Goal: Information Seeking & Learning: Check status

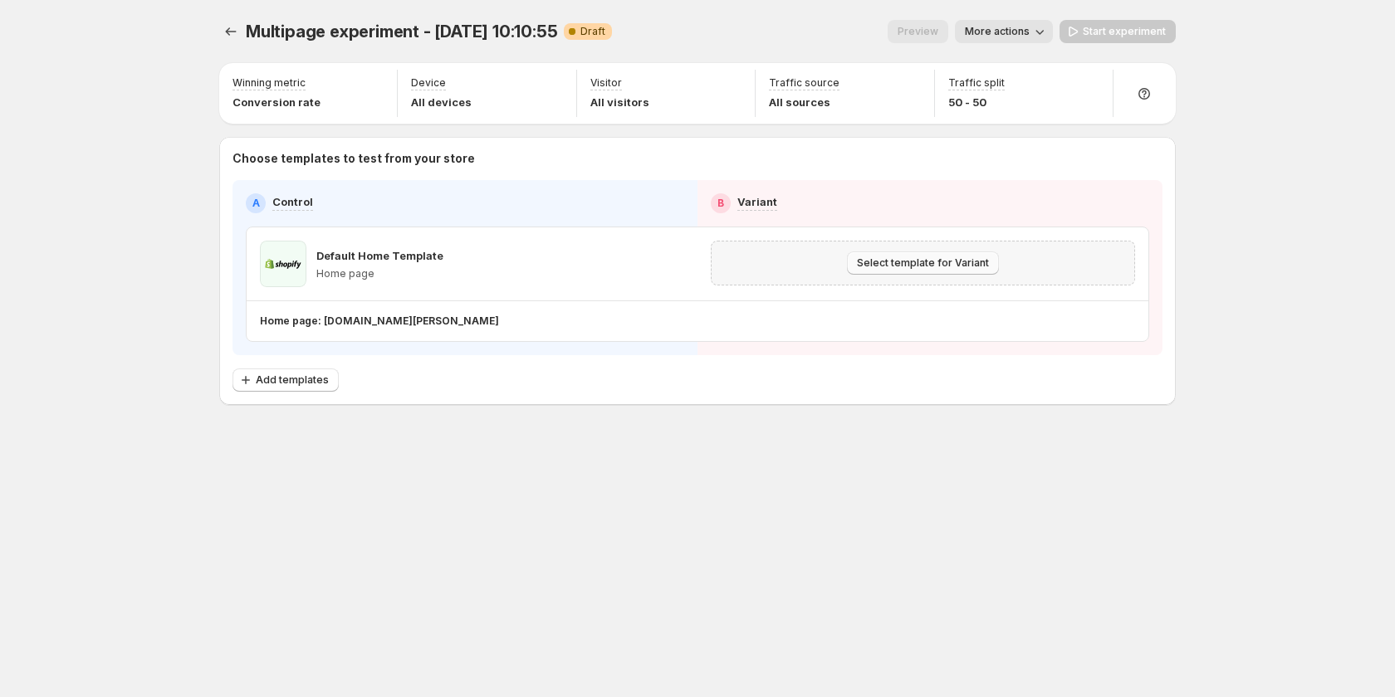
click at [898, 260] on span "Select template for Variant" at bounding box center [923, 263] width 132 height 13
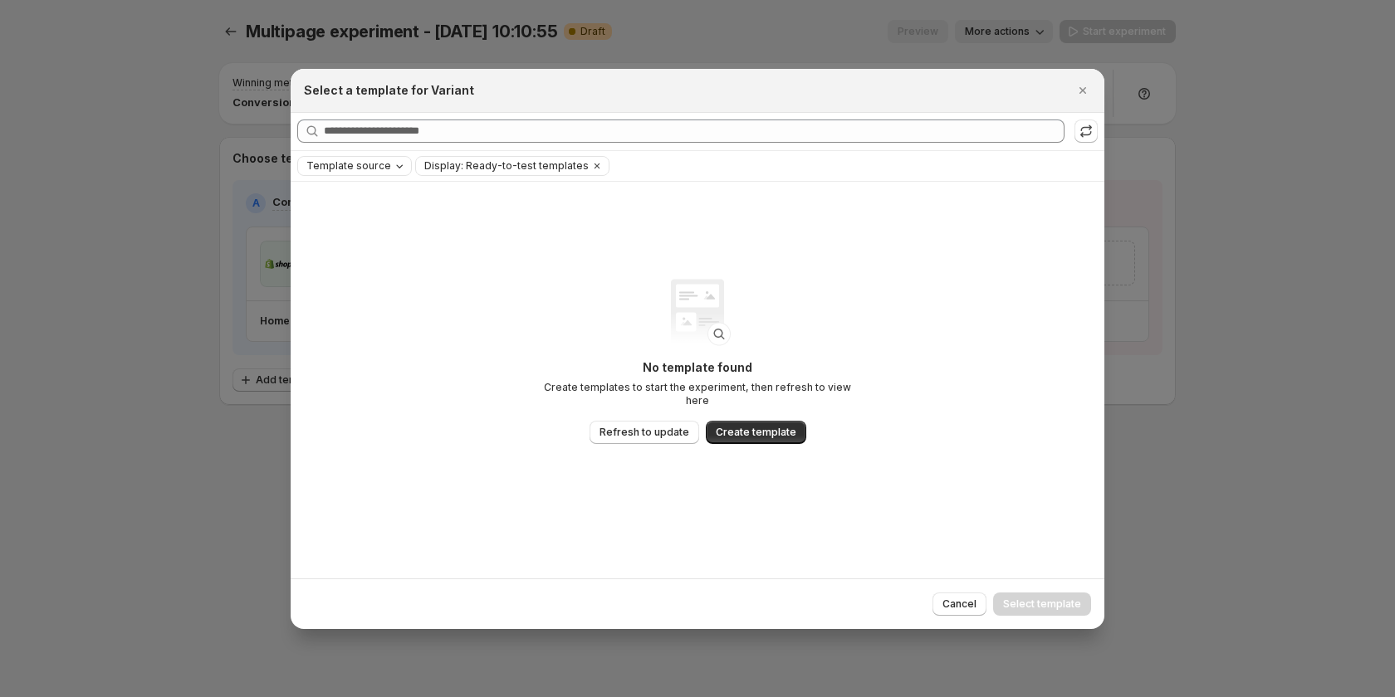
click at [355, 167] on span "Template source" at bounding box center [348, 165] width 85 height 13
click at [360, 192] on span "Shopify" at bounding box center [348, 198] width 39 height 13
click at [364, 217] on span "GemPages" at bounding box center [357, 217] width 56 height 13
click at [759, 259] on div "No template found Create templates to start the experiment, then refresh to vie…" at bounding box center [698, 380] width 814 height 397
click at [496, 170] on icon "Clear" at bounding box center [502, 165] width 13 height 13
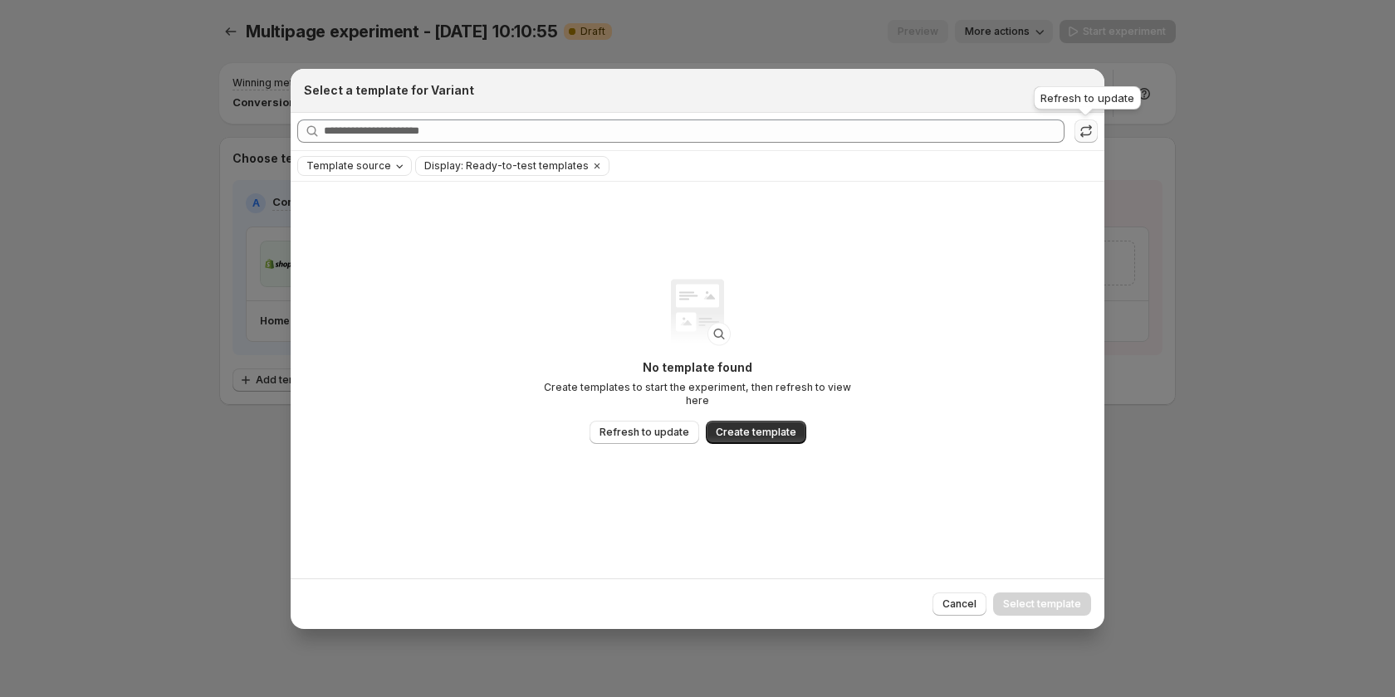
click at [1080, 125] on icon ":rj:" at bounding box center [1086, 131] width 17 height 17
click at [590, 167] on icon "Clear" at bounding box center [596, 165] width 13 height 13
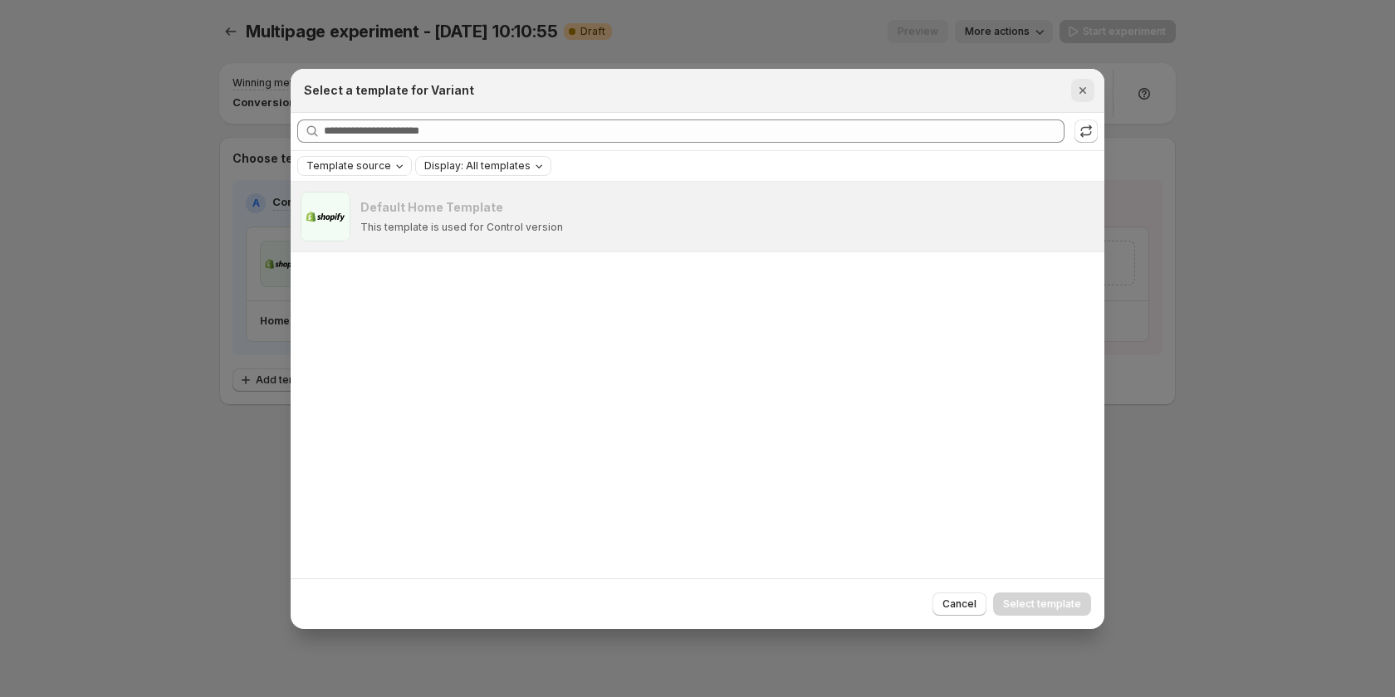
click at [1076, 86] on icon "Close" at bounding box center [1082, 90] width 17 height 17
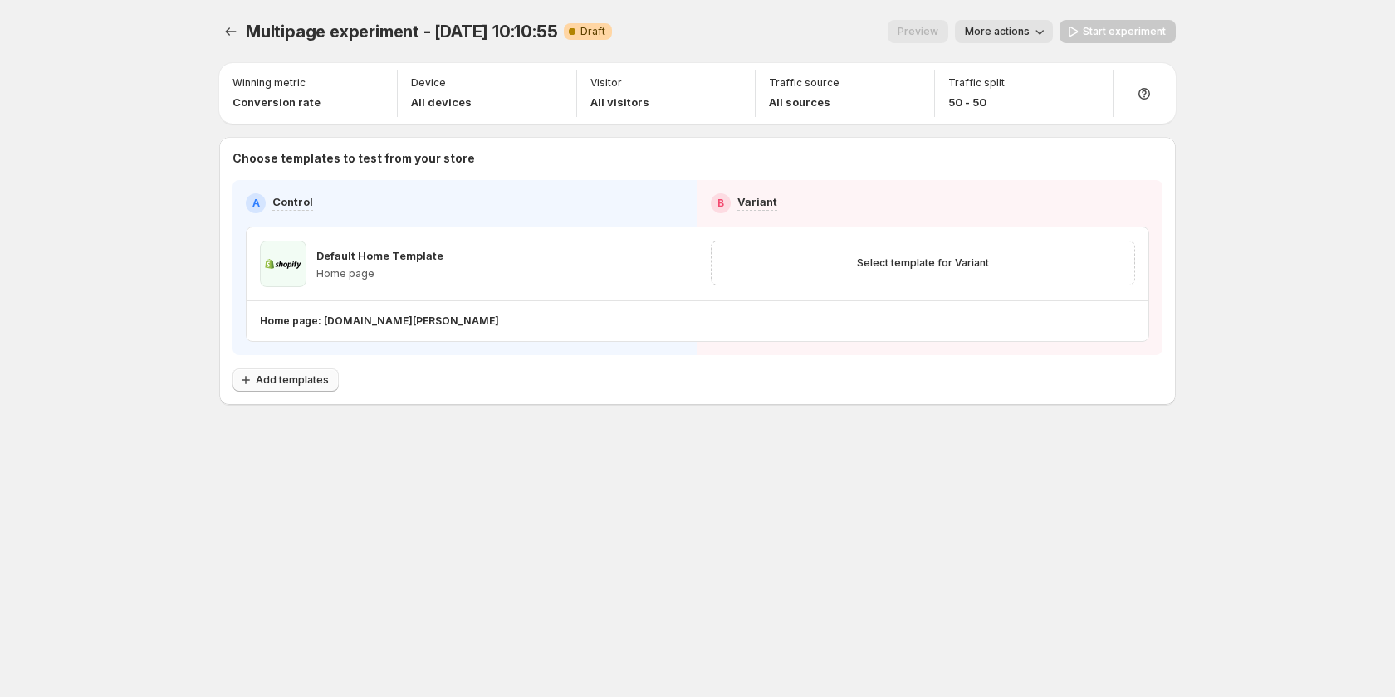
click at [281, 376] on span "Add templates" at bounding box center [292, 380] width 73 height 13
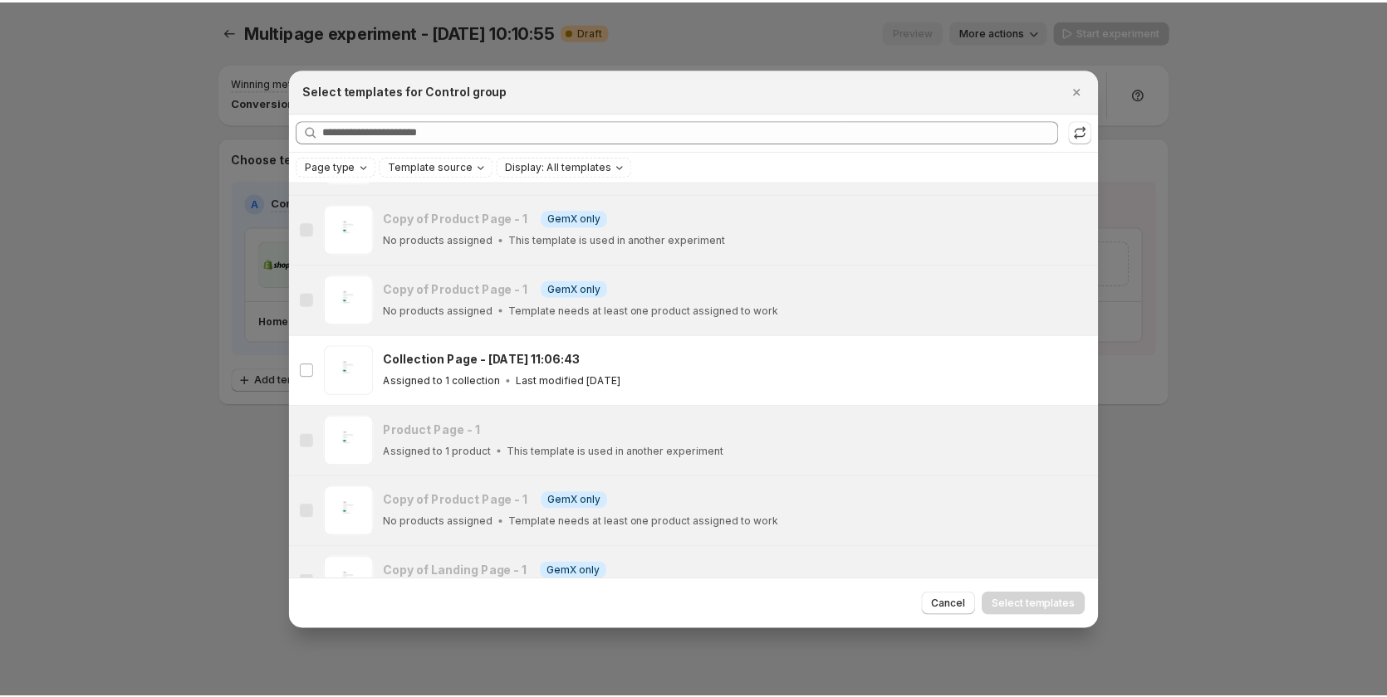
scroll to position [1438, 0]
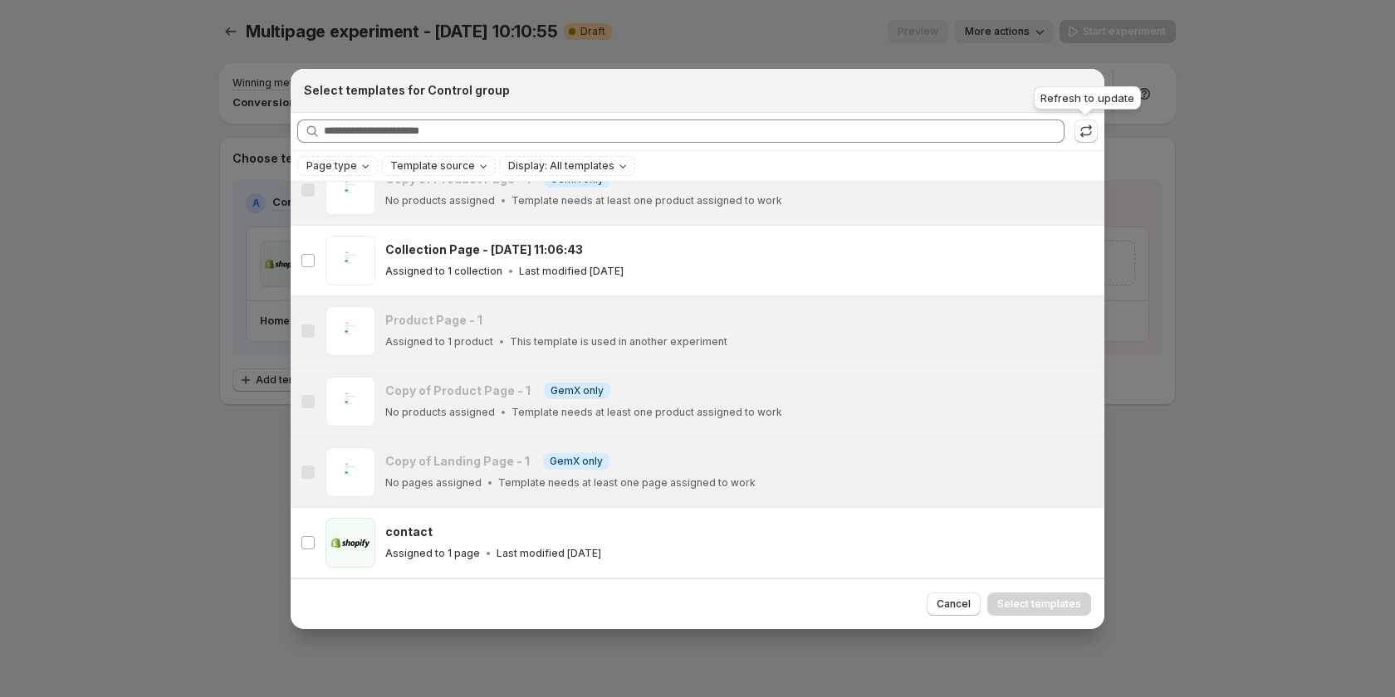
click at [1053, 95] on div "Refresh to update" at bounding box center [1087, 101] width 114 height 37
click at [992, 85] on div "Select templates for Control group" at bounding box center [682, 90] width 757 height 17
click at [1084, 95] on icon "Close" at bounding box center [1082, 90] width 17 height 17
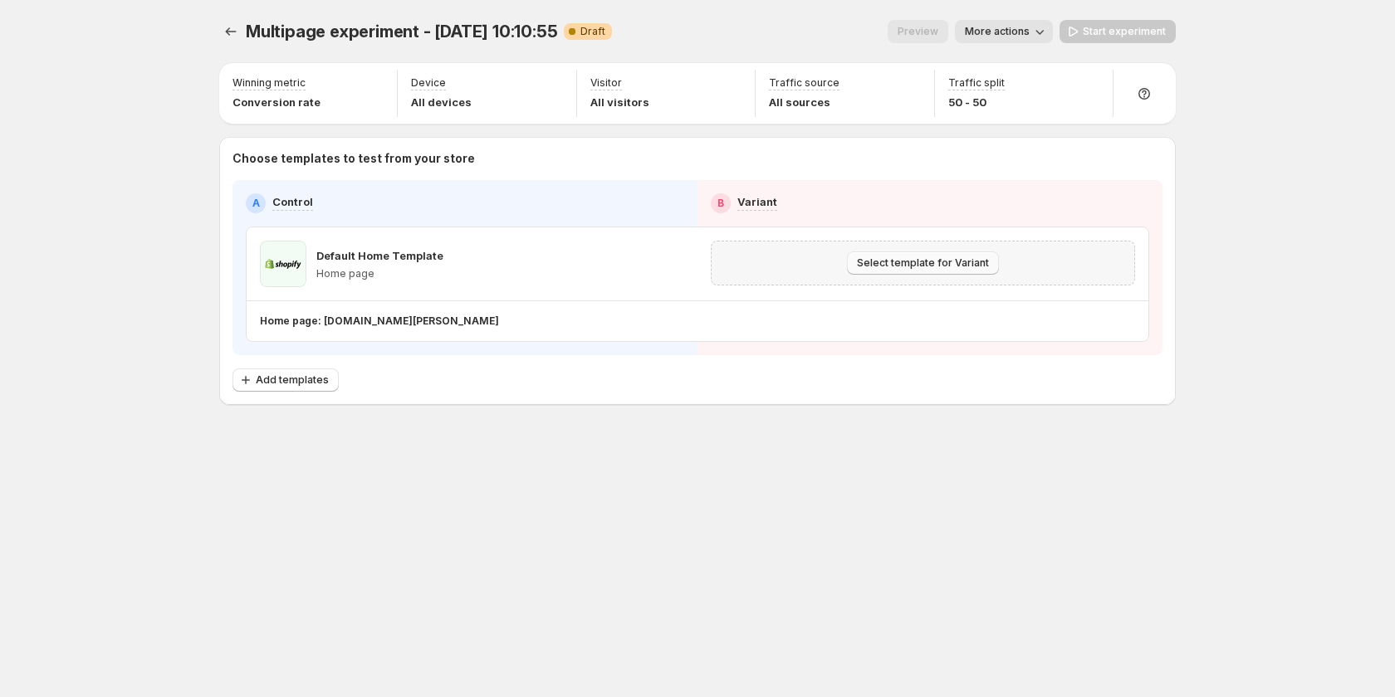
click at [875, 260] on span "Select template for Variant" at bounding box center [923, 263] width 132 height 13
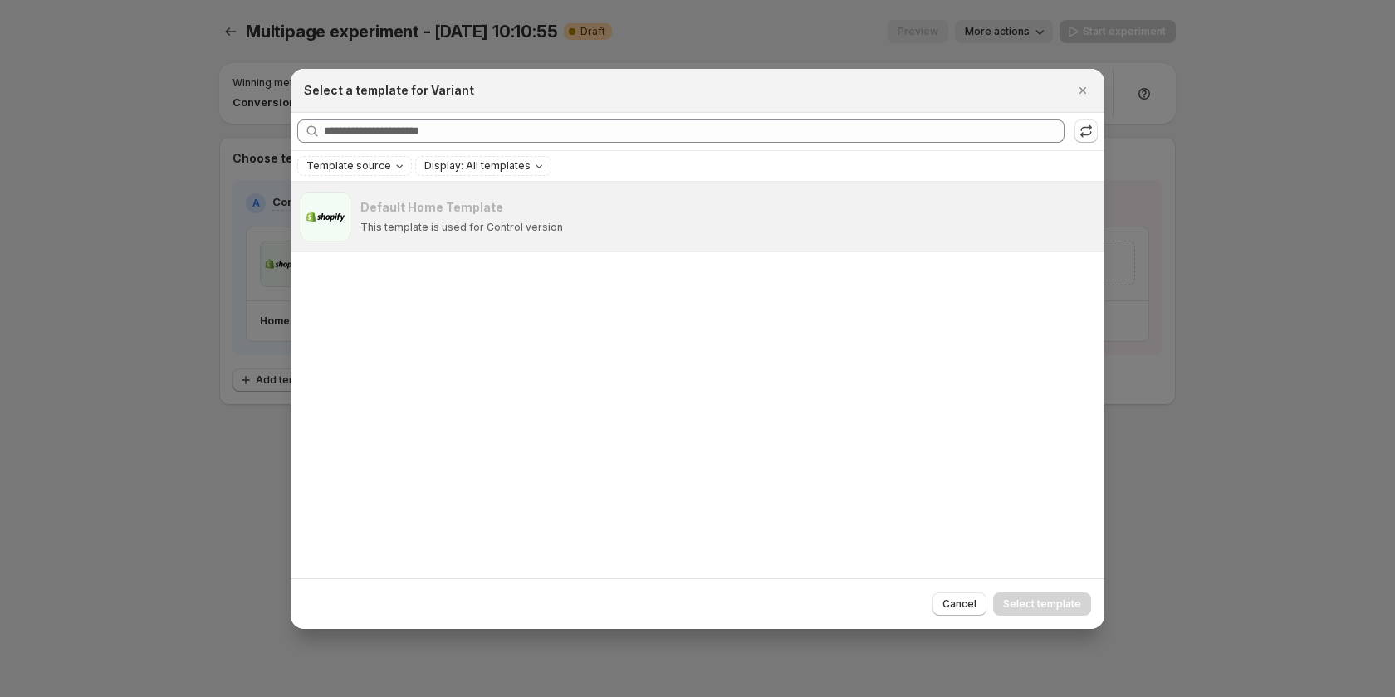
click at [1186, 329] on div at bounding box center [697, 348] width 1395 height 697
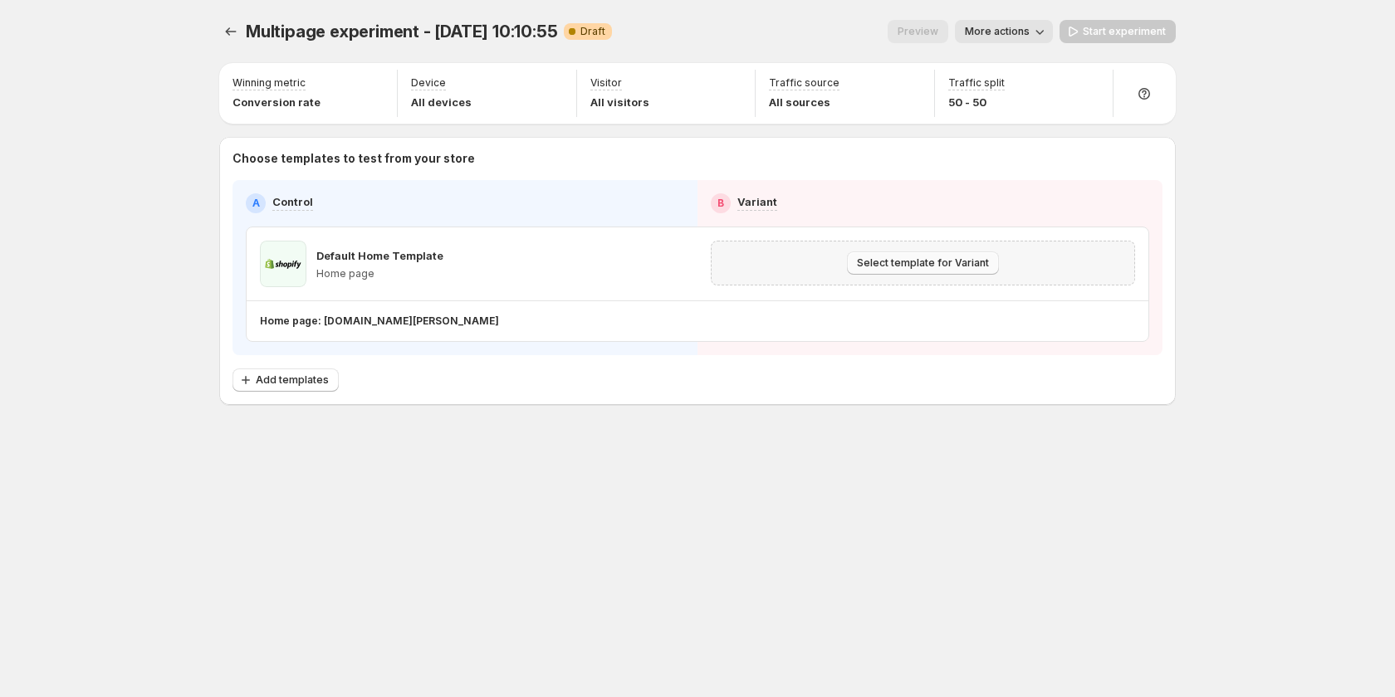
click at [947, 259] on span "Select template for Variant" at bounding box center [923, 263] width 132 height 13
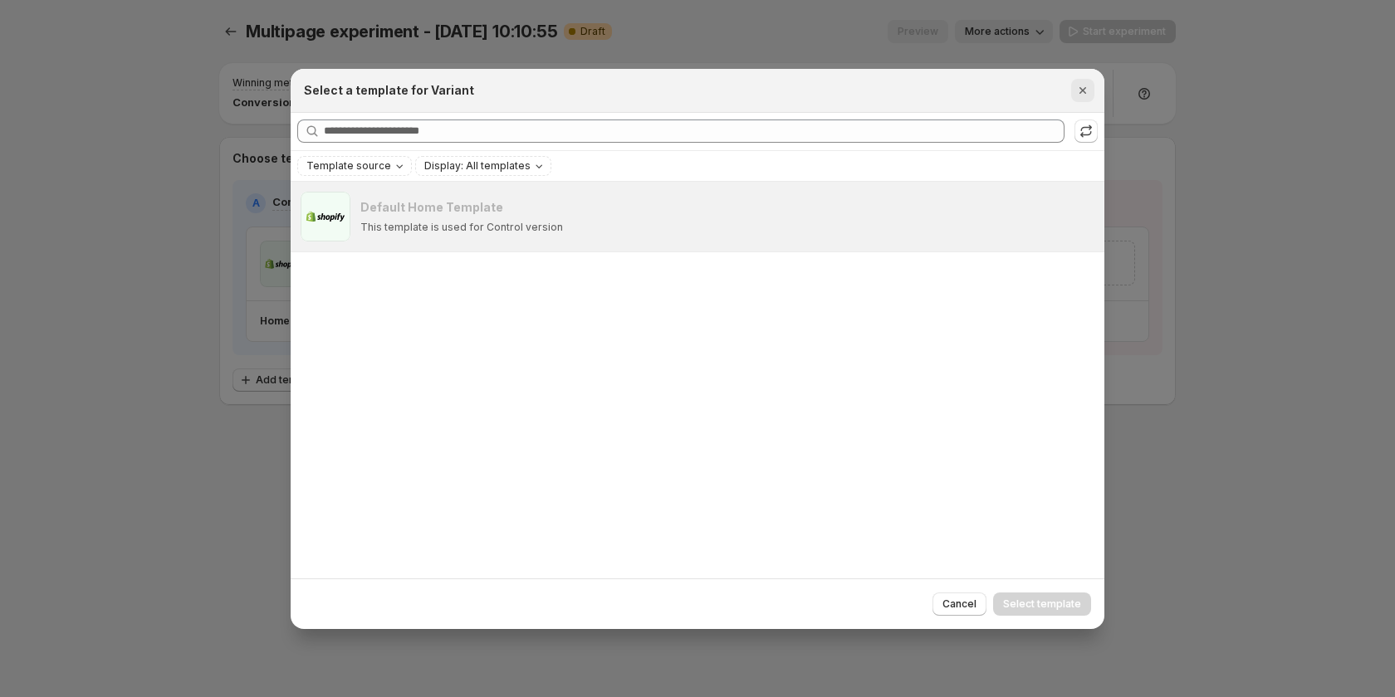
click at [1078, 92] on icon "Close" at bounding box center [1082, 90] width 17 height 17
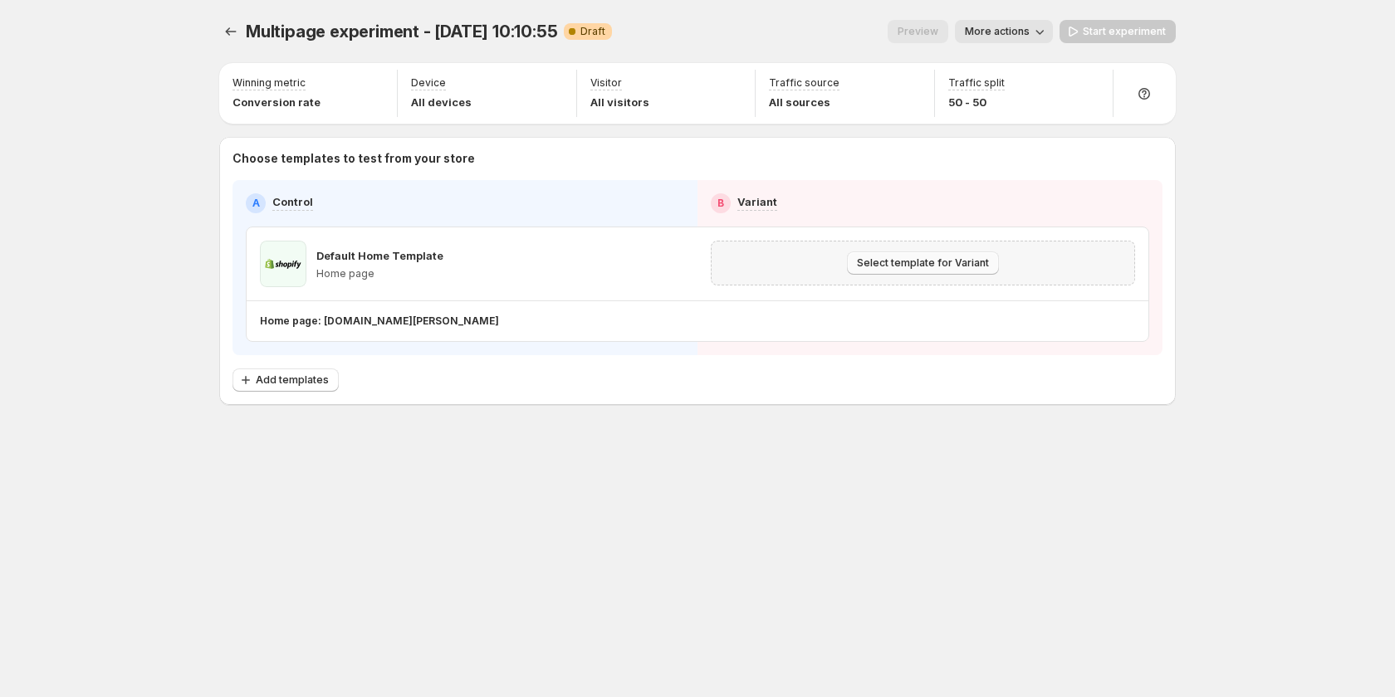
click at [925, 262] on span "Select template for Variant" at bounding box center [923, 263] width 132 height 13
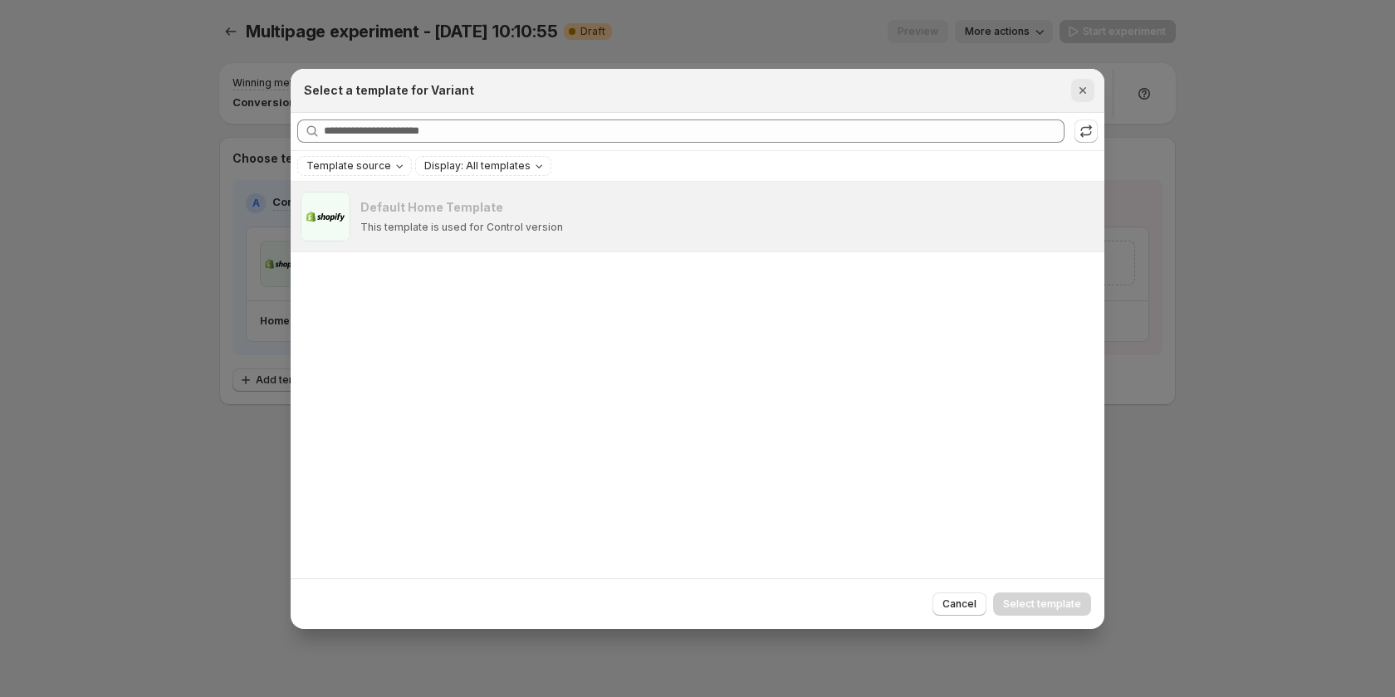
click at [1084, 88] on icon "Close" at bounding box center [1082, 90] width 7 height 7
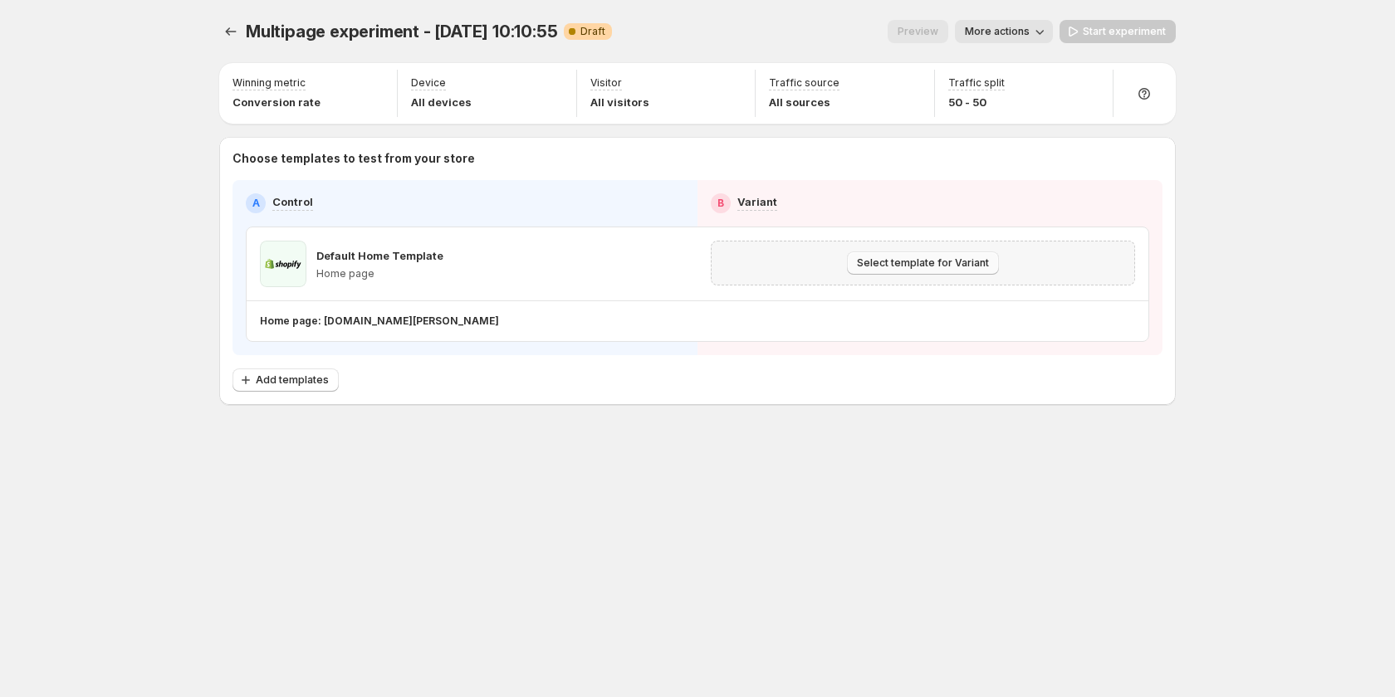
click at [910, 261] on span "Select template for Variant" at bounding box center [923, 263] width 132 height 13
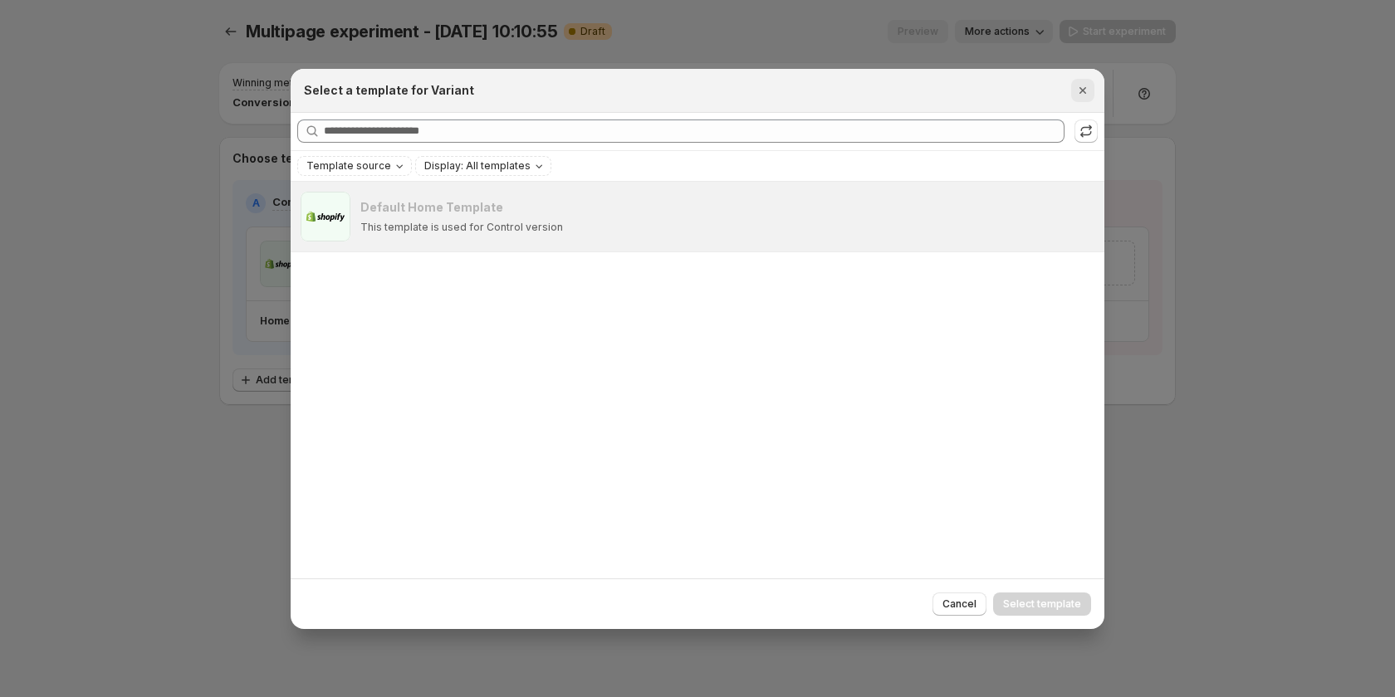
click at [1077, 90] on icon "Close" at bounding box center [1082, 90] width 17 height 17
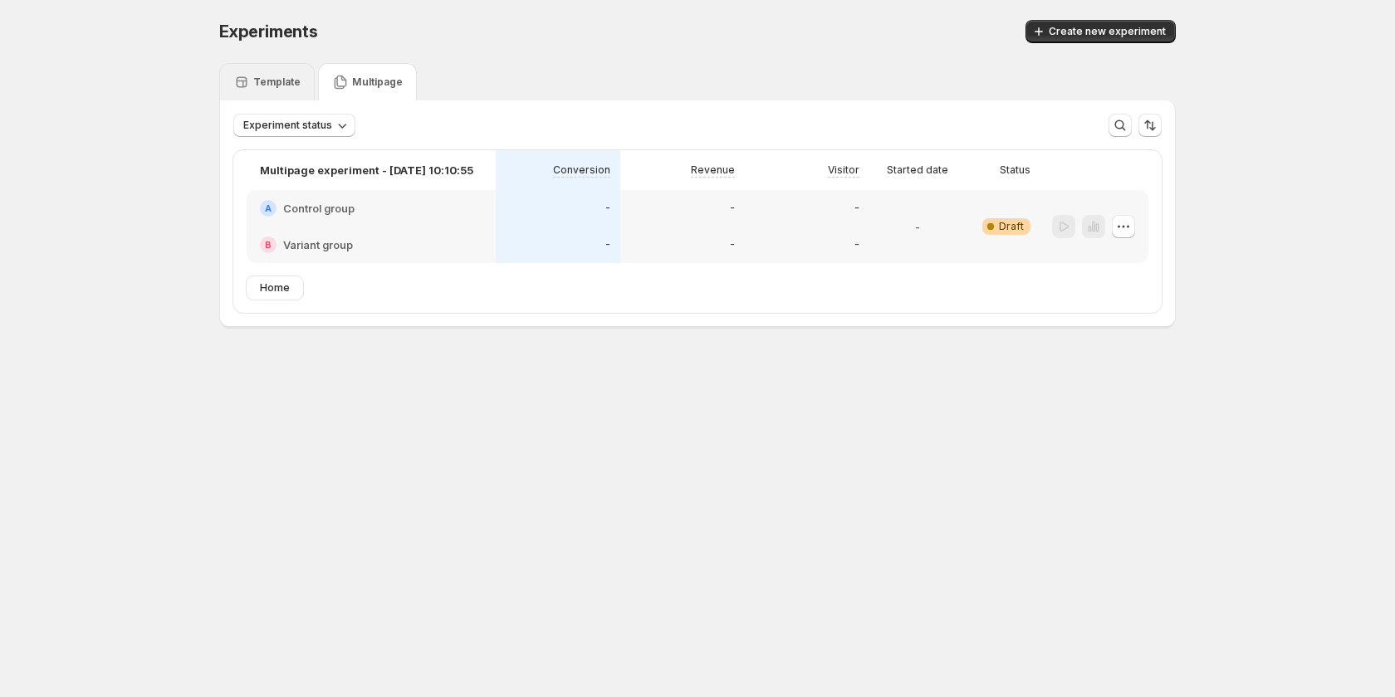
click at [281, 68] on div "Template" at bounding box center [266, 81] width 95 height 37
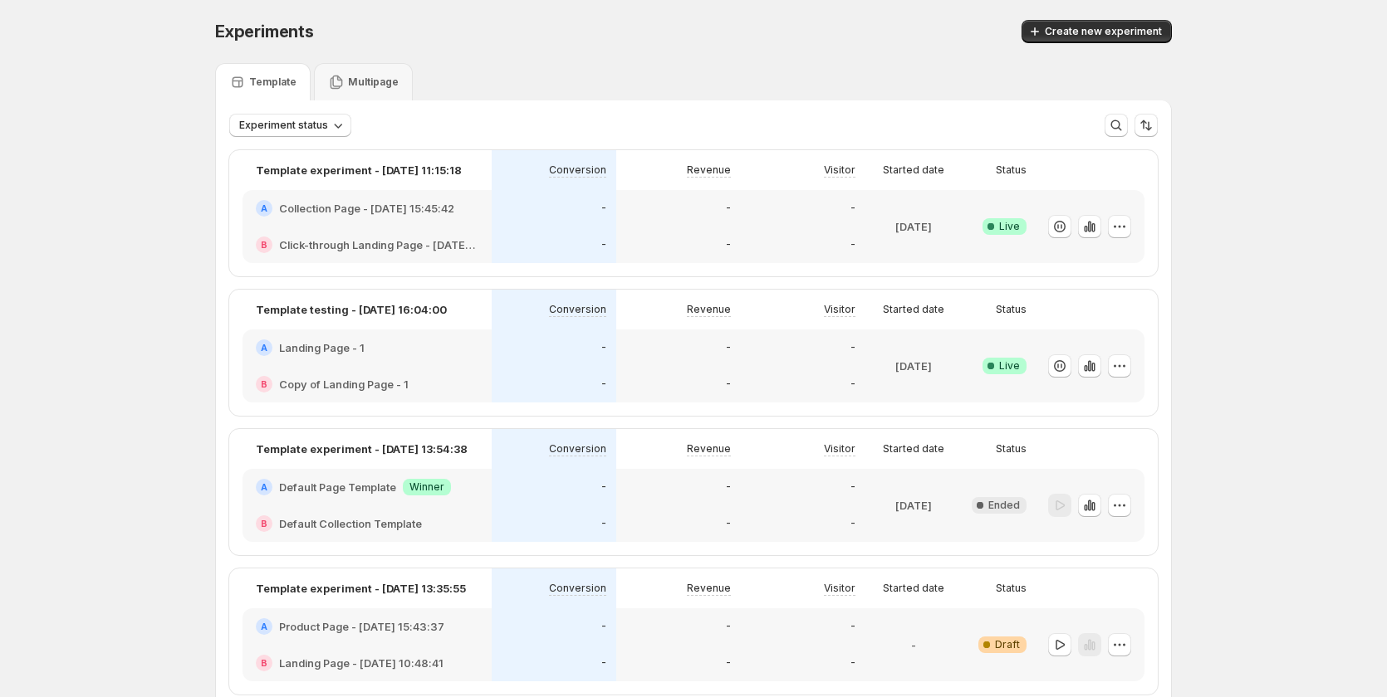
click at [352, 198] on div "A Collection Page - Aug 28, 15:45:42" at bounding box center [366, 208] width 249 height 37
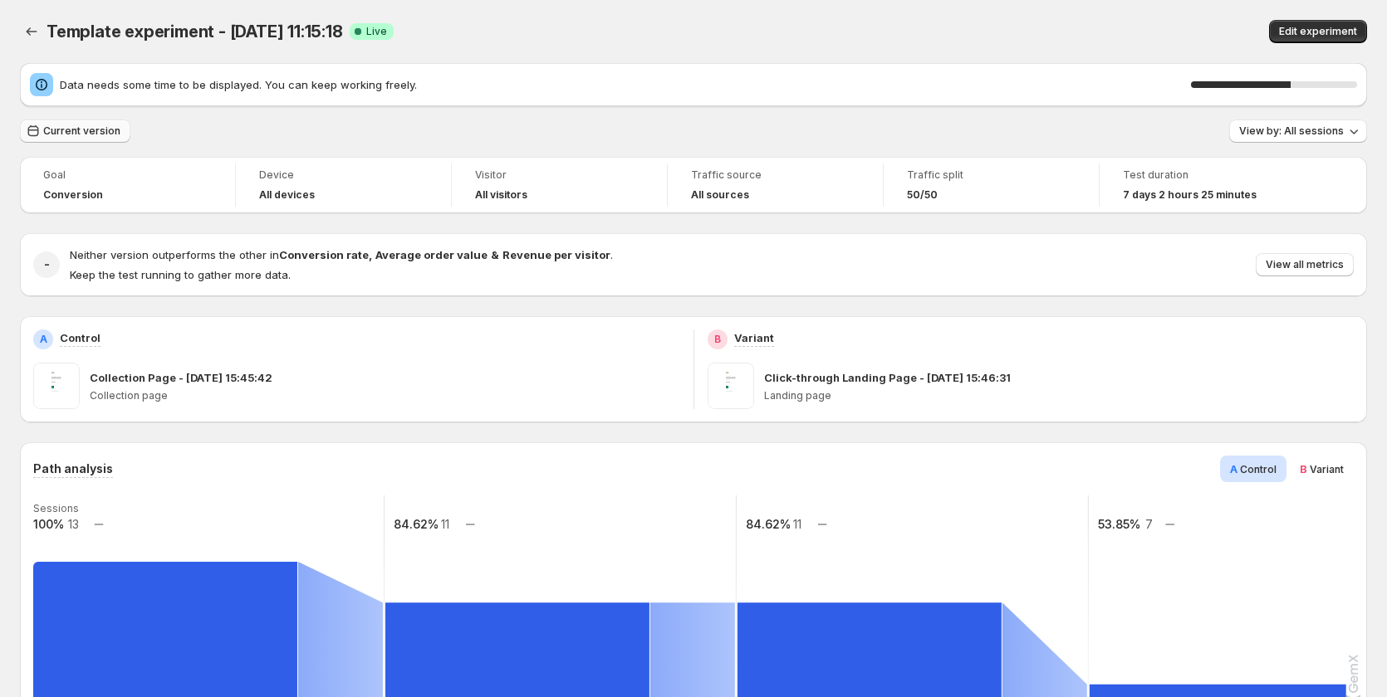
click at [83, 129] on span "Current version" at bounding box center [81, 131] width 77 height 13
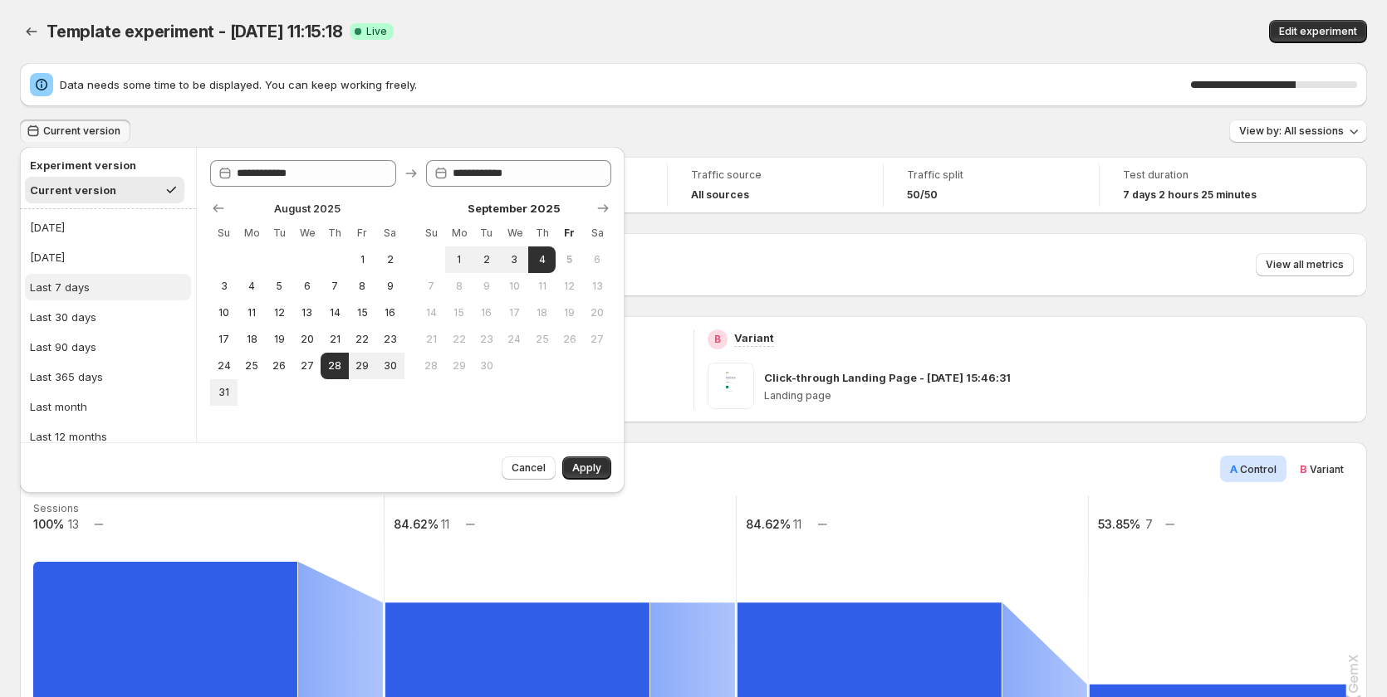
click at [90, 289] on button "Last 7 days" at bounding box center [108, 287] width 166 height 27
type input "**********"
click at [595, 470] on span "Apply" at bounding box center [586, 468] width 29 height 13
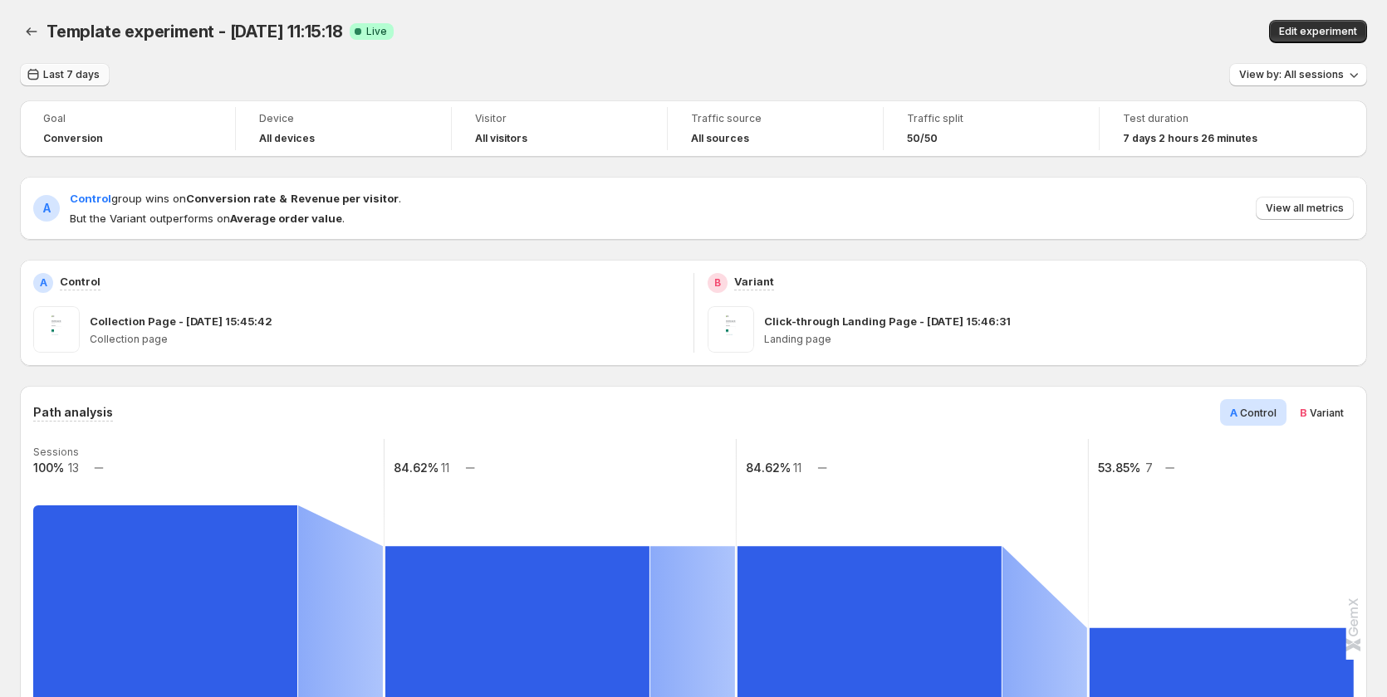
click at [59, 77] on span "Last 7 days" at bounding box center [71, 74] width 56 height 13
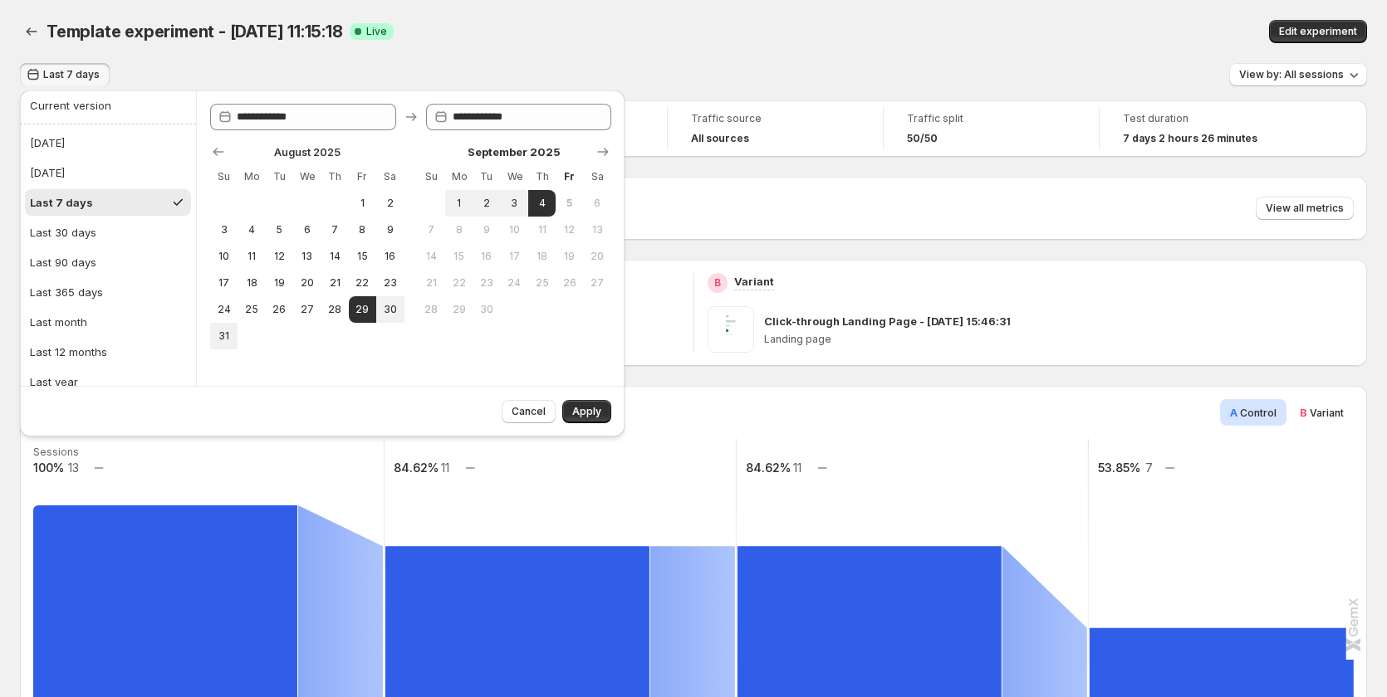
scroll to position [42, 0]
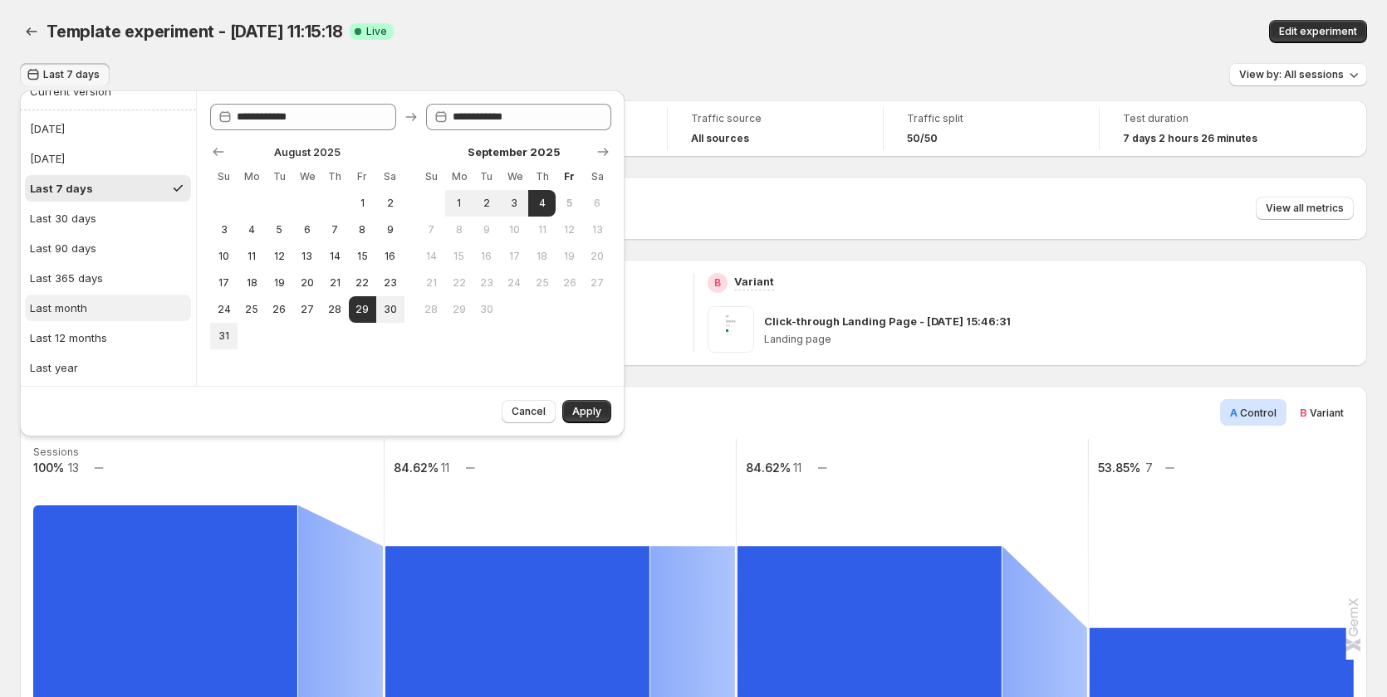
click at [100, 312] on button "Last month" at bounding box center [108, 308] width 166 height 27
type input "**********"
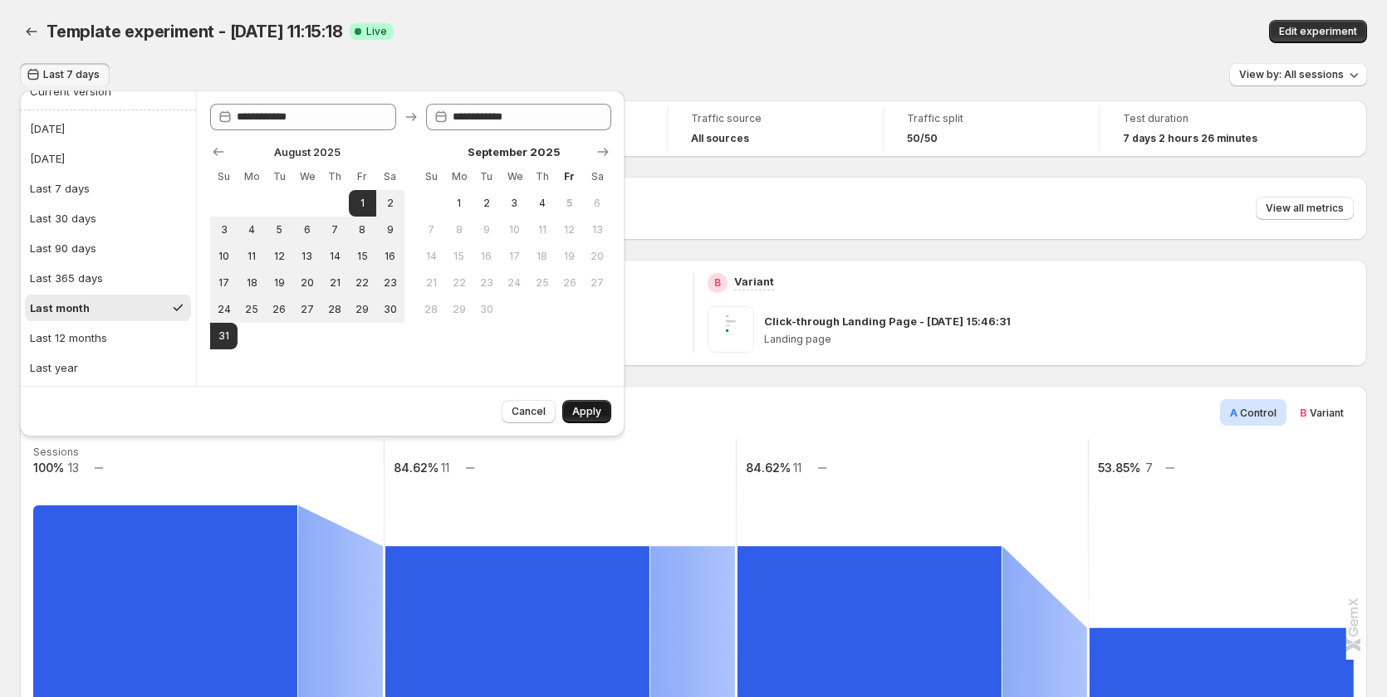
click at [580, 404] on button "Apply" at bounding box center [586, 411] width 49 height 23
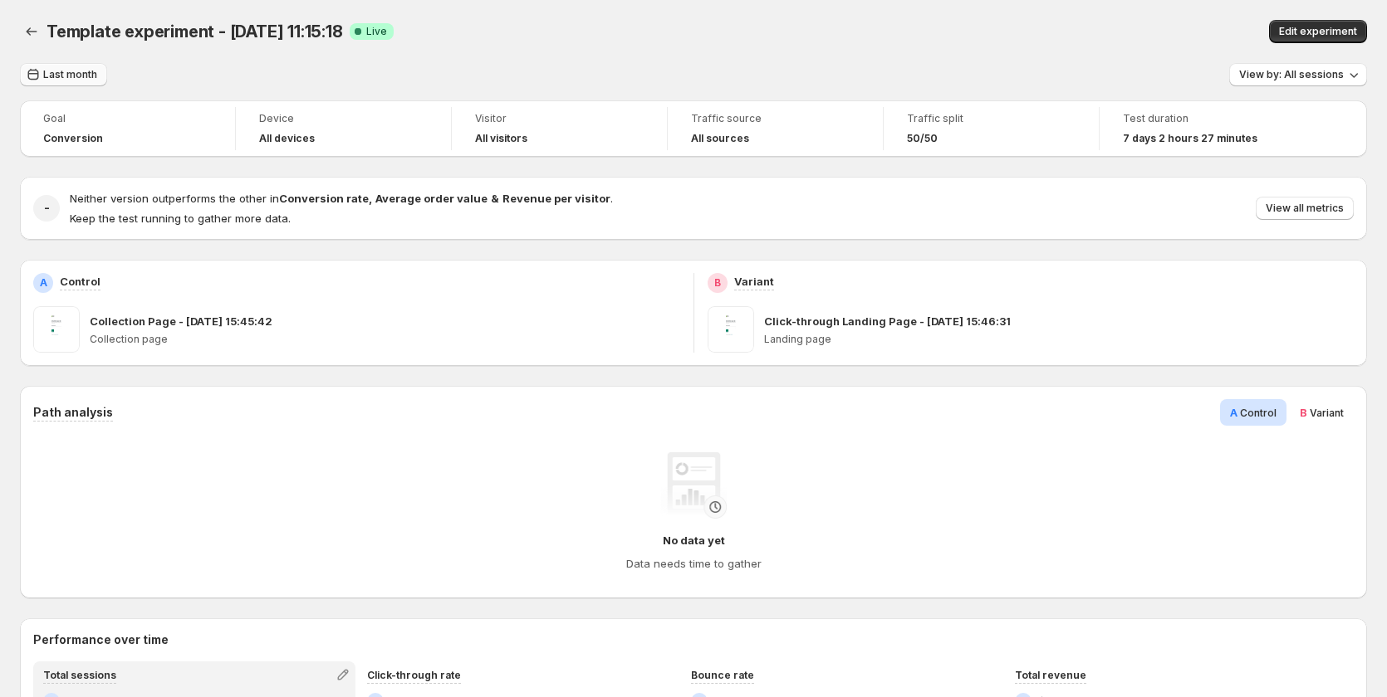
click at [87, 76] on span "Last month" at bounding box center [70, 74] width 54 height 13
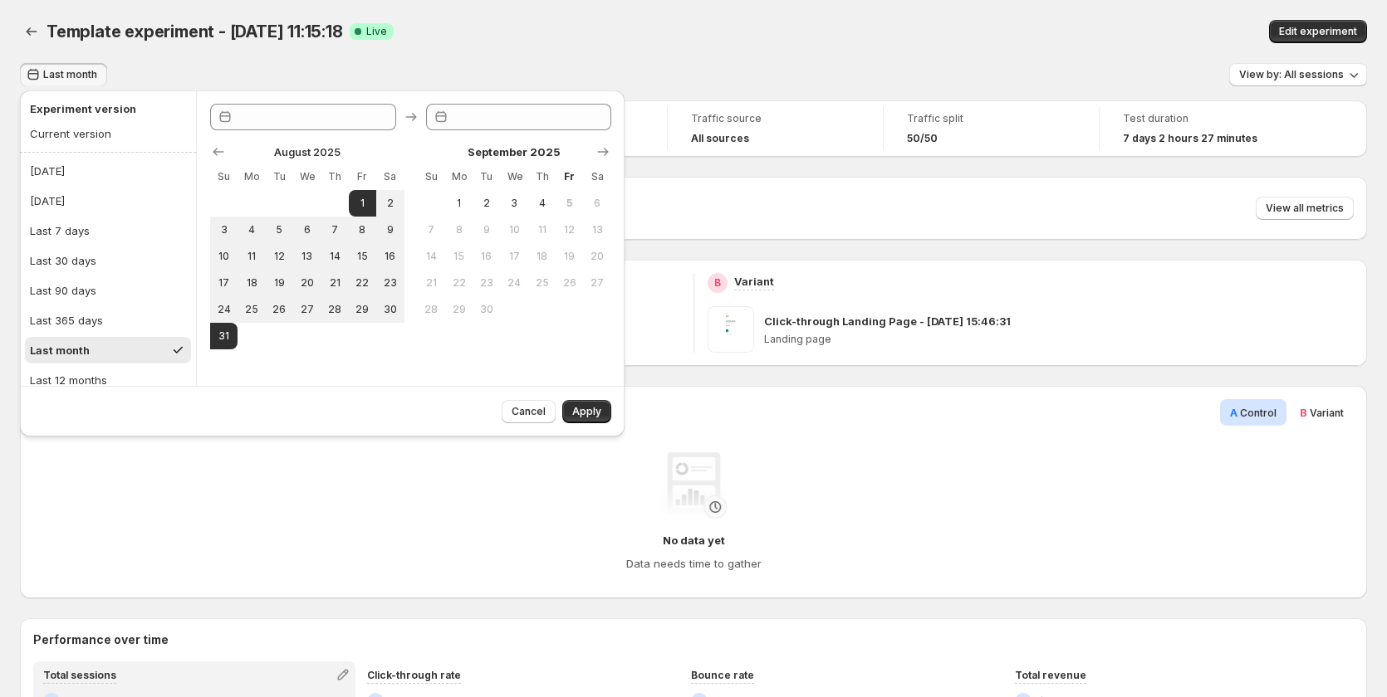
type input "**********"
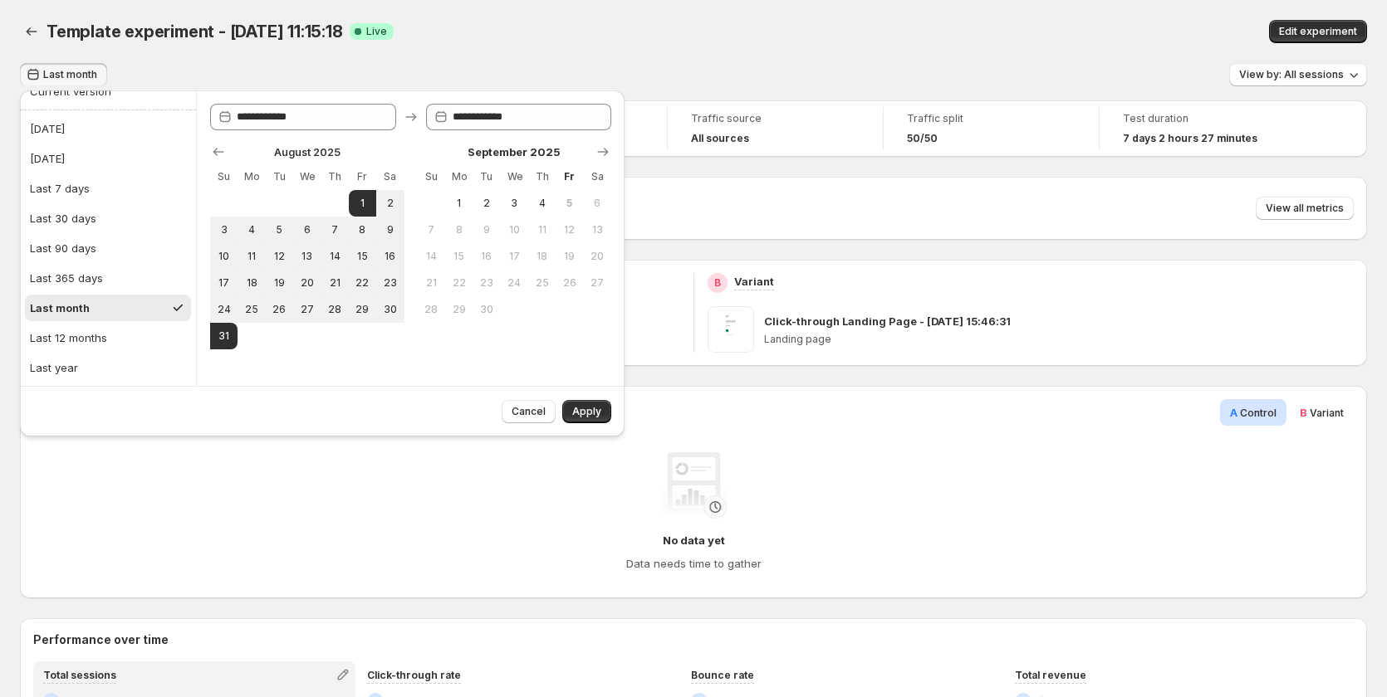
click at [87, 335] on div "Last 12 months" at bounding box center [68, 338] width 77 height 17
type input "**********"
click at [585, 404] on button "Apply" at bounding box center [586, 411] width 49 height 23
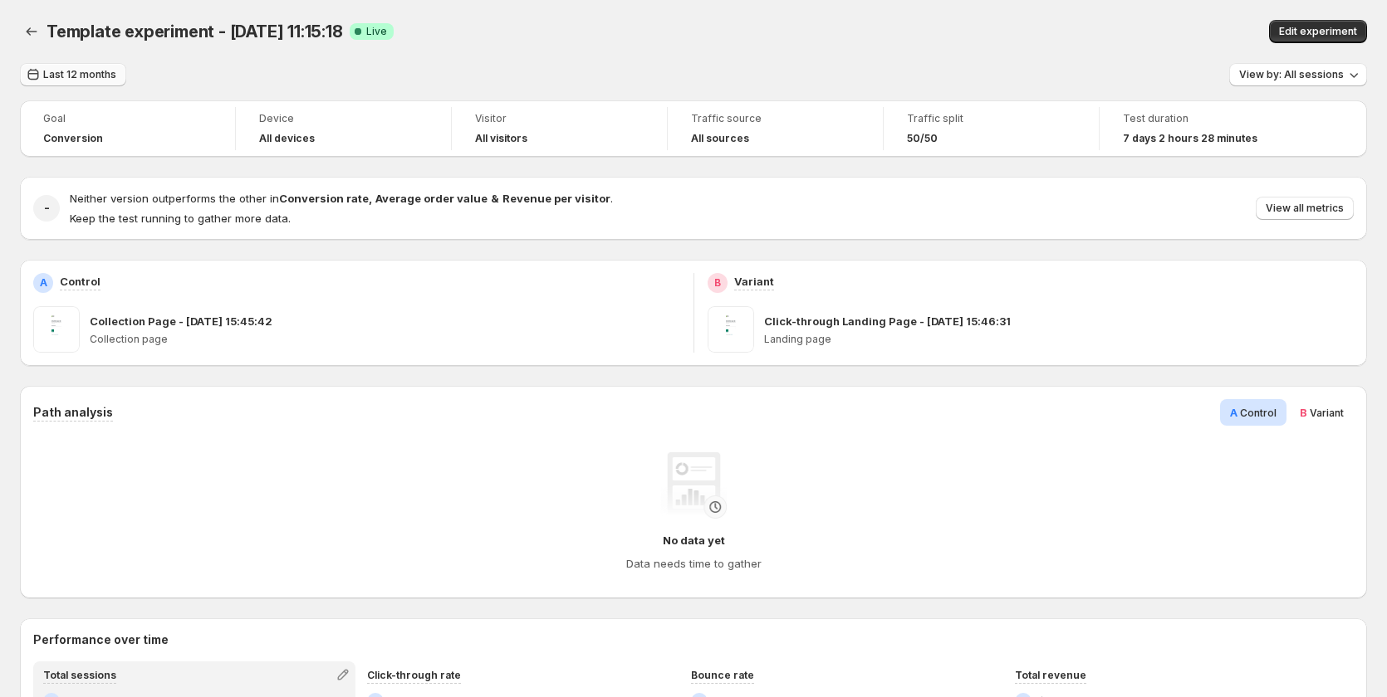
click at [66, 84] on button "Last 12 months" at bounding box center [73, 74] width 106 height 23
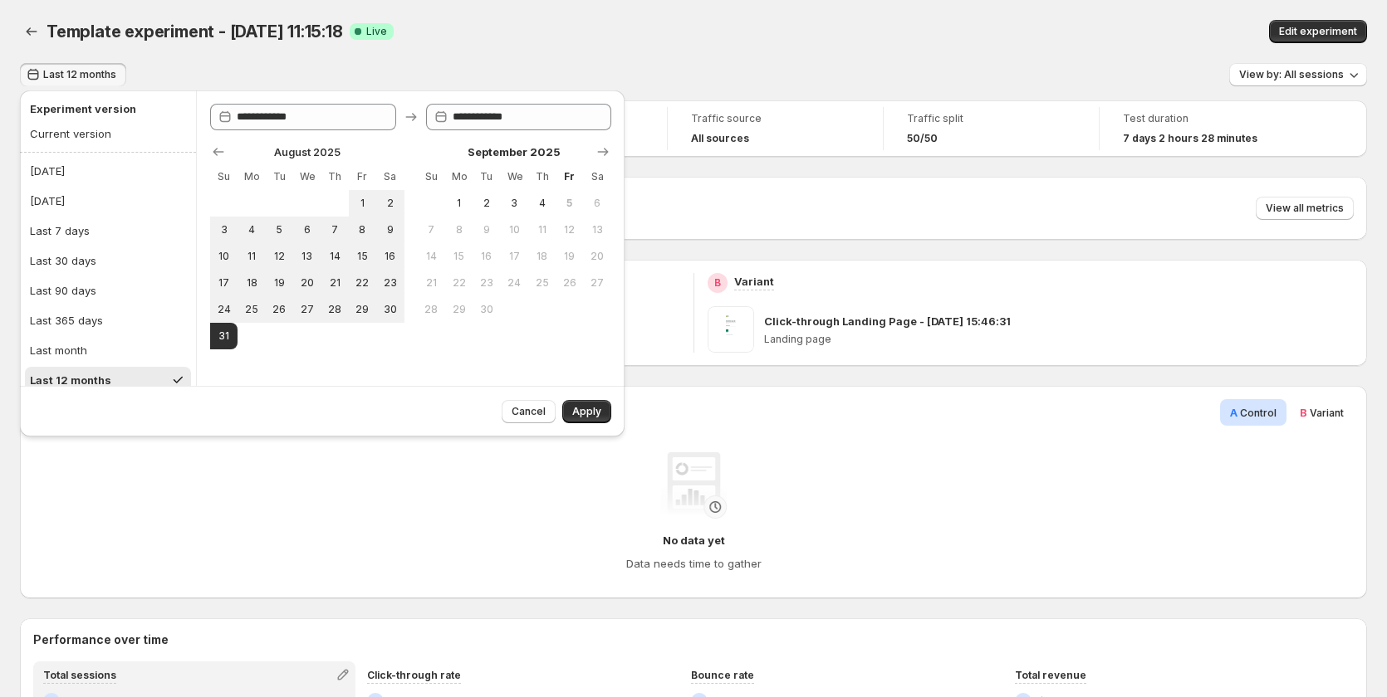
click at [818, 15] on div "Template experiment - Aug 29, 11:15:18. This page is ready Template experiment …" at bounding box center [693, 31] width 1347 height 63
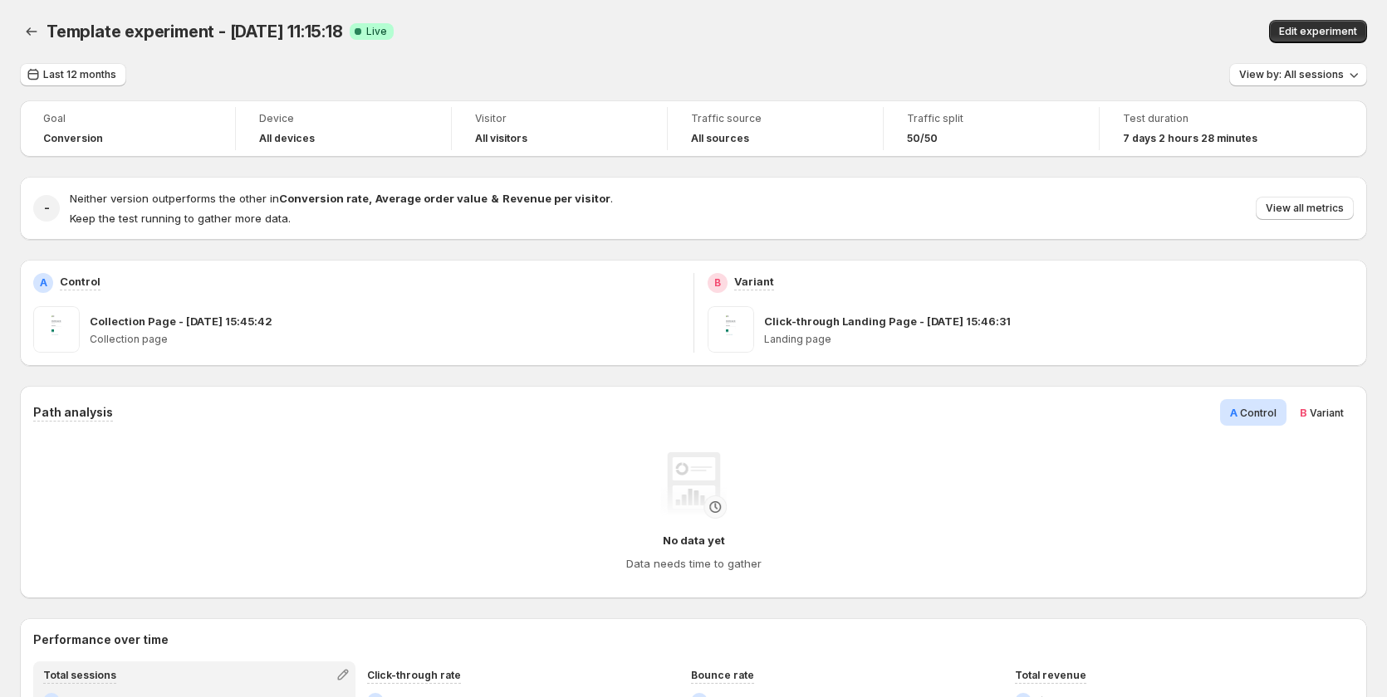
click at [97, 61] on div "Template experiment - Aug 29, 11:15:18. This page is ready Template experiment …" at bounding box center [693, 31] width 1347 height 63
click at [94, 66] on button "Last 12 months" at bounding box center [73, 74] width 106 height 23
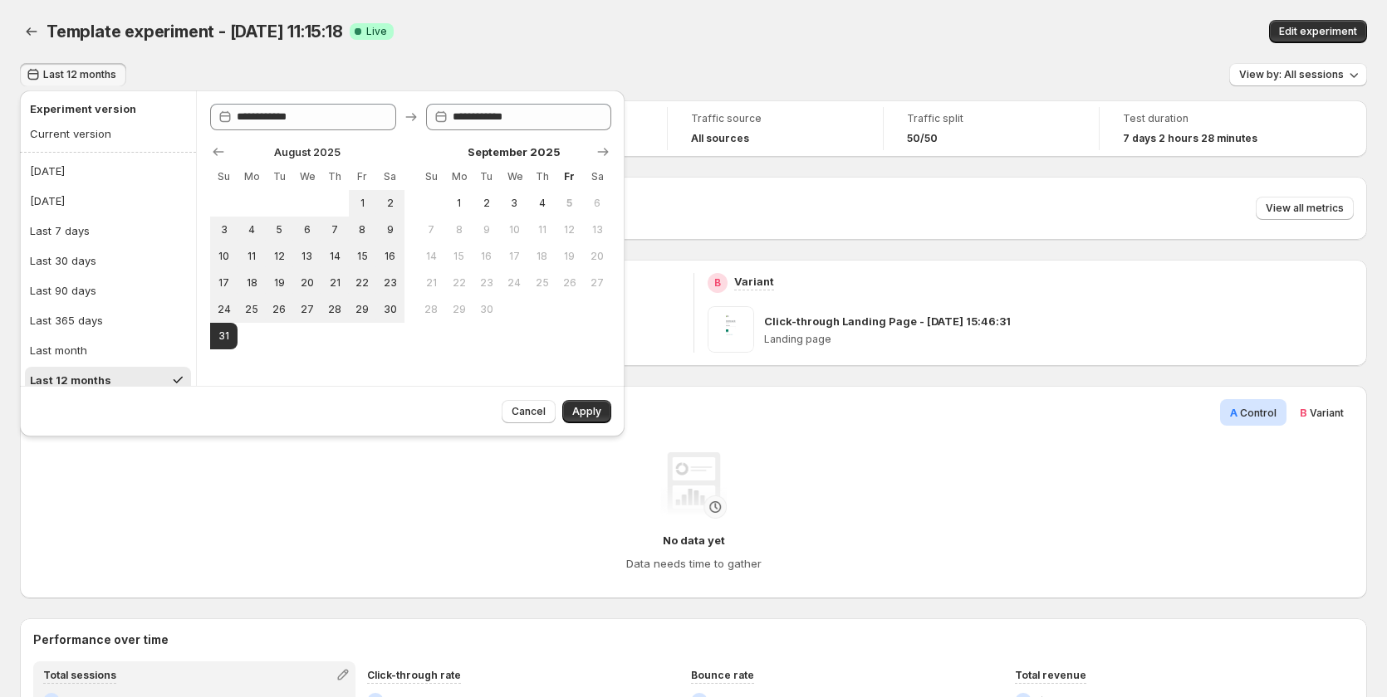
drag, startPoint x: 115, startPoint y: 223, endPoint x: 487, endPoint y: 488, distance: 457.1
click at [115, 225] on button "Last 7 days" at bounding box center [108, 231] width 166 height 27
type input "**********"
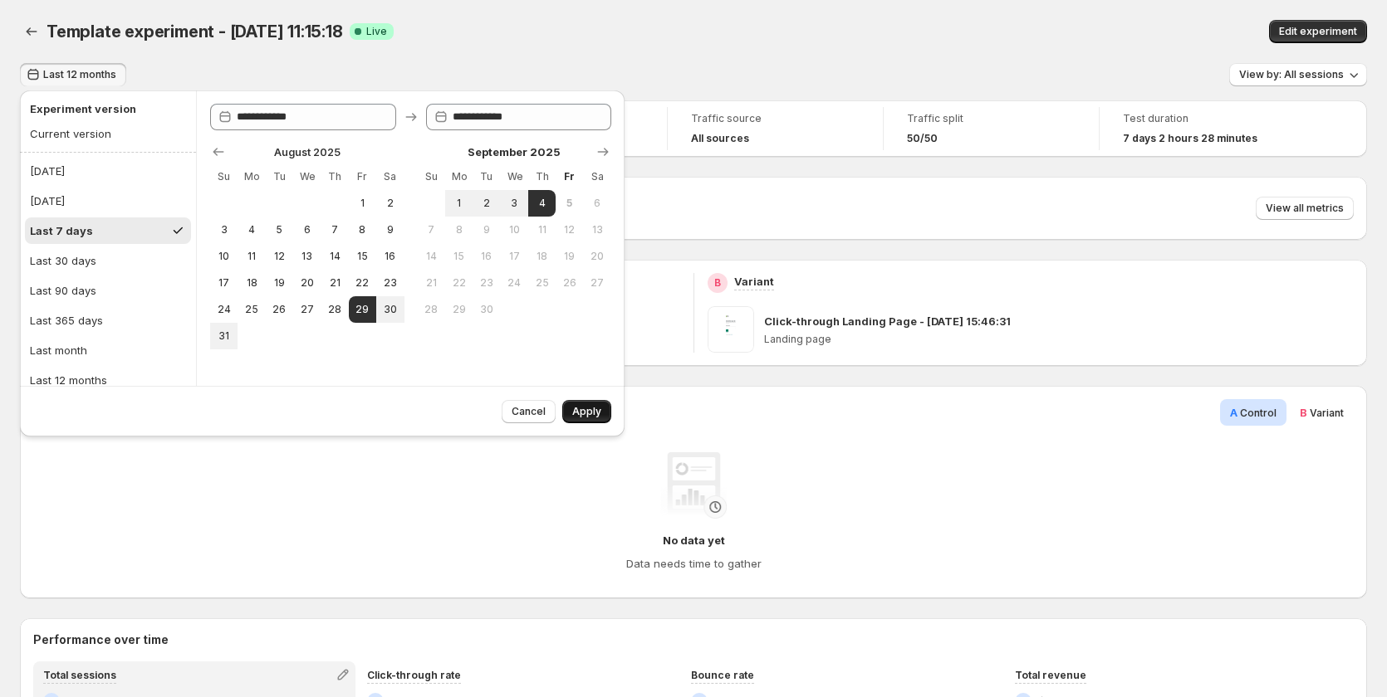
click at [587, 404] on button "Apply" at bounding box center [586, 411] width 49 height 23
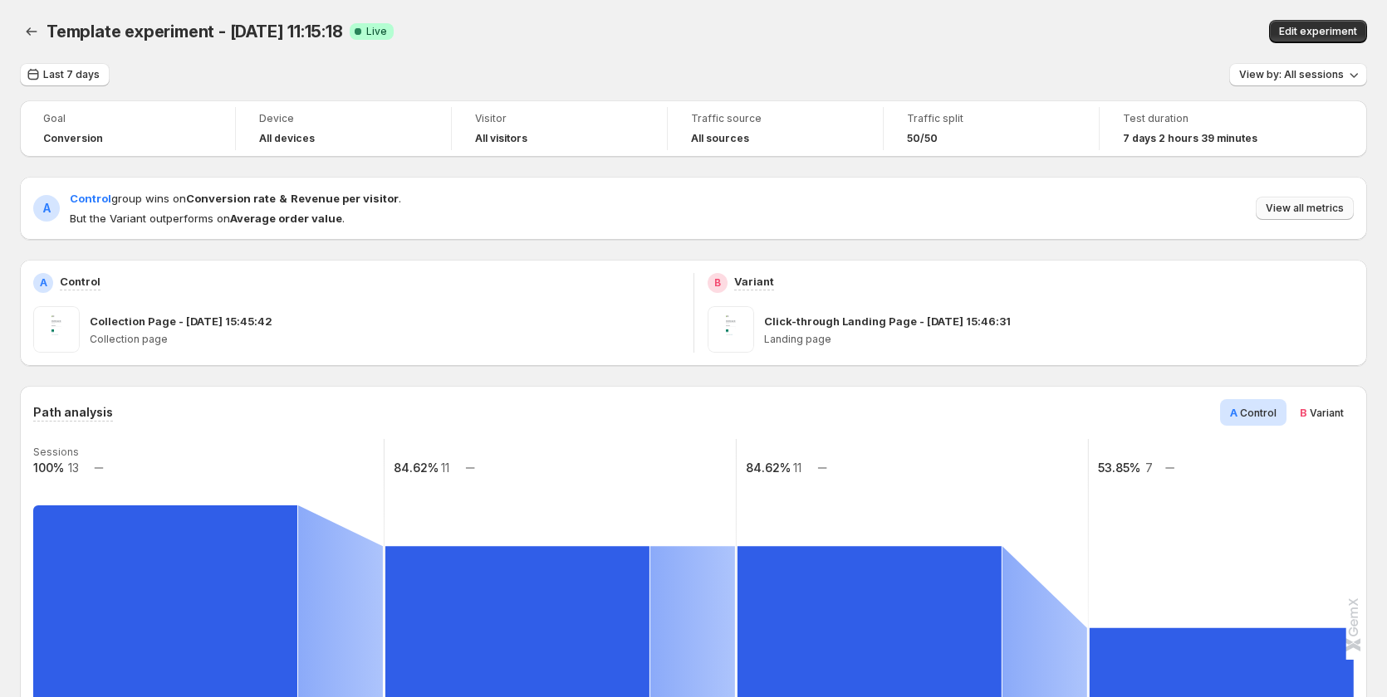
click at [1313, 203] on span "View all metrics" at bounding box center [1304, 208] width 78 height 13
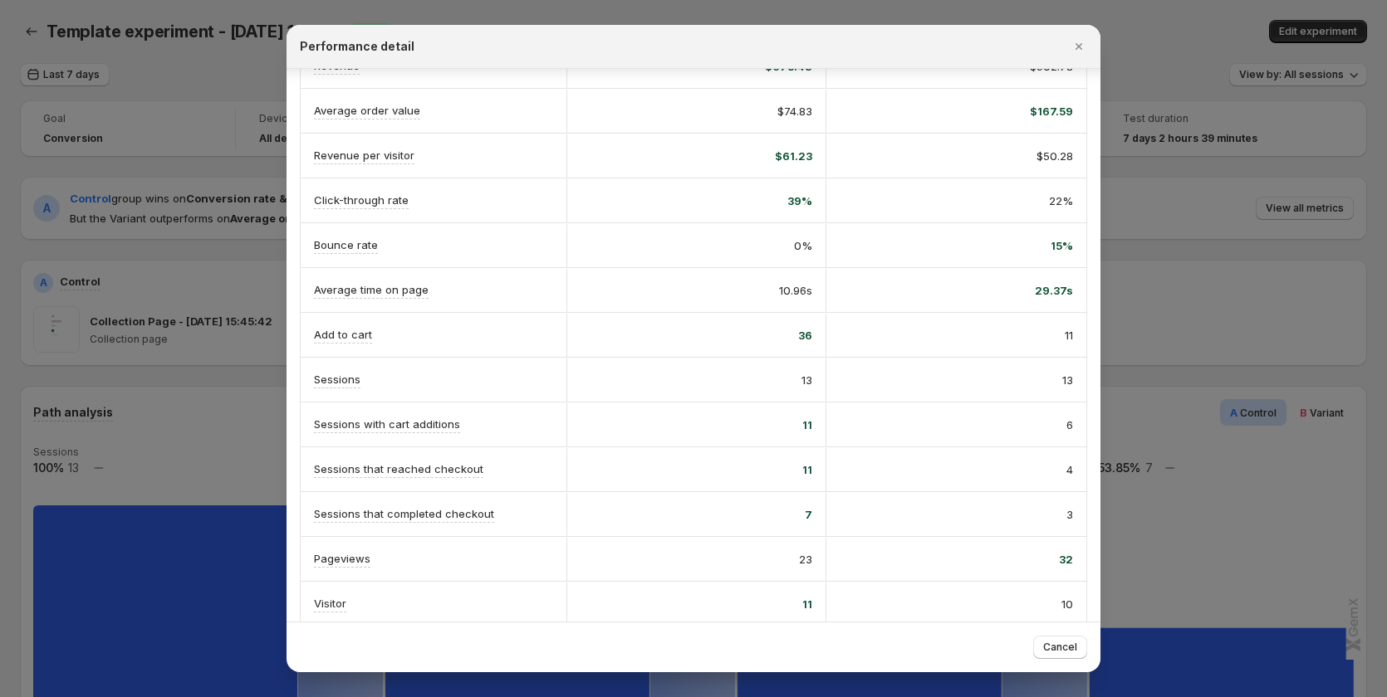
scroll to position [193, 0]
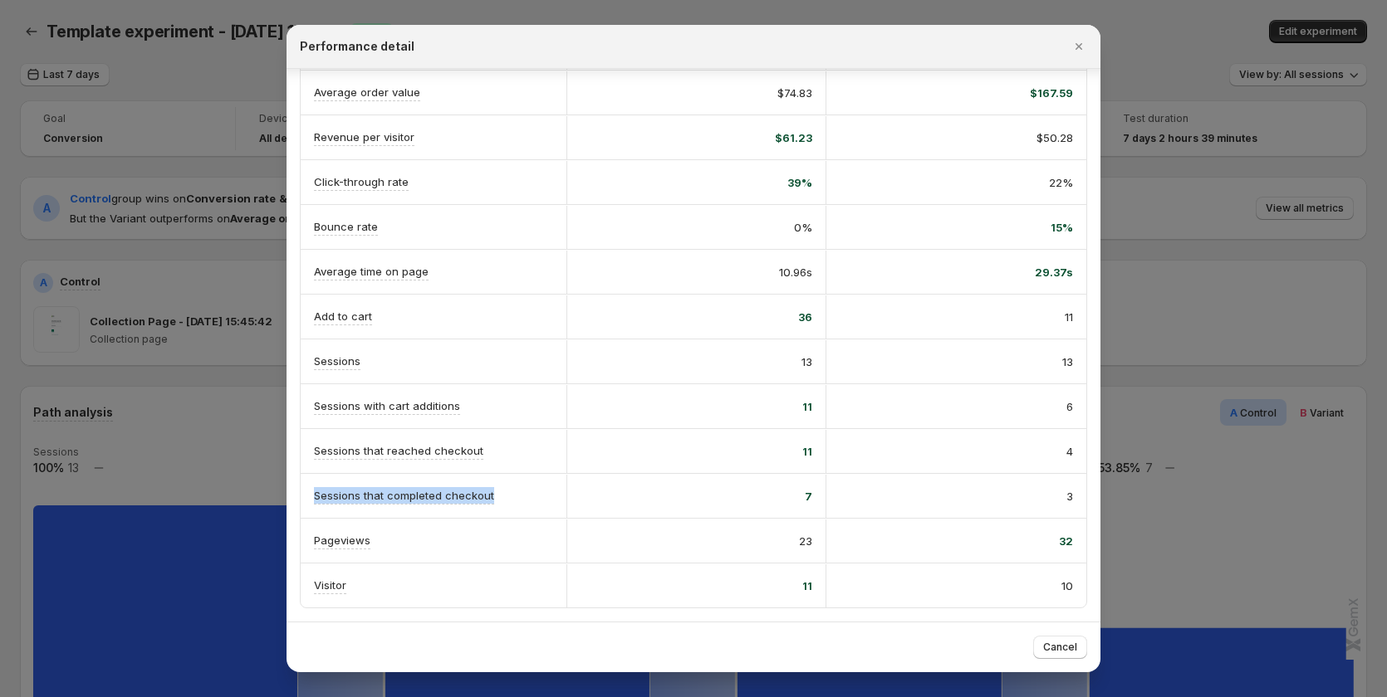
drag, startPoint x: 506, startPoint y: 496, endPoint x: 311, endPoint y: 492, distance: 195.1
click at [311, 492] on div "Sessions that completed checkout" at bounding box center [434, 496] width 266 height 44
copy p "Sessions that completed checkout"
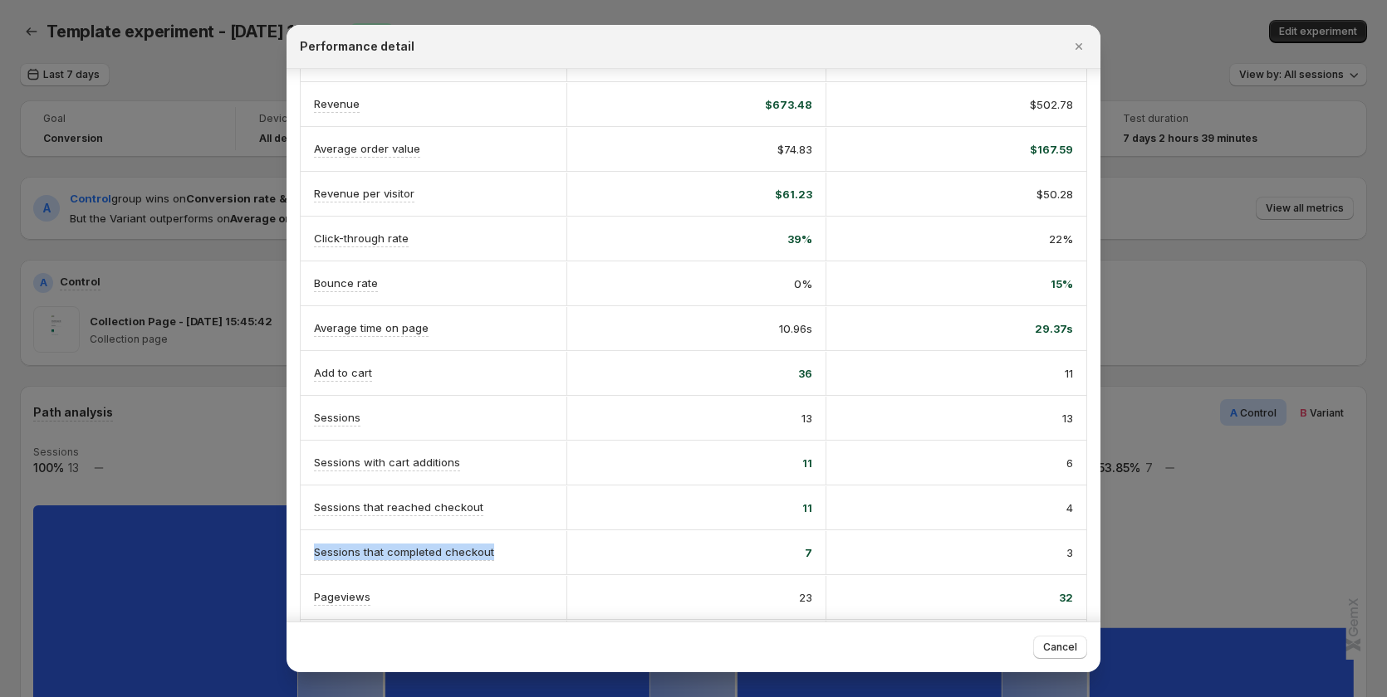
scroll to position [166, 0]
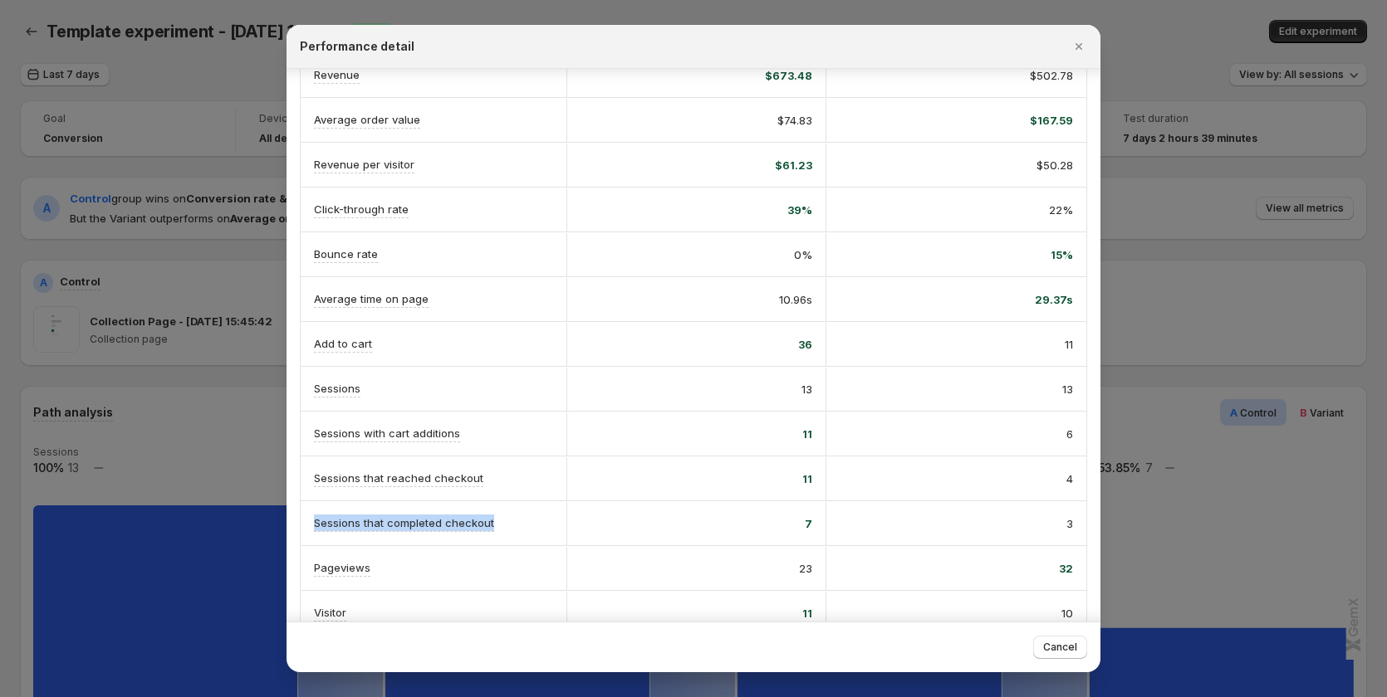
click at [526, 526] on div "Sessions that completed checkout" at bounding box center [433, 523] width 239 height 17
drag, startPoint x: 521, startPoint y: 523, endPoint x: 309, endPoint y: 517, distance: 211.8
click at [309, 517] on div "Sessions that completed checkout" at bounding box center [434, 523] width 266 height 44
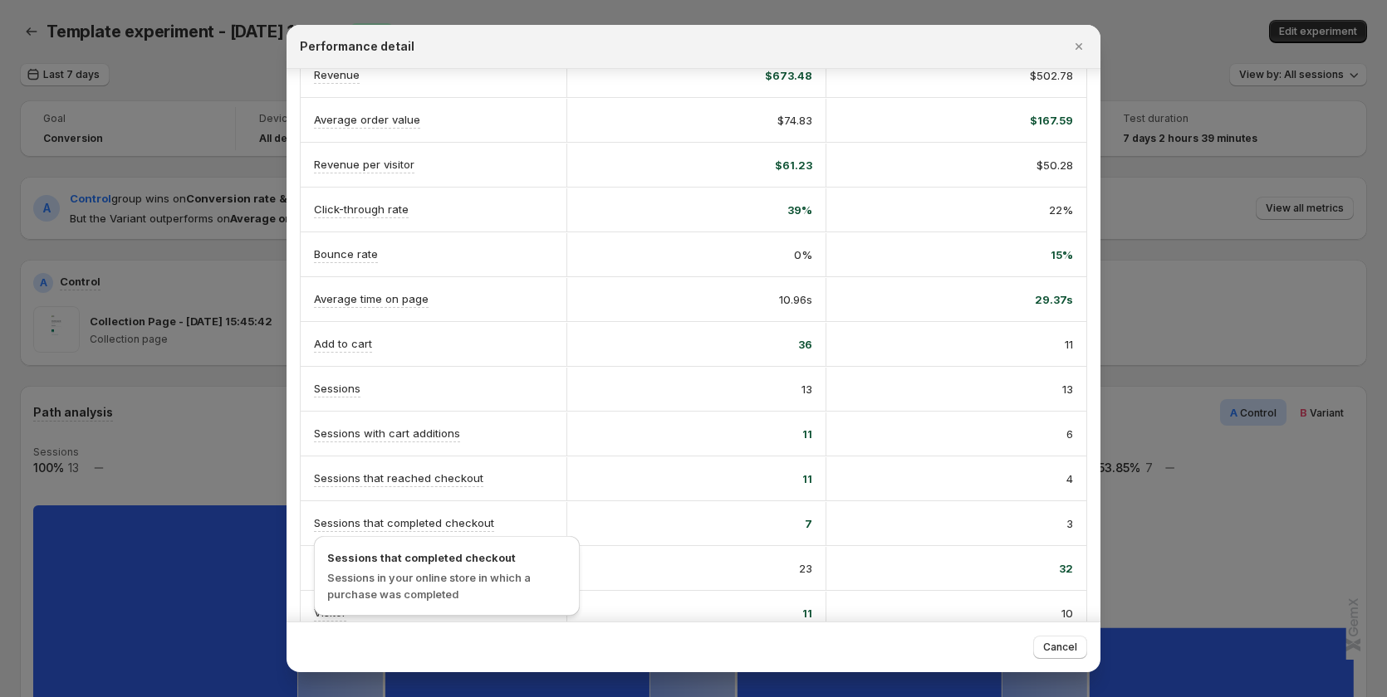
click at [446, 558] on span "Sessions that completed checkout" at bounding box center [446, 558] width 239 height 17
copy span "Sessions that completed checkout"
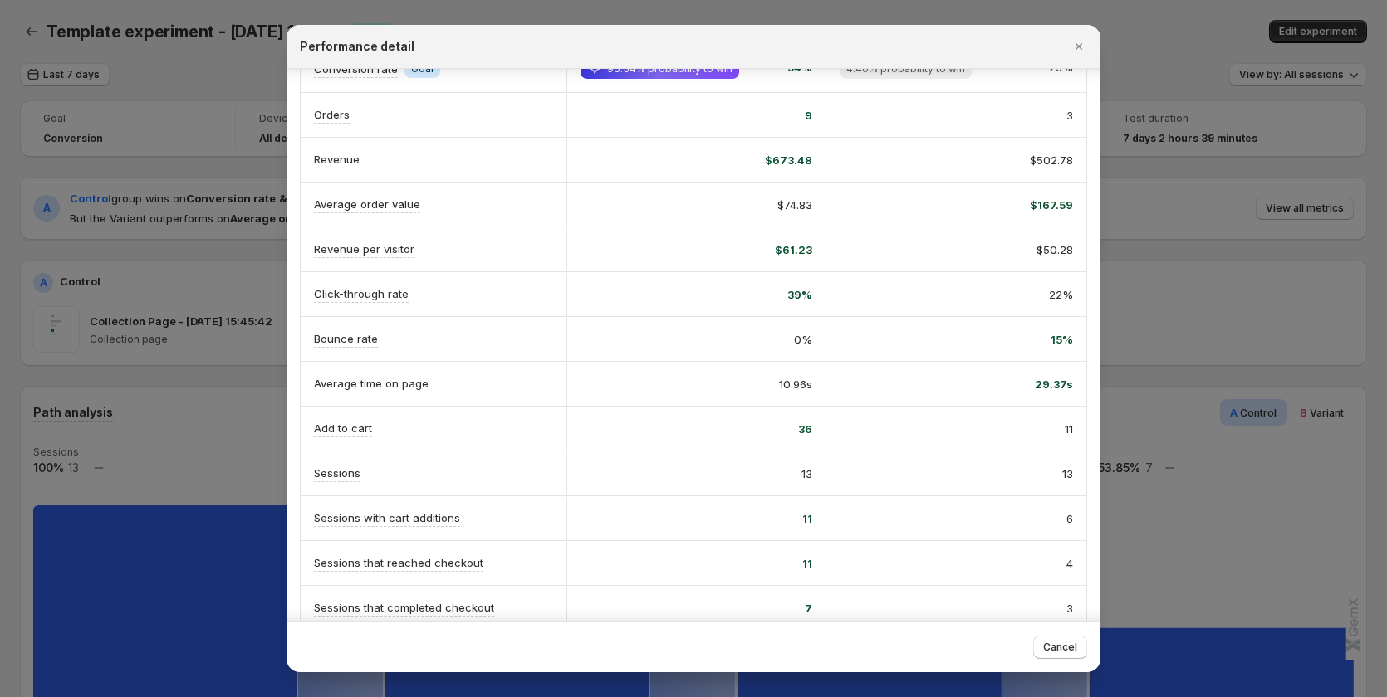
scroll to position [0, 0]
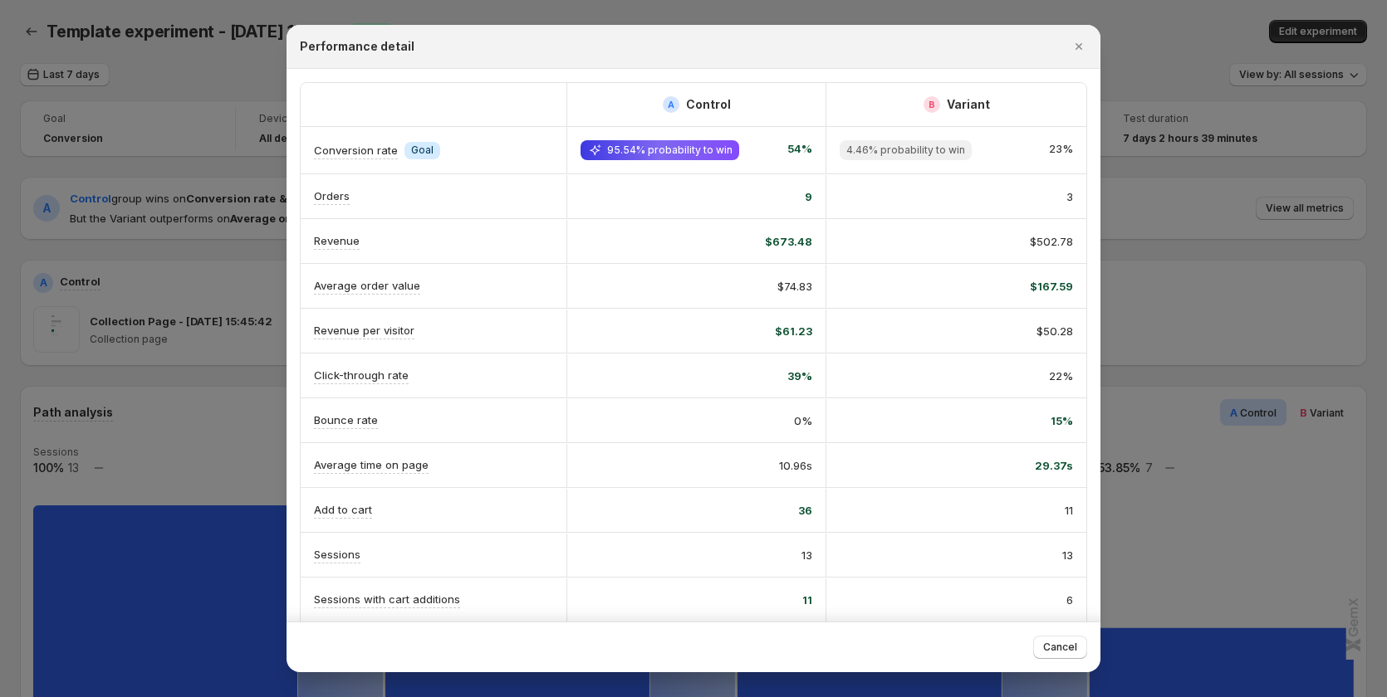
click at [1042, 257] on div "$502.78" at bounding box center [956, 241] width 260 height 43
click at [1080, 37] on button "Close" at bounding box center [1078, 46] width 23 height 23
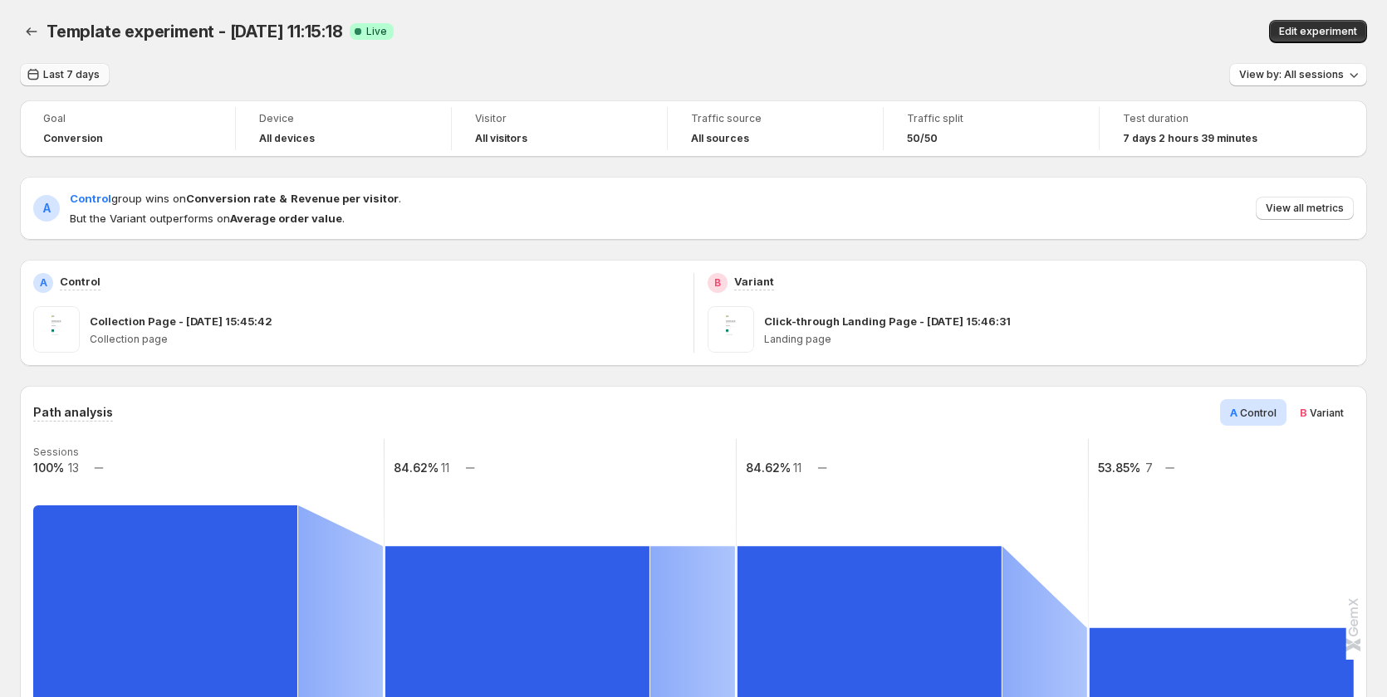
click at [32, 68] on icon "button" at bounding box center [33, 74] width 17 height 17
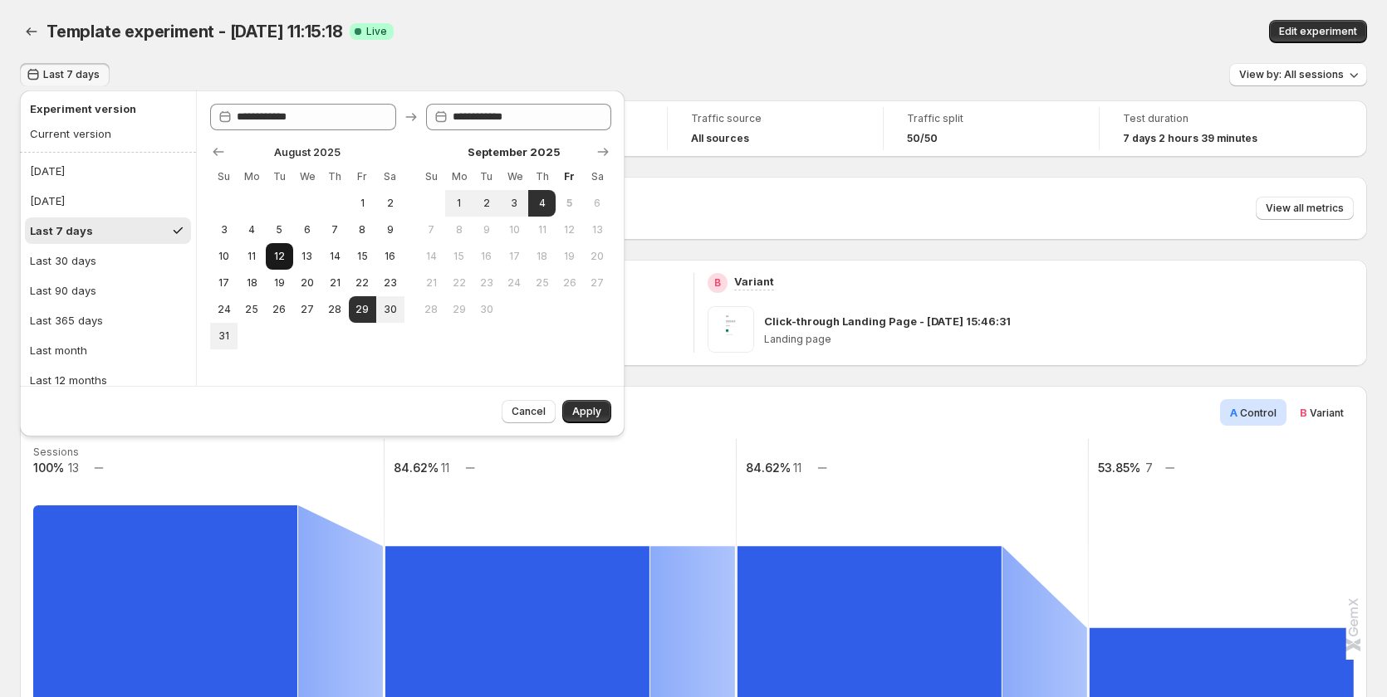
click at [282, 261] on span "12" at bounding box center [279, 256] width 14 height 13
type input "**********"
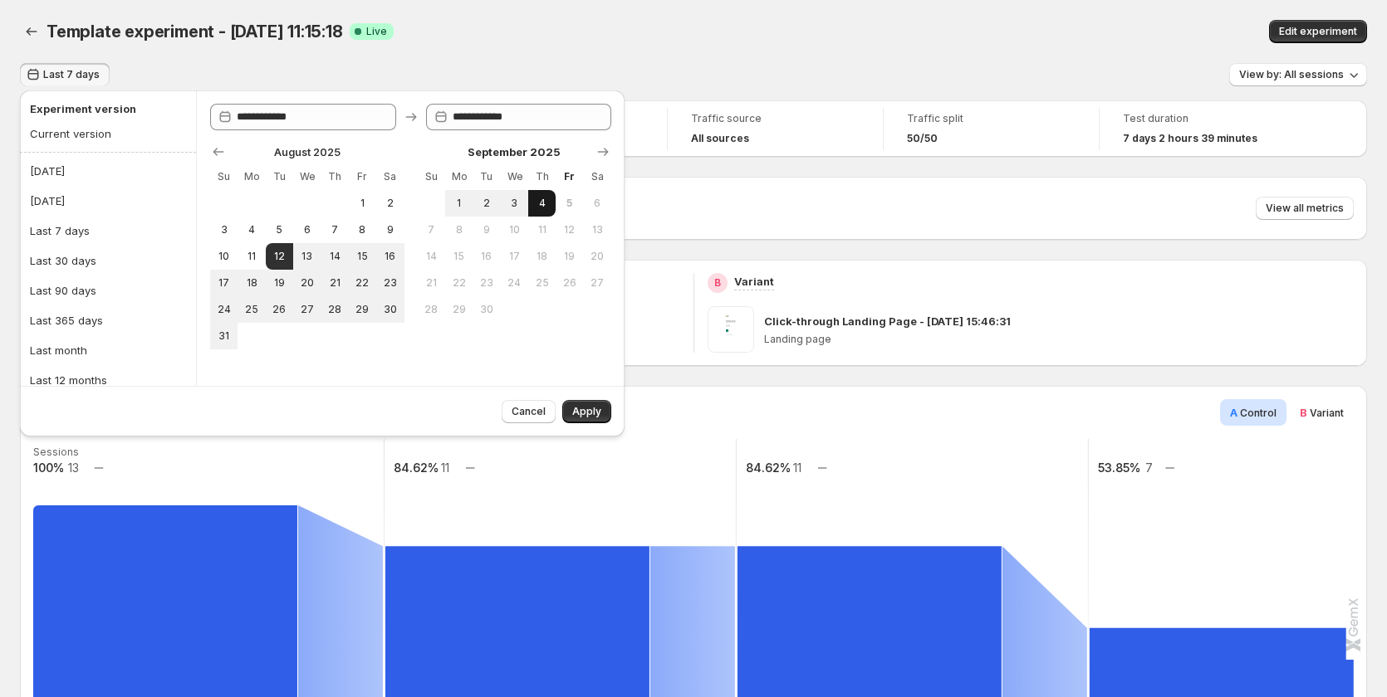
click at [541, 203] on span "4" at bounding box center [542, 203] width 14 height 13
type input "**********"
click at [589, 406] on span "Apply" at bounding box center [586, 411] width 29 height 13
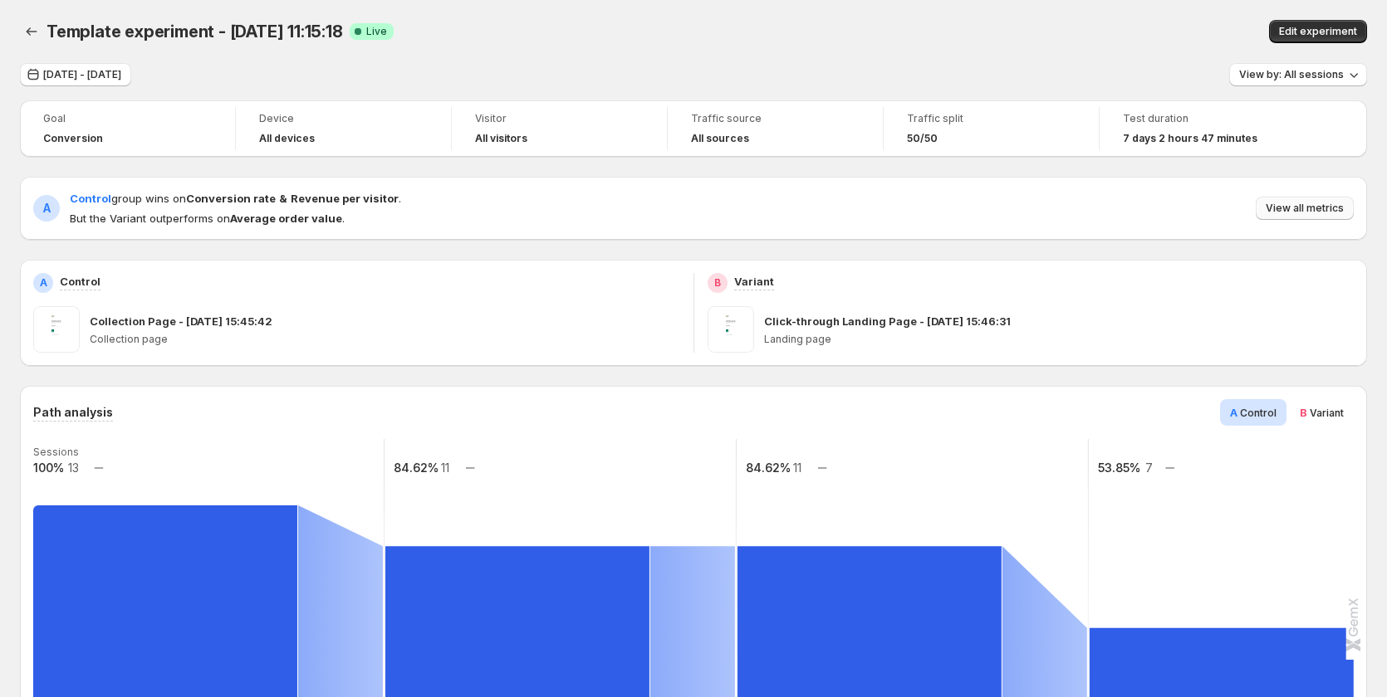
click at [1321, 209] on span "View all metrics" at bounding box center [1304, 208] width 78 height 13
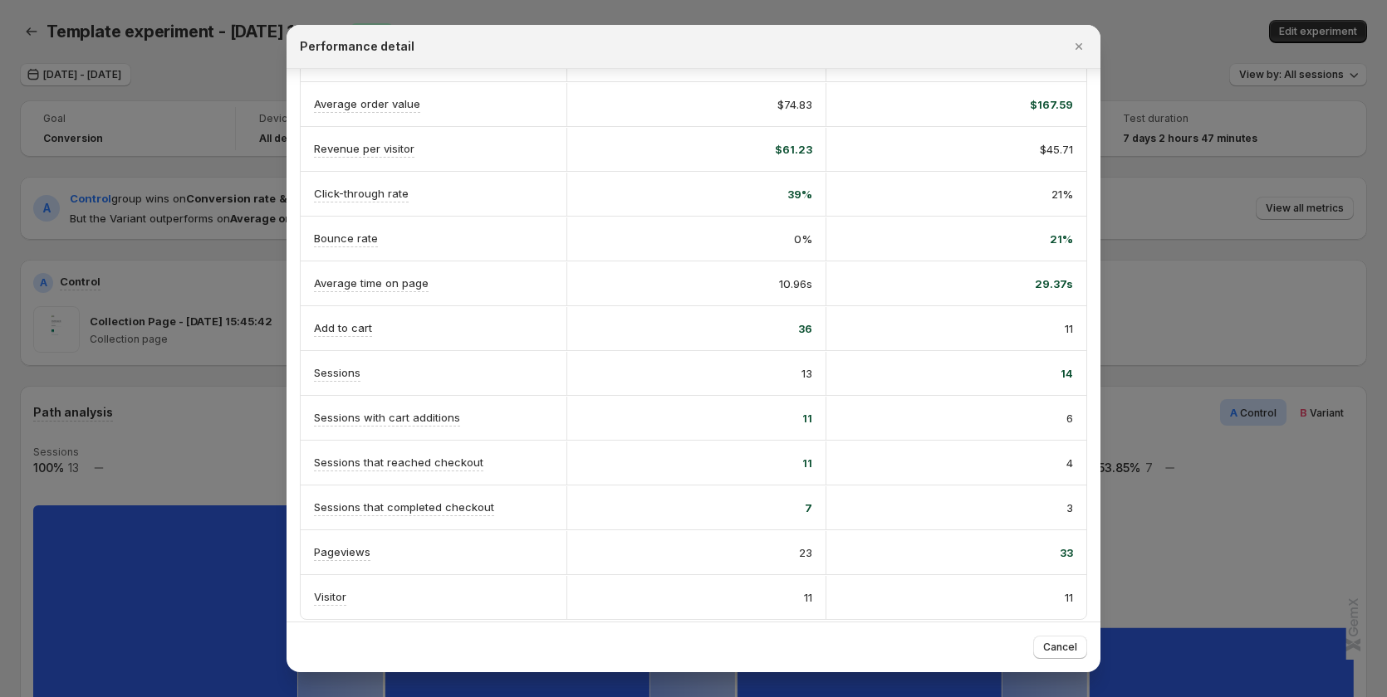
scroll to position [193, 0]
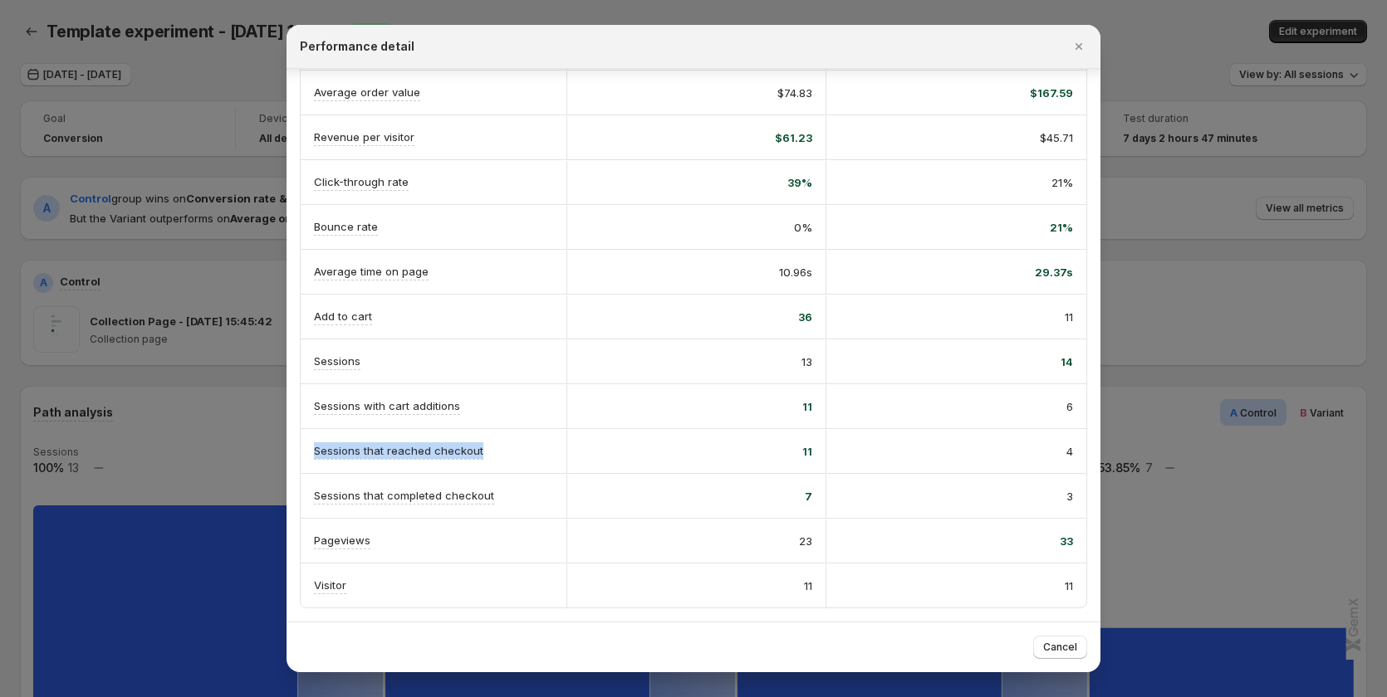
drag, startPoint x: 491, startPoint y: 455, endPoint x: 312, endPoint y: 435, distance: 179.6
click at [312, 435] on div "Sessions that reached checkout" at bounding box center [434, 451] width 266 height 44
copy p "Sessions that reached checkout"
click at [237, 467] on div at bounding box center [693, 348] width 1387 height 697
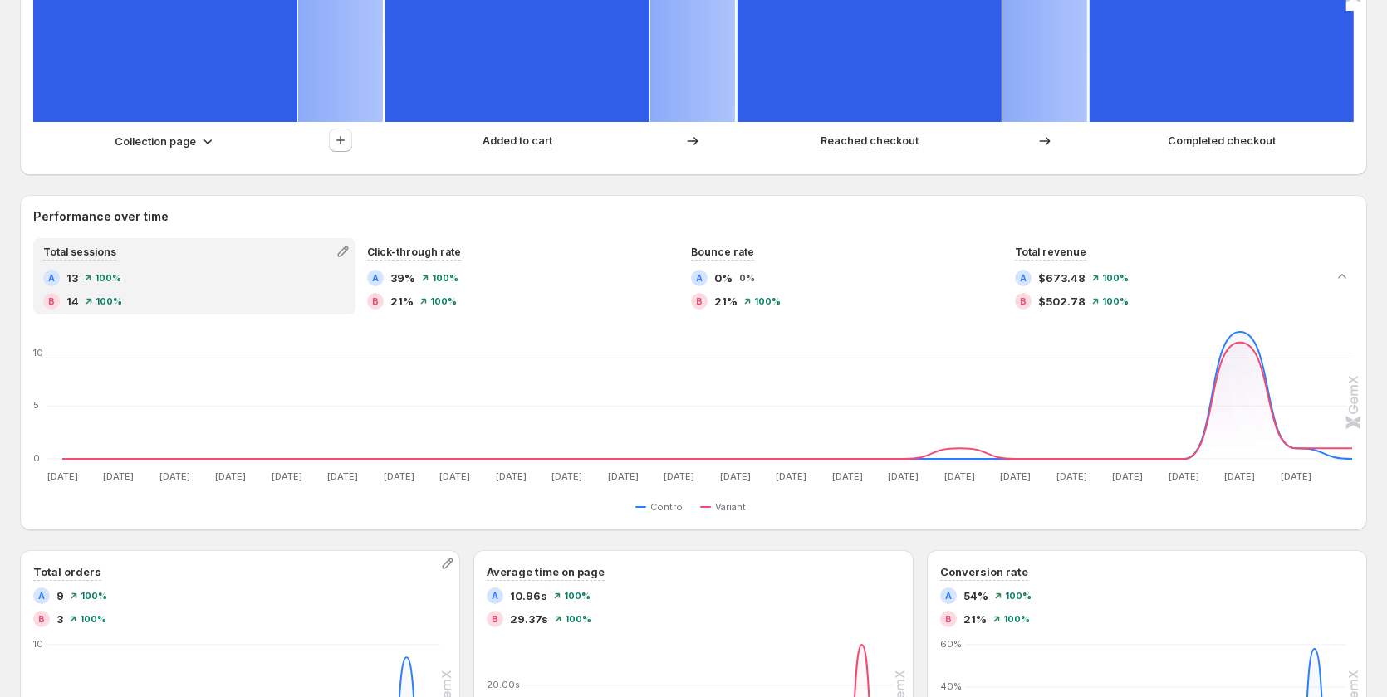
scroll to position [732, 0]
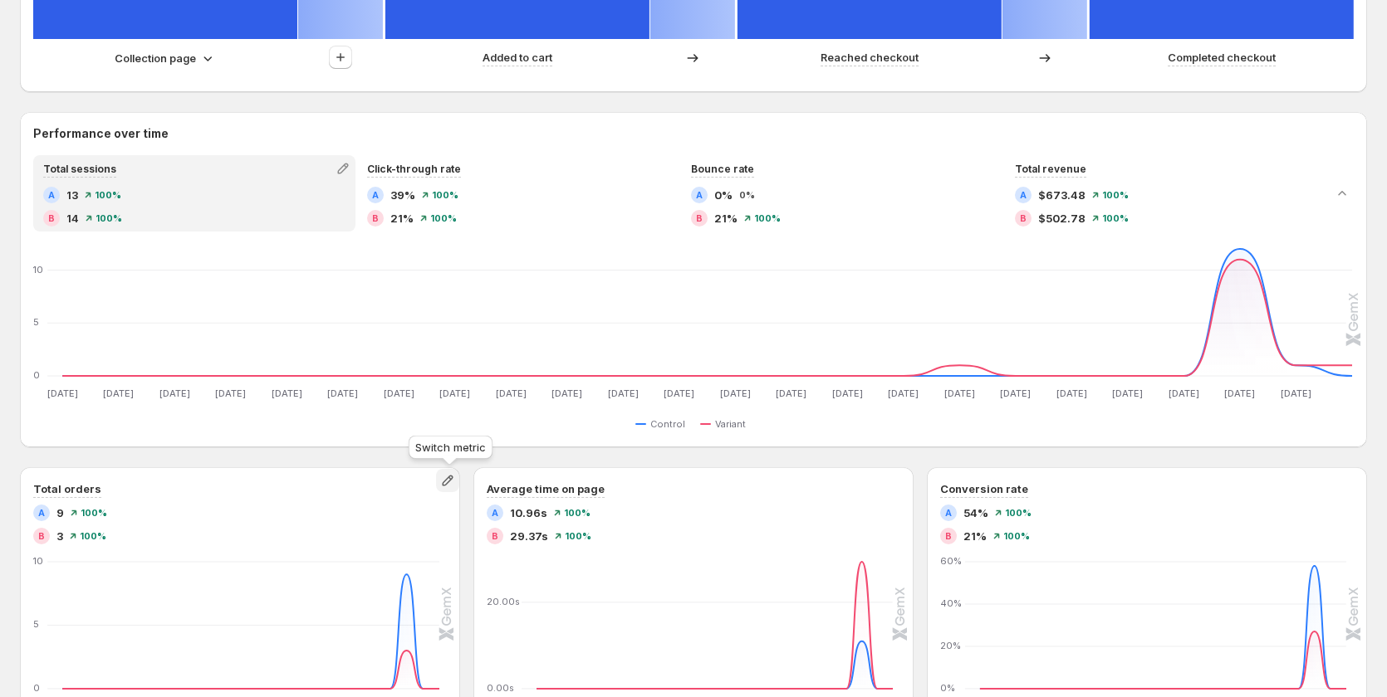
click at [447, 488] on icon "button" at bounding box center [447, 480] width 17 height 17
click at [284, 456] on div "Path analysis A Control B Variant Sessions 100% 13 84.62% 11 84.62% 11 53.85% 7…" at bounding box center [693, 380] width 1347 height 1452
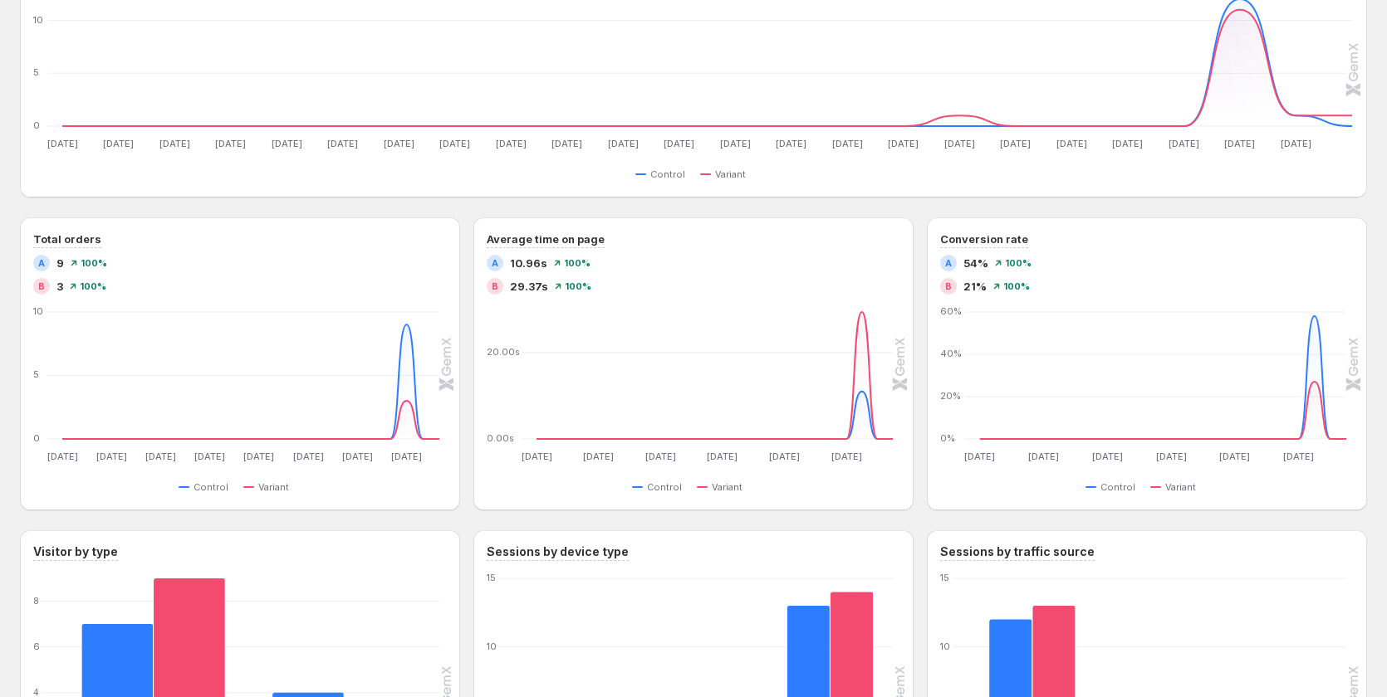
scroll to position [981, 0]
click at [443, 232] on icon "button" at bounding box center [447, 231] width 17 height 17
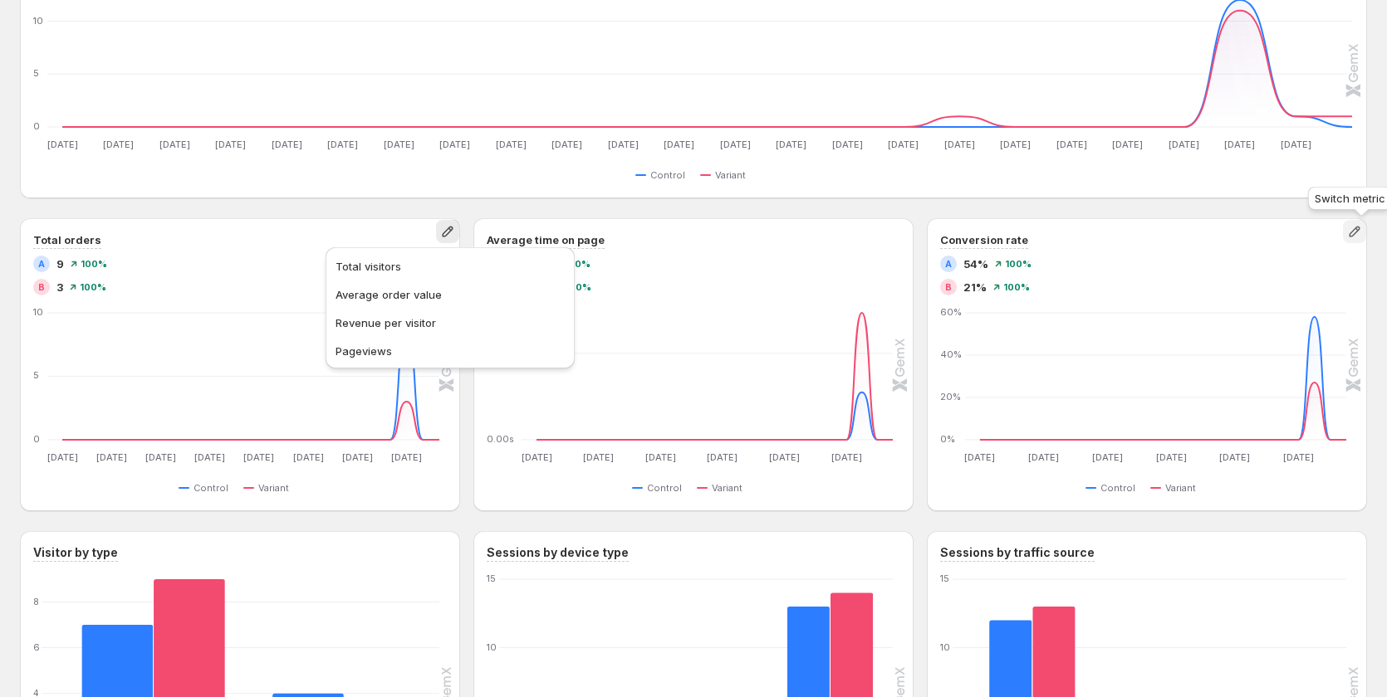
click at [1359, 231] on icon "button" at bounding box center [1353, 232] width 11 height 11
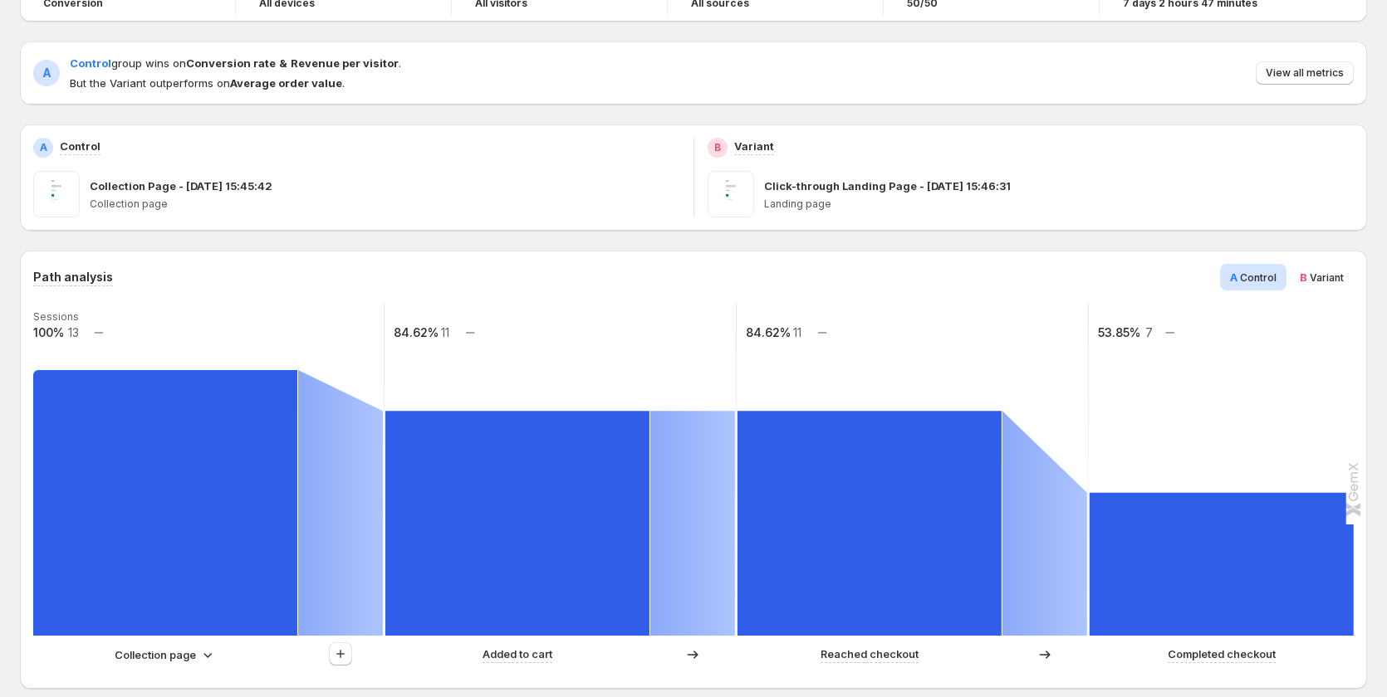
scroll to position [0, 0]
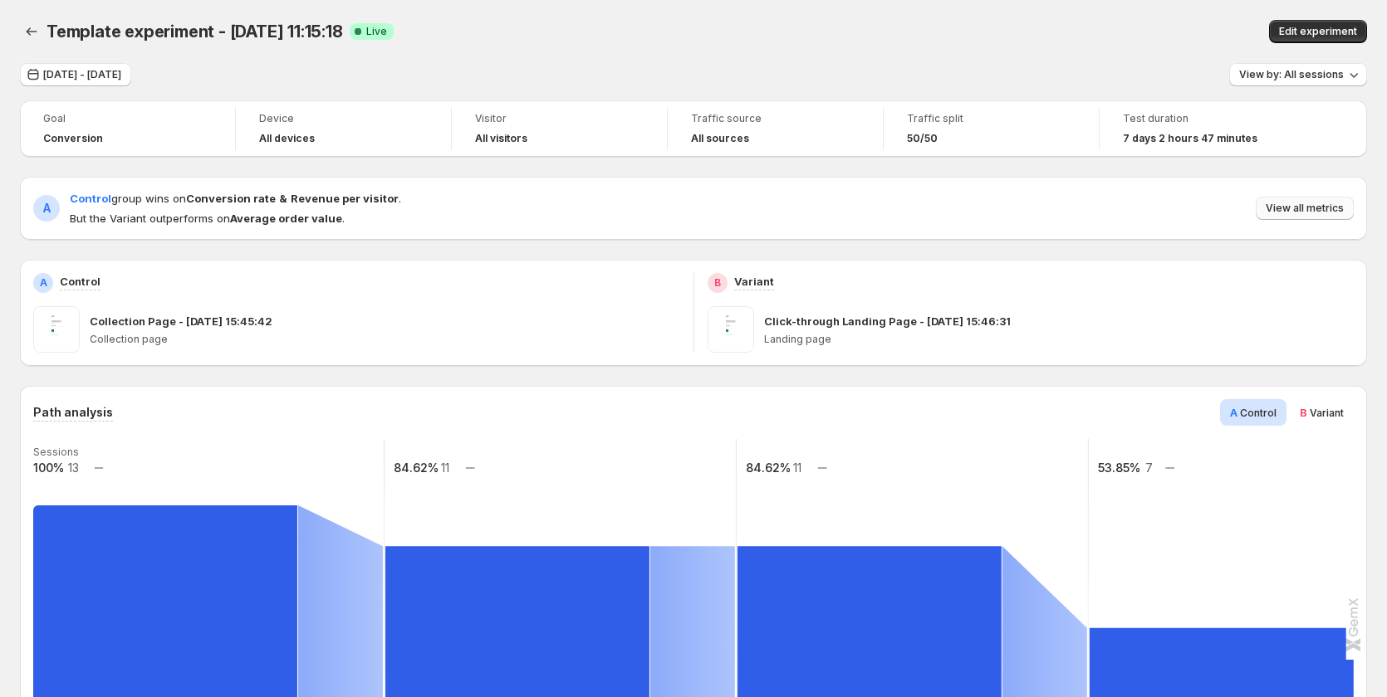
click at [1309, 203] on span "View all metrics" at bounding box center [1304, 208] width 78 height 13
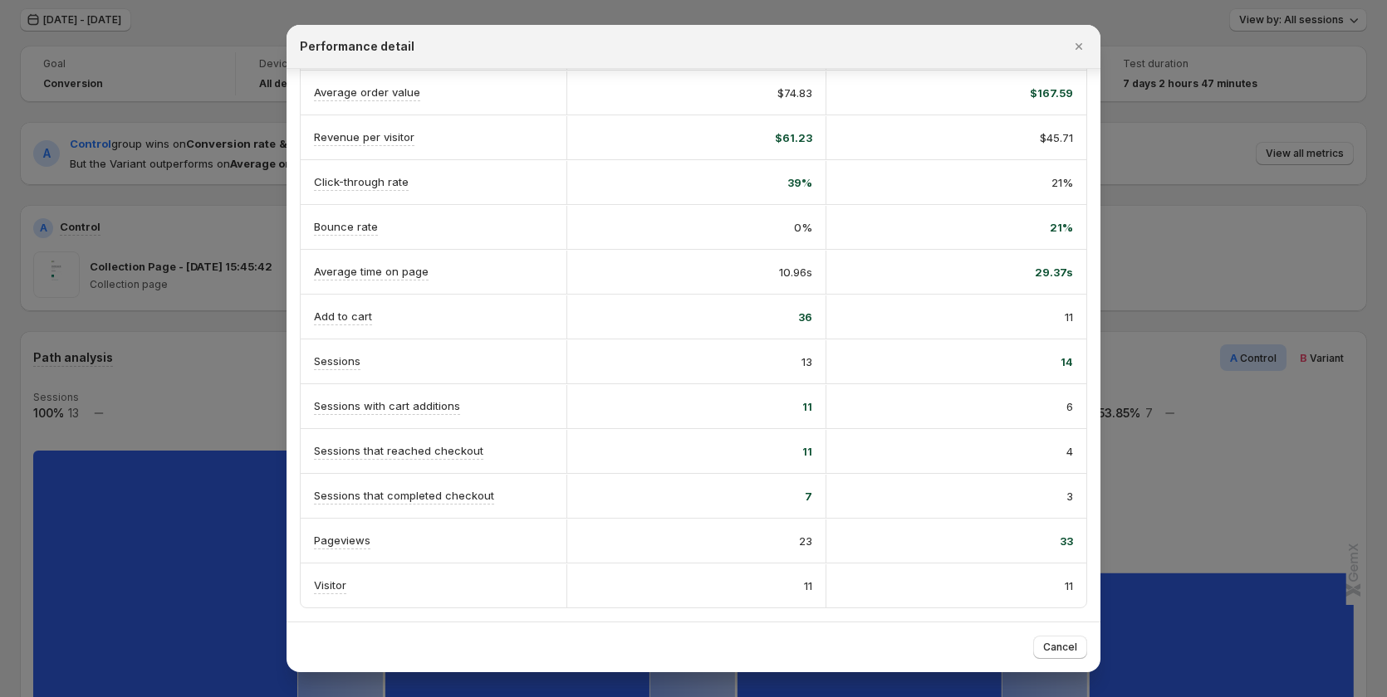
scroll to position [83, 0]
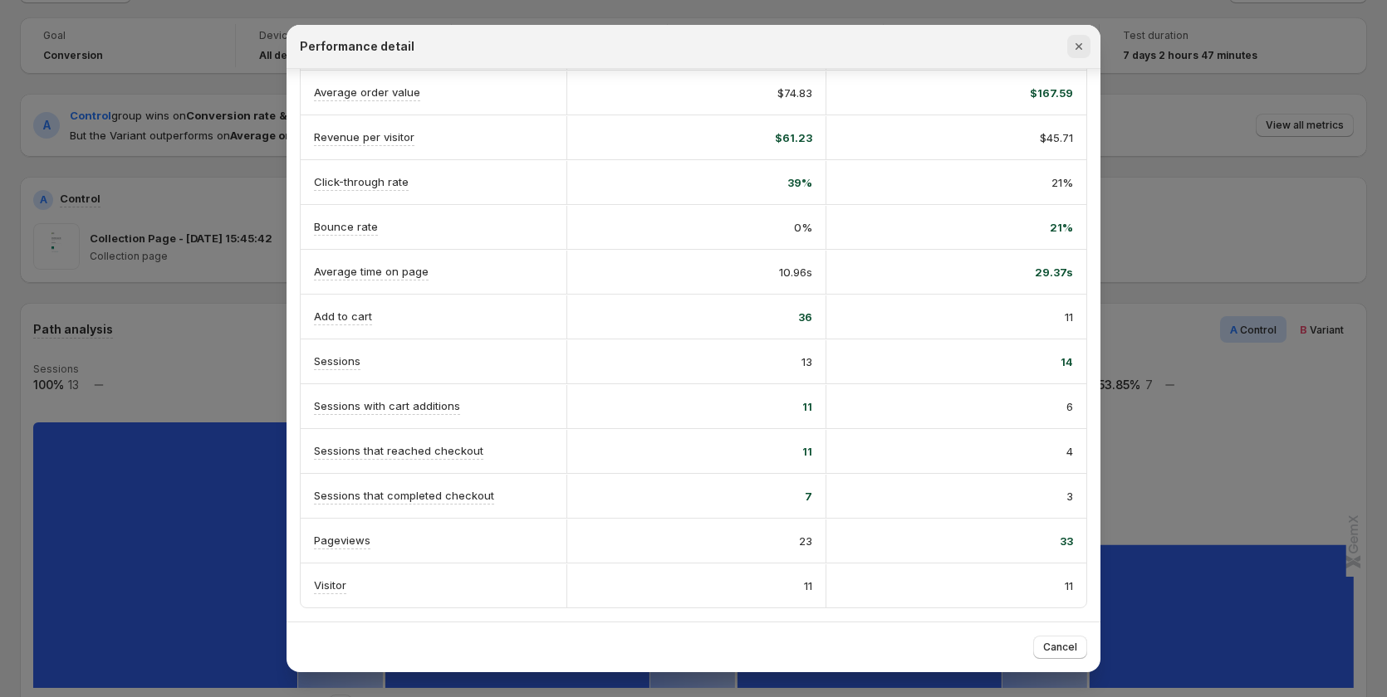
click at [1078, 49] on icon "Close" at bounding box center [1078, 46] width 17 height 17
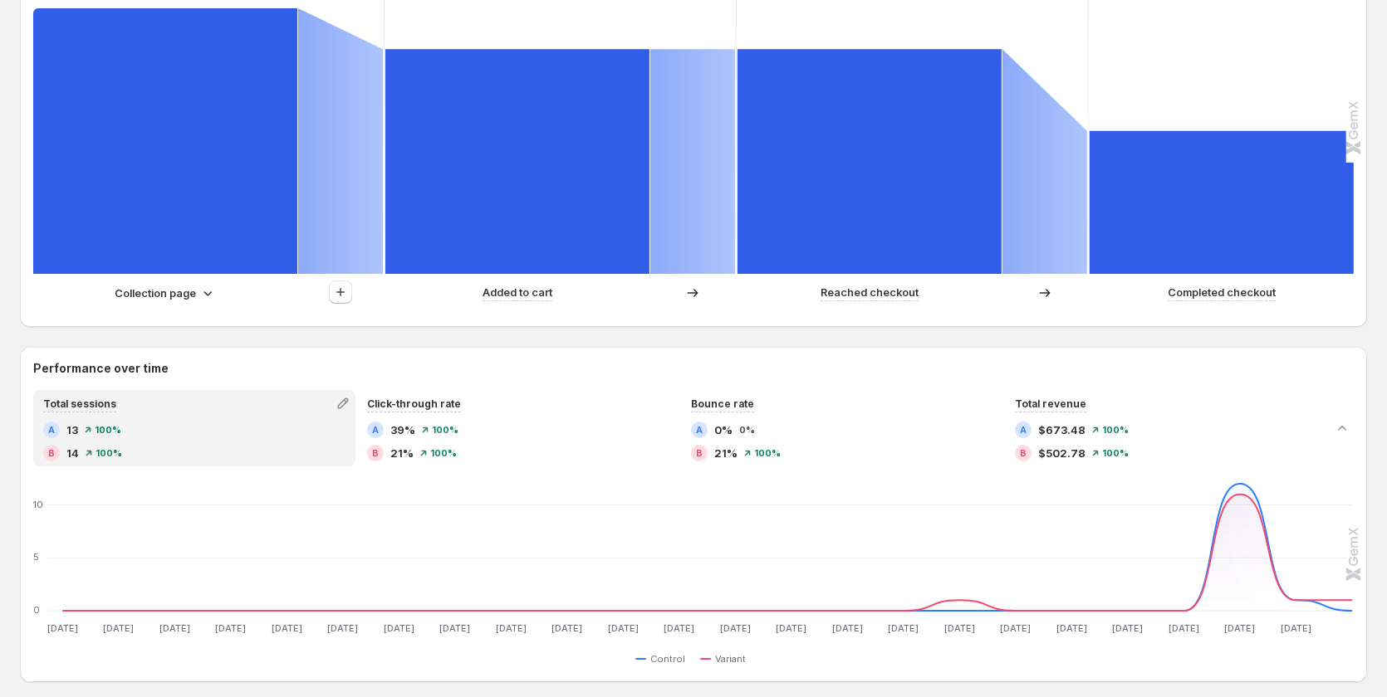
scroll to position [498, 0]
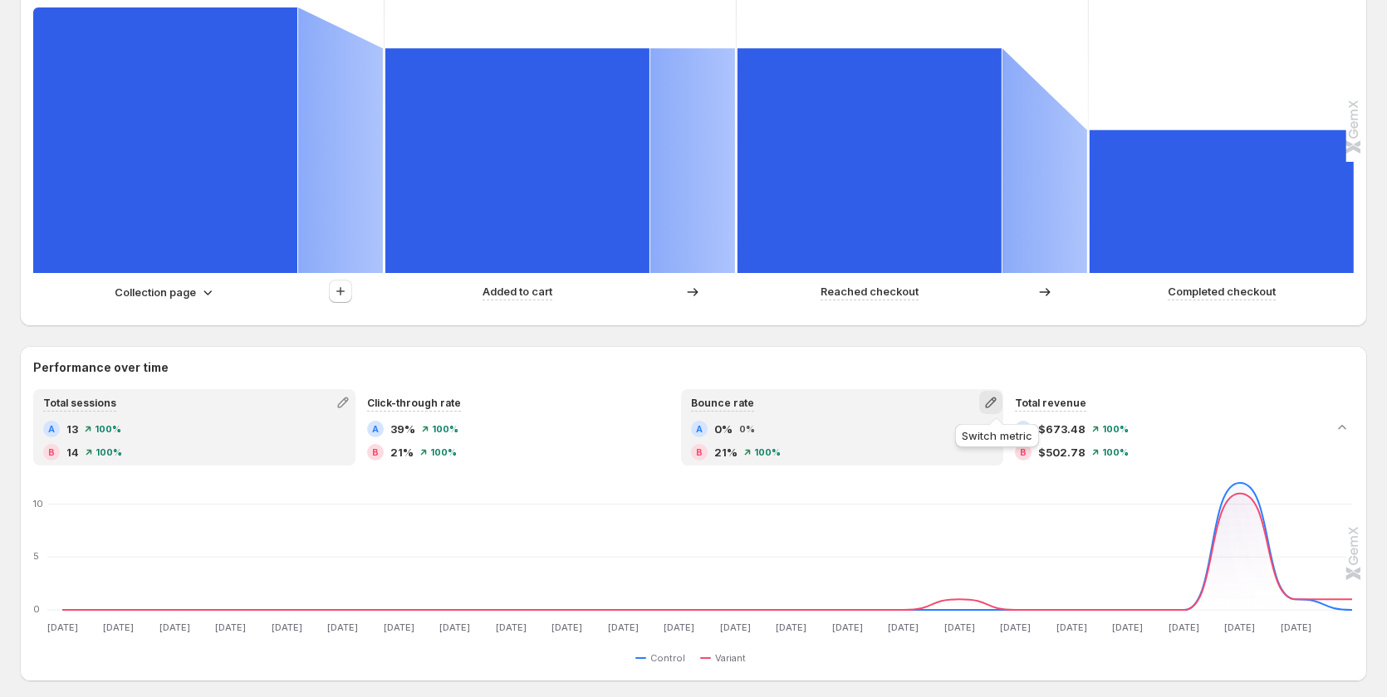
click at [991, 401] on icon "button" at bounding box center [990, 402] width 17 height 17
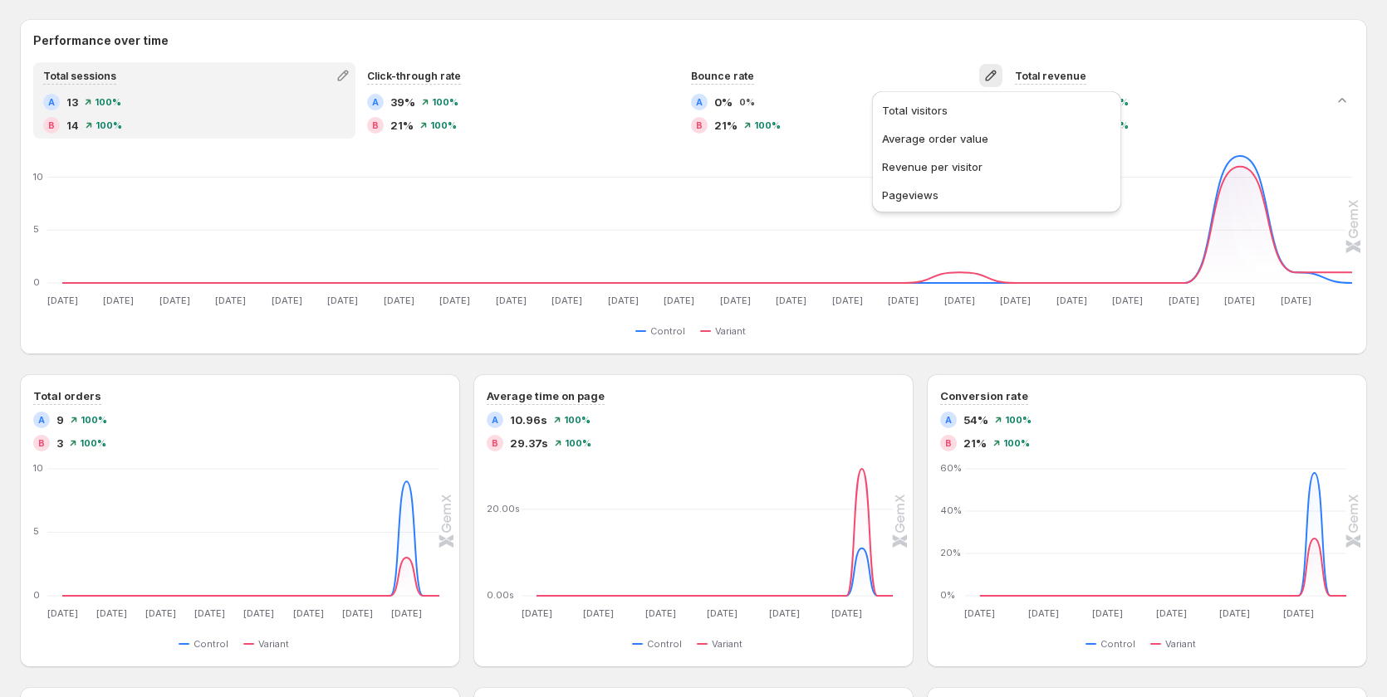
scroll to position [830, 0]
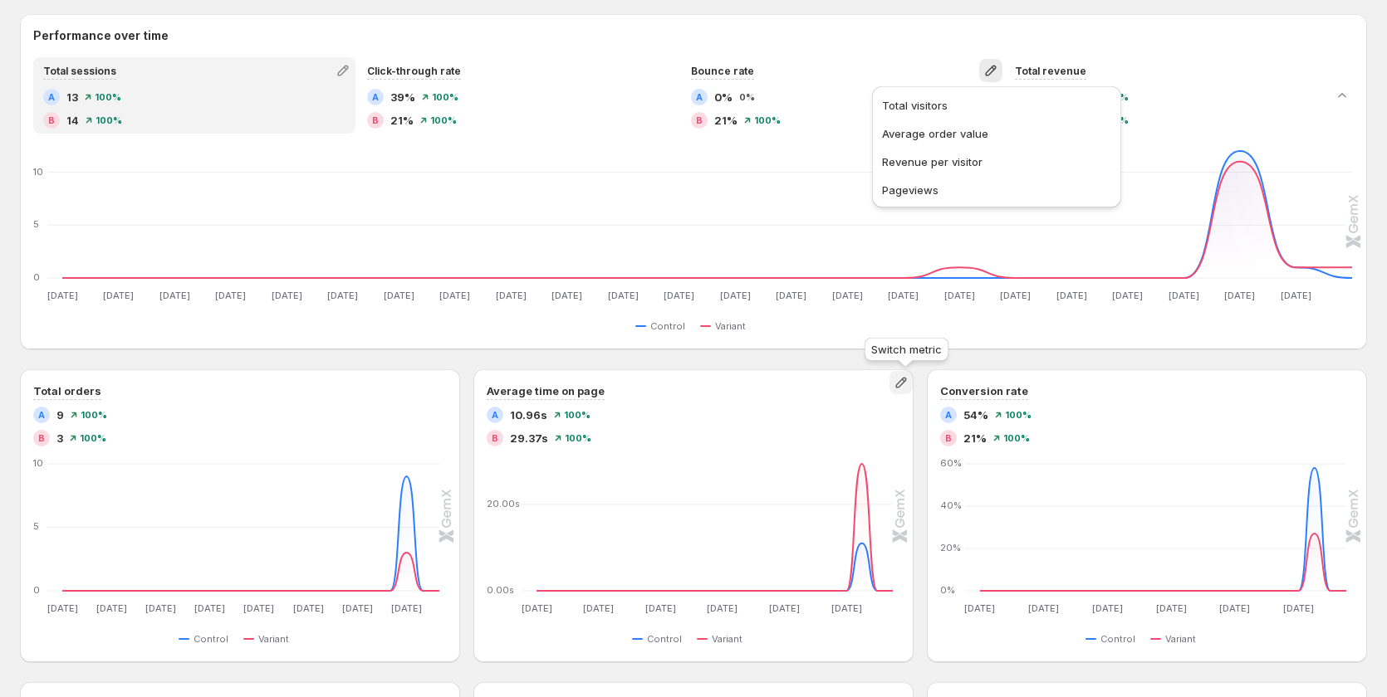
click at [896, 384] on button "button" at bounding box center [900, 382] width 23 height 23
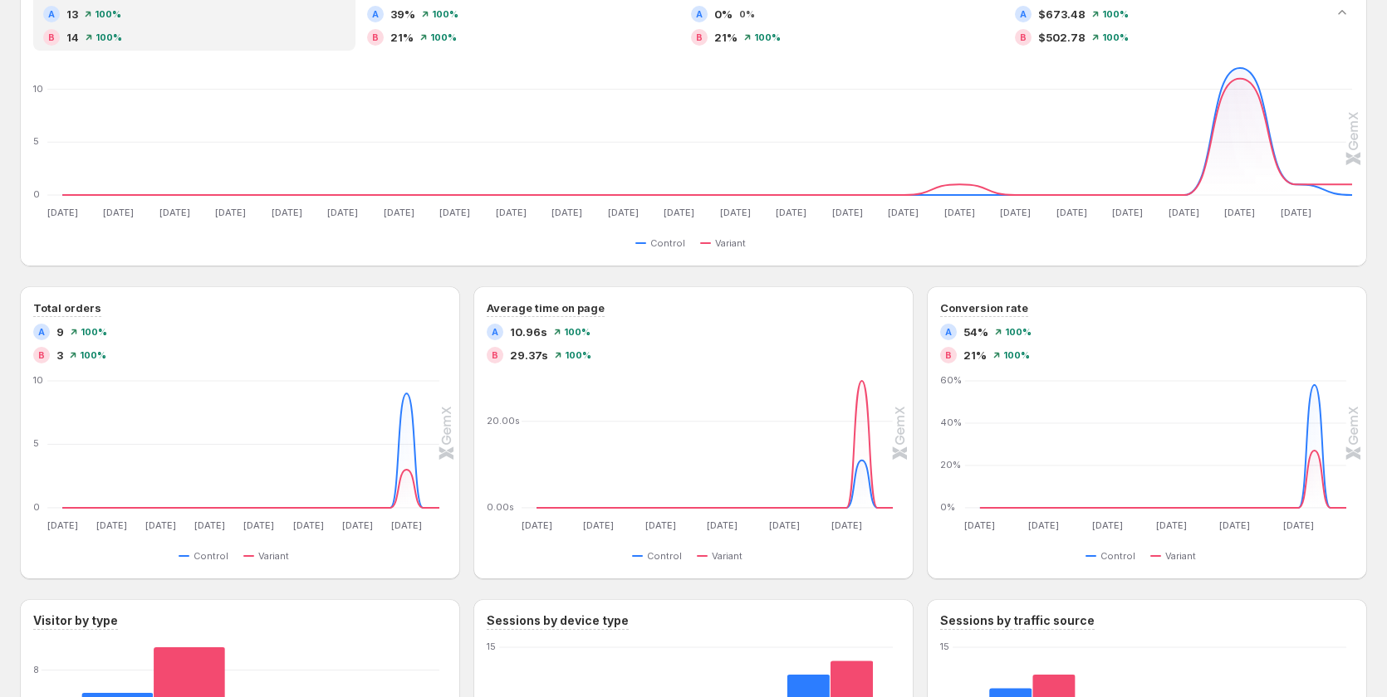
click at [1379, 66] on div "Template experiment - Aug 29, 11:15:18. This page is ready Template experiment …" at bounding box center [693, 51] width 1387 height 1928
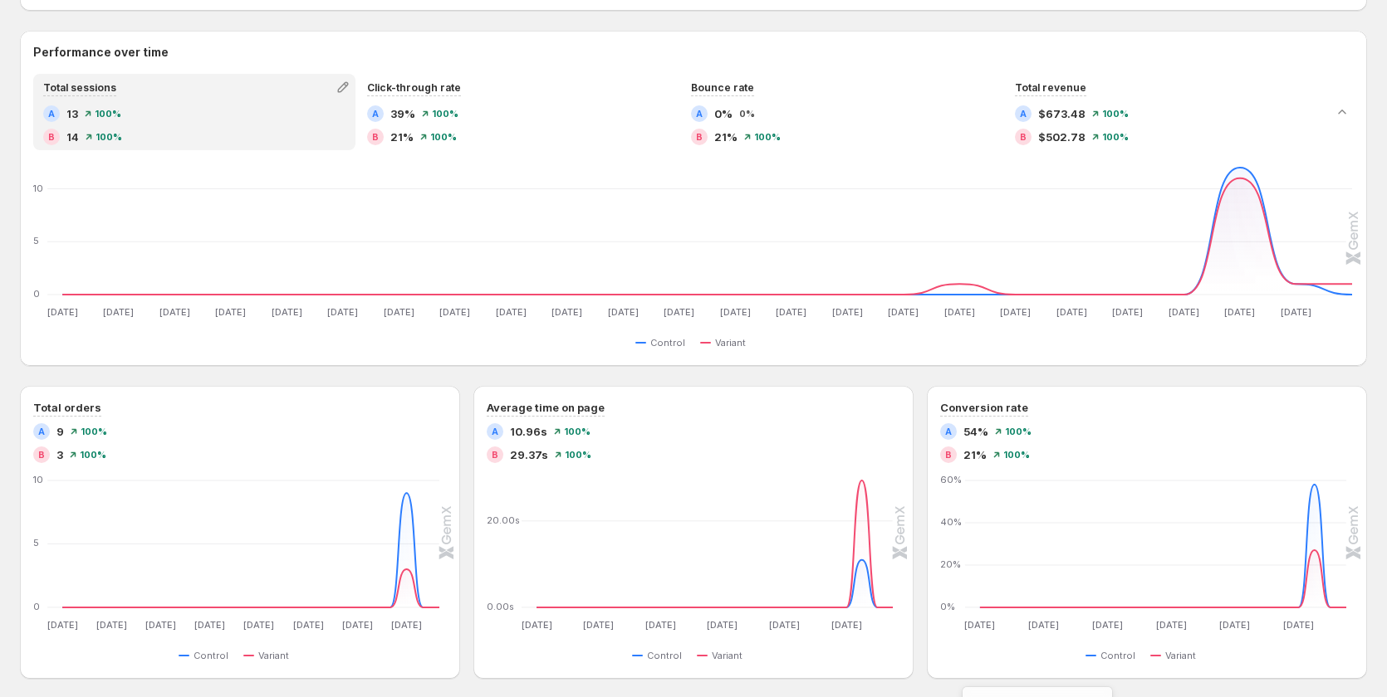
scroll to position [815, 0]
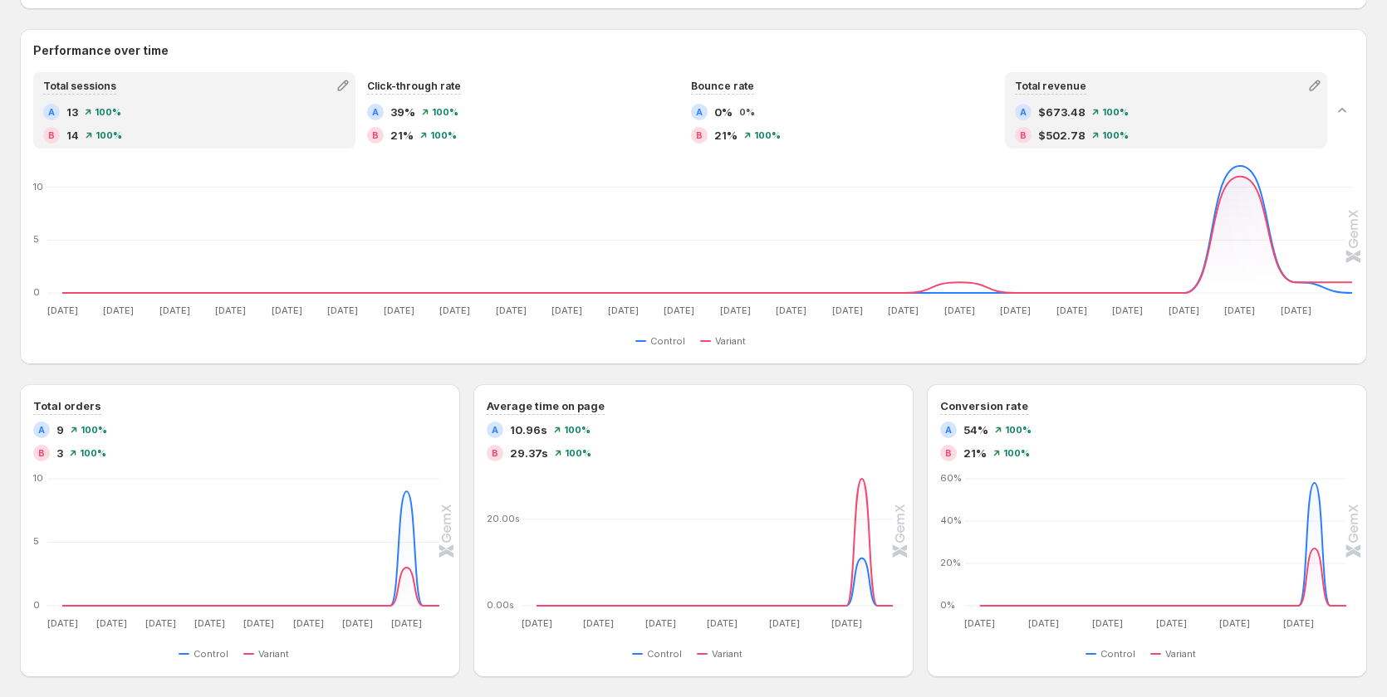
click at [1313, 142] on div "B $502.78 100%" at bounding box center [1166, 135] width 302 height 17
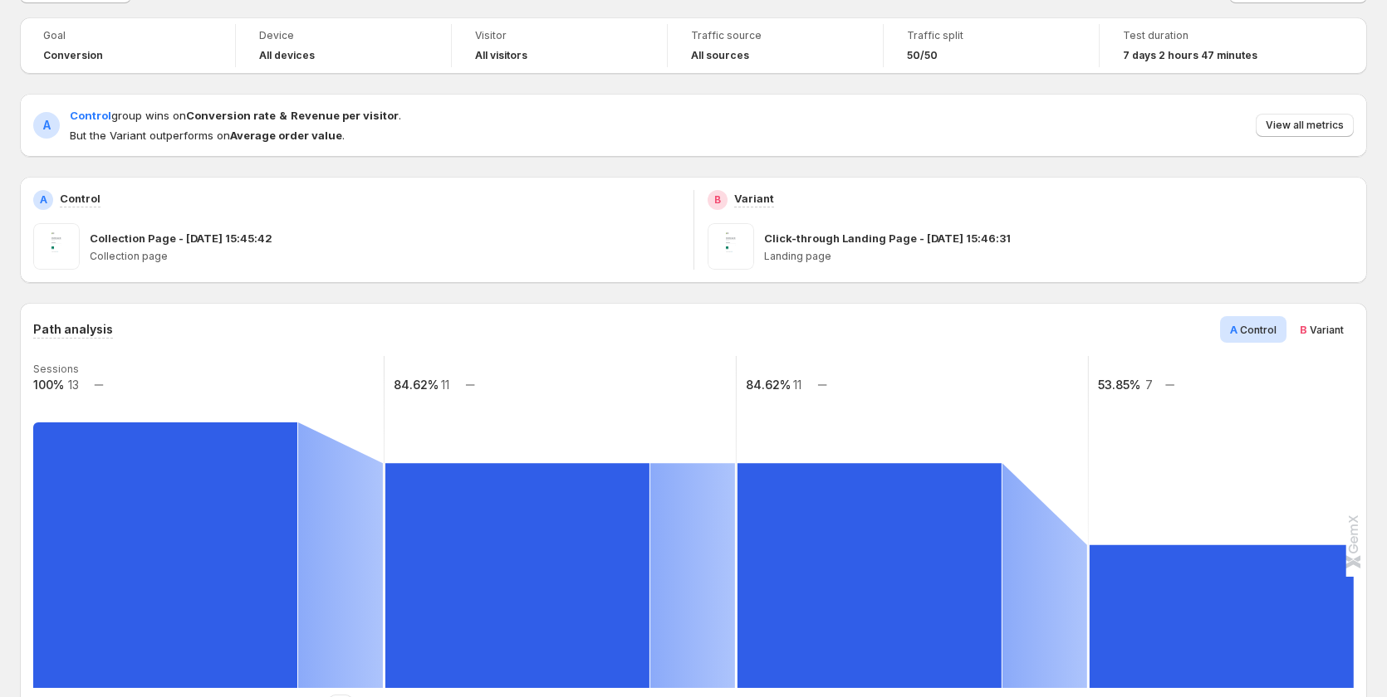
scroll to position [0, 0]
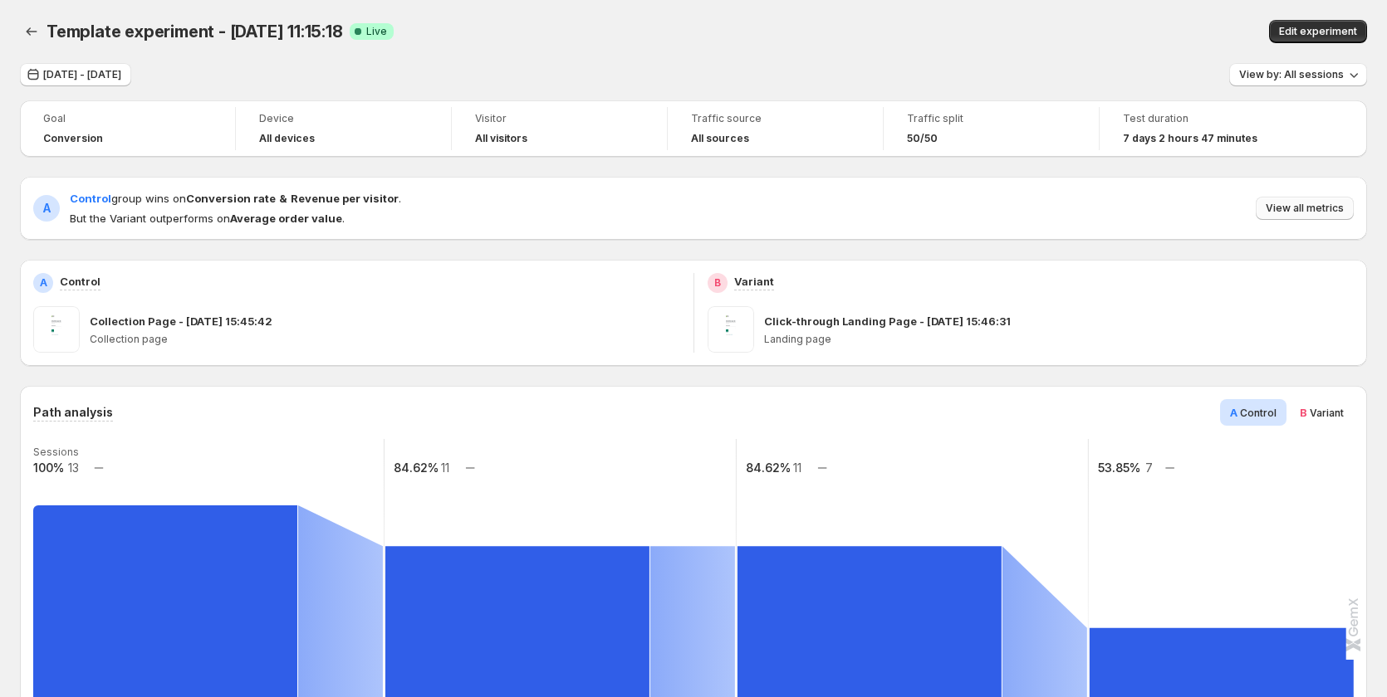
click at [1295, 200] on button "View all metrics" at bounding box center [1304, 208] width 98 height 23
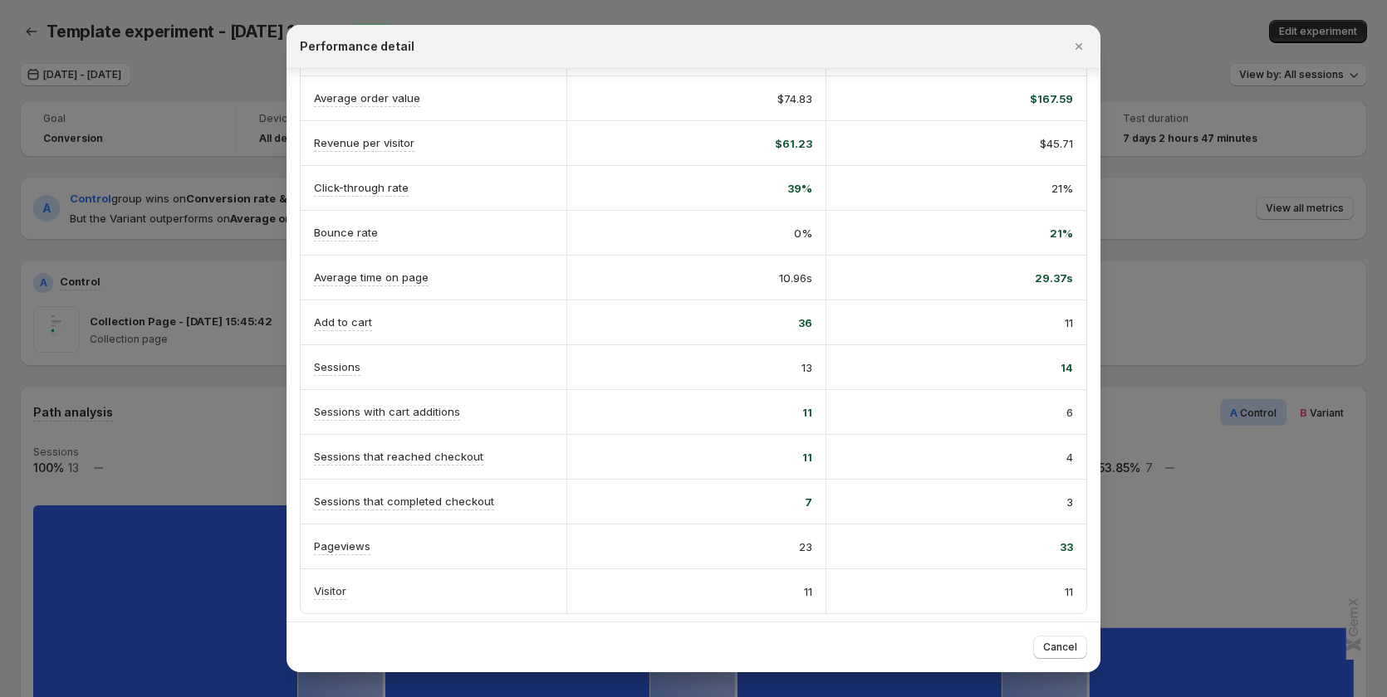
scroll to position [193, 0]
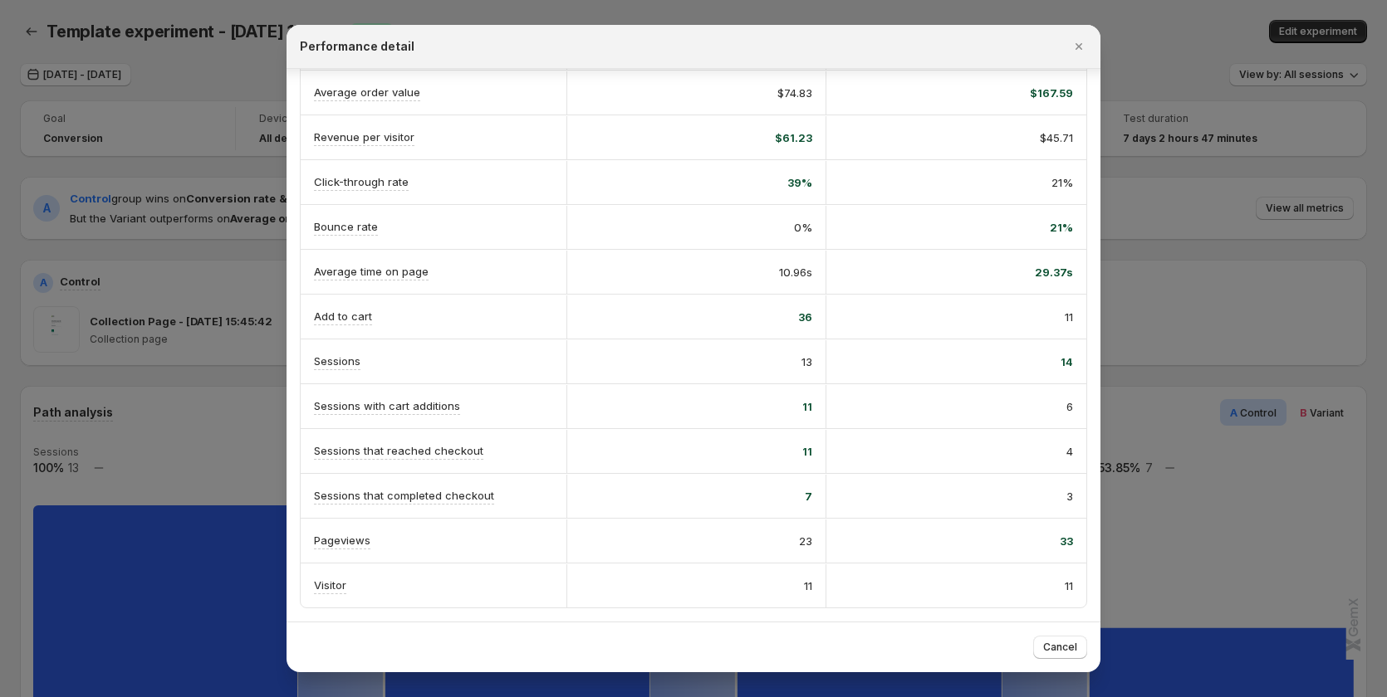
click at [77, 248] on div at bounding box center [693, 348] width 1387 height 697
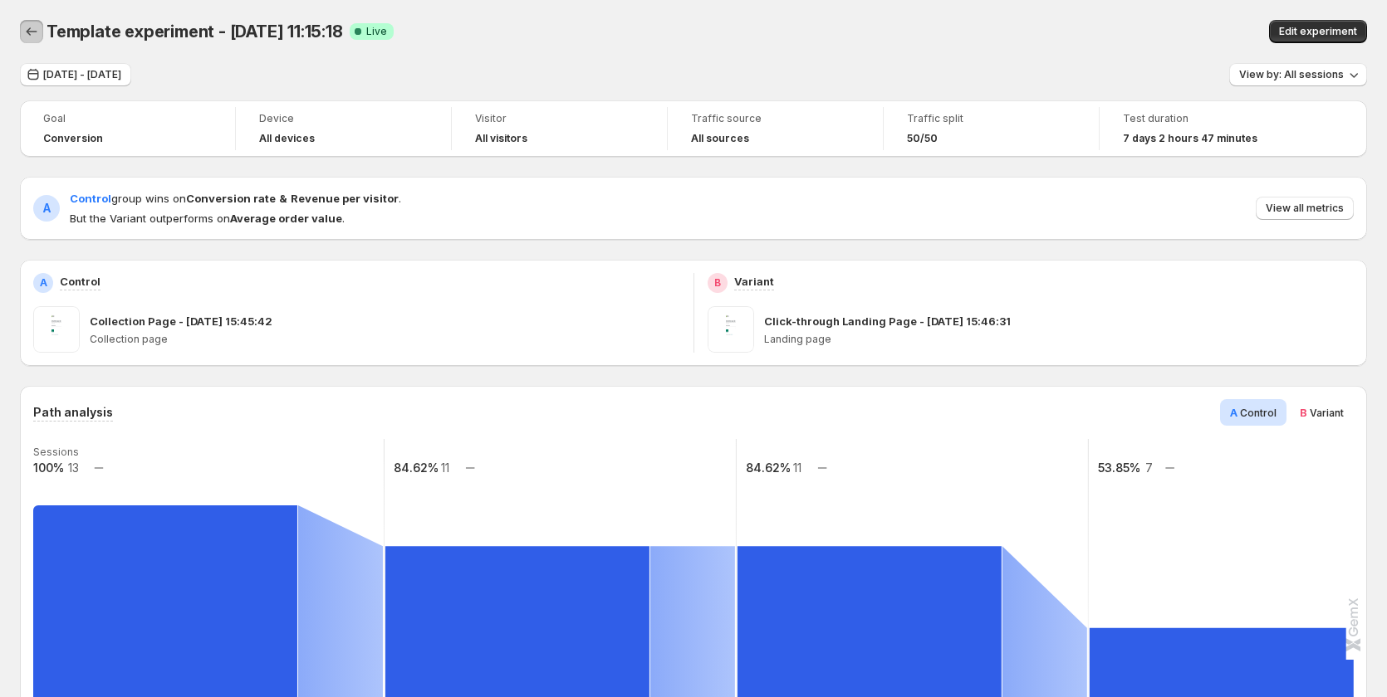
click at [25, 35] on icon "Back" at bounding box center [31, 31] width 17 height 17
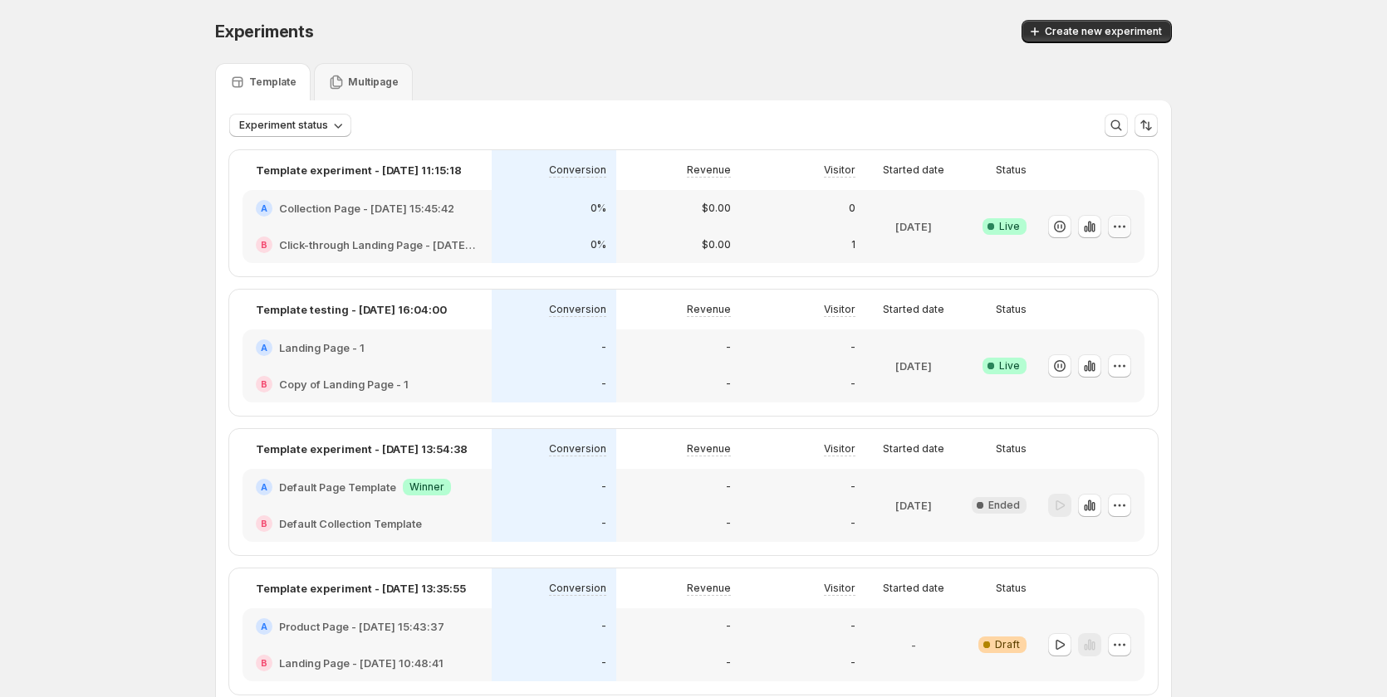
click at [1127, 231] on icon "button" at bounding box center [1119, 226] width 17 height 17
click at [1004, 67] on div "Template Multipage" at bounding box center [693, 81] width 956 height 37
click at [1057, 30] on span "Create new experiment" at bounding box center [1102, 31] width 117 height 13
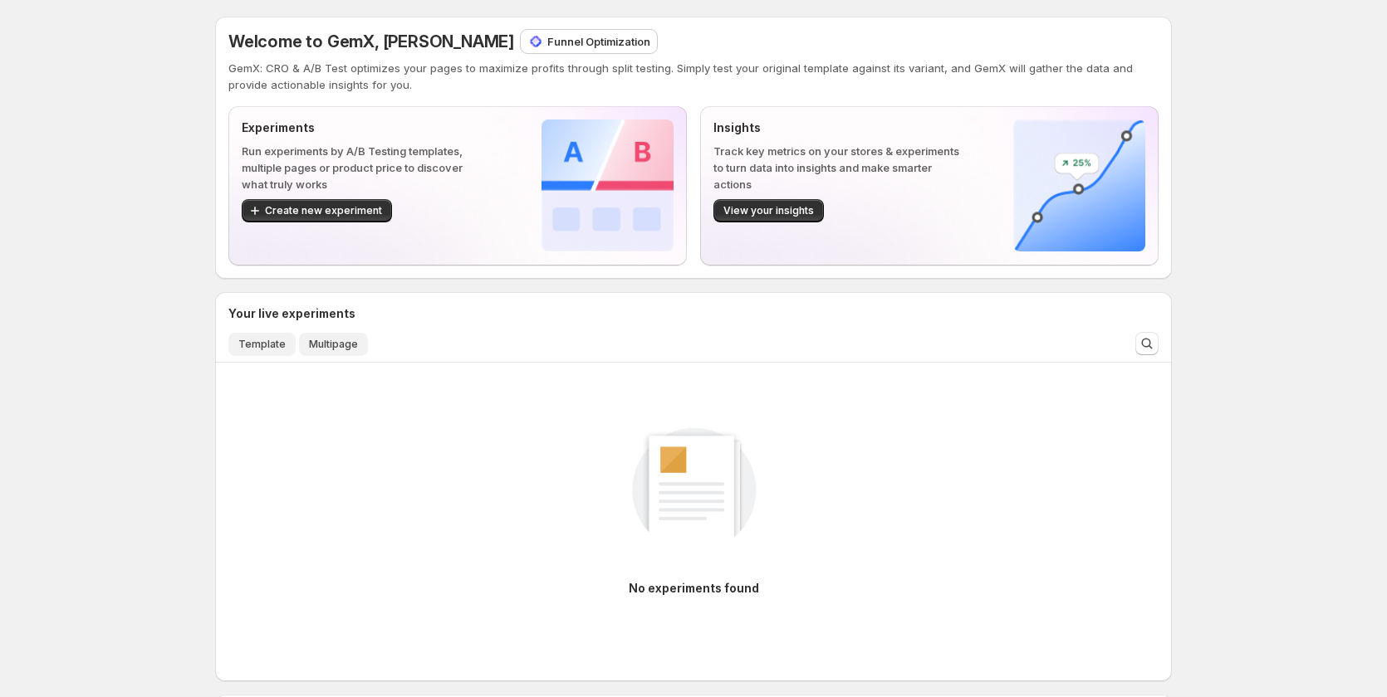
click at [242, 349] on button "Template" at bounding box center [261, 344] width 67 height 23
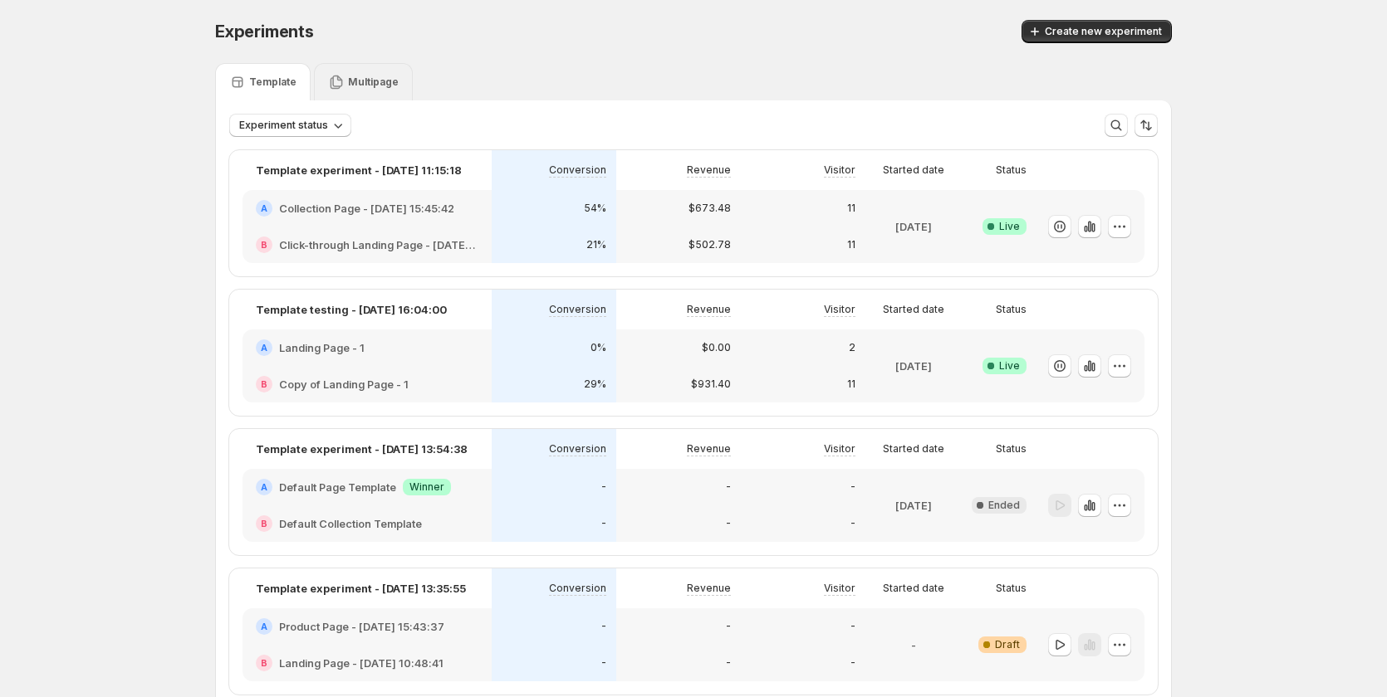
click at [374, 71] on div "Multipage" at bounding box center [363, 81] width 99 height 37
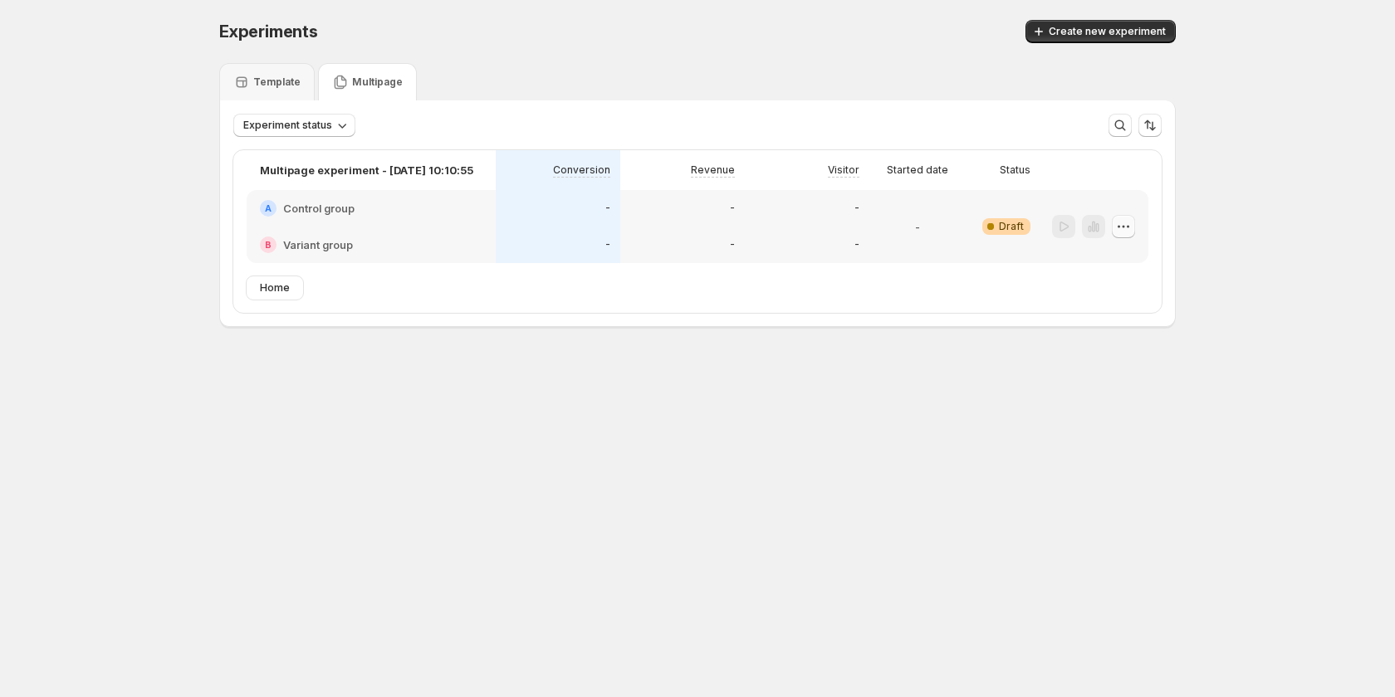
click at [1123, 231] on icon "button" at bounding box center [1123, 226] width 17 height 17
click at [1121, 262] on span "Edit" at bounding box center [1134, 260] width 81 height 17
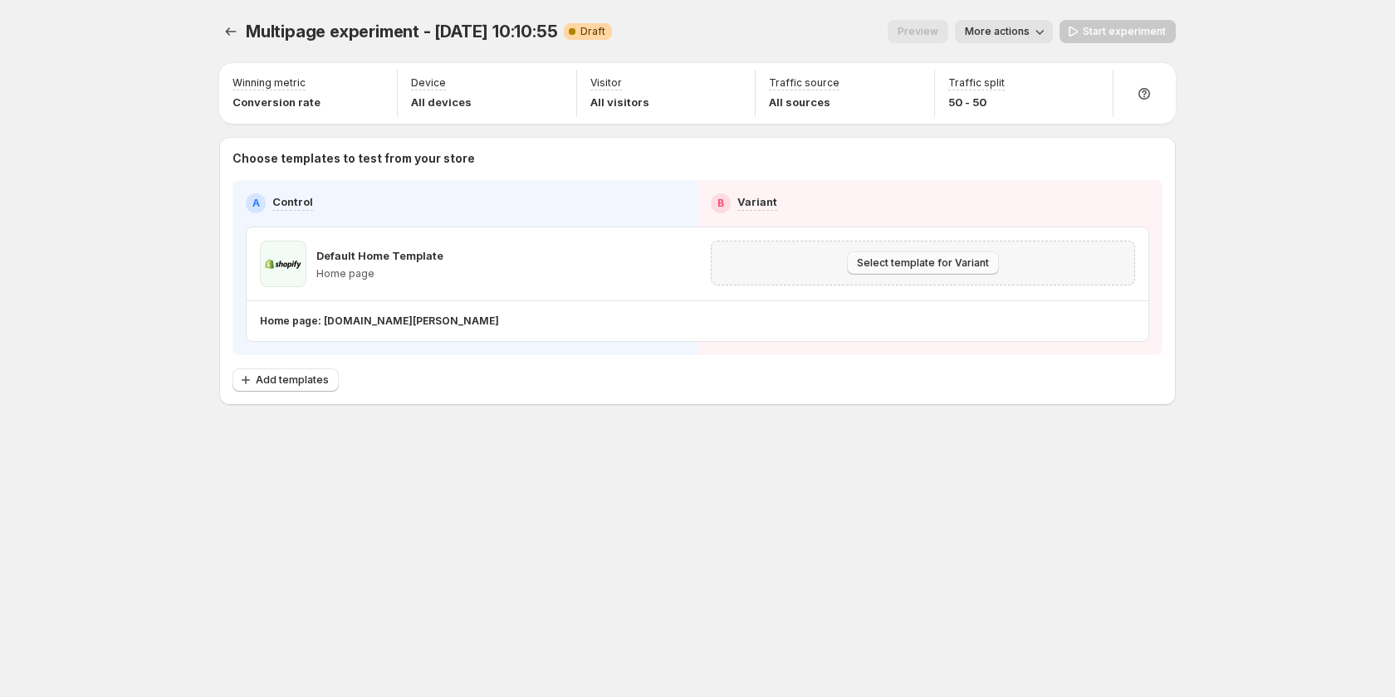
click at [956, 262] on span "Select template for Variant" at bounding box center [923, 263] width 132 height 13
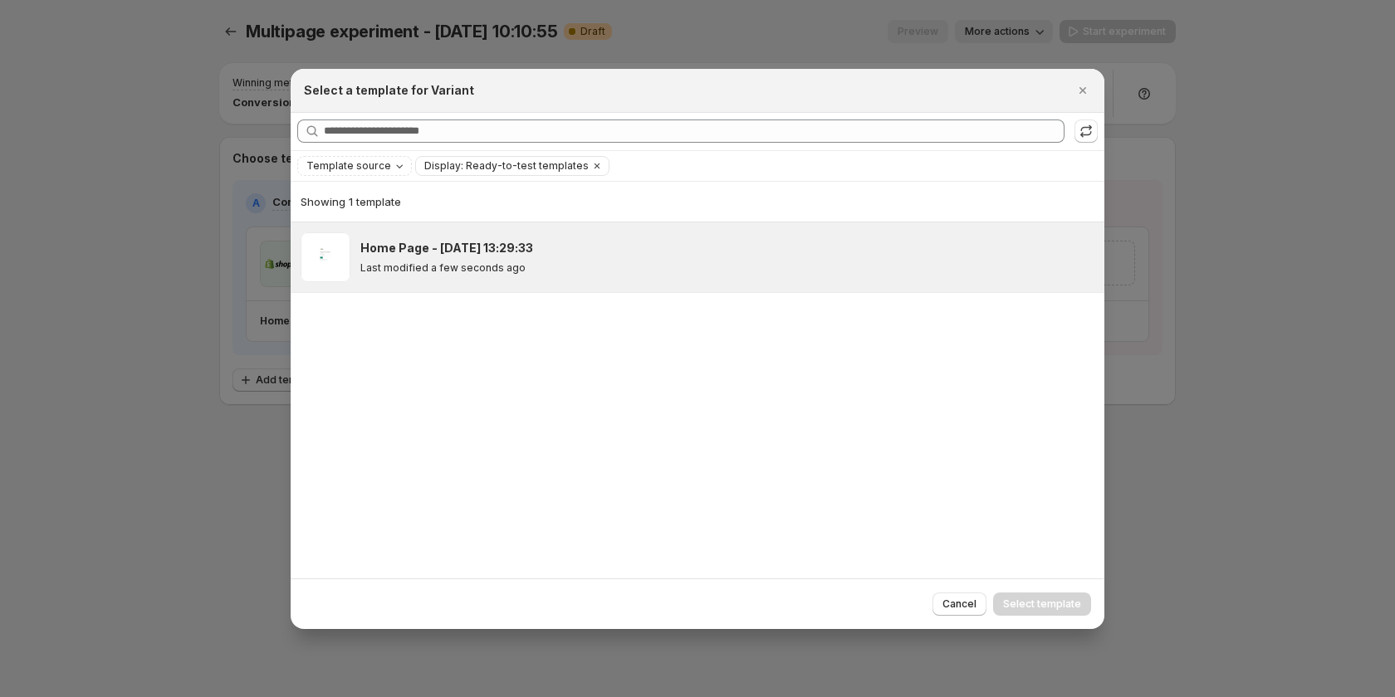
click at [629, 267] on div "Last modified a few seconds ago" at bounding box center [724, 268] width 729 height 13
click at [1068, 615] on button "Select template" at bounding box center [1042, 604] width 98 height 23
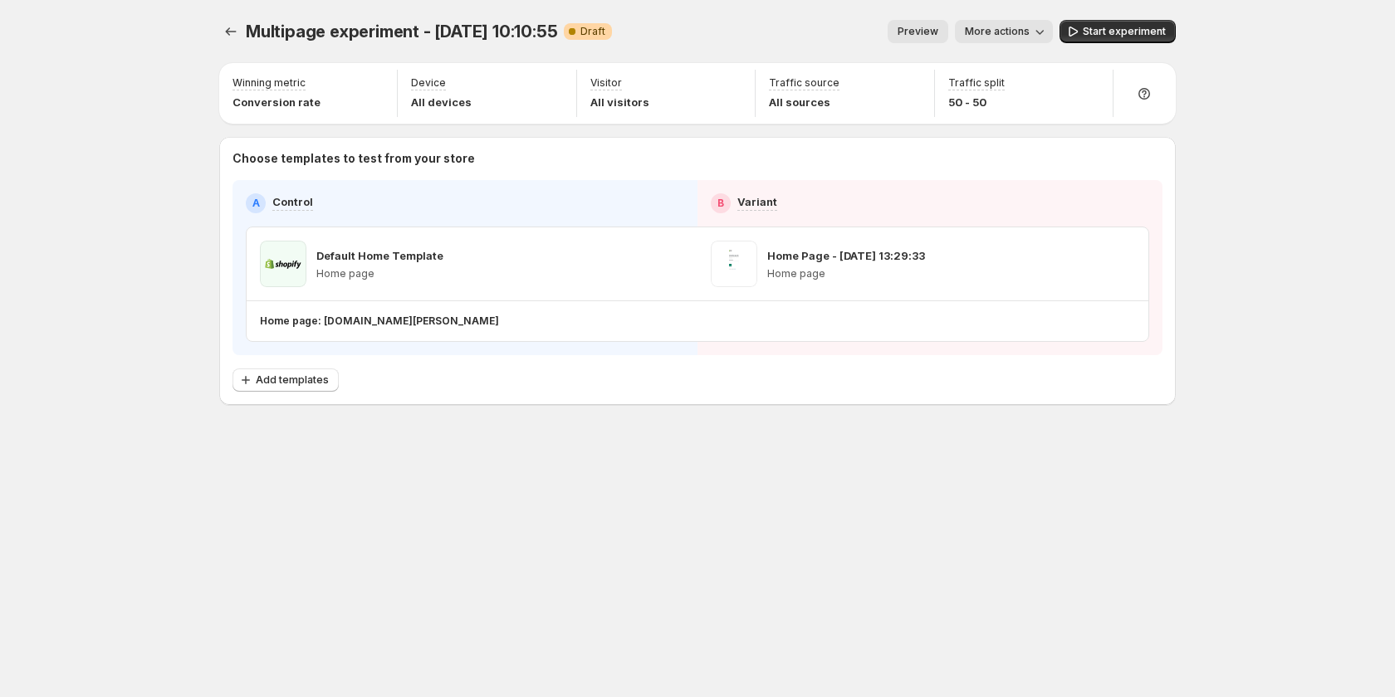
click at [907, 30] on span "Preview" at bounding box center [918, 31] width 41 height 13
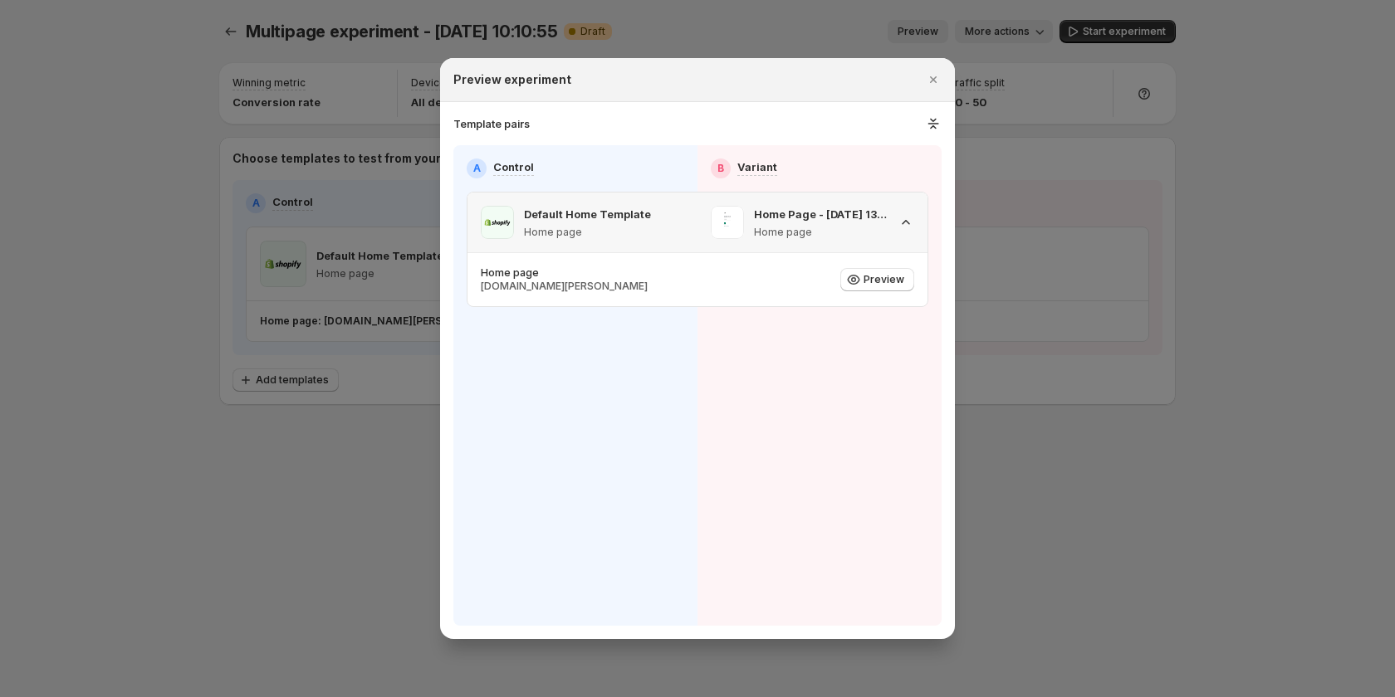
click at [905, 217] on icon ":r60:" at bounding box center [906, 222] width 17 height 17
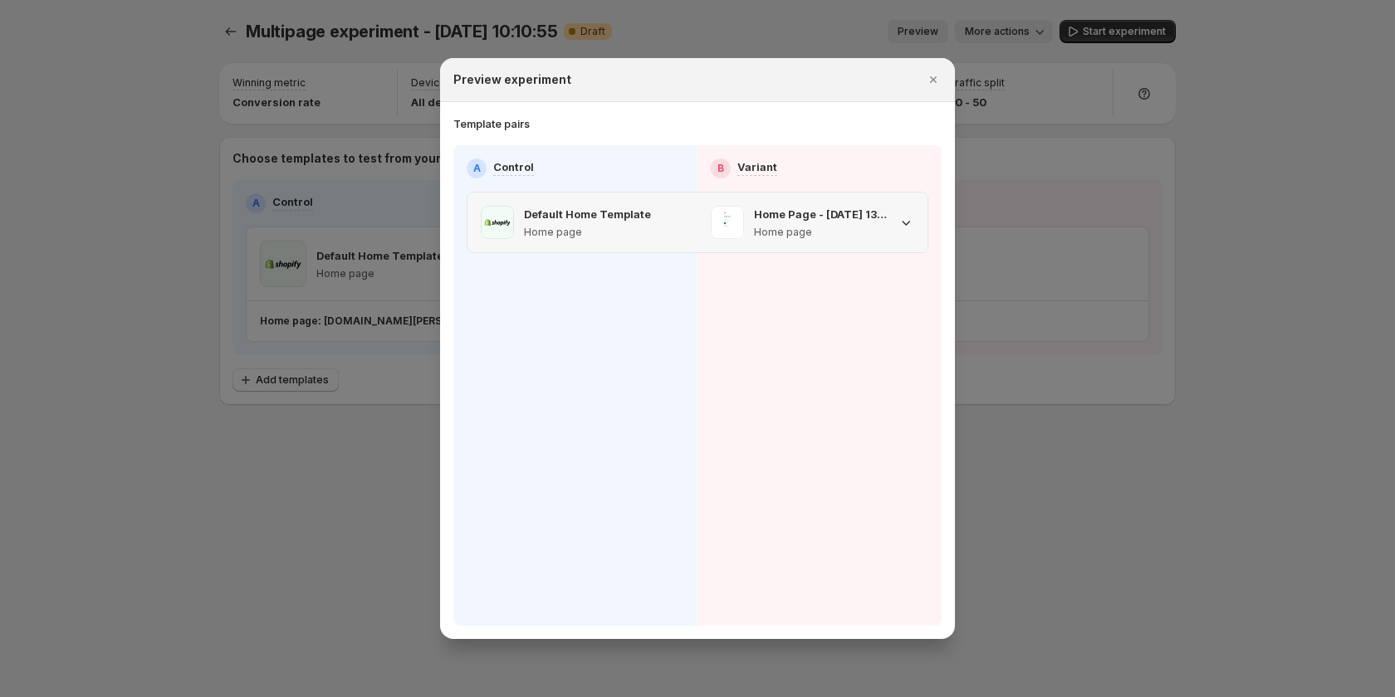
click at [905, 217] on icon ":r60:" at bounding box center [906, 222] width 17 height 17
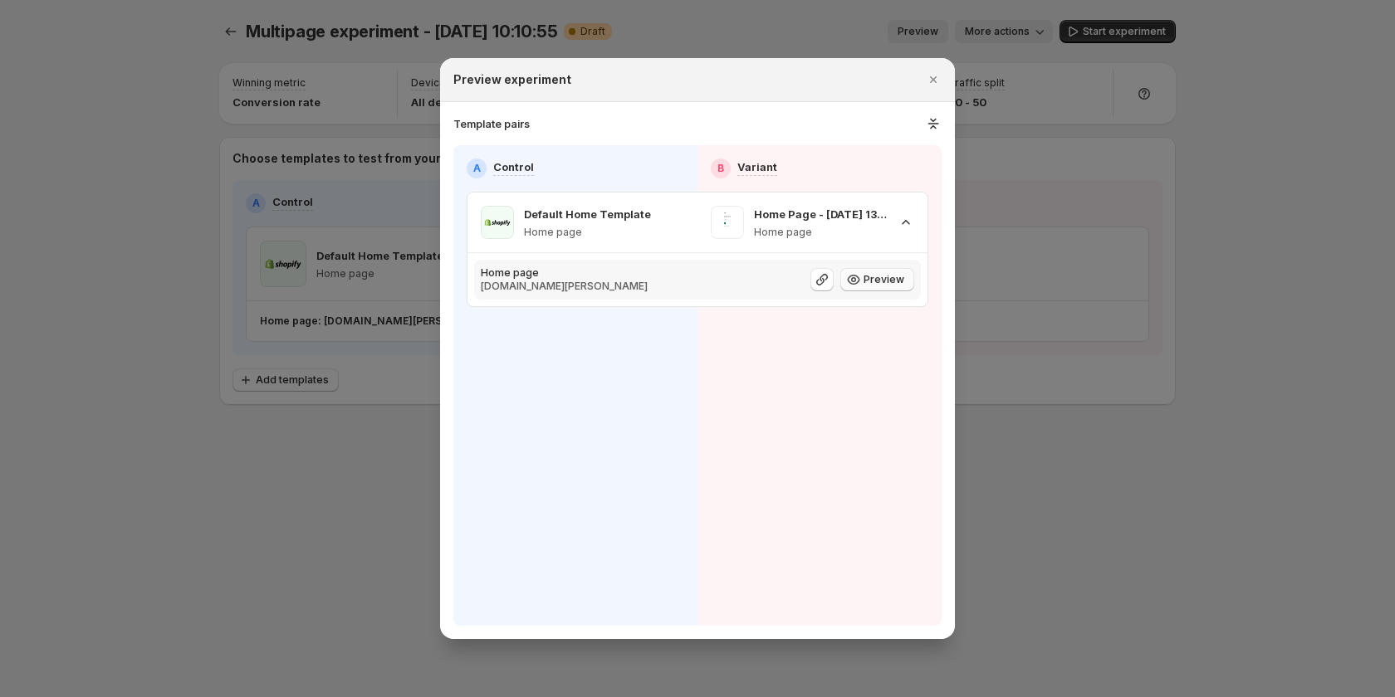
click at [869, 281] on span "Preview" at bounding box center [883, 279] width 41 height 13
click at [902, 218] on icon ":r60:" at bounding box center [906, 222] width 17 height 17
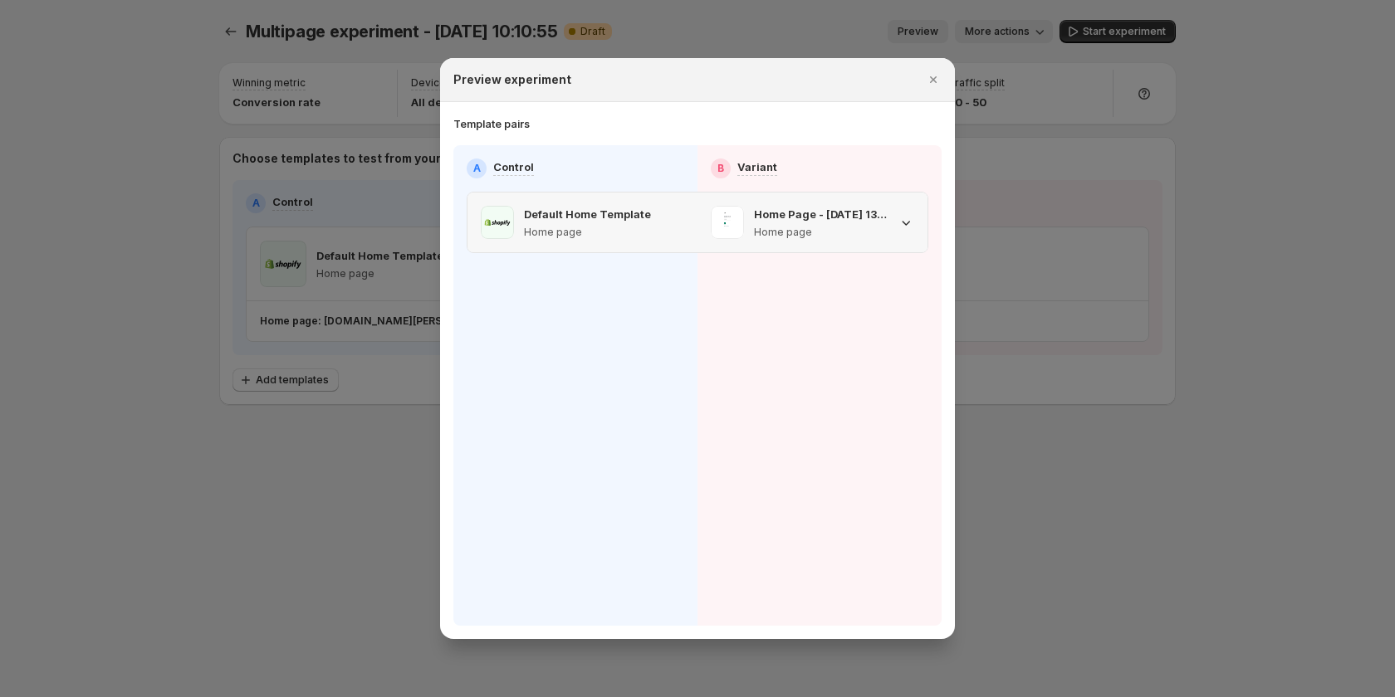
click at [902, 218] on icon ":r60:" at bounding box center [906, 222] width 17 height 17
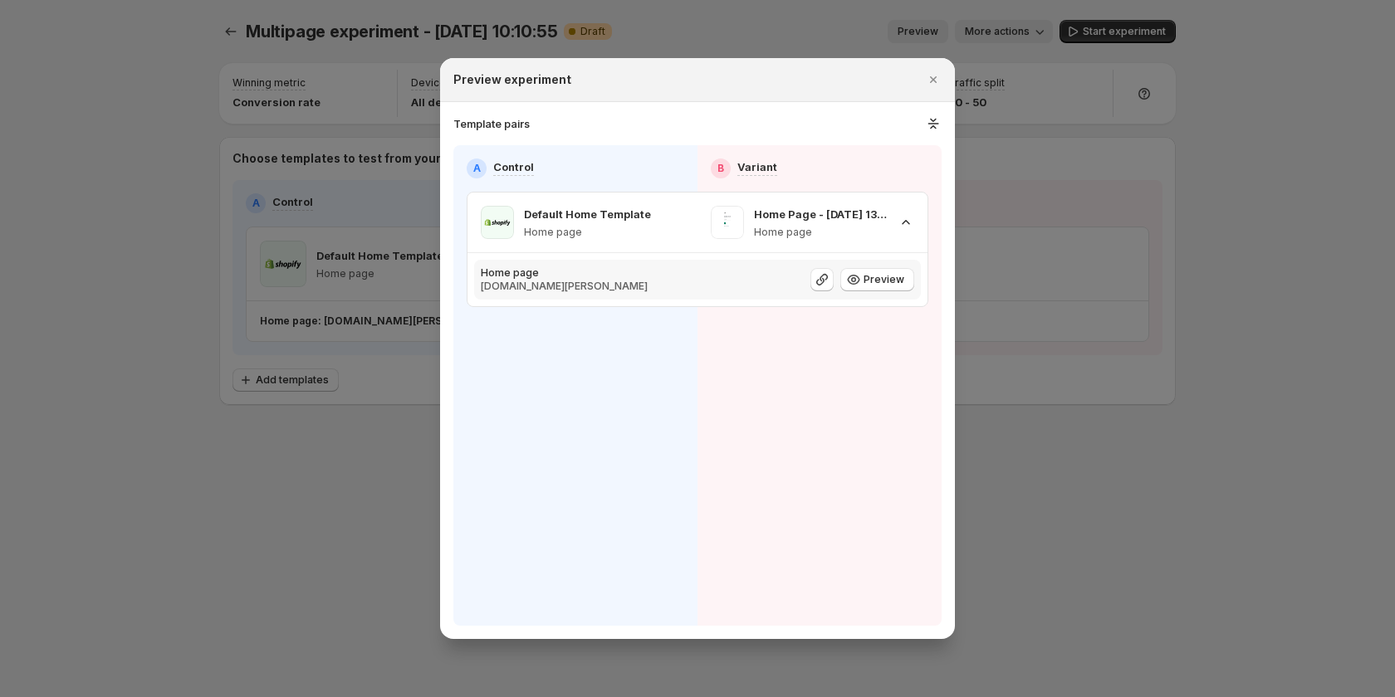
click at [623, 281] on p "[DOMAIN_NAME][PERSON_NAME]" at bounding box center [564, 286] width 167 height 13
click at [791, 374] on div "A Control B Variant Default Home Template Home page Home Page - Sep 5, 13:29:33…" at bounding box center [697, 385] width 488 height 481
click at [942, 123] on icon ":r60:" at bounding box center [933, 123] width 17 height 17
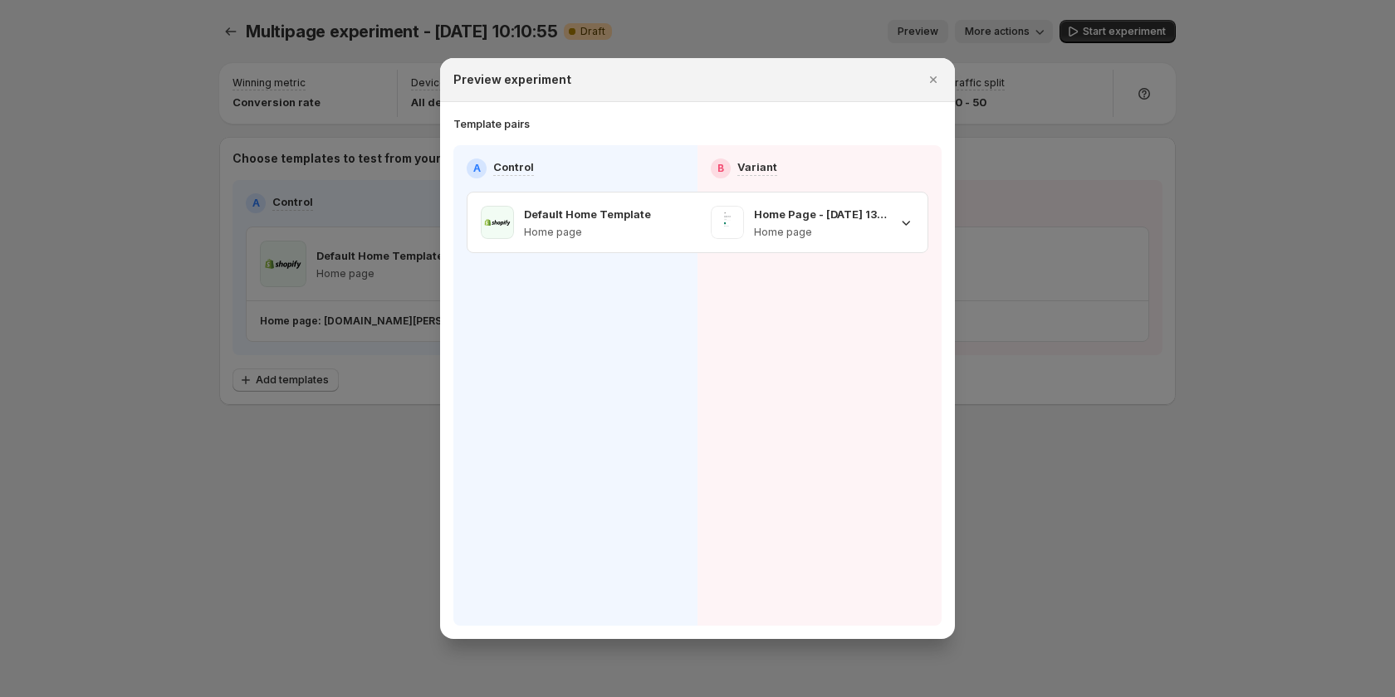
click at [936, 123] on div "Template pairs" at bounding box center [697, 123] width 488 height 17
click at [901, 226] on icon ":r60:" at bounding box center [906, 222] width 17 height 17
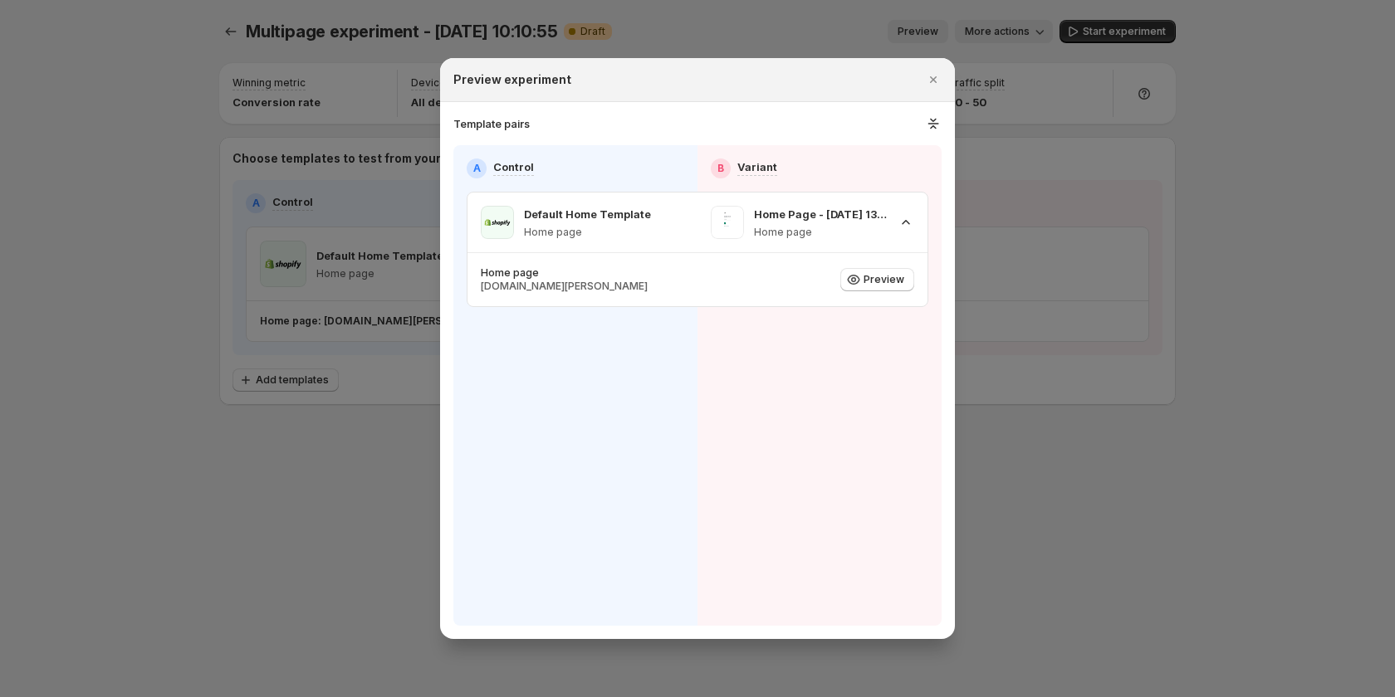
click at [132, 394] on div at bounding box center [697, 348] width 1395 height 697
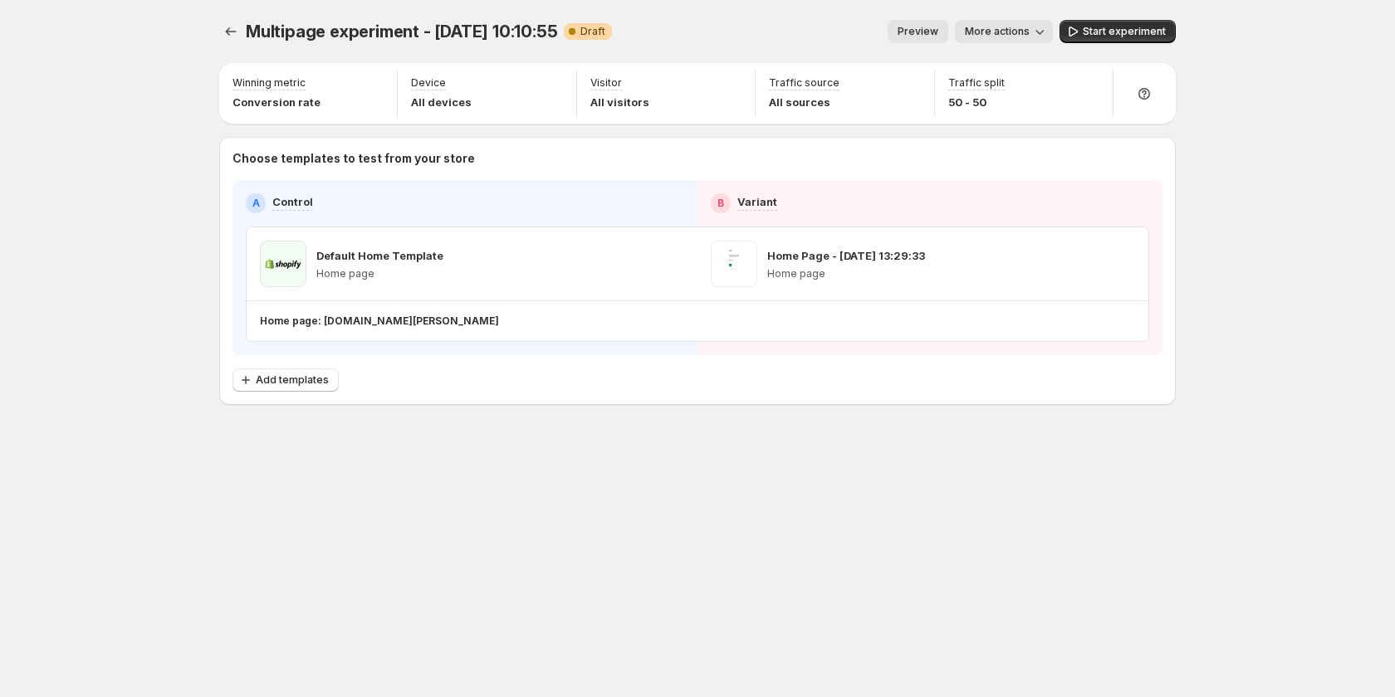
click at [931, 32] on span "Preview" at bounding box center [918, 31] width 41 height 13
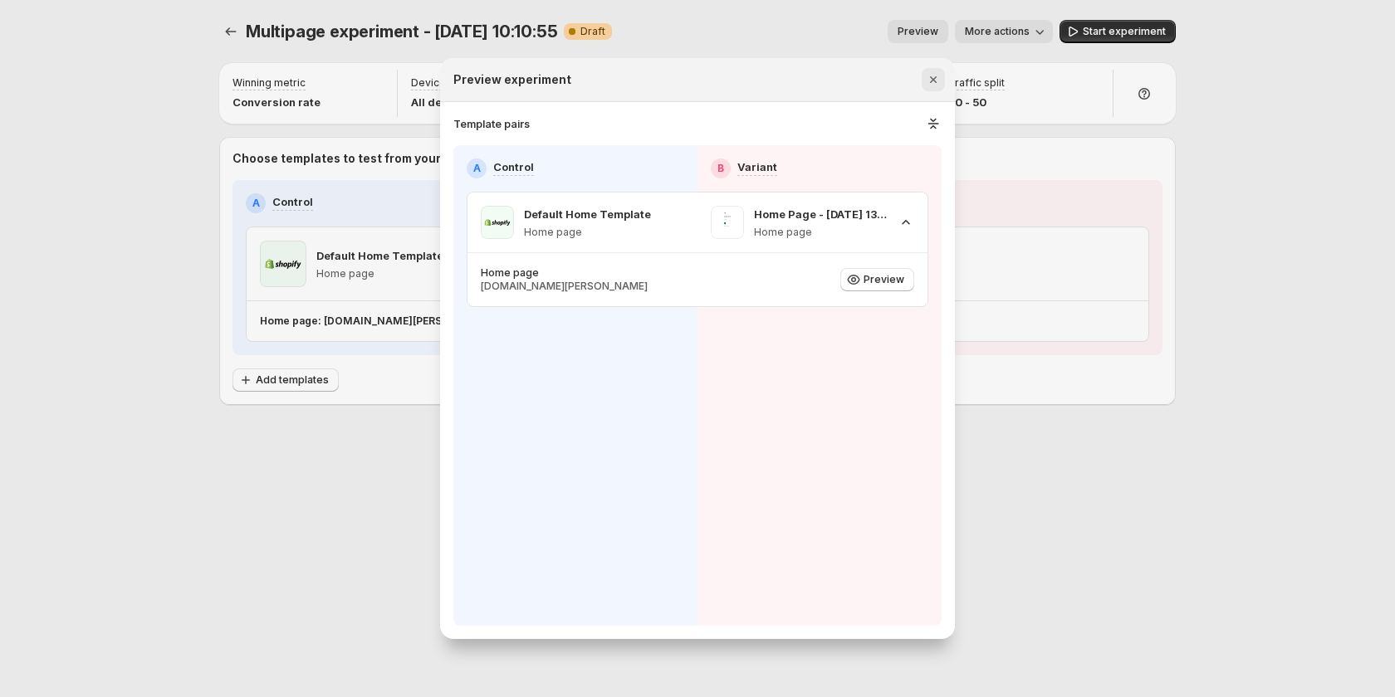
click at [932, 78] on icon "Close" at bounding box center [933, 79] width 7 height 7
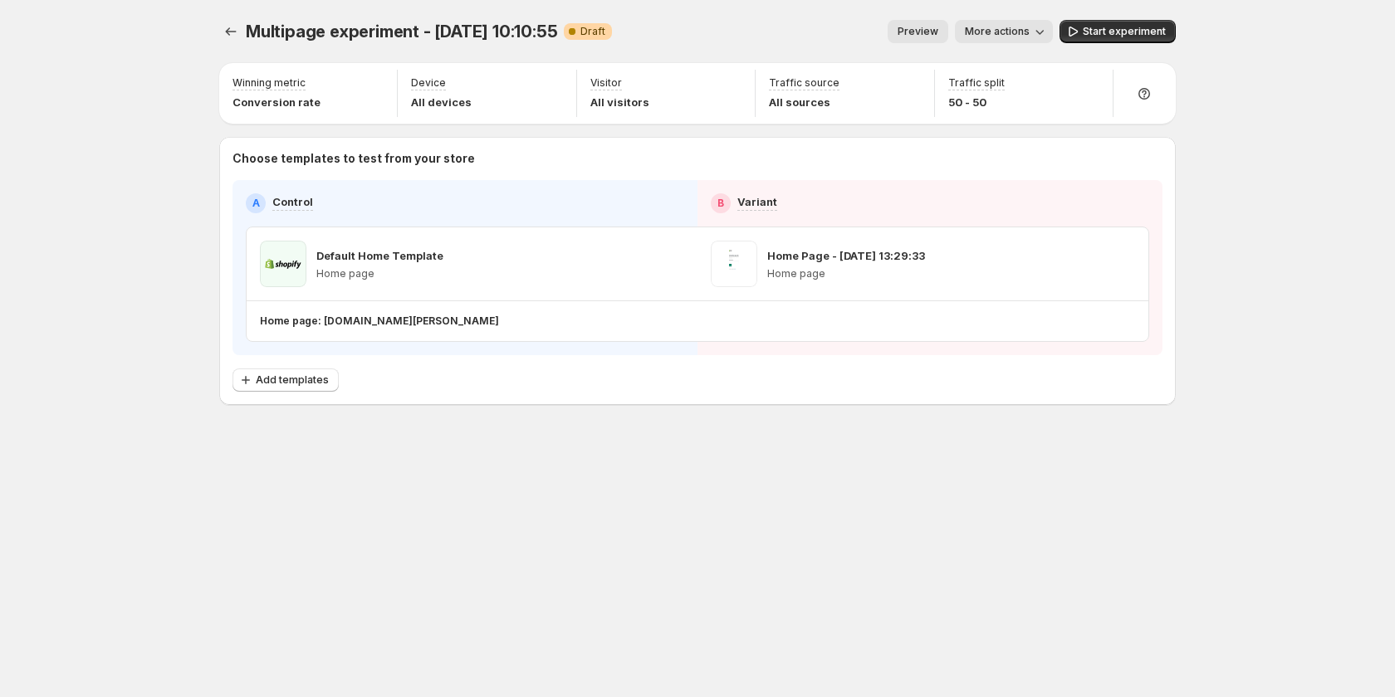
click at [979, 25] on button "More actions" at bounding box center [1004, 31] width 98 height 23
click at [991, 124] on div "Copy live page link" at bounding box center [1031, 123] width 120 height 17
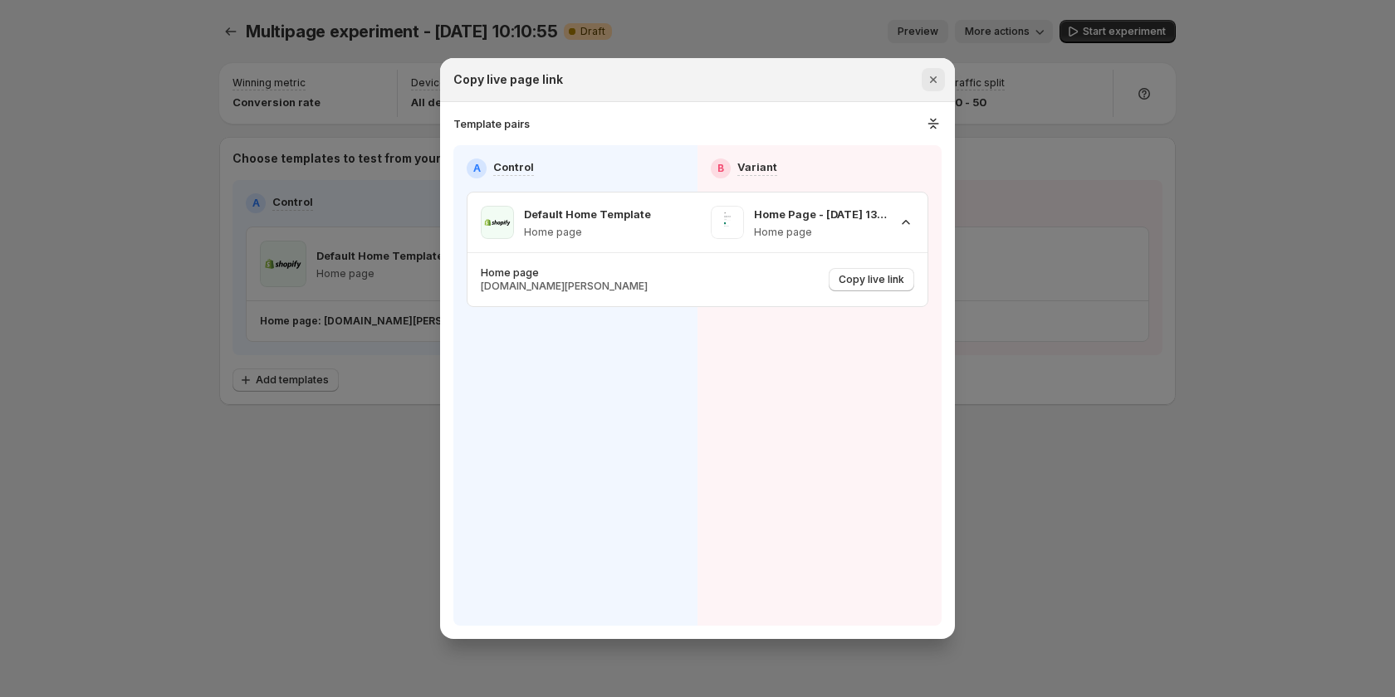
click at [934, 81] on icon "Close" at bounding box center [933, 79] width 7 height 7
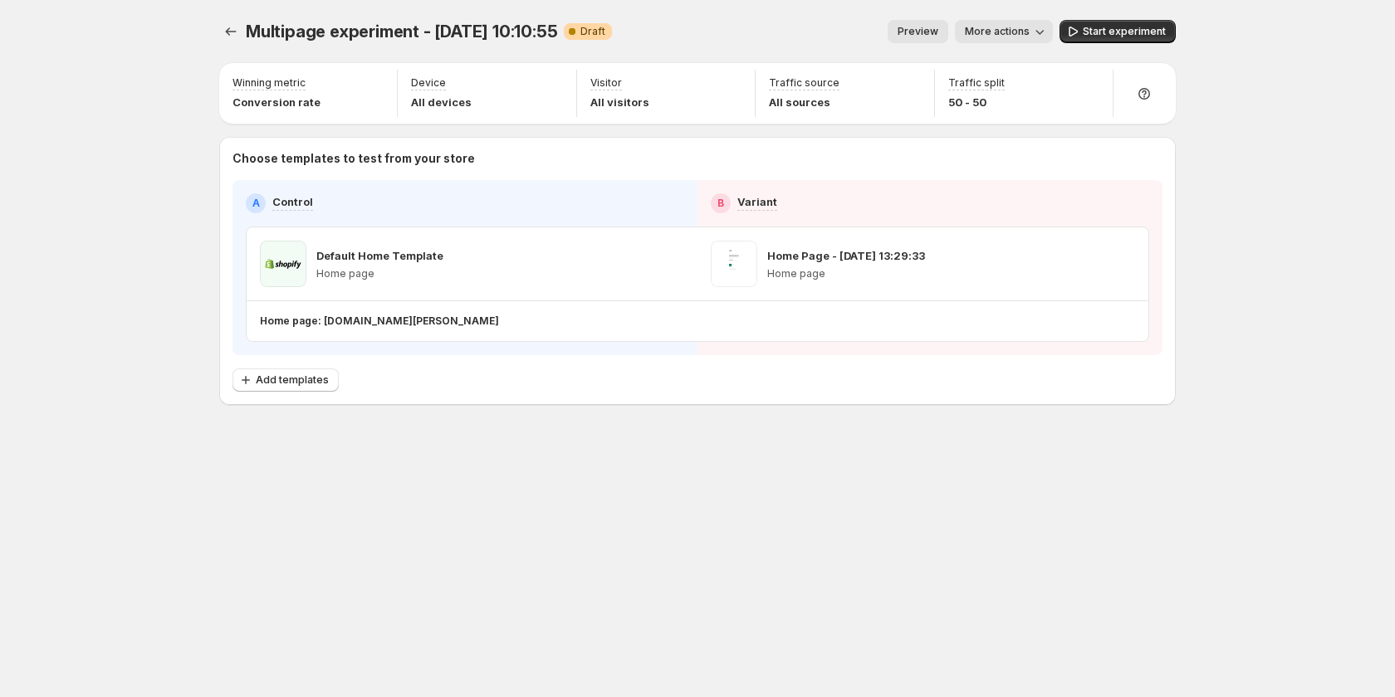
click at [1034, 31] on icon "button" at bounding box center [1039, 31] width 17 height 17
click at [1025, 125] on span "Copy live page link" at bounding box center [1041, 122] width 99 height 13
click at [1005, 40] on button "More actions" at bounding box center [1004, 31] width 98 height 23
click at [1024, 115] on span "Copy live page link" at bounding box center [1041, 123] width 99 height 17
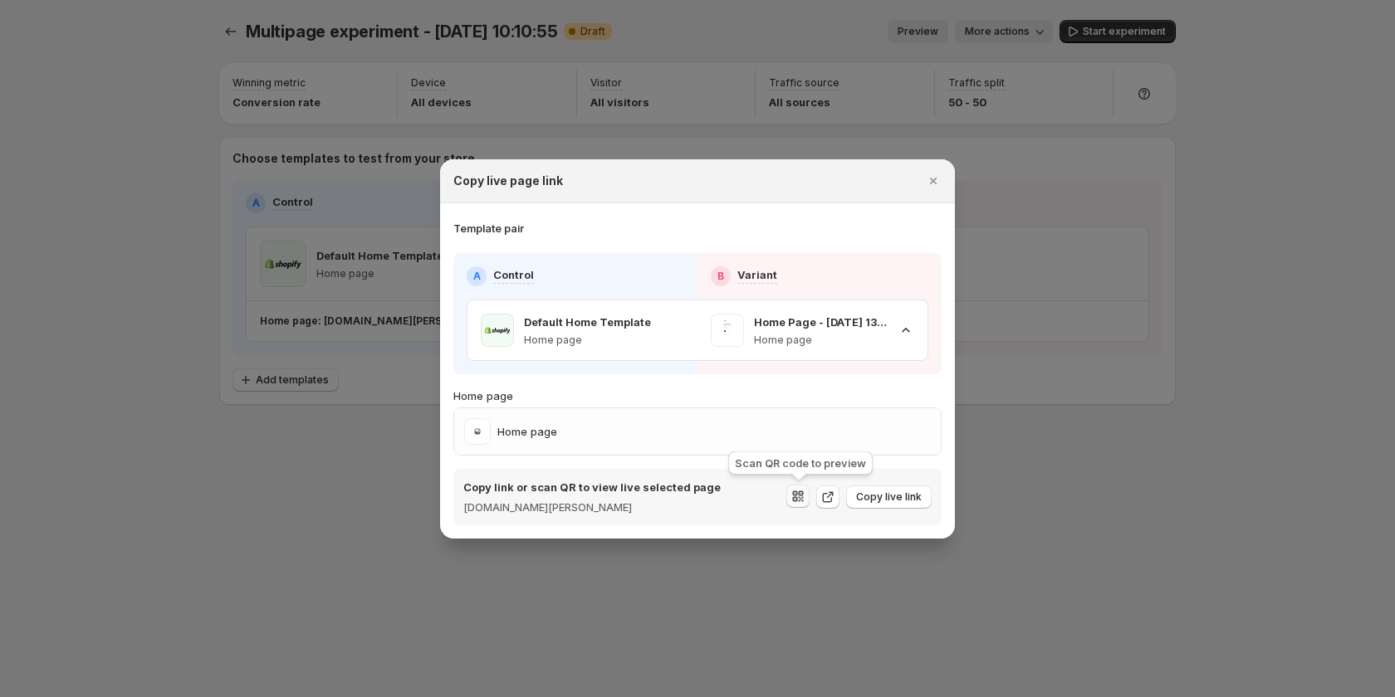
click at [800, 494] on icon ":r1g:" at bounding box center [798, 496] width 17 height 17
click at [726, 487] on div "Copy link or scan QR to view live selected page [DOMAIN_NAME][PERSON_NAME] Copy…" at bounding box center [697, 497] width 468 height 37
click at [824, 494] on icon ":r1g:" at bounding box center [827, 497] width 17 height 17
click at [803, 503] on icon ":r1g:" at bounding box center [798, 496] width 17 height 17
click at [723, 389] on p "Home page" at bounding box center [697, 396] width 488 height 17
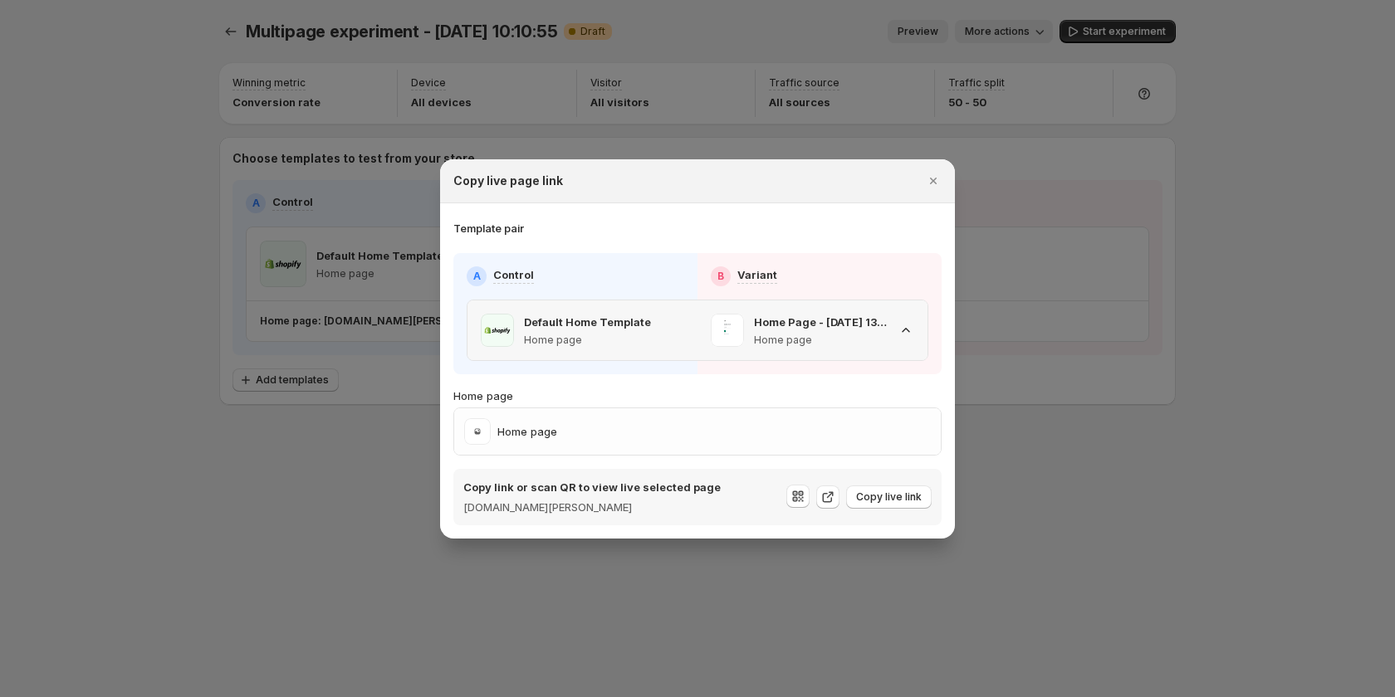
click at [882, 326] on p "Home Page - [DATE] 13:29:33" at bounding box center [821, 322] width 134 height 17
click at [917, 330] on div "Home Page - [DATE] 13:29:33 Home page" at bounding box center [812, 331] width 230 height 60
click at [849, 403] on div "Home Page - [DATE] 13:29:33 Home page" at bounding box center [809, 399] width 204 height 30
click at [897, 331] on div "Home Page - [DATE] 13:29:33 Home page" at bounding box center [812, 330] width 203 height 33
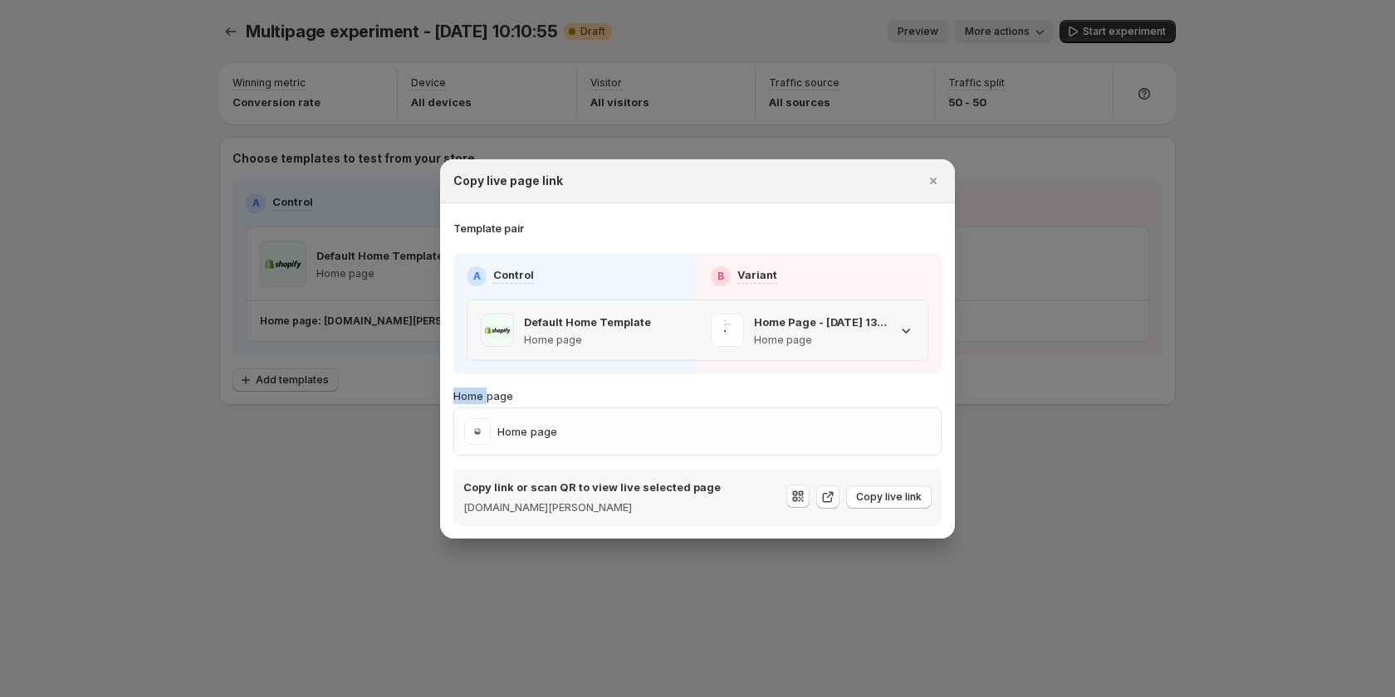
click at [897, 331] on div "Home Page - [DATE] 13:29:33 Home page" at bounding box center [812, 330] width 203 height 33
click at [653, 240] on div "Template pair A Control B Variant Default Home Template Home page Home Page - […" at bounding box center [697, 373] width 488 height 306
click at [906, 326] on icon ":r1g:" at bounding box center [906, 330] width 17 height 17
click at [1079, 462] on div at bounding box center [697, 348] width 1395 height 697
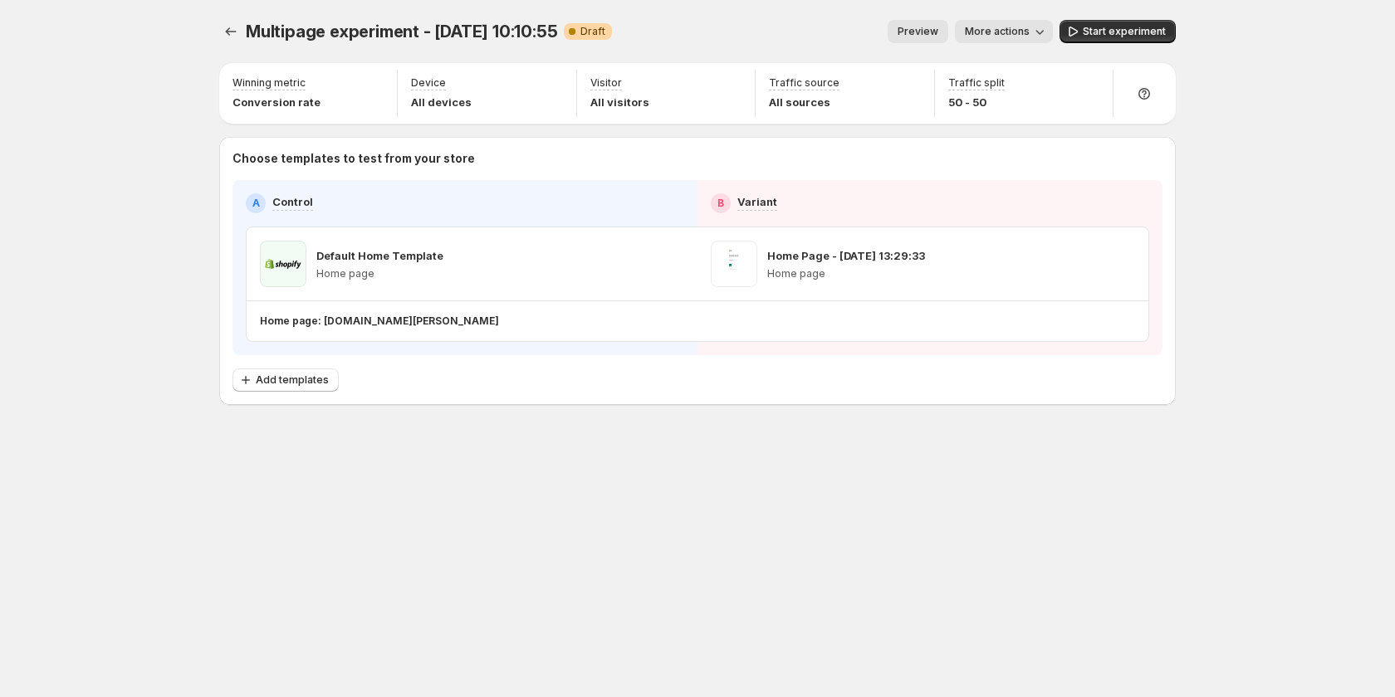
click at [367, 522] on div "Multipage experiment - Sep 4, 10:10:55. This page is ready Multipage experiment…" at bounding box center [697, 348] width 996 height 697
click at [932, 28] on span "Preview" at bounding box center [918, 31] width 41 height 13
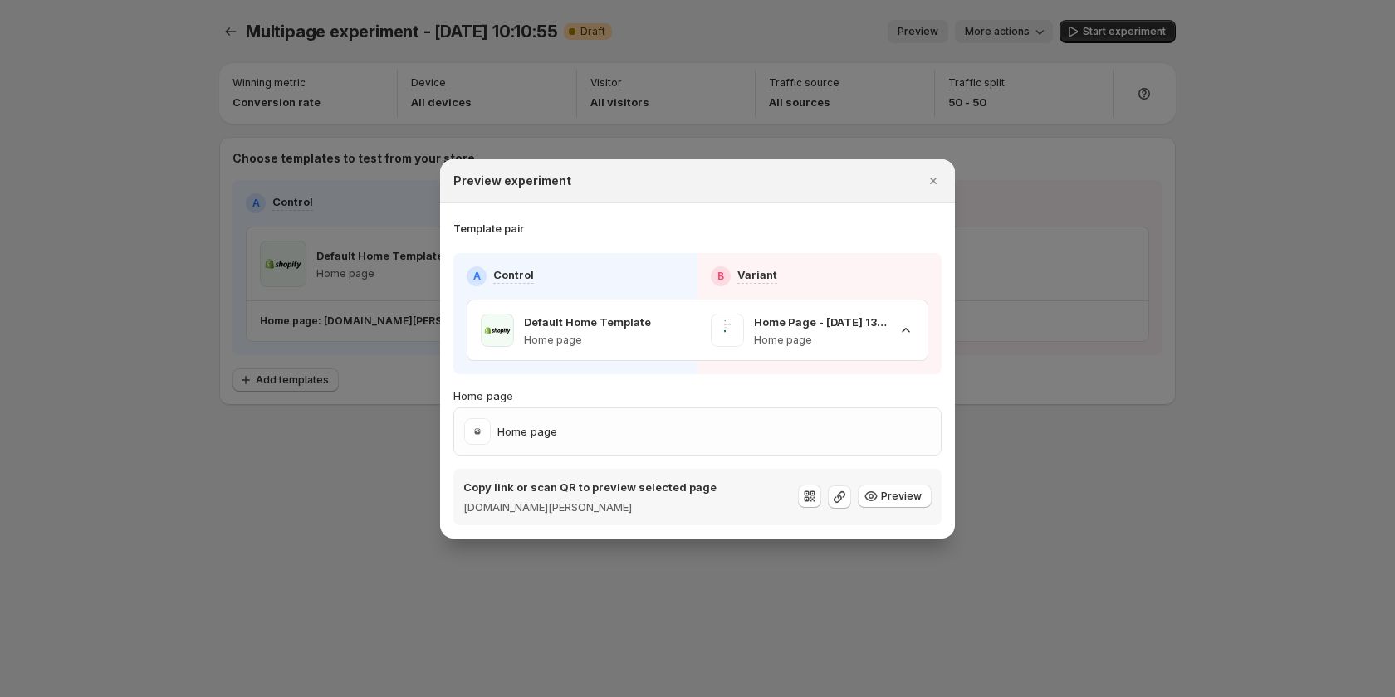
click at [982, 446] on div at bounding box center [697, 348] width 1395 height 697
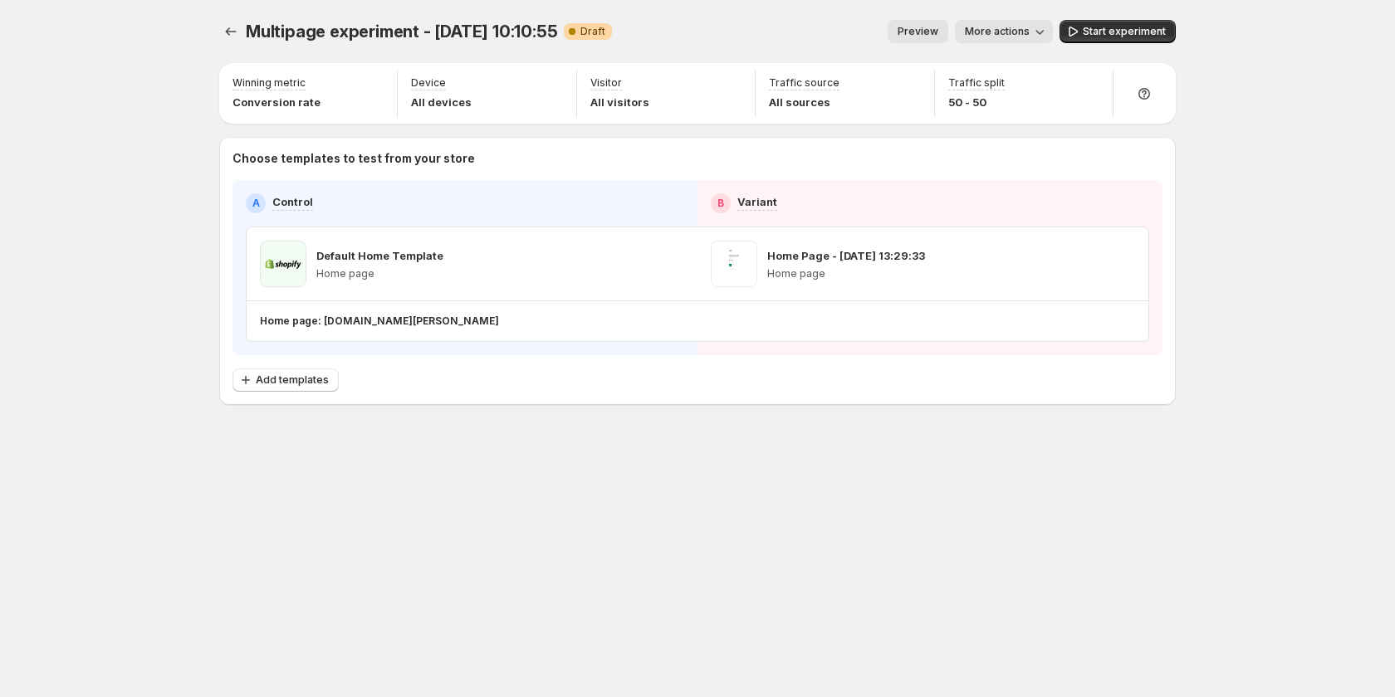
click at [1021, 27] on span "More actions" at bounding box center [997, 31] width 65 height 13
click at [1015, 121] on span "Copy live page link" at bounding box center [1041, 122] width 99 height 13
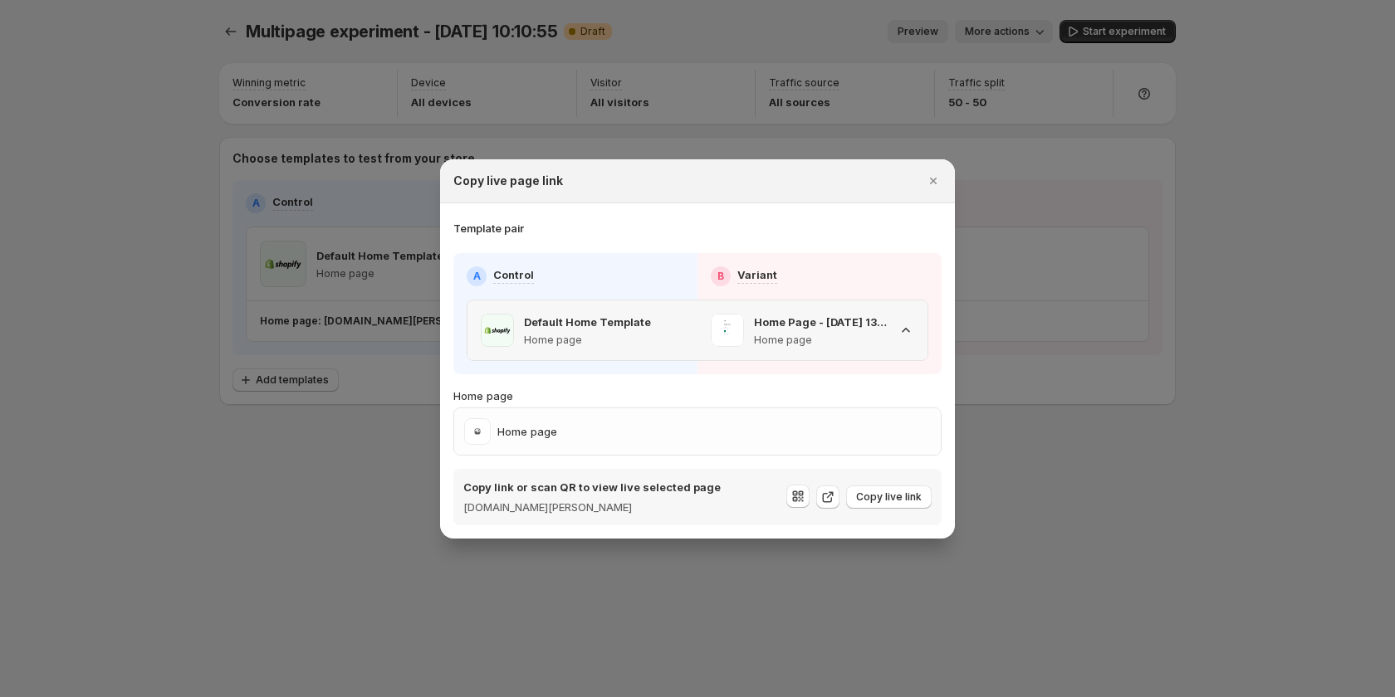
click at [854, 342] on p "Home page" at bounding box center [821, 340] width 134 height 13
click at [876, 335] on p "Home page" at bounding box center [821, 340] width 134 height 13
click at [877, 246] on div "Template pair A Control B Variant Default Home Template Home page Home Page - S…" at bounding box center [697, 373] width 488 height 306
click at [802, 497] on icon ":r32:" at bounding box center [798, 496] width 17 height 17
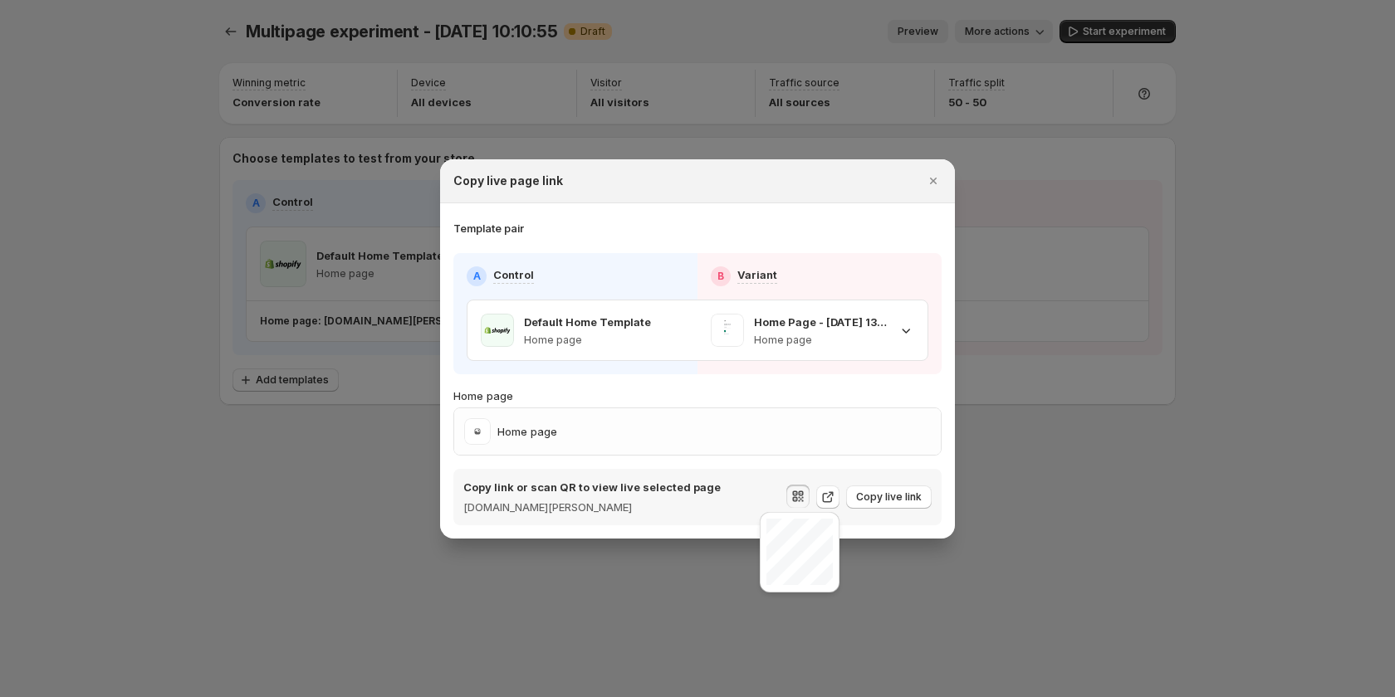
click at [709, 487] on p "Copy link or scan QR to view live selected page" at bounding box center [591, 487] width 257 height 17
click at [825, 501] on icon ":r32:" at bounding box center [828, 498] width 10 height 10
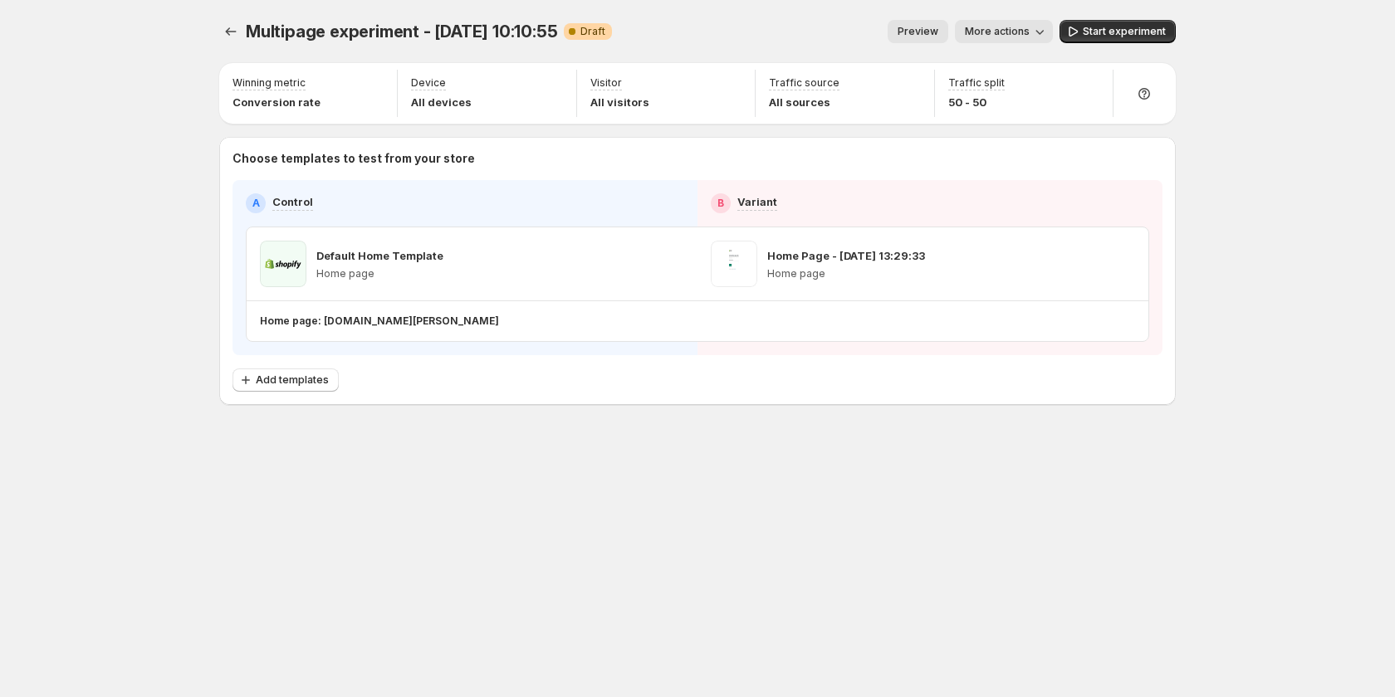
click at [933, 27] on span "Preview" at bounding box center [918, 31] width 41 height 13
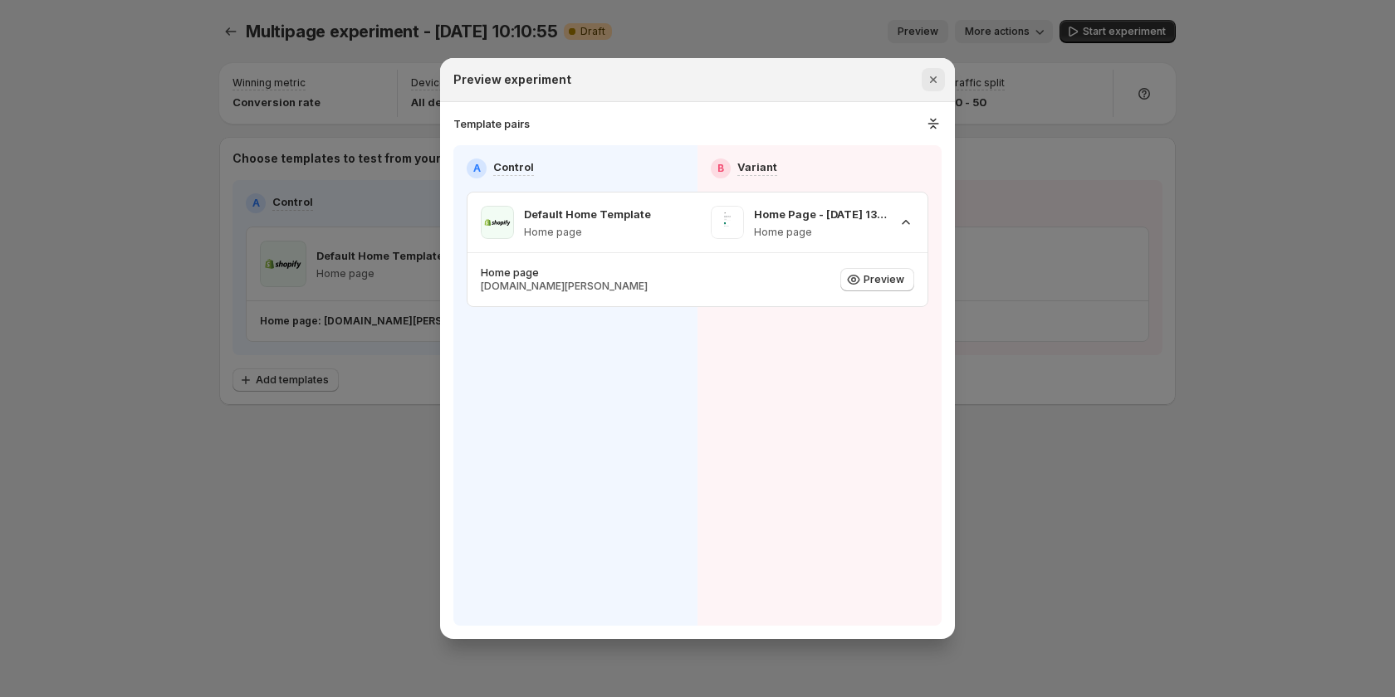
click at [929, 82] on icon "Close" at bounding box center [933, 79] width 17 height 17
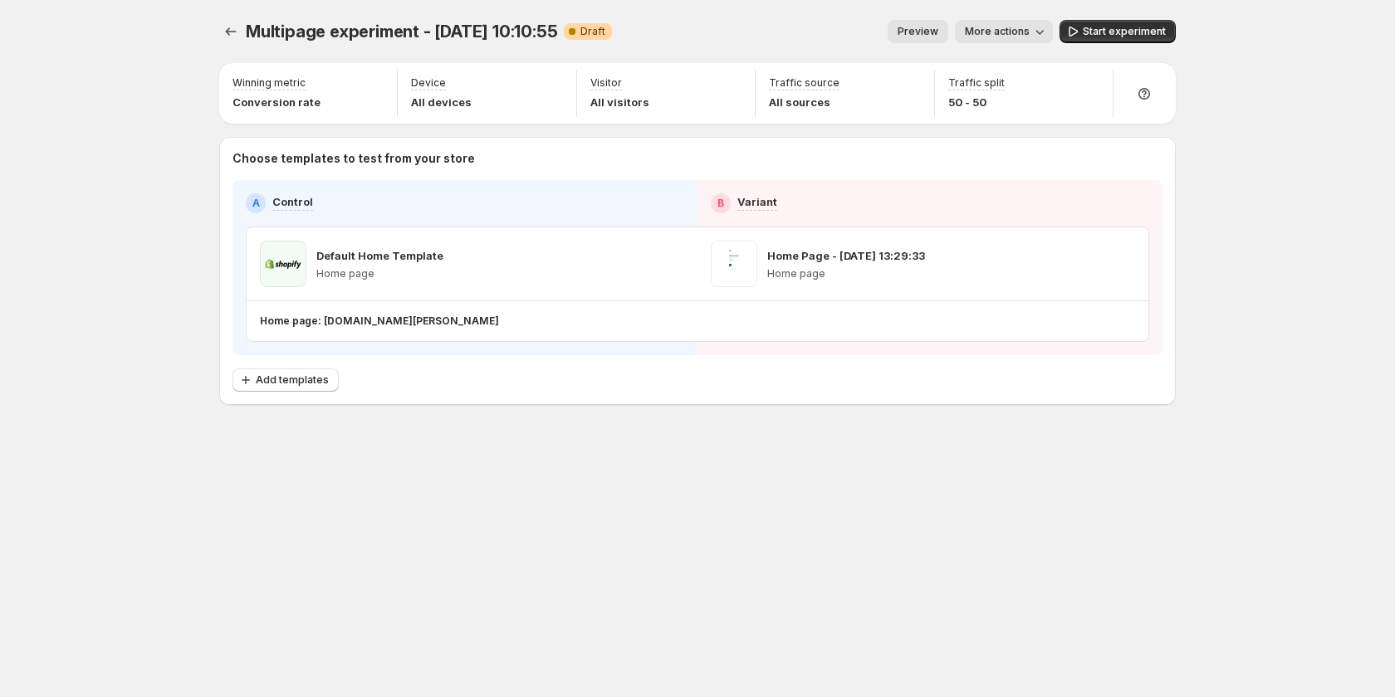
click at [990, 37] on span "More actions" at bounding box center [997, 31] width 65 height 13
click at [1017, 135] on button "Copy live page link" at bounding box center [1031, 122] width 130 height 27
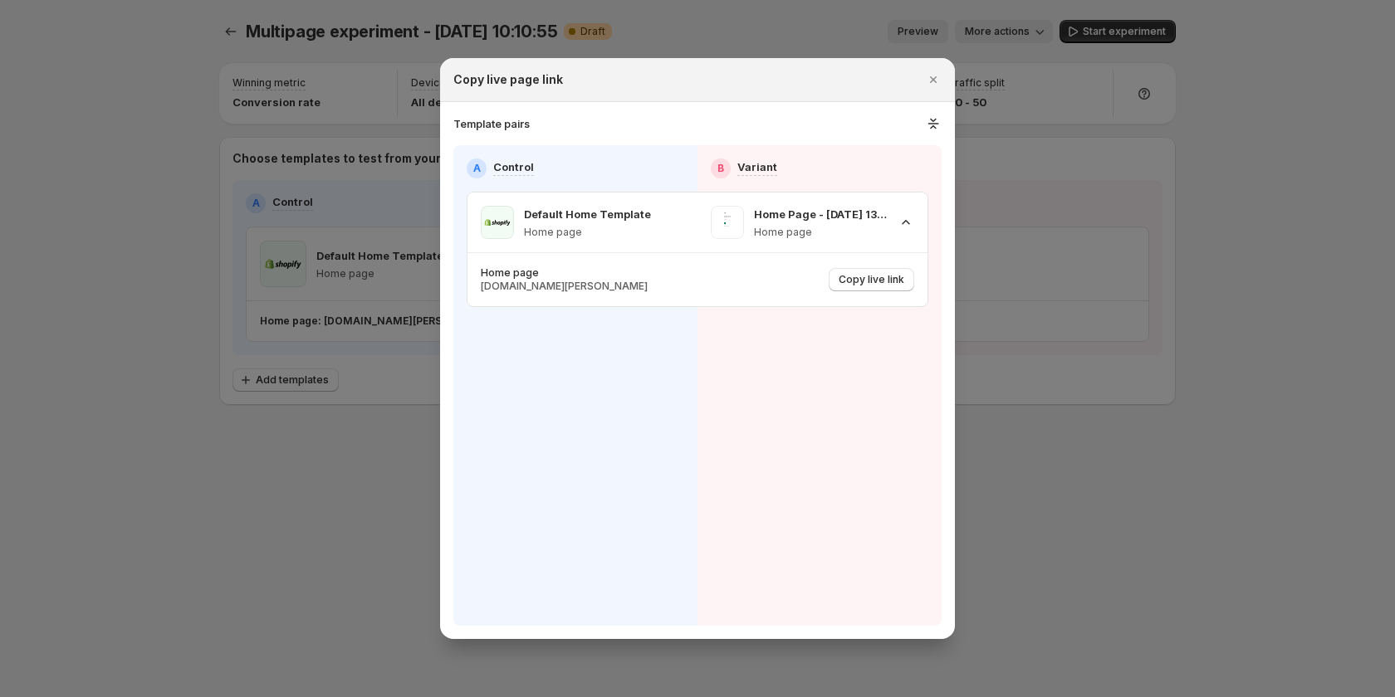
click at [495, 119] on h3 "Template pairs" at bounding box center [491, 123] width 76 height 17
click at [545, 119] on div "Template pairs" at bounding box center [697, 123] width 488 height 17
click at [281, 479] on div at bounding box center [697, 348] width 1395 height 697
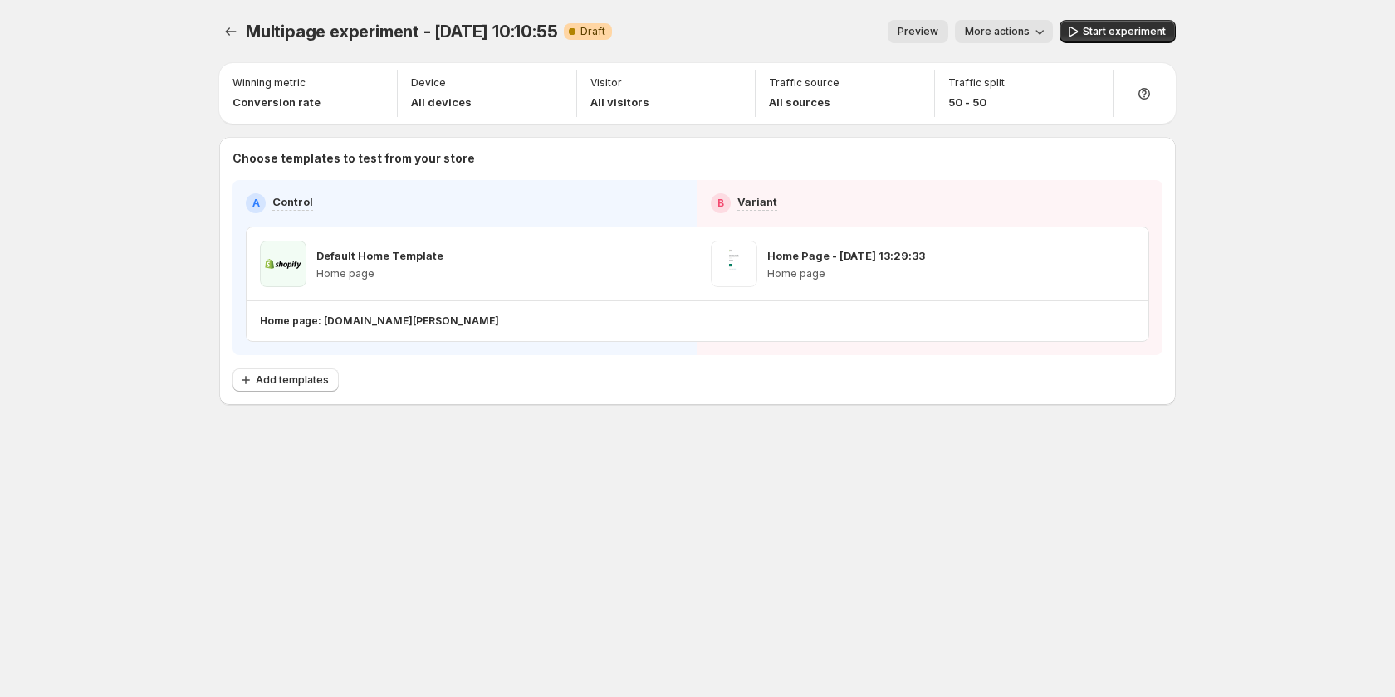
click at [938, 32] on span "Preview" at bounding box center [918, 31] width 41 height 13
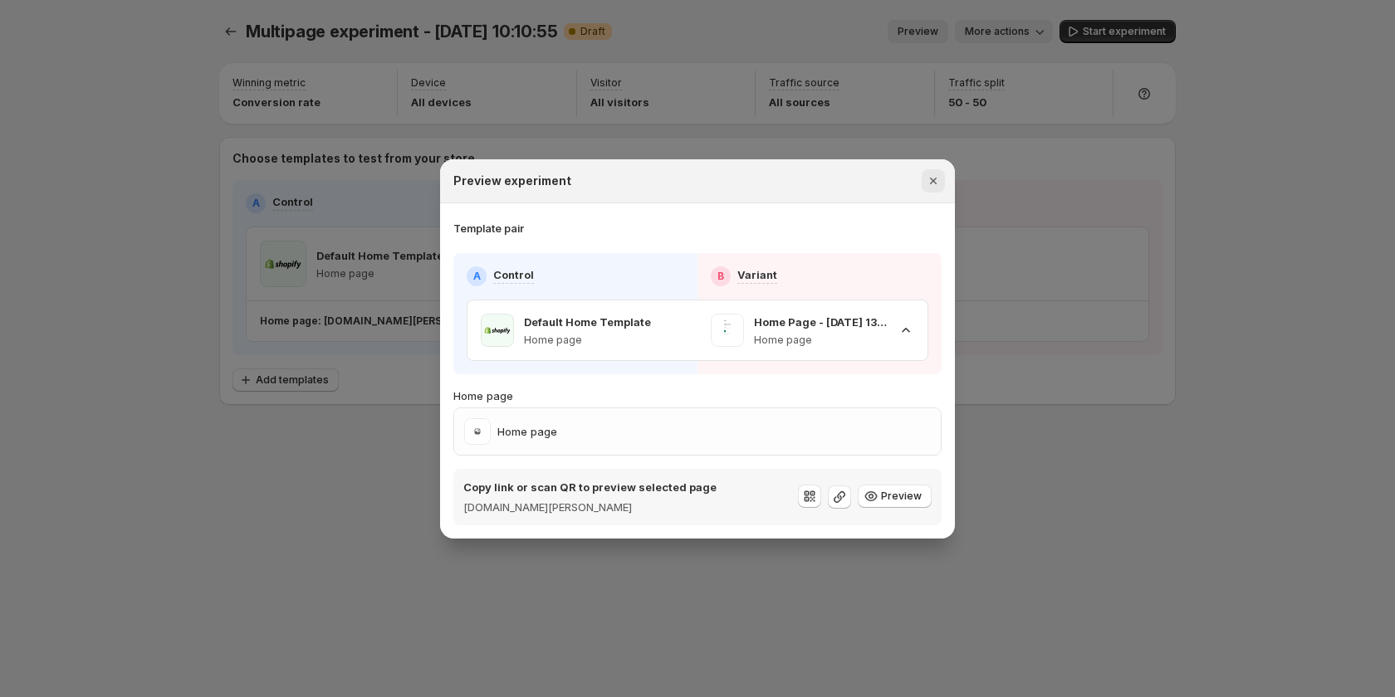
click at [937, 188] on icon "Close" at bounding box center [933, 181] width 17 height 17
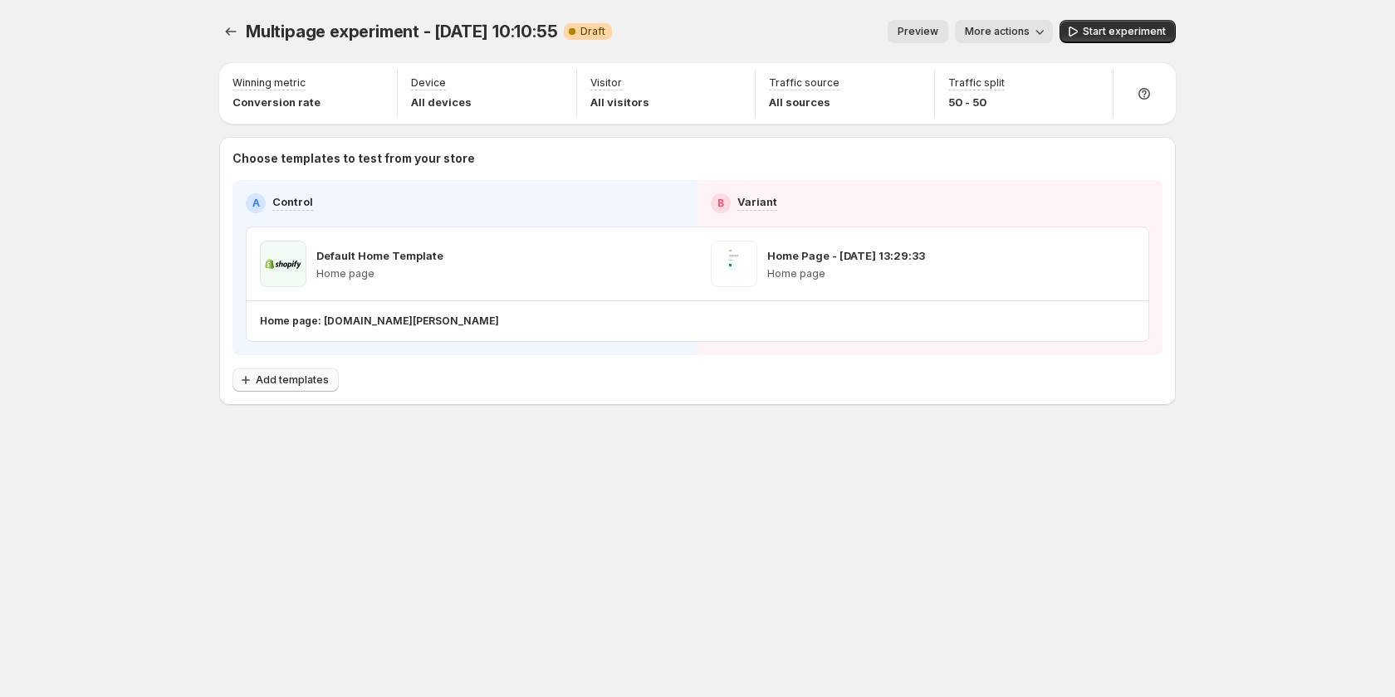
click at [297, 379] on span "Add templates" at bounding box center [292, 380] width 73 height 13
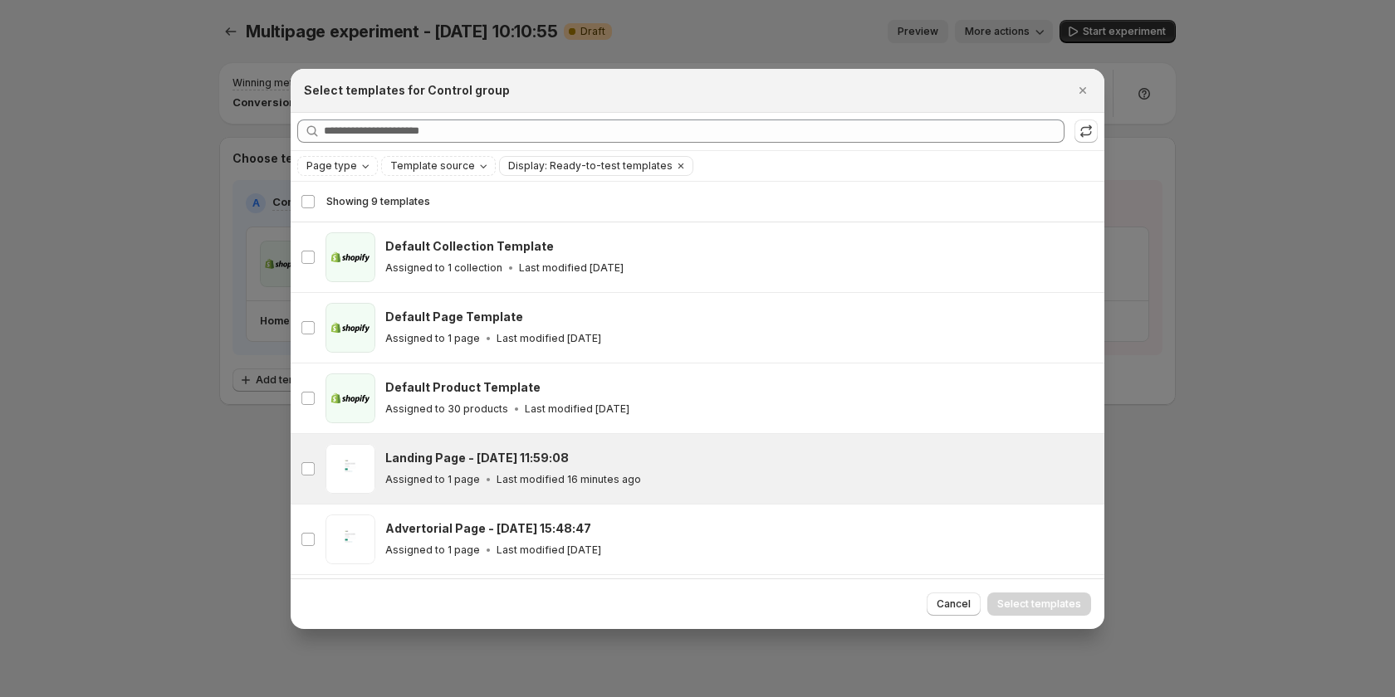
click at [582, 459] on div "Landing Page - Sep 5, 11:59:08" at bounding box center [737, 458] width 704 height 17
click at [1049, 599] on span "Select templates" at bounding box center [1039, 604] width 84 height 13
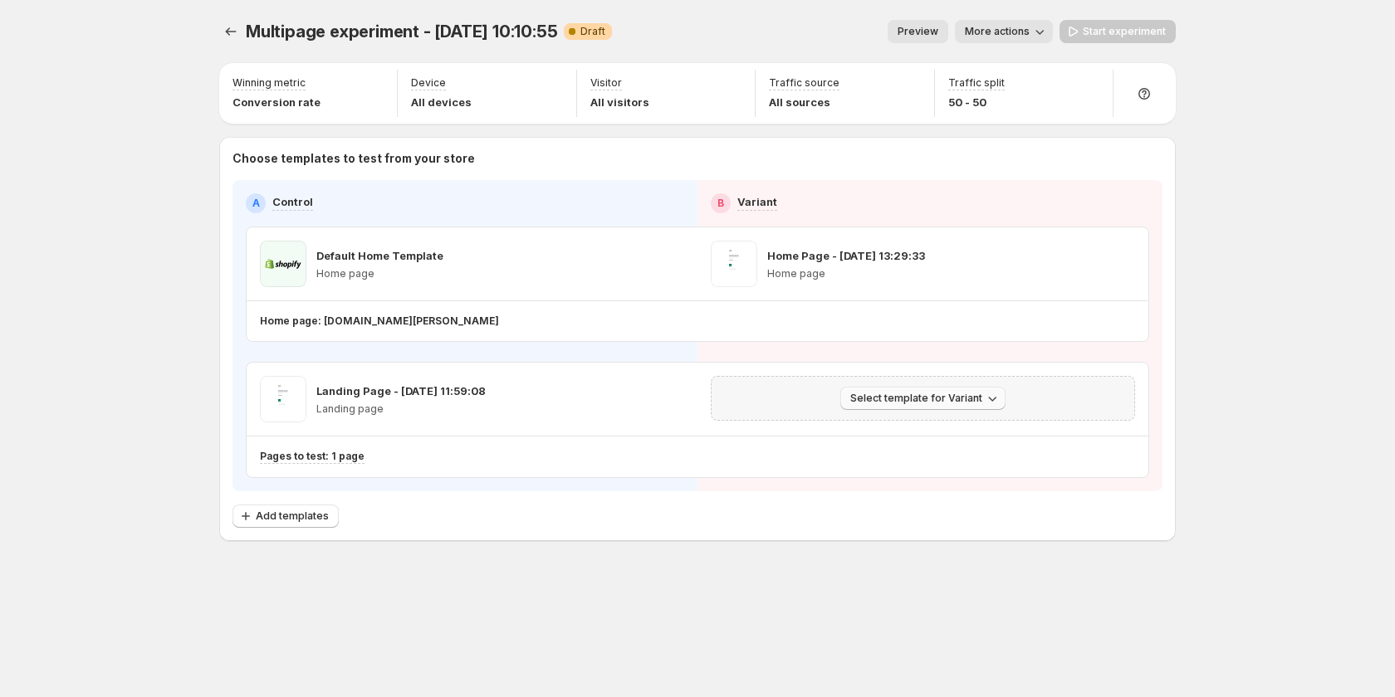
click at [936, 399] on span "Select template for Variant" at bounding box center [916, 398] width 132 height 13
click at [917, 440] on span "Select an existing template" at bounding box center [925, 433] width 169 height 17
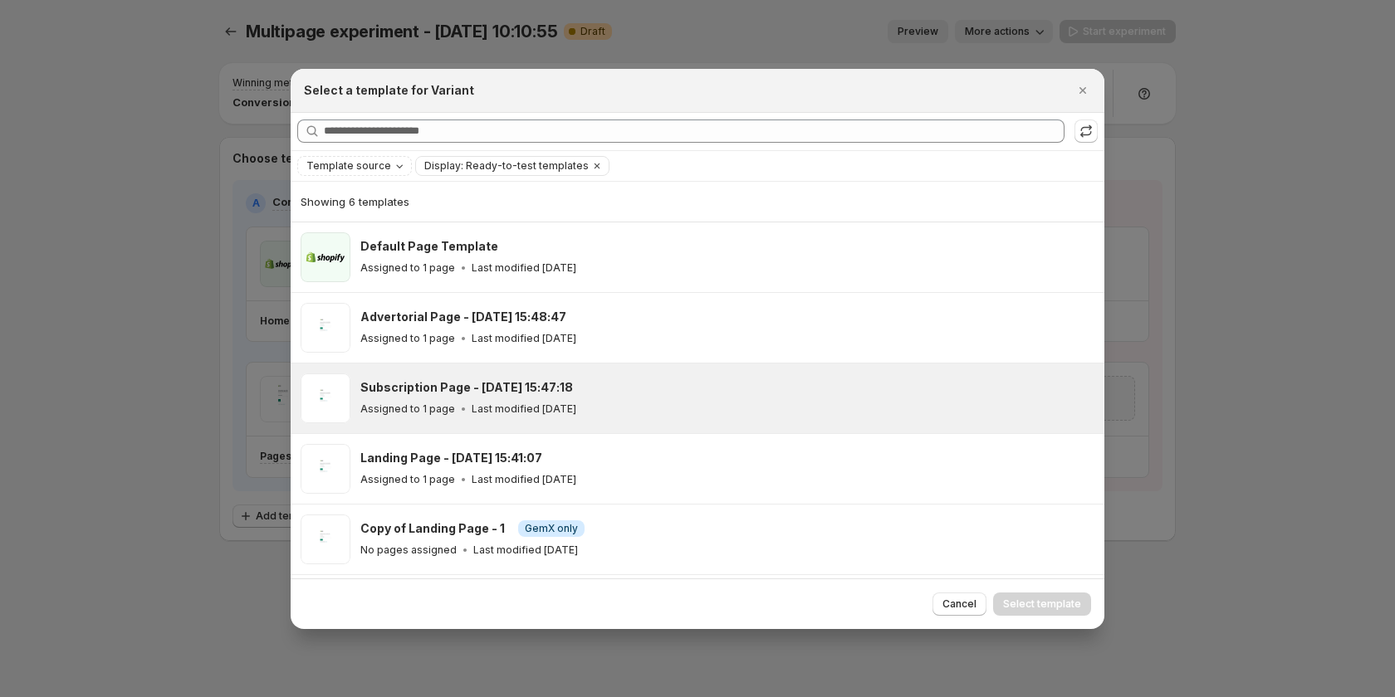
click at [595, 403] on div "Assigned to 1 page Last modified 8 days ago" at bounding box center [724, 409] width 729 height 17
click at [1046, 597] on button "Select template" at bounding box center [1042, 604] width 98 height 23
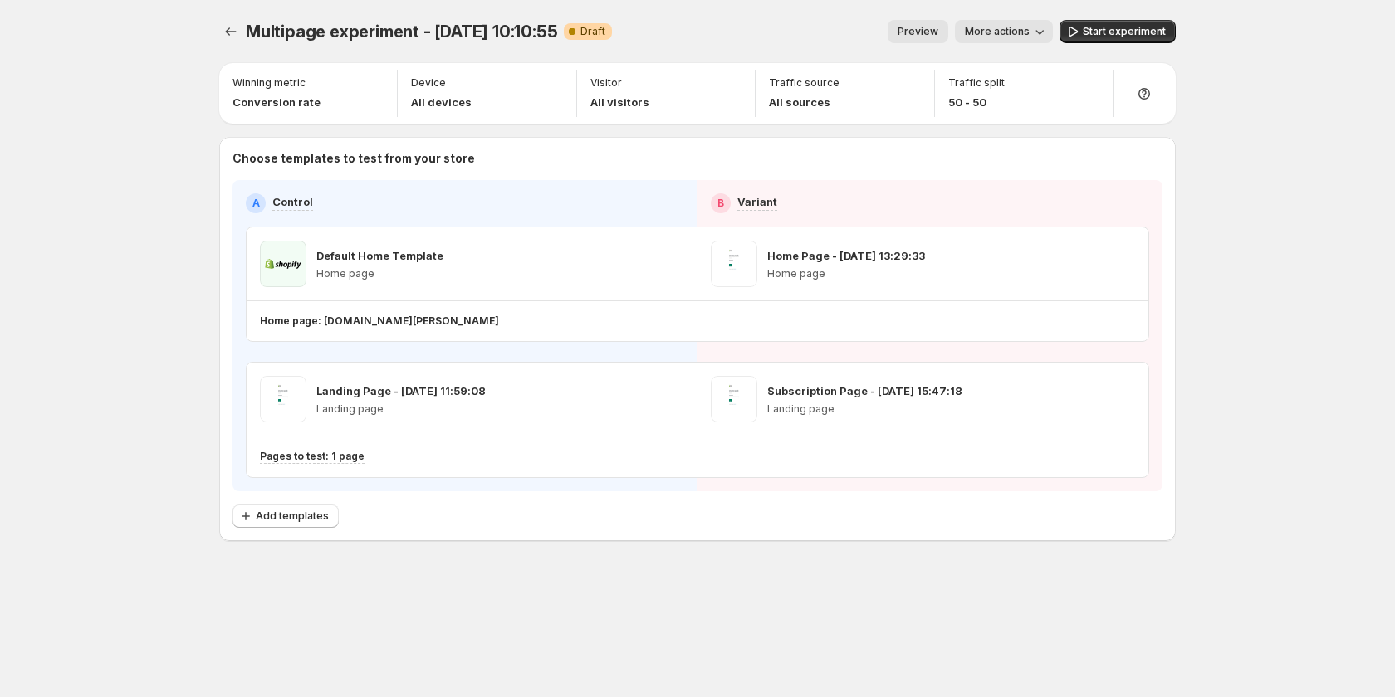
click at [995, 37] on span "More actions" at bounding box center [997, 31] width 65 height 13
click at [933, 35] on span "Preview" at bounding box center [918, 31] width 41 height 13
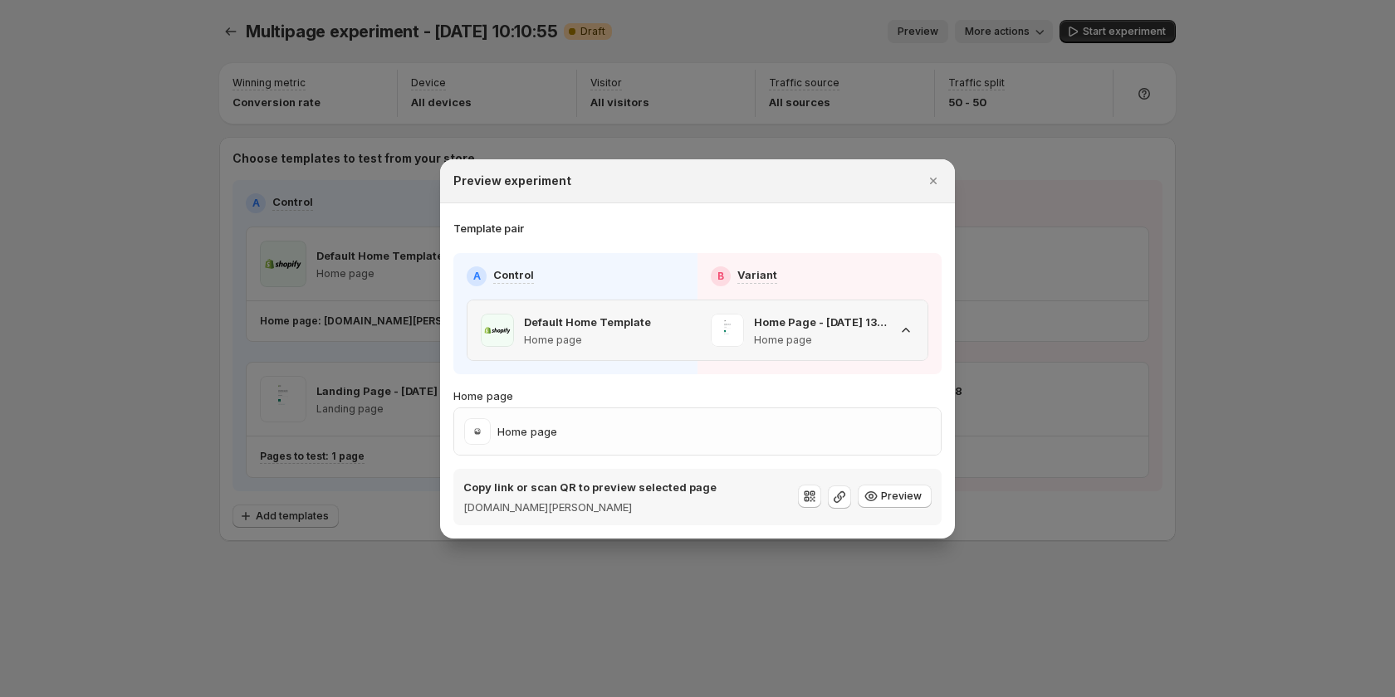
click at [726, 329] on span ":r5f:" at bounding box center [727, 330] width 33 height 33
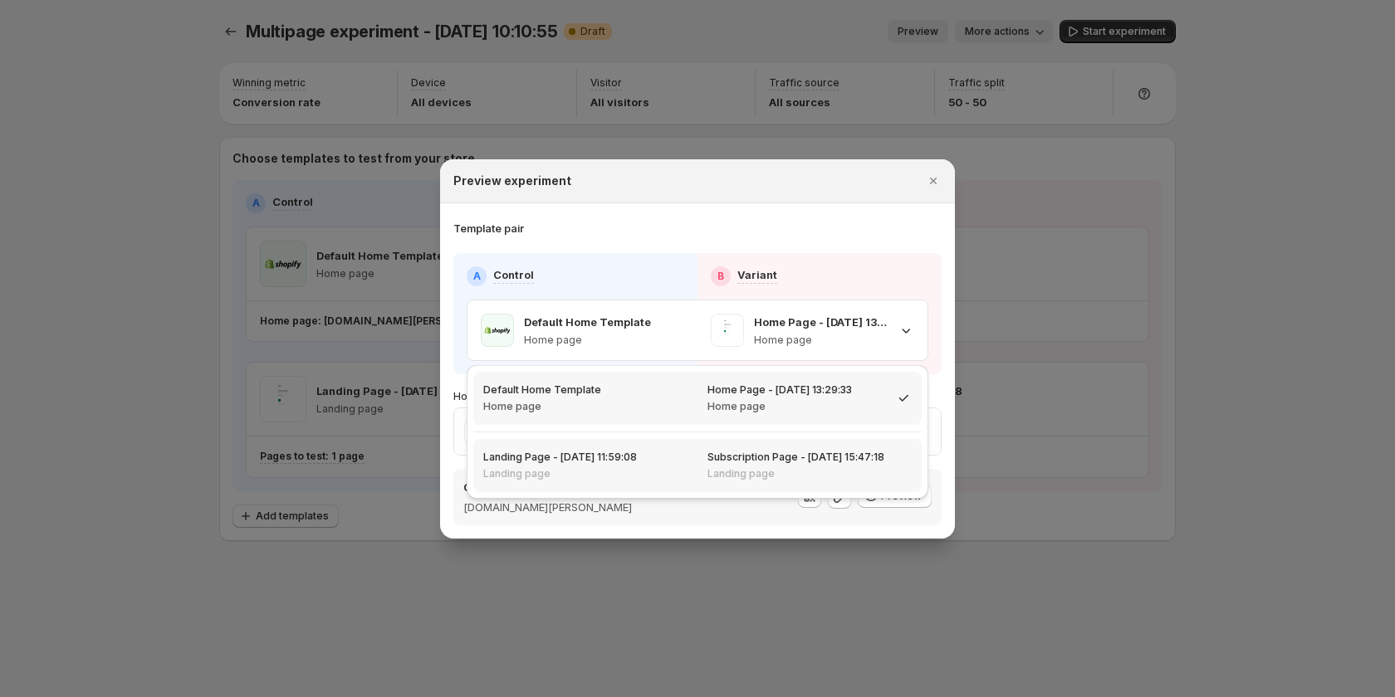
click at [724, 465] on div "Subscription Page - Aug 28, 15:47:18 Landing page" at bounding box center [795, 466] width 177 height 30
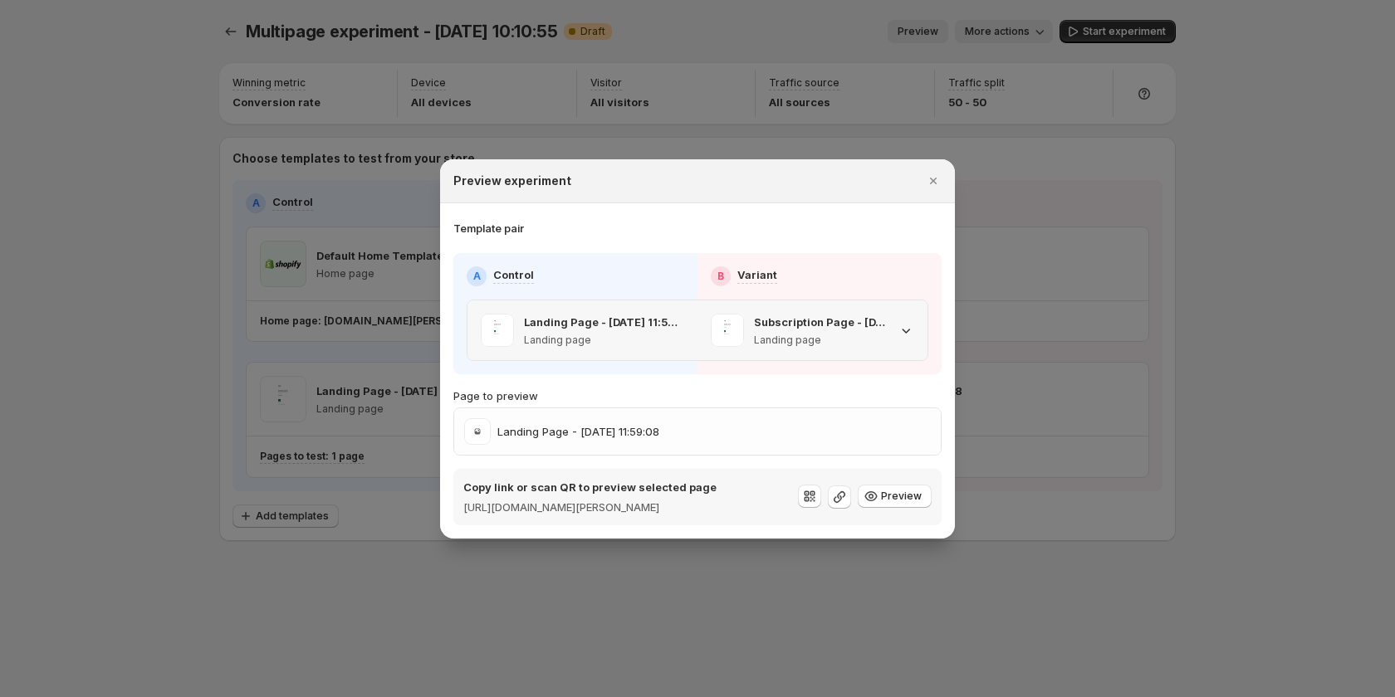
click at [689, 308] on div "Landing Page - Sep 5, 11:59:08 Landing page" at bounding box center [582, 331] width 230 height 60
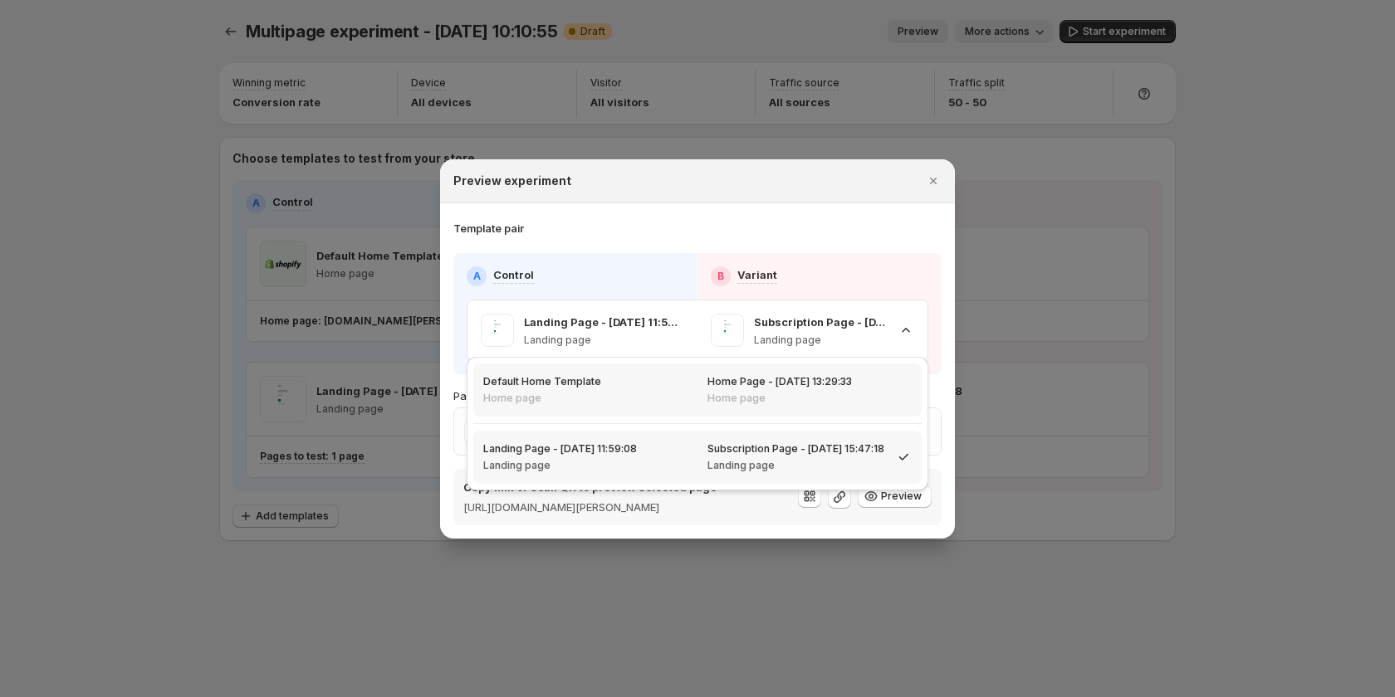
click at [722, 405] on div "Home Page - [DATE] 13:29:33 Home page" at bounding box center [809, 390] width 224 height 53
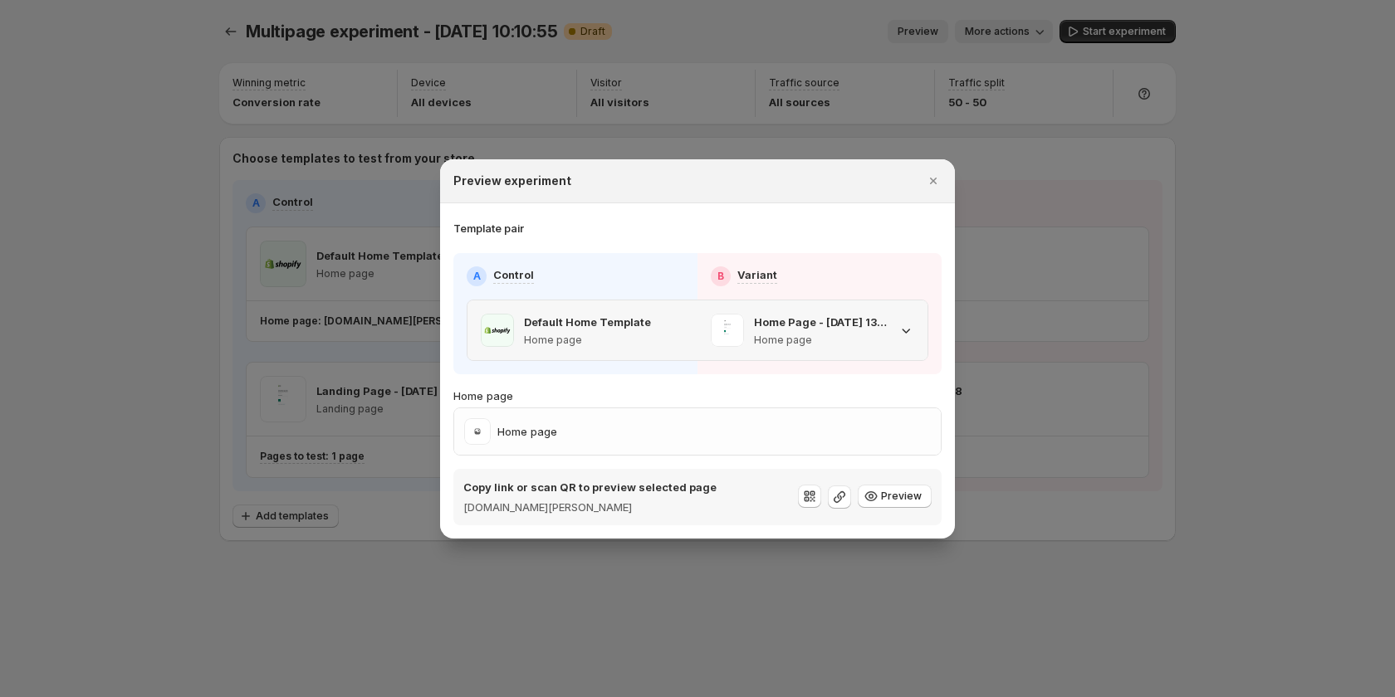
click at [785, 327] on p "Home Page - [DATE] 13:29:33" at bounding box center [821, 322] width 134 height 17
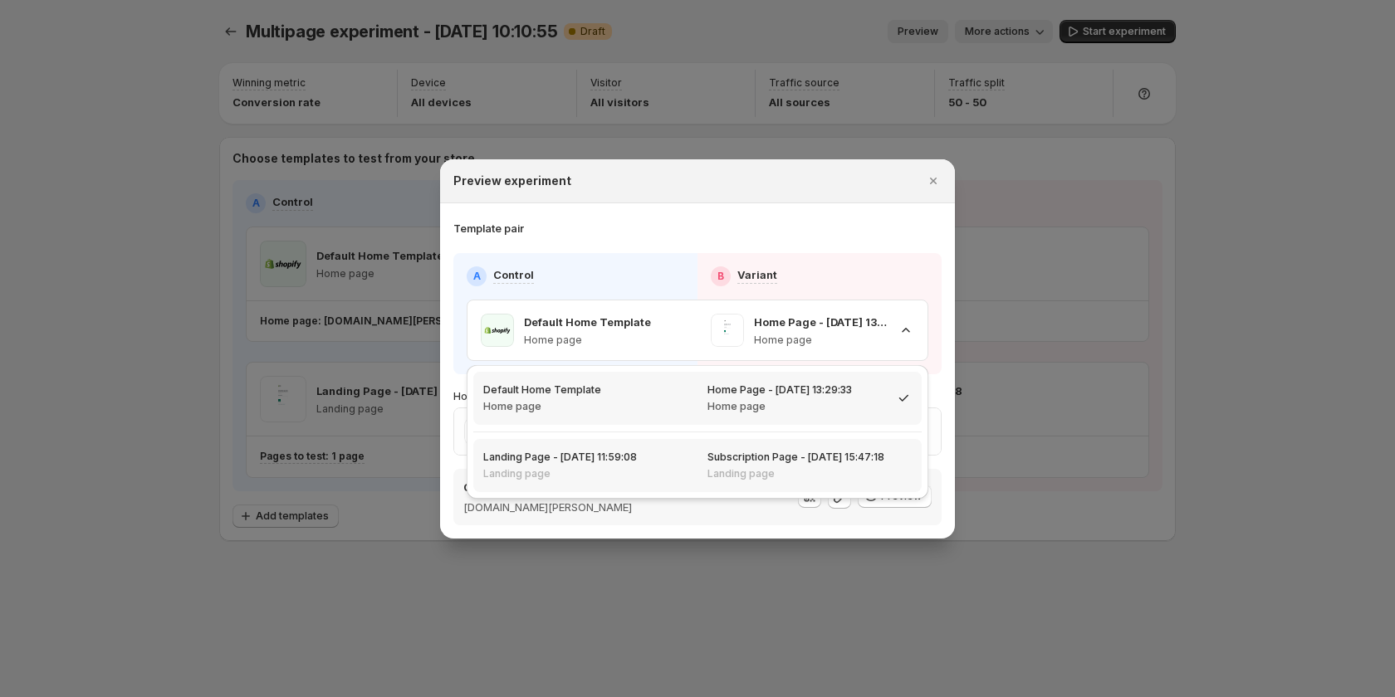
click at [722, 474] on p "Landing page" at bounding box center [795, 473] width 177 height 13
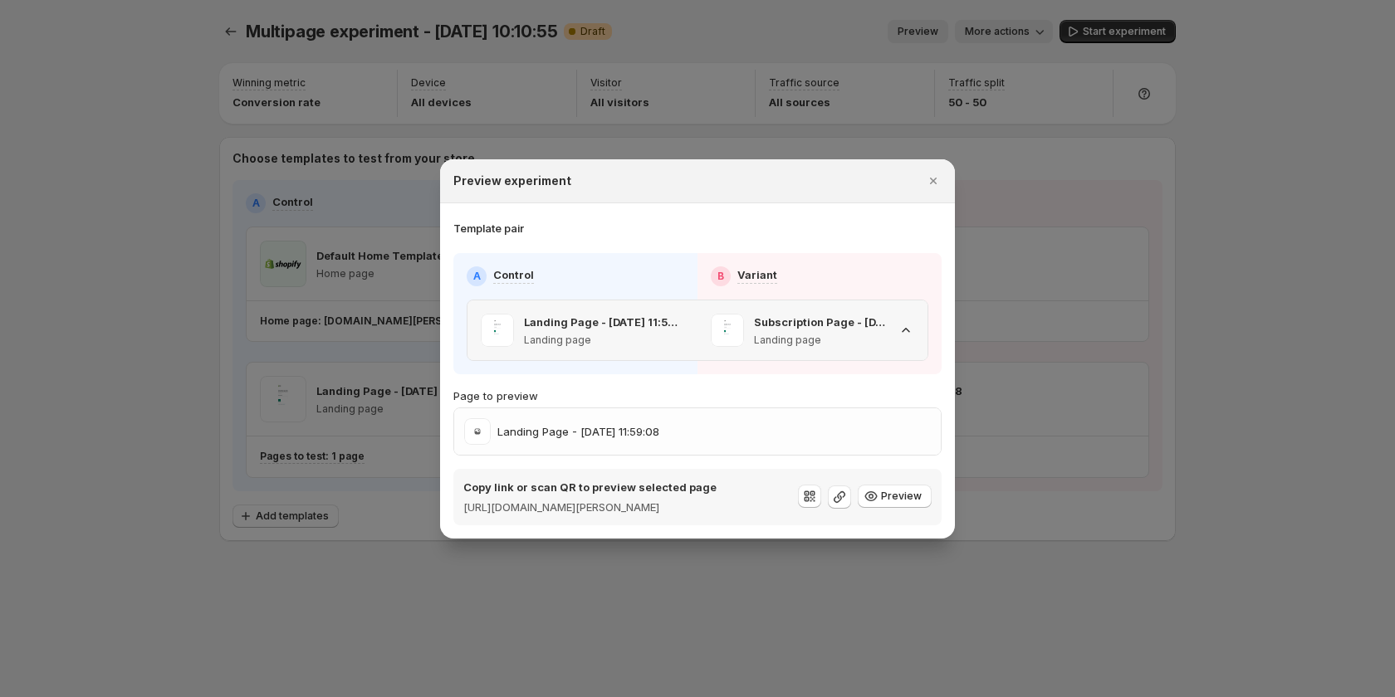
click at [744, 326] on div "Subscription Page - Aug 28, 15:47:18 Landing page" at bounding box center [799, 330] width 177 height 33
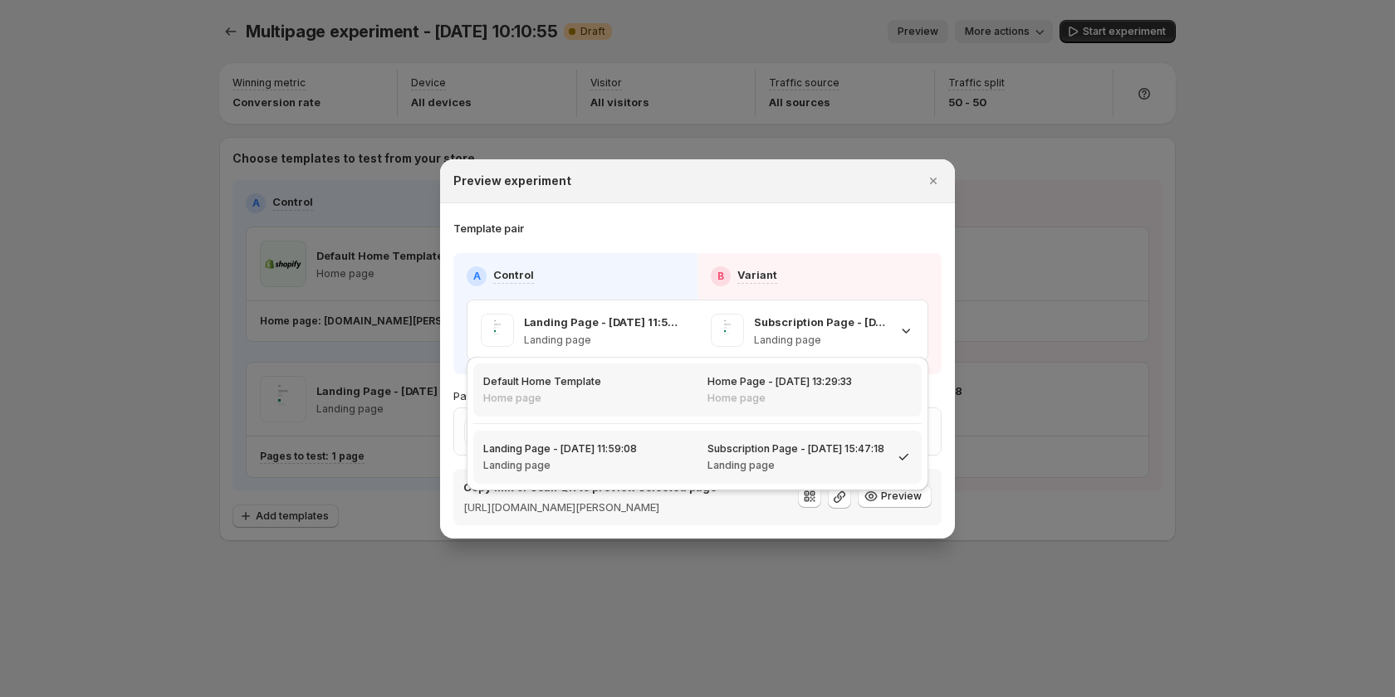
click at [706, 385] on div "Home Page - Sep 5, 13:29:33 Home page" at bounding box center [809, 390] width 224 height 53
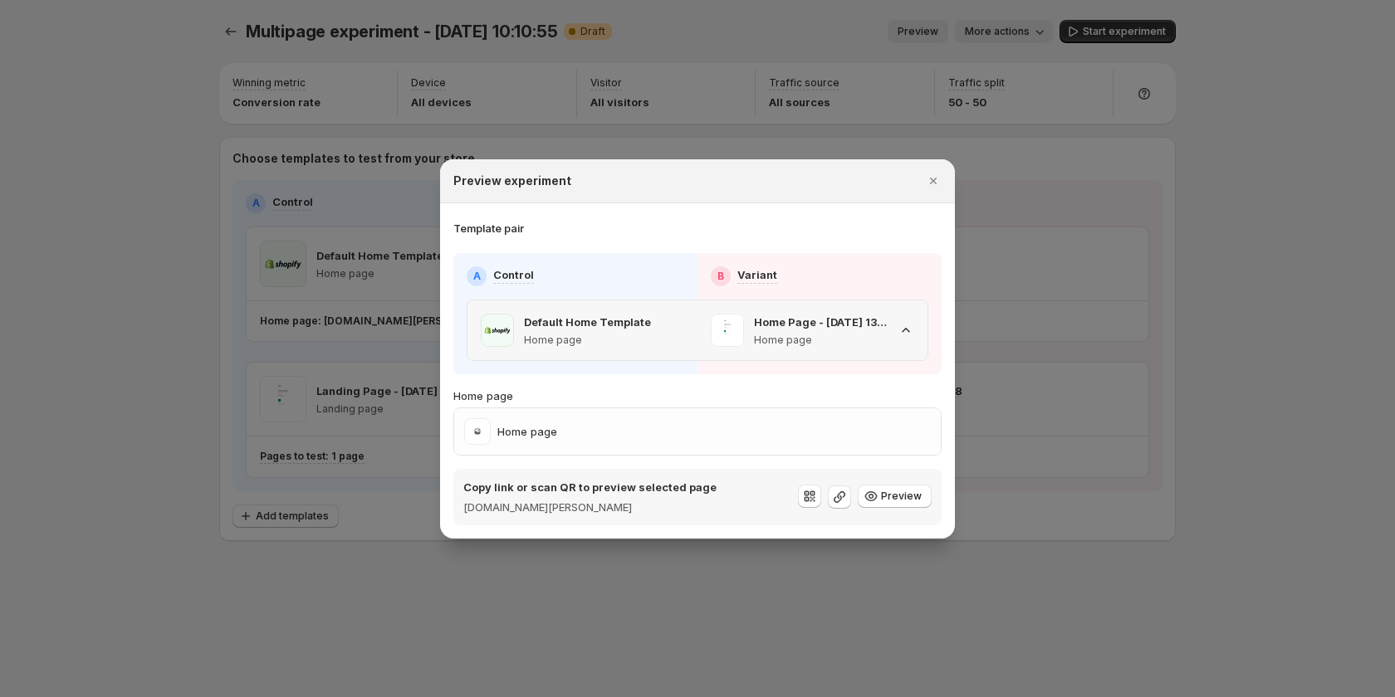
click at [819, 342] on p "Home page" at bounding box center [821, 340] width 134 height 13
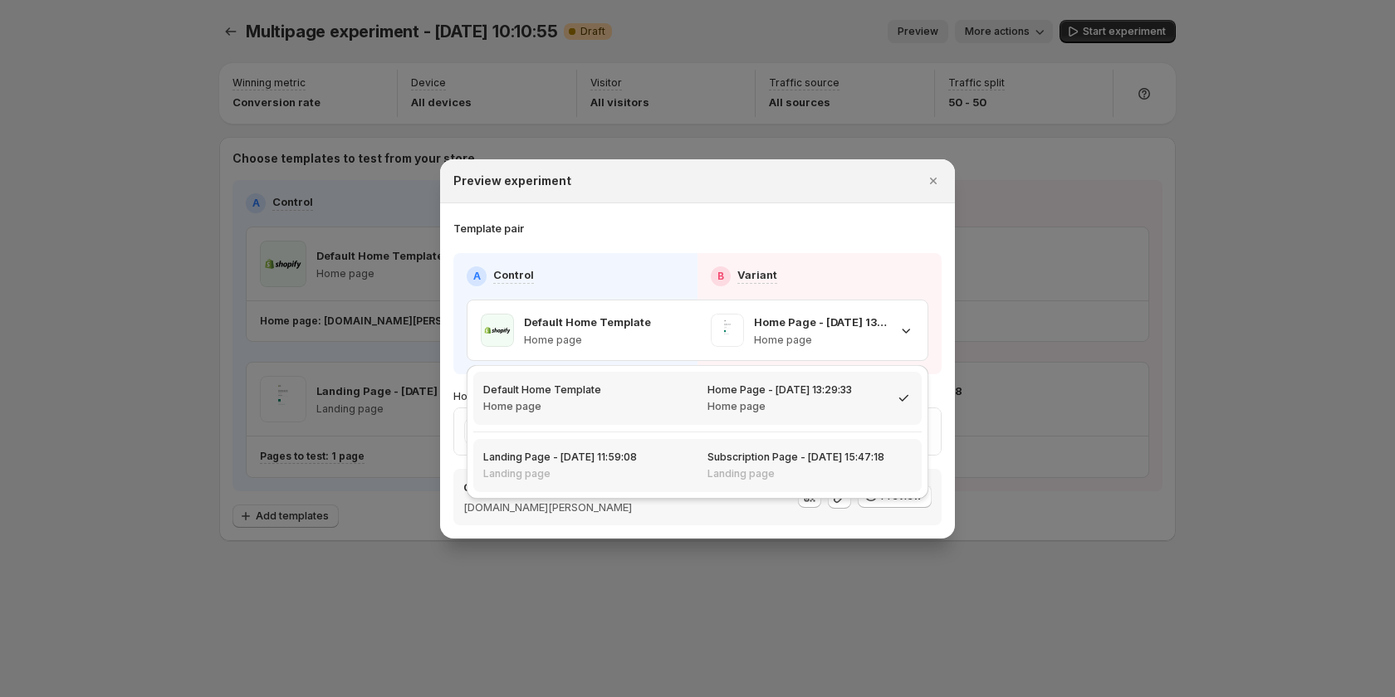
click at [736, 466] on div "Subscription Page - Aug 28, 15:47:18 Landing page" at bounding box center [795, 466] width 177 height 30
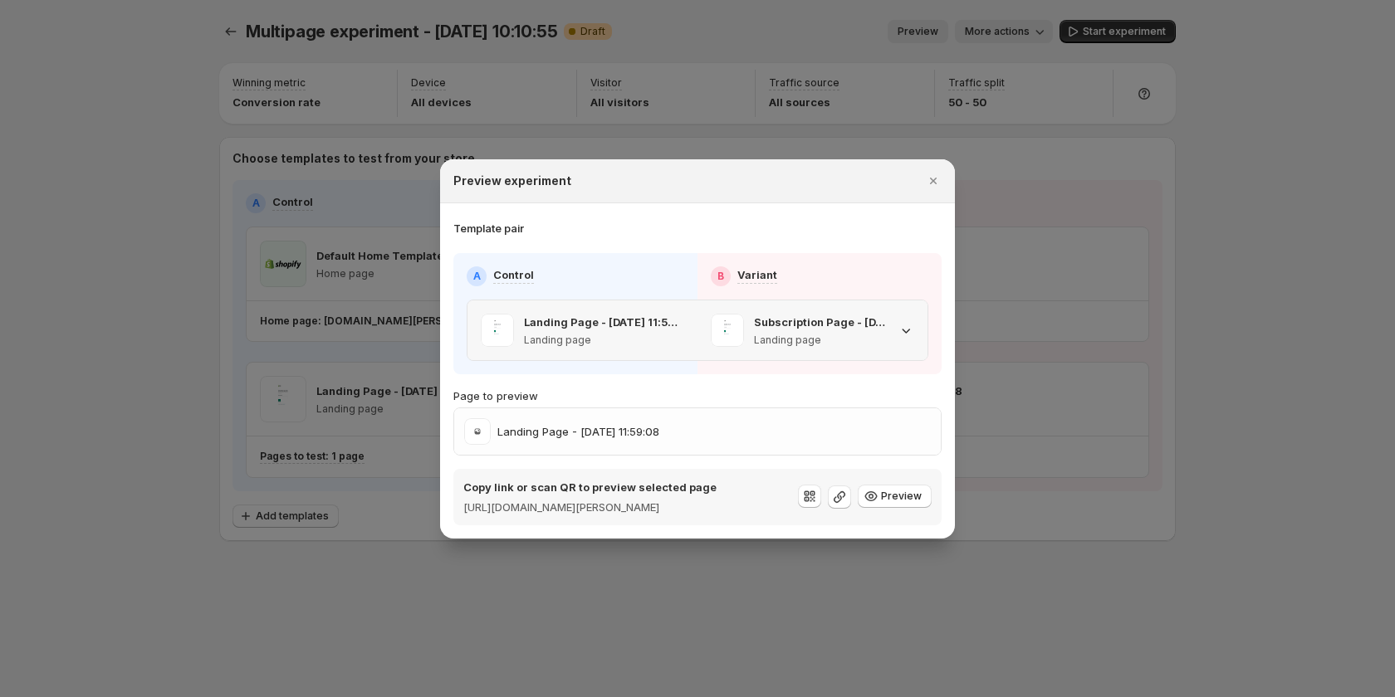
click at [754, 334] on p "Landing page" at bounding box center [821, 340] width 134 height 13
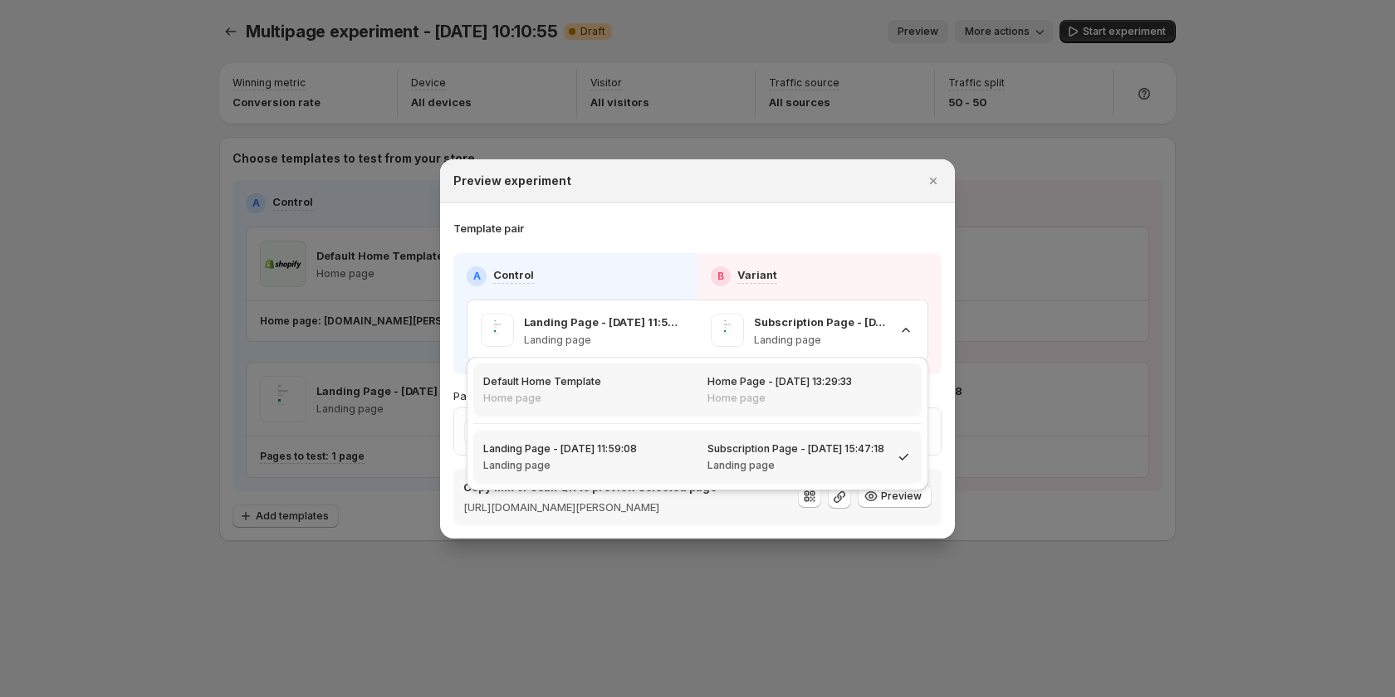
click at [732, 398] on p "Home page" at bounding box center [779, 398] width 144 height 13
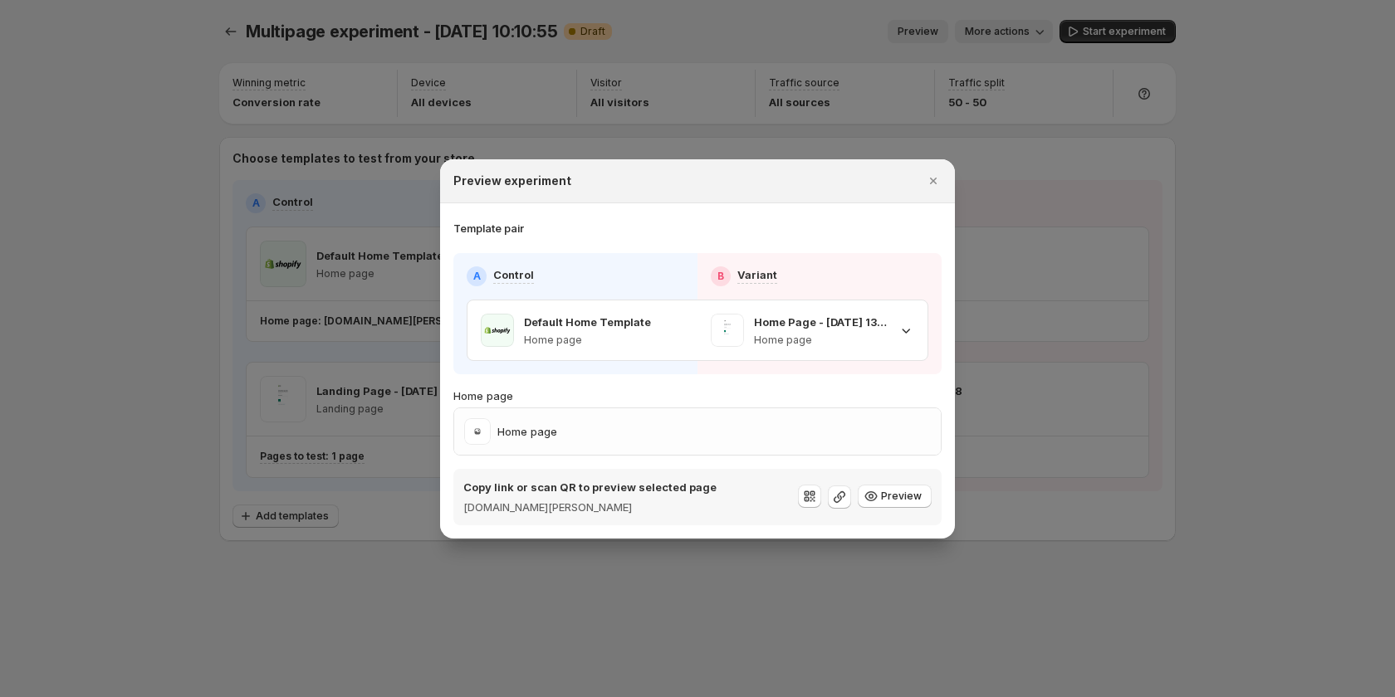
click at [728, 367] on div "A Control B Variant Default Home Template Home page Home Page - Sep 5, 13:29:33…" at bounding box center [697, 313] width 488 height 121
click at [727, 335] on span ":r5f:" at bounding box center [727, 330] width 33 height 33
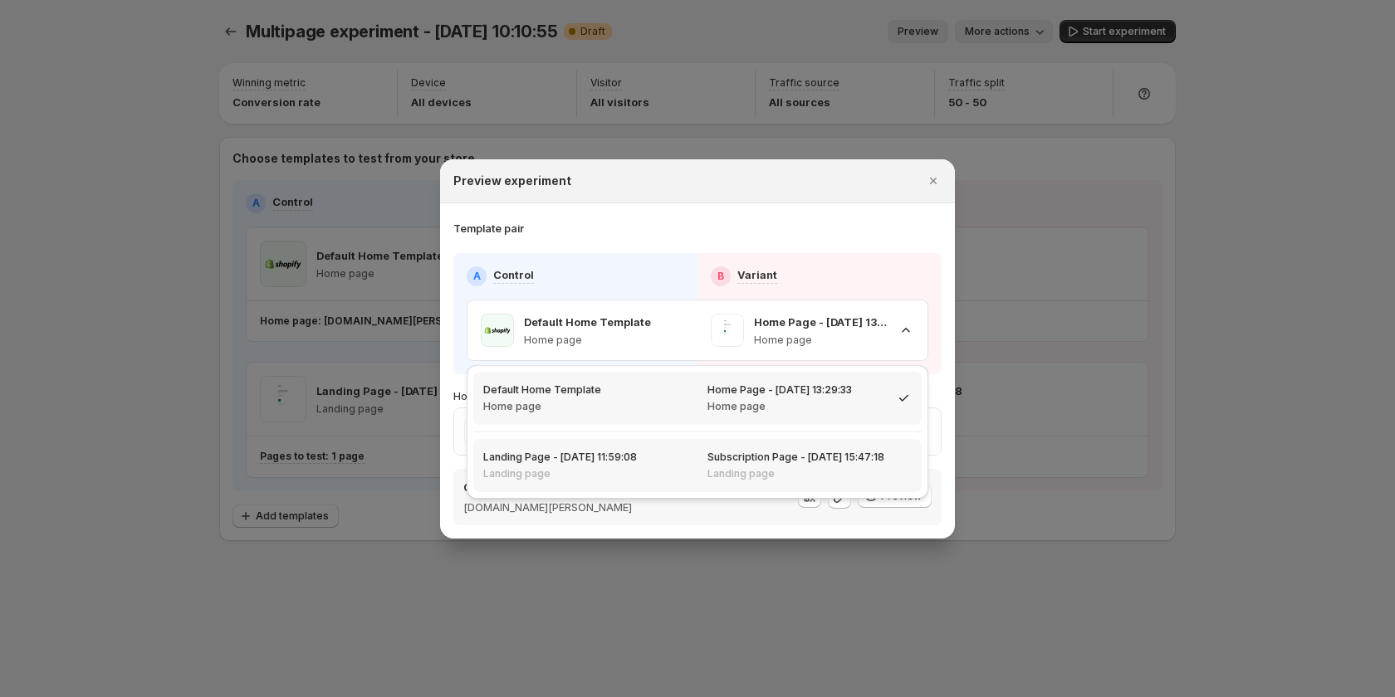
click at [740, 474] on p "Landing page" at bounding box center [795, 473] width 177 height 13
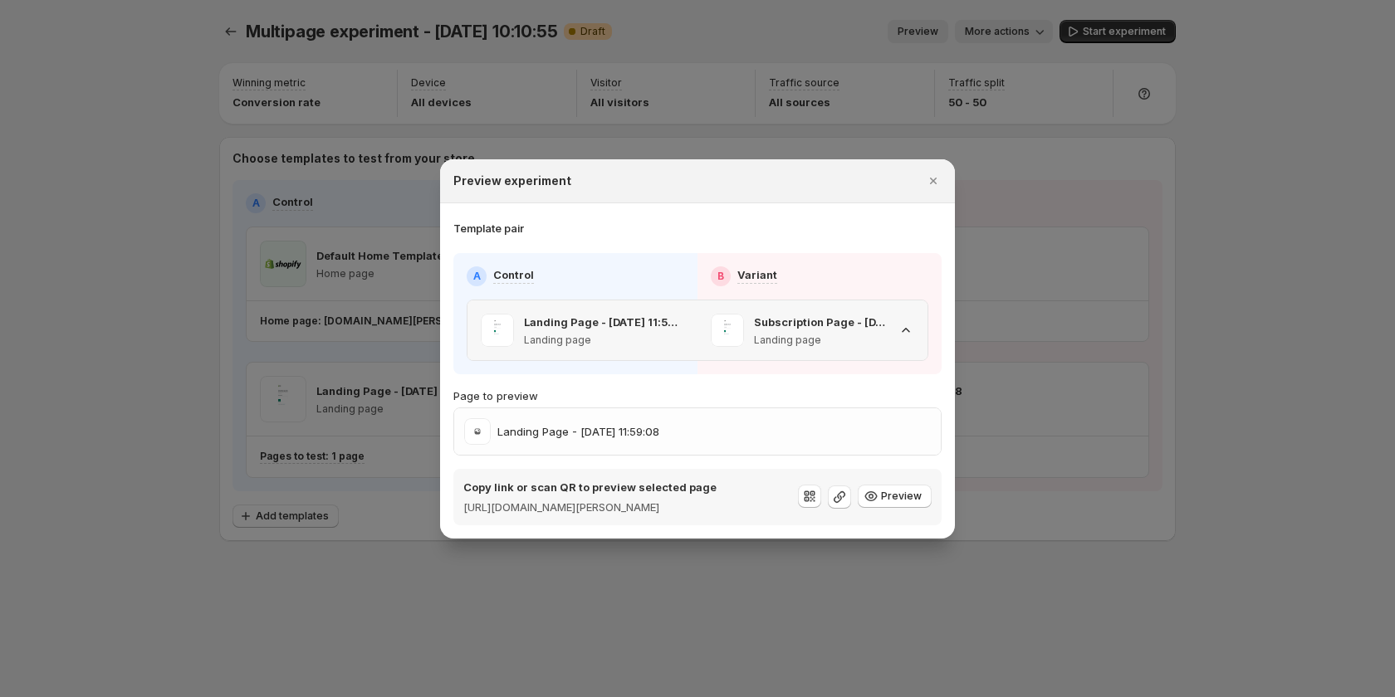
click at [656, 314] on p "Landing Page - Sep 5, 11:59:08" at bounding box center [604, 322] width 160 height 17
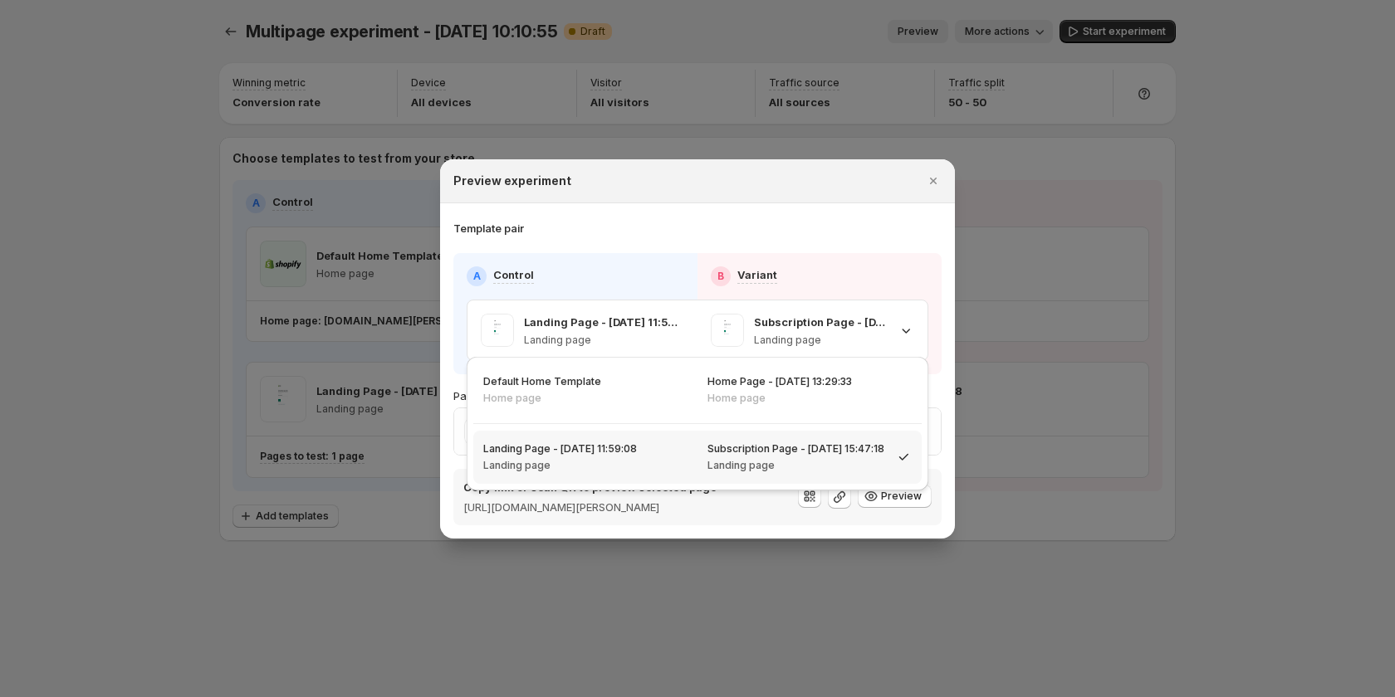
click at [653, 458] on div "Landing Page - Sep 5, 11:59:08 Landing page" at bounding box center [585, 458] width 204 height 30
click at [633, 438] on div "Landing Page - Sep 5, 11:59:08 Landing page" at bounding box center [585, 457] width 224 height 53
click at [635, 404] on div "Default Home Template Home page" at bounding box center [585, 390] width 204 height 30
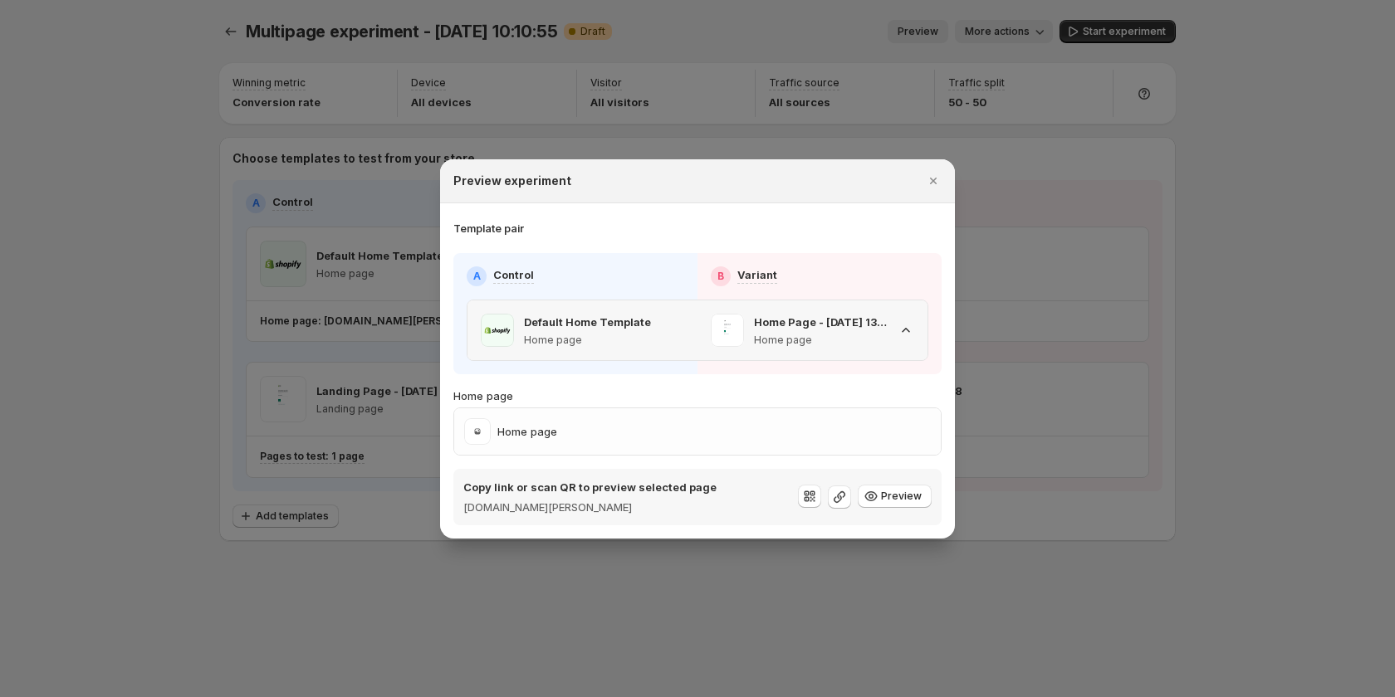
click at [646, 334] on p "Home page" at bounding box center [587, 340] width 127 height 13
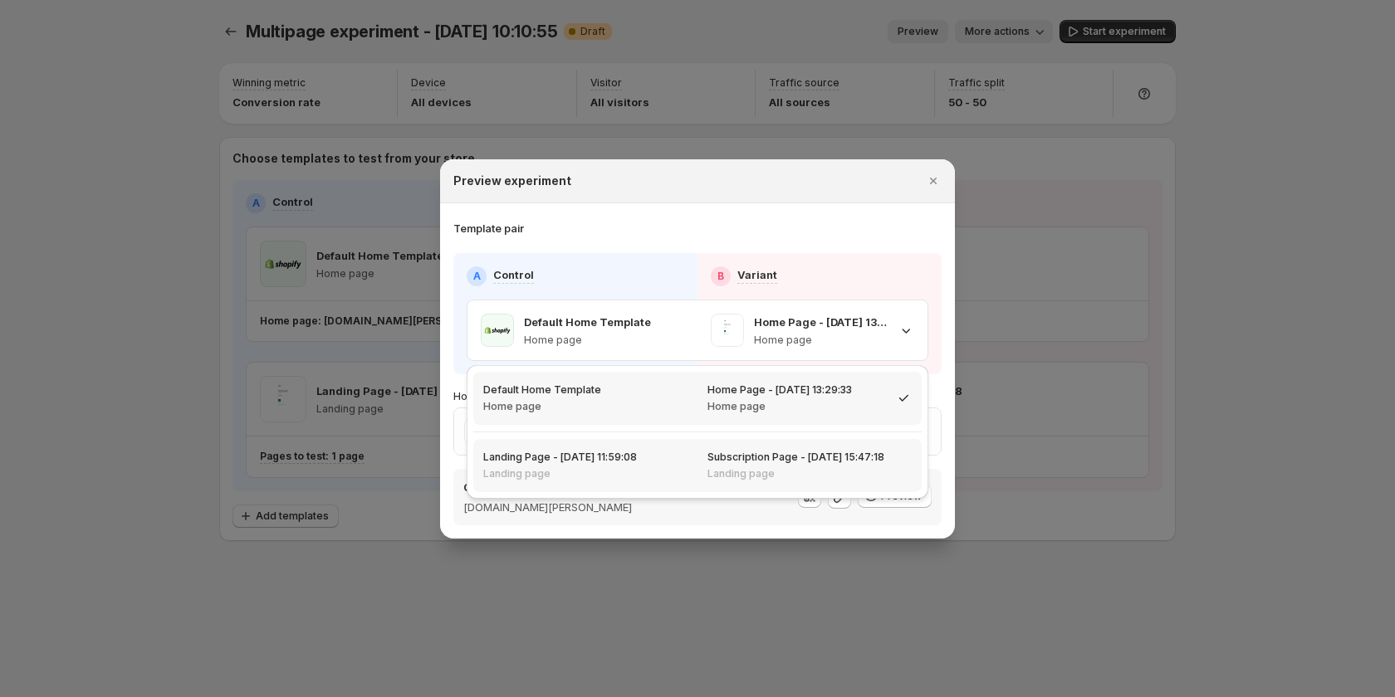
click at [665, 459] on div "Landing Page - Sep 5, 11:59:08 Landing page" at bounding box center [585, 466] width 204 height 30
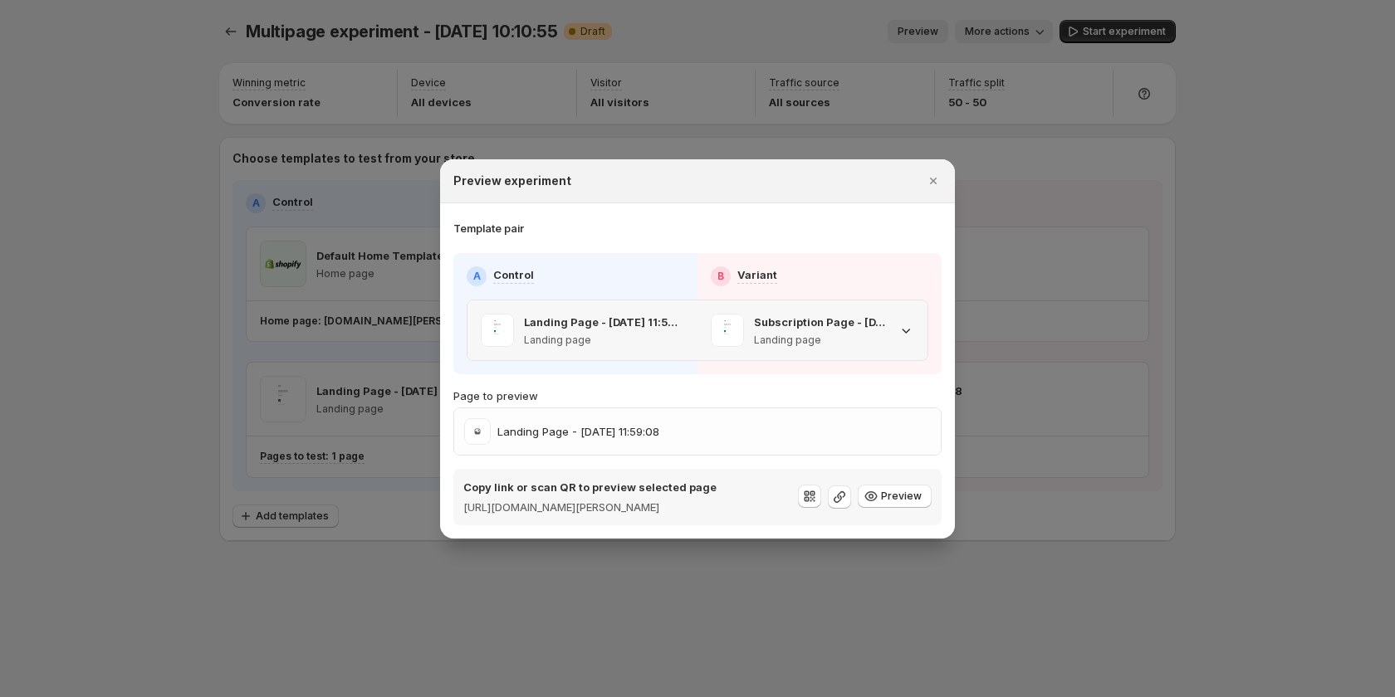
click at [683, 316] on p "Landing Page - Sep 5, 11:59:08" at bounding box center [604, 322] width 160 height 17
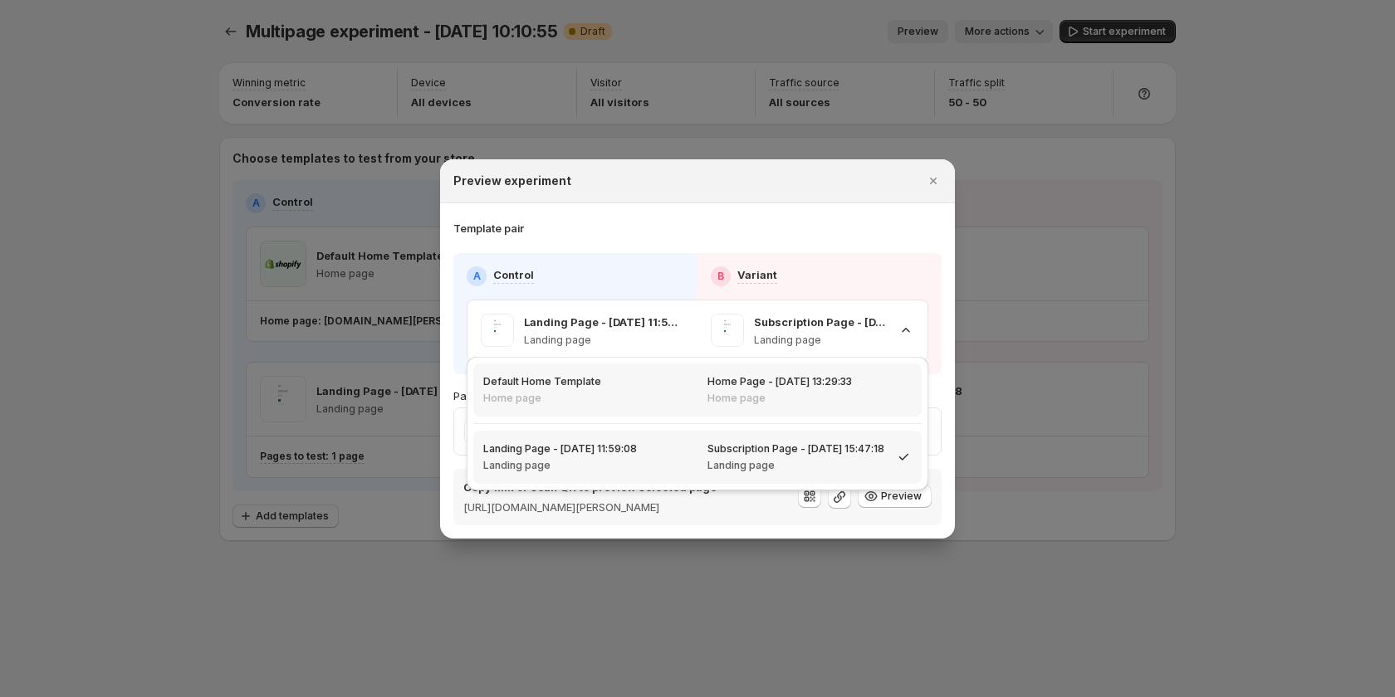
click at [670, 385] on div "Default Home Template Home page" at bounding box center [585, 390] width 204 height 30
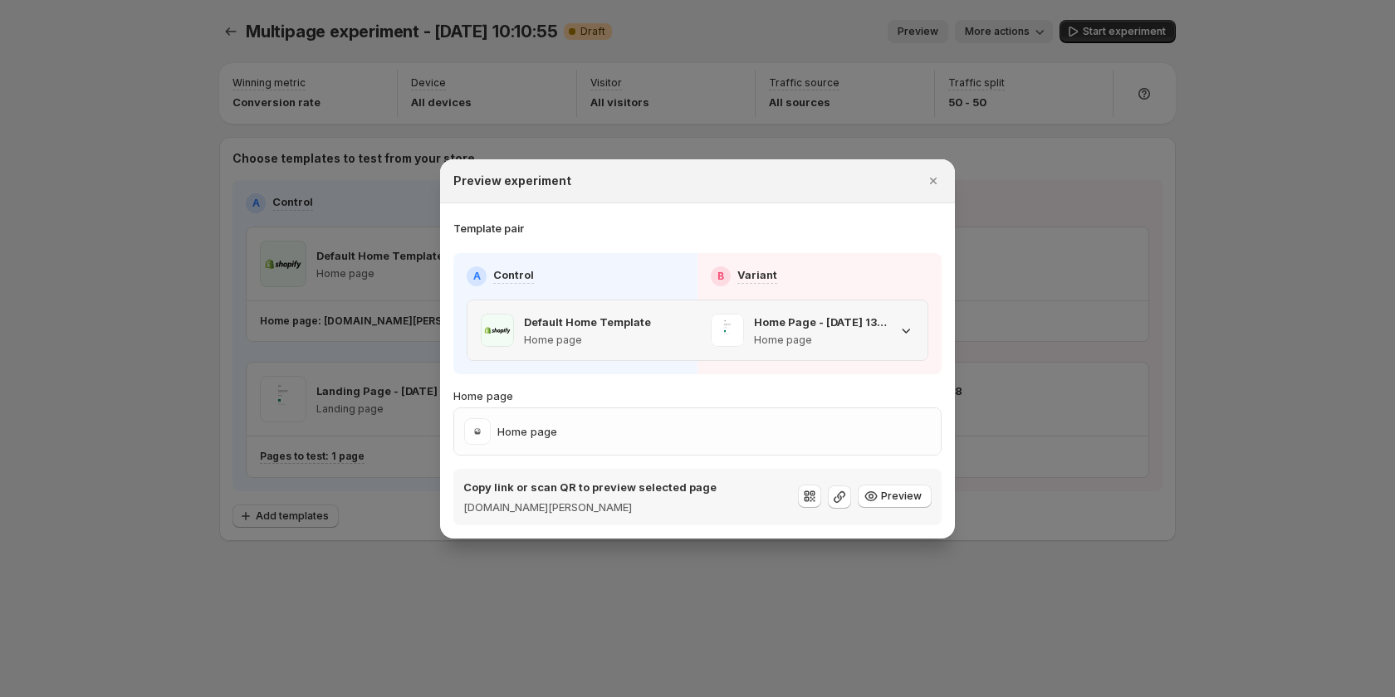
click at [687, 328] on div "Default Home Template Home page" at bounding box center [582, 331] width 230 height 60
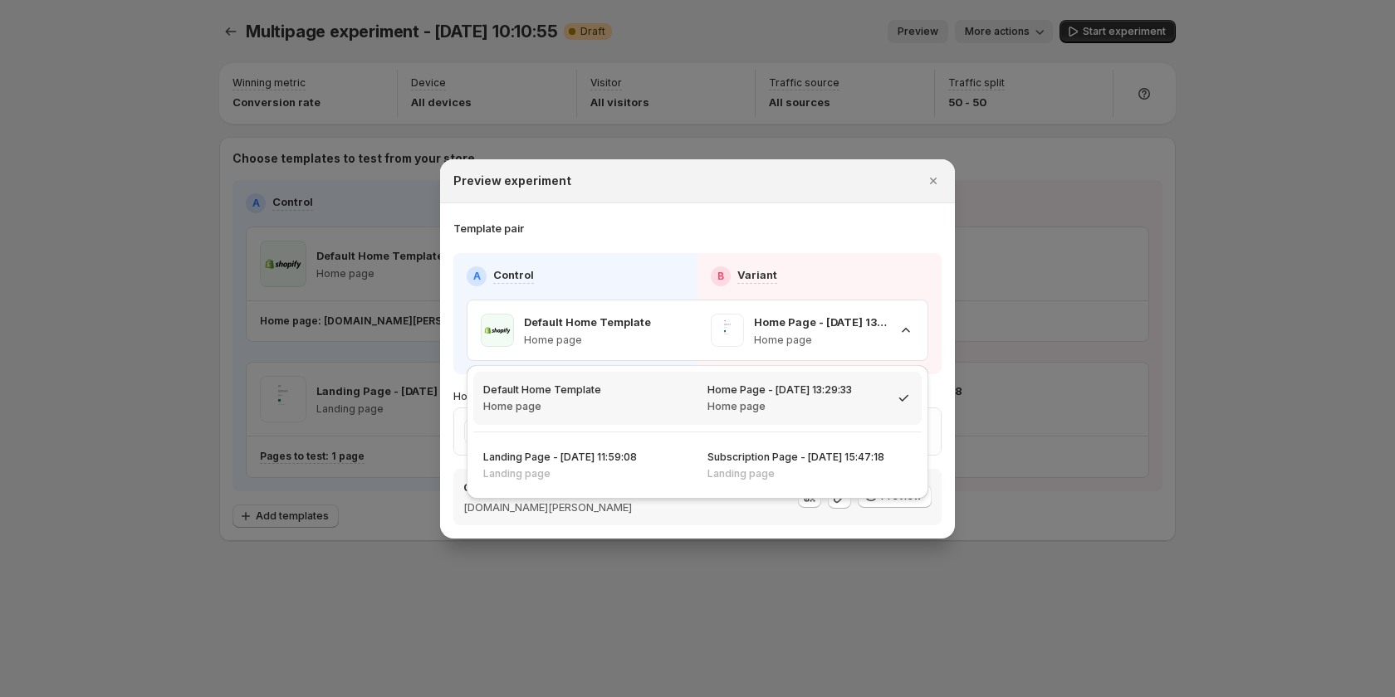
click at [658, 259] on div "A Control B Variant Default Home Template Home page Home Page - Sep 5, 13:29:33…" at bounding box center [697, 313] width 488 height 121
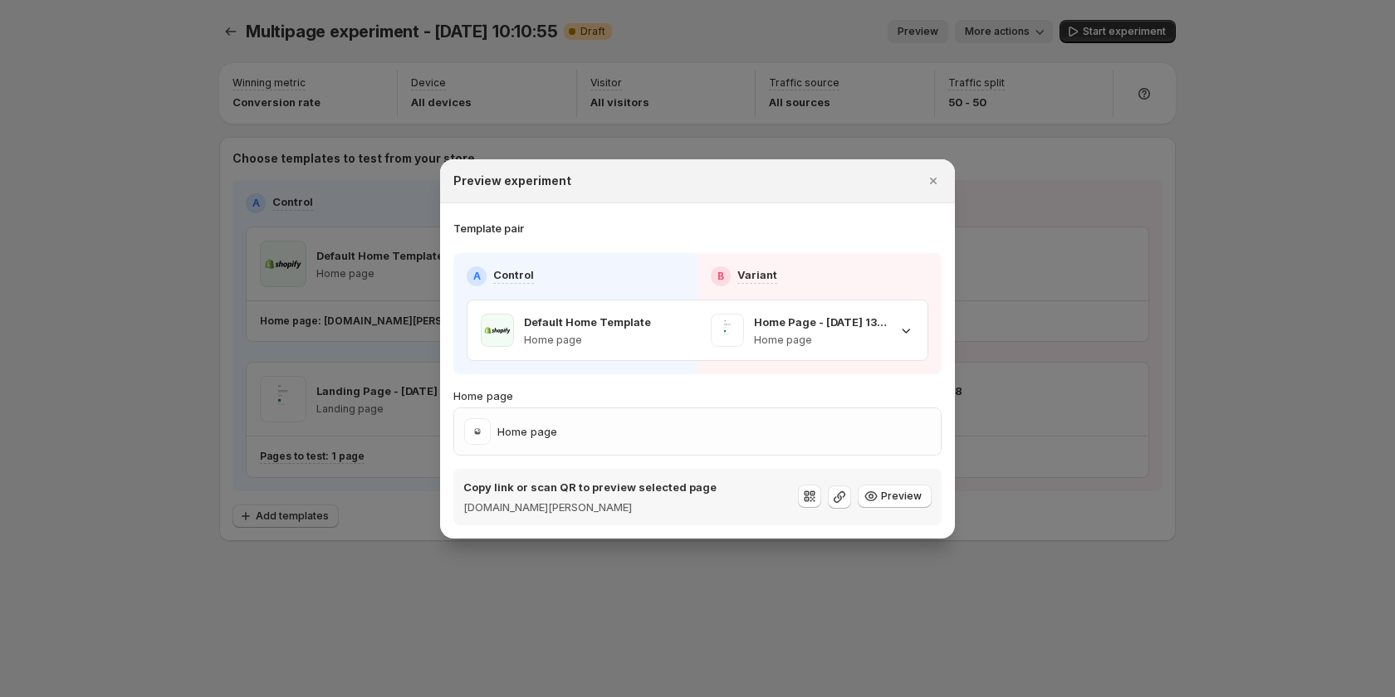
click at [640, 297] on div "A Control B Variant Default Home Template Home page Home Page - Sep 5, 13:29:33…" at bounding box center [698, 314] width 462 height 95
click at [641, 339] on p "Home page" at bounding box center [587, 340] width 127 height 13
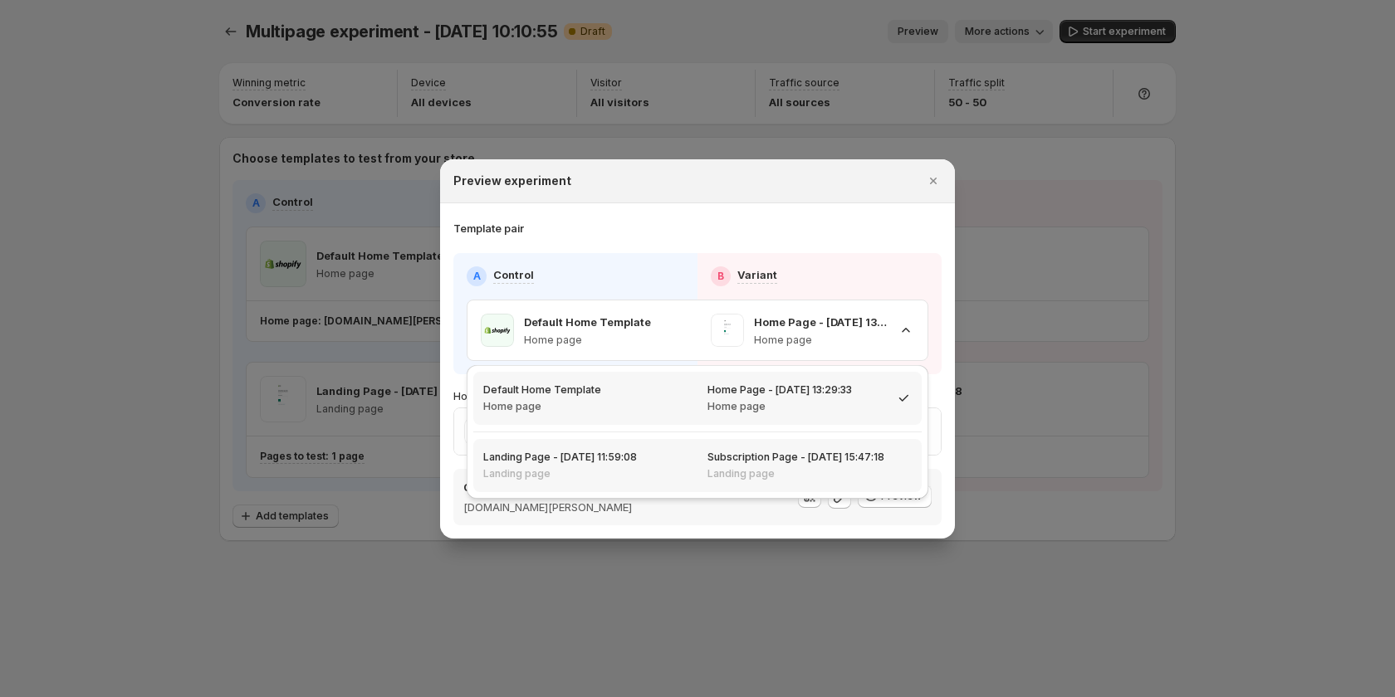
click at [661, 470] on div "Landing Page - Sep 5, 11:59:08 Landing page" at bounding box center [585, 466] width 204 height 30
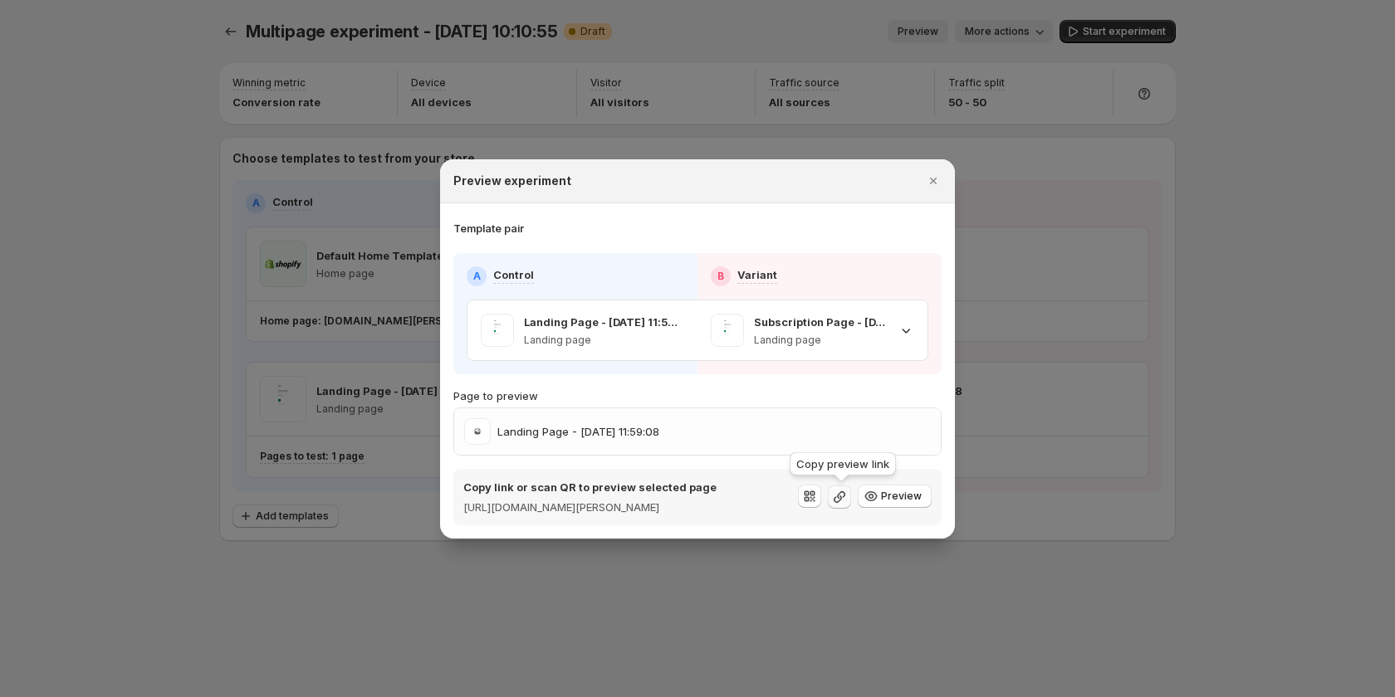
click at [837, 499] on icon ":r5f:" at bounding box center [840, 498] width 12 height 12
click at [876, 500] on icon ":r5f:" at bounding box center [871, 496] width 17 height 17
drag, startPoint x: 1117, startPoint y: 193, endPoint x: 1075, endPoint y: 138, distance: 68.7
click at [1117, 191] on div at bounding box center [697, 348] width 1395 height 697
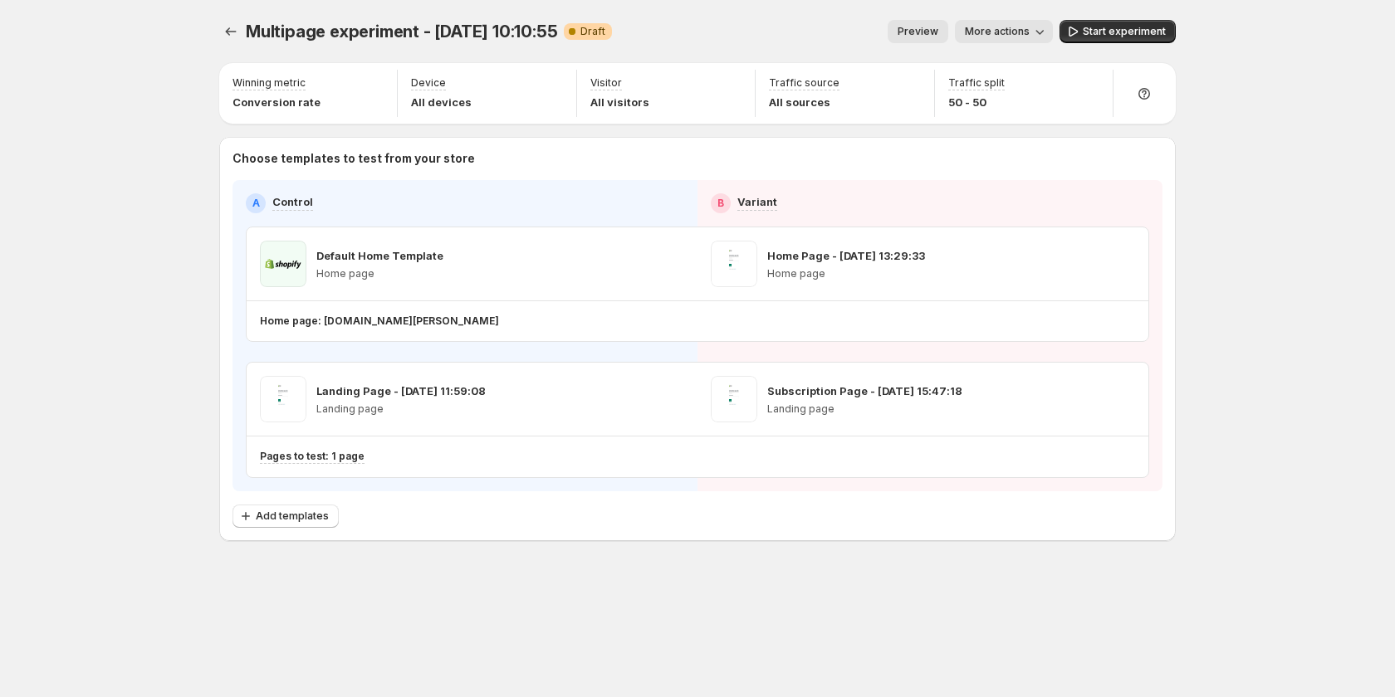
click at [991, 28] on span "More actions" at bounding box center [997, 31] width 65 height 13
click at [1035, 126] on span "Copy live page link" at bounding box center [1041, 122] width 99 height 13
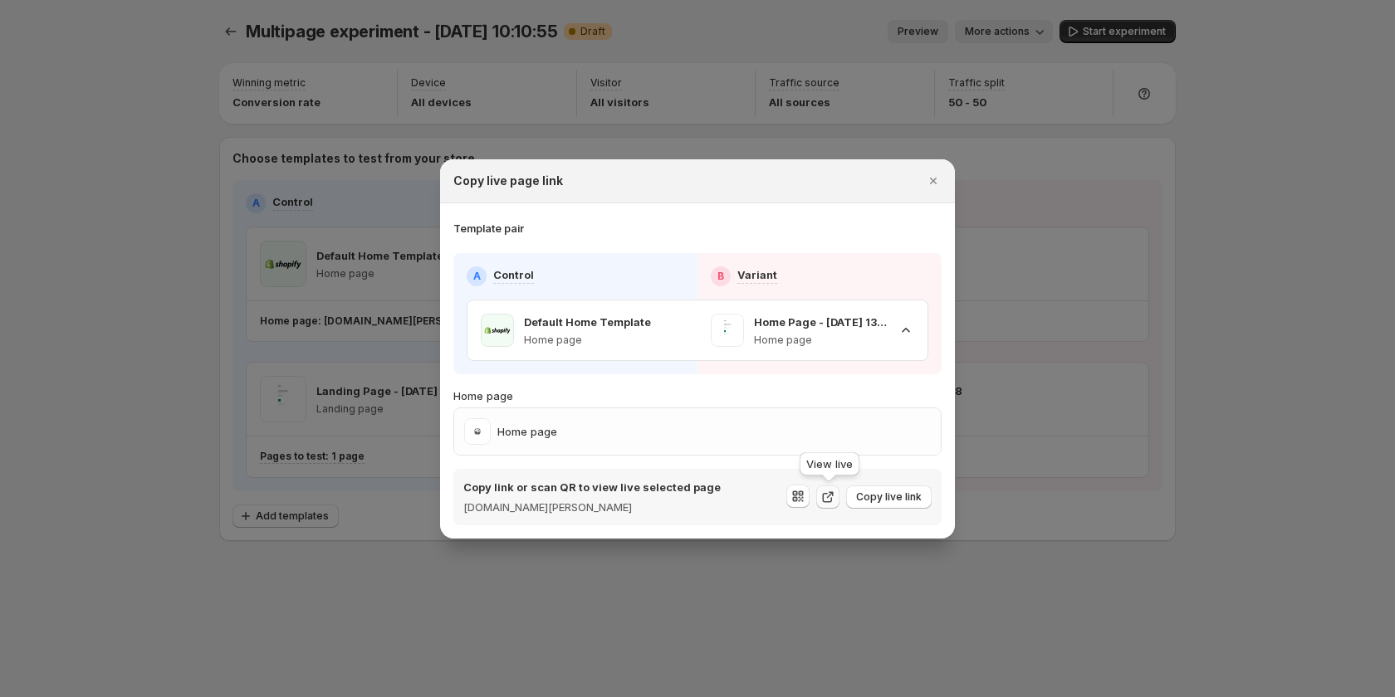
click at [826, 497] on icon ":r6m:" at bounding box center [827, 497] width 17 height 17
click at [883, 498] on span "Copy live link" at bounding box center [889, 497] width 66 height 13
click at [682, 342] on div "Default Home Template Home page" at bounding box center [582, 330] width 203 height 33
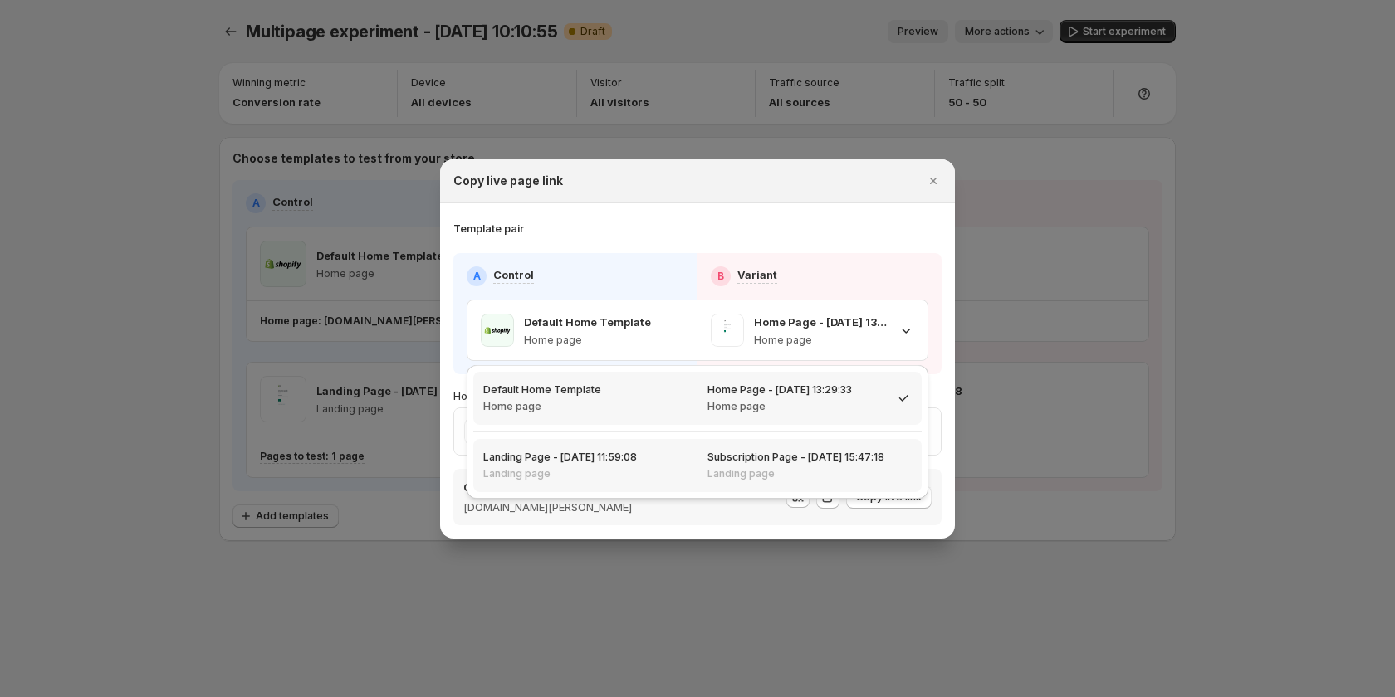
click at [697, 451] on div "Landing Page - Sep 5, 11:59:08 Landing page" at bounding box center [585, 465] width 224 height 53
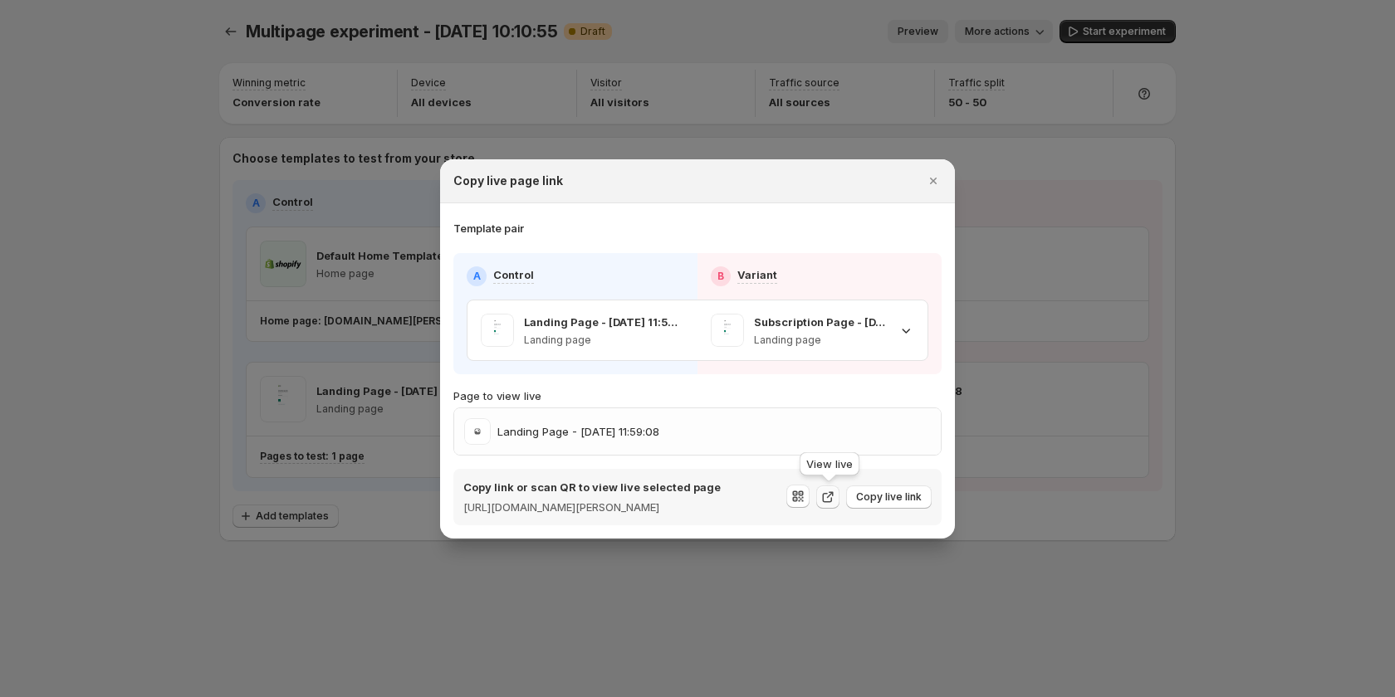
click at [829, 495] on icon ":r6m:" at bounding box center [827, 497] width 17 height 17
click at [893, 501] on span "Copy live link" at bounding box center [889, 497] width 66 height 13
click at [383, 569] on div at bounding box center [697, 348] width 1395 height 697
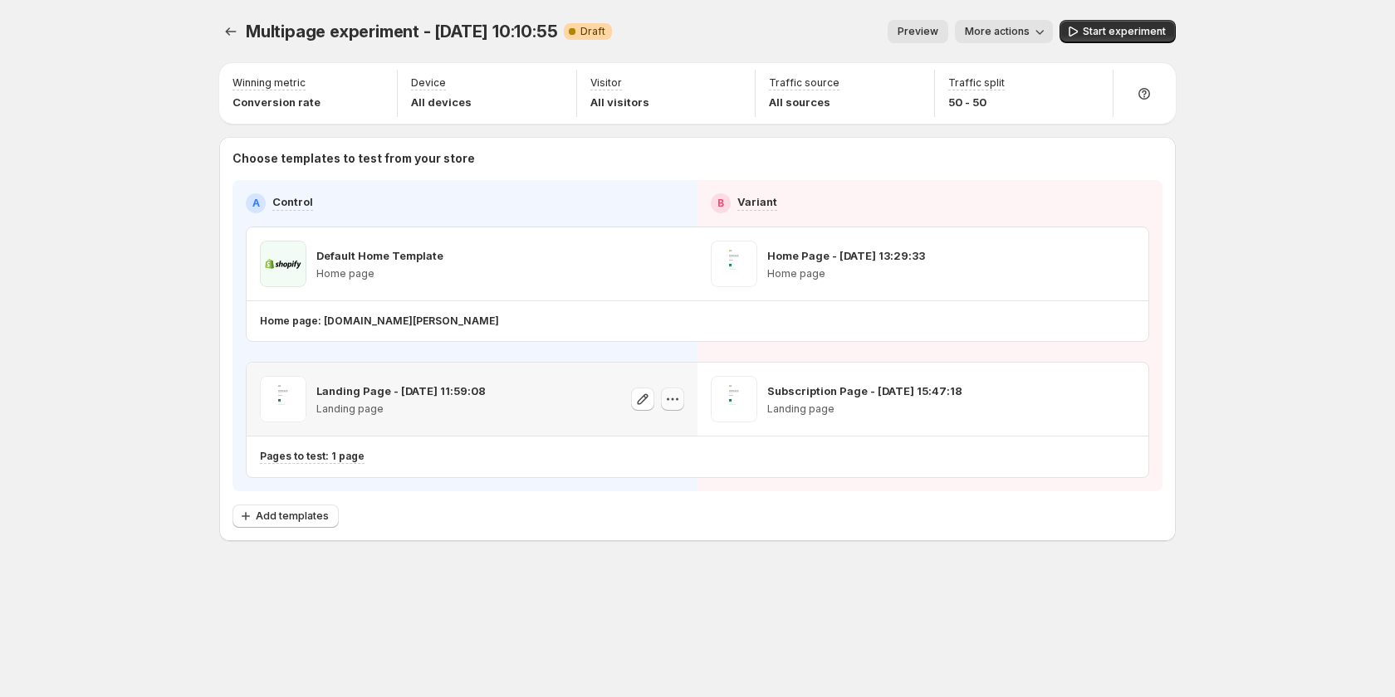
click at [666, 399] on icon "button" at bounding box center [672, 399] width 17 height 17
click at [925, 550] on div "Multipage experiment - Sep 4, 10:10:55. This page is ready Multipage experiment…" at bounding box center [697, 315] width 996 height 631
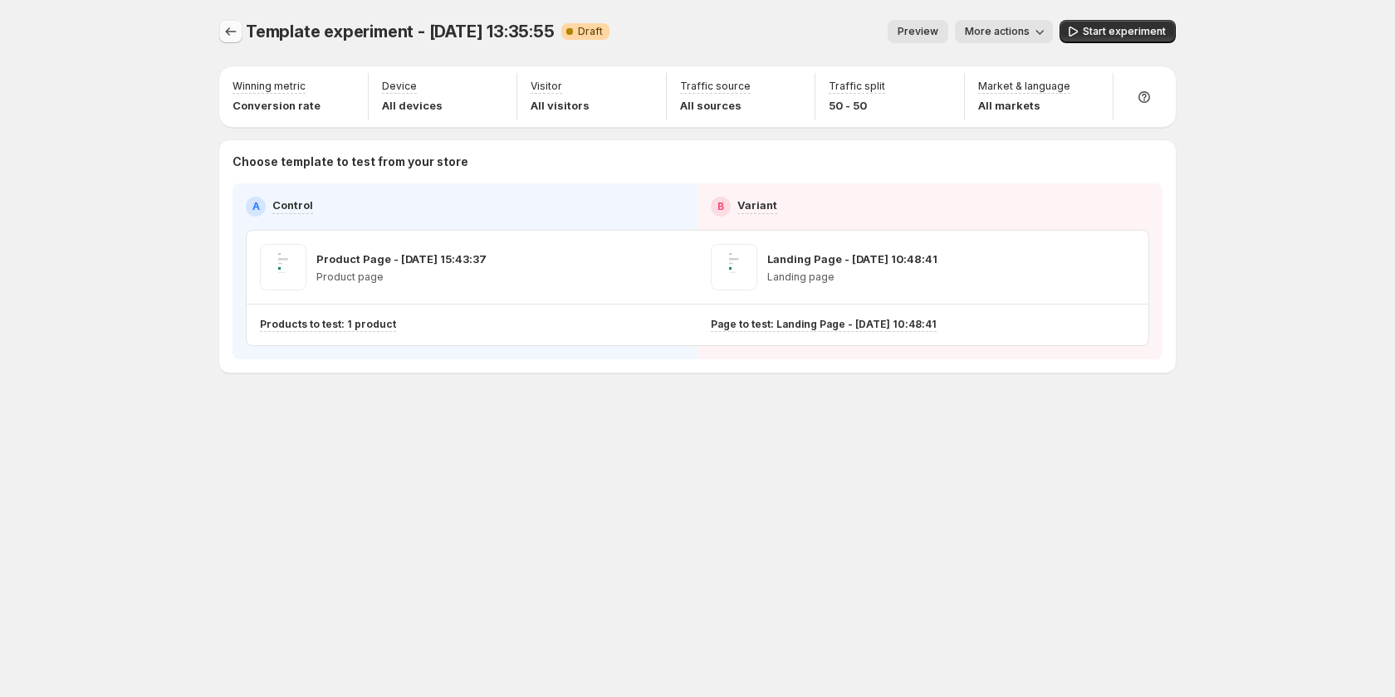
click at [234, 33] on icon "Experiments" at bounding box center [231, 31] width 17 height 17
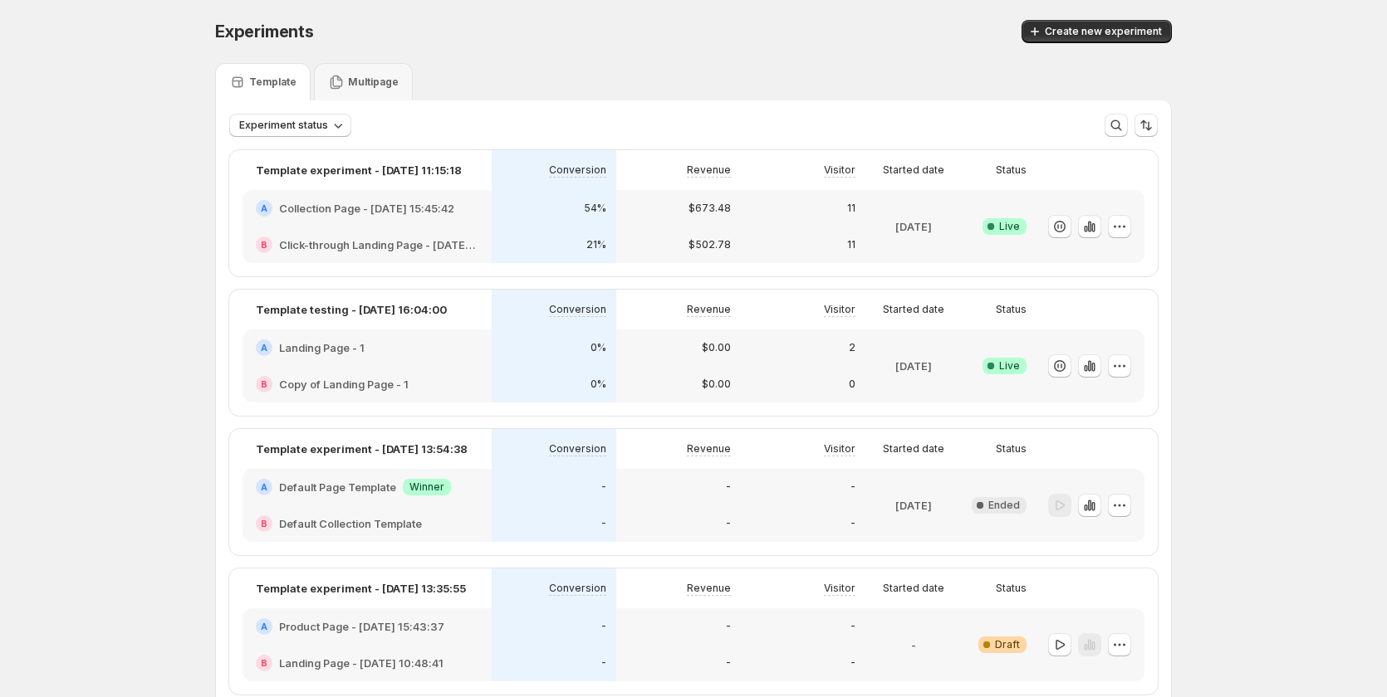
click at [545, 226] on div "54%" at bounding box center [554, 208] width 125 height 37
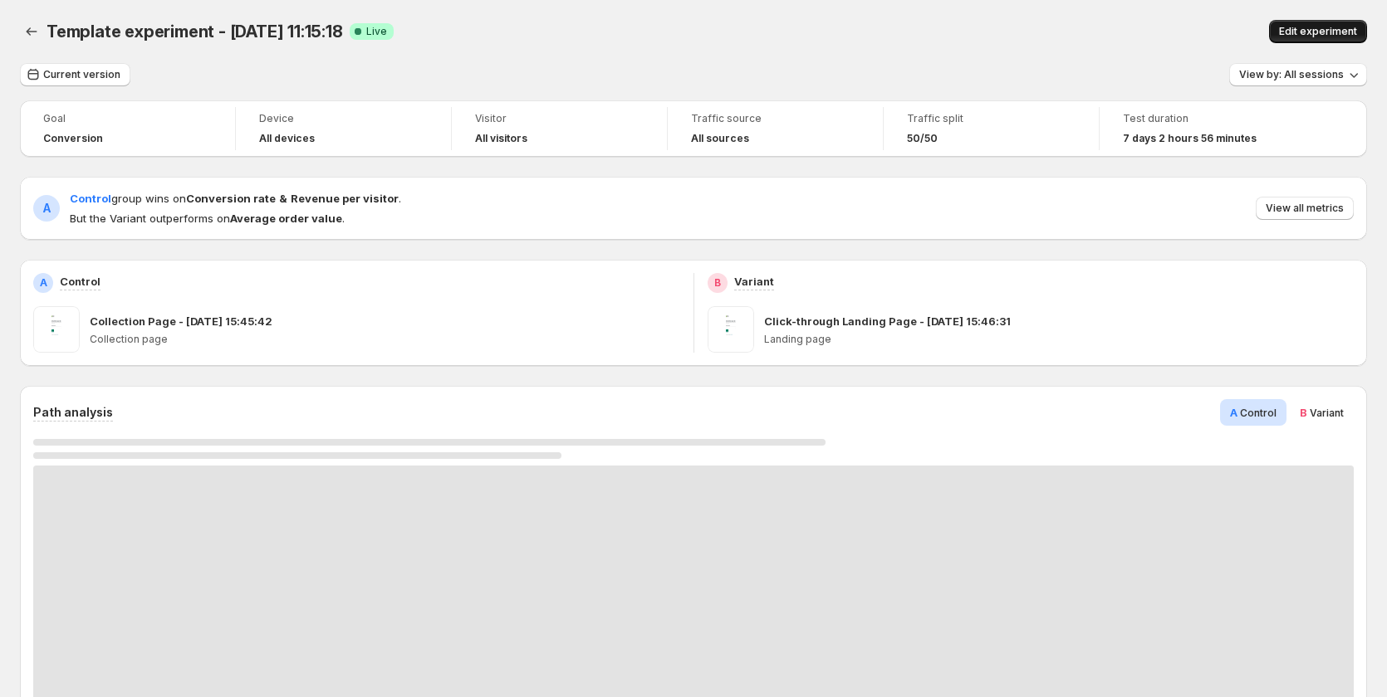
click at [1350, 37] on span "Edit experiment" at bounding box center [1318, 31] width 78 height 13
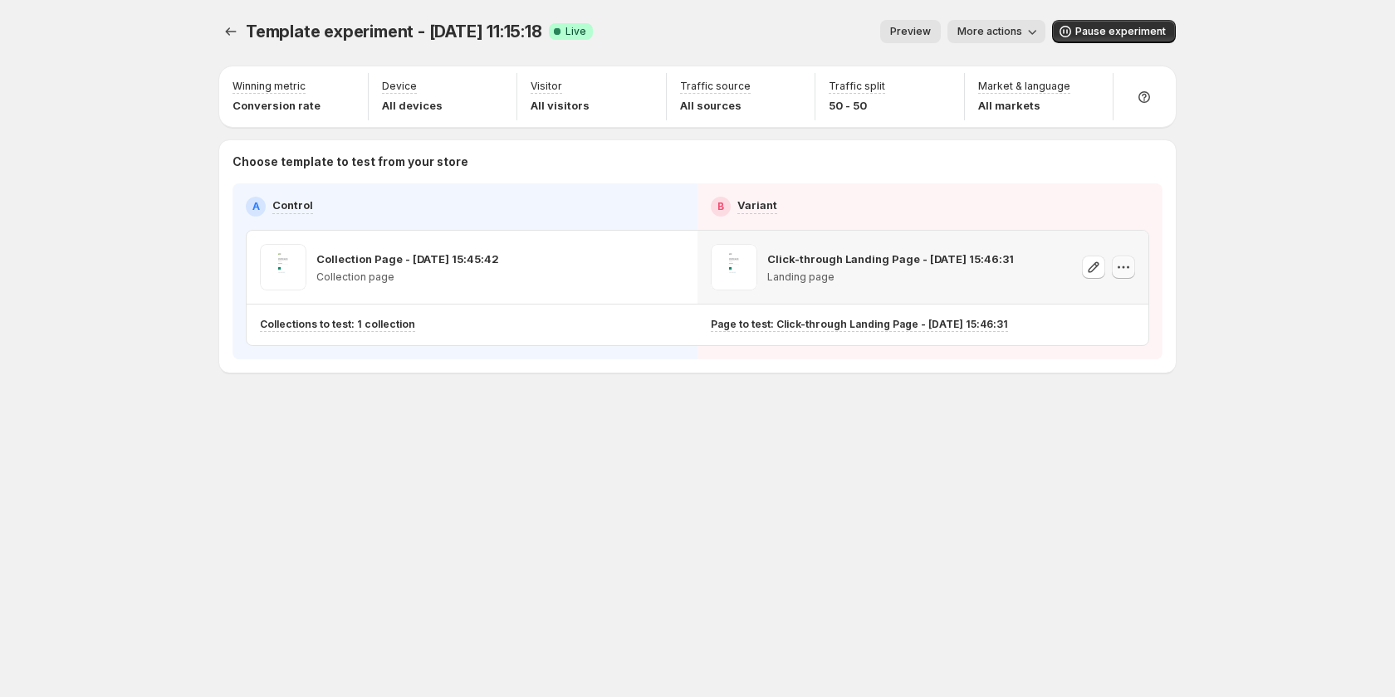
click at [1117, 269] on icon "button" at bounding box center [1123, 267] width 17 height 17
click at [1107, 354] on span "582020612566811351" at bounding box center [1099, 360] width 110 height 12
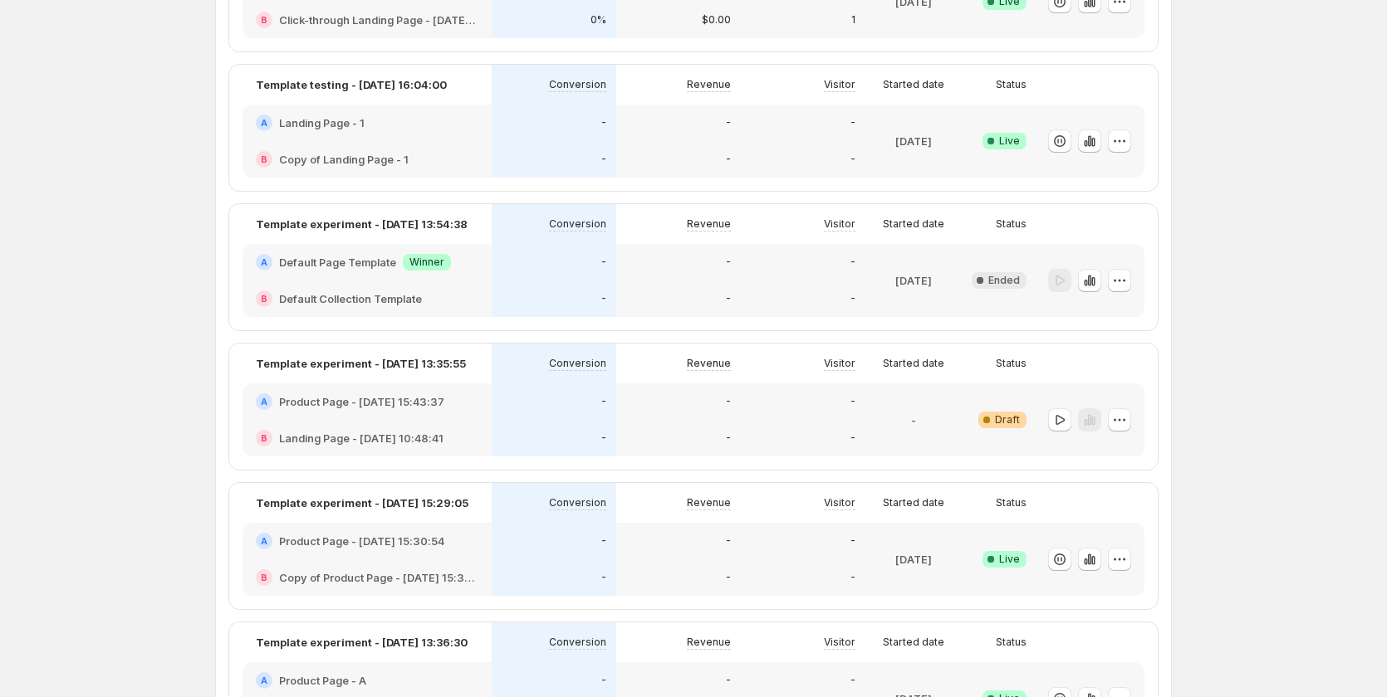
scroll to position [249, 0]
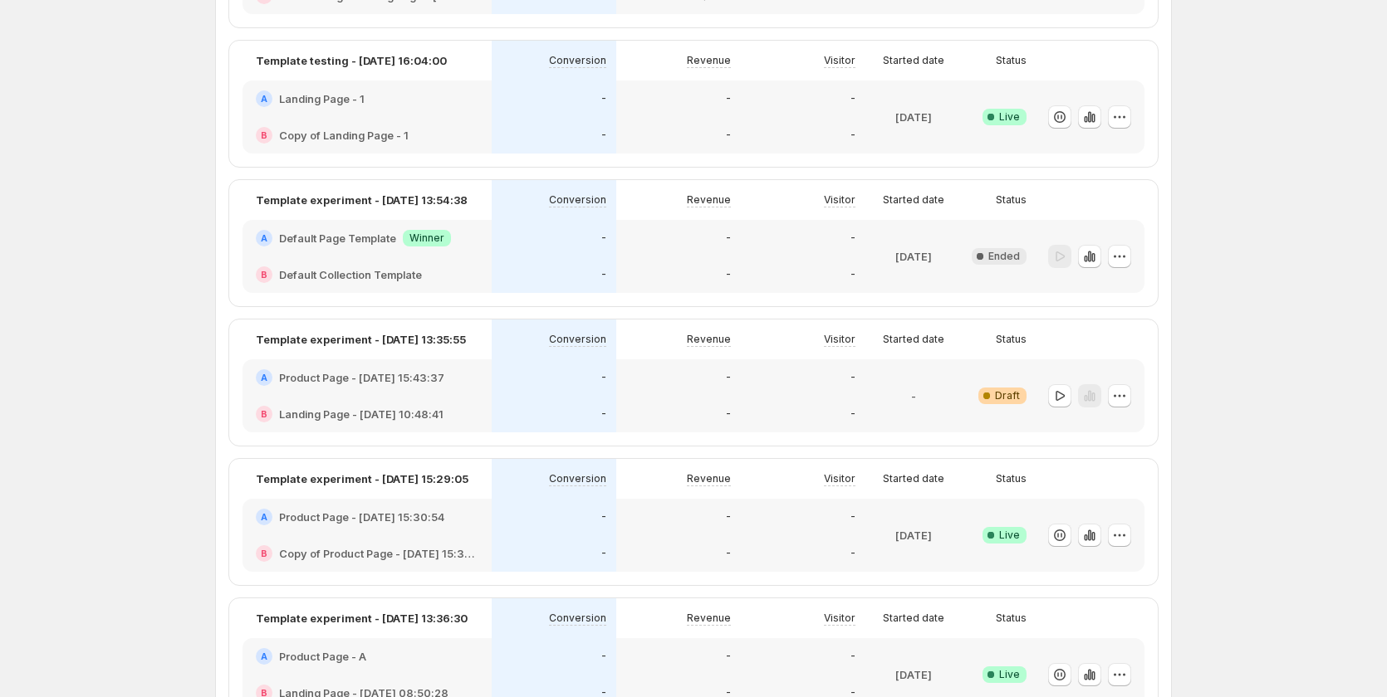
click at [741, 418] on div "-" at bounding box center [678, 414] width 125 height 37
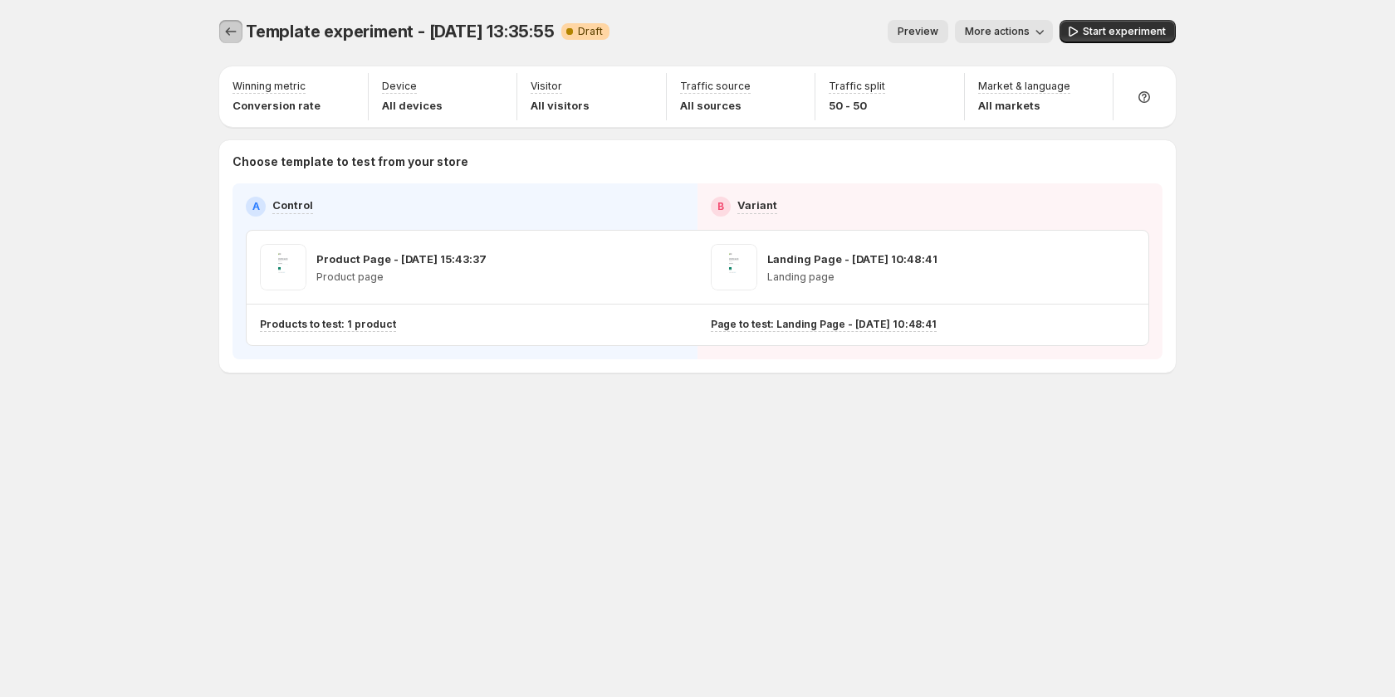
click at [224, 31] on icon "Experiments" at bounding box center [231, 31] width 17 height 17
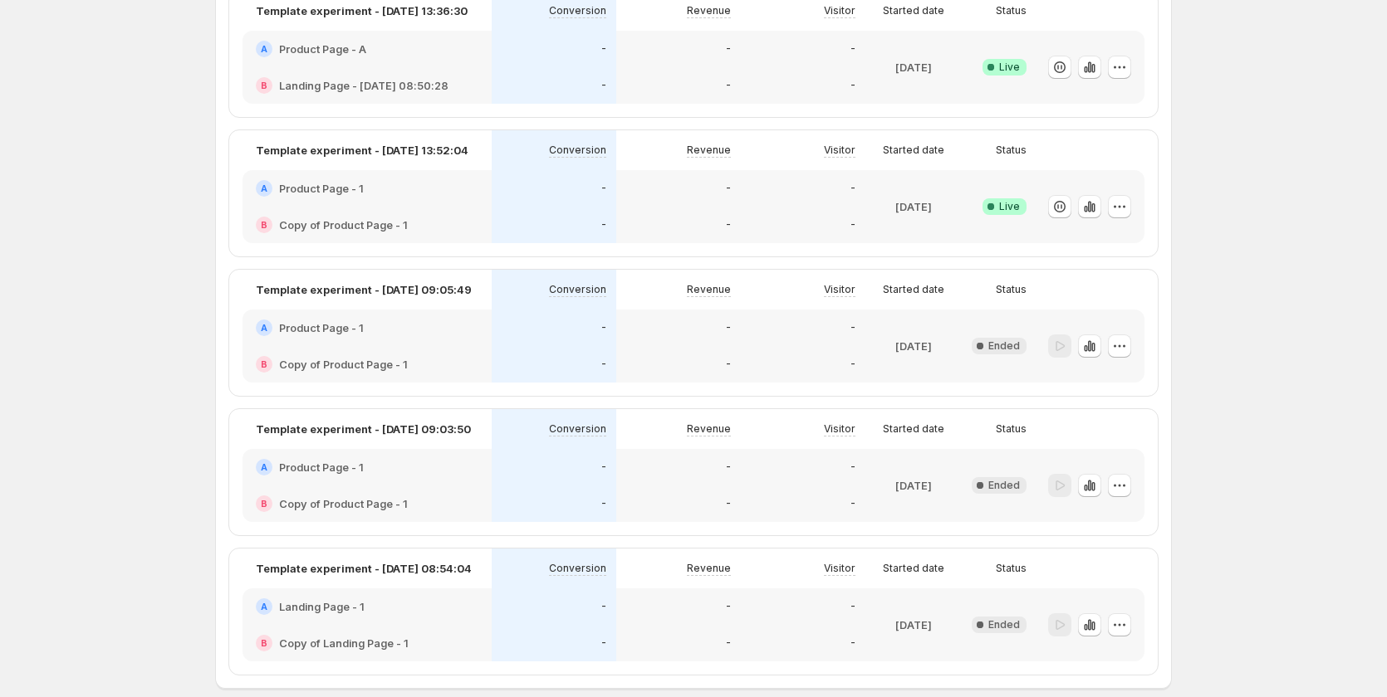
scroll to position [830, 0]
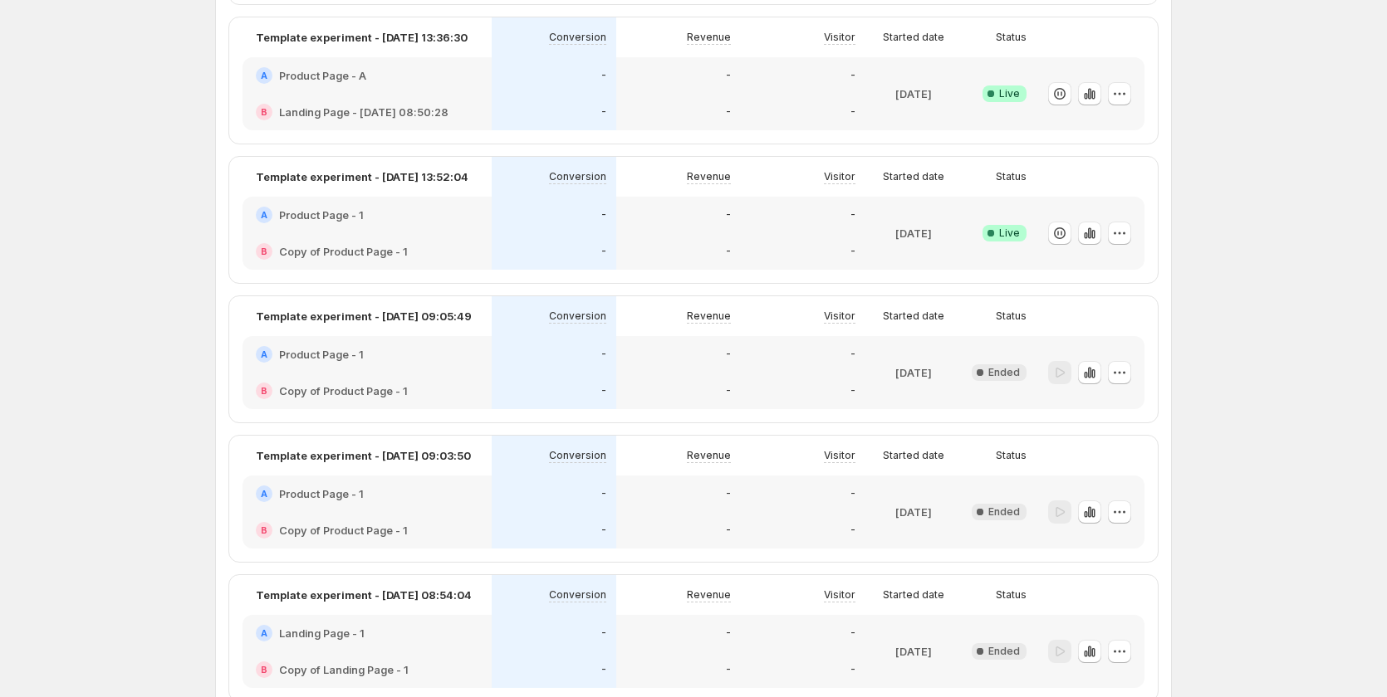
click at [675, 246] on div "-" at bounding box center [678, 251] width 105 height 17
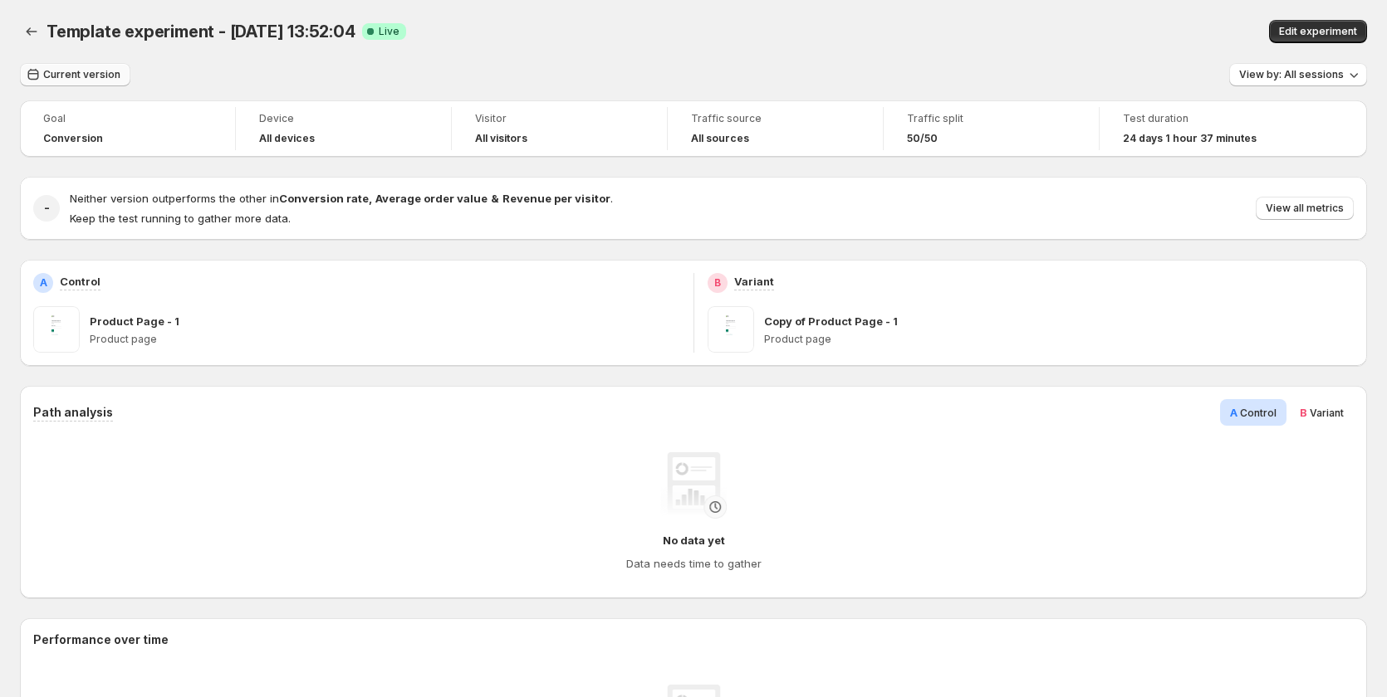
click at [46, 68] on button "Current version" at bounding box center [75, 74] width 110 height 23
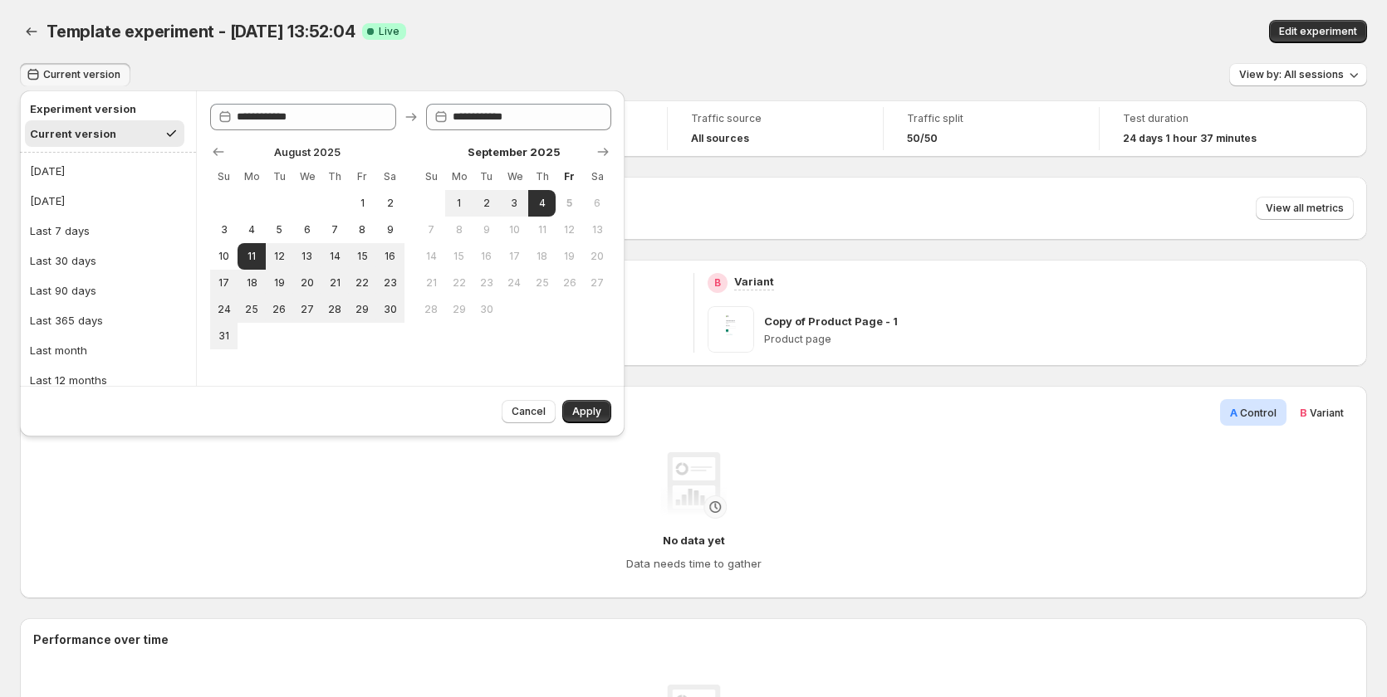
click at [1069, 50] on div "Template experiment - Aug 12, 13:52:04. This page is ready Template experiment …" at bounding box center [693, 31] width 1347 height 63
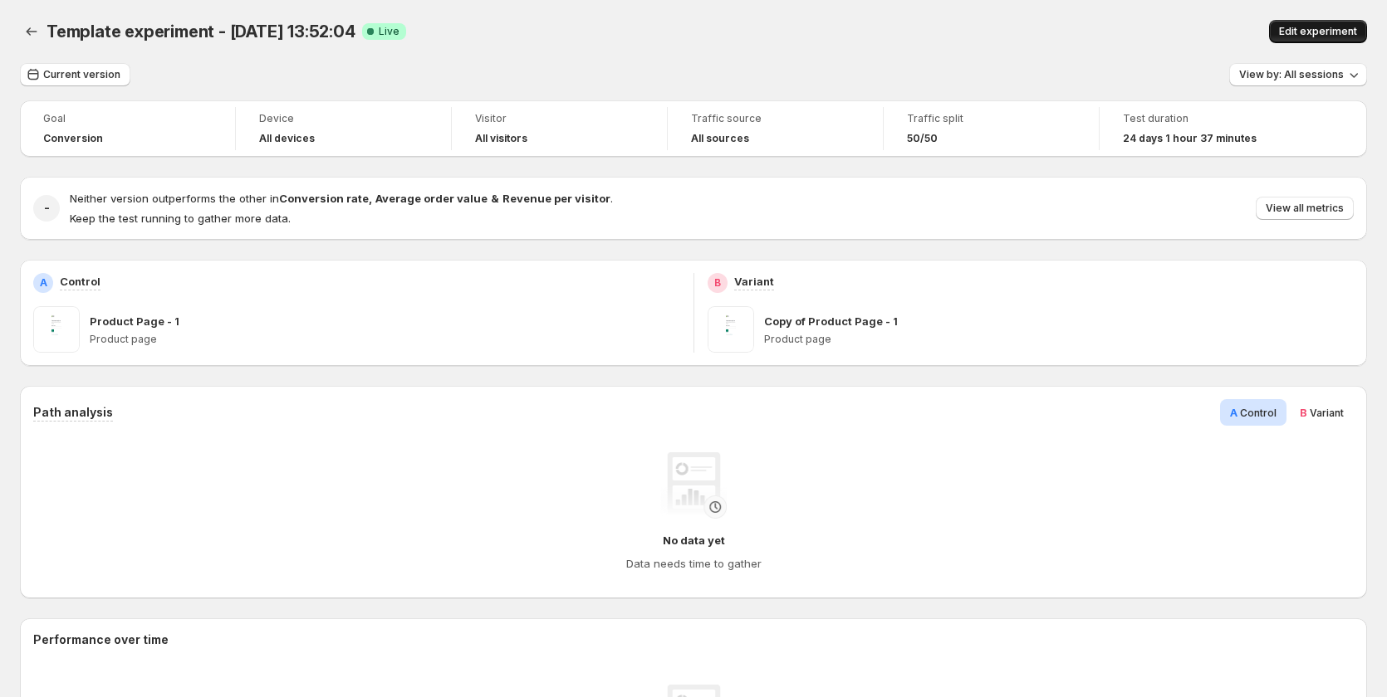
click at [1297, 35] on span "Edit experiment" at bounding box center [1318, 31] width 78 height 13
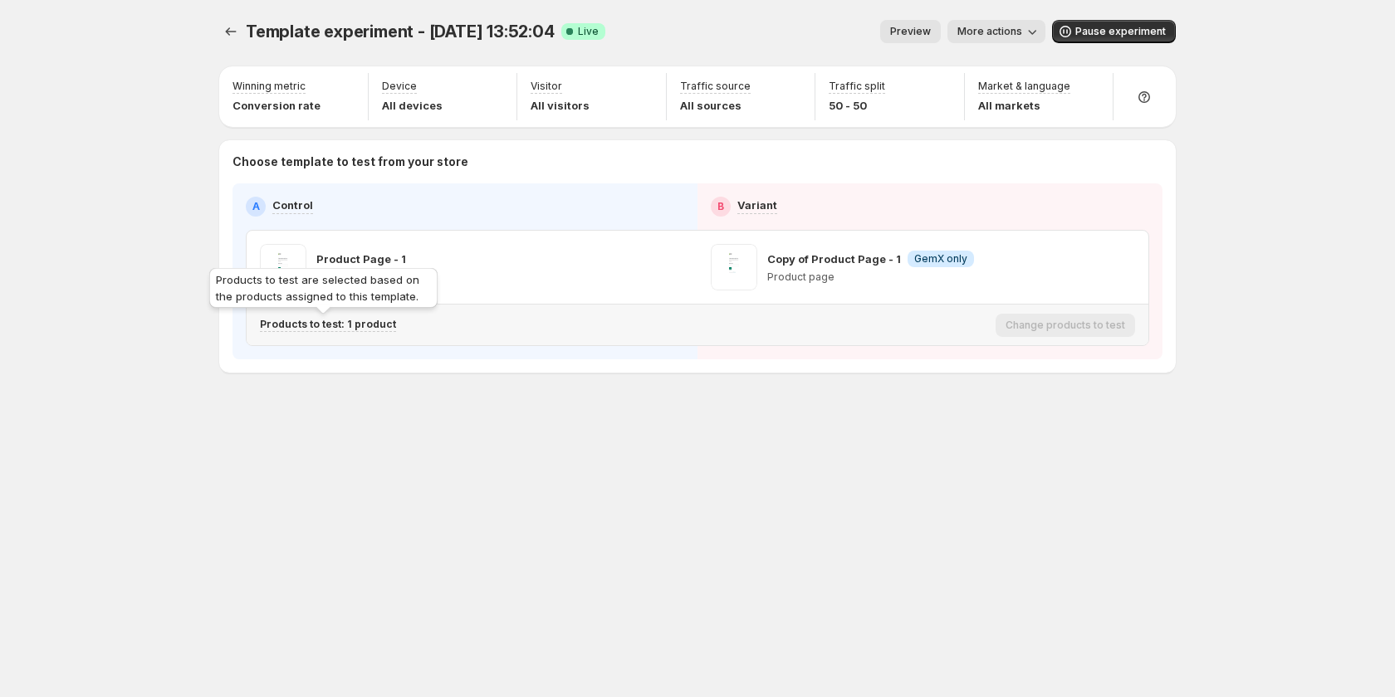
click at [368, 323] on p "Products to test: 1 product" at bounding box center [328, 324] width 136 height 13
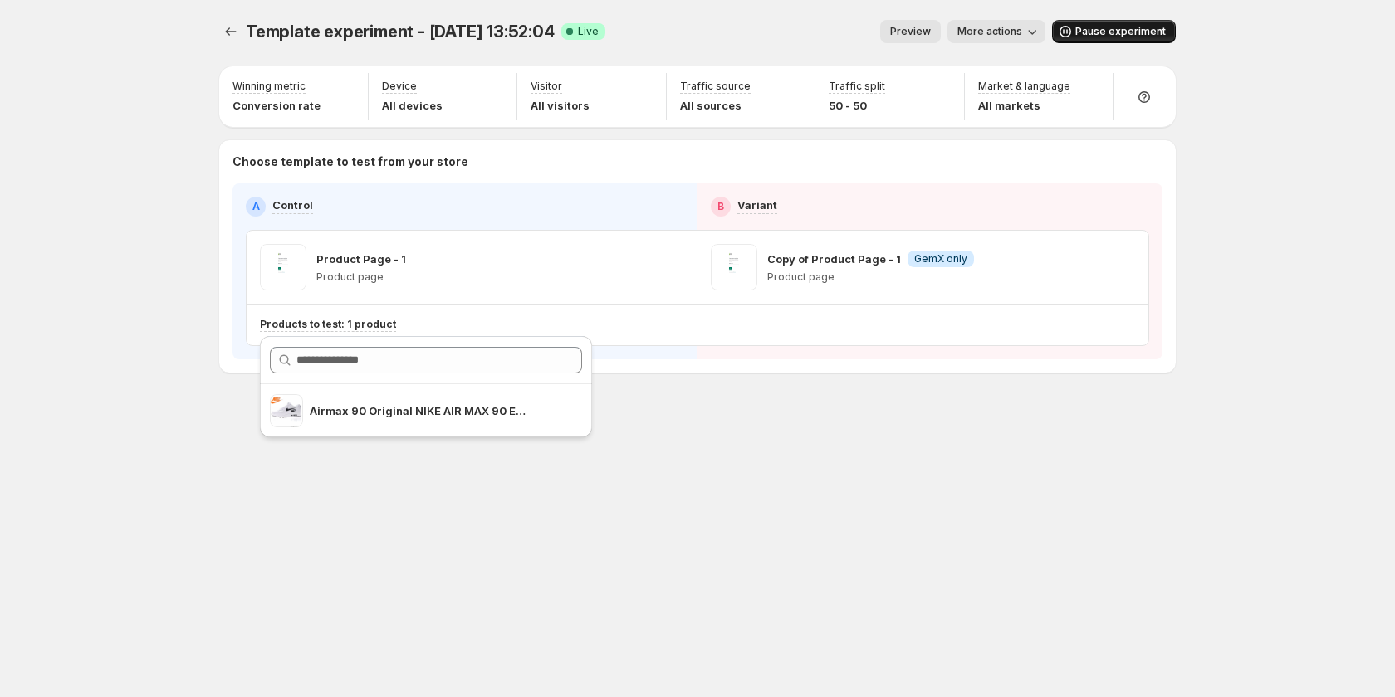
click at [1092, 31] on span "Pause experiment" at bounding box center [1120, 31] width 90 height 13
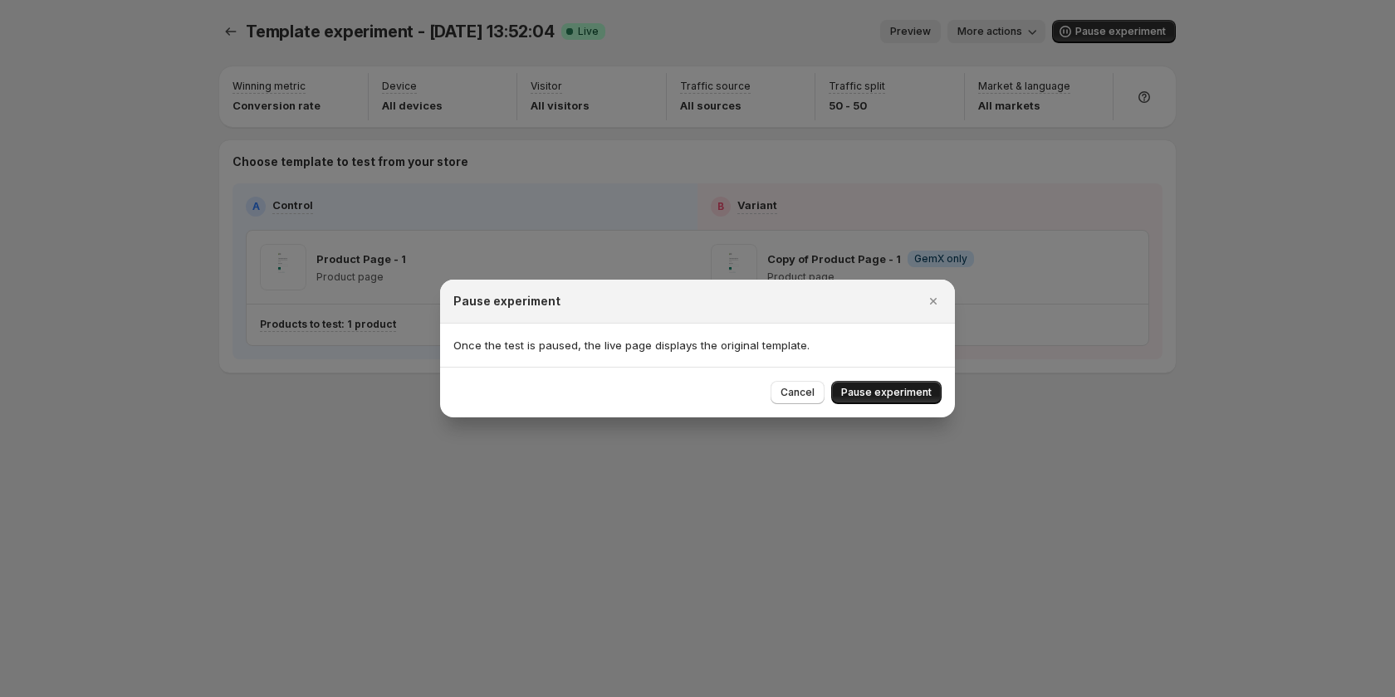
click at [871, 381] on button "Pause experiment" at bounding box center [886, 392] width 110 height 23
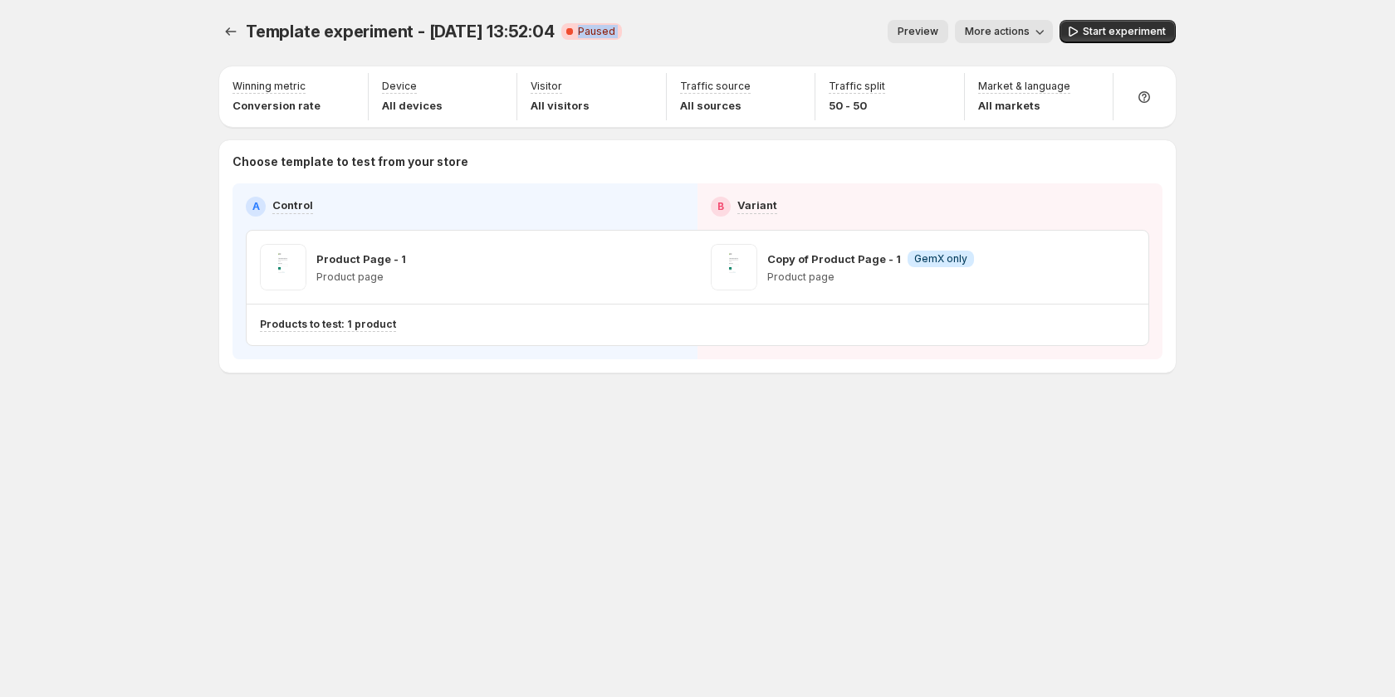
drag, startPoint x: 579, startPoint y: 28, endPoint x: 628, endPoint y: 28, distance: 49.0
click at [628, 28] on div "Template experiment - Aug 12, 13:52:04 Critical Complete Paused Preview More ac…" at bounding box center [697, 31] width 956 height 23
copy div "Paused Preview More actions More actions Preview More actions Start experiment"
click at [224, 35] on icon "Experiments" at bounding box center [231, 31] width 17 height 17
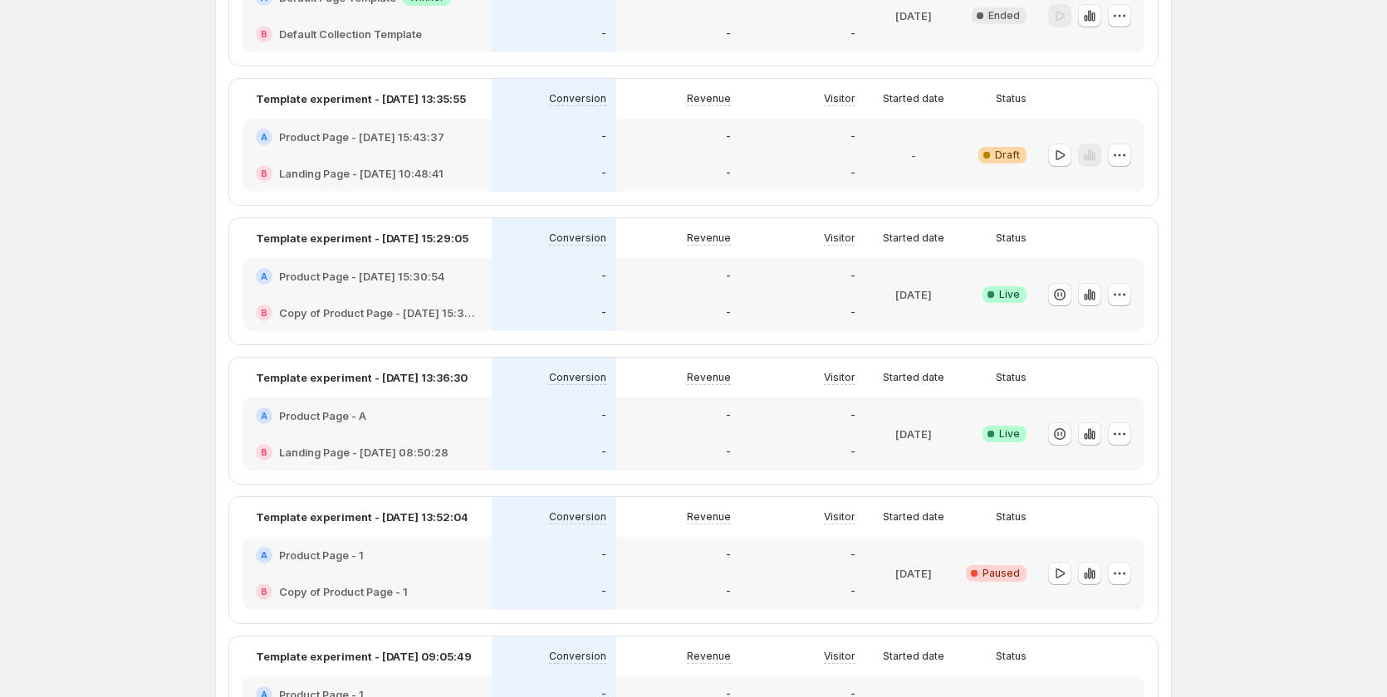
scroll to position [581, 0]
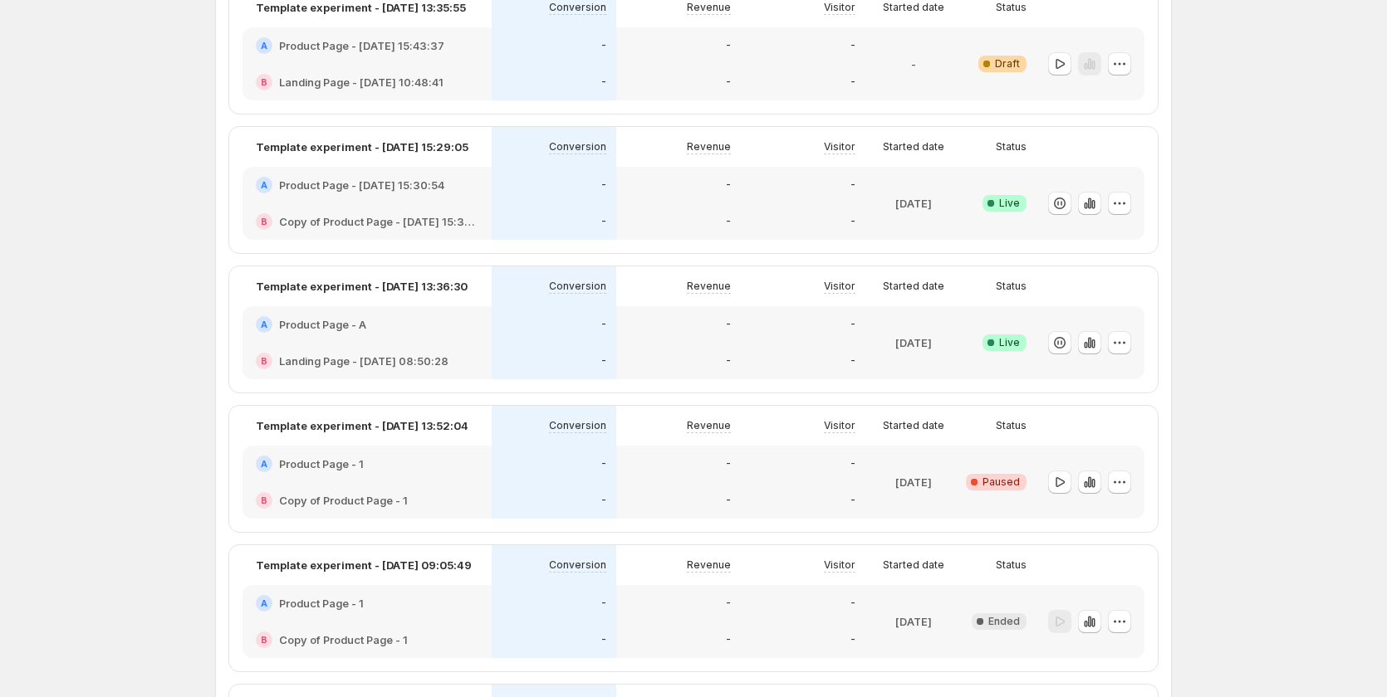
click at [487, 467] on div "A Product Page - 1" at bounding box center [366, 464] width 249 height 37
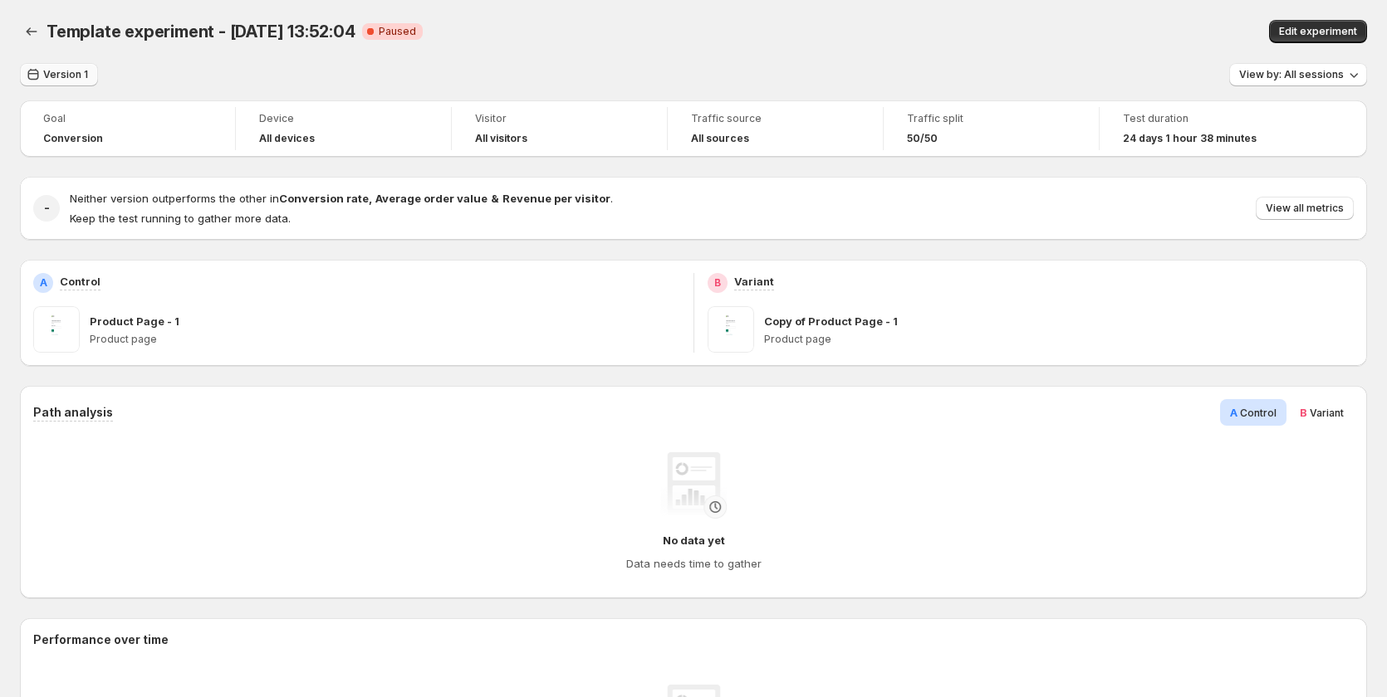
click at [51, 76] on span "Version 1" at bounding box center [65, 74] width 45 height 13
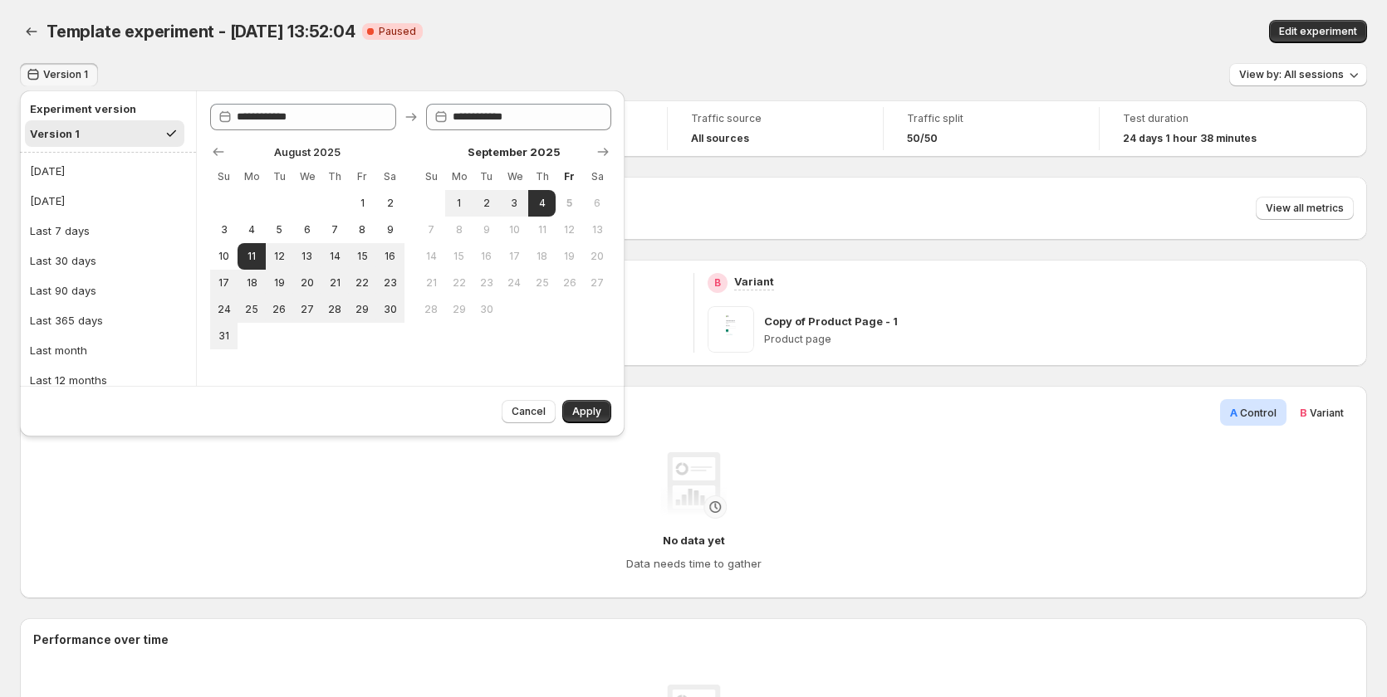
click at [805, 54] on div "Template experiment - Aug 12, 13:52:04. This page is ready Template experiment …" at bounding box center [693, 31] width 1347 height 63
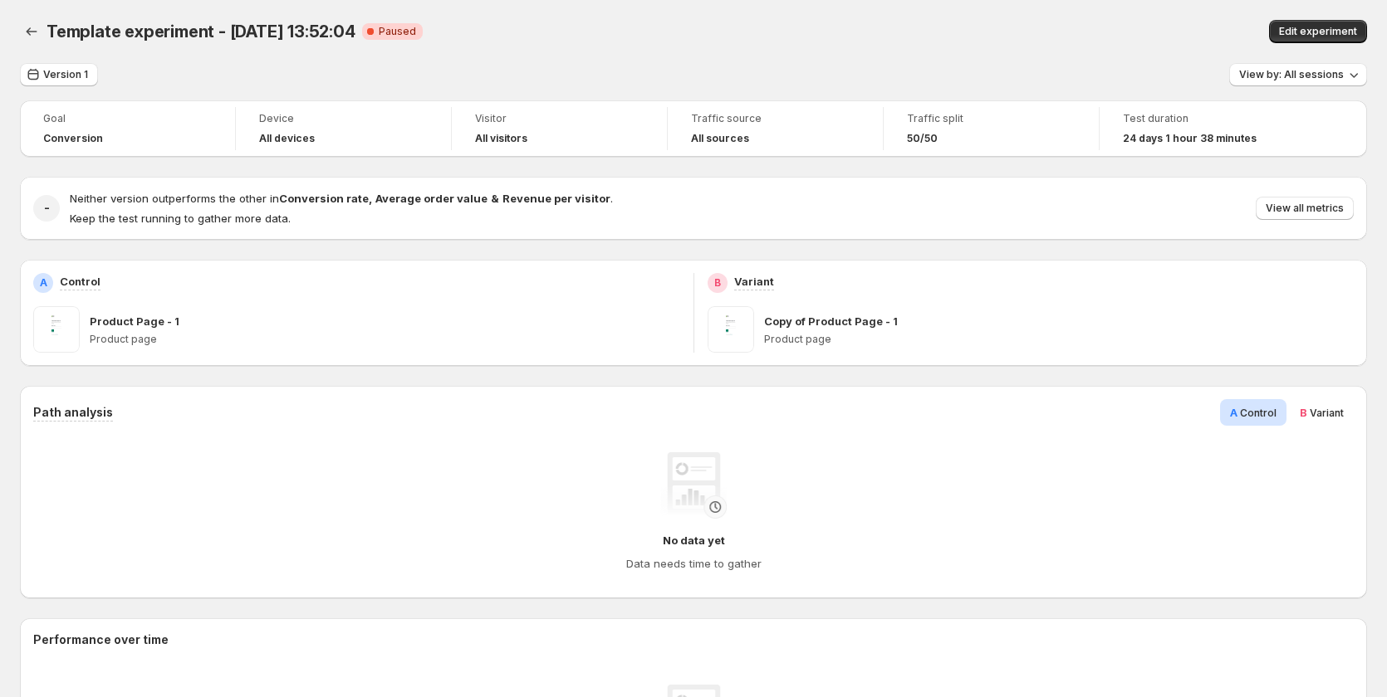
click at [49, 61] on div "Template experiment - Aug 12, 13:52:04. This page is ready Template experiment …" at bounding box center [693, 31] width 1347 height 63
click at [53, 72] on span "Version 1" at bounding box center [65, 74] width 45 height 13
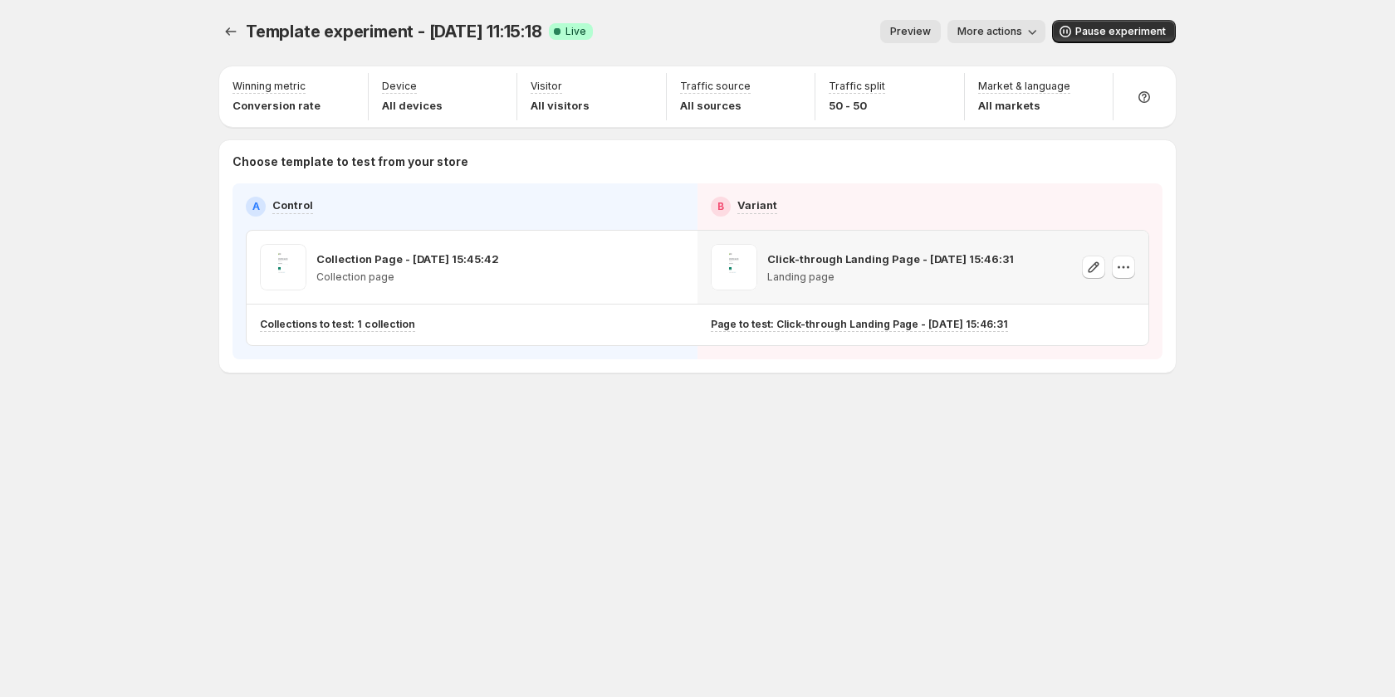
click at [1121, 267] on icon "button" at bounding box center [1123, 267] width 17 height 17
click at [1280, 176] on div "Template experiment - [DATE] 11:15:18. This page is ready Template experiment -…" at bounding box center [697, 348] width 1395 height 697
click at [230, 31] on icon "Experiments" at bounding box center [231, 31] width 17 height 17
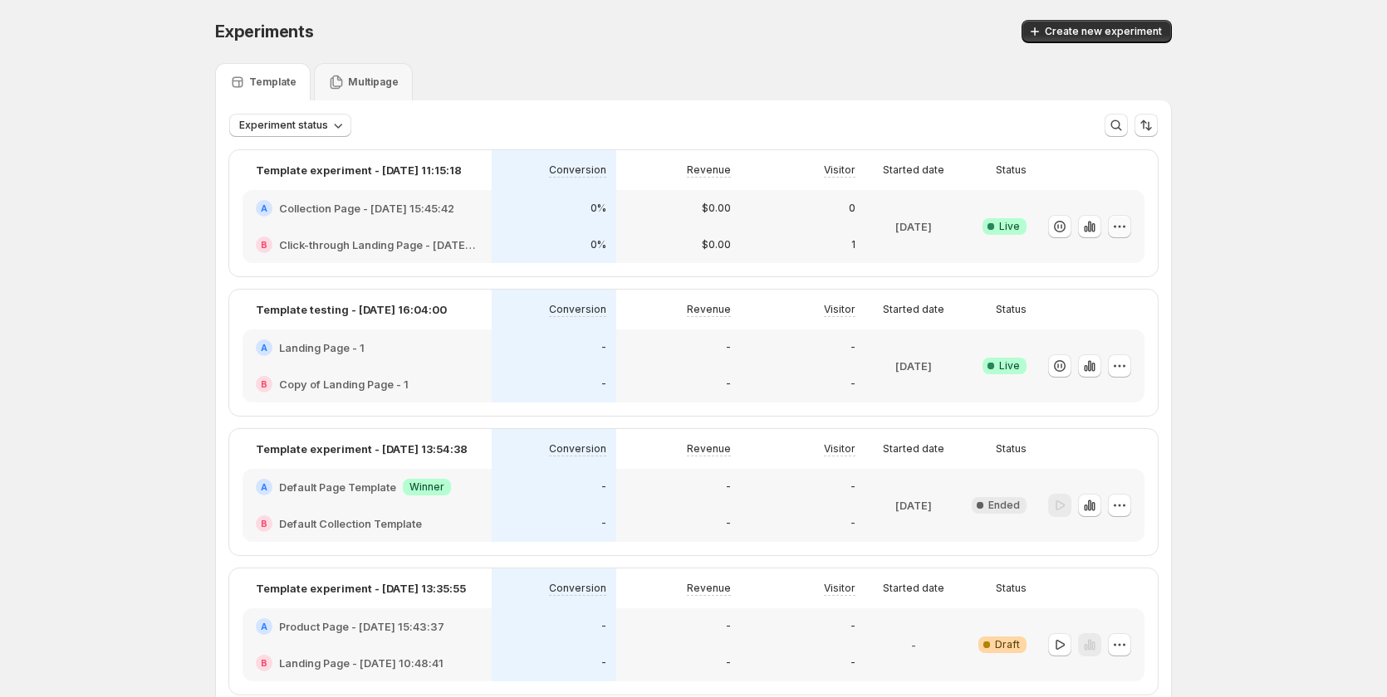
click at [1119, 223] on icon "button" at bounding box center [1119, 226] width 17 height 17
click at [1098, 264] on span "Edit" at bounding box center [1139, 260] width 174 height 17
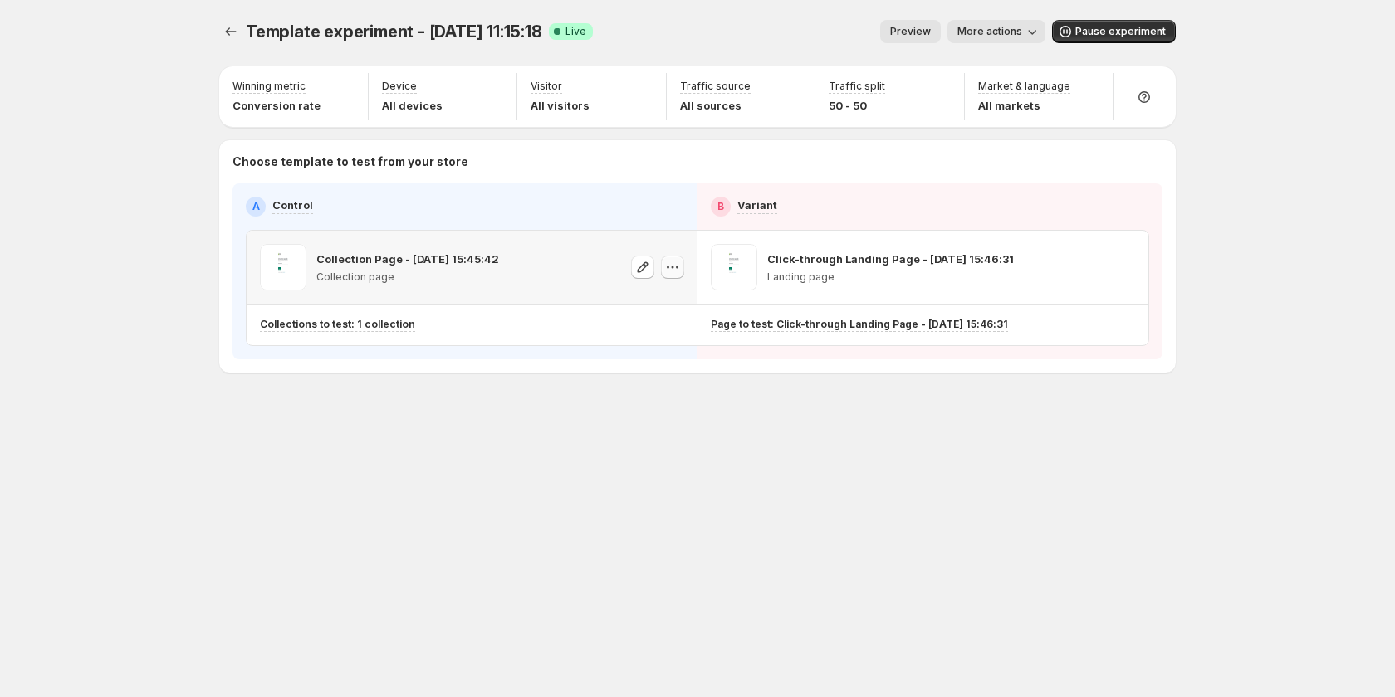
click at [670, 267] on icon "button" at bounding box center [672, 267] width 17 height 17
click at [657, 359] on span "582020612550034135" at bounding box center [651, 360] width 115 height 12
click at [232, 27] on icon "Experiments" at bounding box center [231, 31] width 17 height 17
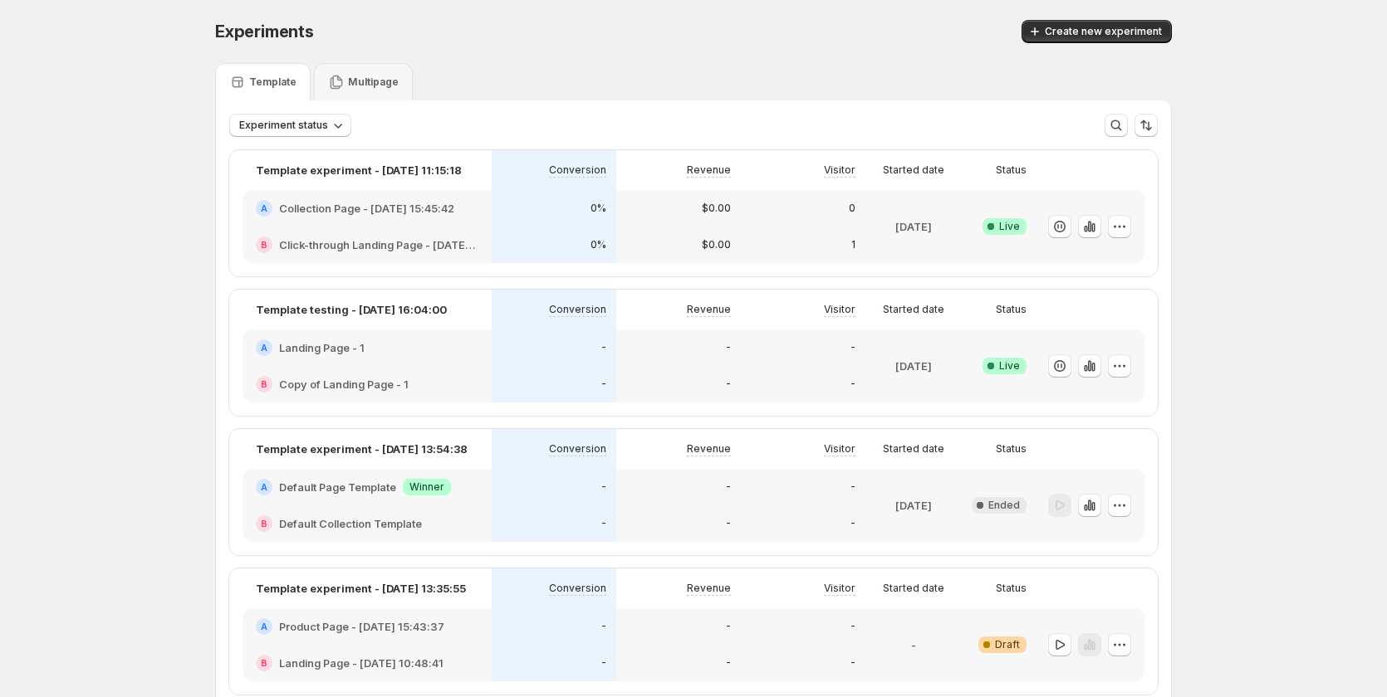
click at [640, 229] on div "$0.00" at bounding box center [678, 245] width 125 height 37
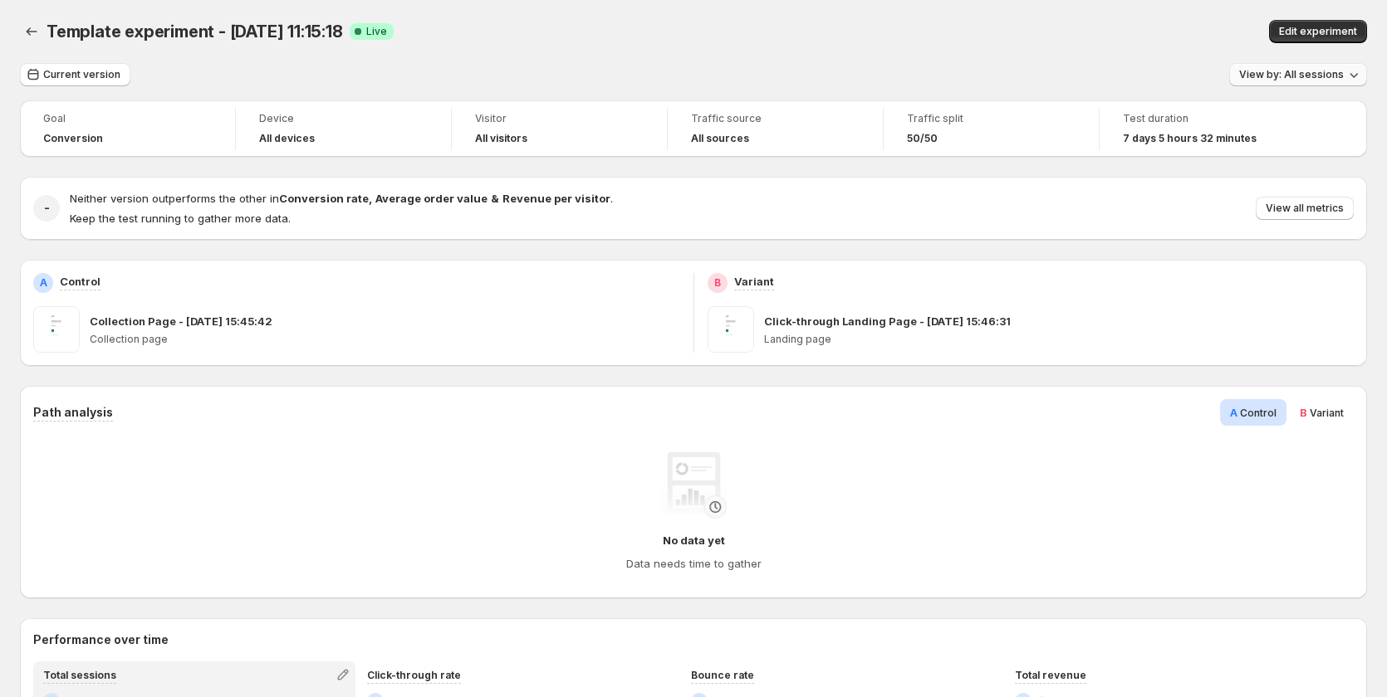
click at [1289, 72] on span "View by: All sessions" at bounding box center [1291, 74] width 105 height 13
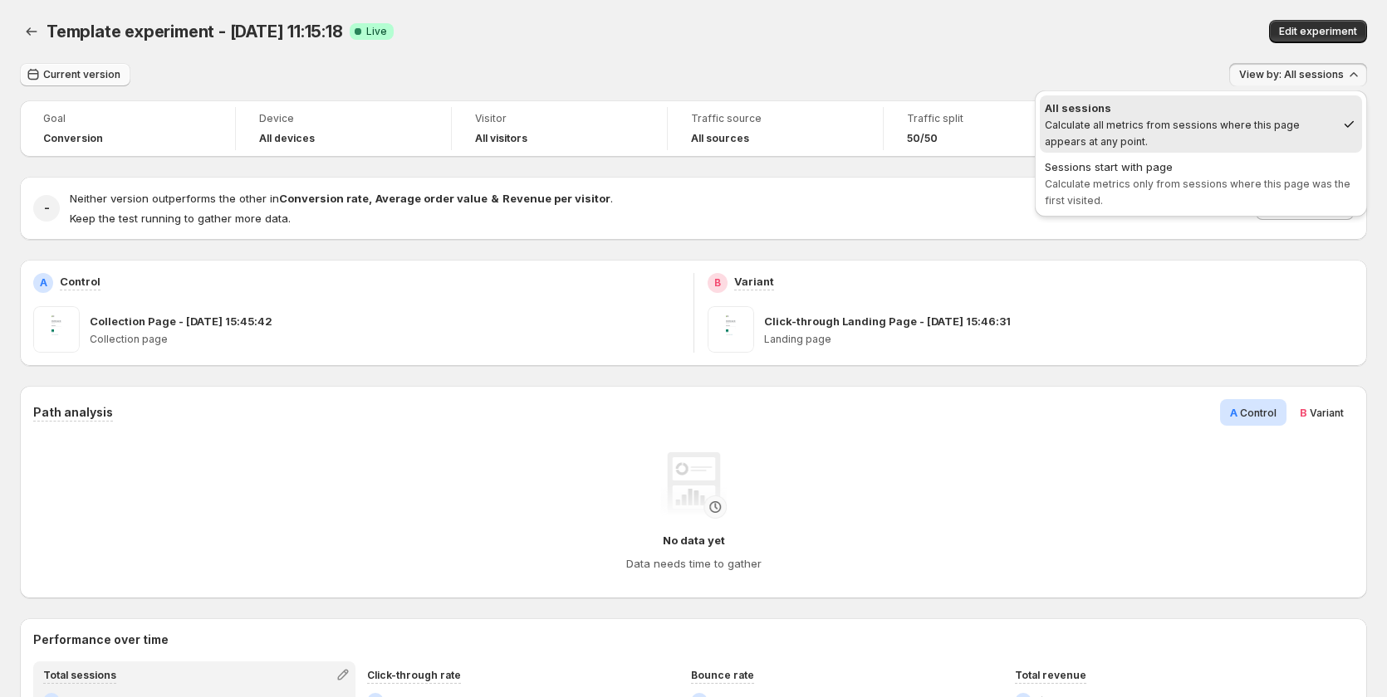
click at [71, 76] on span "Current version" at bounding box center [81, 74] width 77 height 13
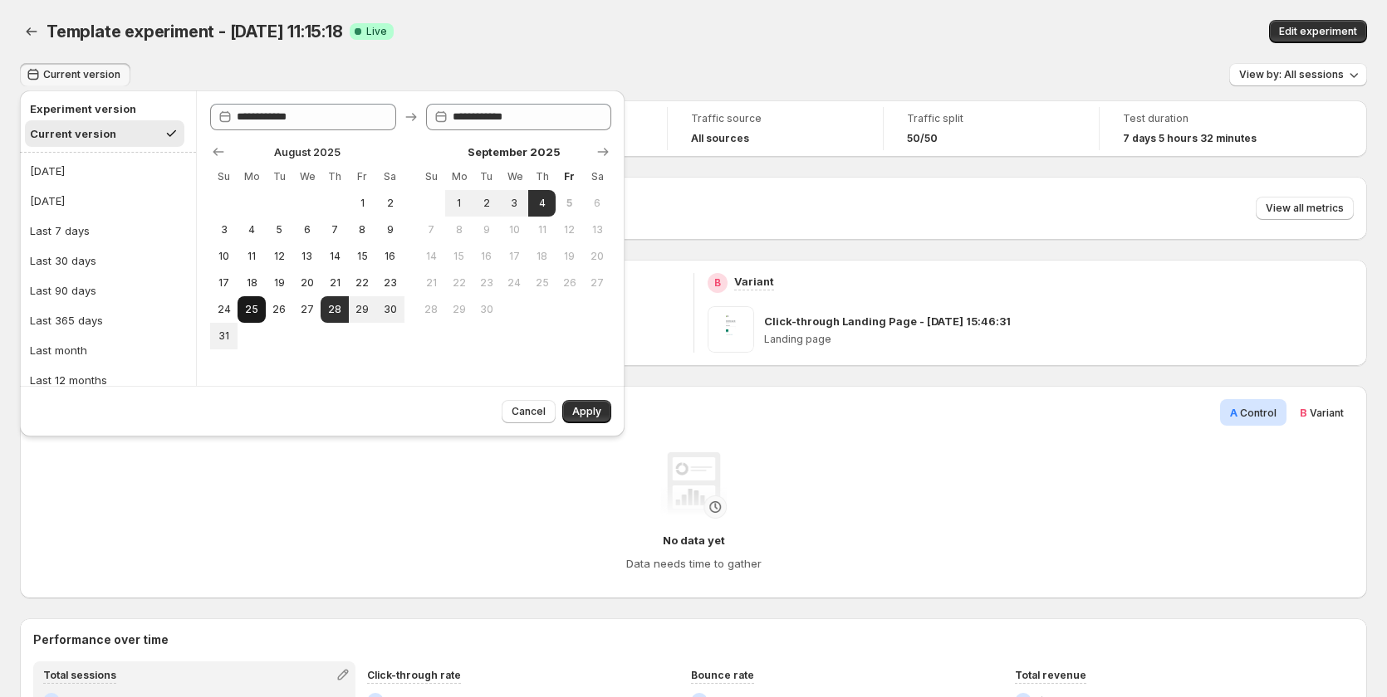
click at [249, 305] on span "25" at bounding box center [251, 309] width 14 height 13
type input "**********"
click at [544, 198] on span "4" at bounding box center [542, 203] width 14 height 13
type input "**********"
click at [579, 406] on span "Apply" at bounding box center [586, 411] width 29 height 13
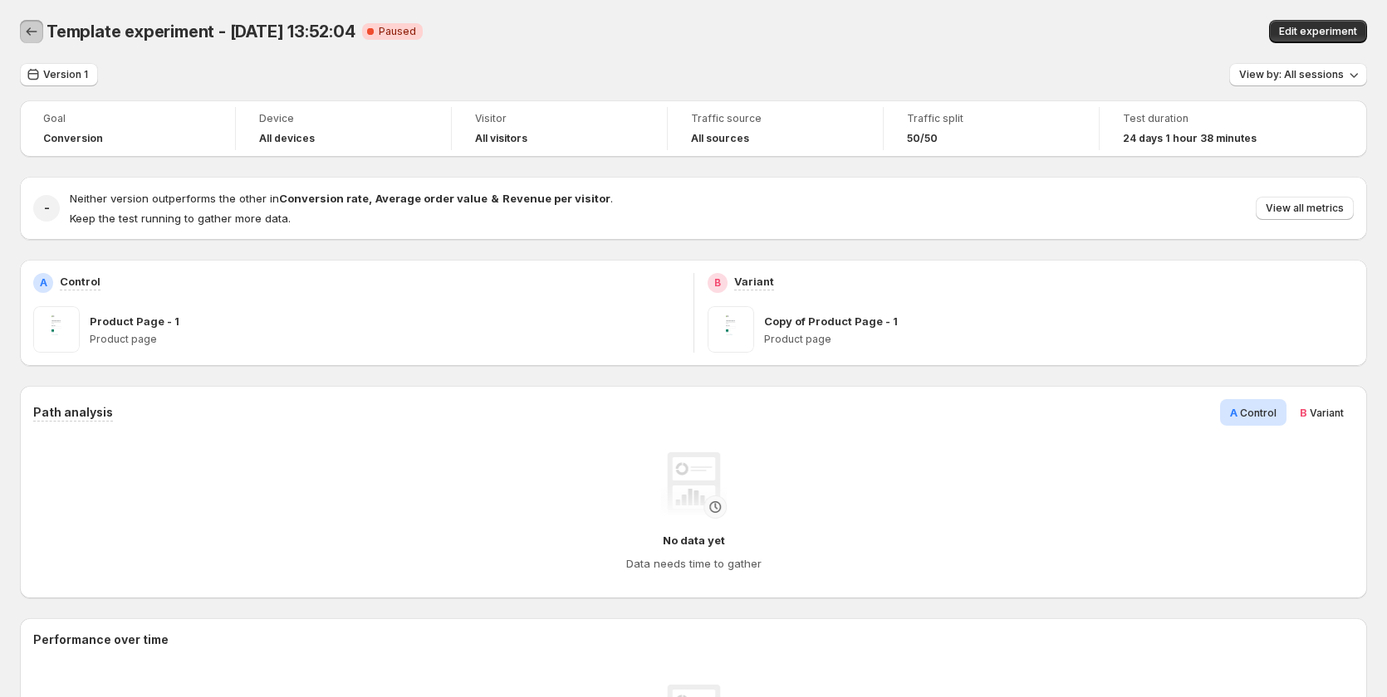
click at [33, 31] on icon "Back" at bounding box center [31, 31] width 17 height 17
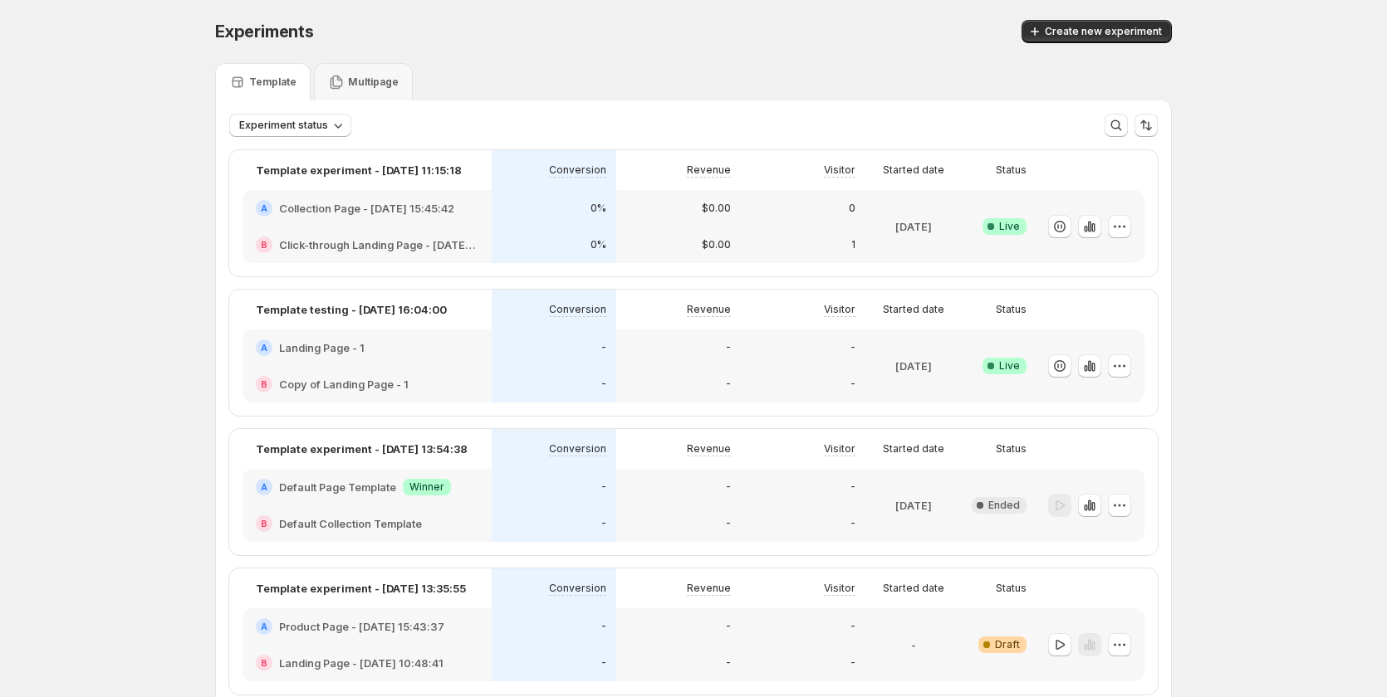
click at [533, 231] on div "0%" at bounding box center [554, 245] width 125 height 37
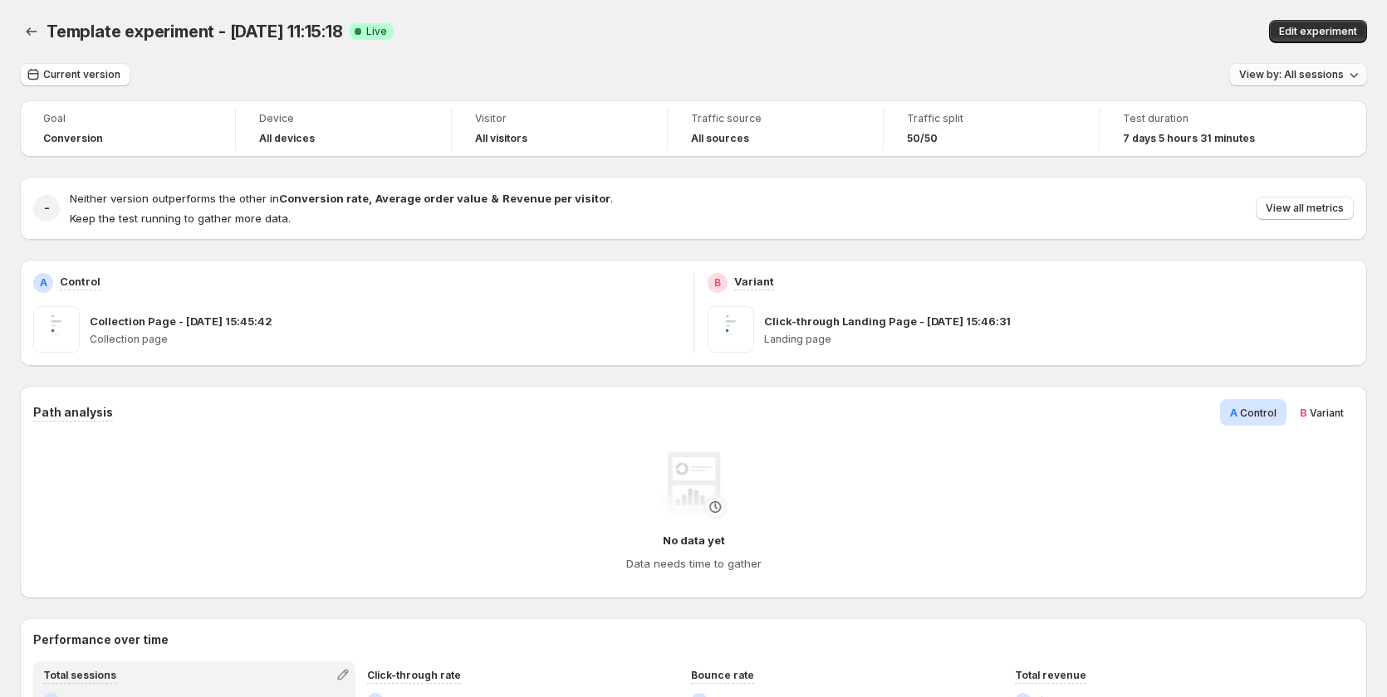
click at [1269, 76] on span "View by: All sessions" at bounding box center [1291, 74] width 105 height 13
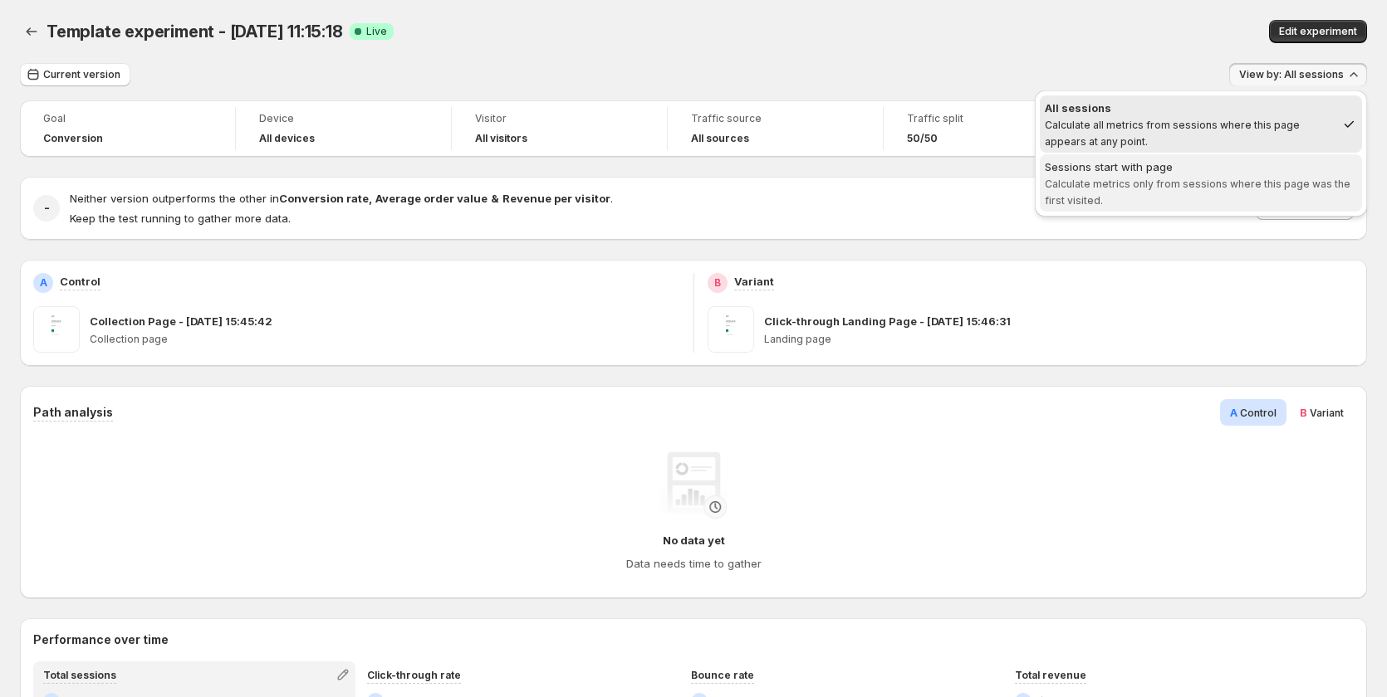
click at [1267, 176] on span "Sessions start with page Calculate metrics only from sessions where this page w…" at bounding box center [1200, 184] width 312 height 50
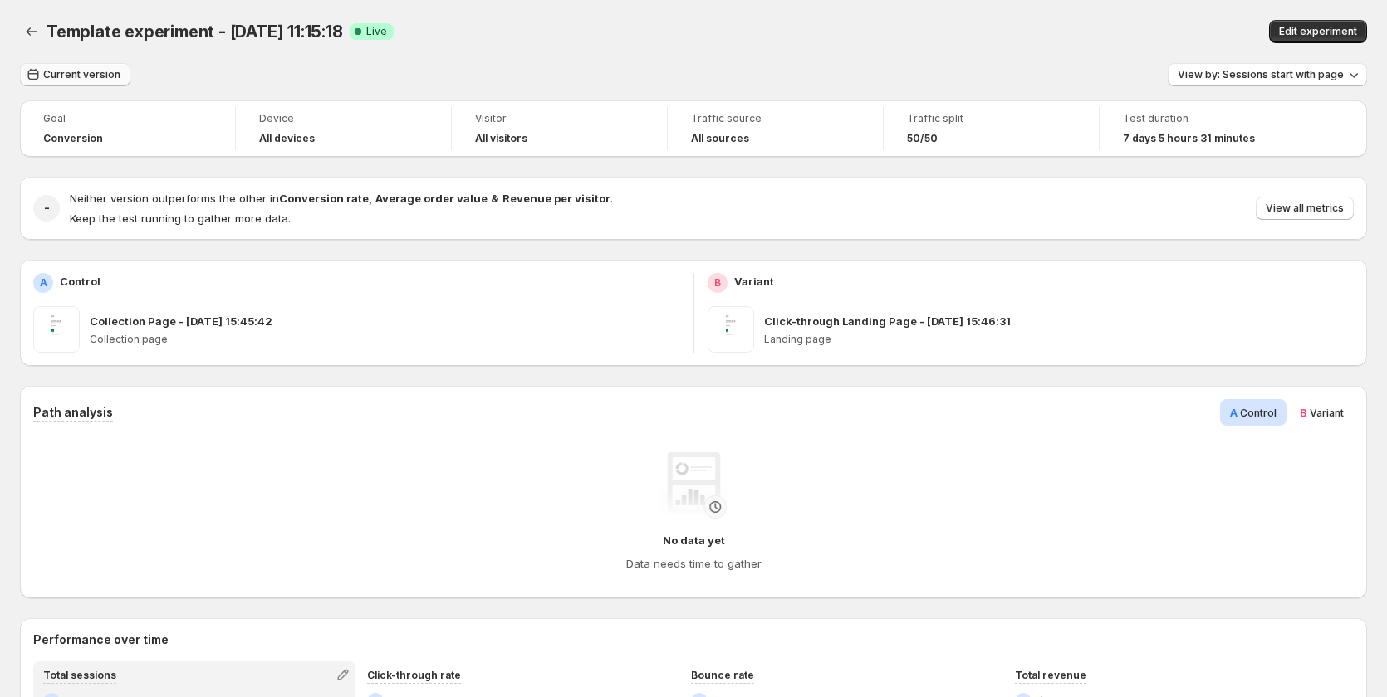
click at [74, 78] on span "Current version" at bounding box center [81, 74] width 77 height 13
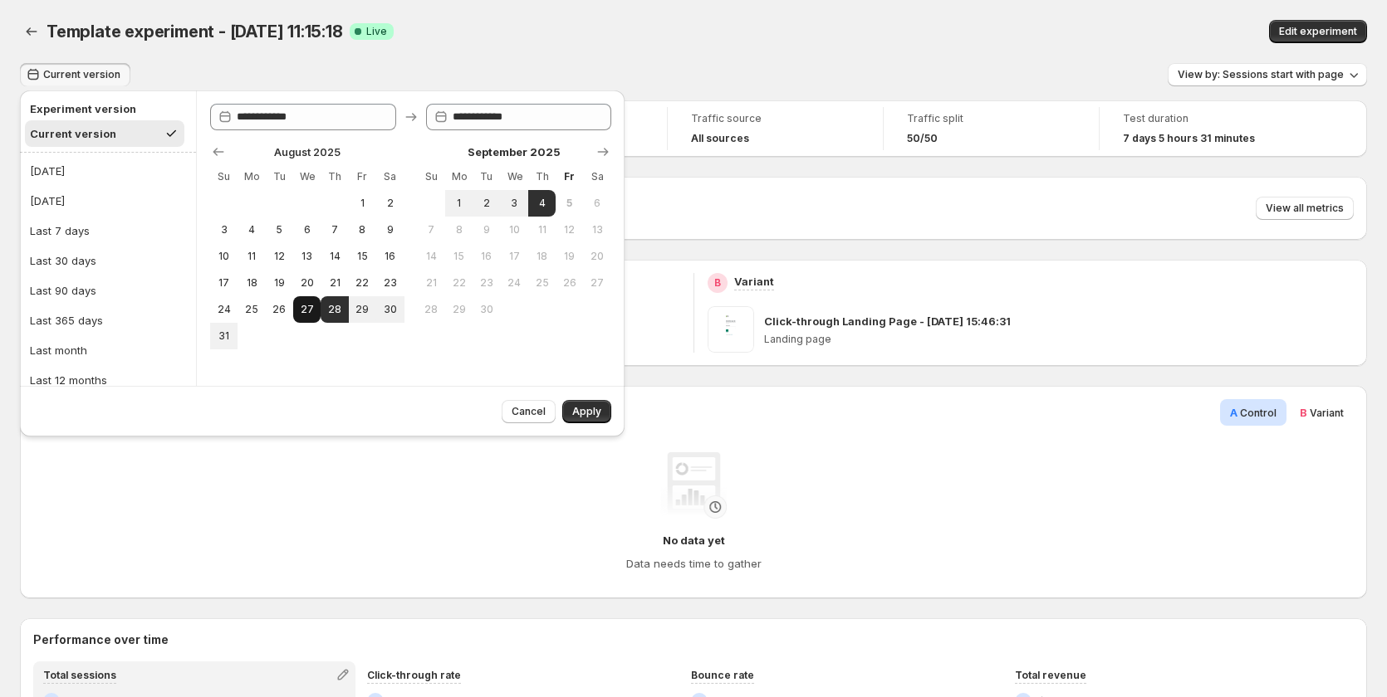
click at [301, 316] on button "27" at bounding box center [306, 309] width 27 height 27
type input "**********"
click at [537, 201] on span "4" at bounding box center [542, 203] width 14 height 13
type input "**********"
click at [580, 404] on button "Apply" at bounding box center [586, 411] width 49 height 23
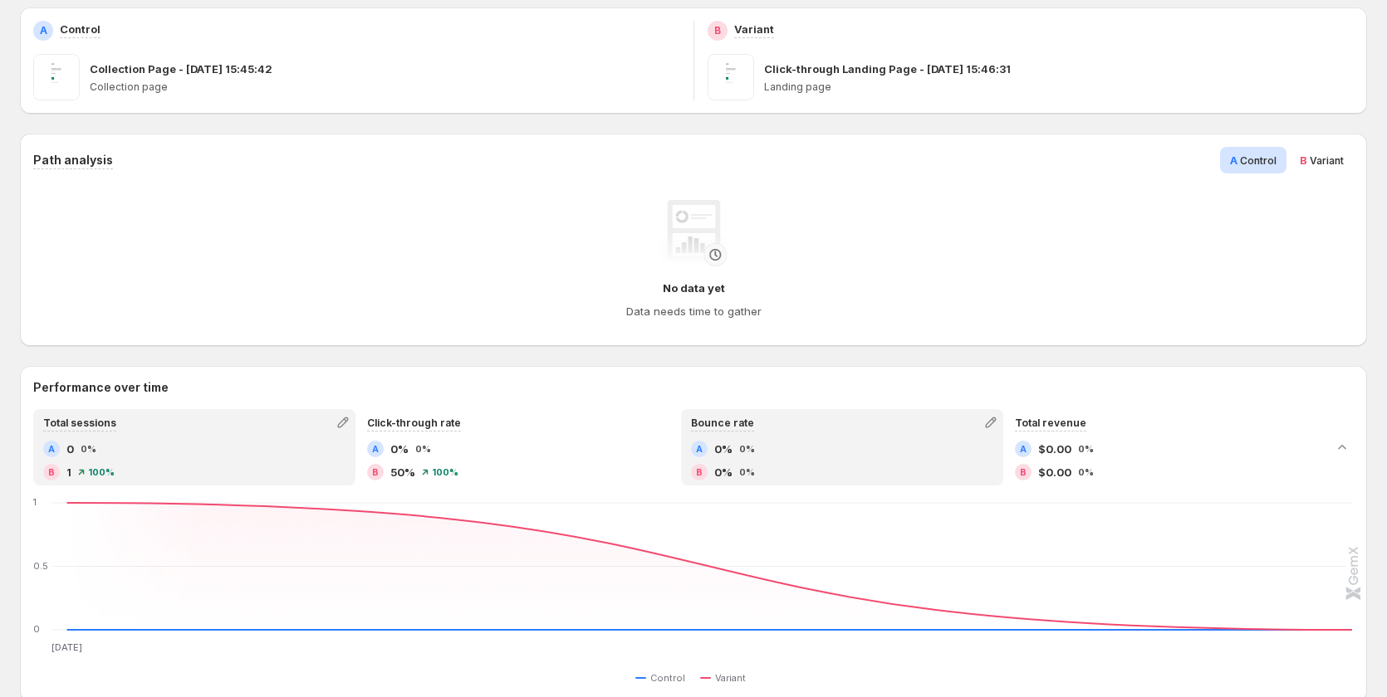
scroll to position [249, 0]
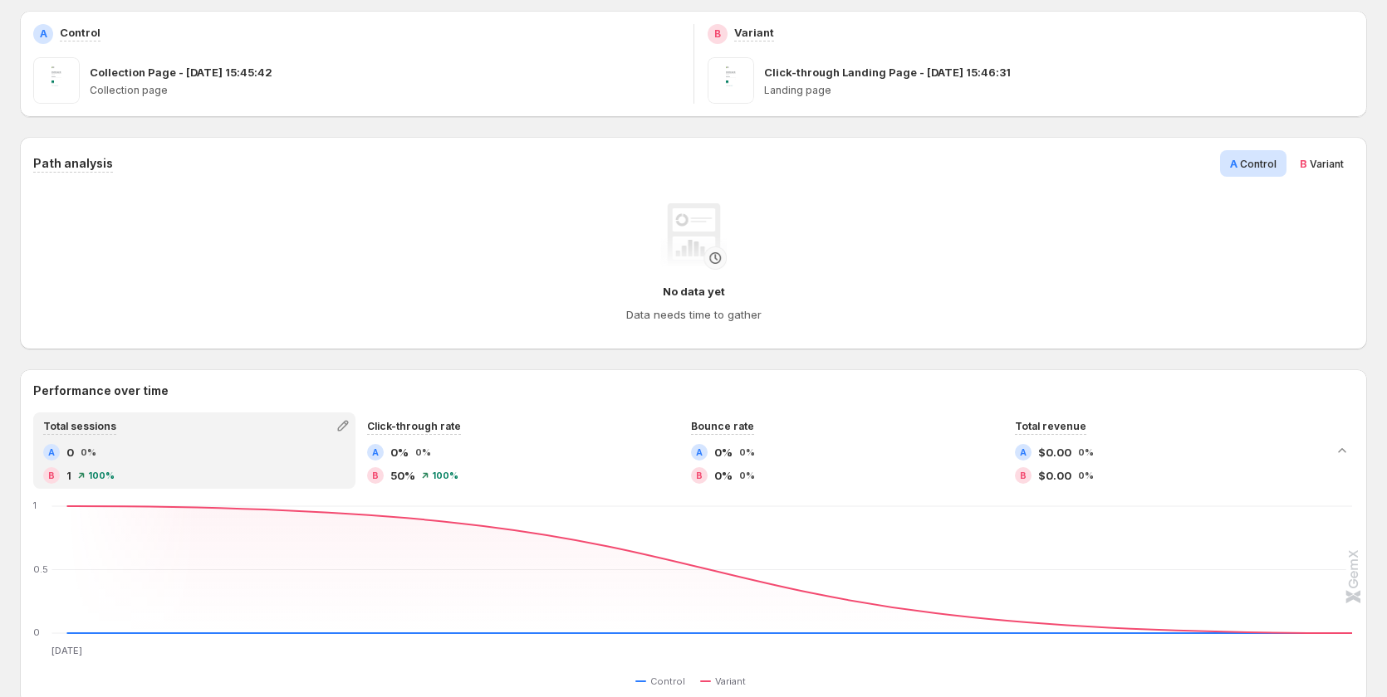
click at [1333, 166] on span "Variant" at bounding box center [1326, 164] width 34 height 12
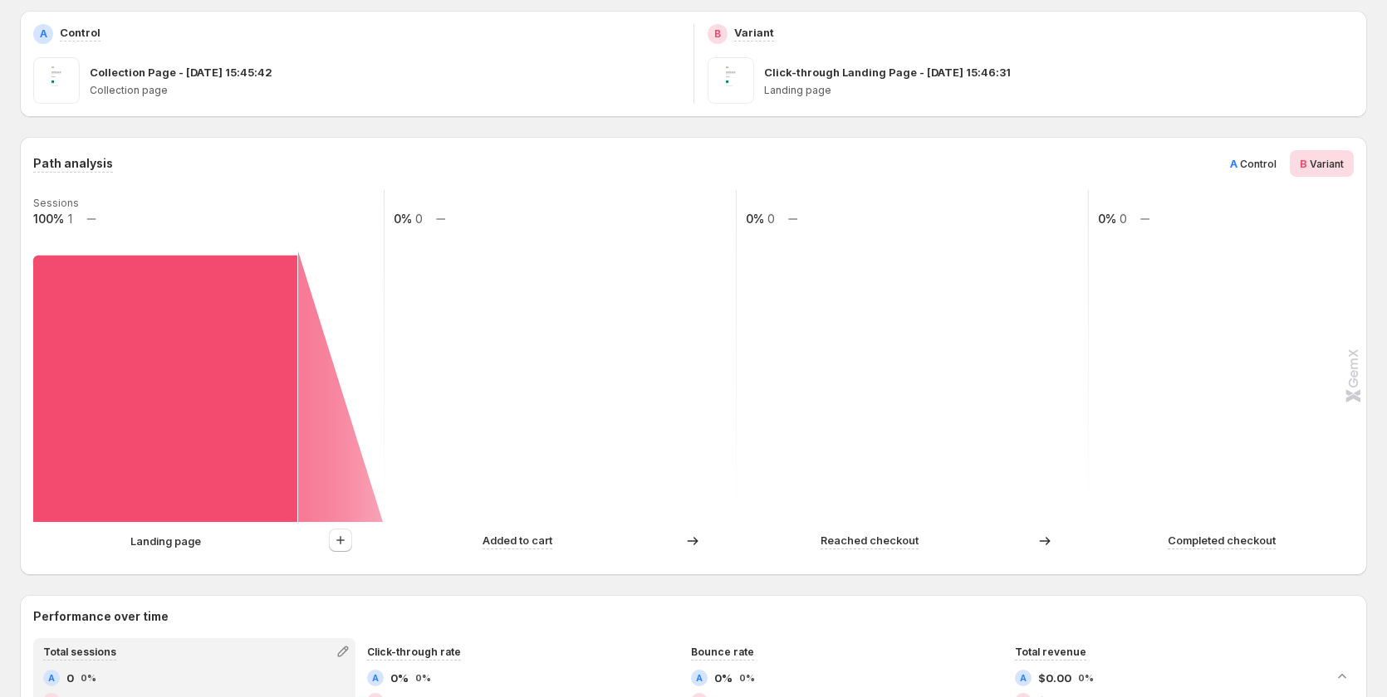
click at [1258, 162] on span "Control" at bounding box center [1258, 164] width 37 height 12
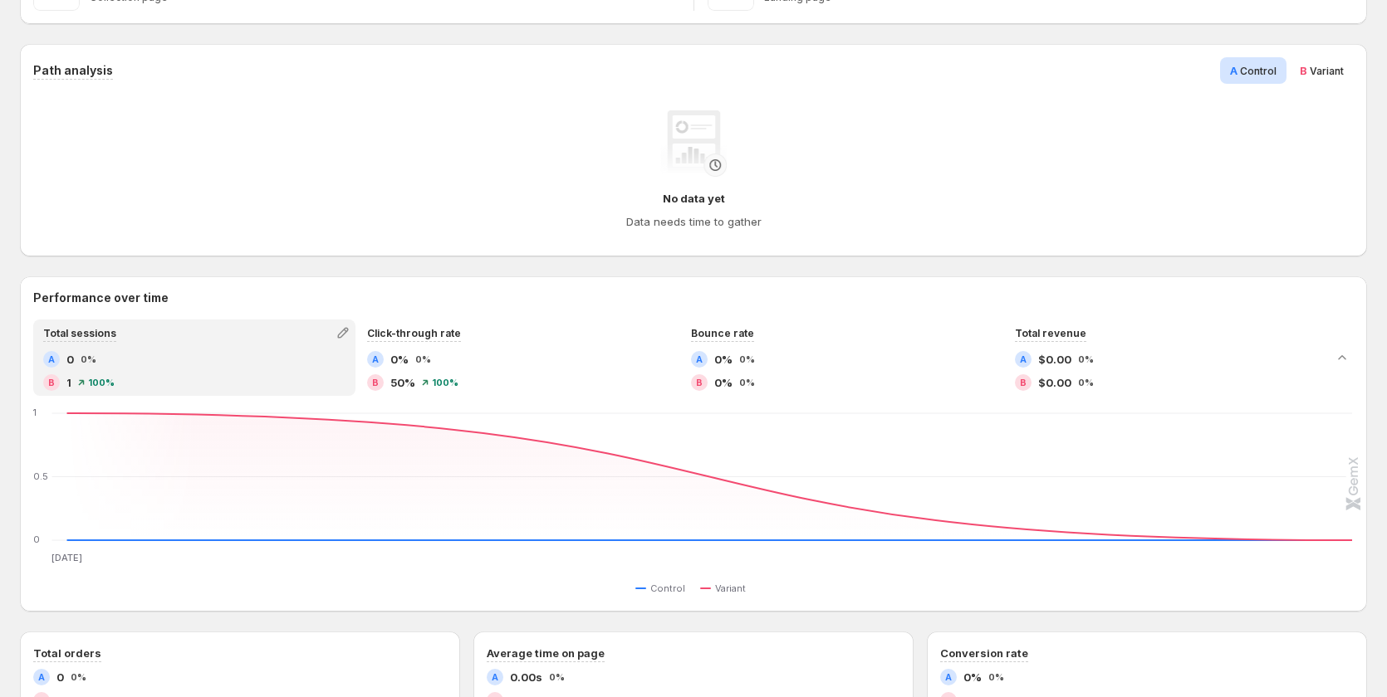
scroll to position [166, 0]
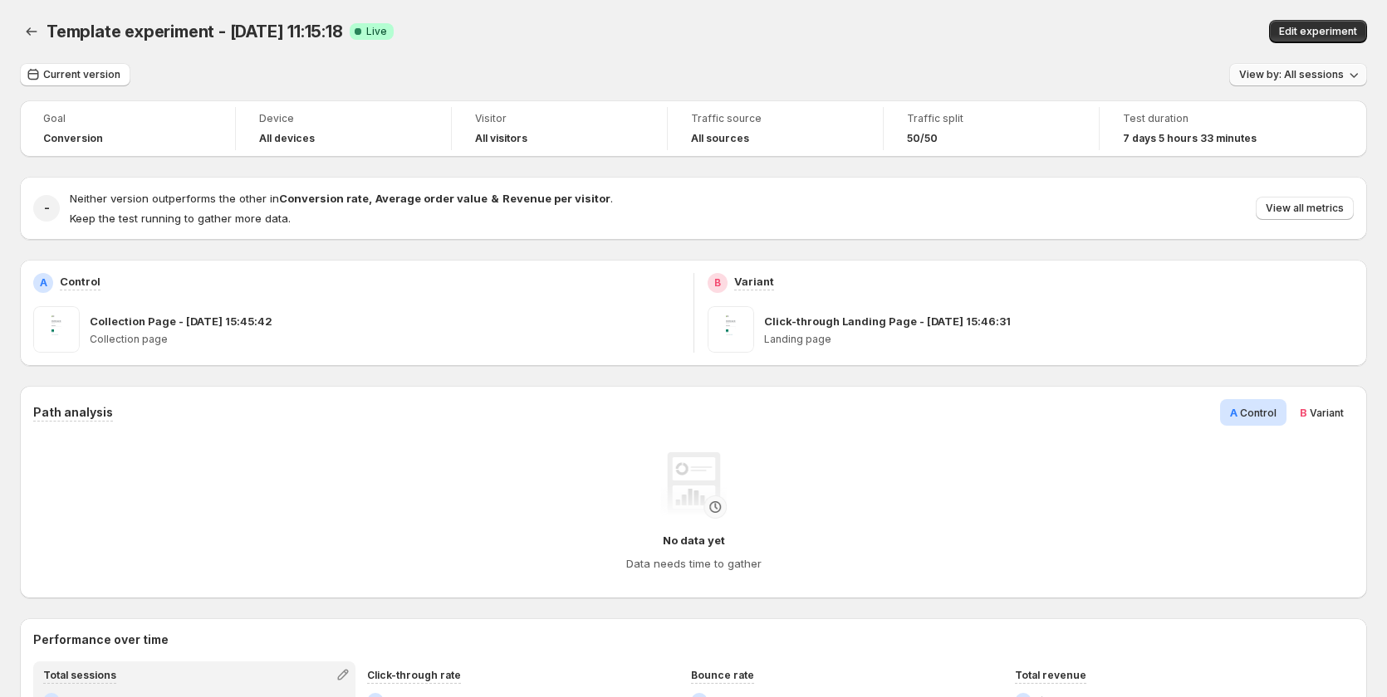
click at [1331, 78] on span "View by: All sessions" at bounding box center [1291, 74] width 105 height 13
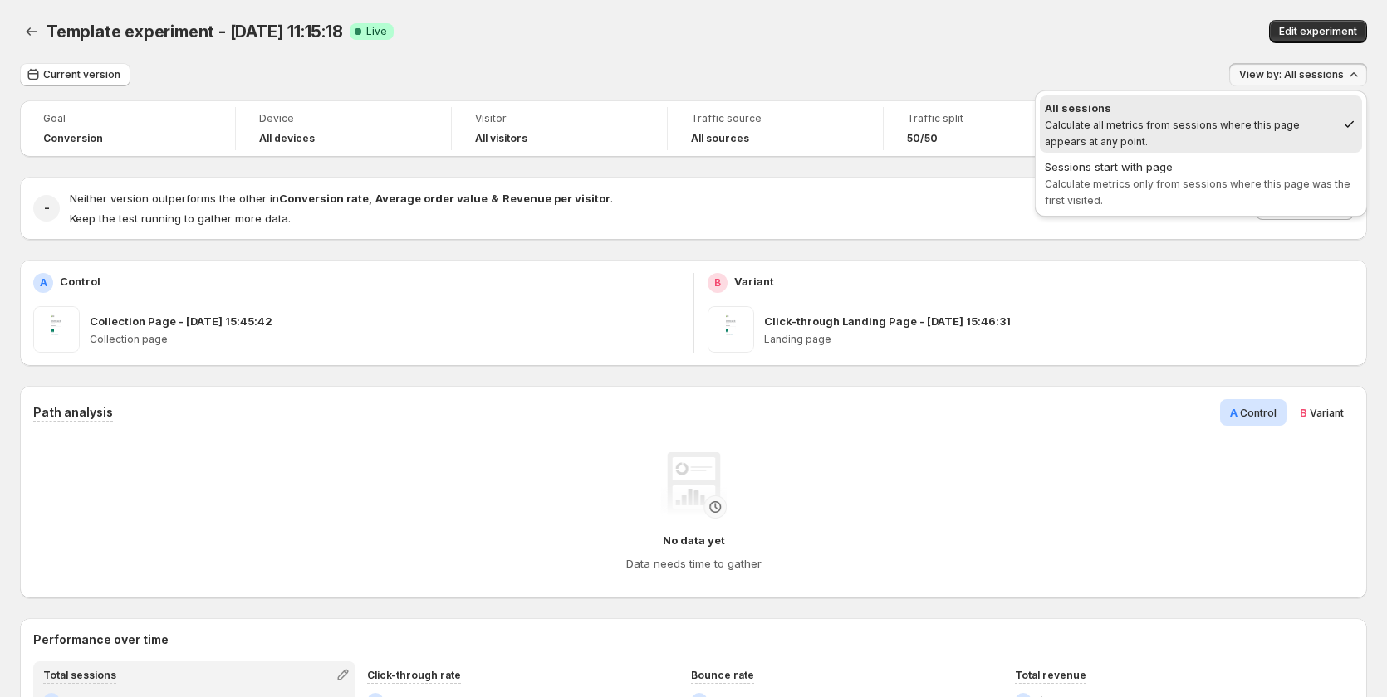
click at [1027, 38] on div "Edit experiment" at bounding box center [1100, 31] width 532 height 23
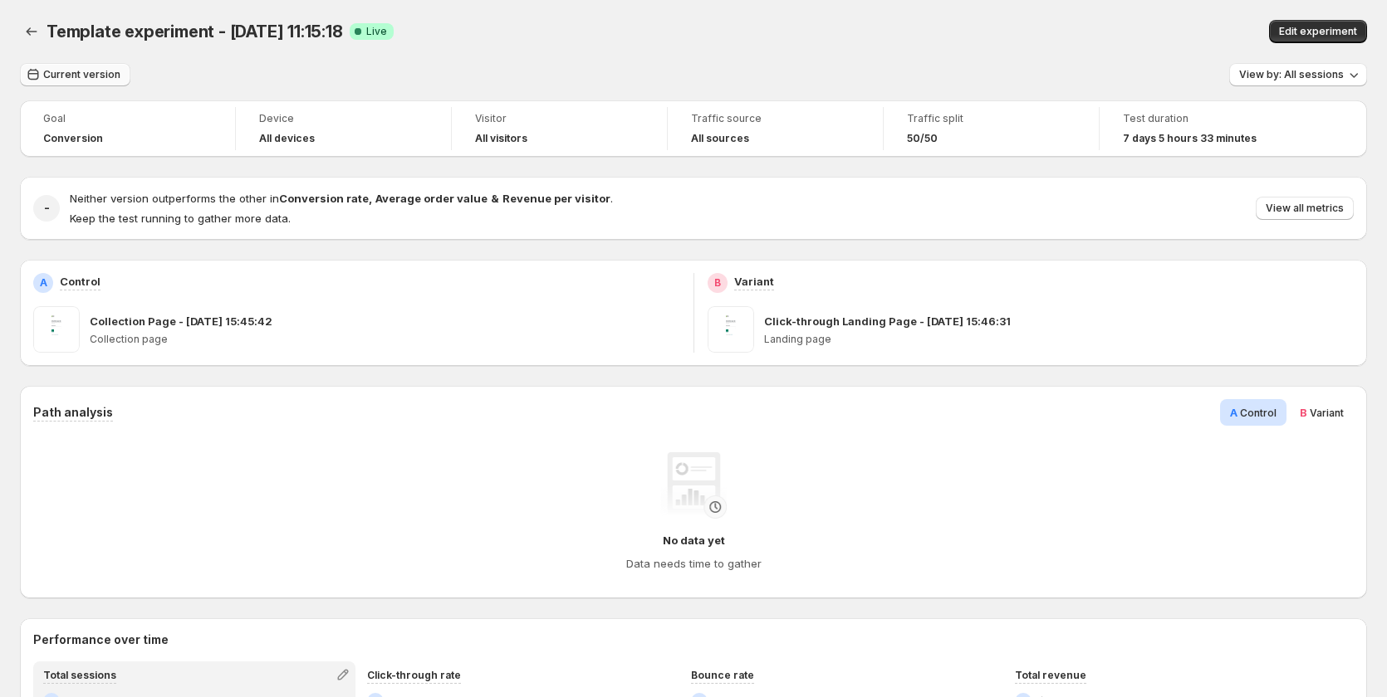
click at [100, 68] on button "Current version" at bounding box center [75, 74] width 110 height 23
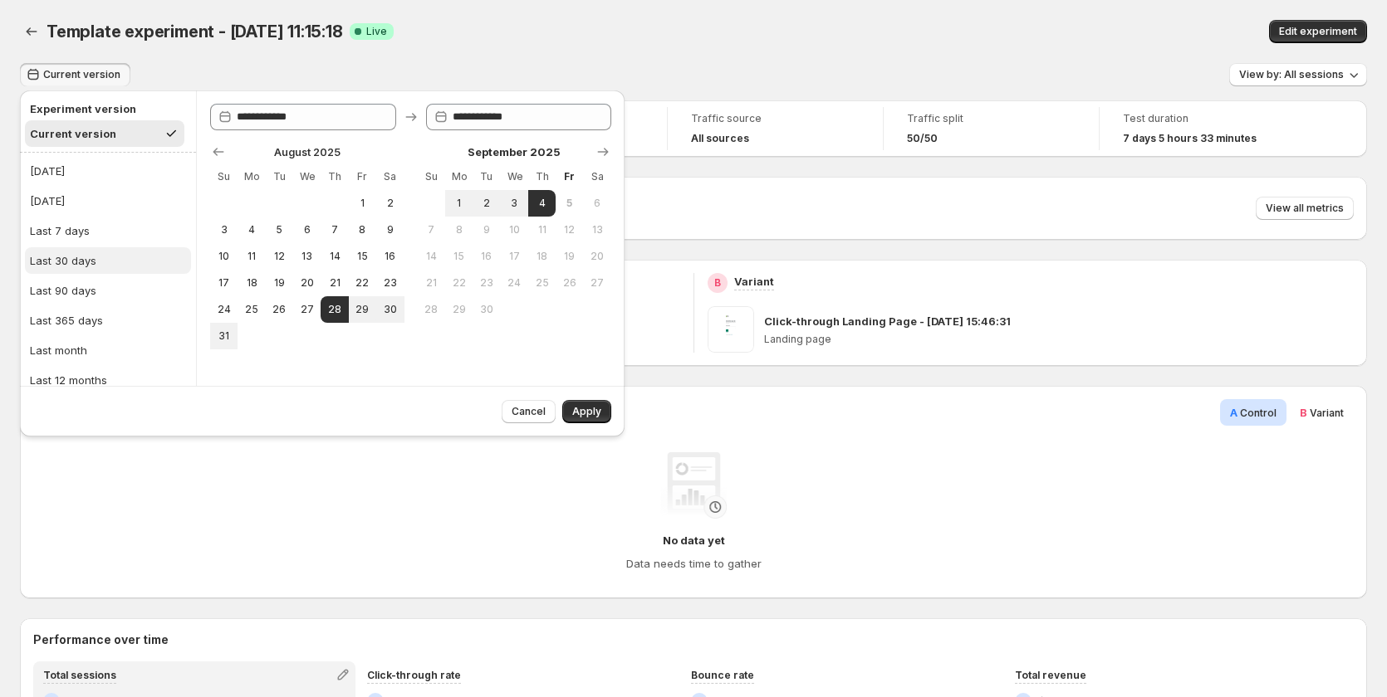
click at [90, 257] on div "Last 30 days" at bounding box center [63, 260] width 66 height 17
type input "**********"
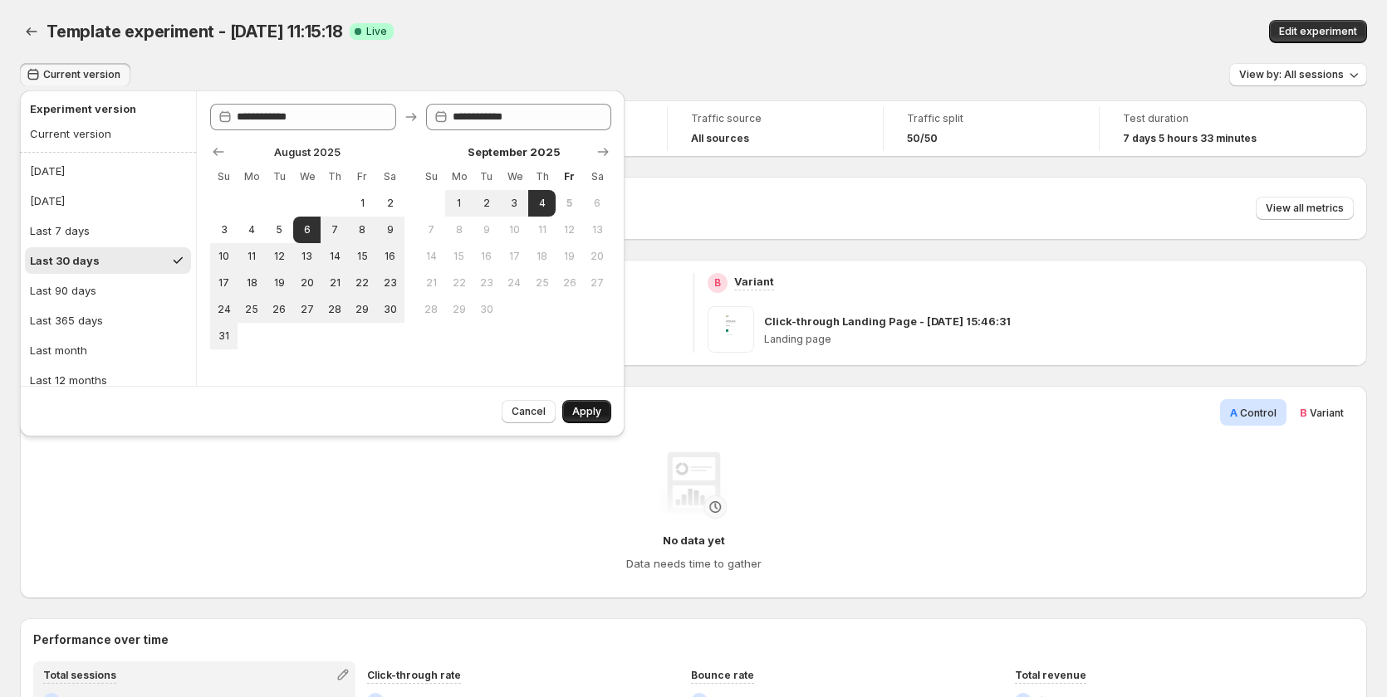
click at [602, 420] on button "Apply" at bounding box center [586, 411] width 49 height 23
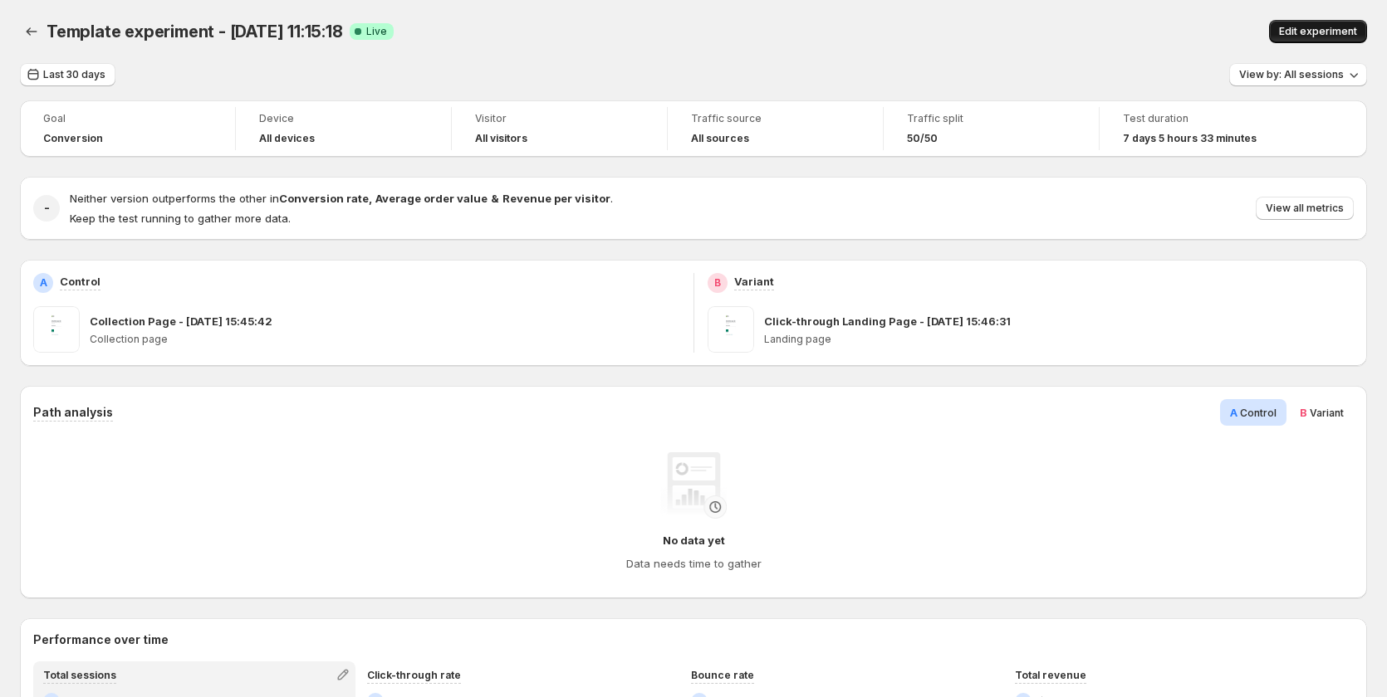
click at [1294, 21] on button "Edit experiment" at bounding box center [1318, 31] width 98 height 23
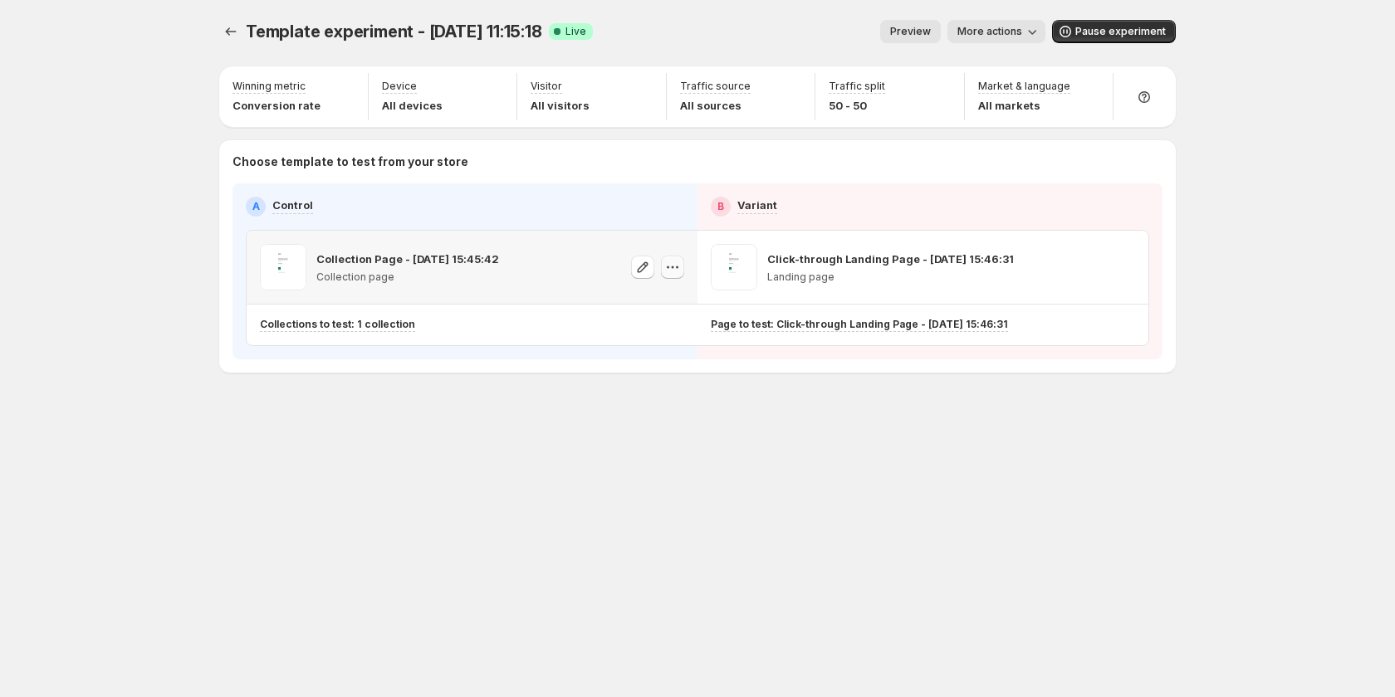
click at [673, 269] on icon "button" at bounding box center [672, 267] width 17 height 17
click at [673, 415] on div "Template experiment - [DATE] 11:15:18. This page is ready Template experiment -…" at bounding box center [697, 231] width 996 height 462
click at [1038, 27] on icon "button" at bounding box center [1032, 31] width 17 height 17
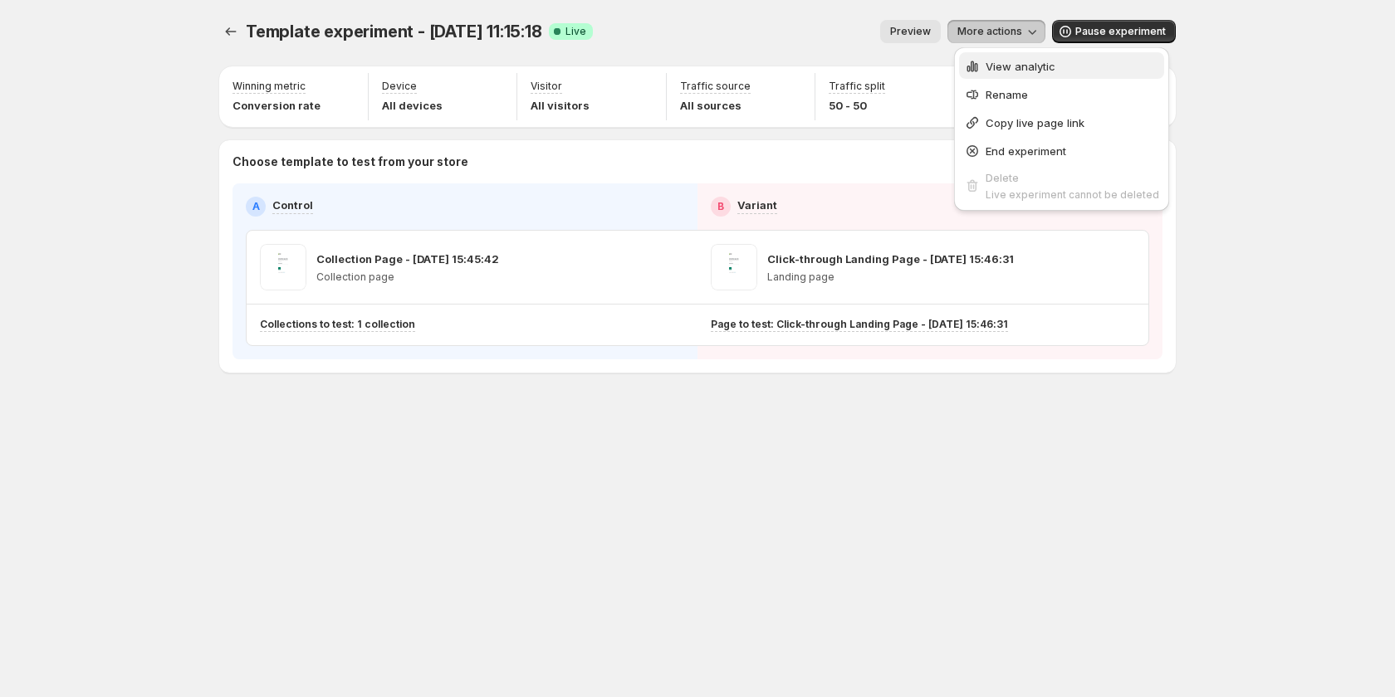
click at [1032, 60] on span "View analytic" at bounding box center [1021, 66] width 70 height 13
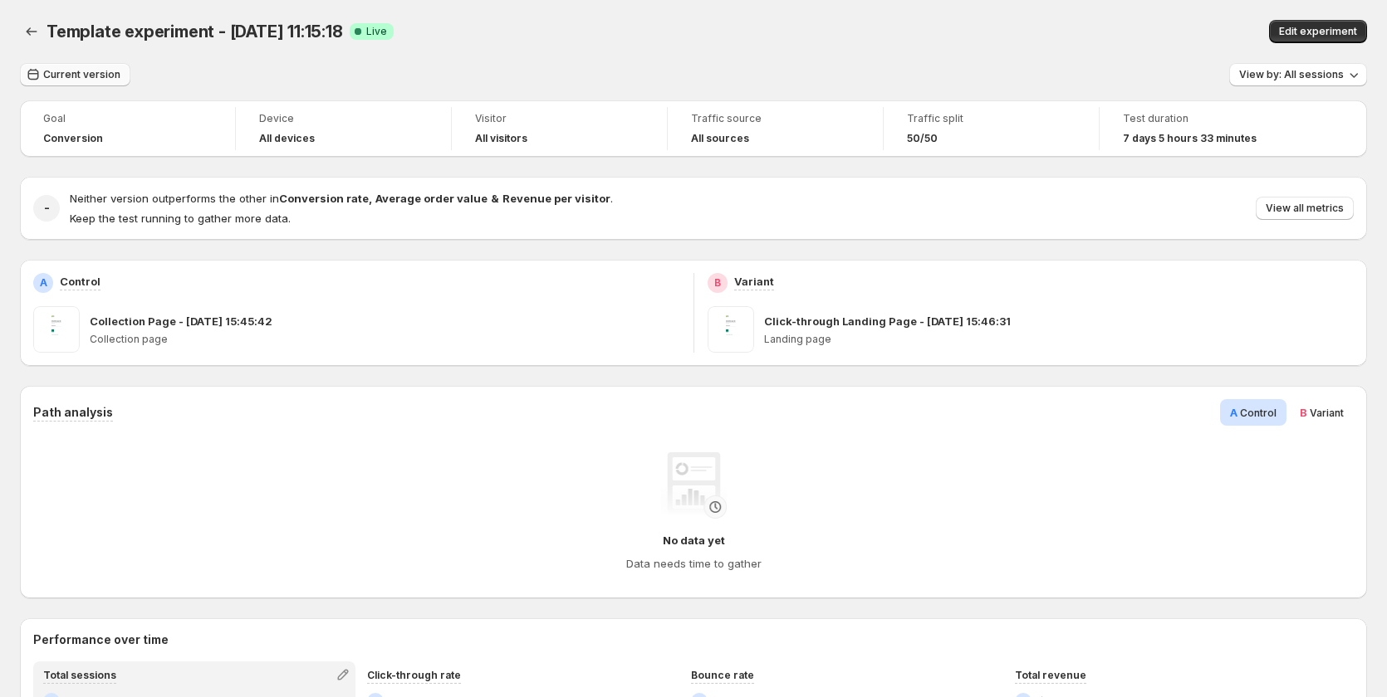
click at [47, 76] on span "Current version" at bounding box center [81, 74] width 77 height 13
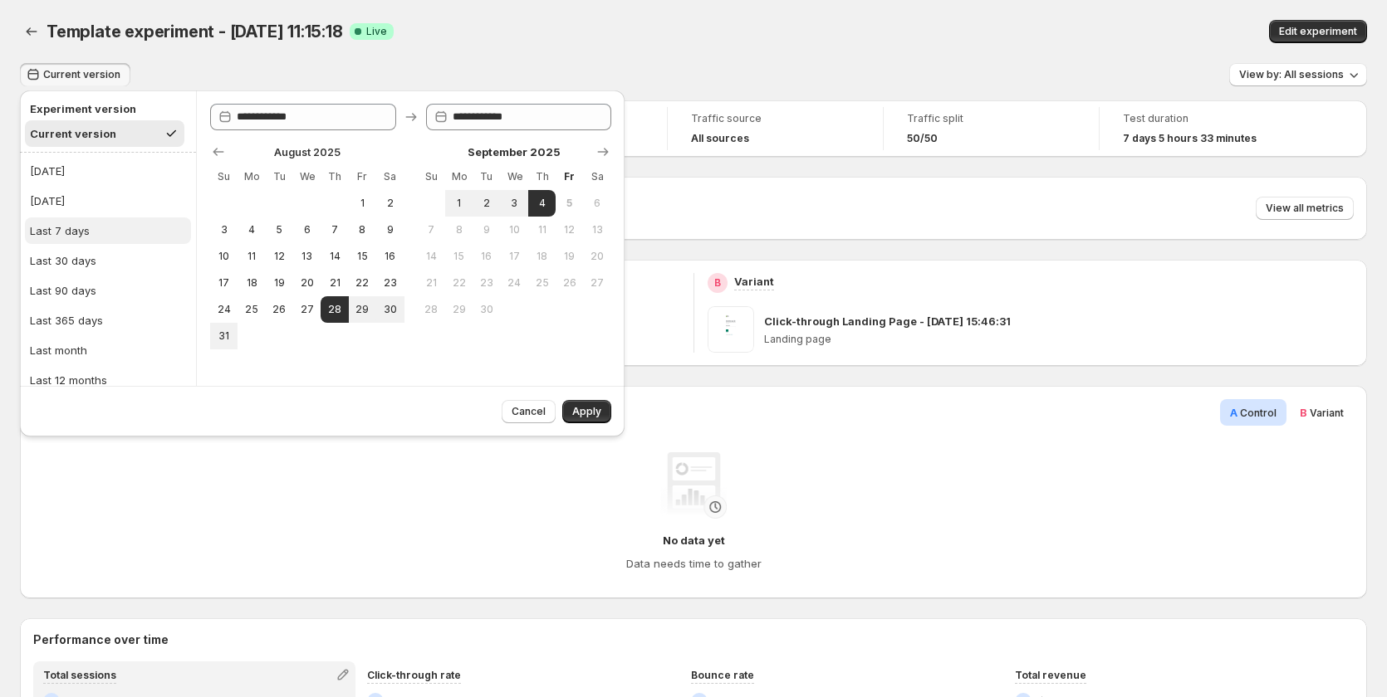
click at [94, 241] on button "Last 7 days" at bounding box center [108, 231] width 166 height 27
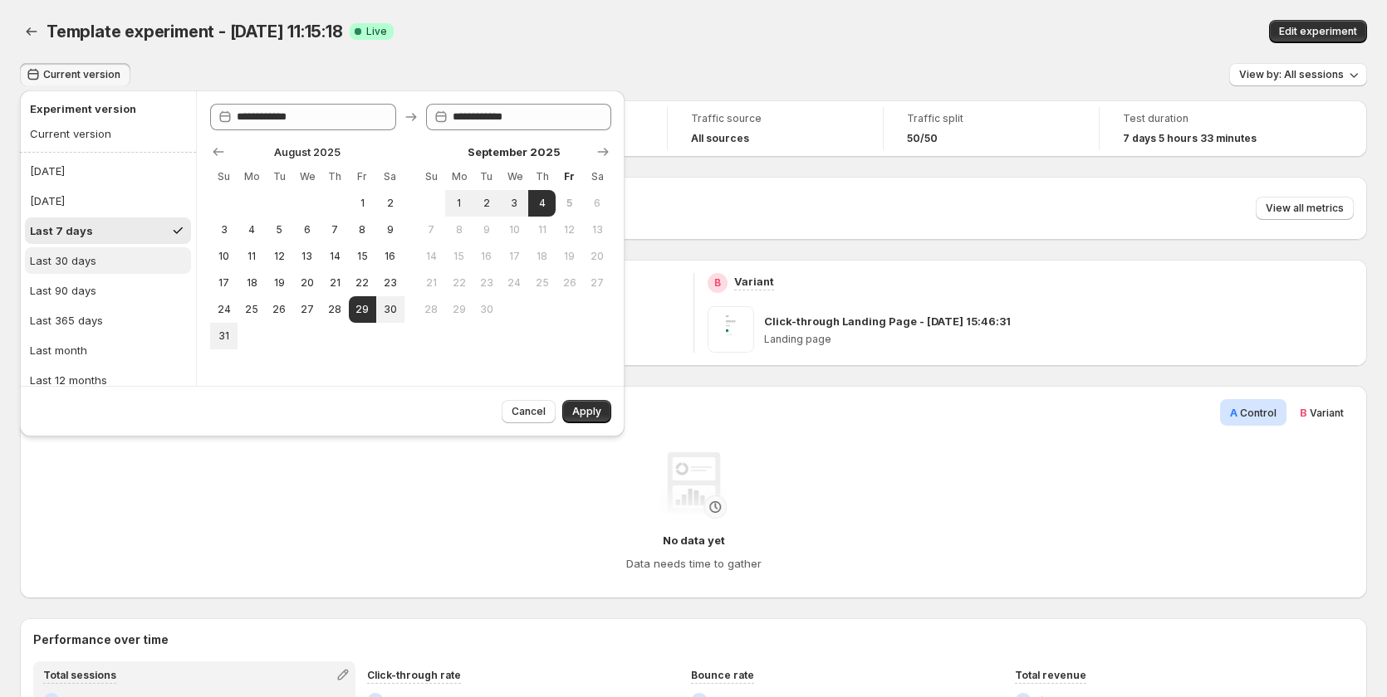
click at [88, 266] on div "Last 30 days" at bounding box center [63, 260] width 66 height 17
type input "**********"
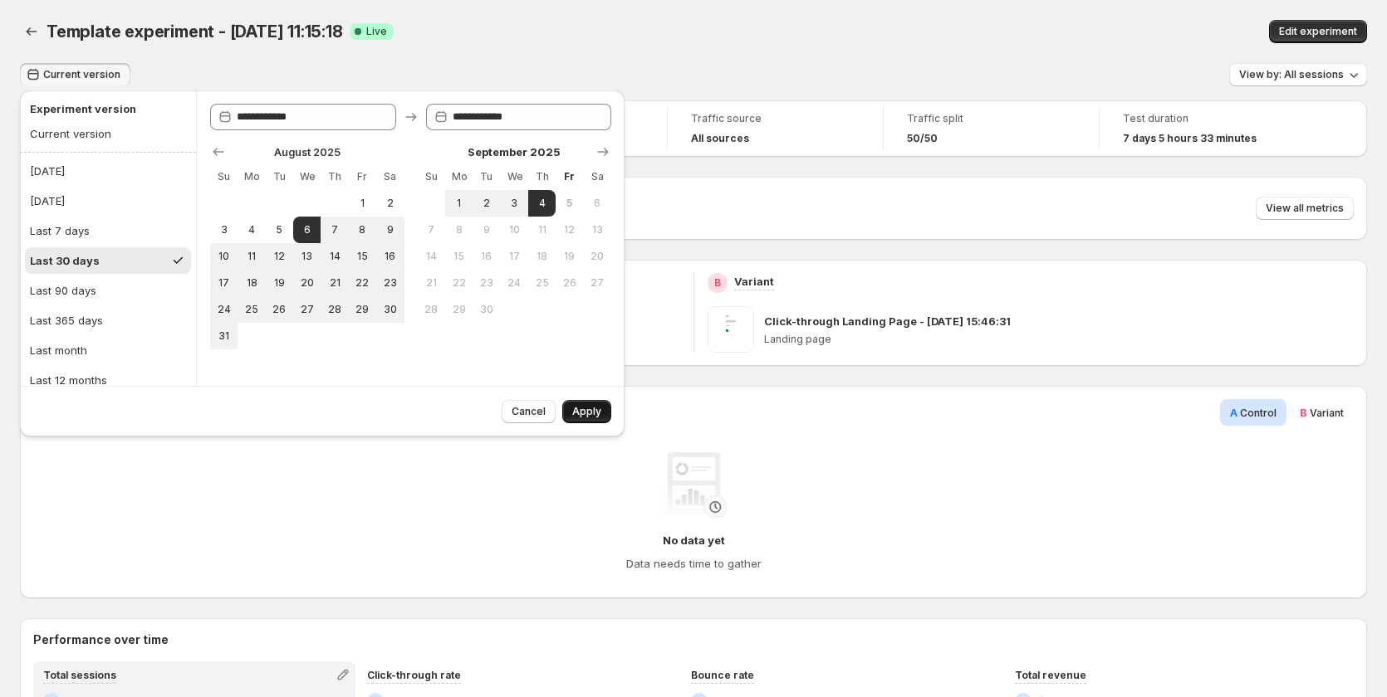
click at [601, 414] on button "Apply" at bounding box center [586, 411] width 49 height 23
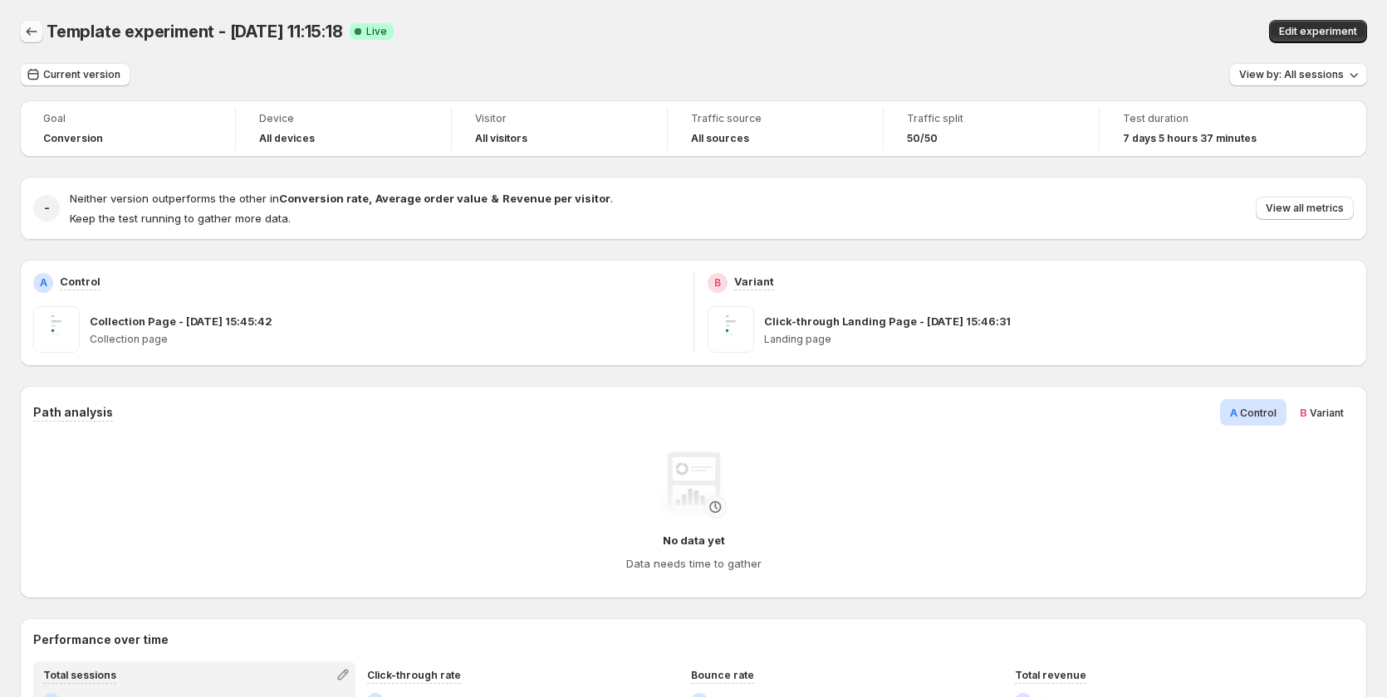
click at [37, 33] on icon "Back" at bounding box center [31, 31] width 17 height 17
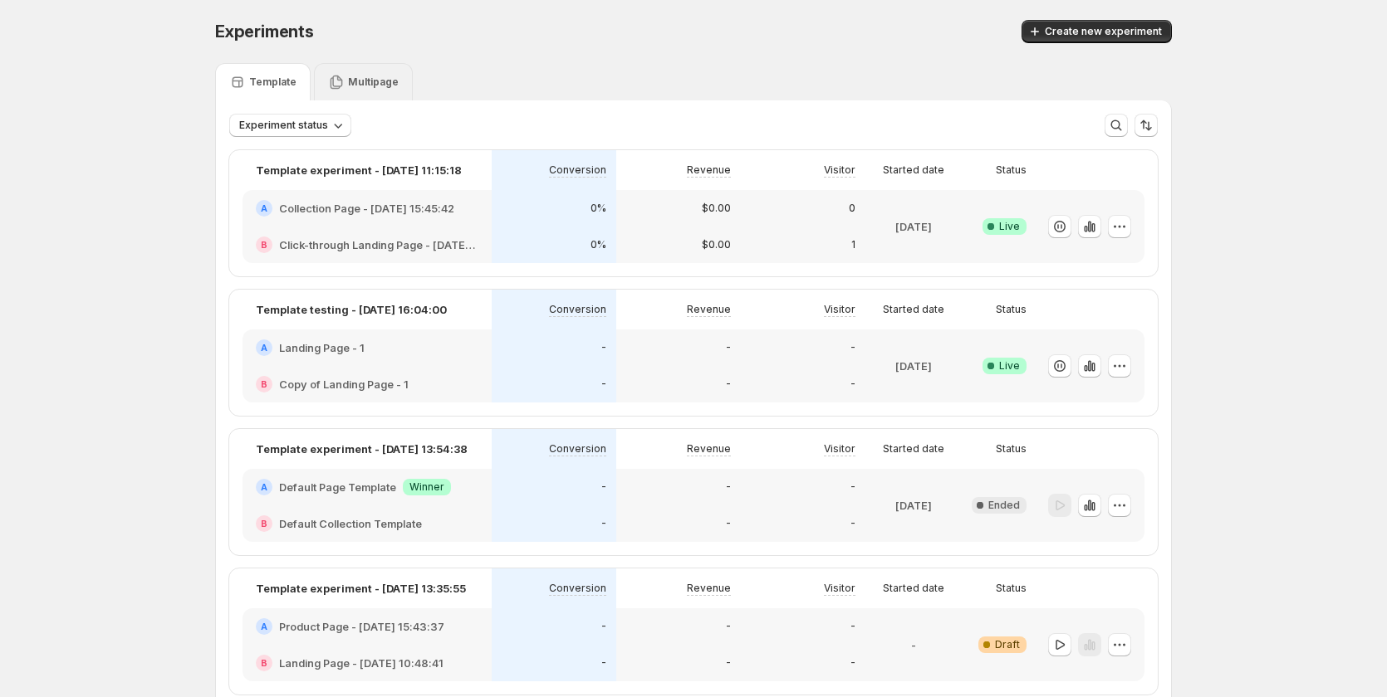
click at [351, 80] on p "Multipage" at bounding box center [373, 82] width 51 height 13
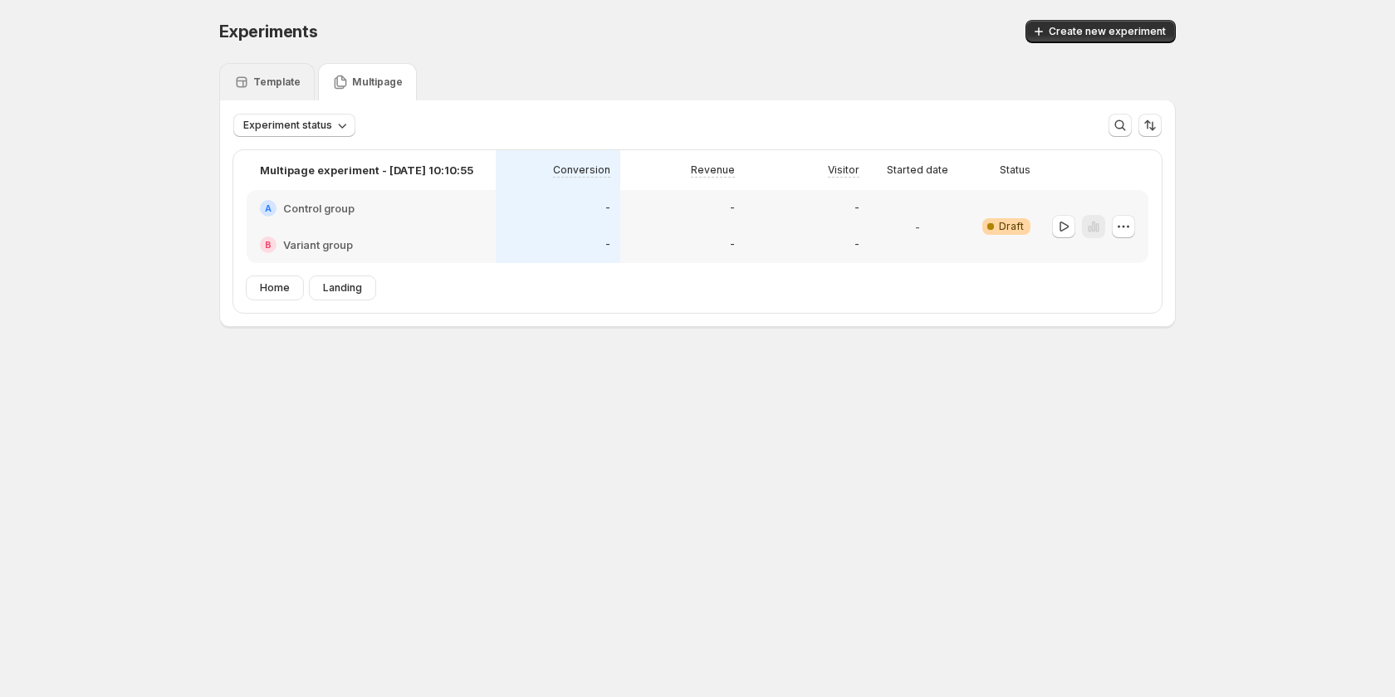
click at [276, 69] on div "Template" at bounding box center [266, 81] width 95 height 37
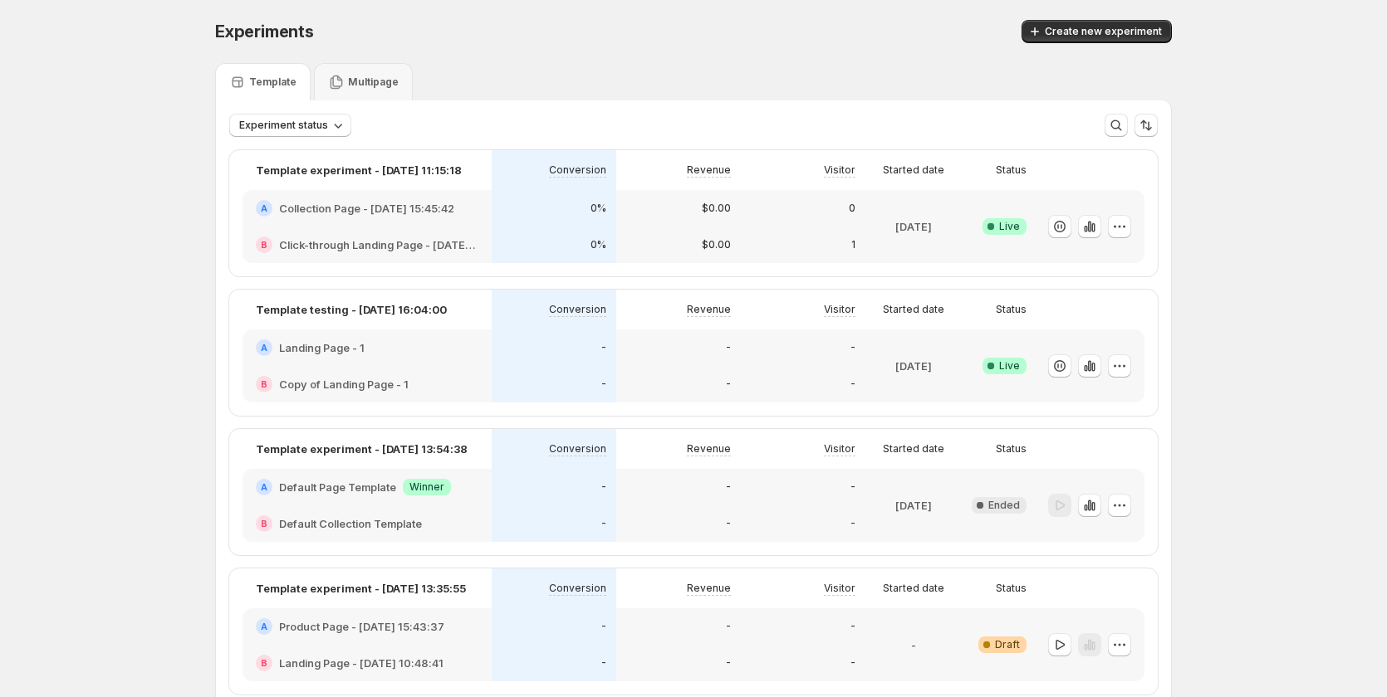
click at [697, 203] on div "$0.00" at bounding box center [678, 208] width 105 height 17
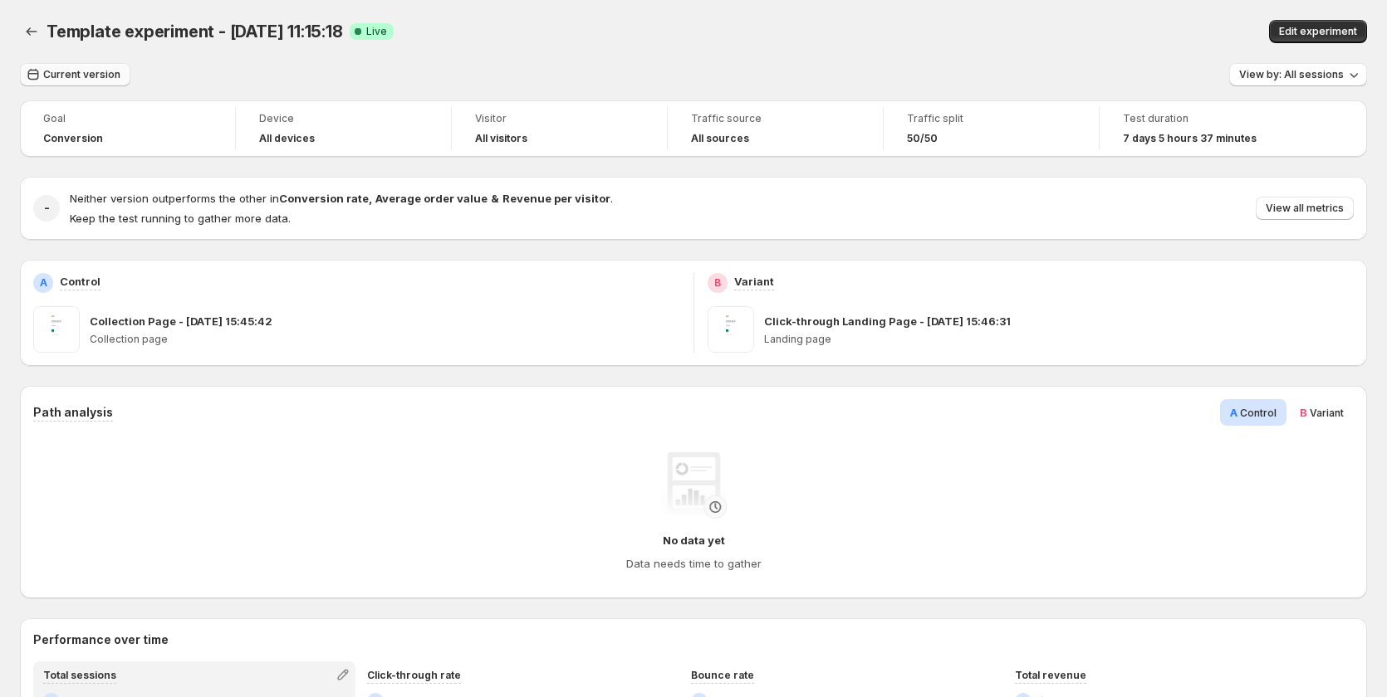
drag, startPoint x: 81, startPoint y: 78, endPoint x: 97, endPoint y: 83, distance: 16.5
click at [81, 79] on span "Current version" at bounding box center [81, 74] width 77 height 13
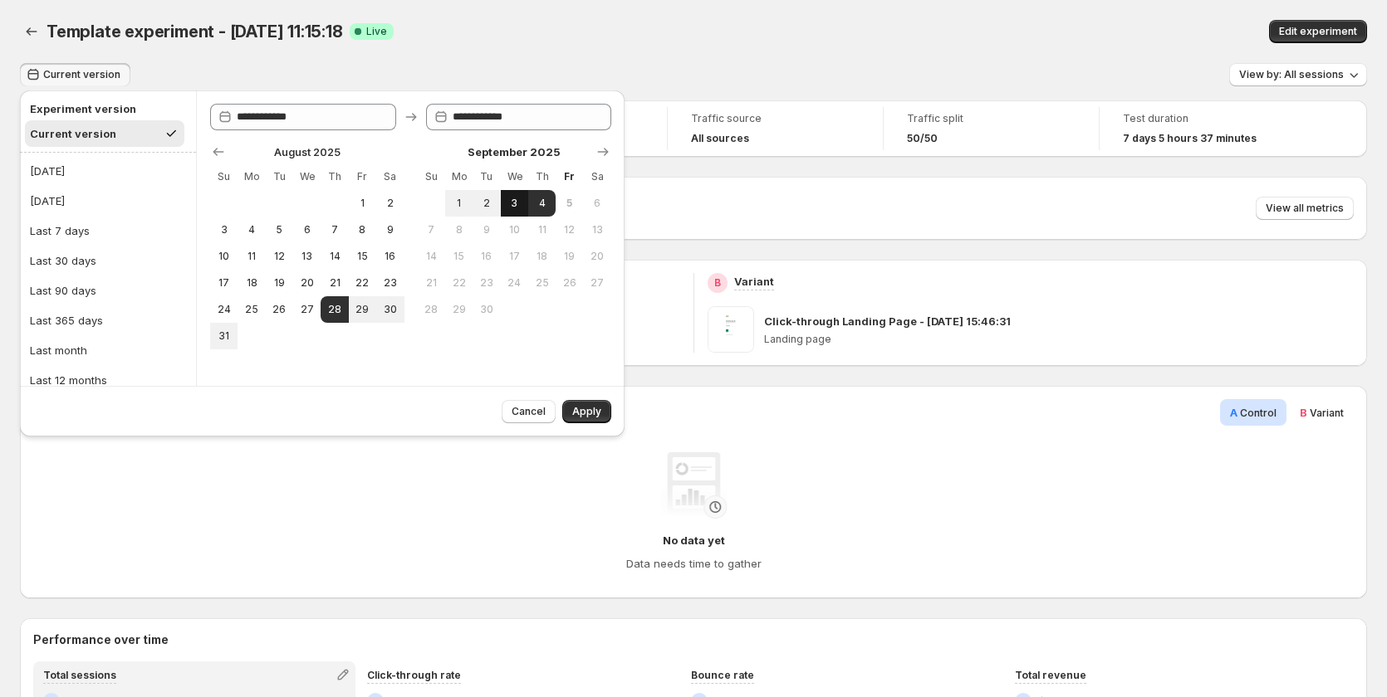
click at [518, 203] on span "3" at bounding box center [514, 203] width 14 height 13
type input "**********"
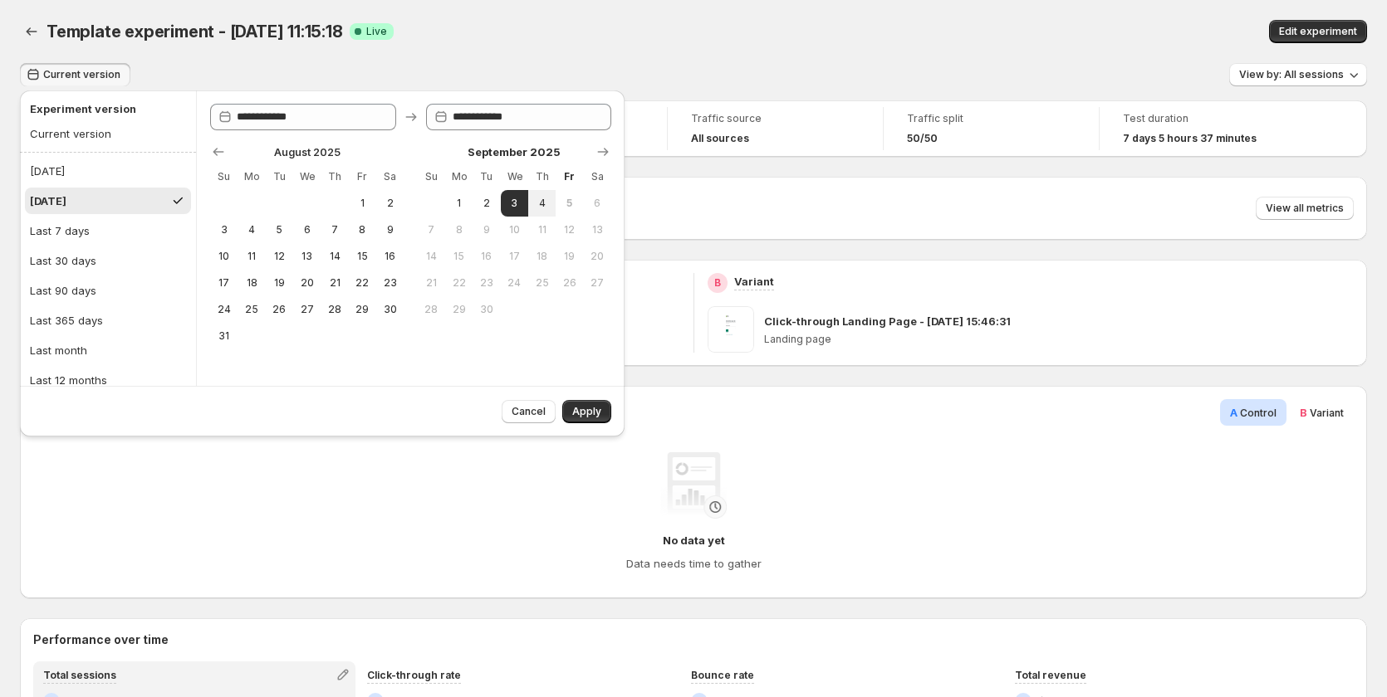
drag, startPoint x: 580, startPoint y: 413, endPoint x: 594, endPoint y: 413, distance: 14.9
click at [580, 413] on span "Apply" at bounding box center [586, 411] width 29 height 13
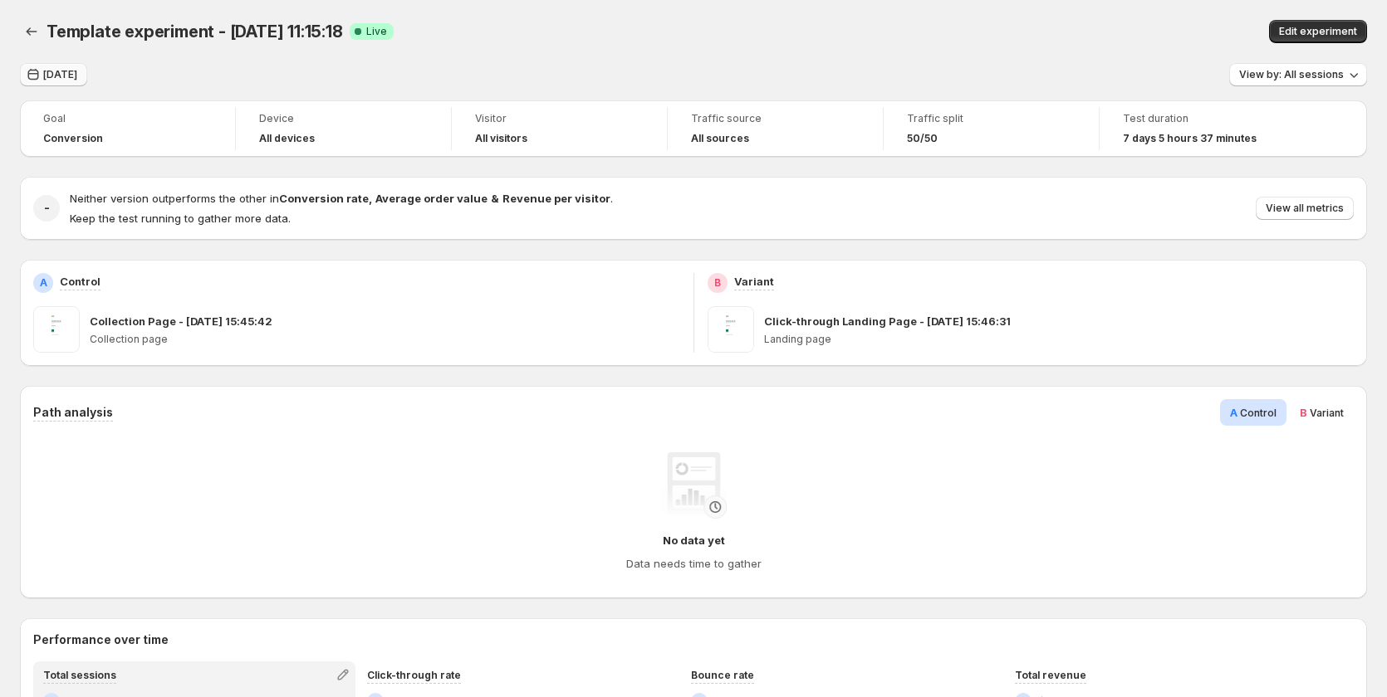
click at [72, 70] on span "[DATE]" at bounding box center [60, 74] width 34 height 13
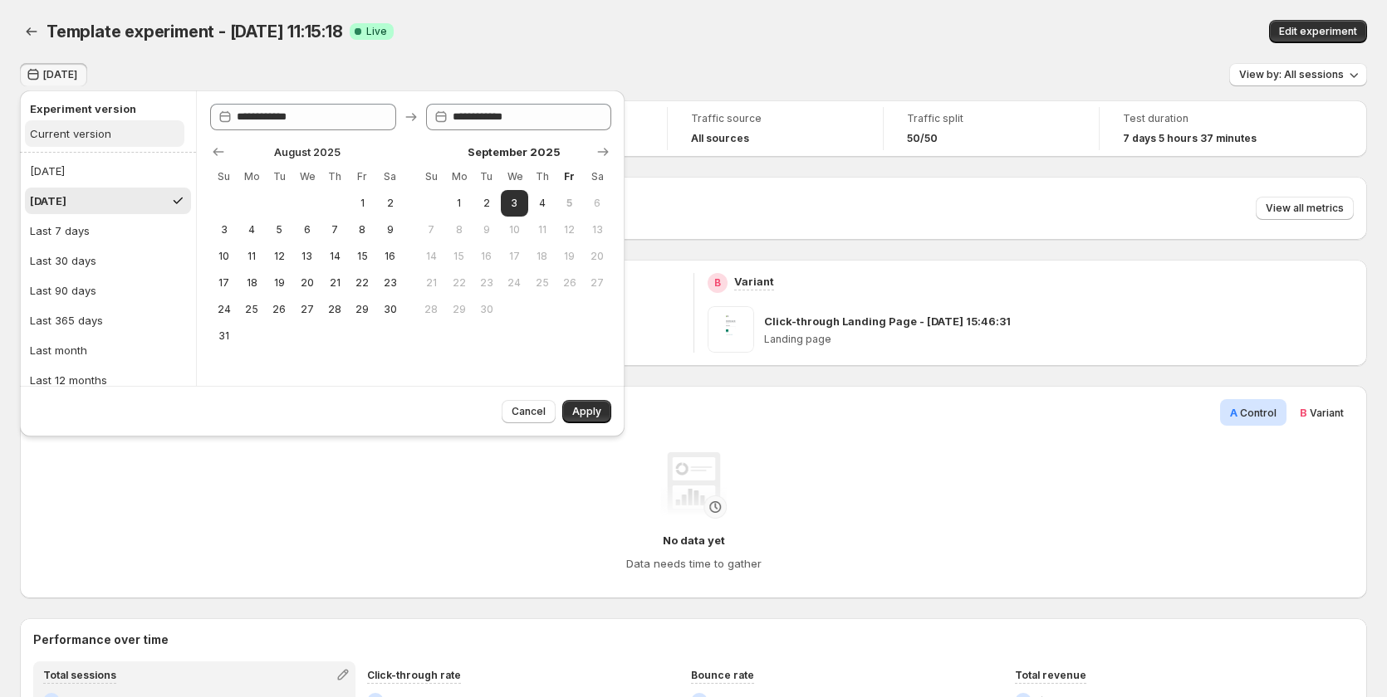
click at [123, 136] on button "Current version" at bounding box center [104, 133] width 159 height 27
type input "**********"
click at [598, 421] on button "Apply" at bounding box center [586, 411] width 49 height 23
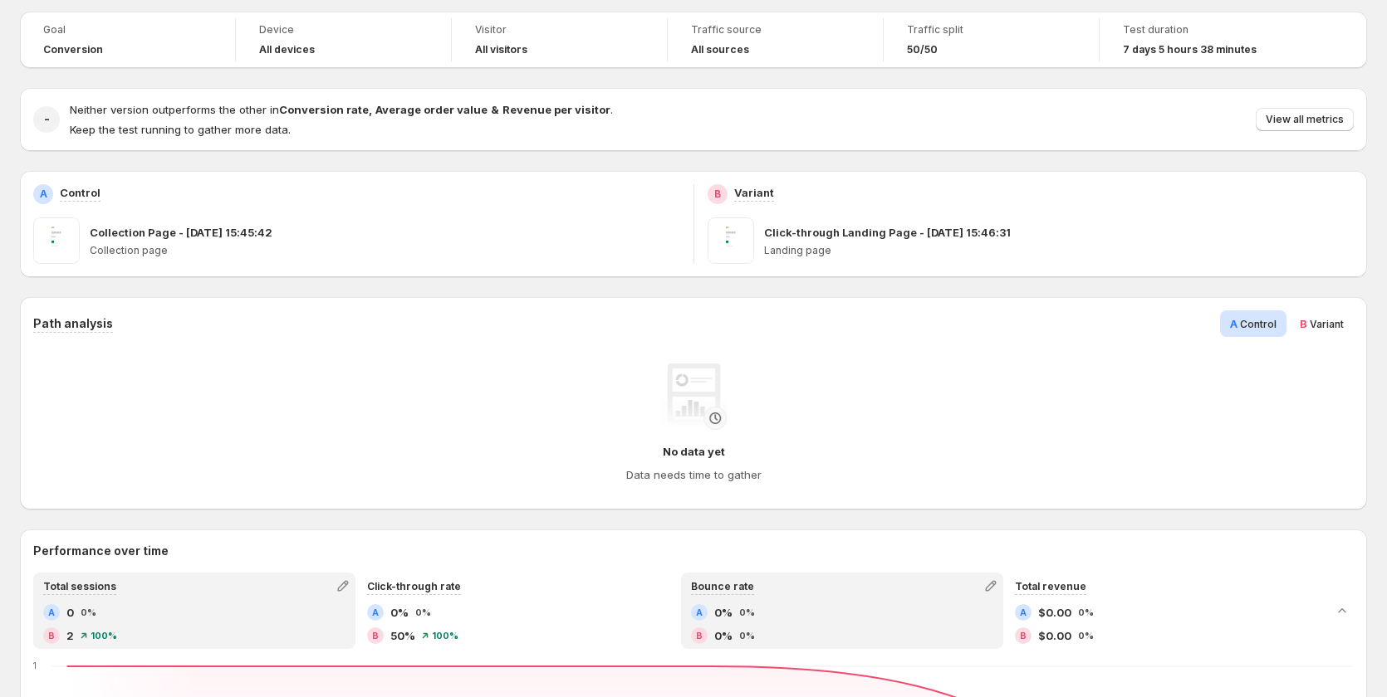
scroll to position [83, 0]
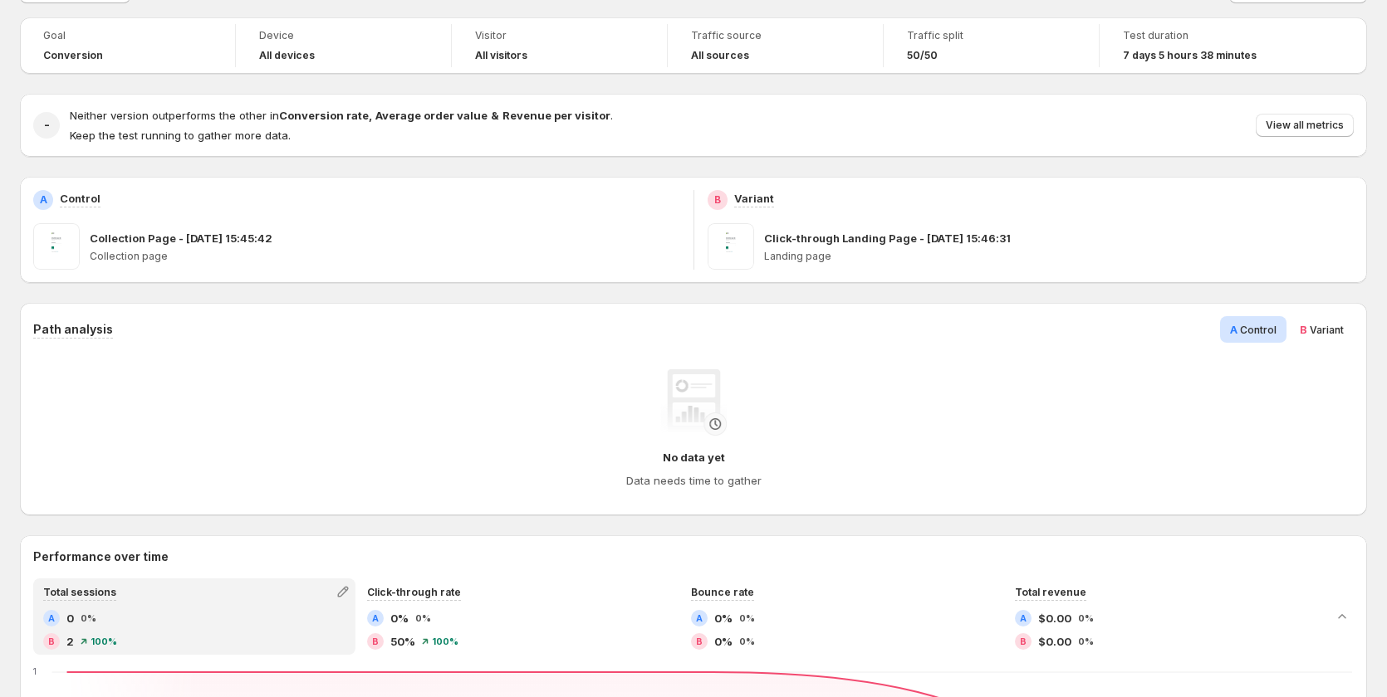
click at [1343, 327] on span "Variant" at bounding box center [1326, 330] width 34 height 12
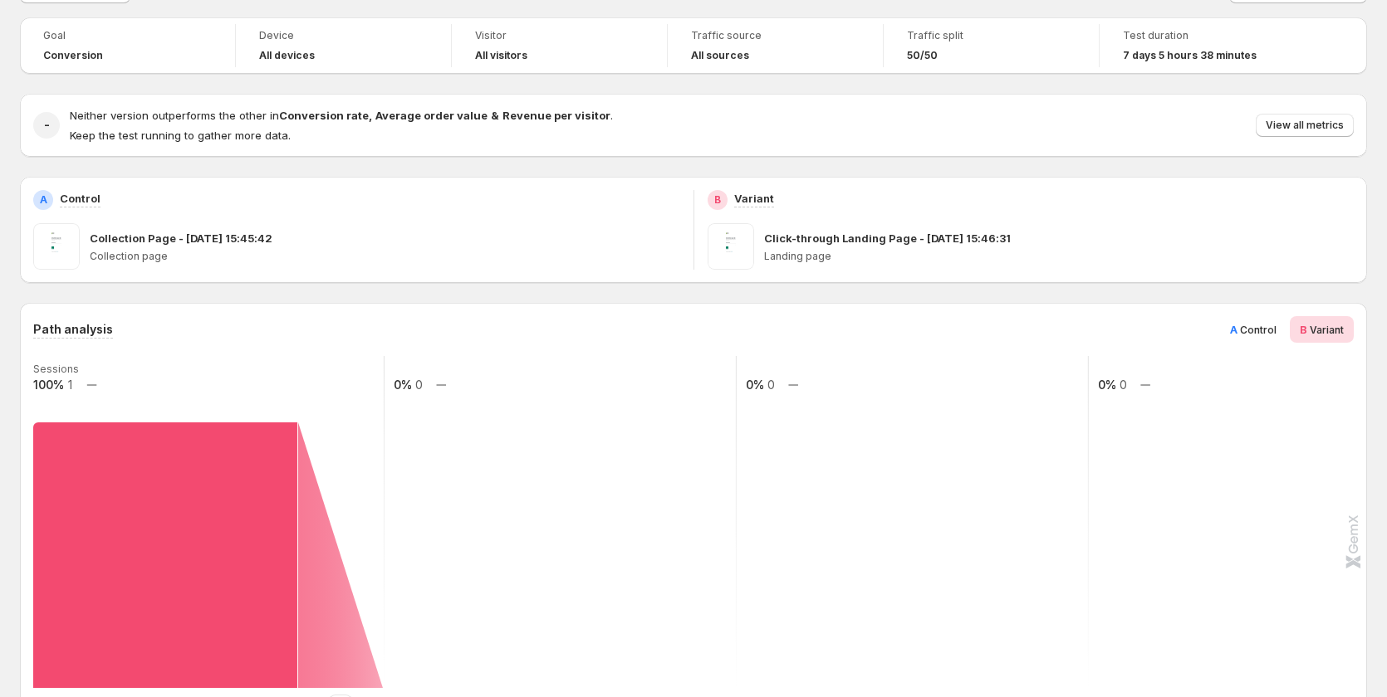
click at [1266, 325] on span "Control" at bounding box center [1258, 330] width 37 height 12
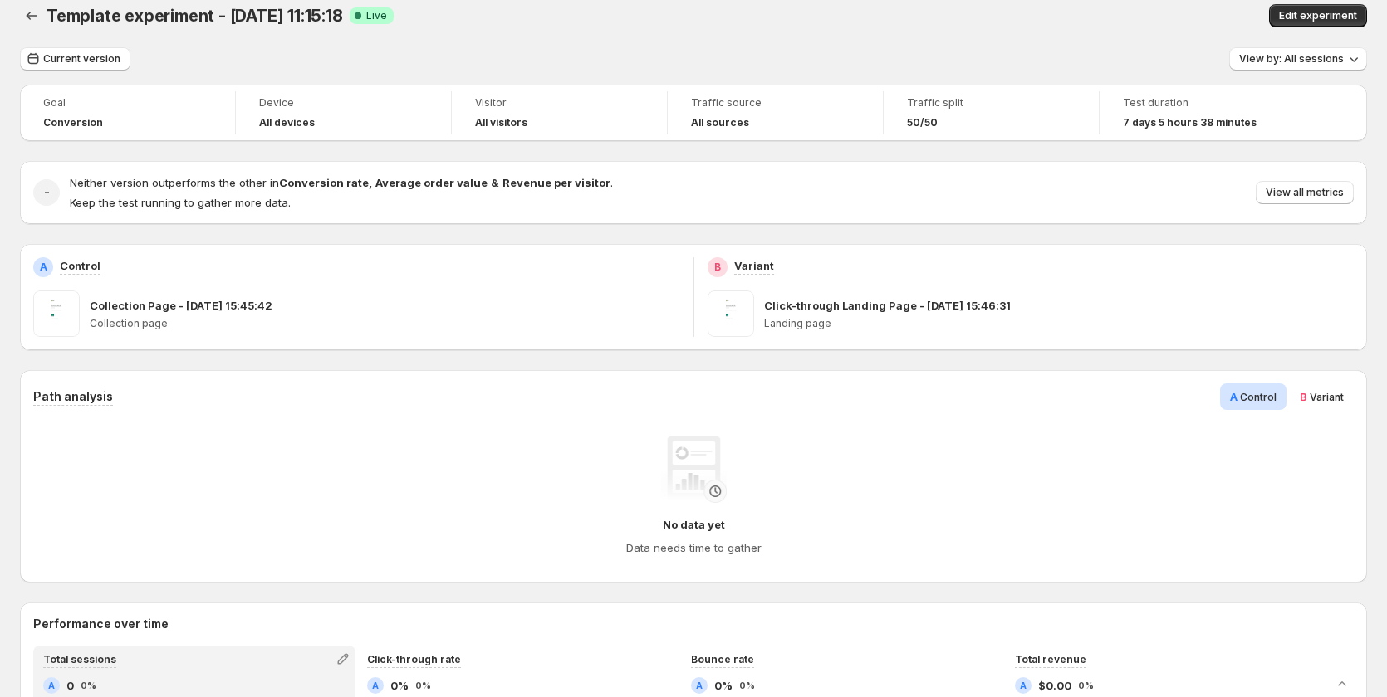
scroll to position [0, 0]
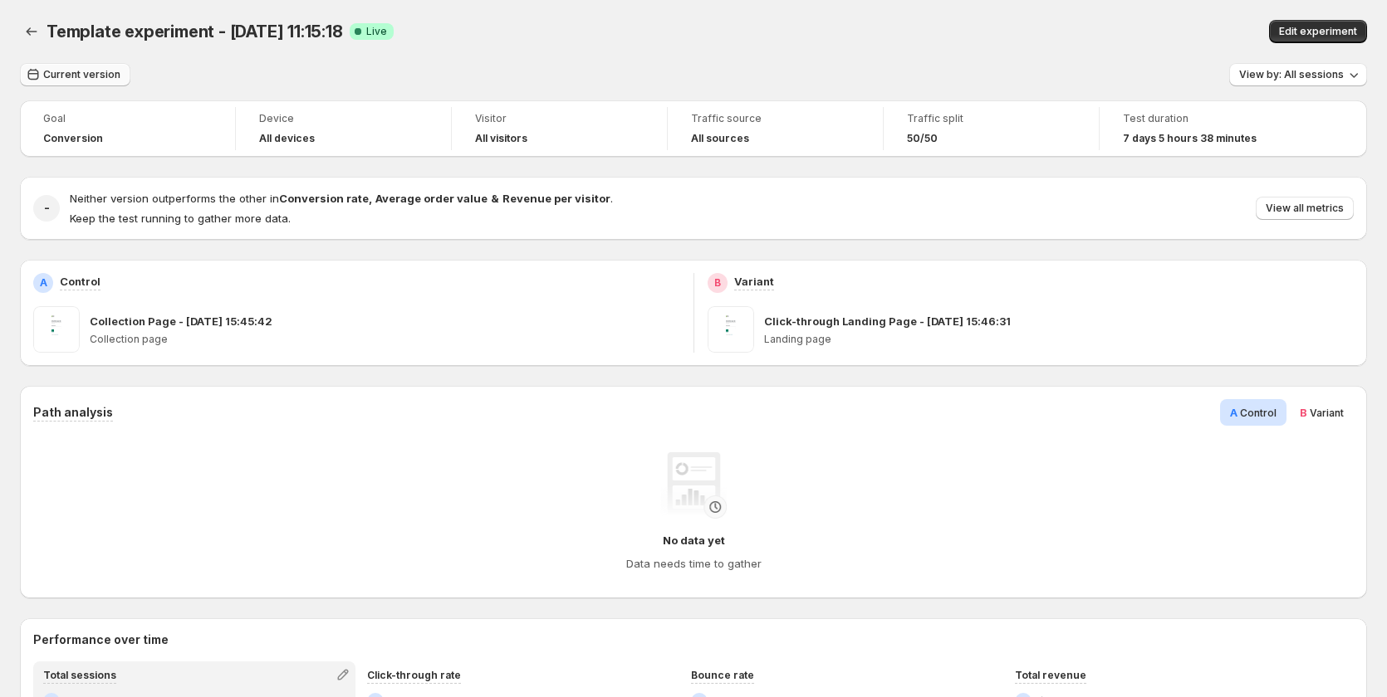
click at [90, 78] on span "Current version" at bounding box center [81, 74] width 77 height 13
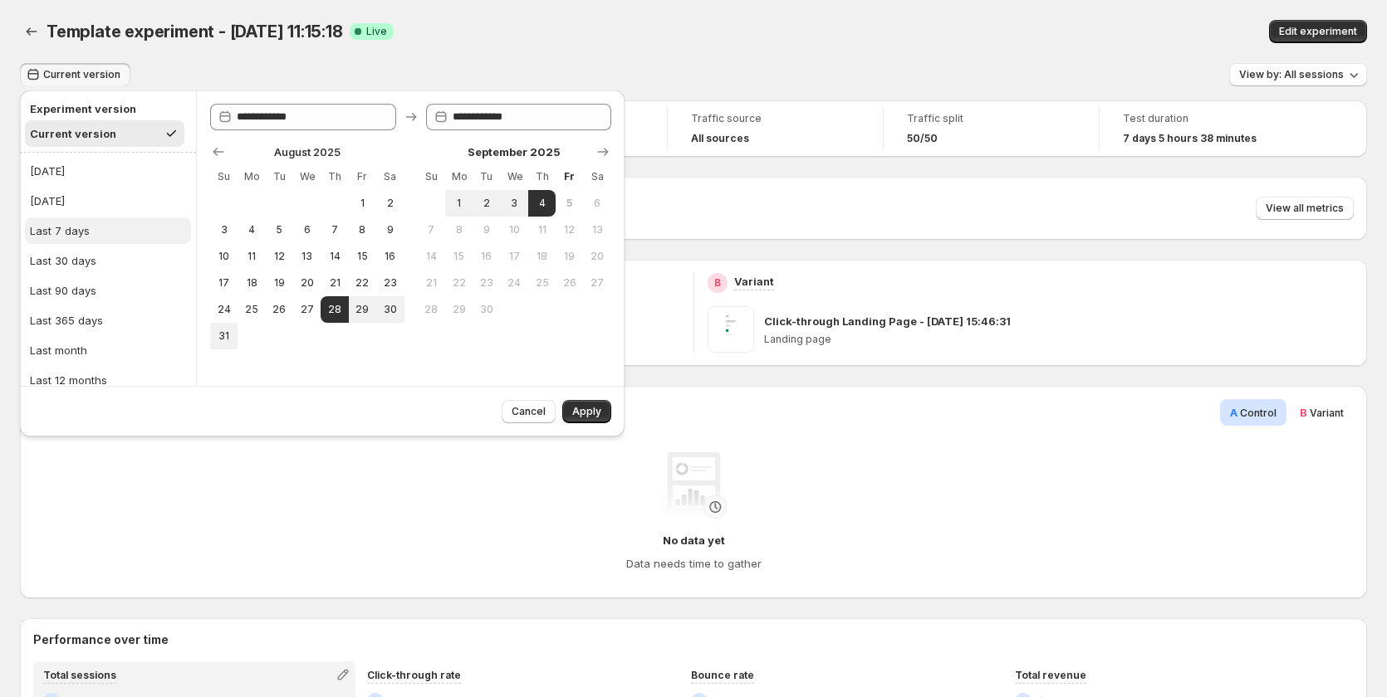
click at [98, 231] on button "Last 7 days" at bounding box center [108, 231] width 166 height 27
type input "**********"
click at [592, 410] on span "Apply" at bounding box center [586, 411] width 29 height 13
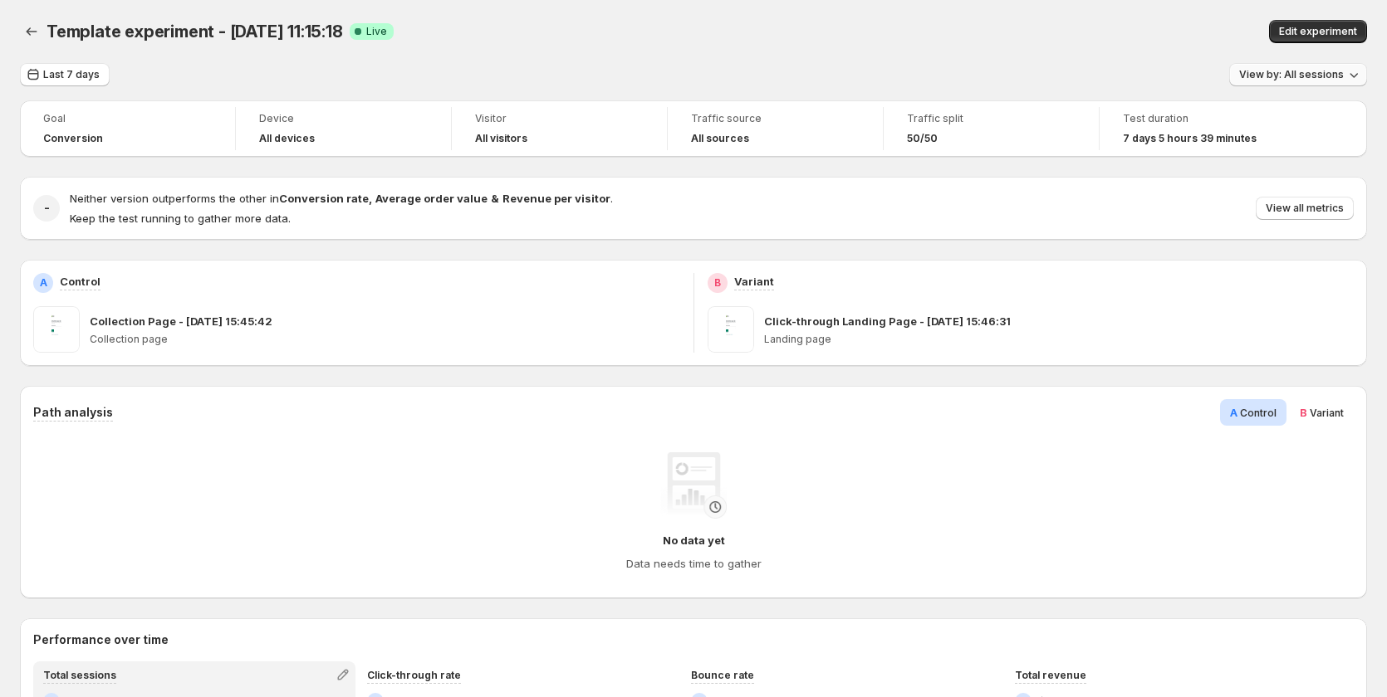
click at [1320, 81] on span "View by: All sessions" at bounding box center [1291, 74] width 105 height 13
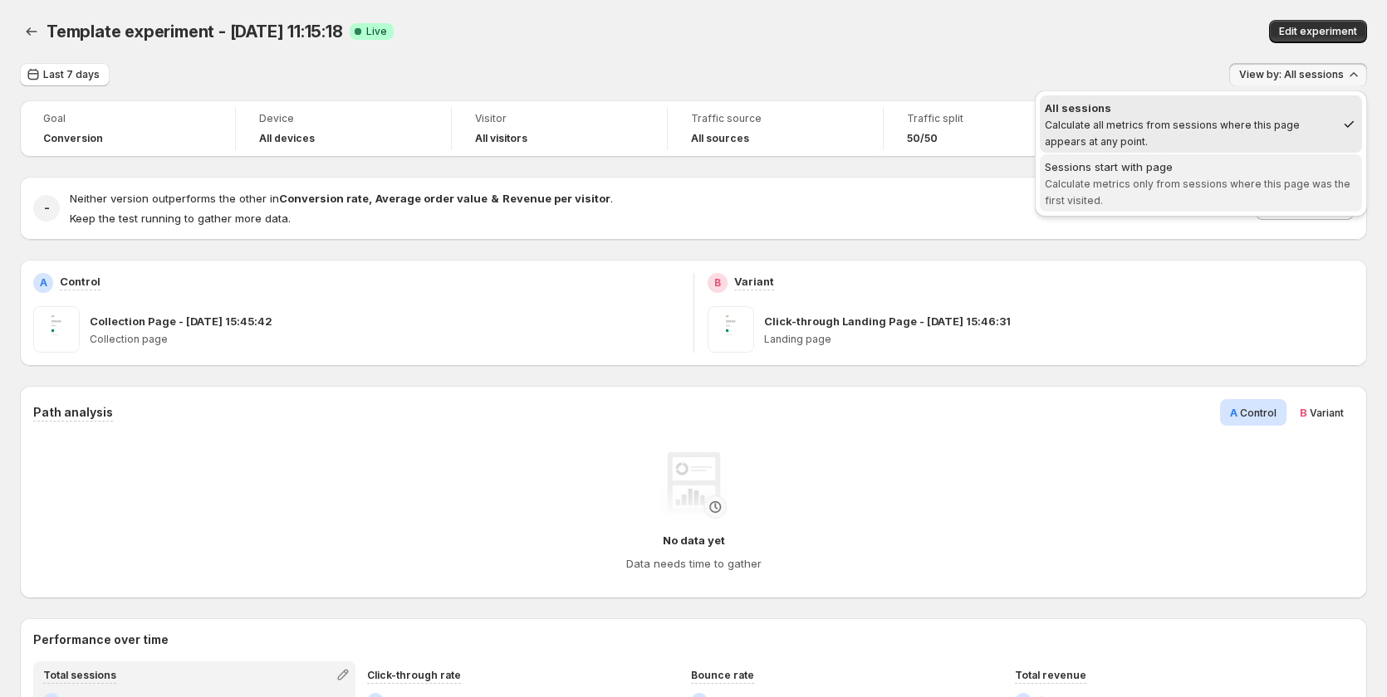
click at [1231, 188] on span "Calculate metrics only from sessions where this page was the first visited." at bounding box center [1197, 192] width 306 height 29
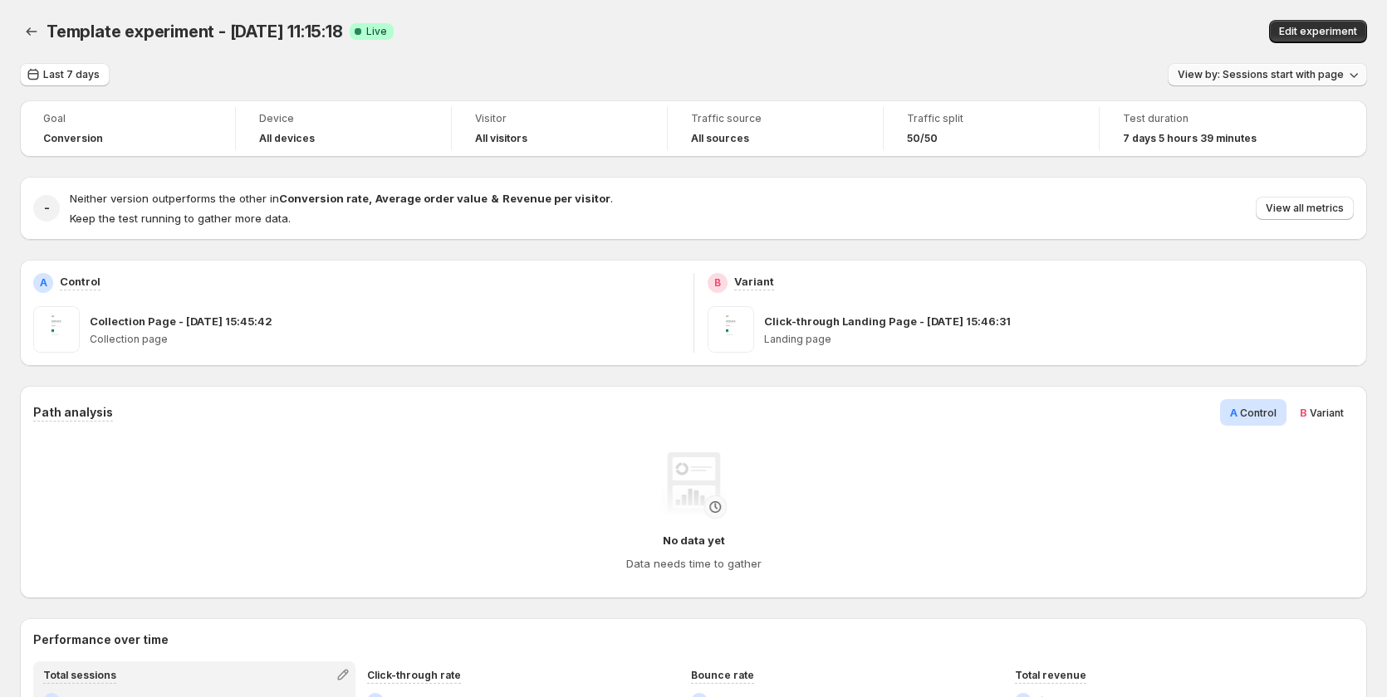
click at [1279, 66] on button "View by: Sessions start with page" at bounding box center [1266, 74] width 199 height 23
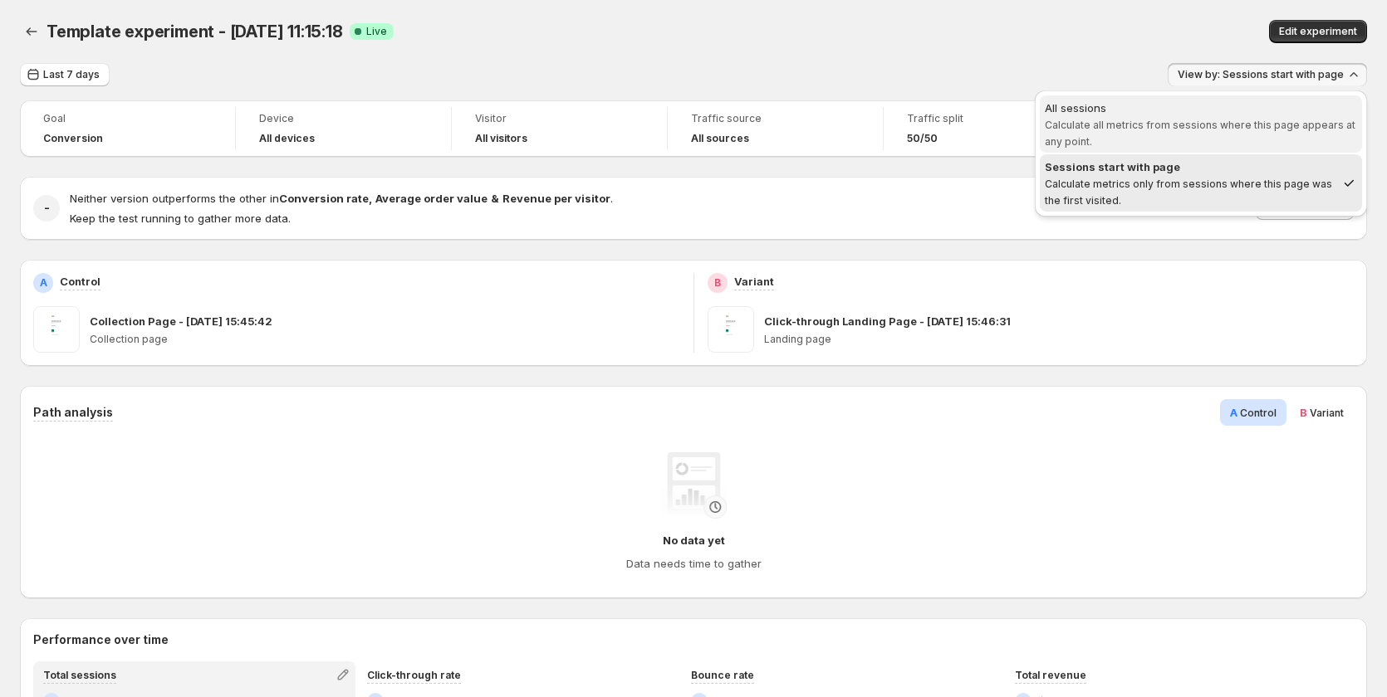
click at [1168, 136] on span "All sessions Calculate all metrics from sessions where this page appears at any…" at bounding box center [1200, 125] width 312 height 50
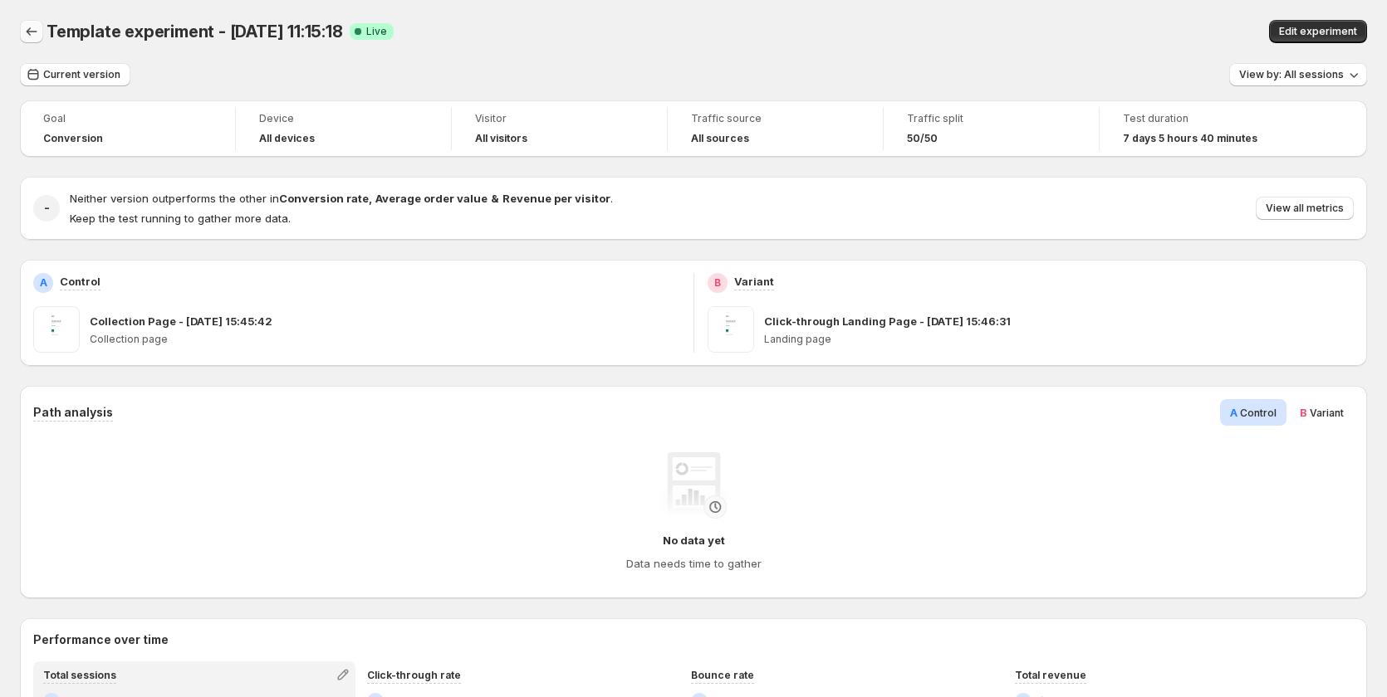
click at [22, 29] on button "Back" at bounding box center [31, 31] width 23 height 23
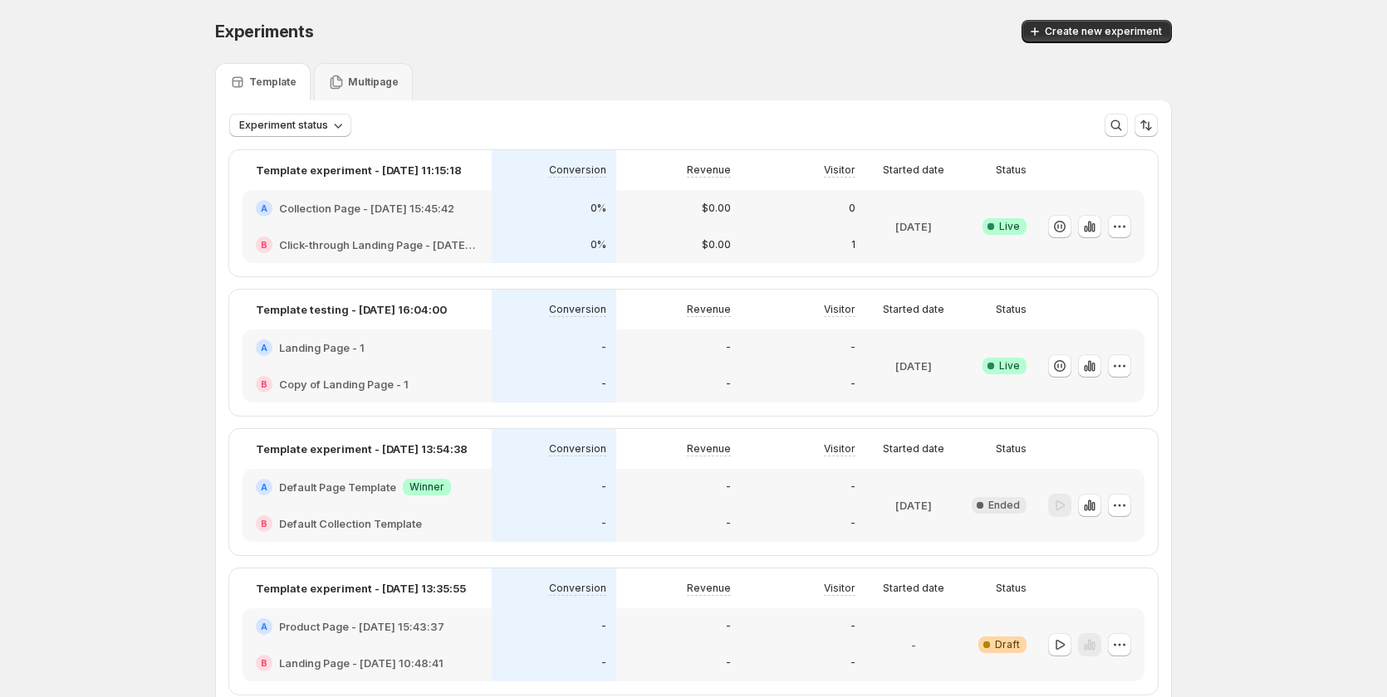
click at [501, 224] on div "0%" at bounding box center [554, 208] width 125 height 37
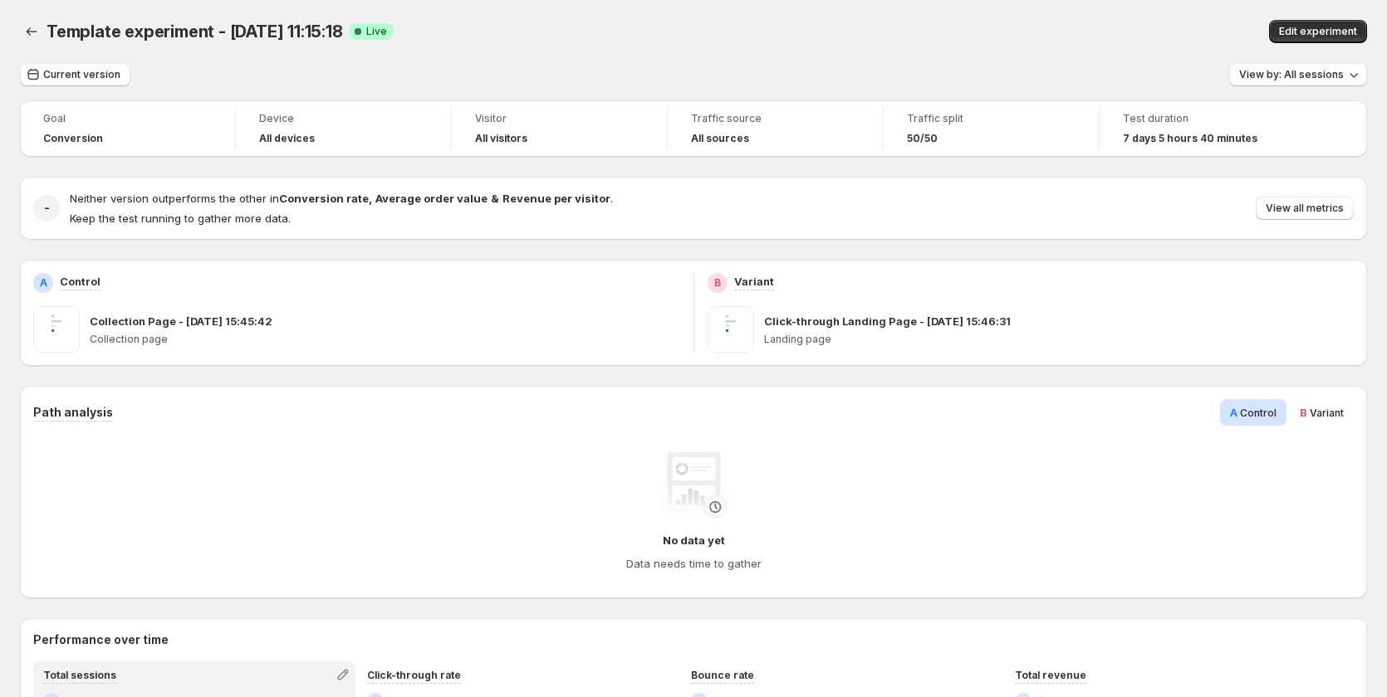
click at [1327, 418] on span "Variant" at bounding box center [1326, 413] width 34 height 12
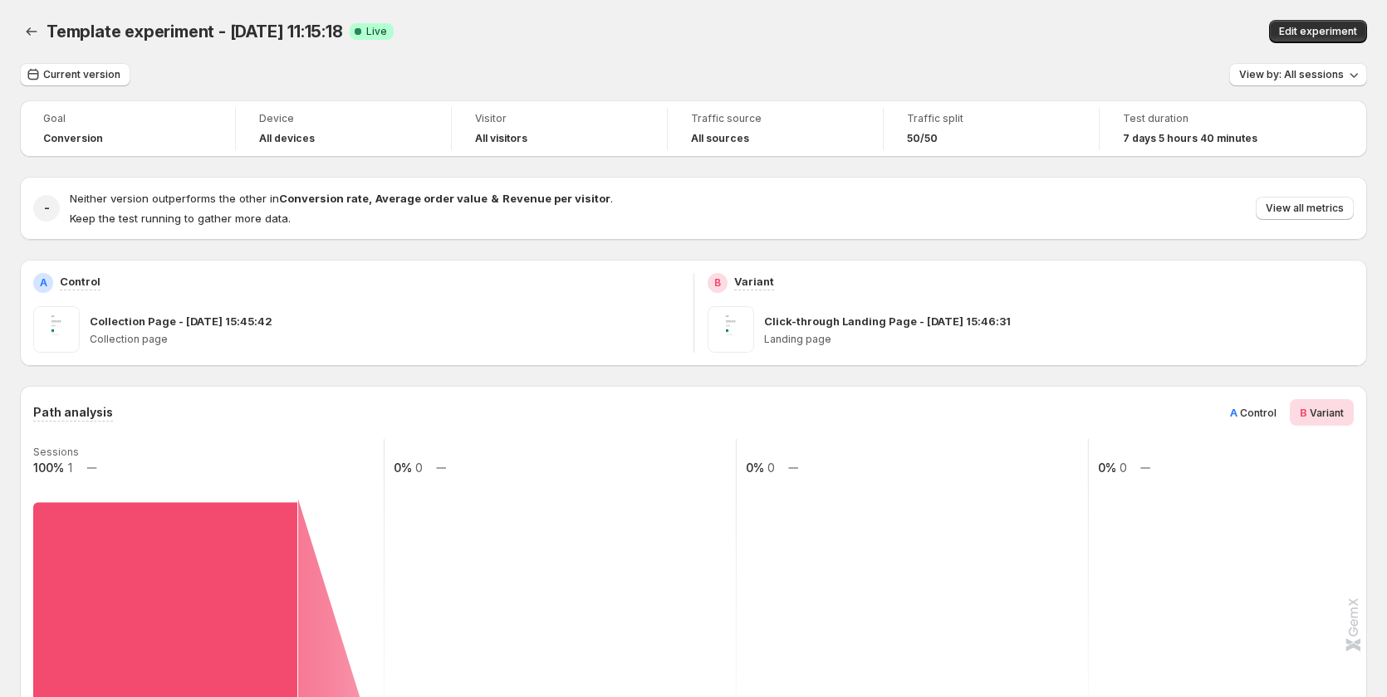
click at [1261, 415] on span "Control" at bounding box center [1258, 413] width 37 height 12
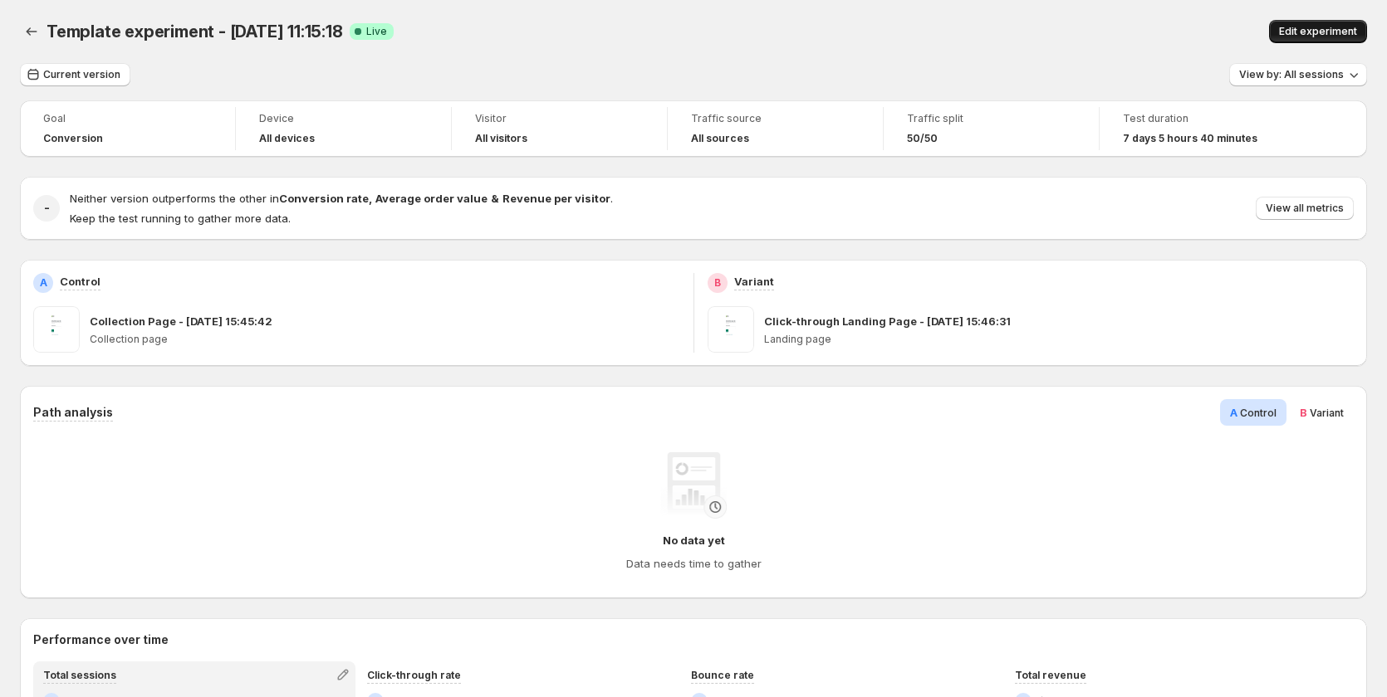
click at [1320, 34] on span "Edit experiment" at bounding box center [1318, 31] width 78 height 13
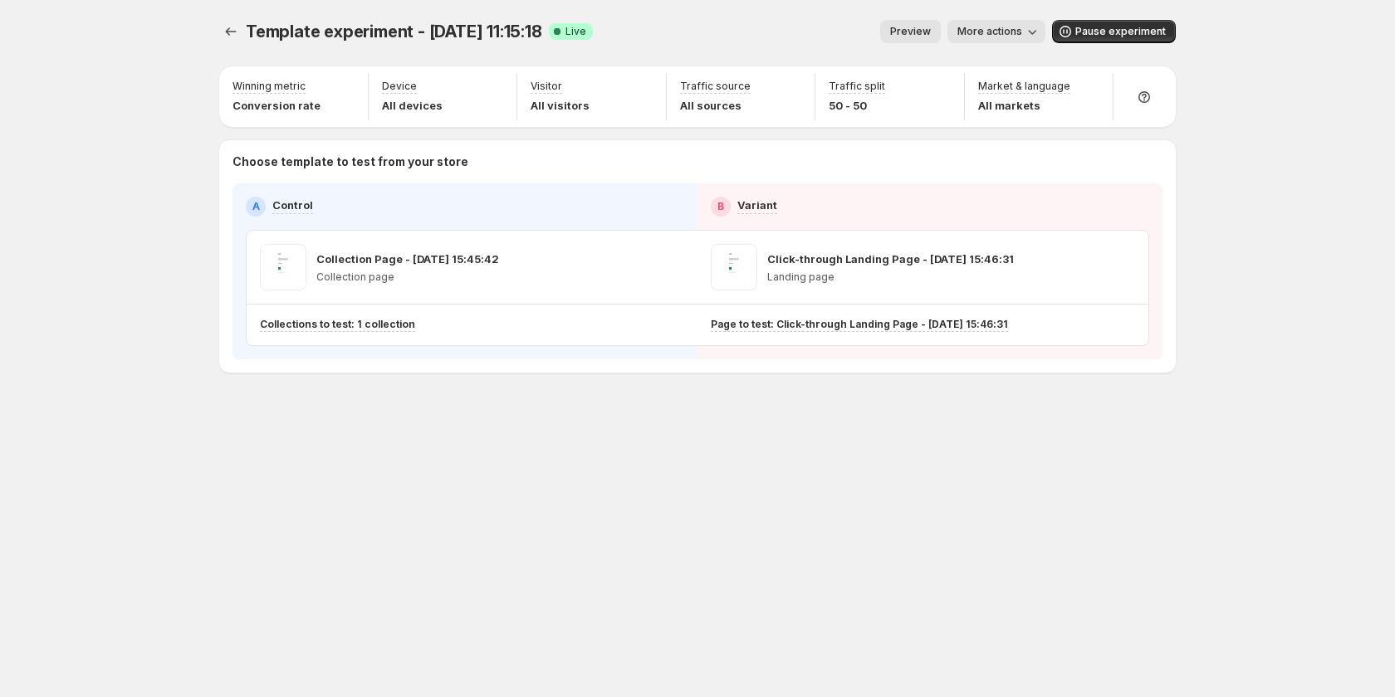
click at [910, 27] on span "Preview" at bounding box center [910, 31] width 41 height 13
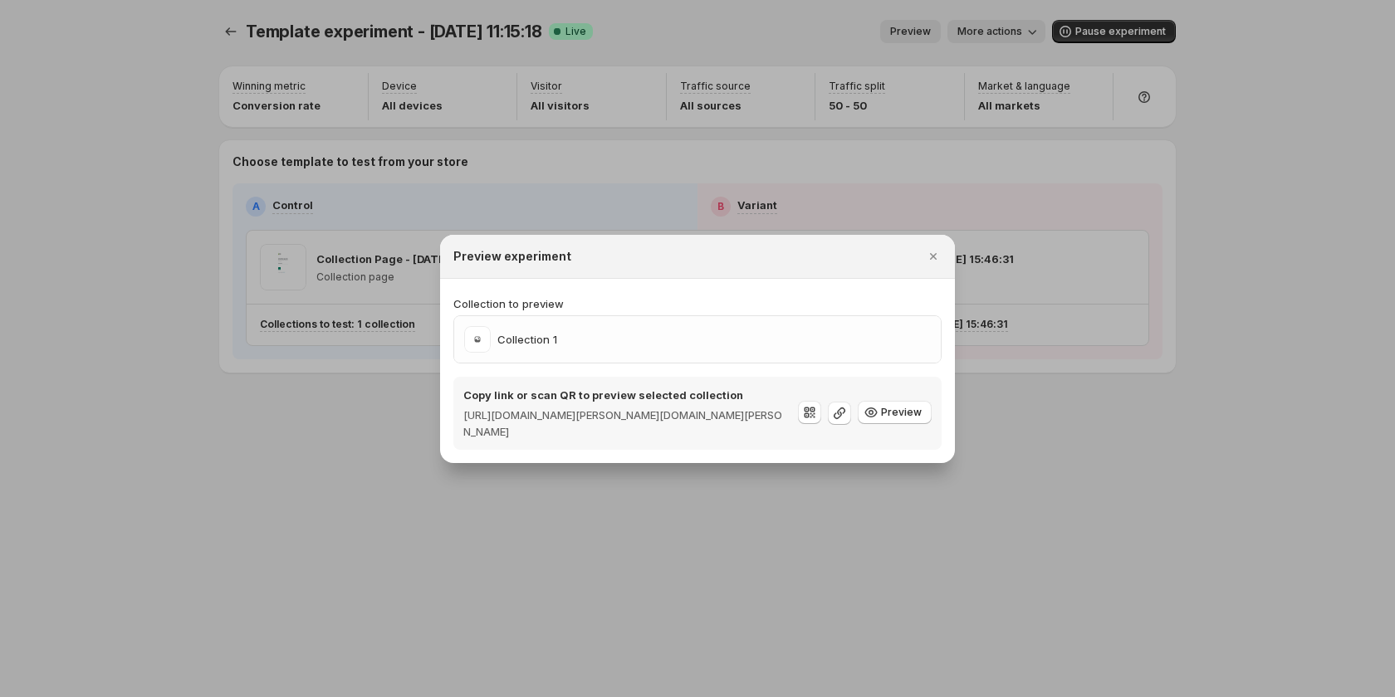
click at [770, 121] on div at bounding box center [697, 348] width 1395 height 697
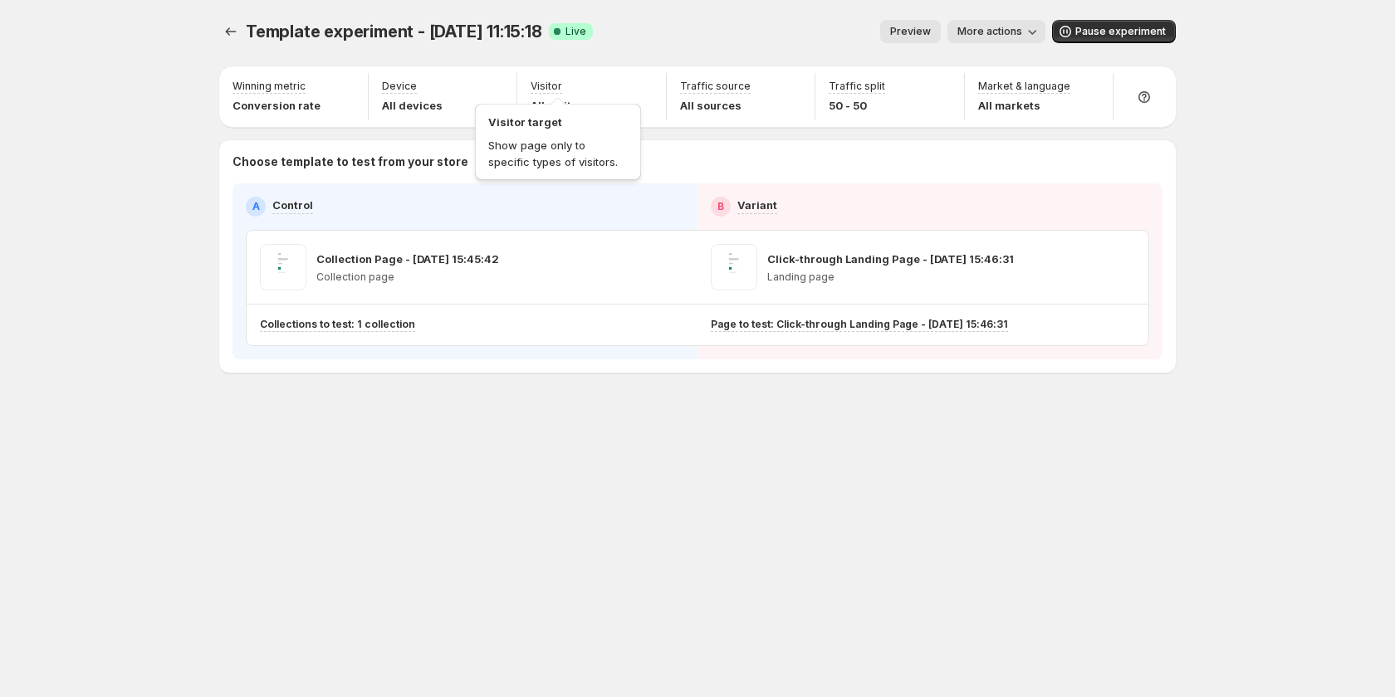
drag, startPoint x: 582, startPoint y: 90, endPoint x: 619, endPoint y: 2, distance: 94.5
click at [937, 24] on button "Preview" at bounding box center [910, 31] width 61 height 23
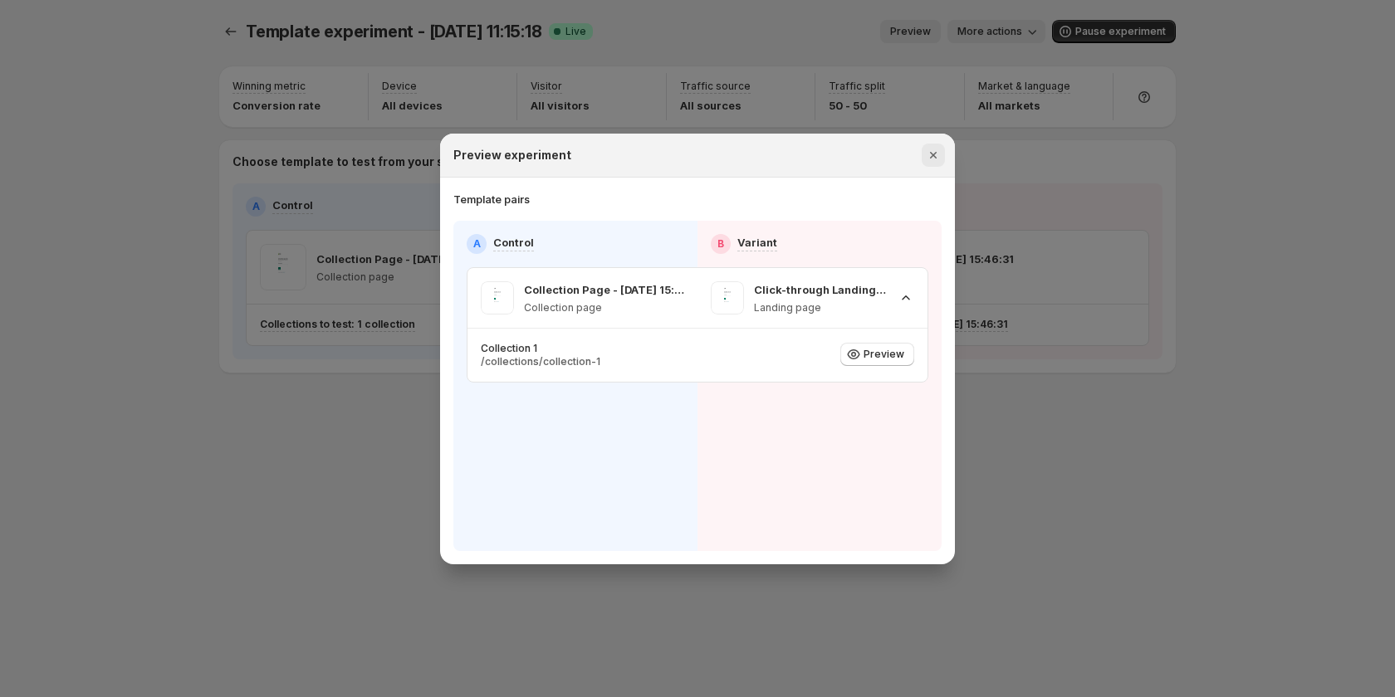
click at [931, 157] on icon "Close" at bounding box center [933, 155] width 7 height 7
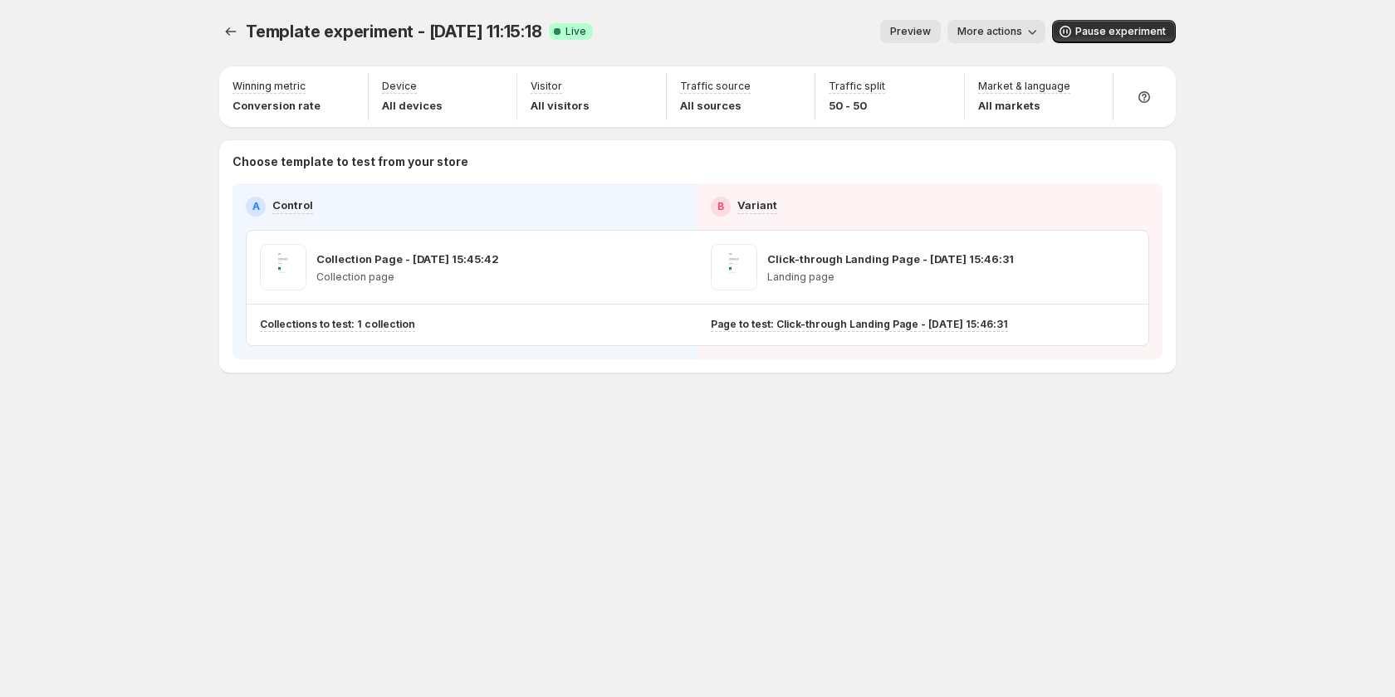
click at [908, 24] on button "Preview" at bounding box center [910, 31] width 61 height 23
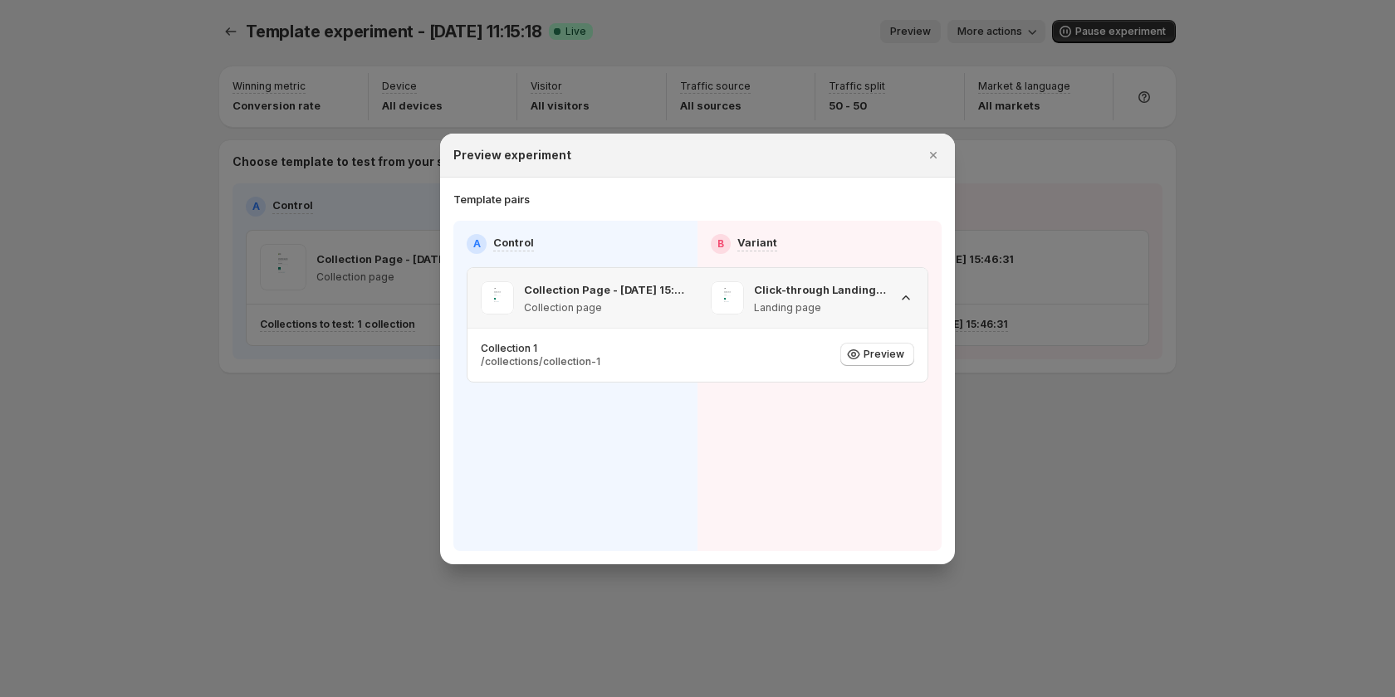
click at [916, 291] on div "Click-through Landing Page - Aug 28, 15:46:31 Landing page" at bounding box center [812, 298] width 230 height 60
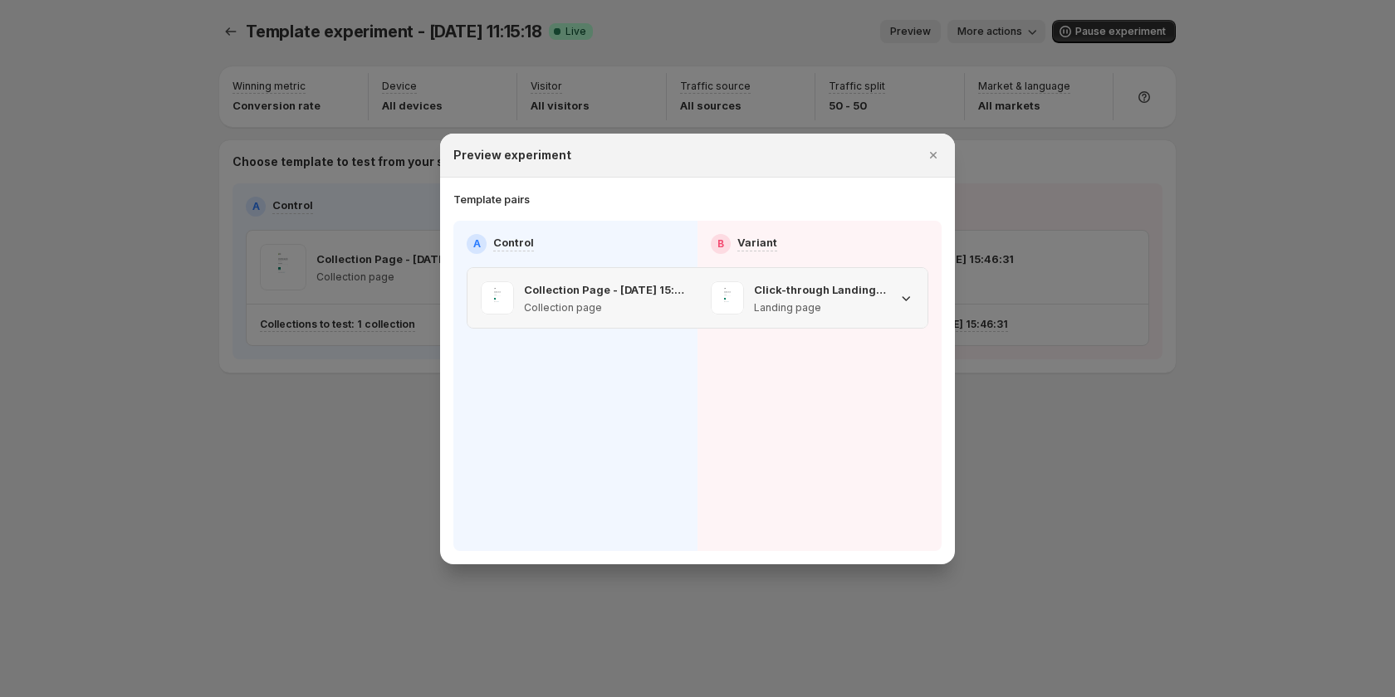
click at [916, 291] on div "Click-through Landing Page - Aug 28, 15:46:31 Landing page" at bounding box center [812, 298] width 230 height 60
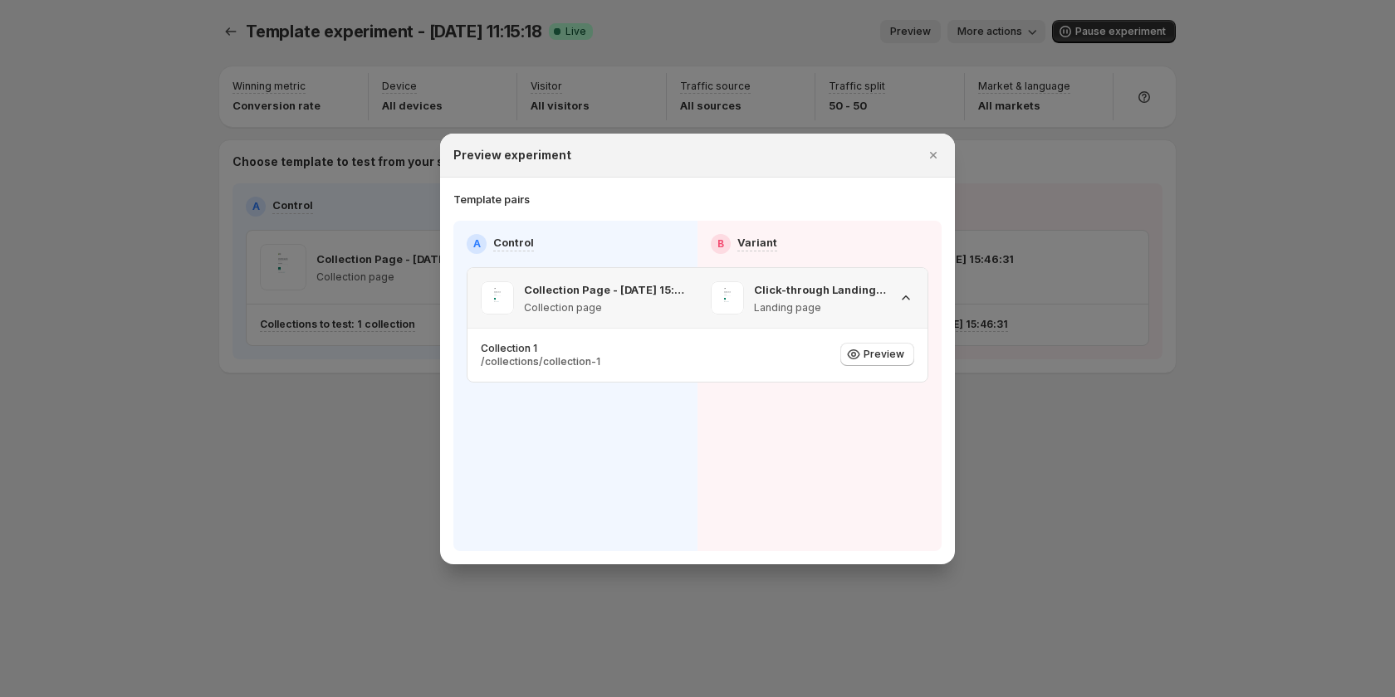
click at [916, 291] on div "Click-through Landing Page - Aug 28, 15:46:31 Landing page" at bounding box center [812, 298] width 230 height 60
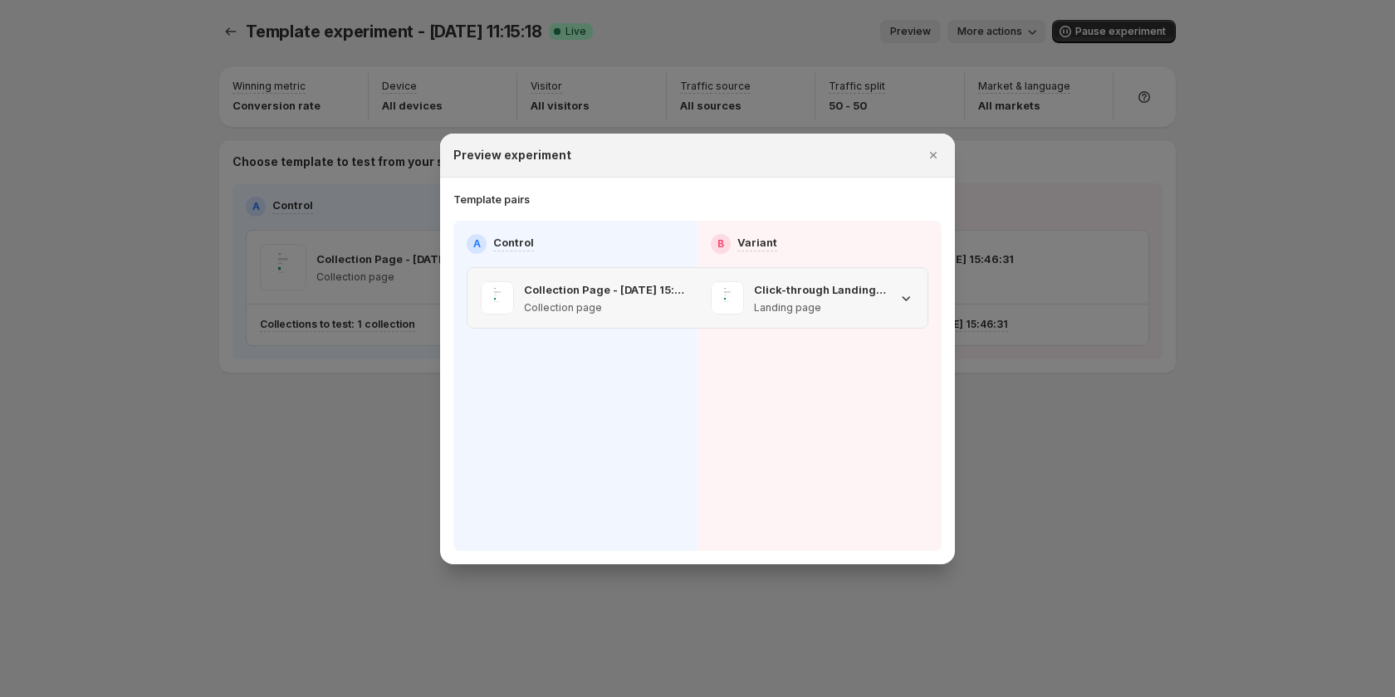
click at [916, 291] on div "Click-through Landing Page - Aug 28, 15:46:31 Landing page" at bounding box center [812, 298] width 230 height 60
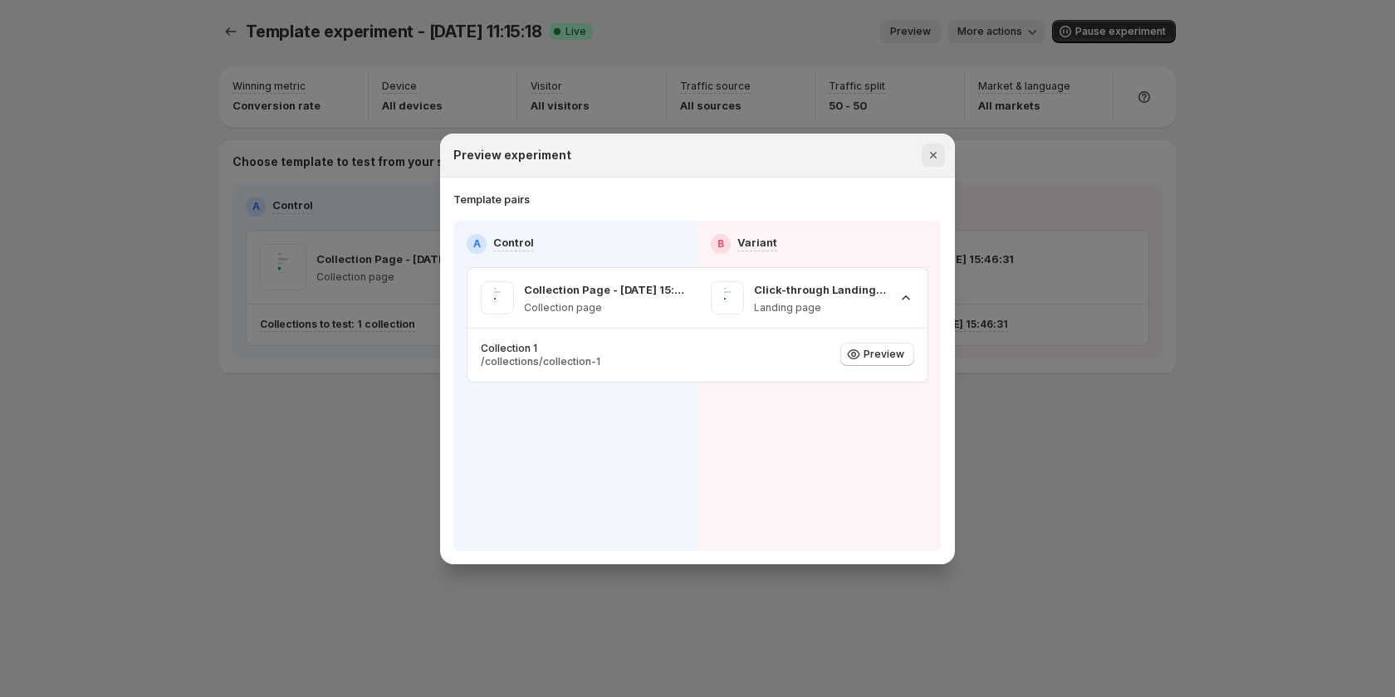
click at [935, 150] on icon "Close" at bounding box center [933, 155] width 17 height 17
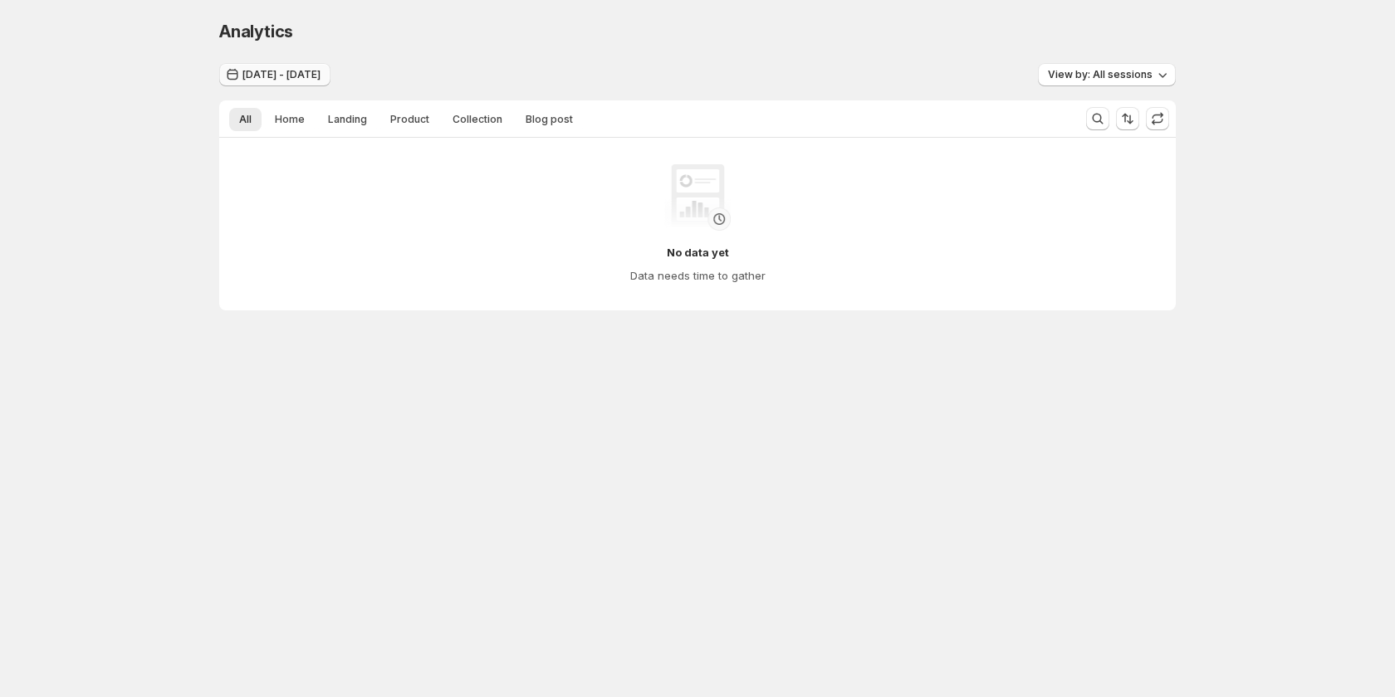
click at [320, 74] on span "Aug 19, 2025 - Aug 22, 2025" at bounding box center [281, 74] width 78 height 13
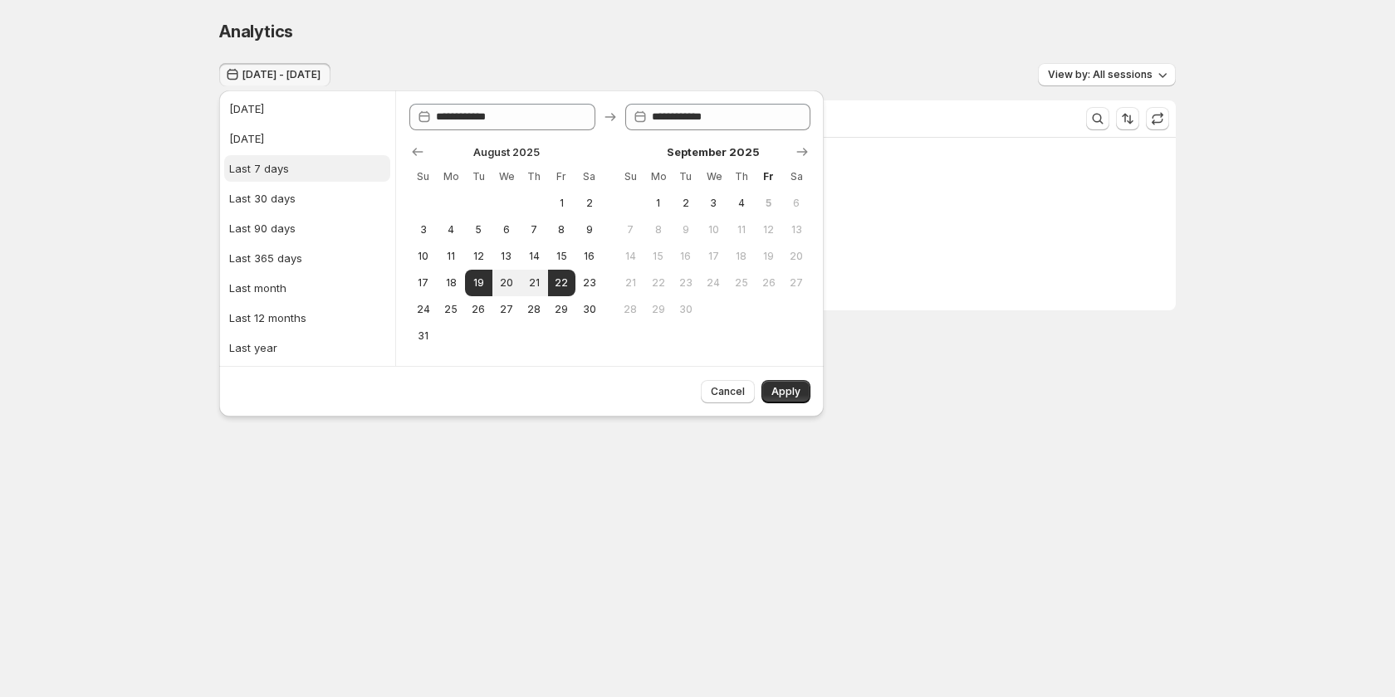
click at [335, 169] on button "Last 7 days" at bounding box center [307, 168] width 166 height 27
type input "**********"
click at [802, 388] on button "Apply" at bounding box center [785, 391] width 49 height 23
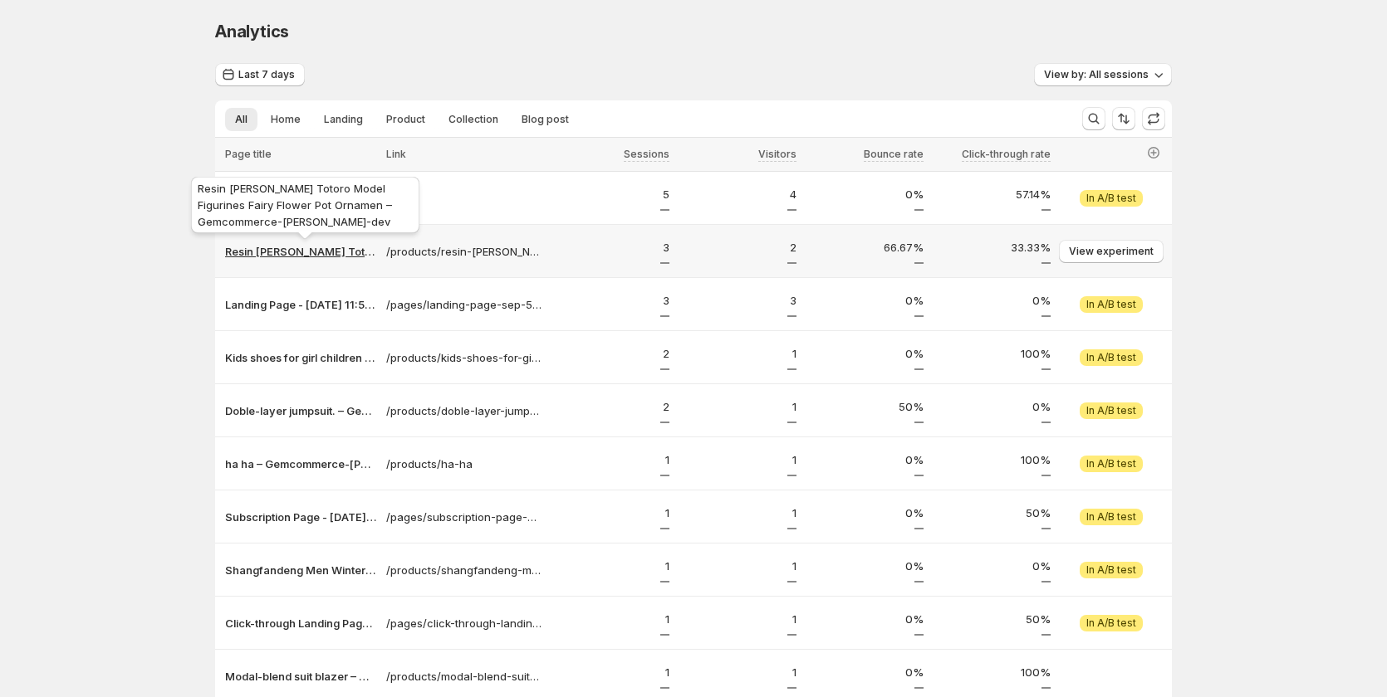
click at [276, 252] on p "Resin Hayao Miyazaki's Totoro Model Figurines Fairy Flower Pot Ornamen – Gemcom…" at bounding box center [300, 251] width 151 height 17
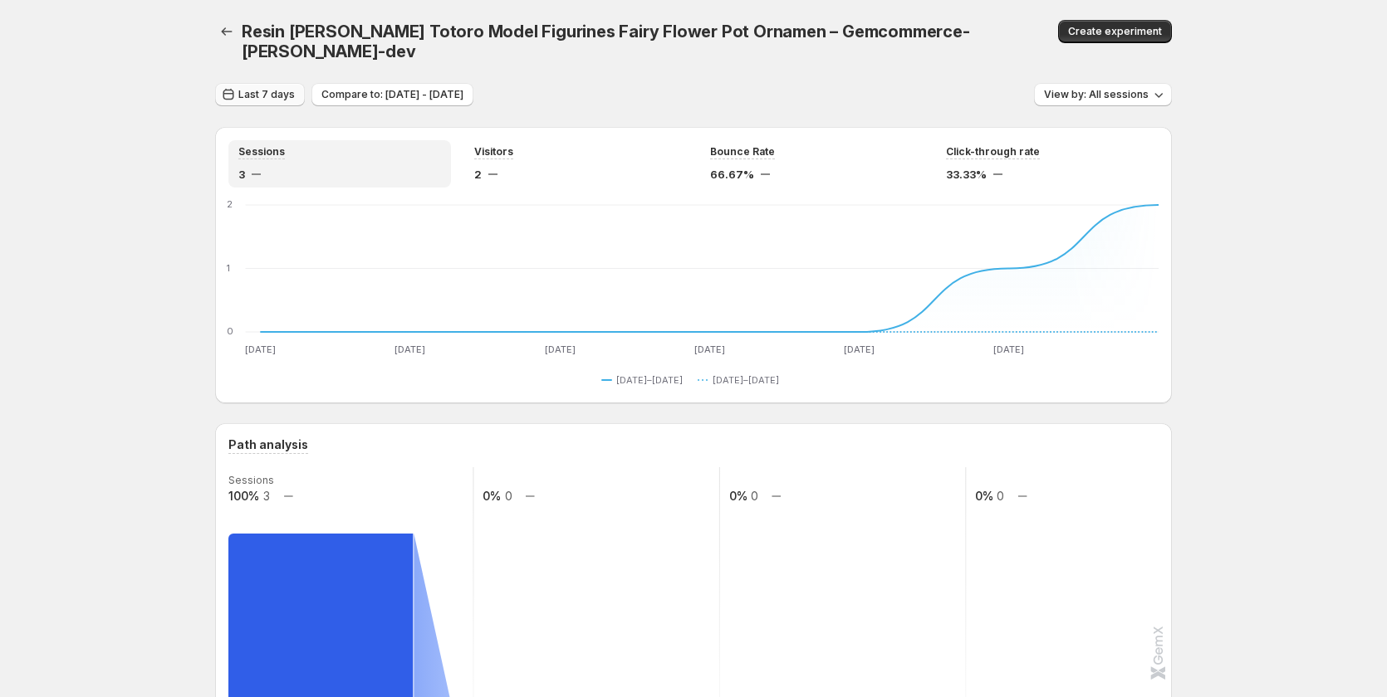
click at [277, 93] on span "Last 7 days" at bounding box center [266, 94] width 56 height 13
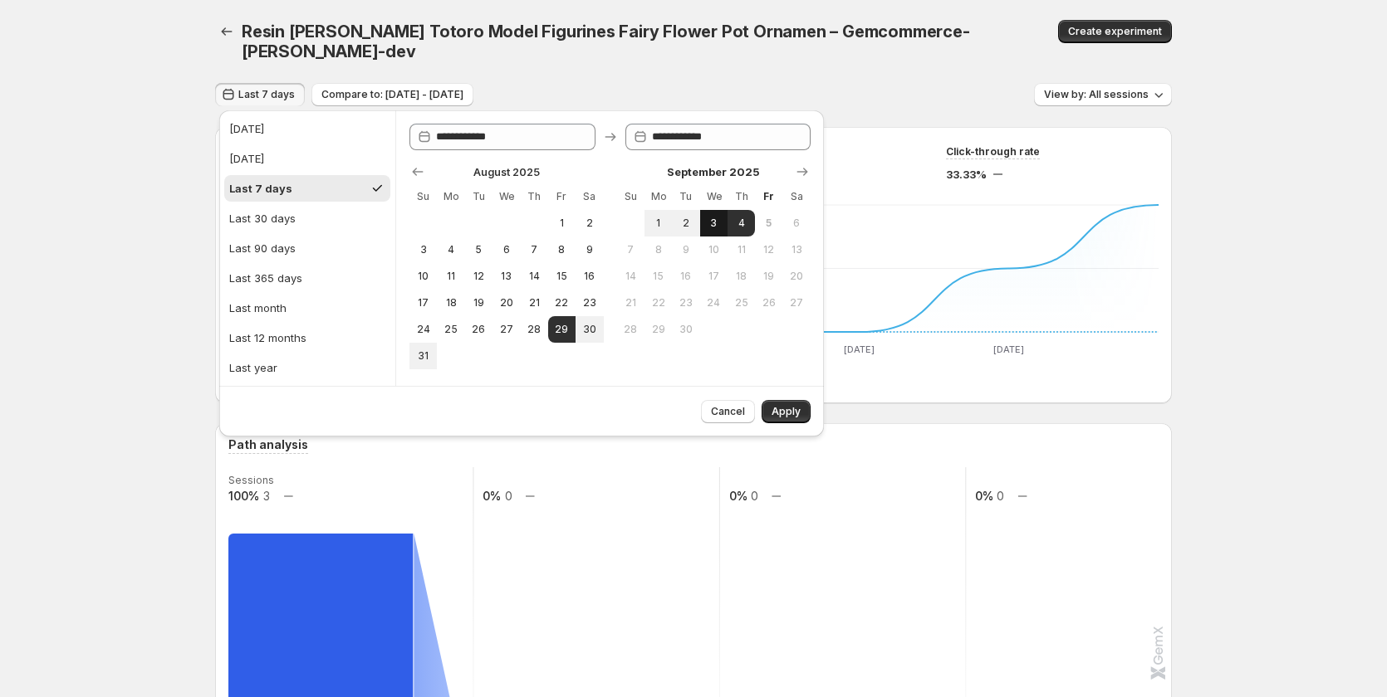
click at [714, 225] on span "3" at bounding box center [714, 223] width 14 height 13
type input "**********"
click at [740, 225] on span "4" at bounding box center [741, 223] width 14 height 13
type input "**********"
click at [787, 408] on span "Apply" at bounding box center [785, 411] width 29 height 13
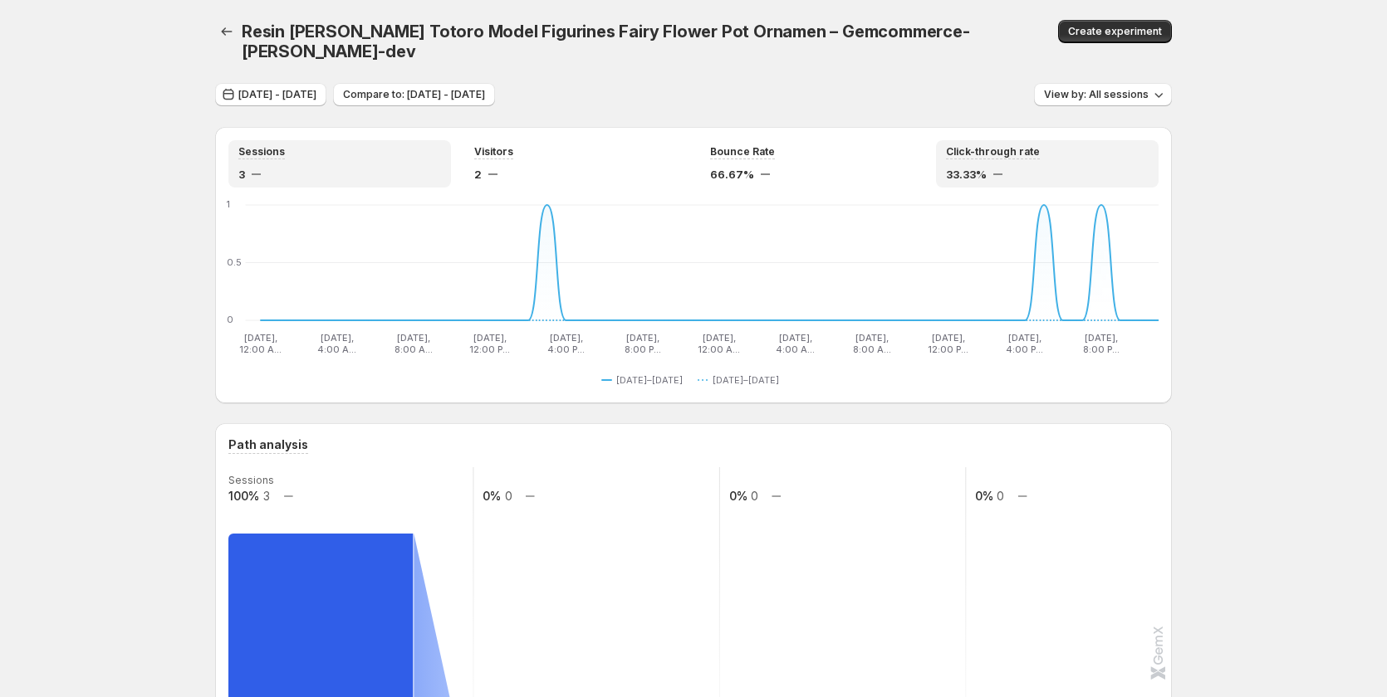
click at [964, 182] on span "33.33%" at bounding box center [966, 174] width 41 height 17
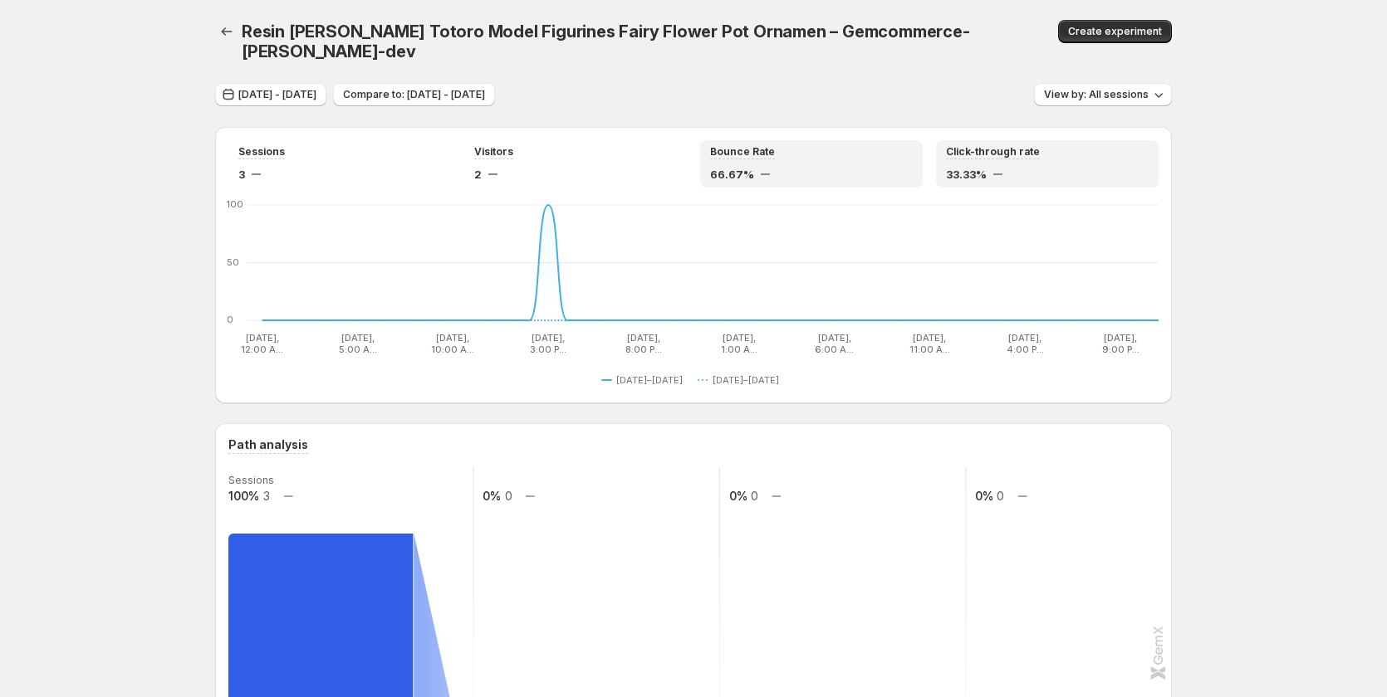
click at [851, 176] on div "66.67%" at bounding box center [811, 174] width 203 height 17
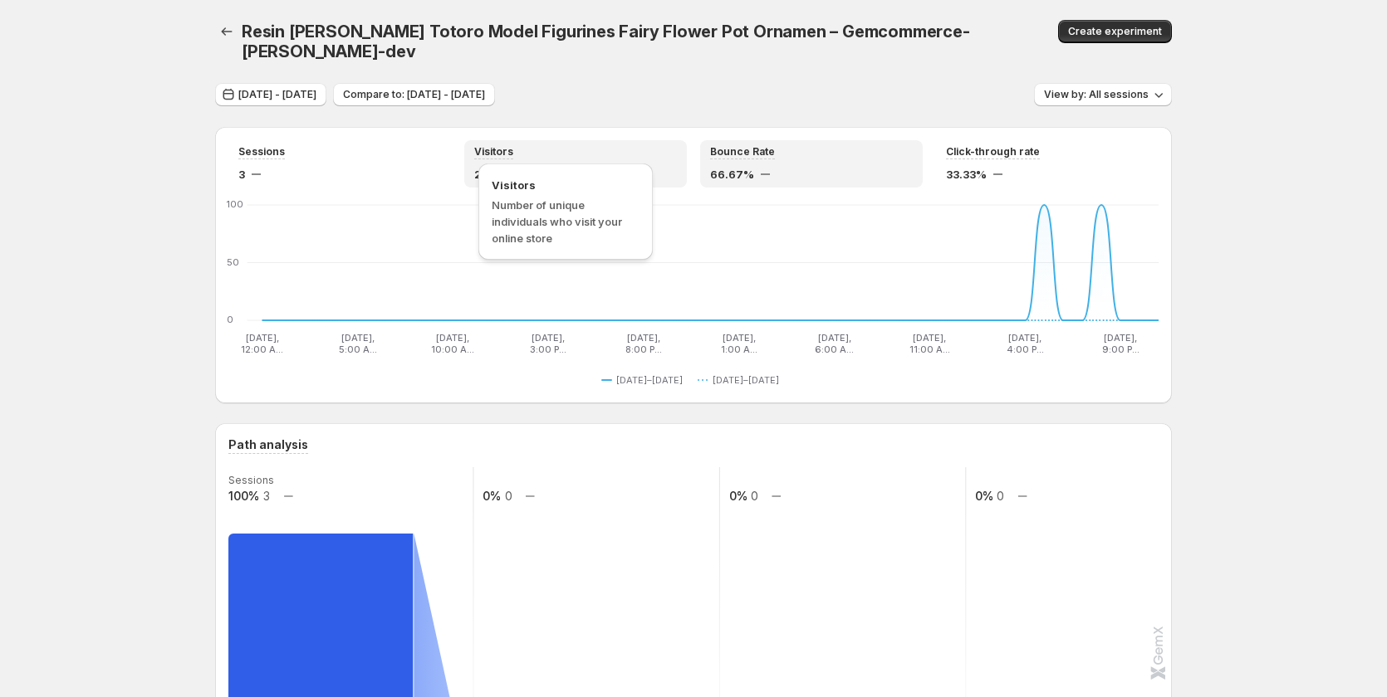
click at [513, 157] on span "Visitors" at bounding box center [493, 151] width 39 height 13
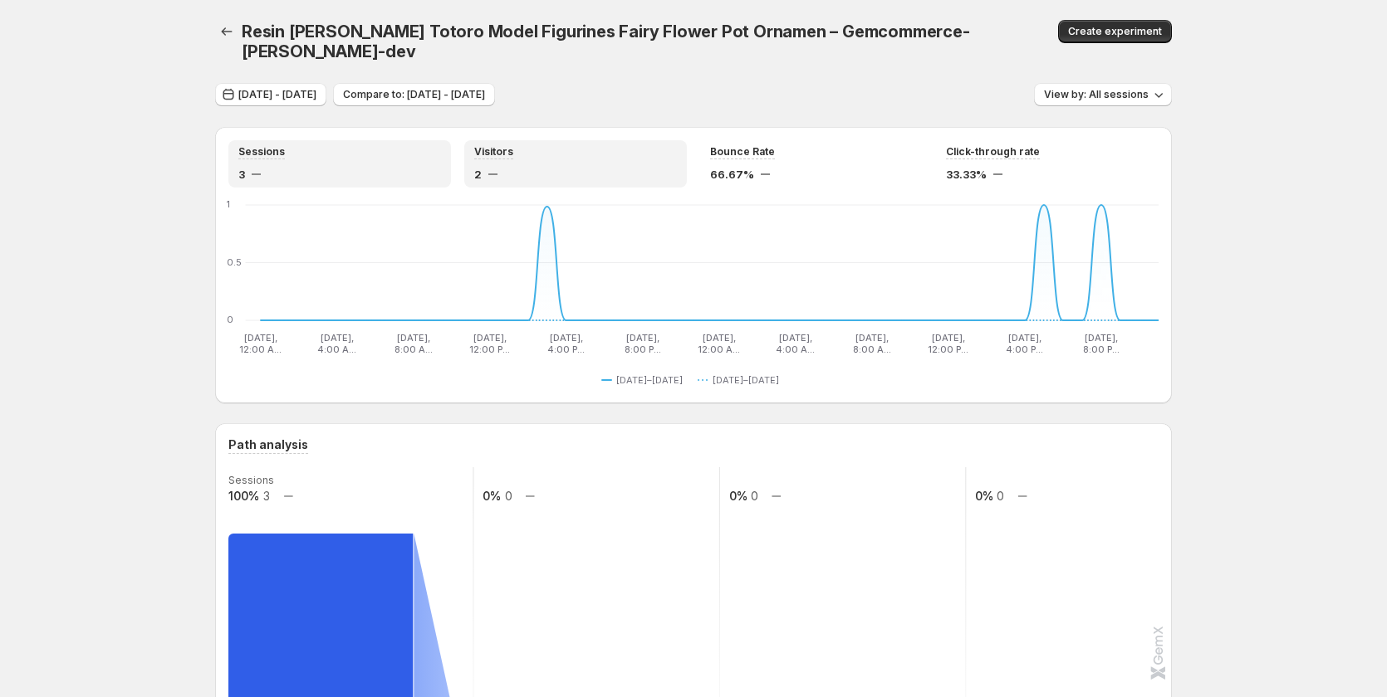
click at [325, 155] on div "Sessions" at bounding box center [339, 152] width 203 height 14
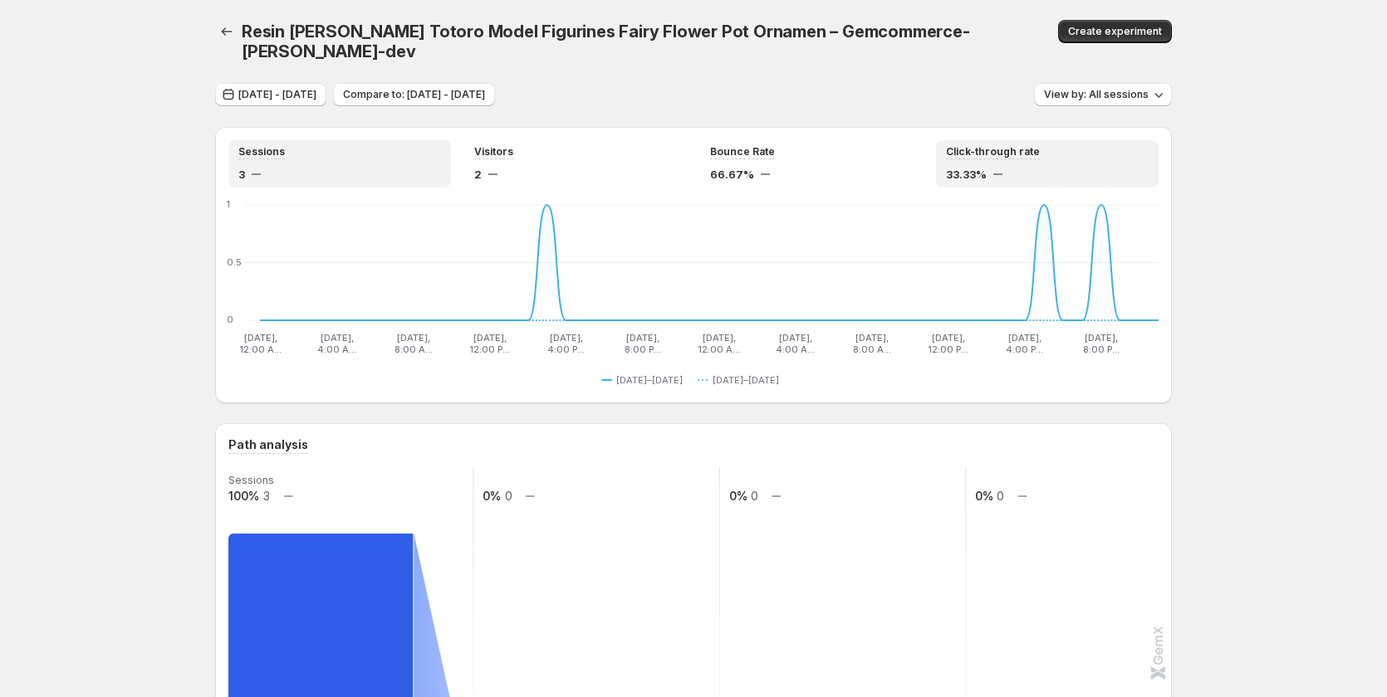
click at [969, 144] on div "Click-through rate 33.33%" at bounding box center [1047, 163] width 223 height 47
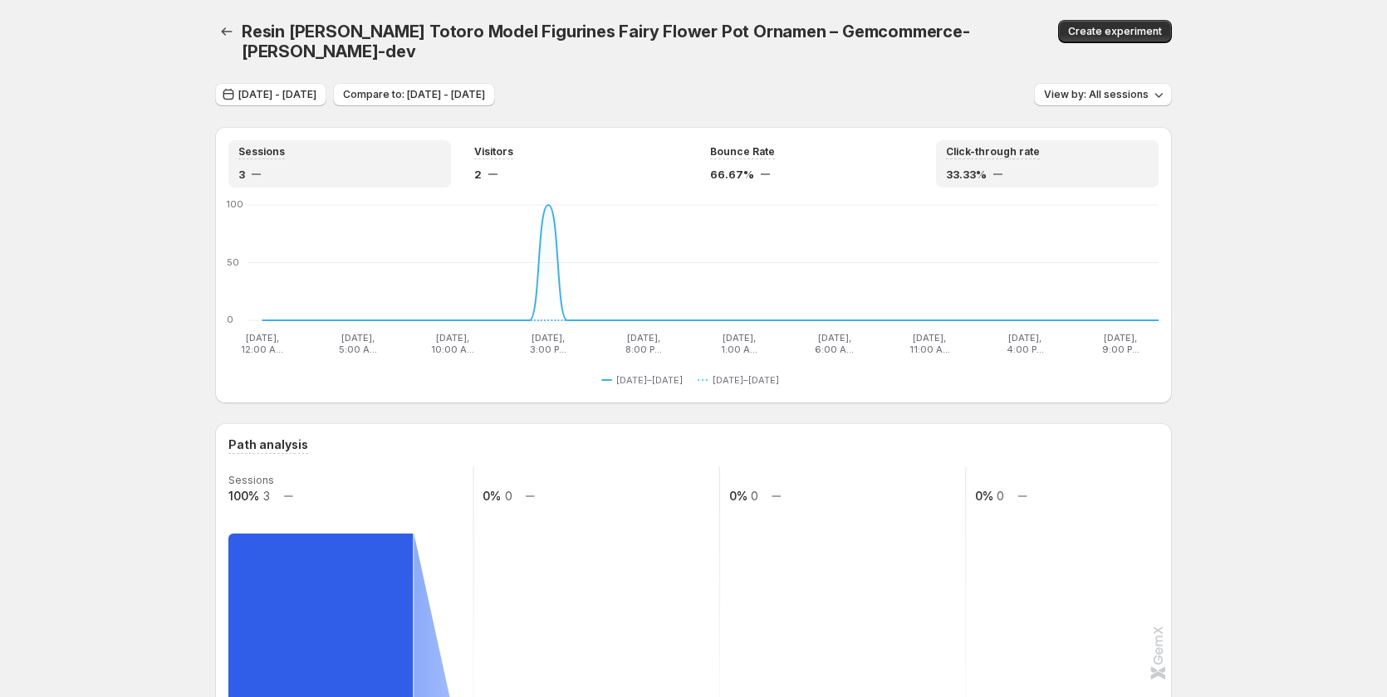
click at [441, 145] on div "Sessions" at bounding box center [339, 152] width 203 height 14
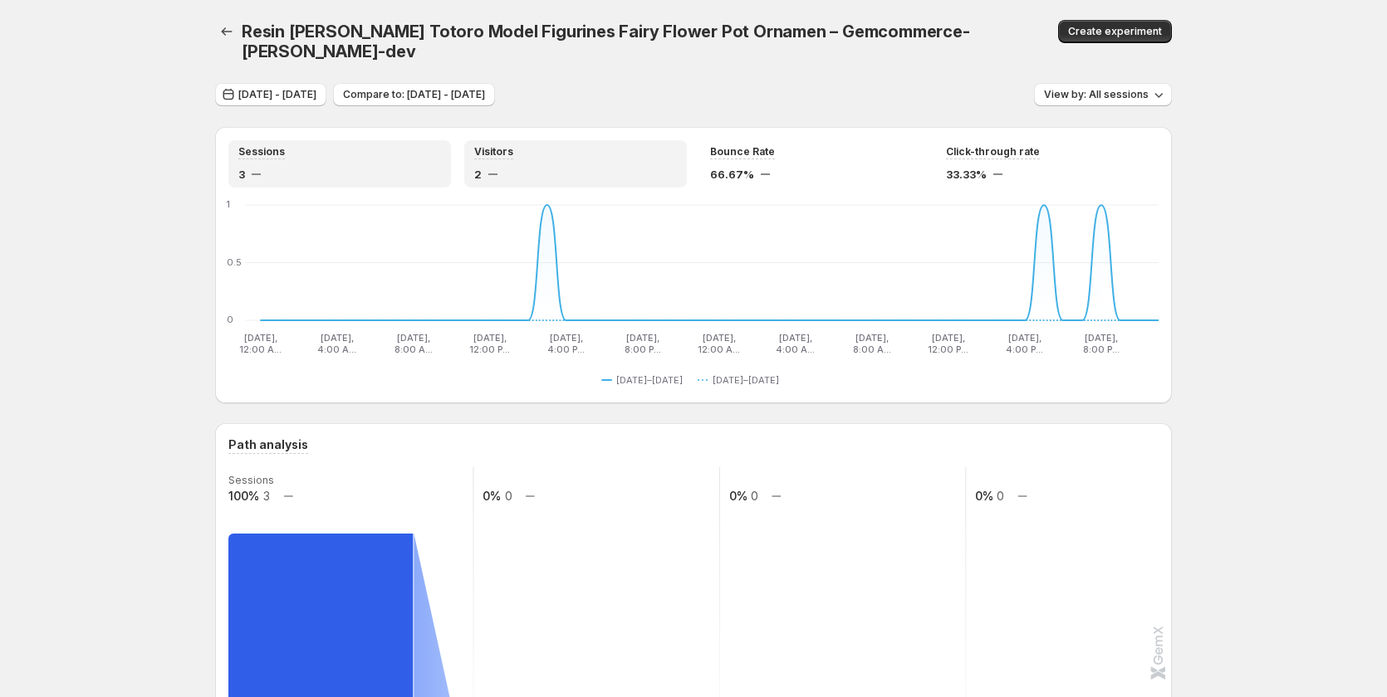
click at [565, 158] on div "Visitors" at bounding box center [575, 152] width 203 height 14
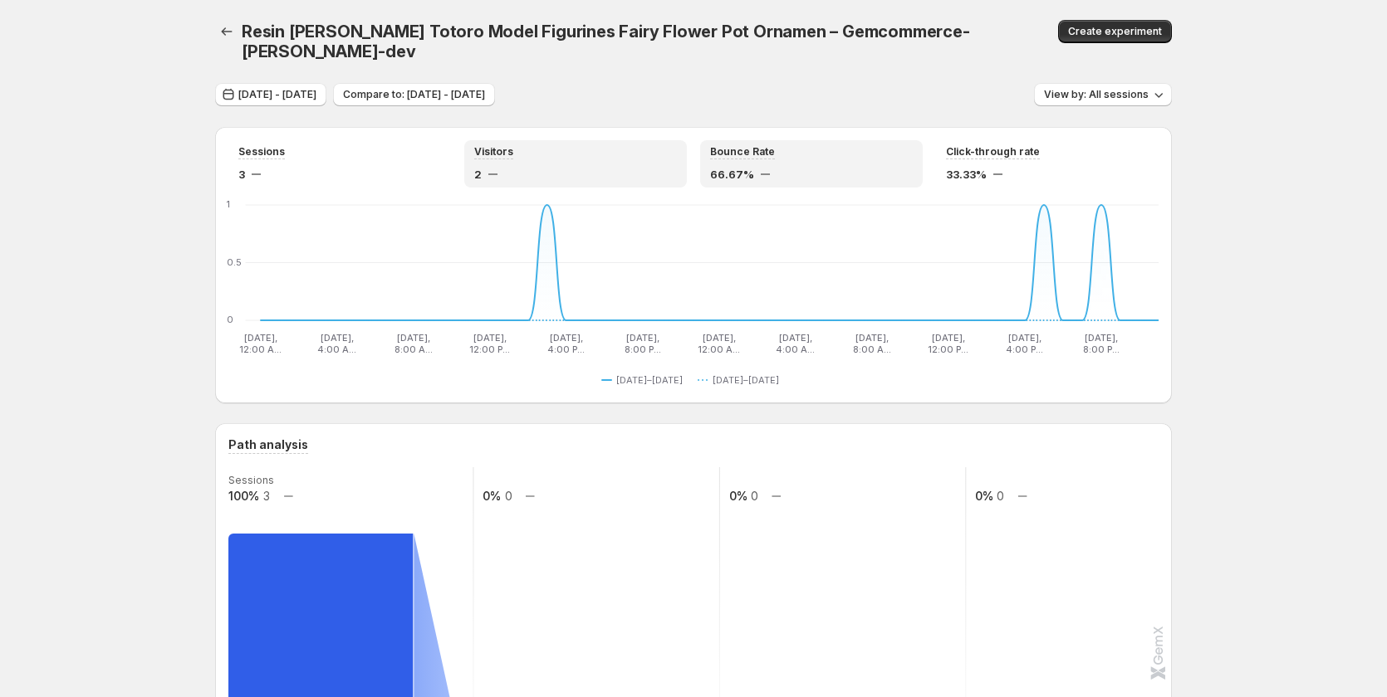
click at [821, 158] on div "Bounce Rate" at bounding box center [811, 152] width 203 height 14
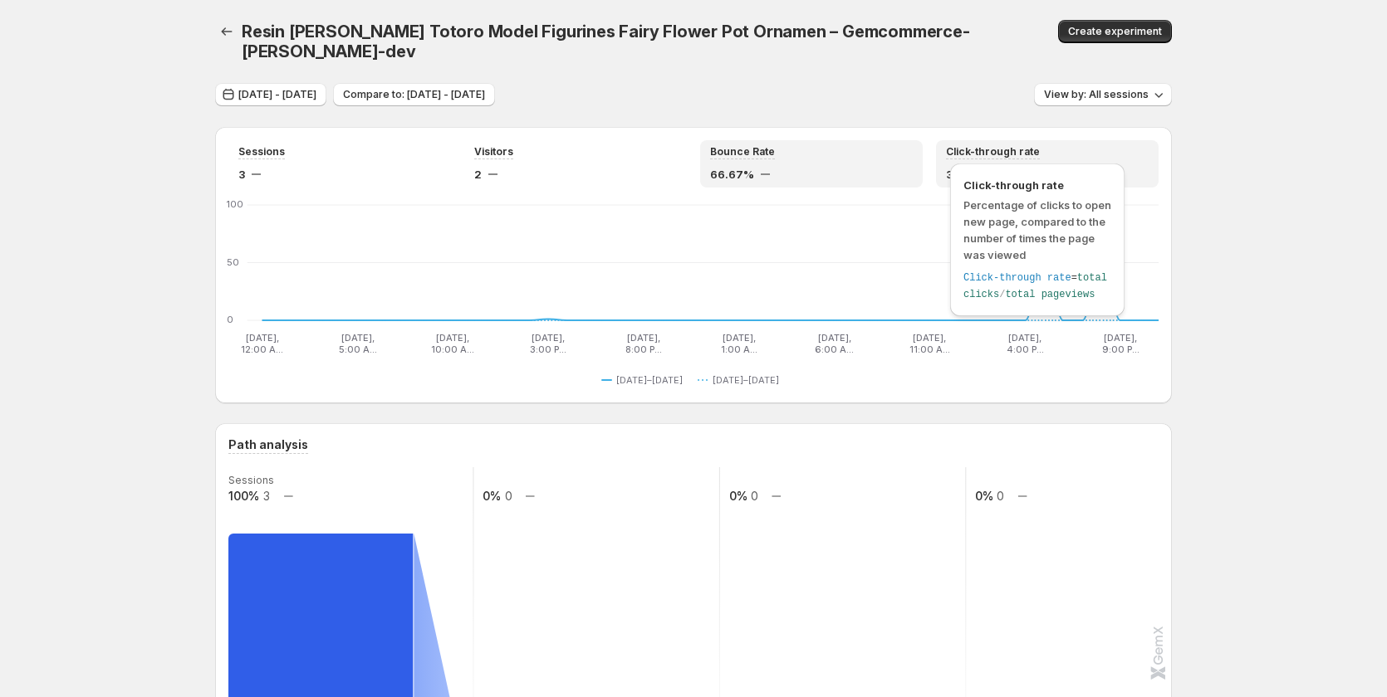
click at [1022, 158] on span "Click-through rate" at bounding box center [993, 151] width 94 height 13
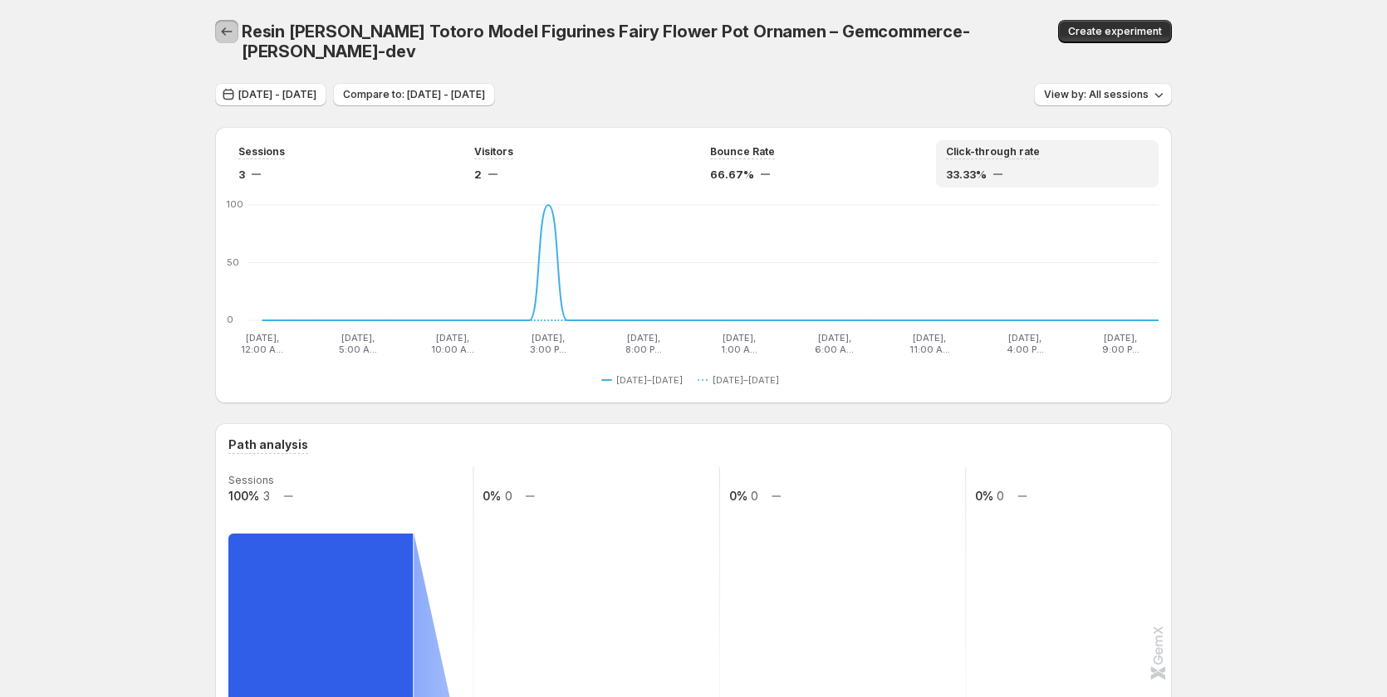
click at [231, 35] on icon "button" at bounding box center [226, 31] width 17 height 17
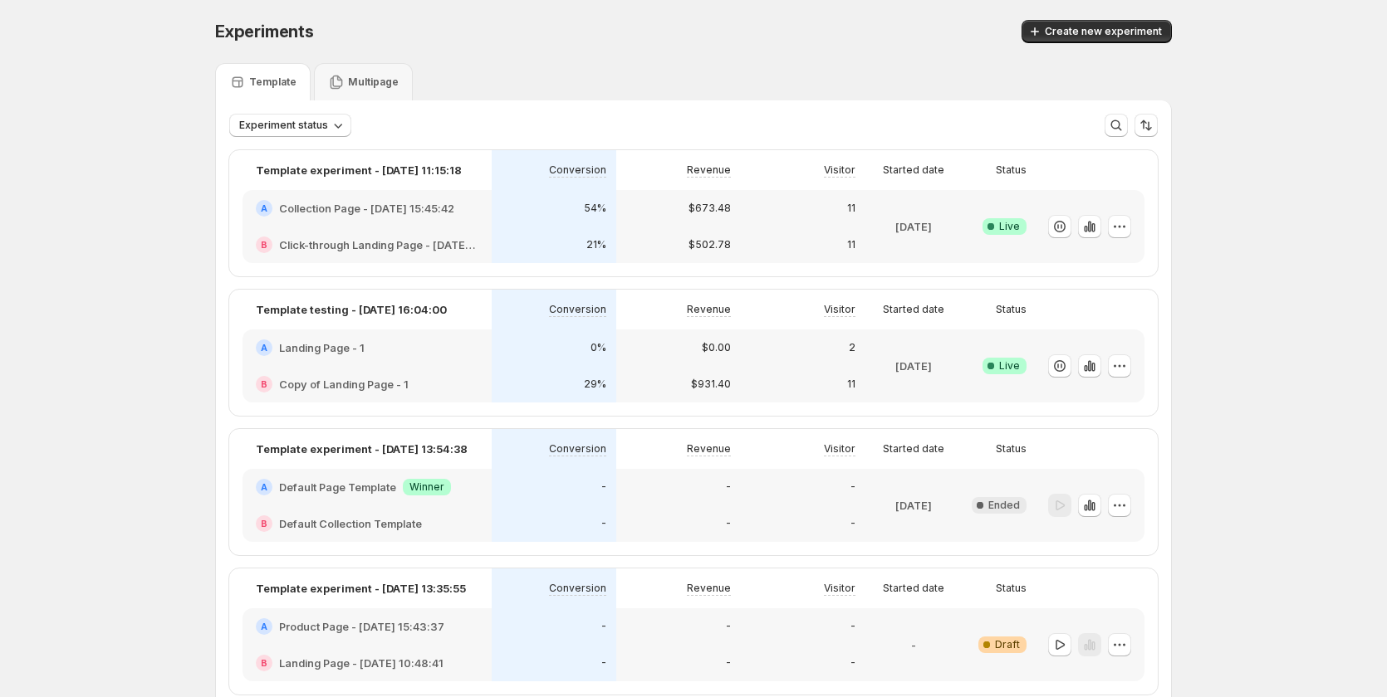
click at [526, 230] on div "21%" at bounding box center [554, 245] width 125 height 37
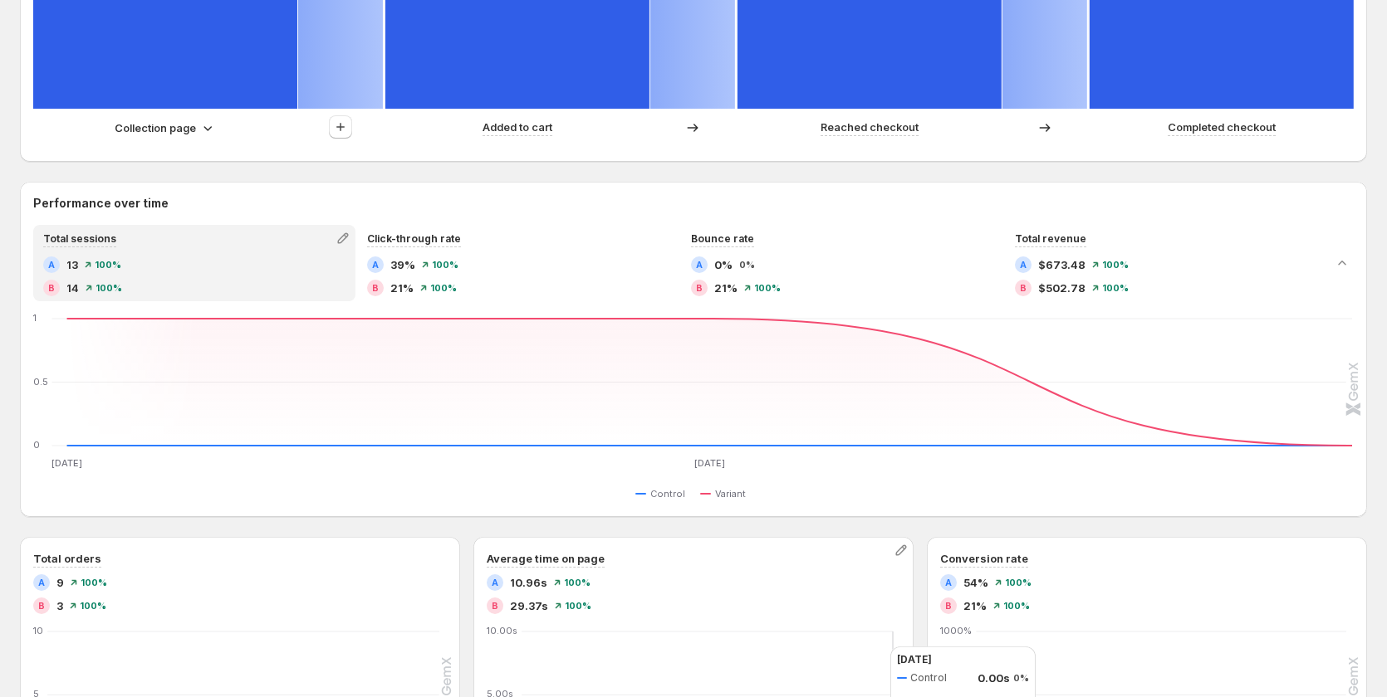
scroll to position [747, 0]
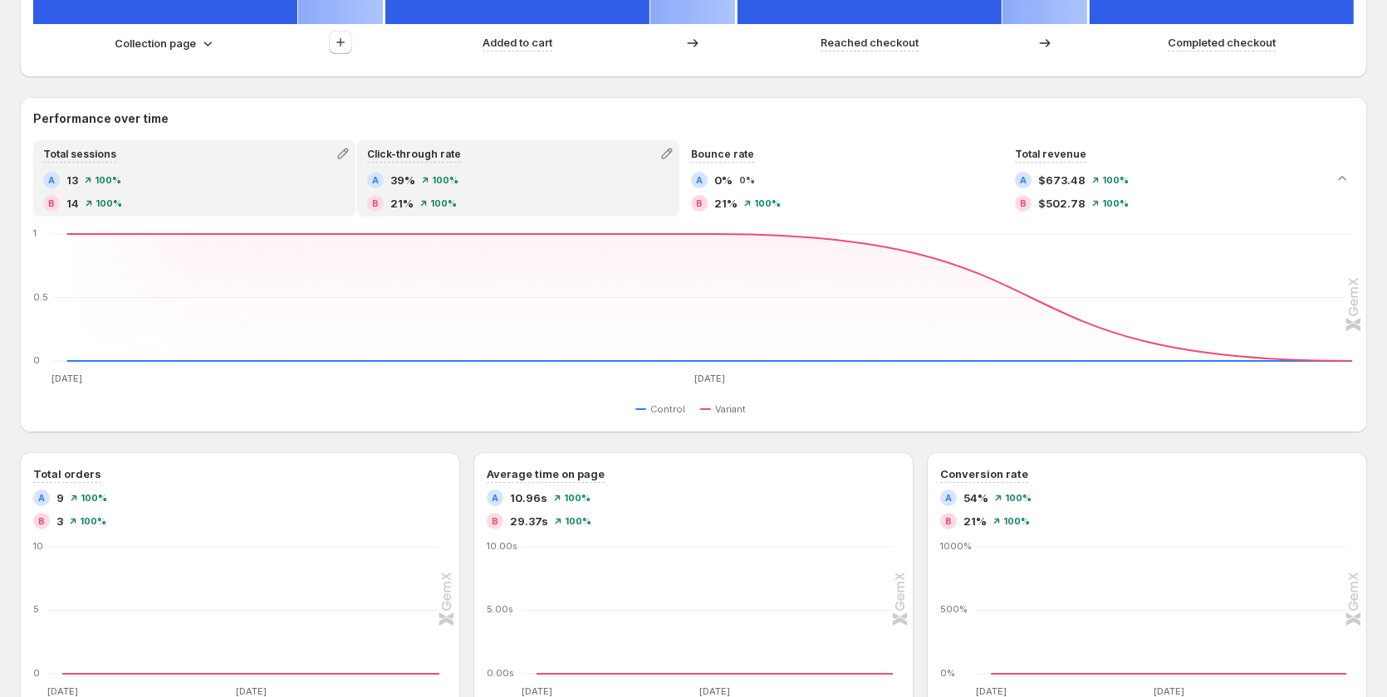
click at [485, 174] on div "A 39% 100%" at bounding box center [518, 180] width 302 height 17
click at [193, 191] on div "A 13 100% B 14 100%" at bounding box center [194, 192] width 302 height 40
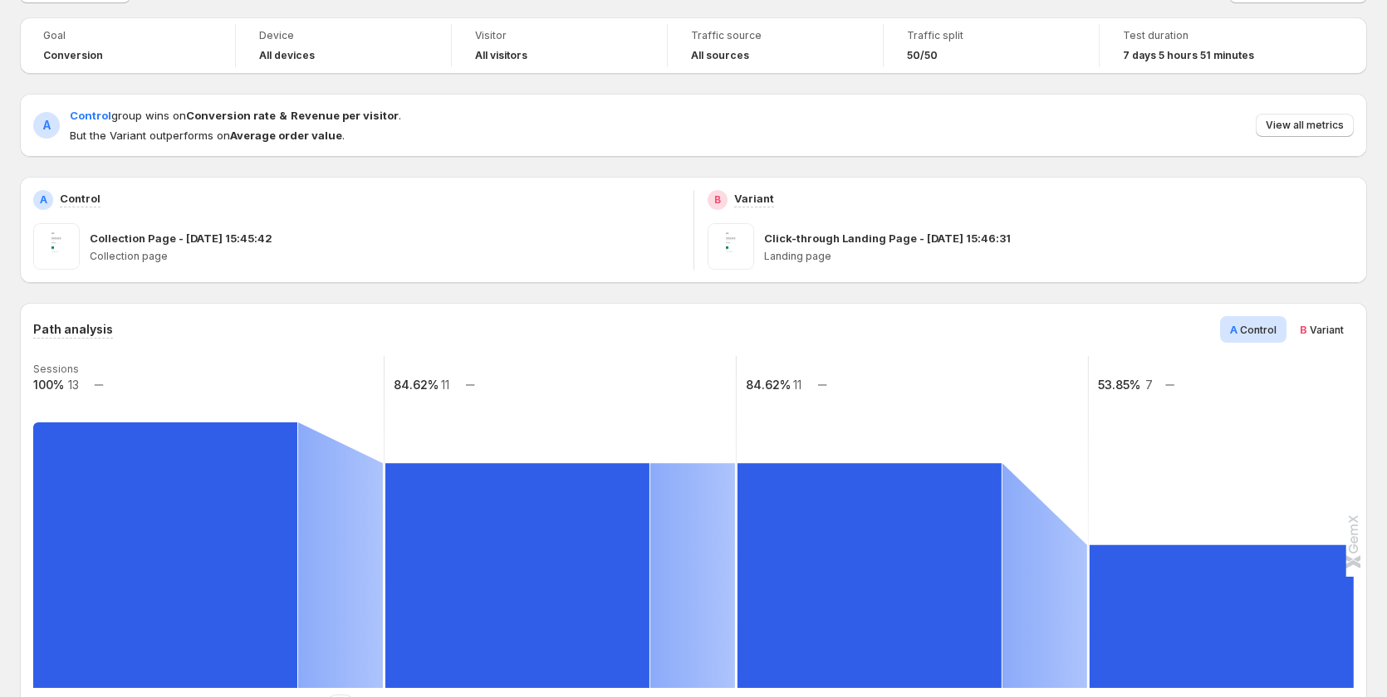
scroll to position [0, 0]
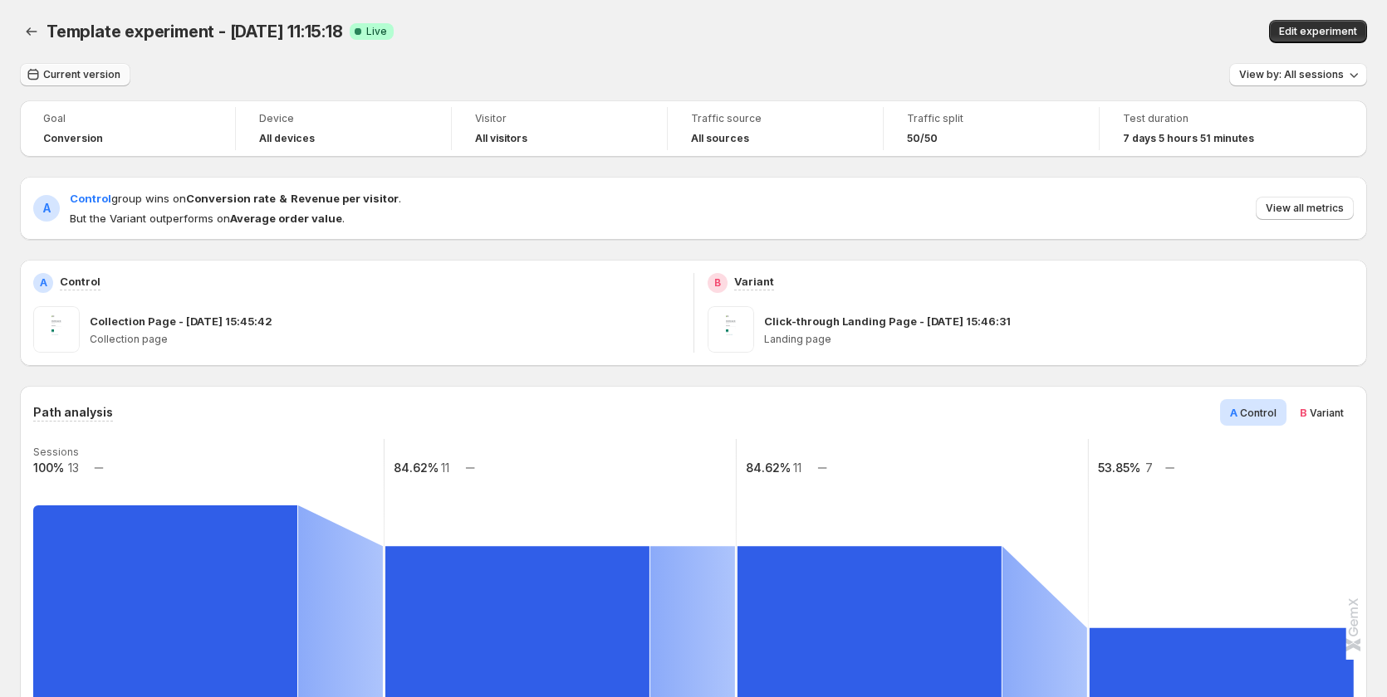
click at [100, 85] on button "Current version" at bounding box center [75, 74] width 110 height 23
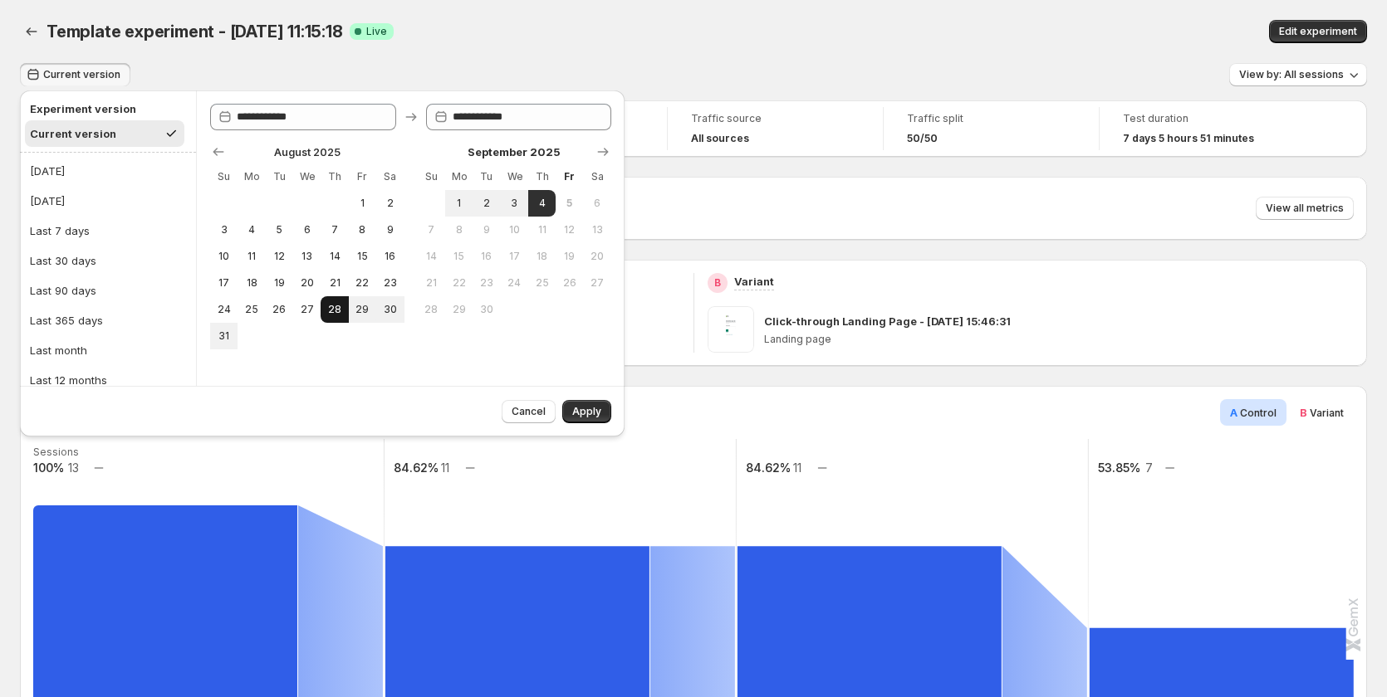
click at [335, 311] on span "28" at bounding box center [334, 309] width 14 height 13
type input "**********"
click at [302, 309] on span "27" at bounding box center [307, 309] width 14 height 13
type input "**********"
click at [530, 208] on button "4" at bounding box center [541, 203] width 27 height 27
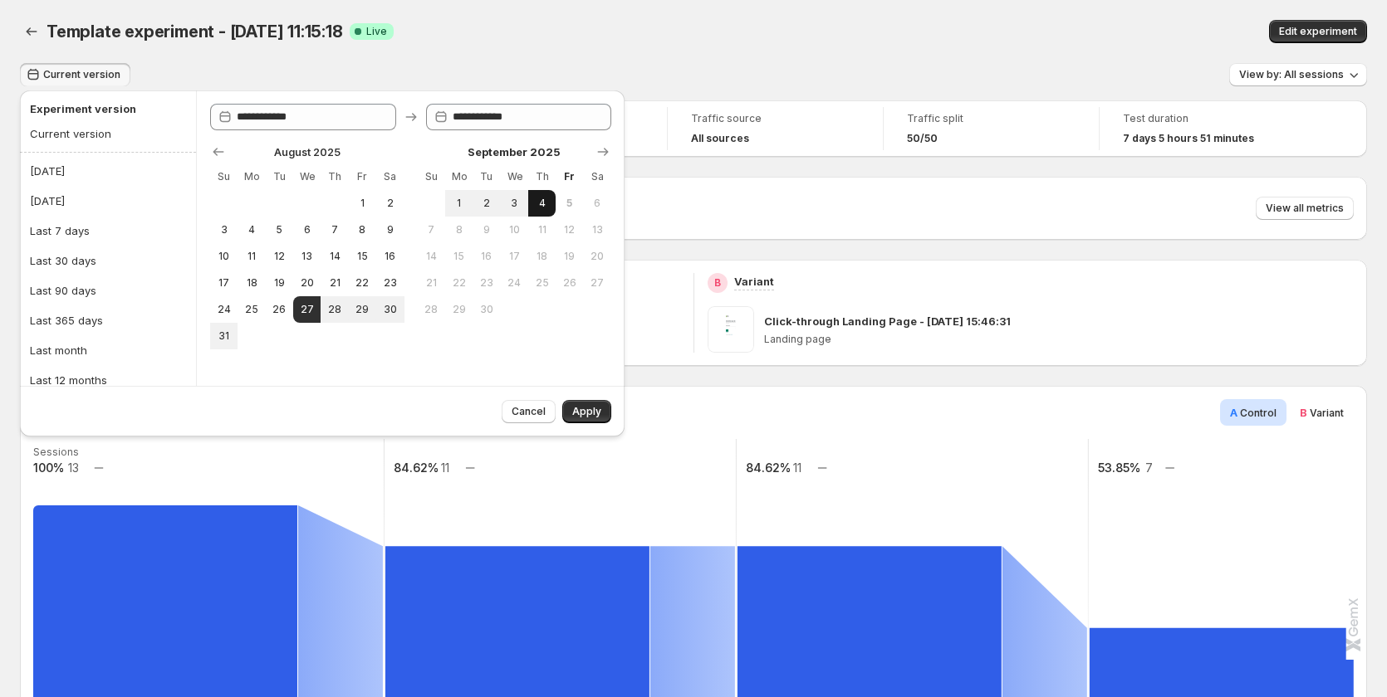
type input "**********"
click at [580, 401] on button "Apply" at bounding box center [586, 411] width 49 height 23
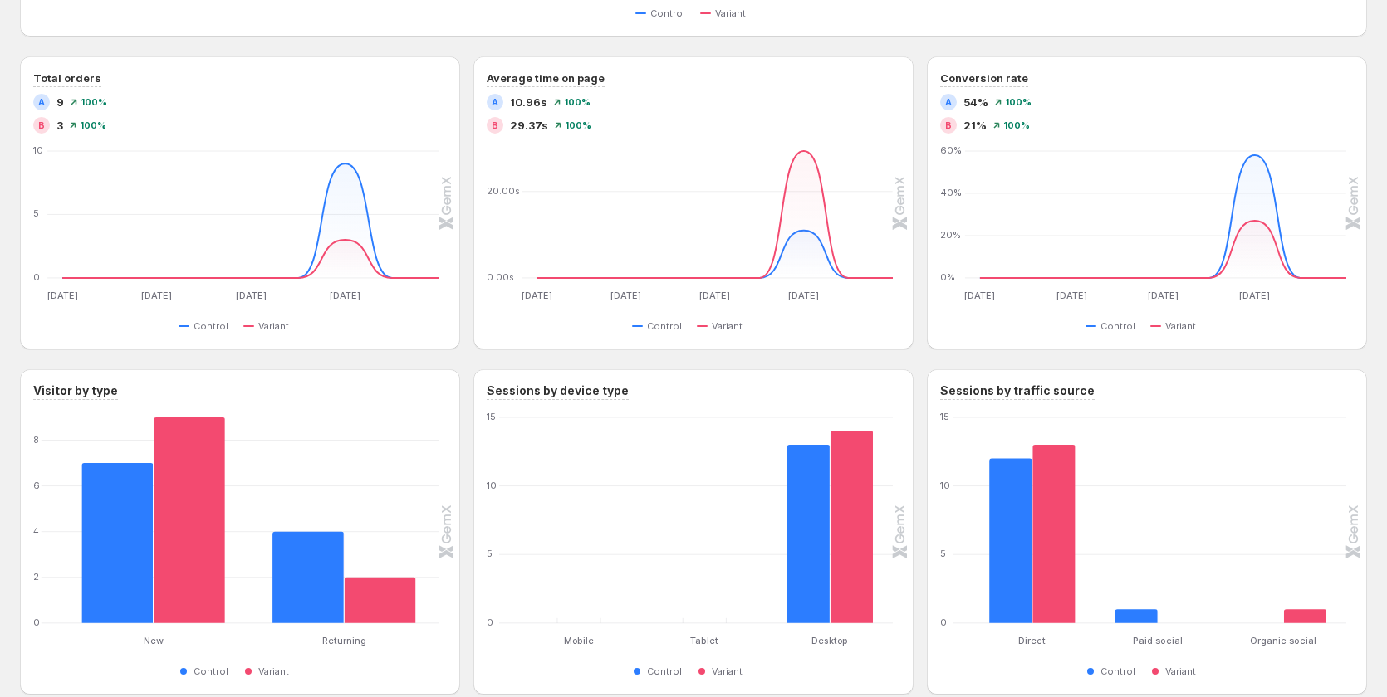
scroll to position [1230, 0]
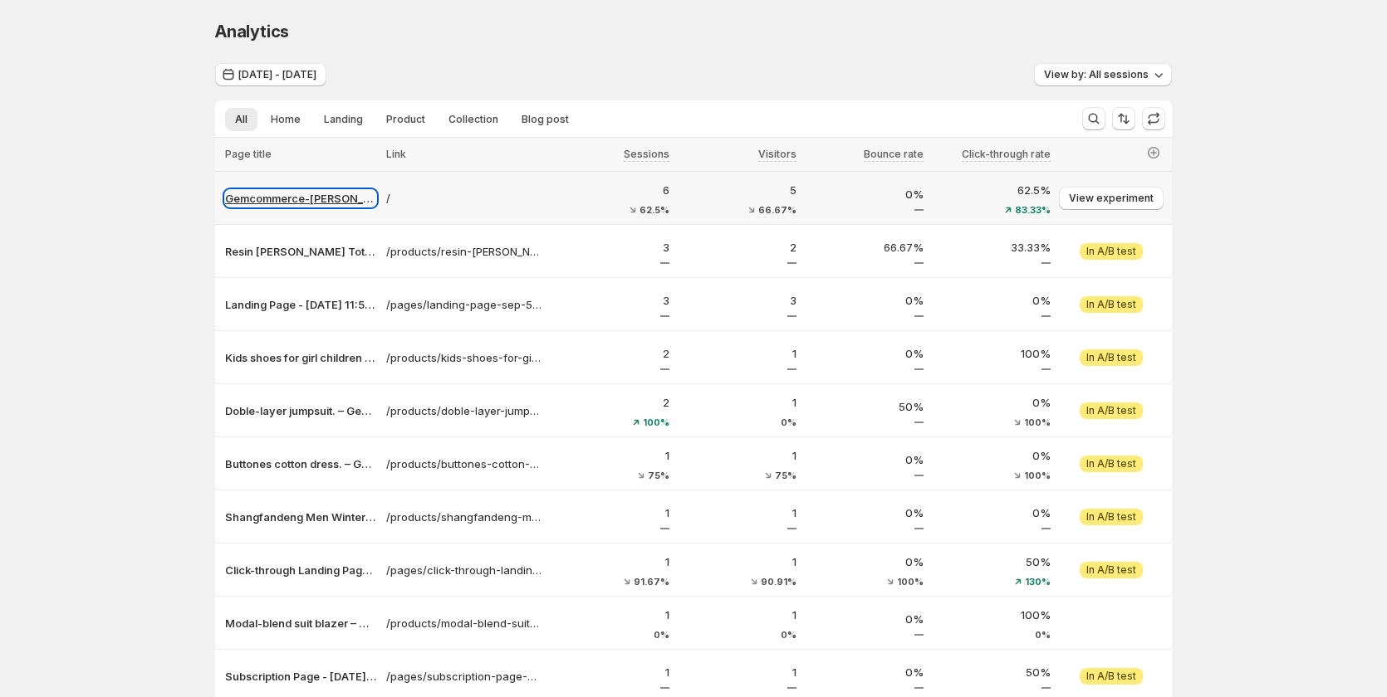
click at [309, 200] on p "Gemcommerce-sandy-dev" at bounding box center [300, 198] width 151 height 17
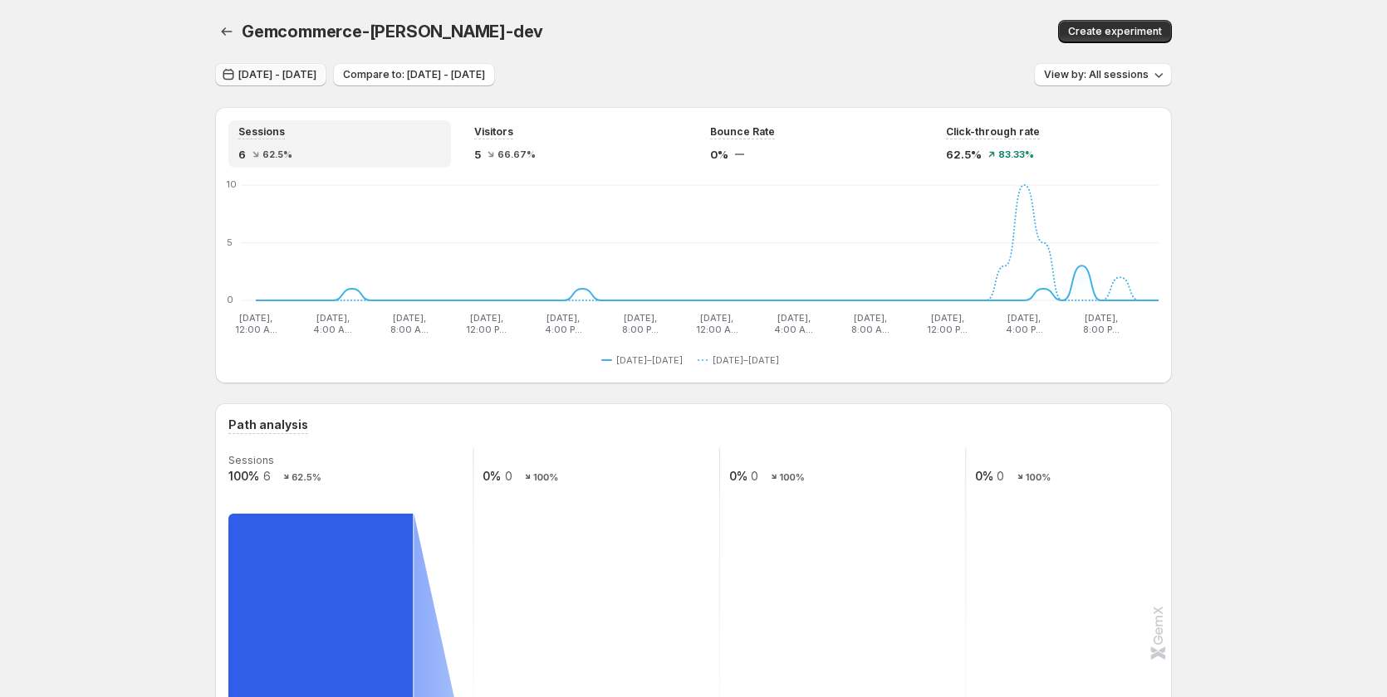
click at [310, 71] on span "Sep 03, 2025 - Sep 04, 2025" at bounding box center [277, 74] width 78 height 13
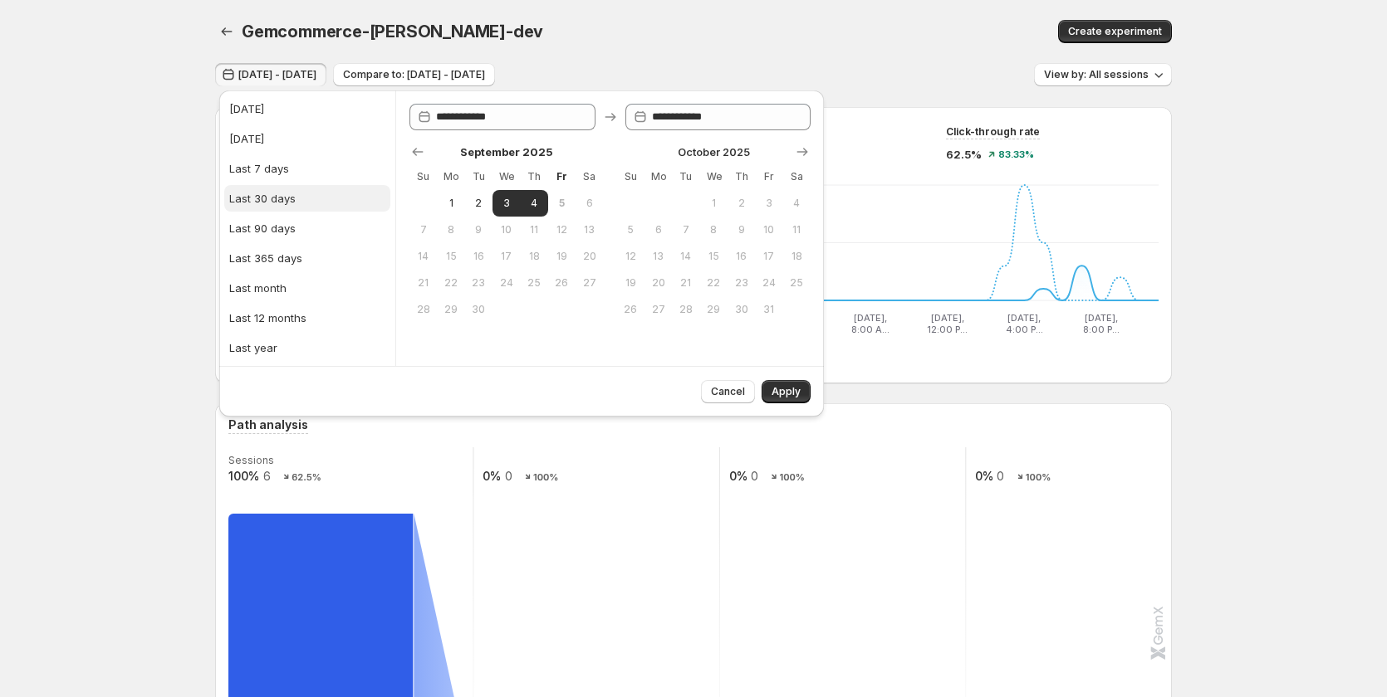
click at [321, 186] on button "Last 30 days" at bounding box center [307, 198] width 166 height 27
click at [307, 165] on button "Last 7 days" at bounding box center [307, 168] width 166 height 27
type input "**********"
click at [801, 383] on button "Apply" at bounding box center [785, 391] width 49 height 23
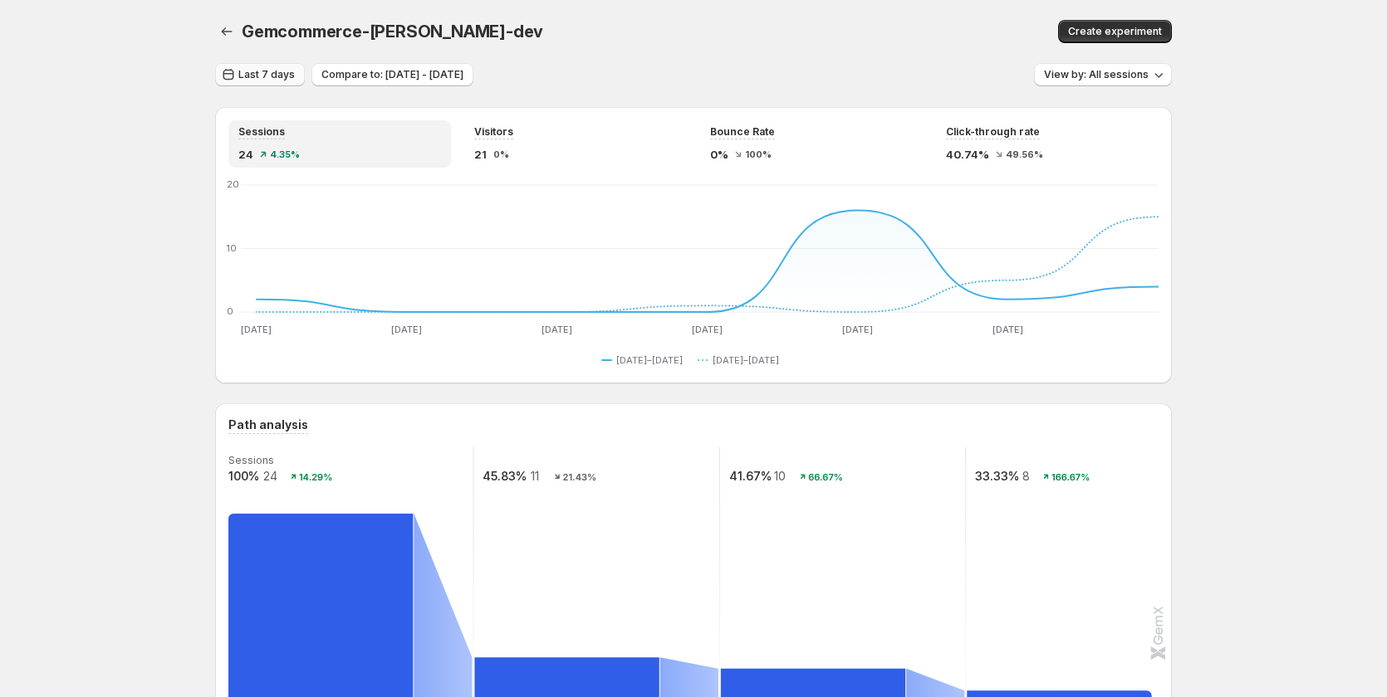
click at [282, 73] on span "Last 7 days" at bounding box center [266, 74] width 56 height 13
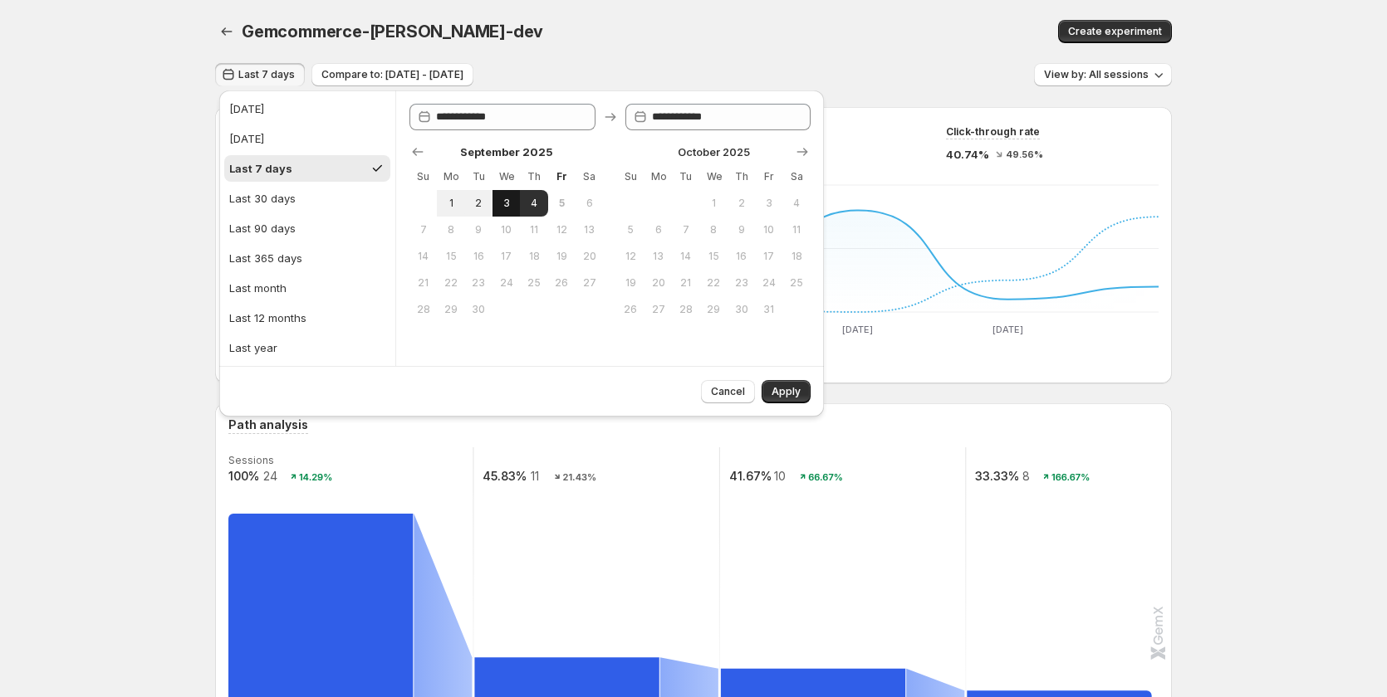
click at [501, 200] on span "3" at bounding box center [506, 203] width 14 height 13
type input "**********"
click at [528, 204] on span "4" at bounding box center [533, 203] width 14 height 13
type input "**********"
drag, startPoint x: 783, startPoint y: 394, endPoint x: 777, endPoint y: 386, distance: 9.5
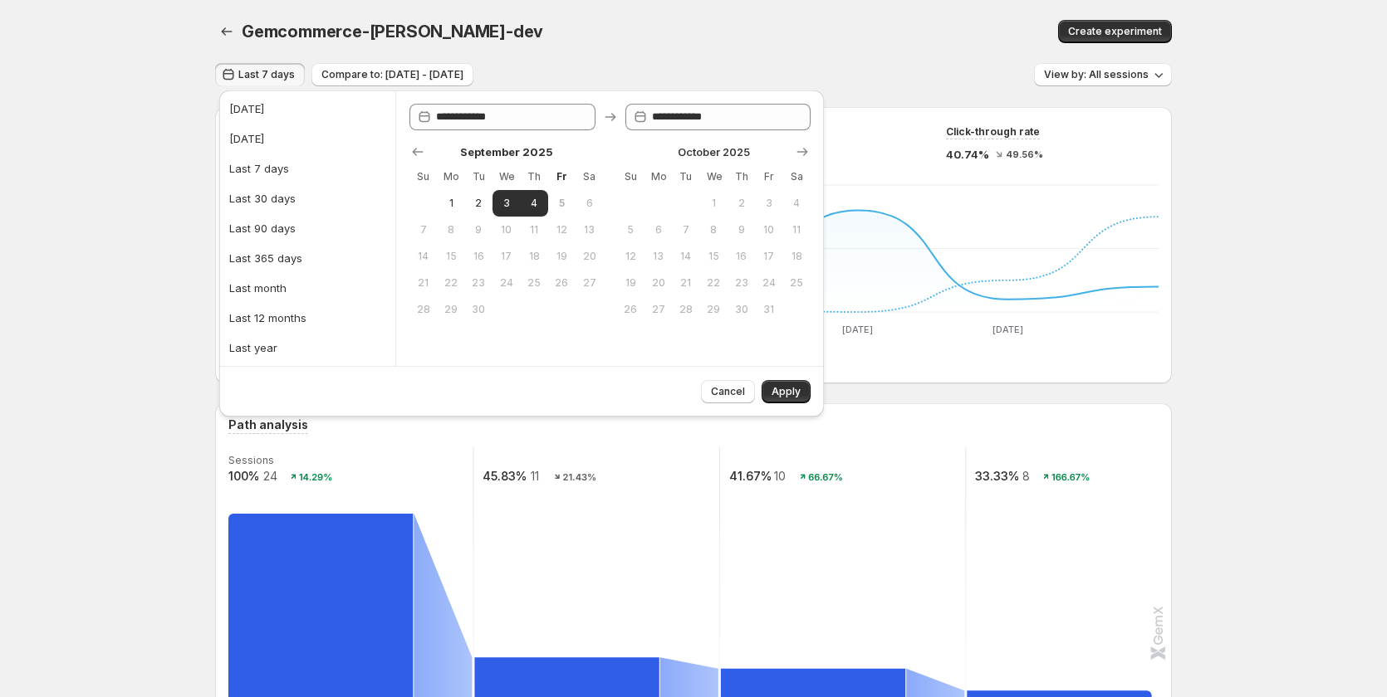
click at [783, 394] on span "Apply" at bounding box center [785, 391] width 29 height 13
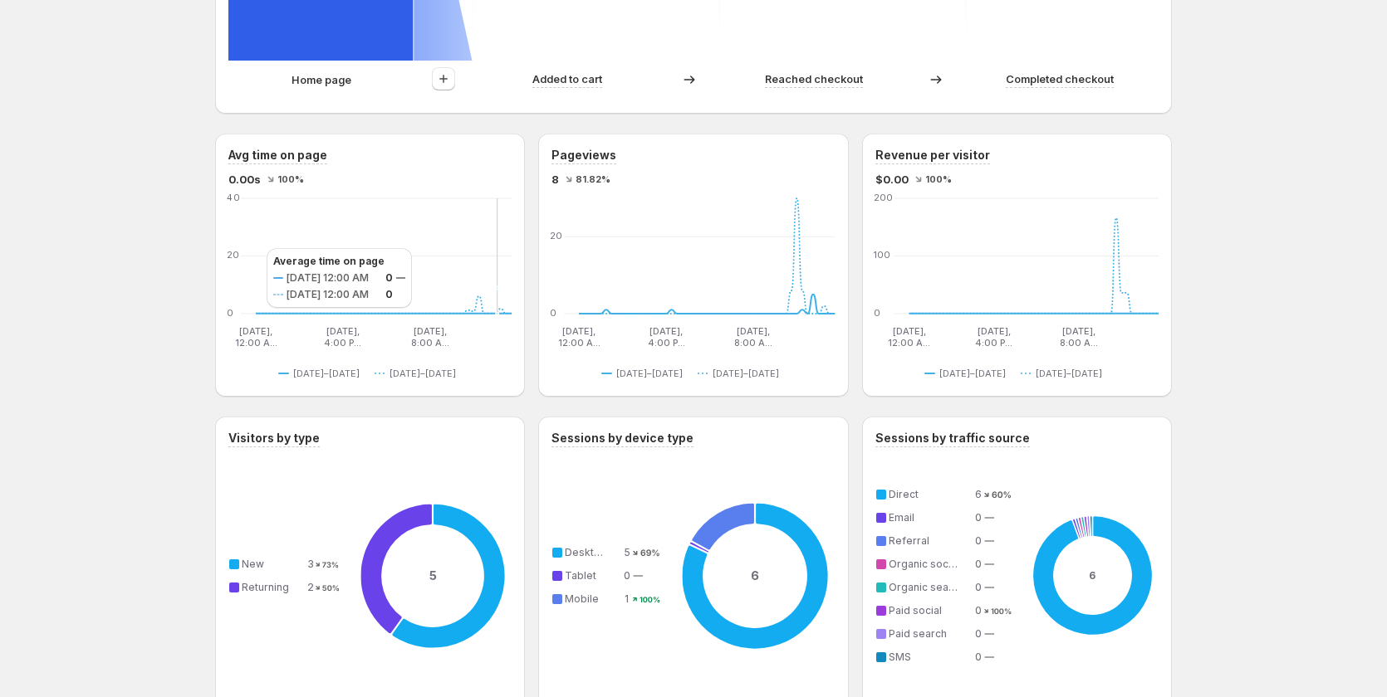
scroll to position [655, 0]
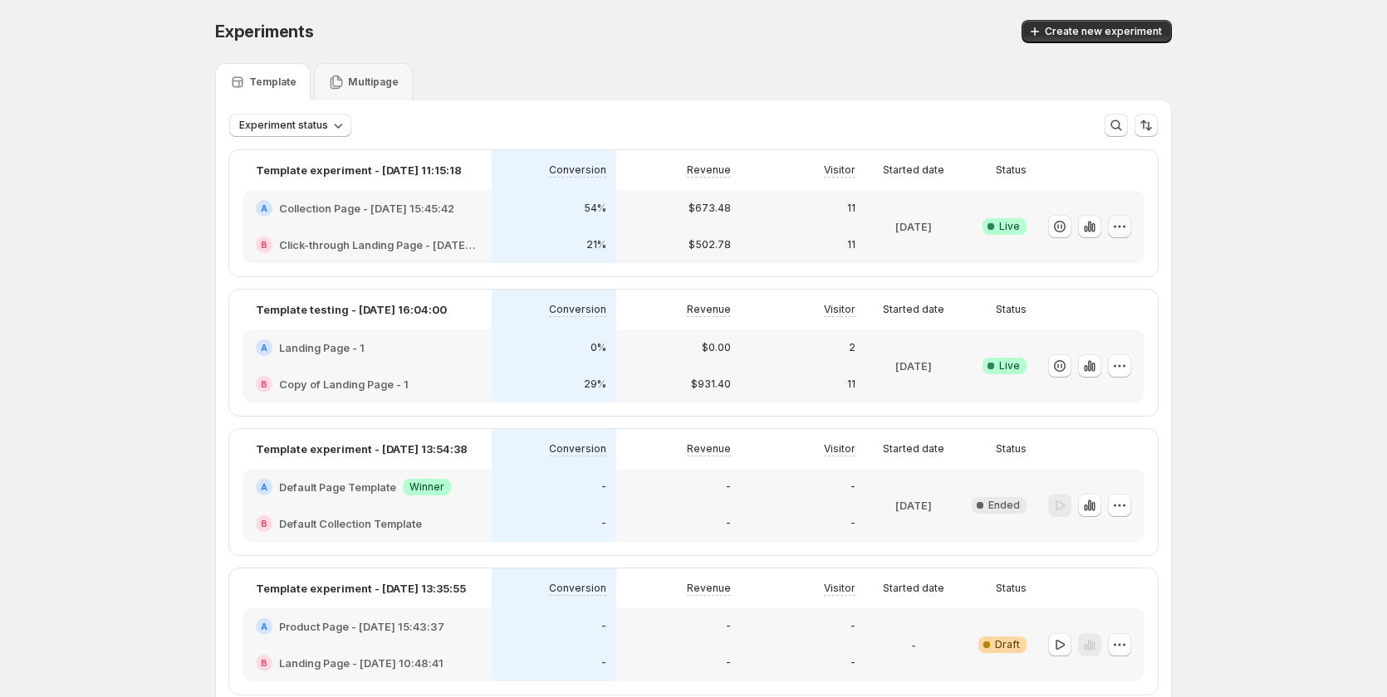
click at [1123, 229] on icon "button" at bounding box center [1119, 226] width 17 height 17
click at [1082, 265] on span "Edit" at bounding box center [1139, 260] width 174 height 17
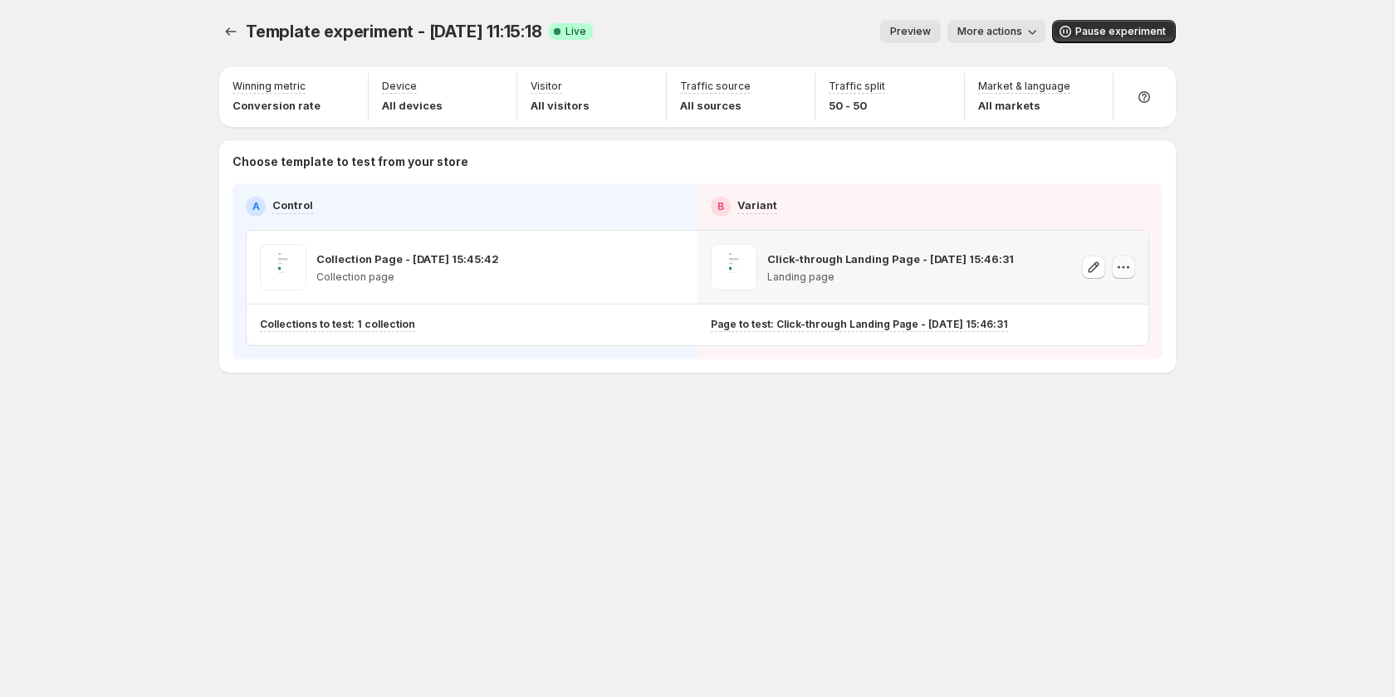
click at [1117, 269] on icon "button" at bounding box center [1123, 267] width 17 height 17
click at [1069, 354] on span "582020612566811351" at bounding box center [1099, 360] width 110 height 12
click at [1132, 270] on button "button" at bounding box center [1123, 267] width 23 height 23
click at [1096, 352] on span "Copy ID 582020612566811351" at bounding box center [1138, 351] width 188 height 33
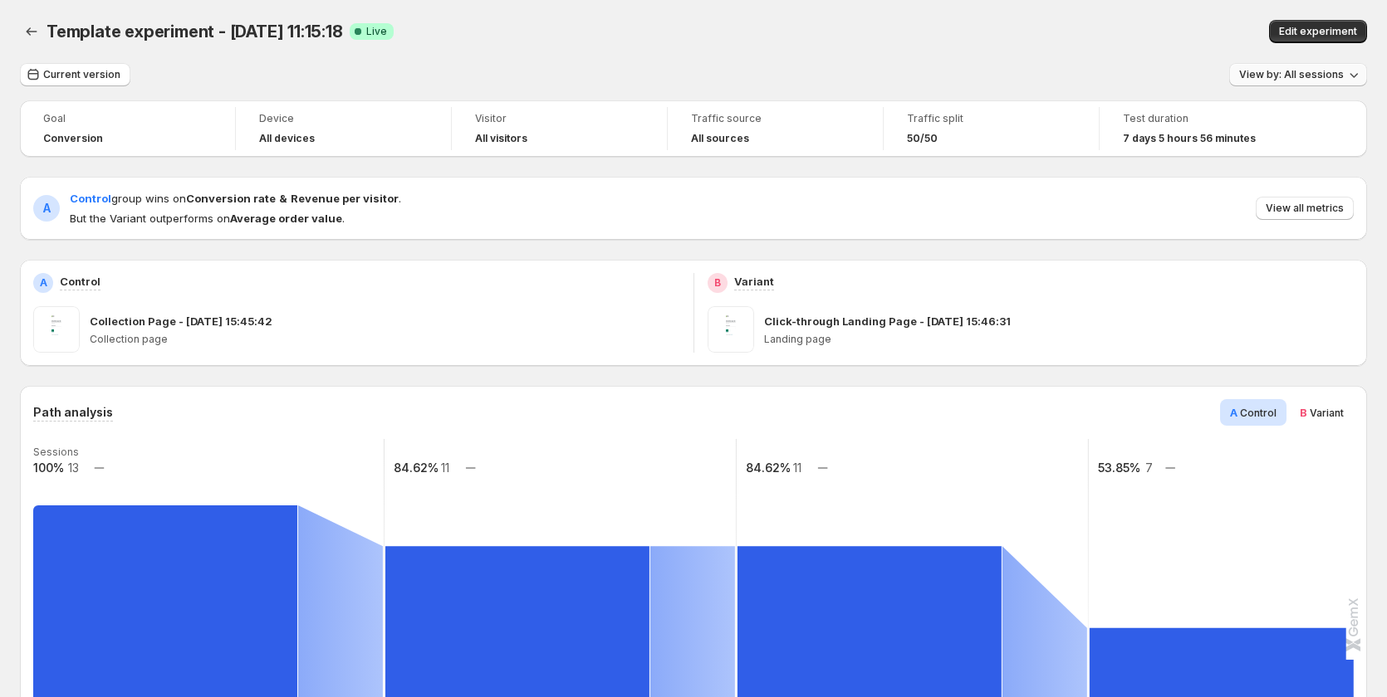
click at [1305, 81] on button "View by: All sessions" at bounding box center [1298, 74] width 138 height 23
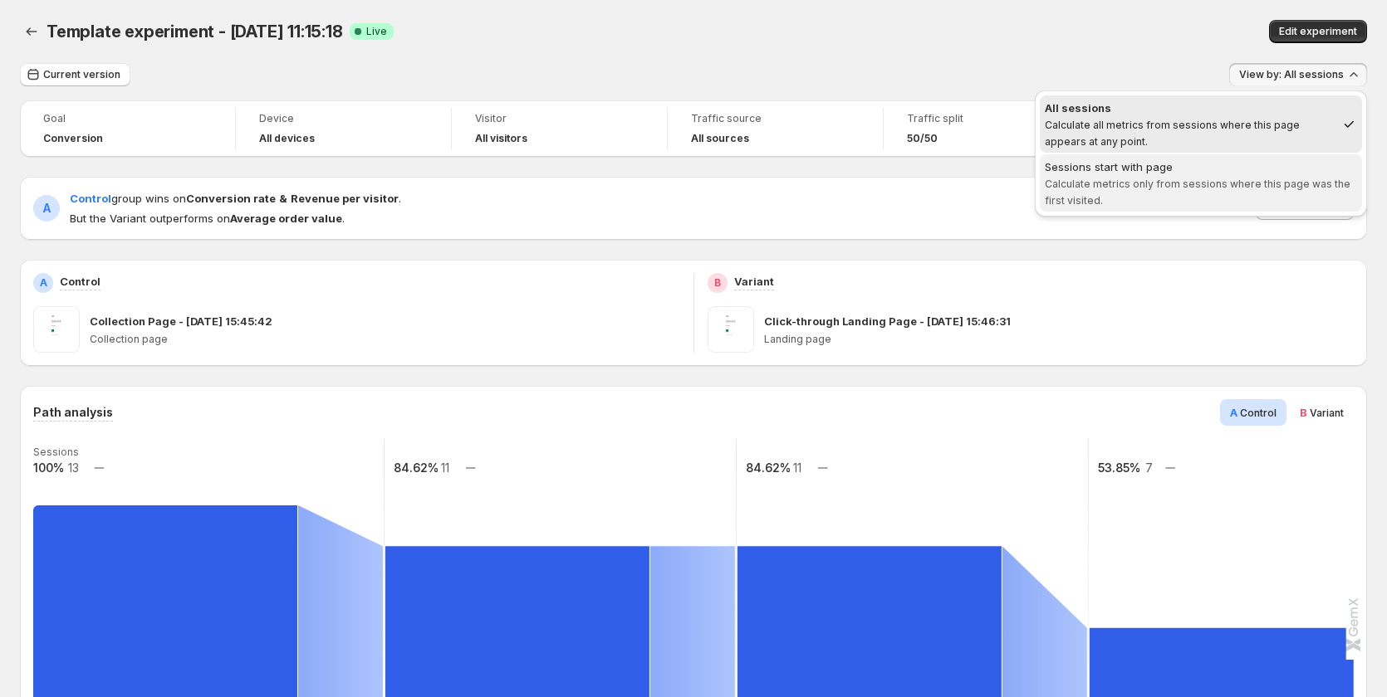
click at [1269, 186] on span "Calculate metrics only from sessions where this page was the first visited." at bounding box center [1197, 192] width 306 height 29
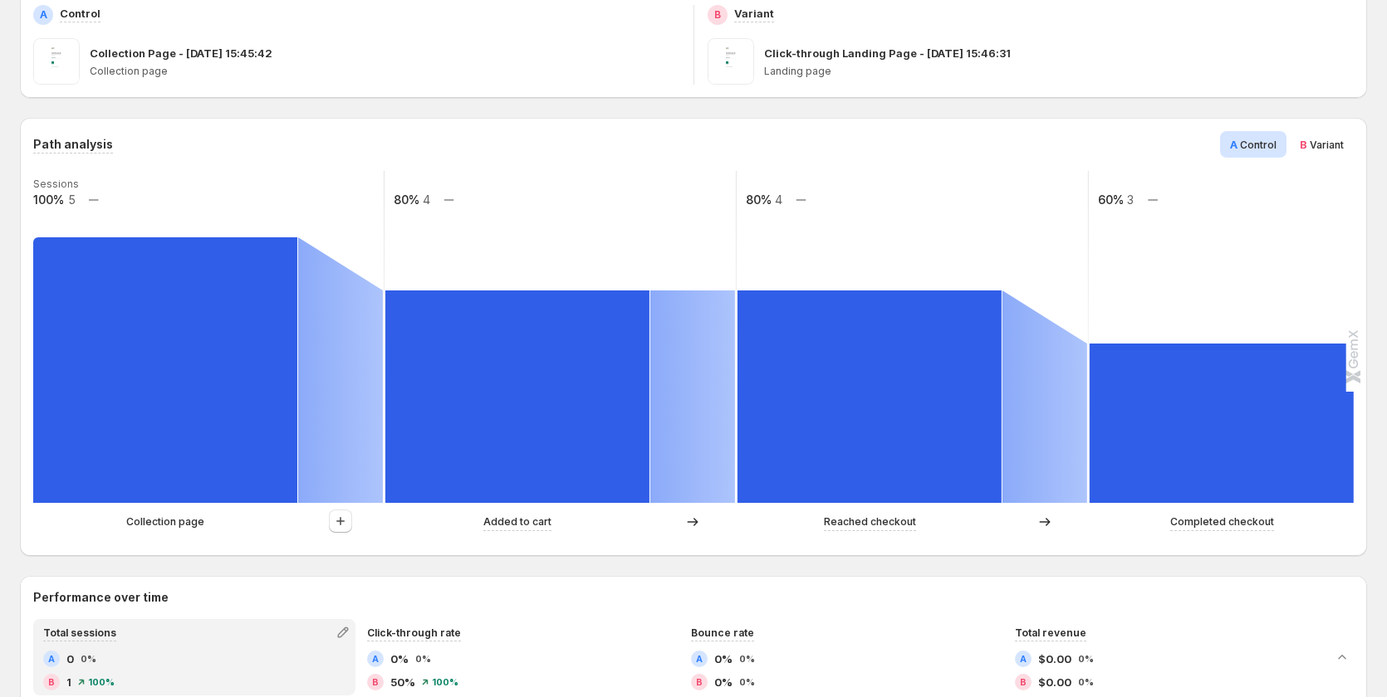
scroll to position [249, 0]
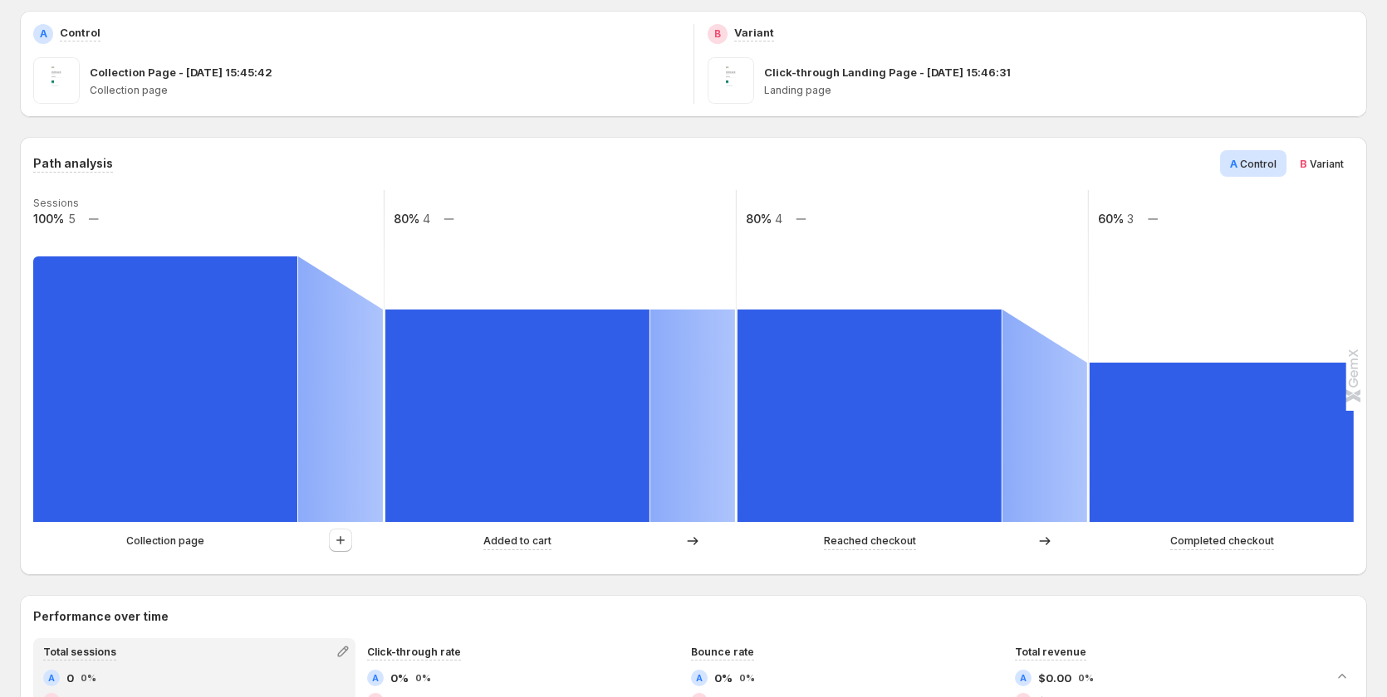
click at [187, 549] on p "Collection page" at bounding box center [165, 541] width 78 height 17
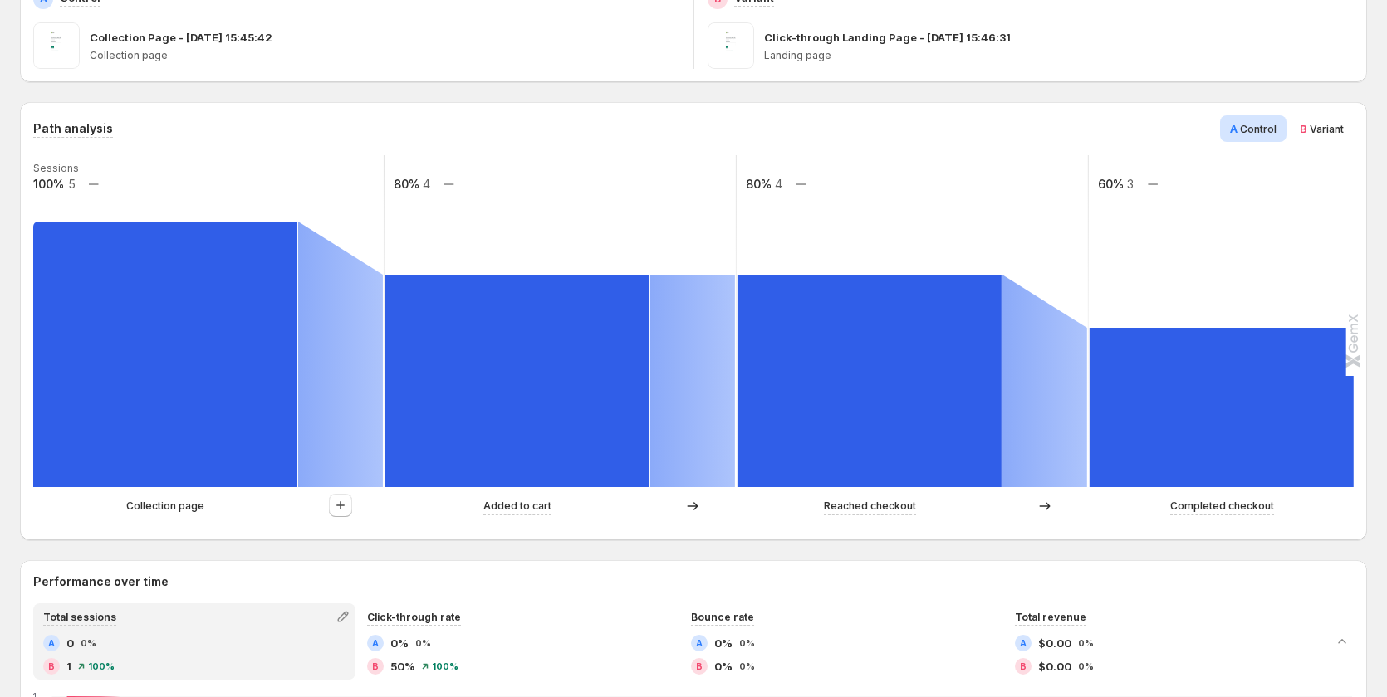
scroll to position [0, 0]
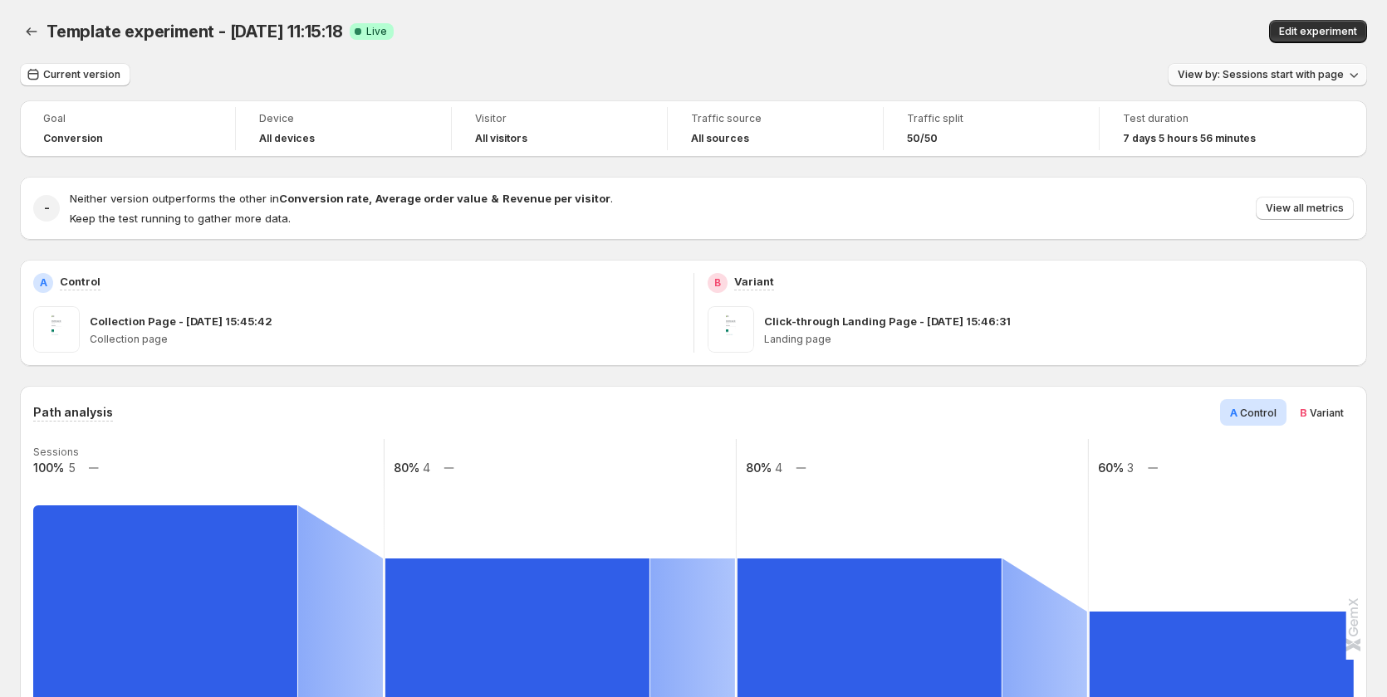
click at [1260, 78] on span "View by: Sessions start with page" at bounding box center [1260, 74] width 166 height 13
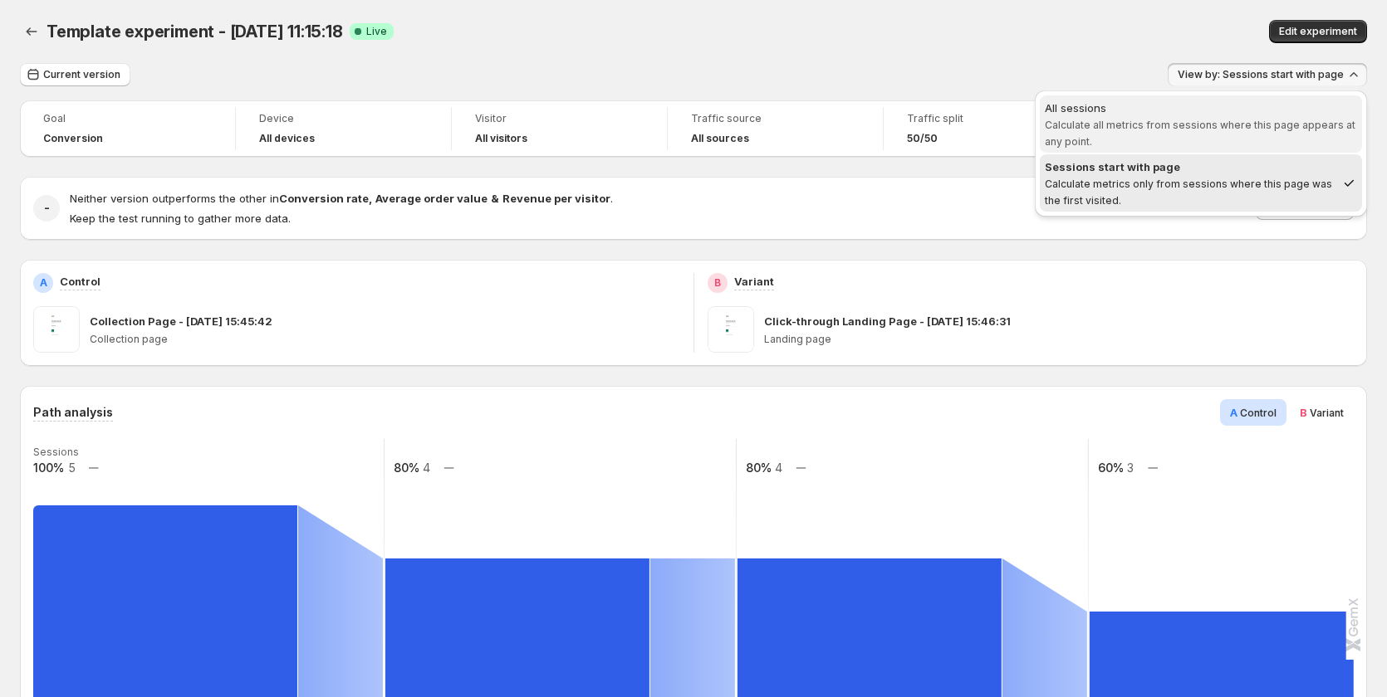
click at [1239, 127] on span "Calculate all metrics from sessions where this page appears at any point." at bounding box center [1199, 133] width 311 height 29
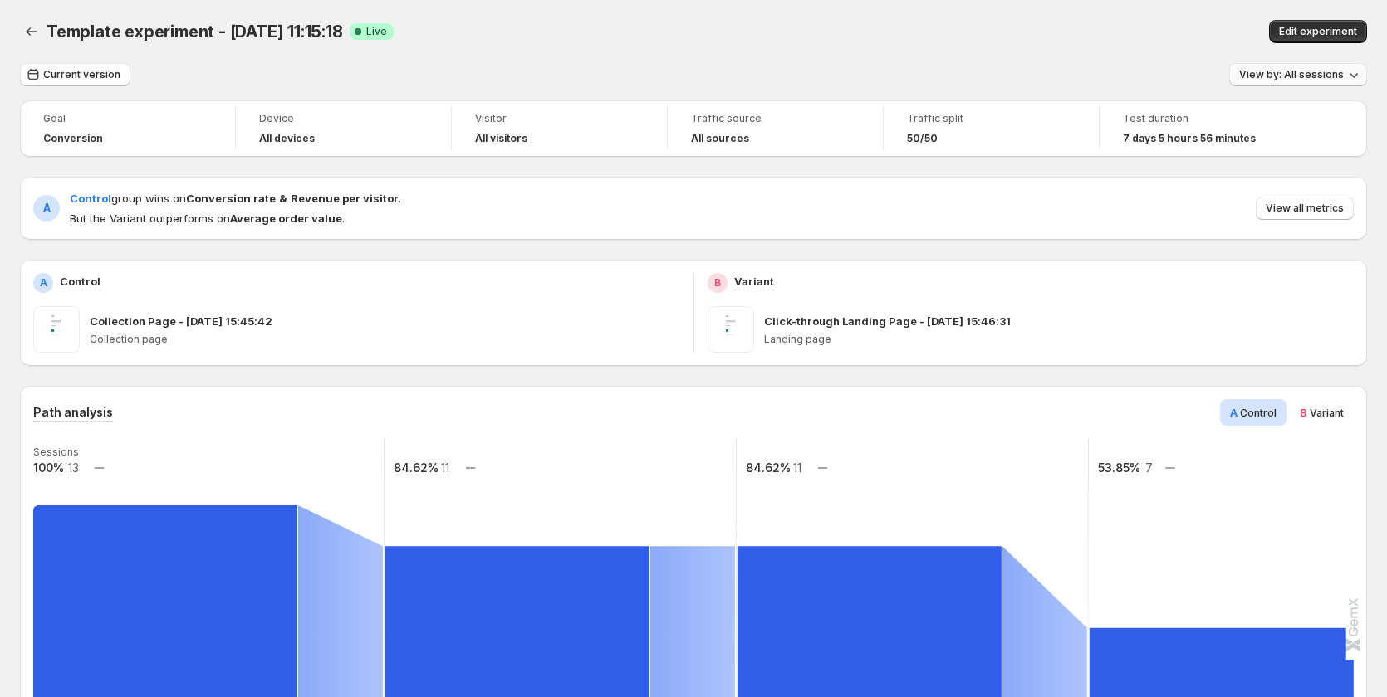
click at [1259, 76] on span "View by: All sessions" at bounding box center [1291, 74] width 105 height 13
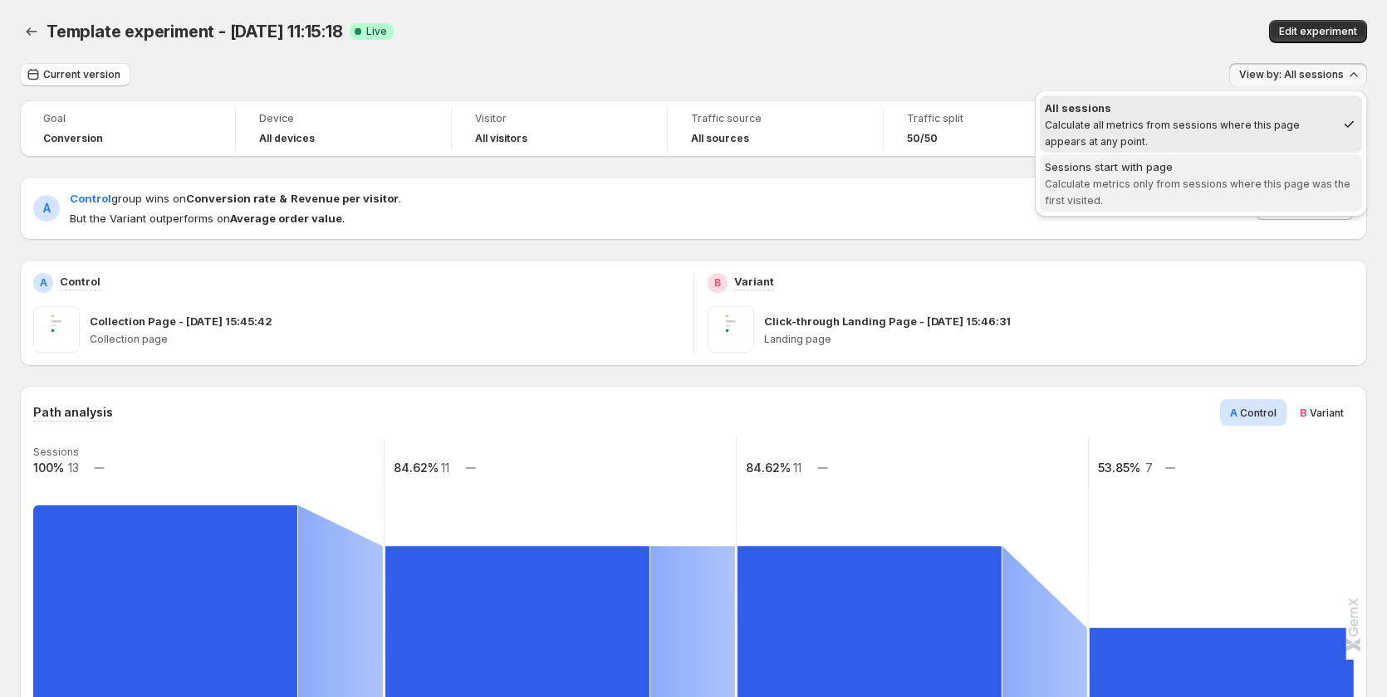
click at [1270, 164] on div "Sessions start with page" at bounding box center [1200, 167] width 312 height 17
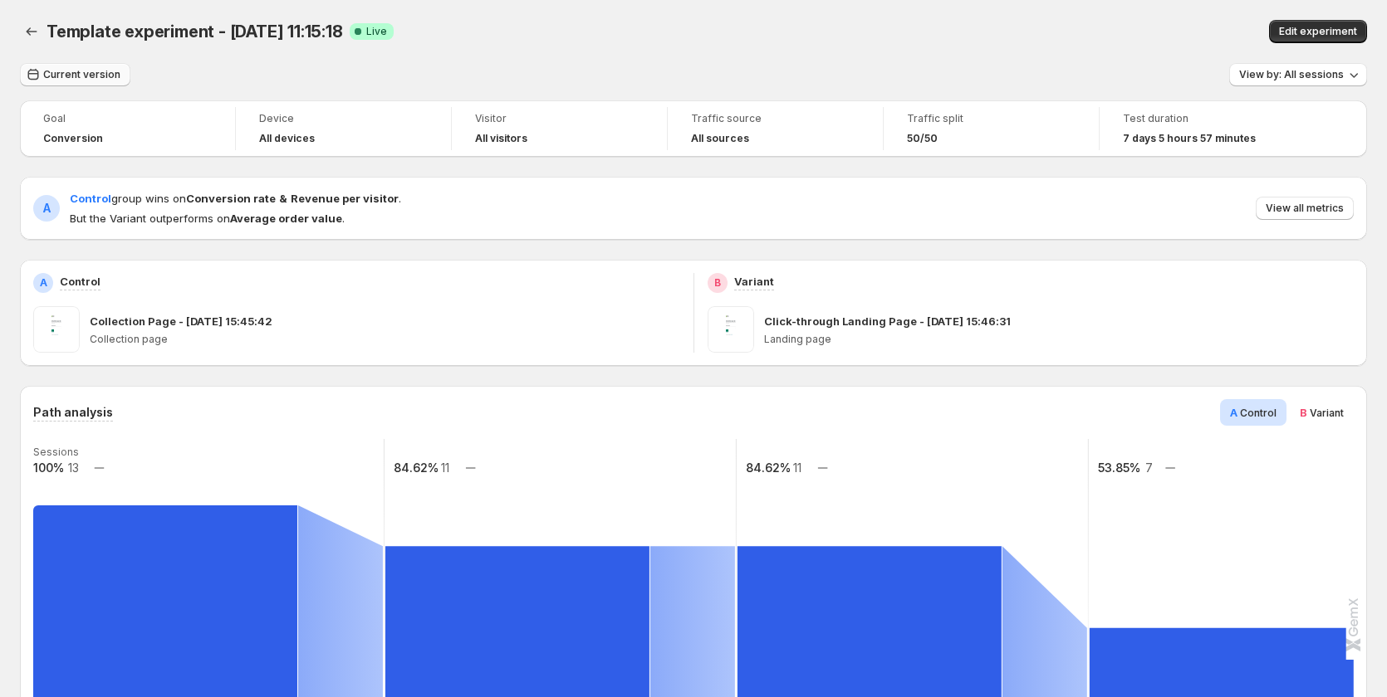
click at [84, 73] on span "Current version" at bounding box center [81, 74] width 77 height 13
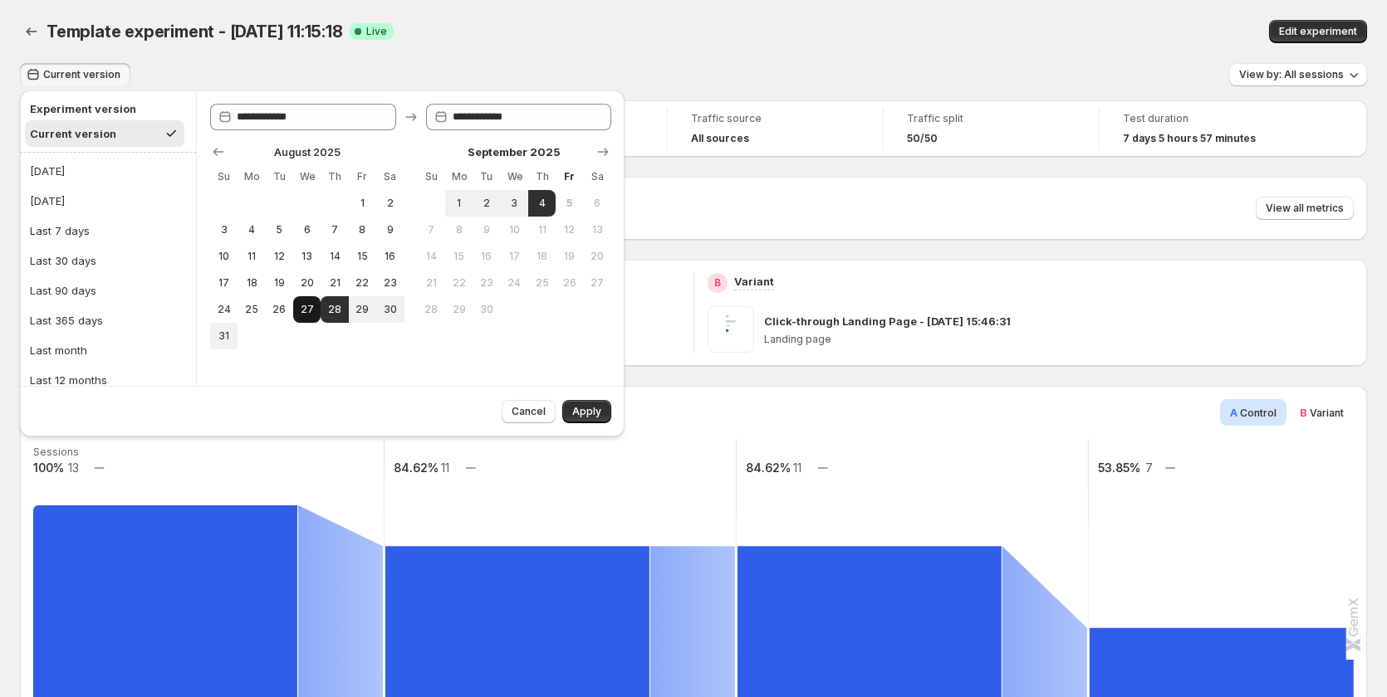
click at [314, 308] on span "27" at bounding box center [307, 309] width 14 height 13
type input "**********"
click at [532, 203] on button "4" at bounding box center [541, 203] width 27 height 27
type input "**********"
click at [580, 408] on span "Apply" at bounding box center [586, 411] width 29 height 13
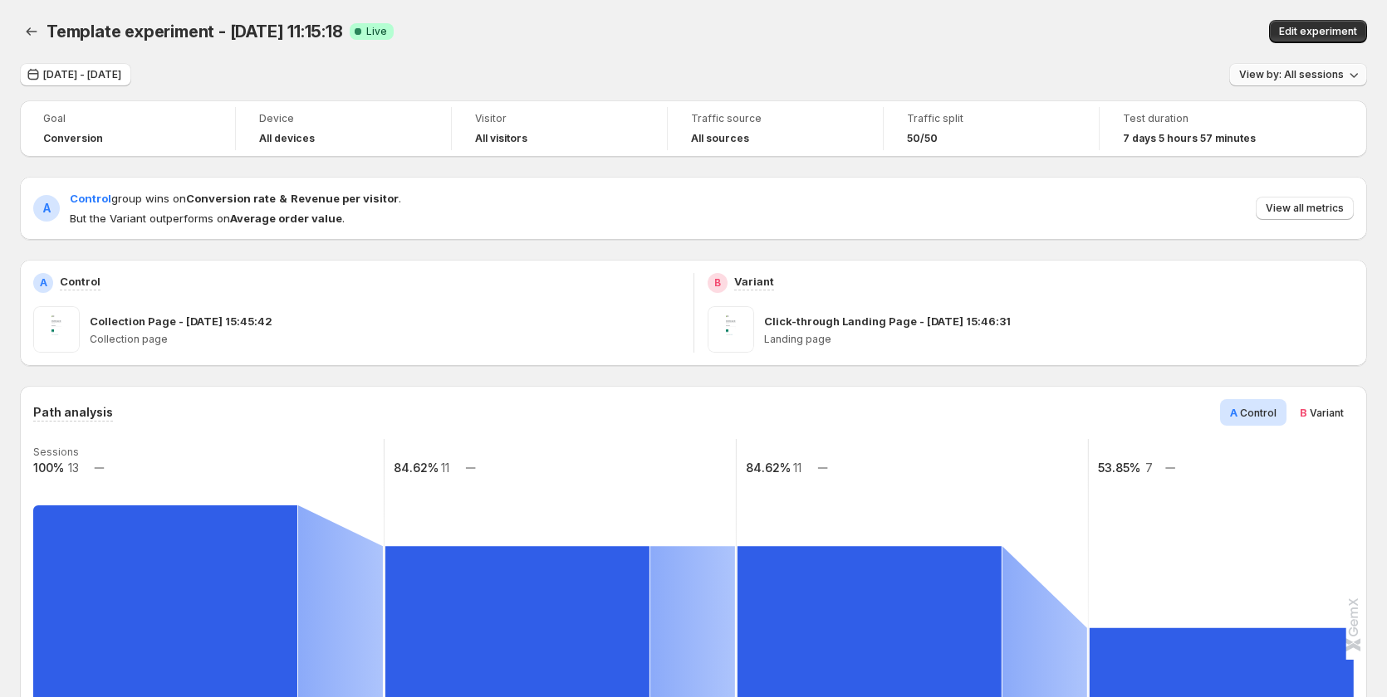
click at [1298, 78] on span "View by: All sessions" at bounding box center [1291, 74] width 105 height 13
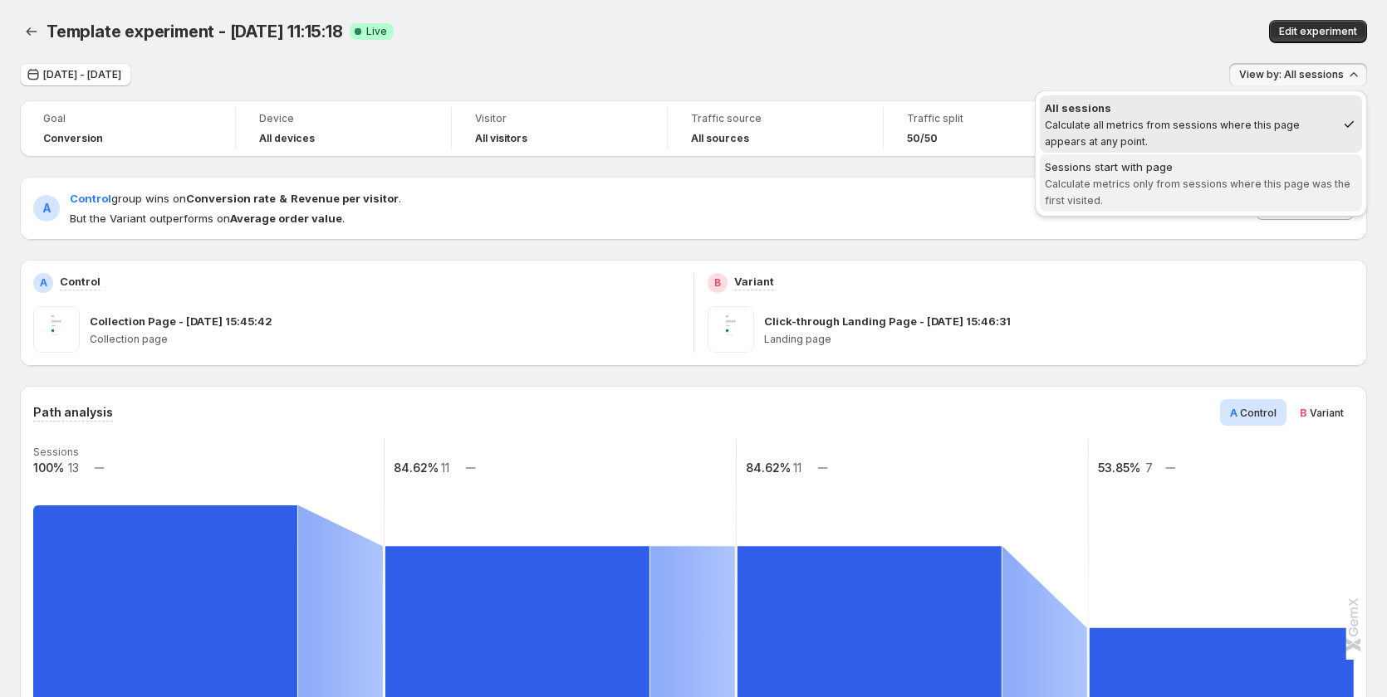
click at [1282, 170] on div "Sessions start with page" at bounding box center [1200, 167] width 312 height 17
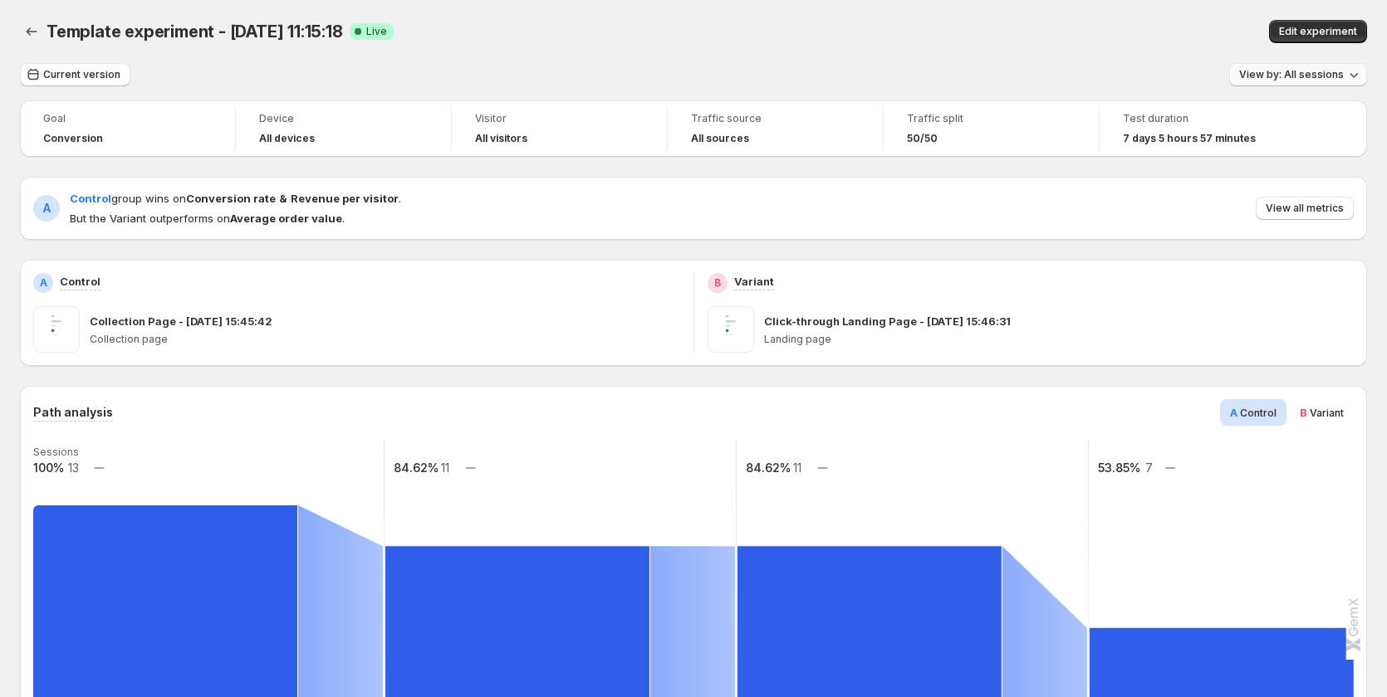
click at [1310, 69] on span "View by: All sessions" at bounding box center [1291, 74] width 105 height 13
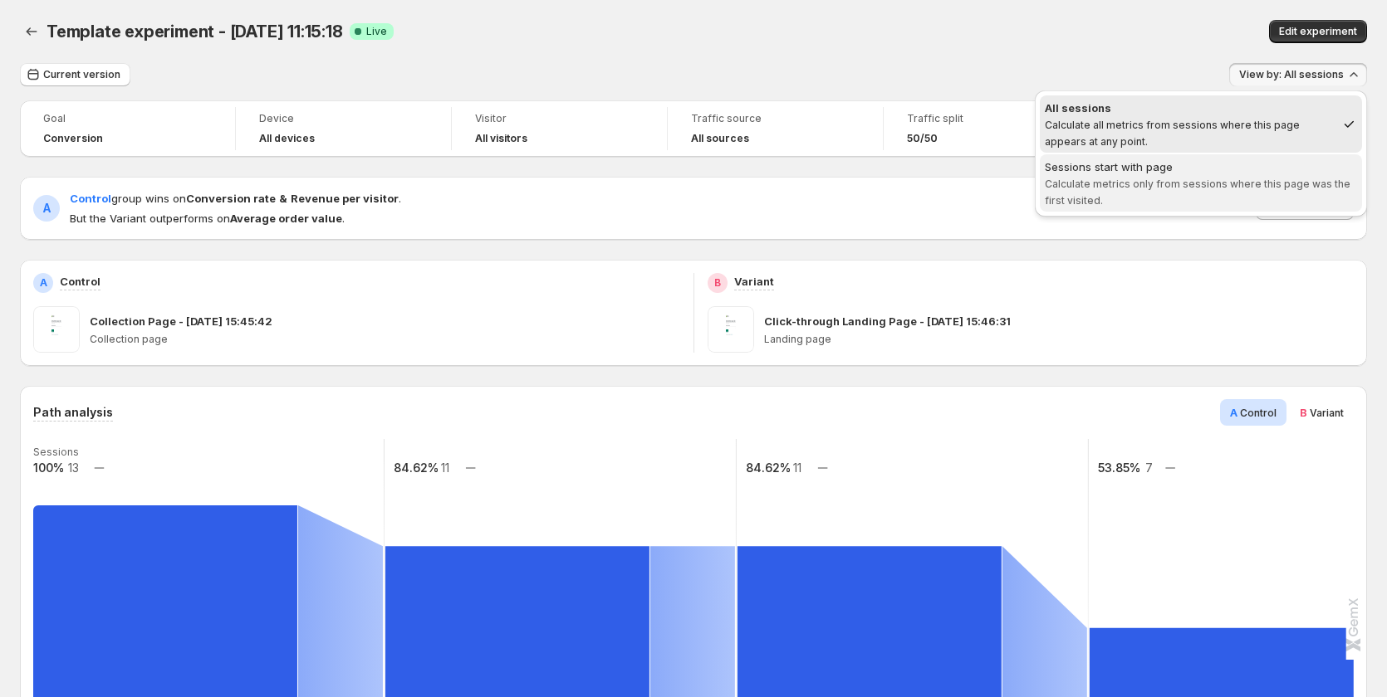
click at [1270, 181] on span "Calculate metrics only from sessions where this page was the first visited." at bounding box center [1197, 192] width 306 height 29
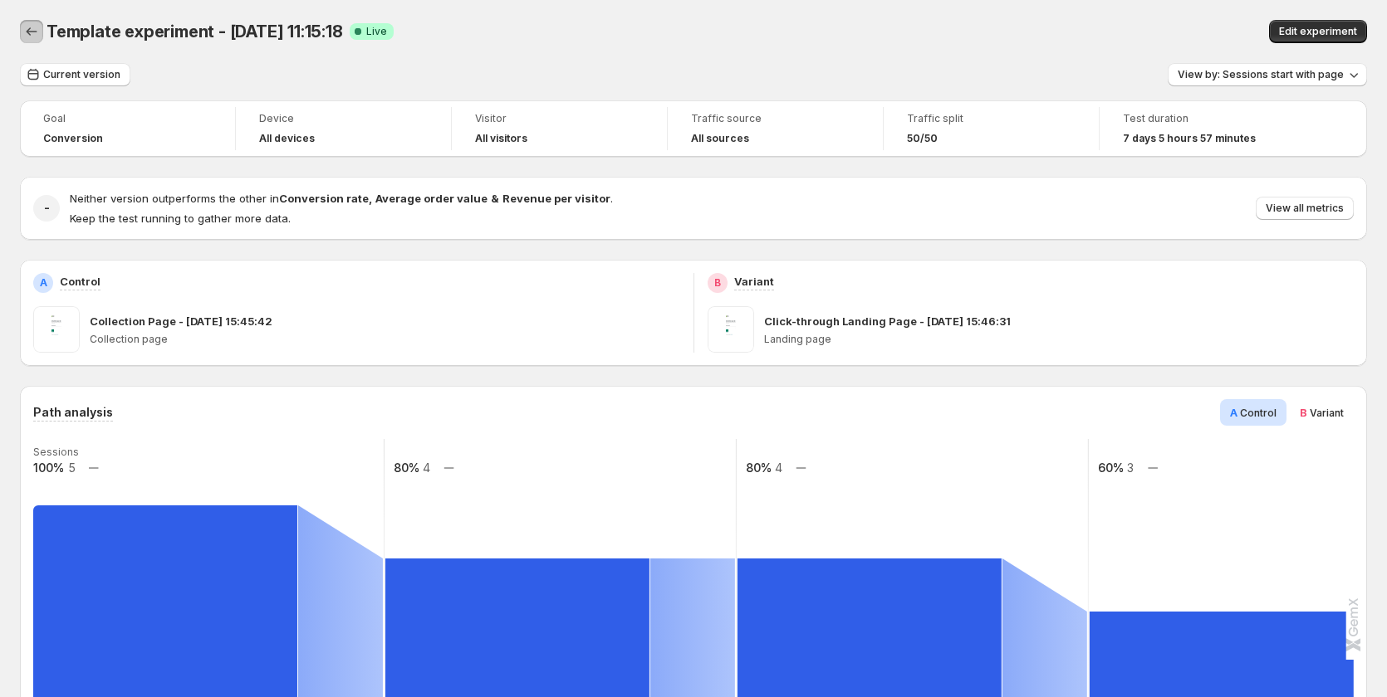
click at [22, 27] on button "Back" at bounding box center [31, 31] width 23 height 23
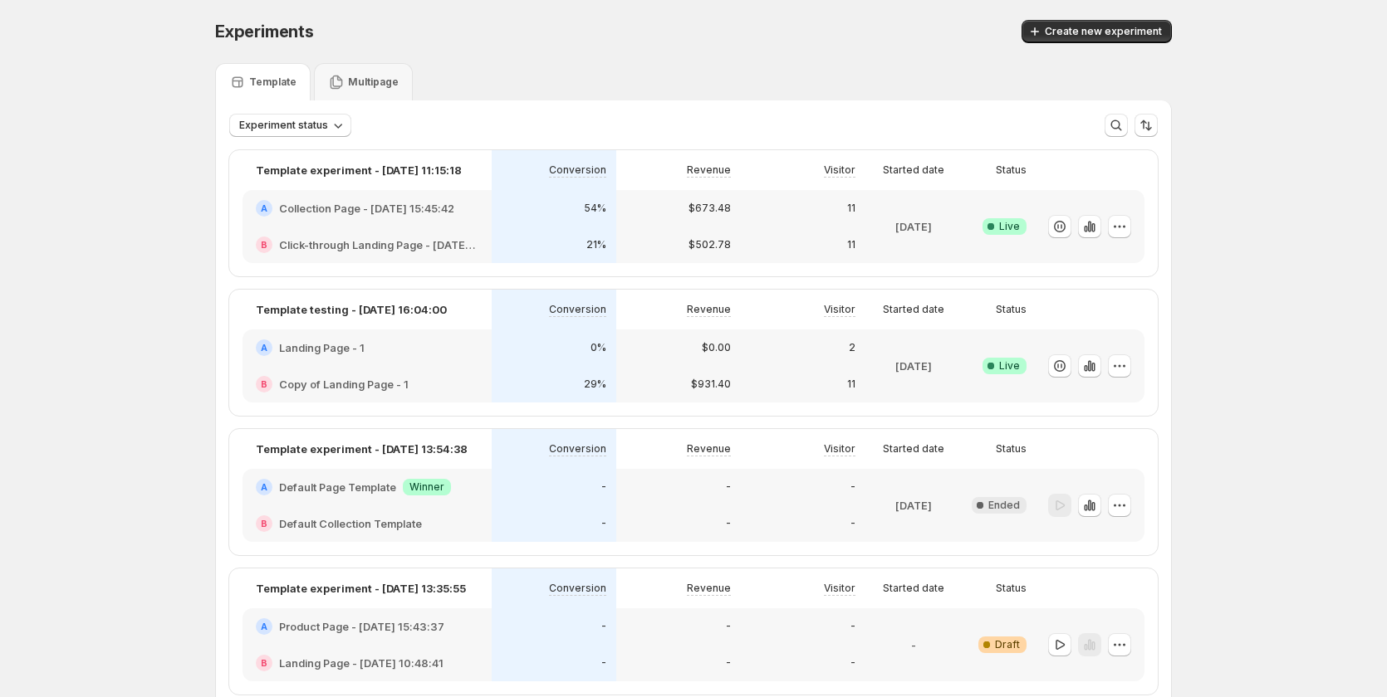
click at [490, 219] on div "A Collection Page - [DATE] 15:45:42" at bounding box center [366, 208] width 249 height 37
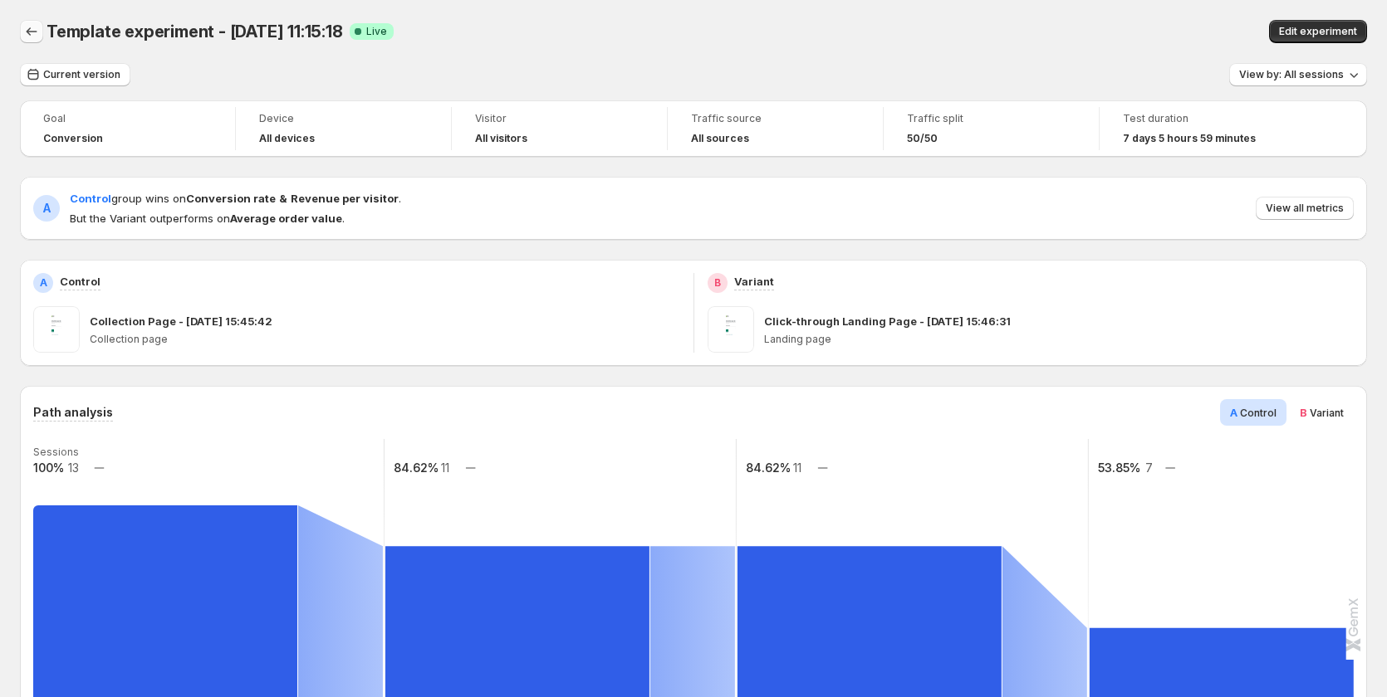
click at [33, 24] on icon "Back" at bounding box center [31, 31] width 17 height 17
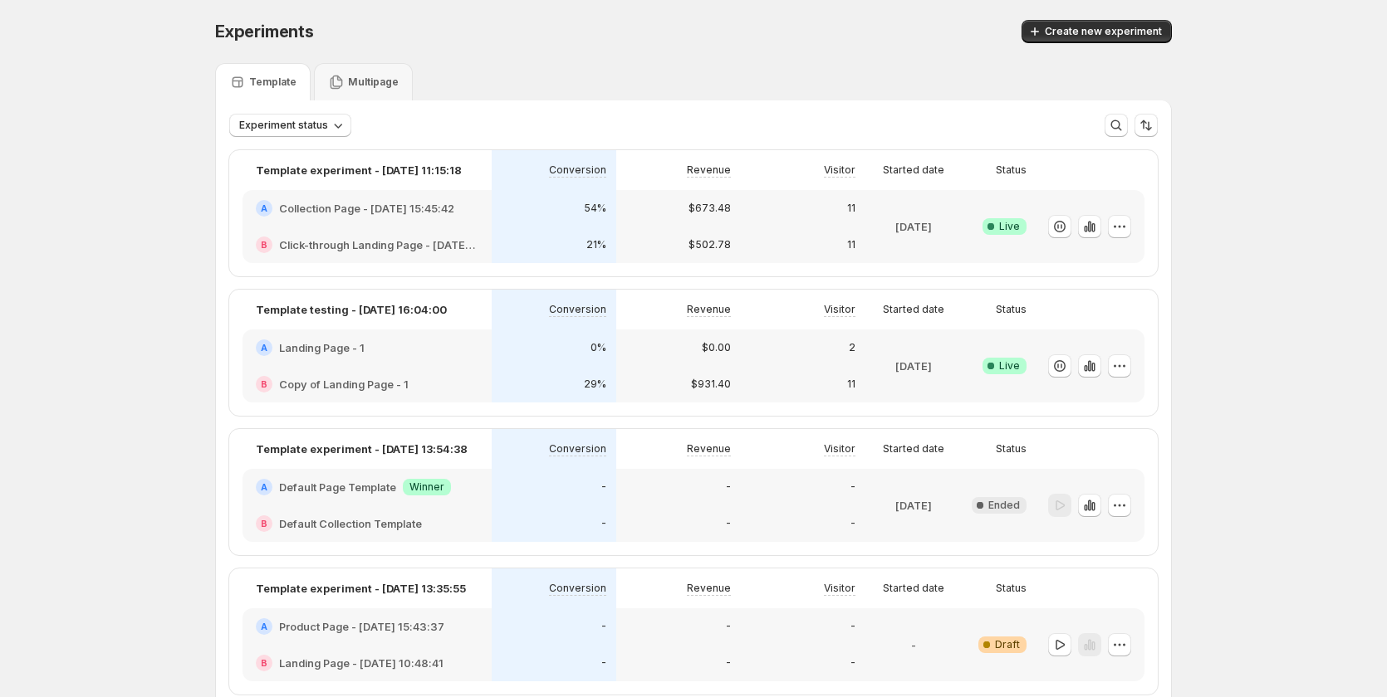
click at [536, 224] on div "54%" at bounding box center [554, 208] width 125 height 37
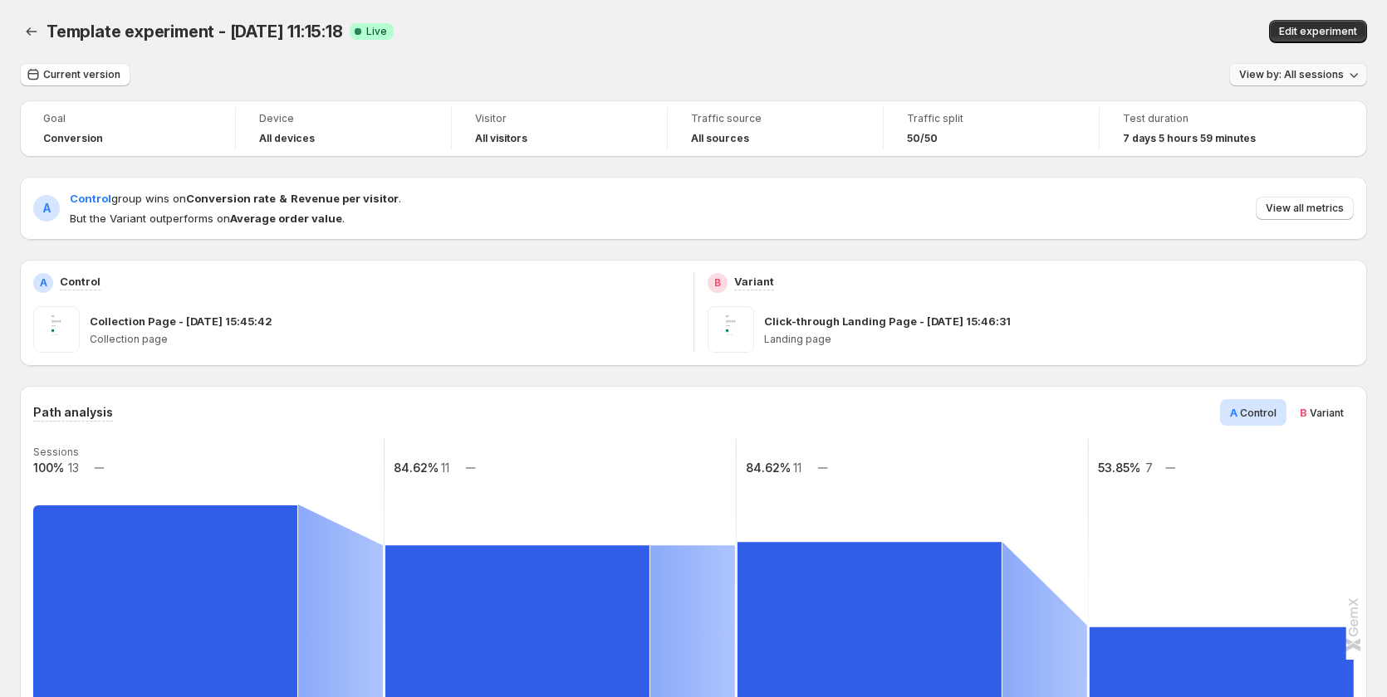
click at [1301, 82] on button "View by: All sessions" at bounding box center [1298, 74] width 138 height 23
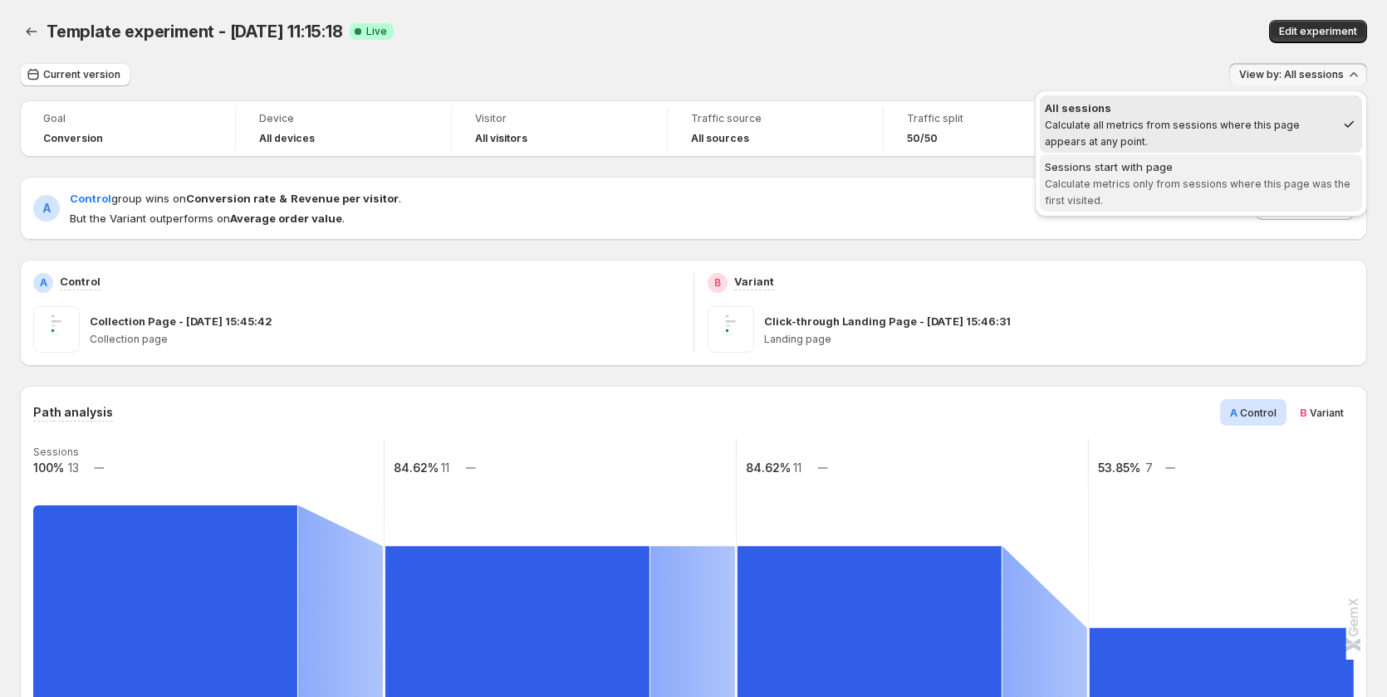
click at [1285, 184] on span "Calculate metrics only from sessions where this page was the first visited." at bounding box center [1197, 192] width 306 height 29
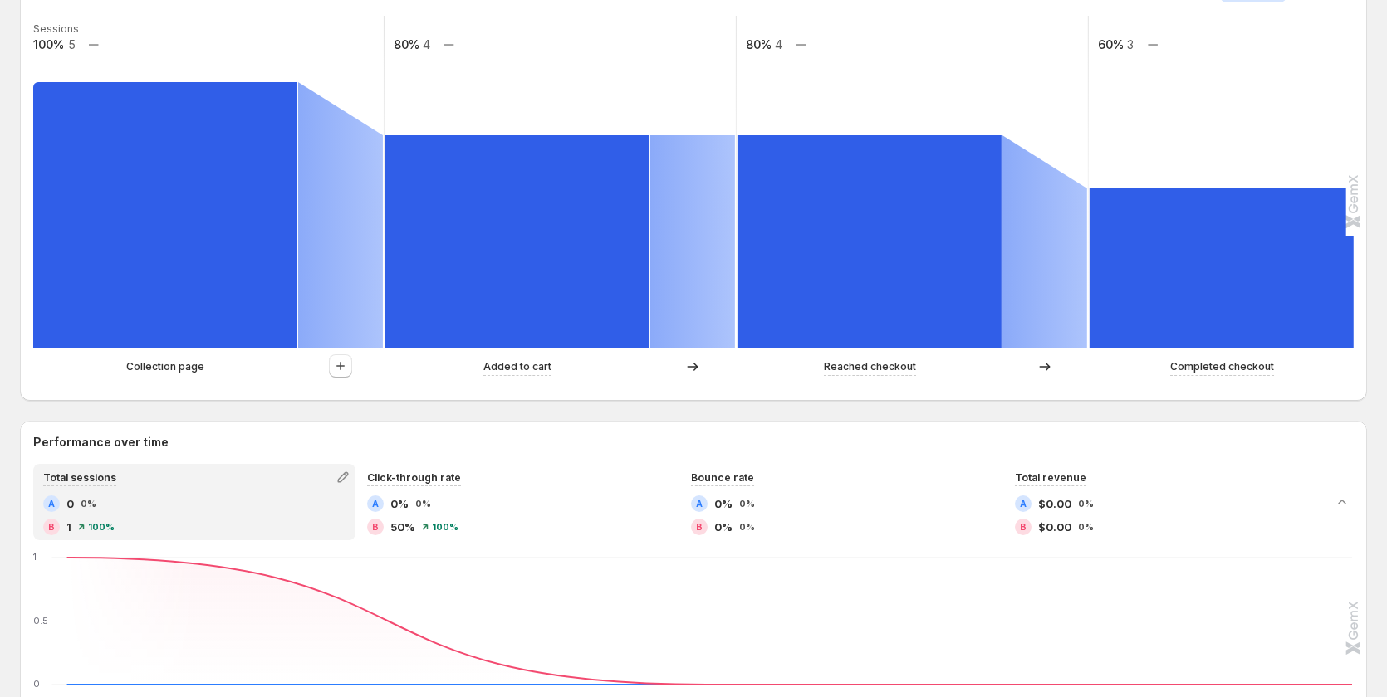
scroll to position [498, 0]
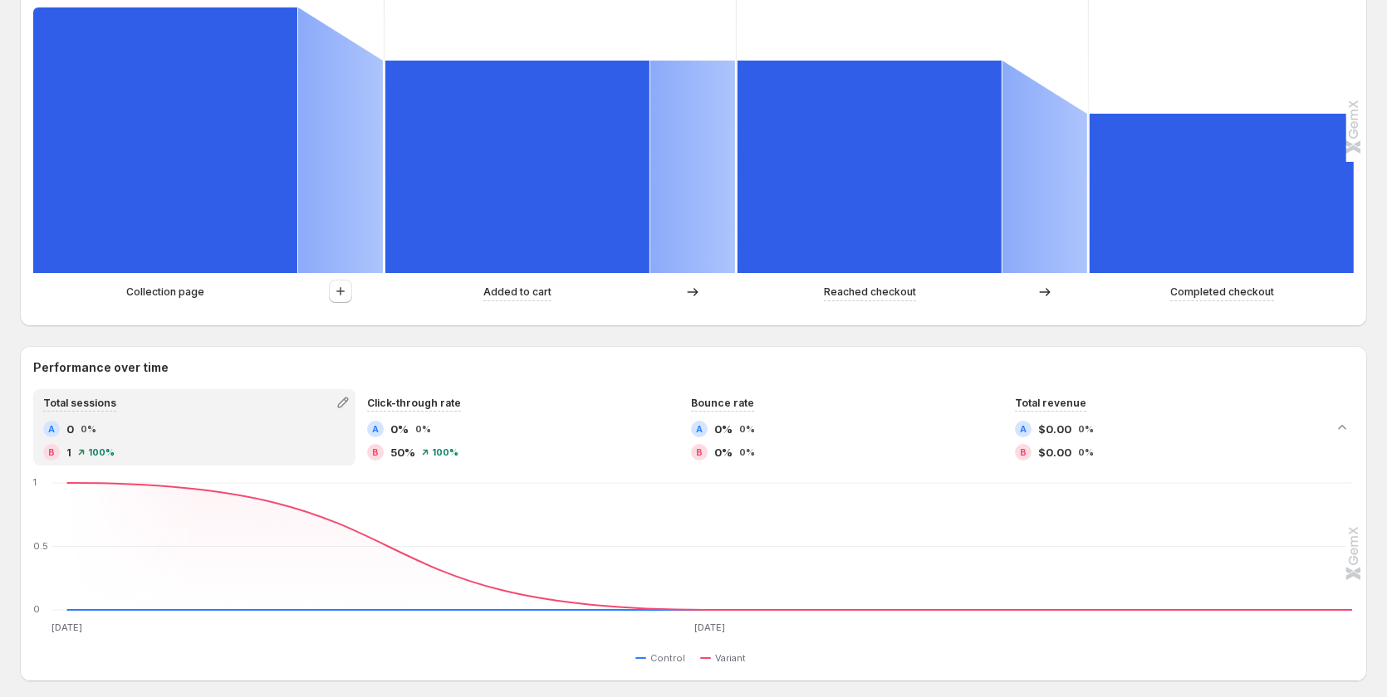
click at [146, 294] on p "Collection page" at bounding box center [165, 292] width 78 height 17
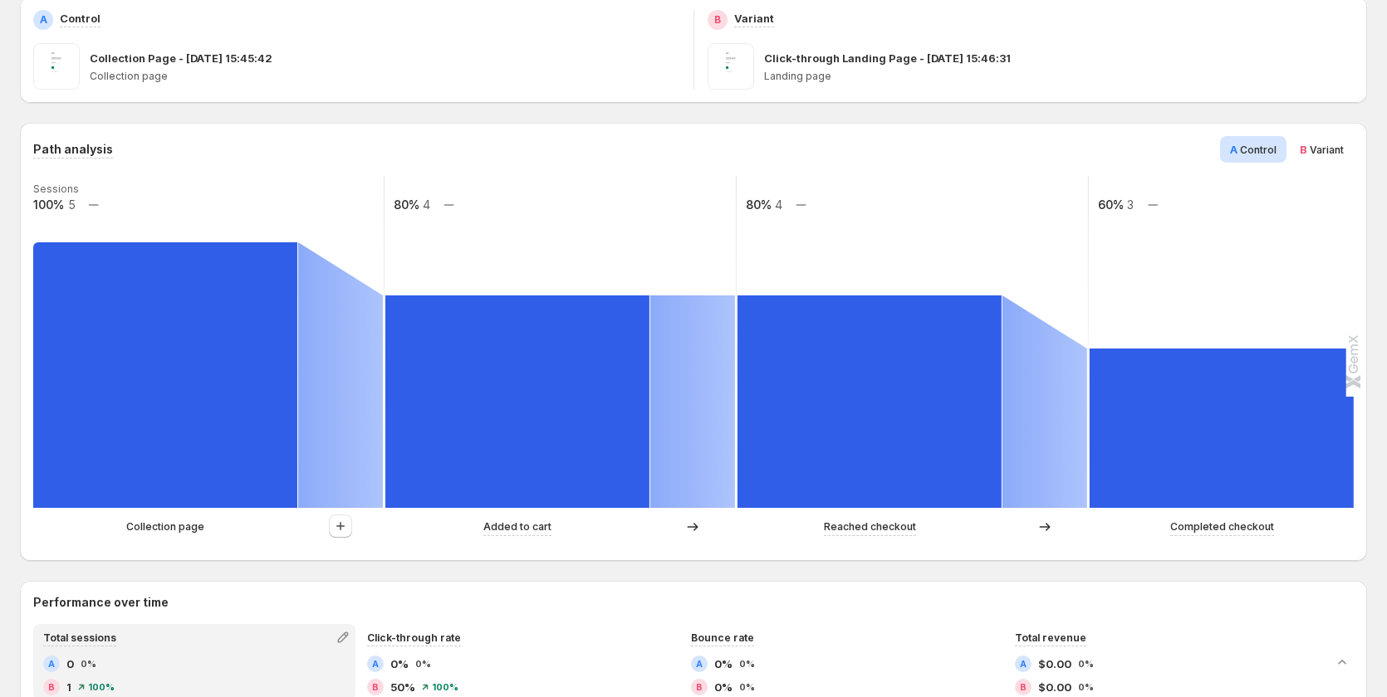
scroll to position [249, 0]
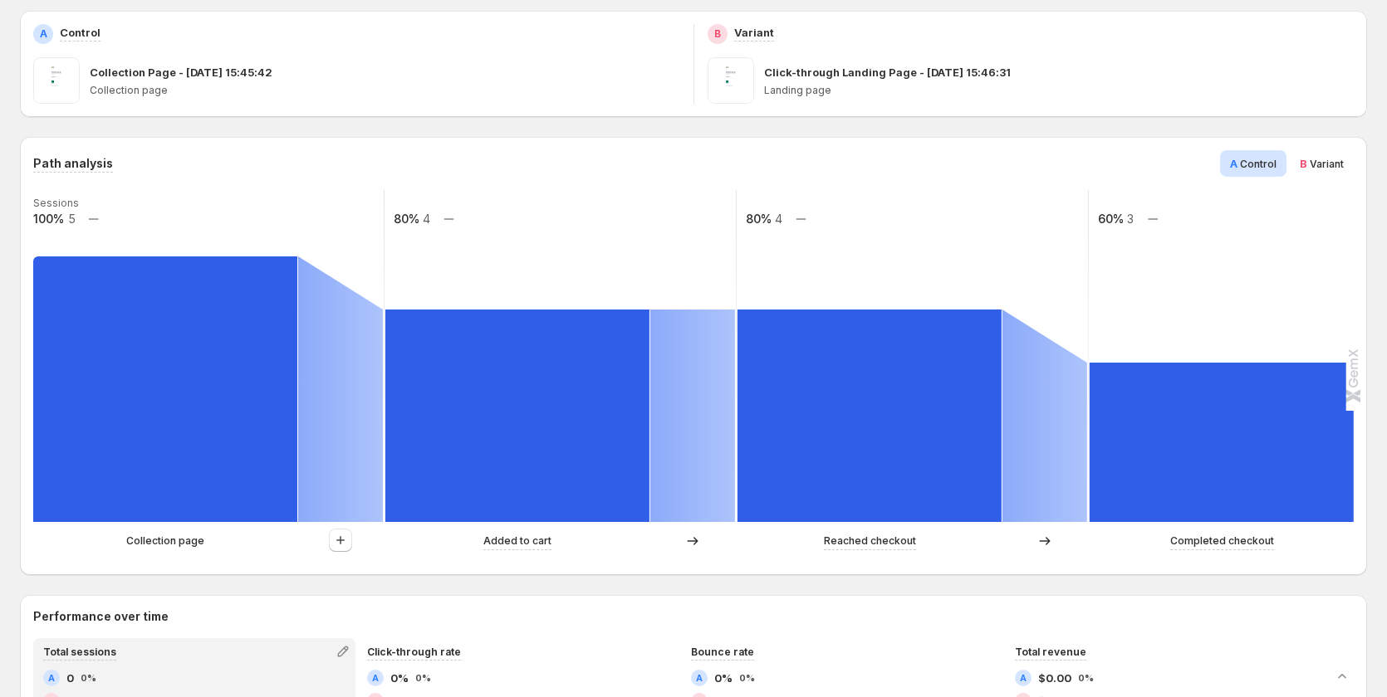
click at [1319, 154] on div "B Variant" at bounding box center [1321, 163] width 64 height 27
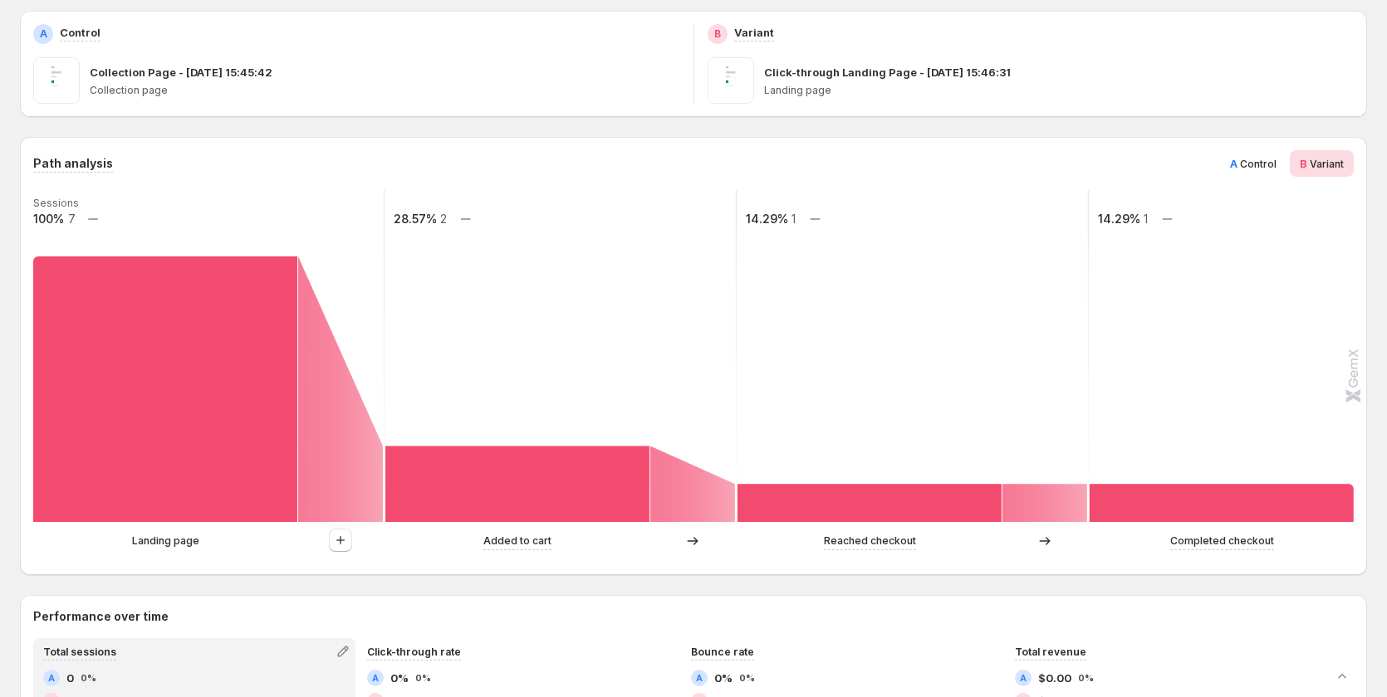
click at [1238, 166] on div "A Control" at bounding box center [1253, 163] width 66 height 27
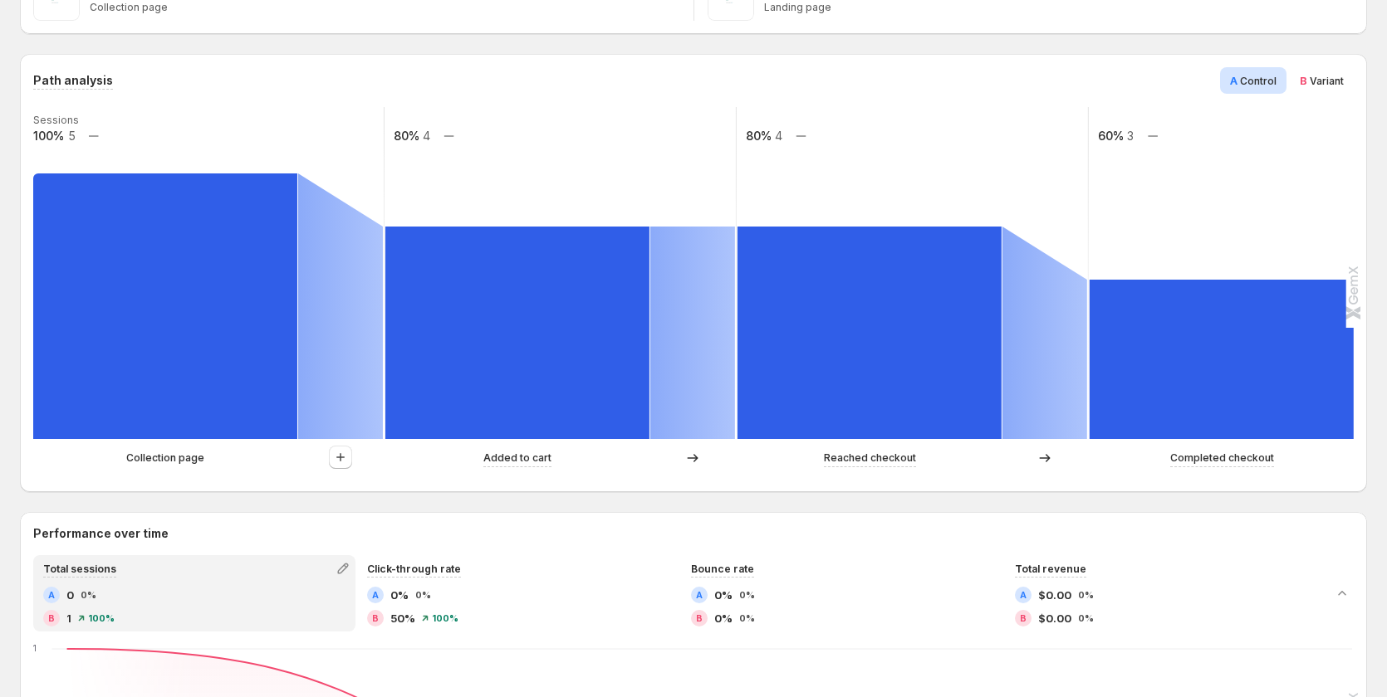
scroll to position [83, 0]
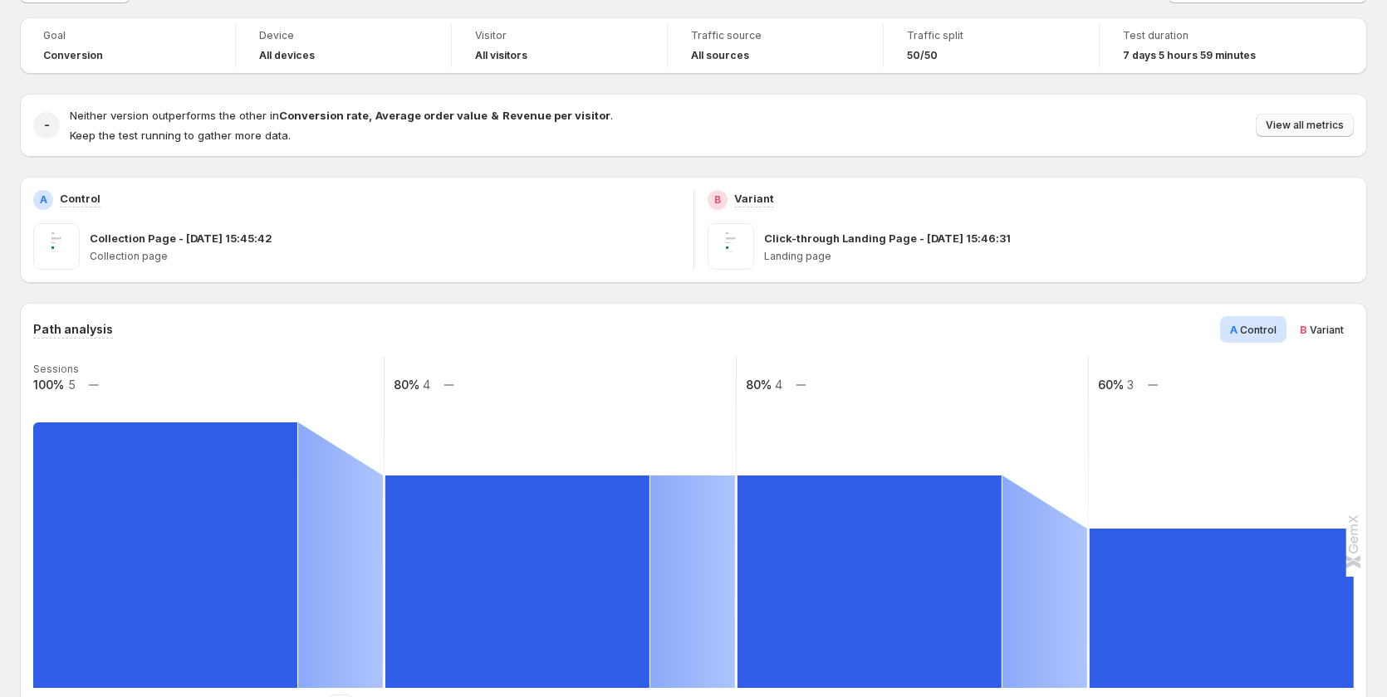
click at [1308, 115] on button "View all metrics" at bounding box center [1304, 125] width 98 height 23
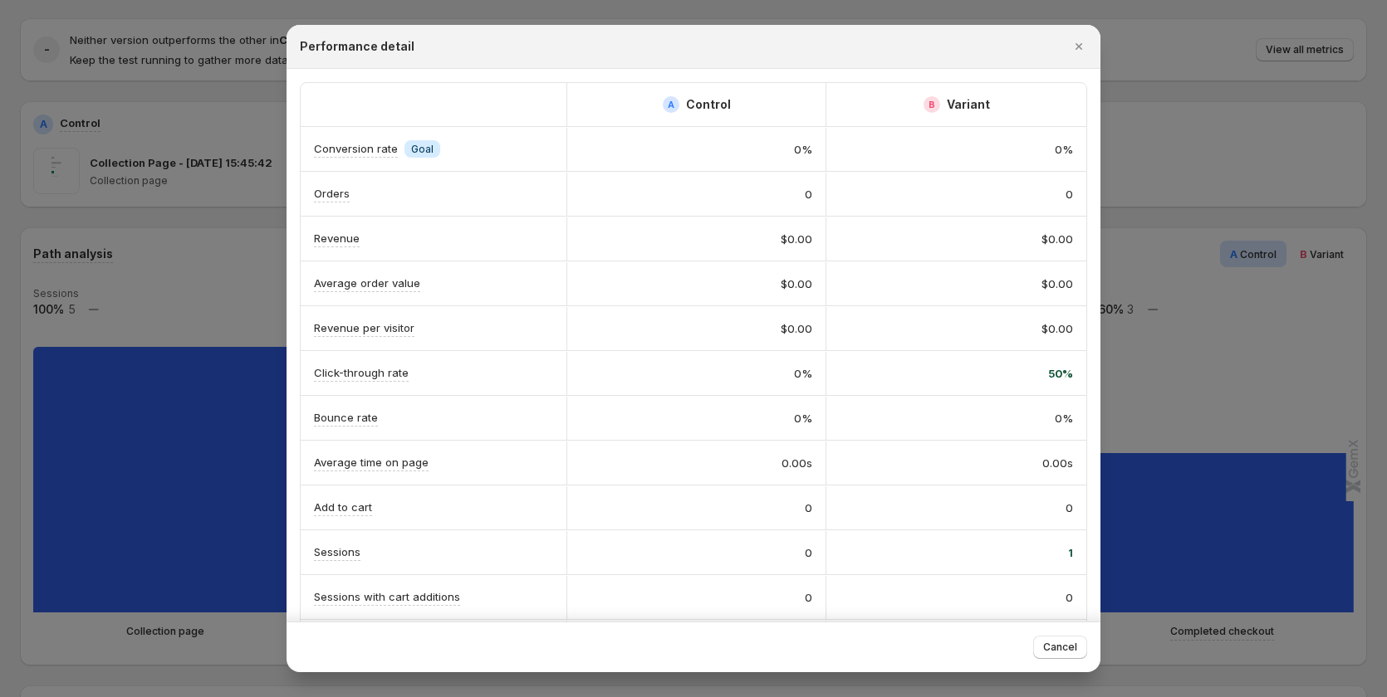
scroll to position [0, 0]
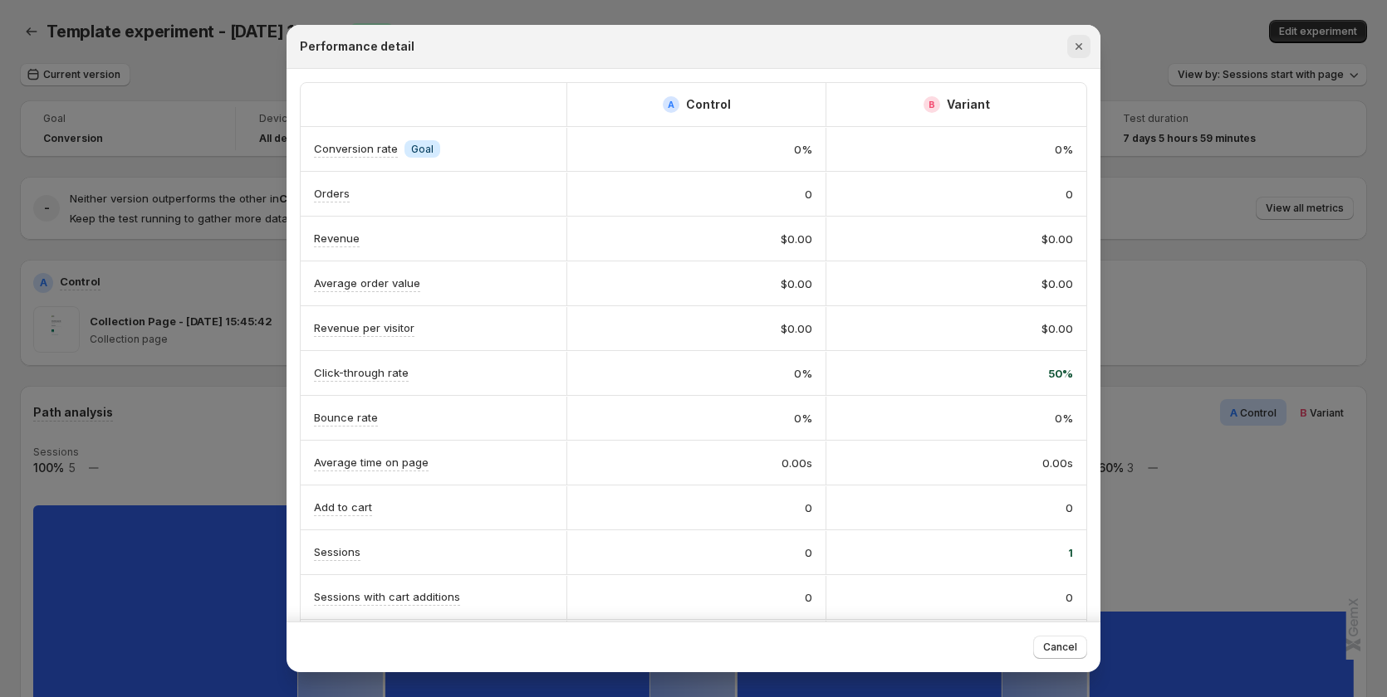
click at [1087, 51] on button "Close" at bounding box center [1078, 46] width 23 height 23
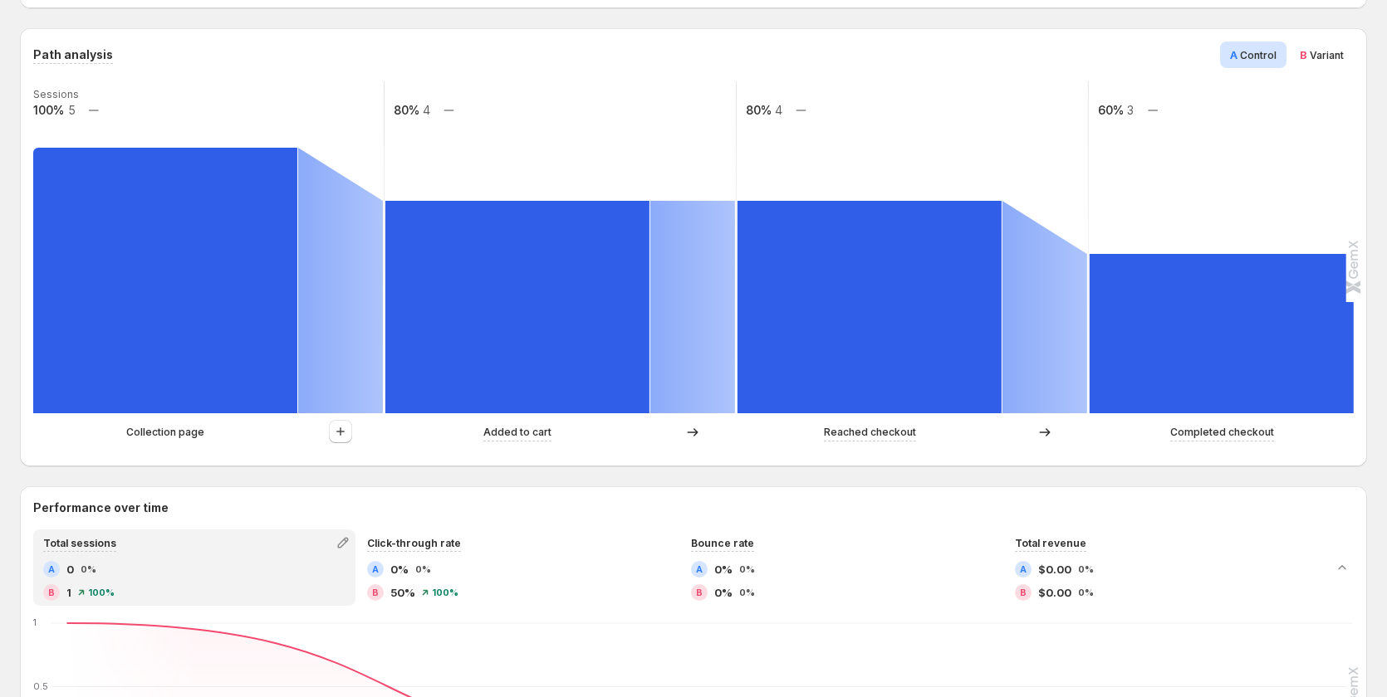
scroll to position [332, 0]
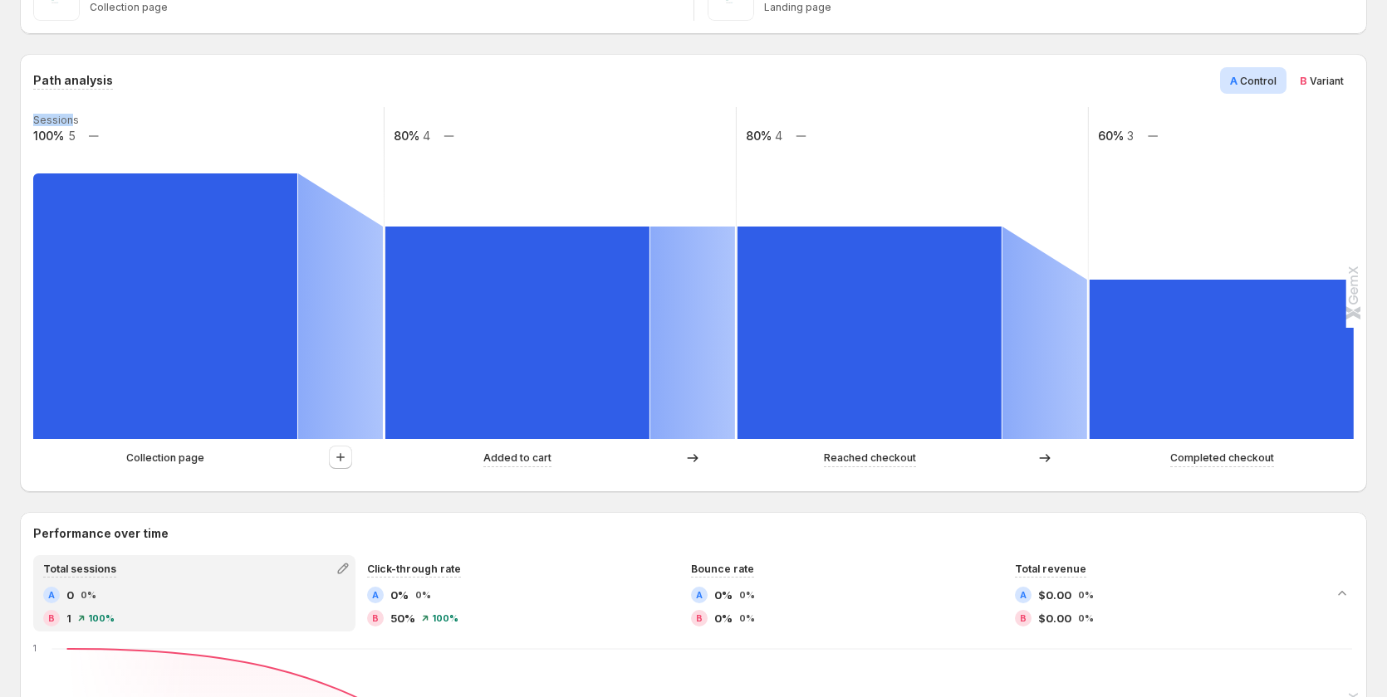
drag, startPoint x: 83, startPoint y: 125, endPoint x: 68, endPoint y: 118, distance: 16.4
click at [71, 118] on g "Sessions 100% 5 80% 4 80% 4 60% 3" at bounding box center [737, 273] width 1410 height 332
click at [65, 120] on text "Sessions" at bounding box center [56, 120] width 46 height 12
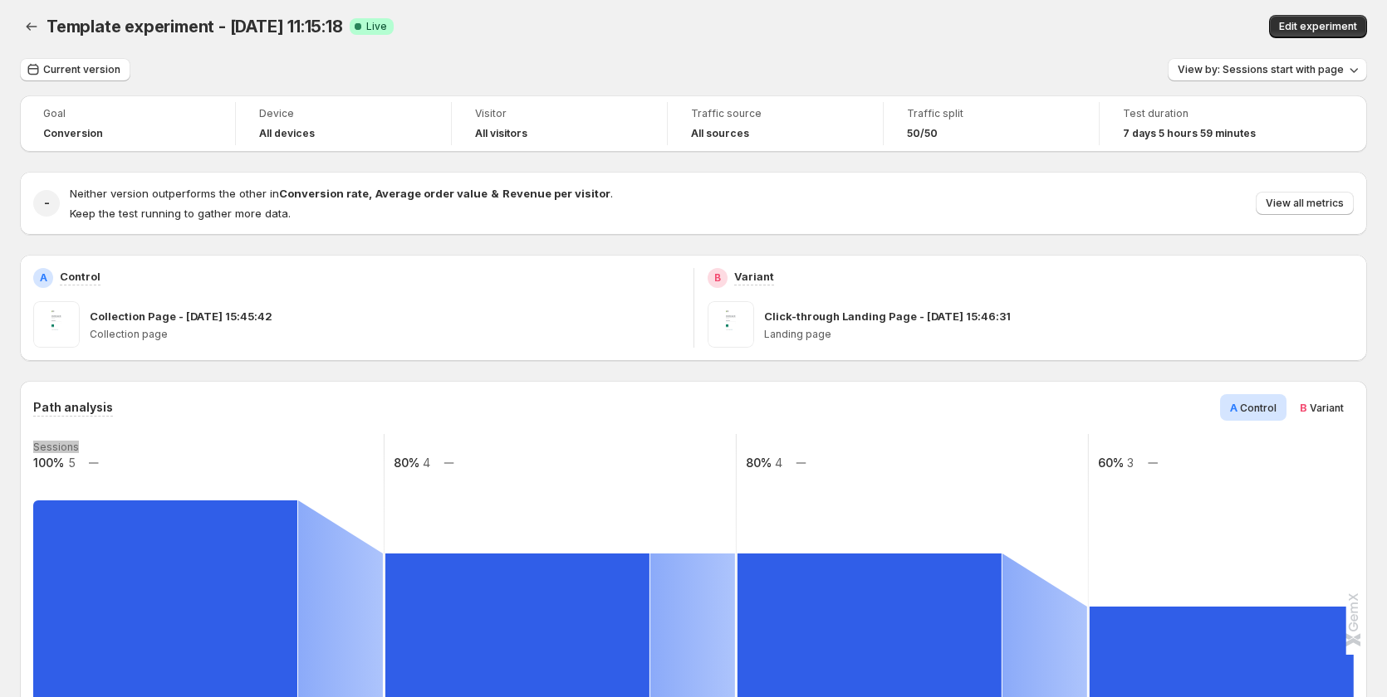
scroll to position [0, 0]
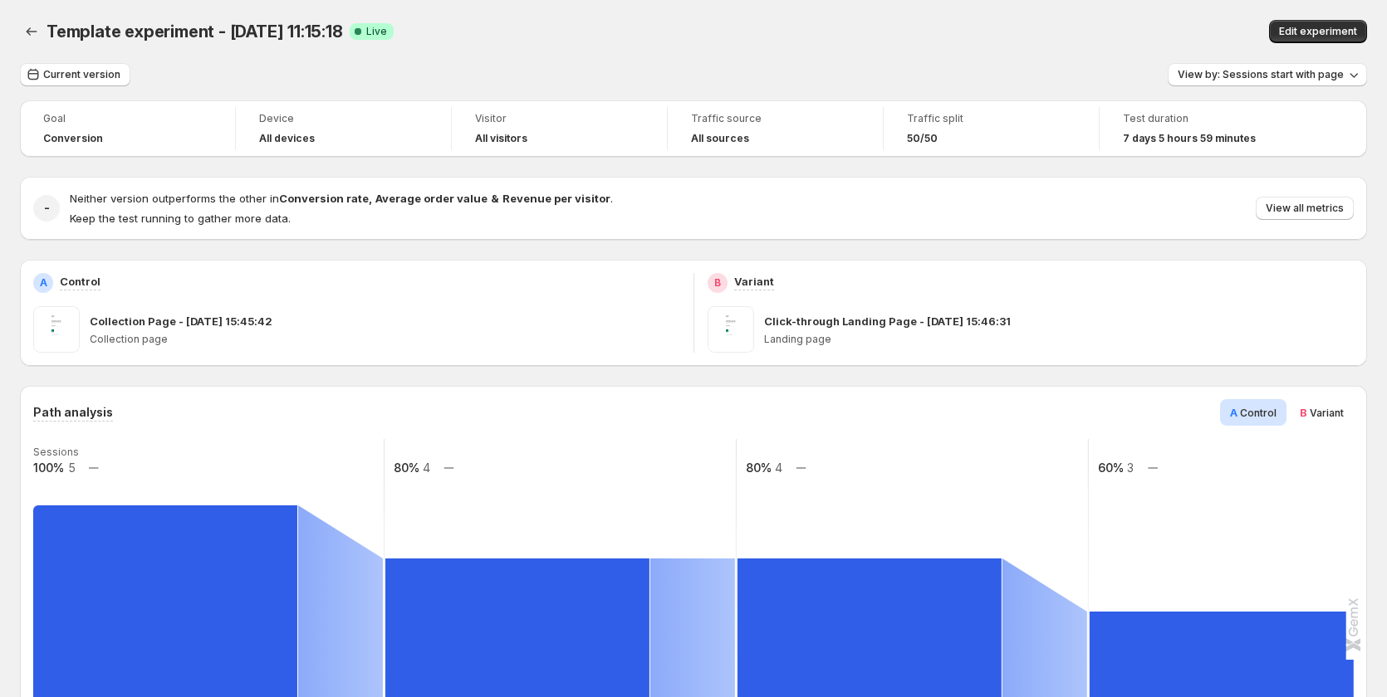
click at [81, 72] on span "Current version" at bounding box center [81, 74] width 77 height 13
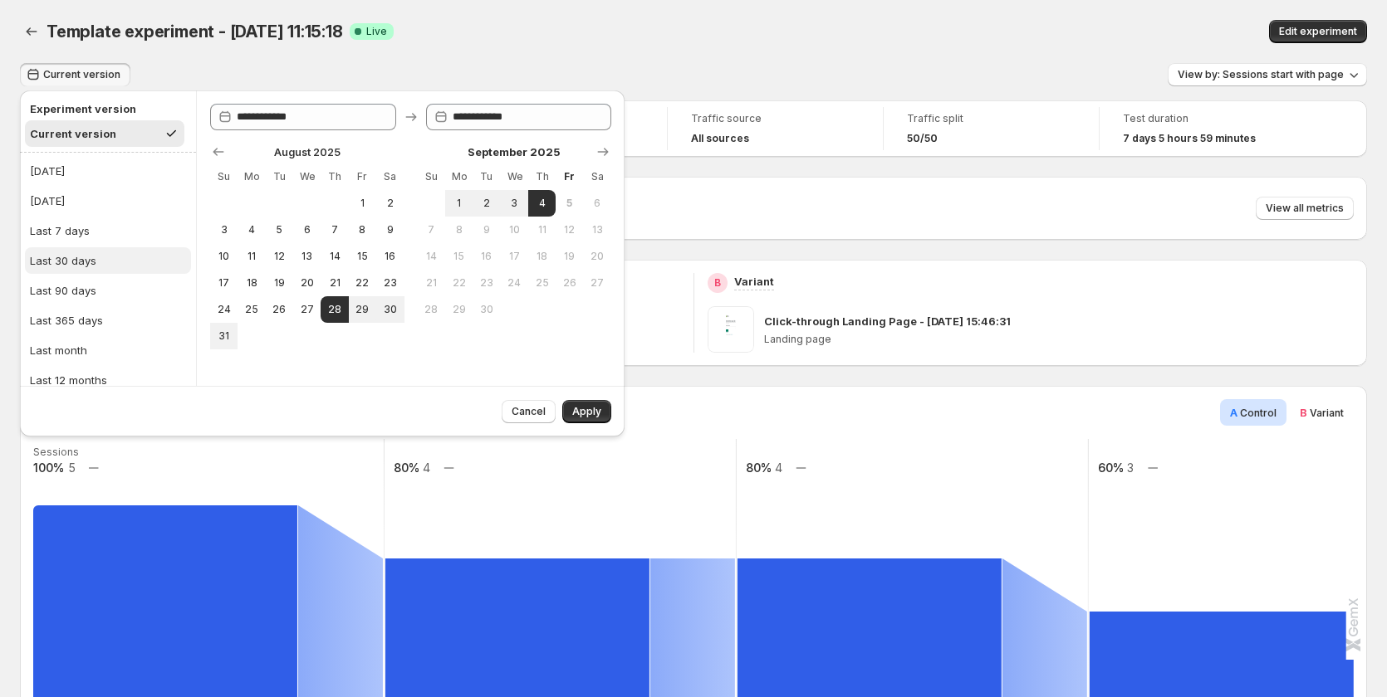
click at [62, 250] on button "Last 30 days" at bounding box center [108, 260] width 166 height 27
type input "**********"
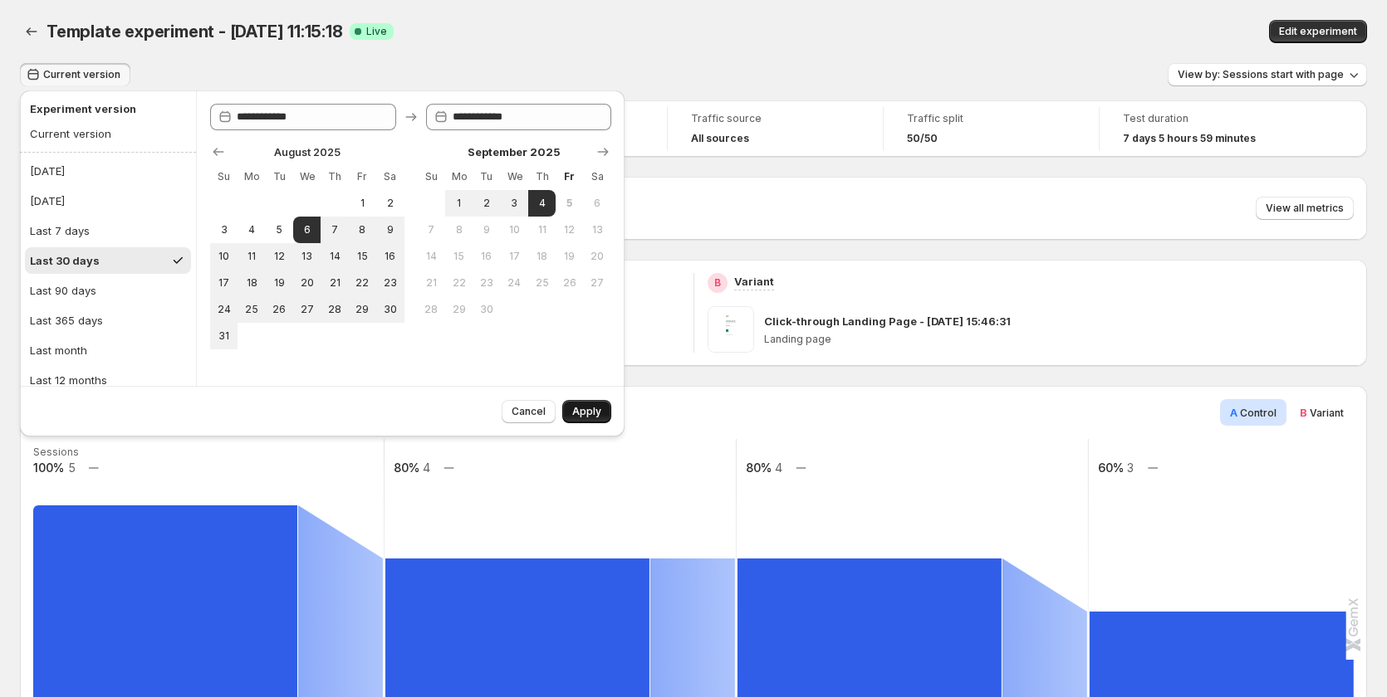
click at [589, 408] on span "Apply" at bounding box center [586, 411] width 29 height 13
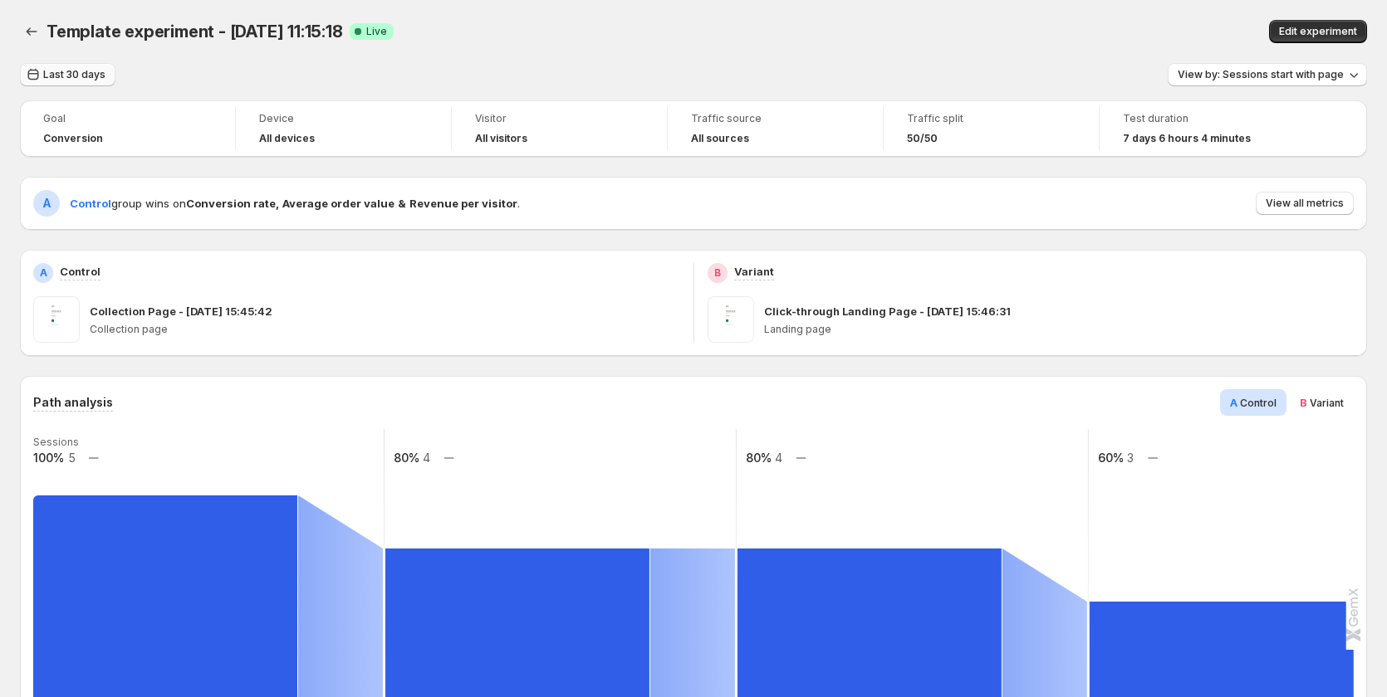
click at [80, 81] on button "Last 30 days" at bounding box center [67, 74] width 95 height 23
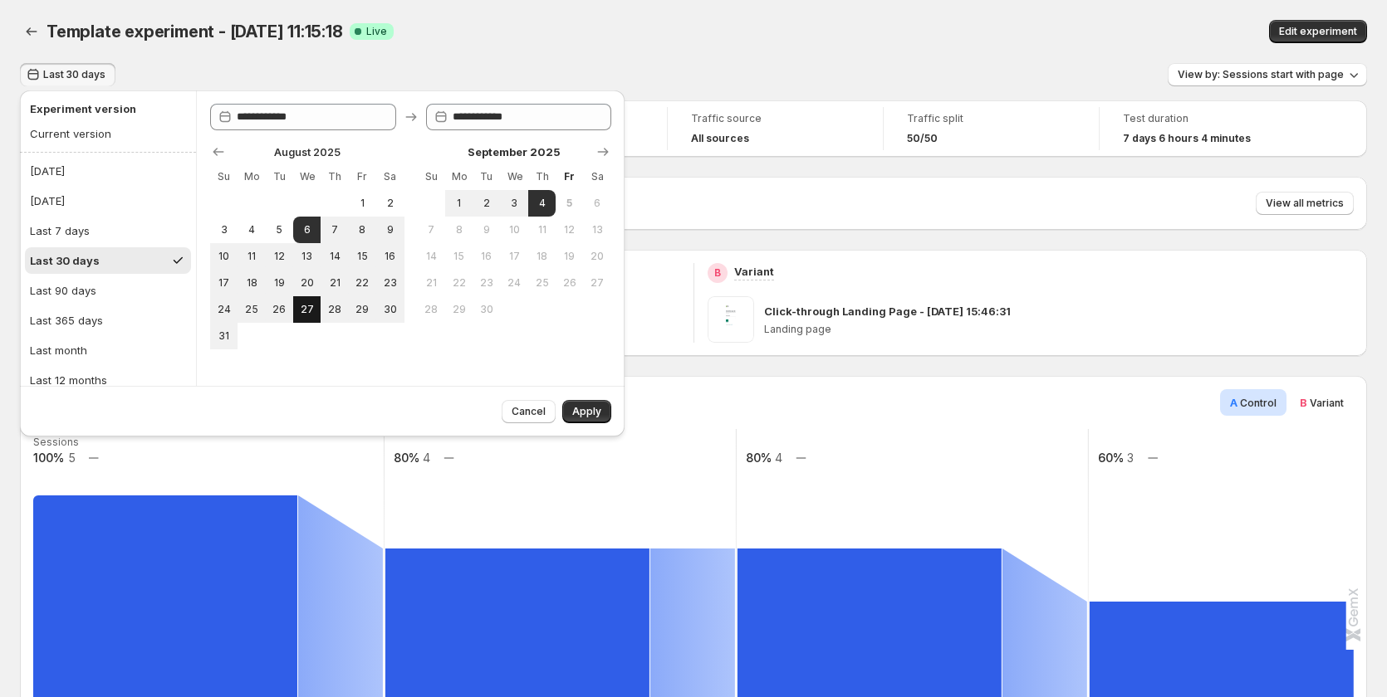
click at [309, 313] on span "27" at bounding box center [307, 309] width 14 height 13
type input "**********"
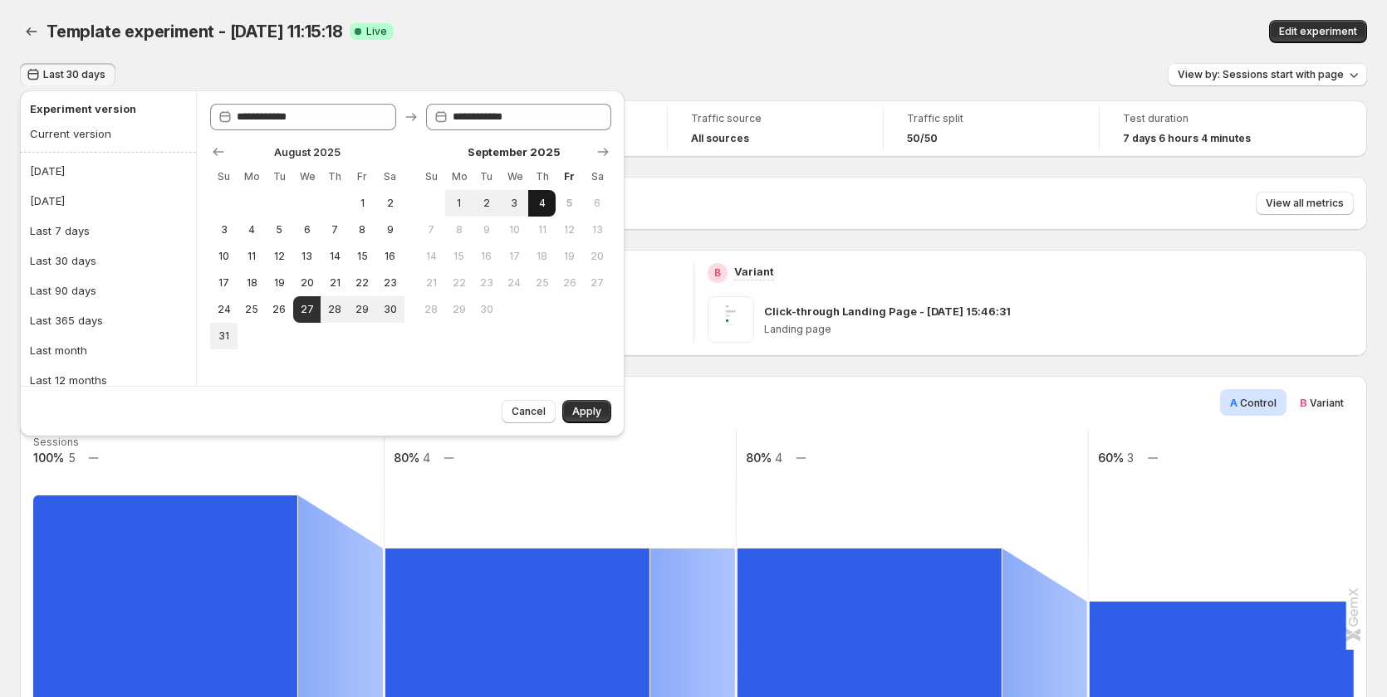
click at [543, 197] on span "4" at bounding box center [542, 203] width 14 height 13
type input "**********"
click at [580, 417] on span "Apply" at bounding box center [586, 411] width 29 height 13
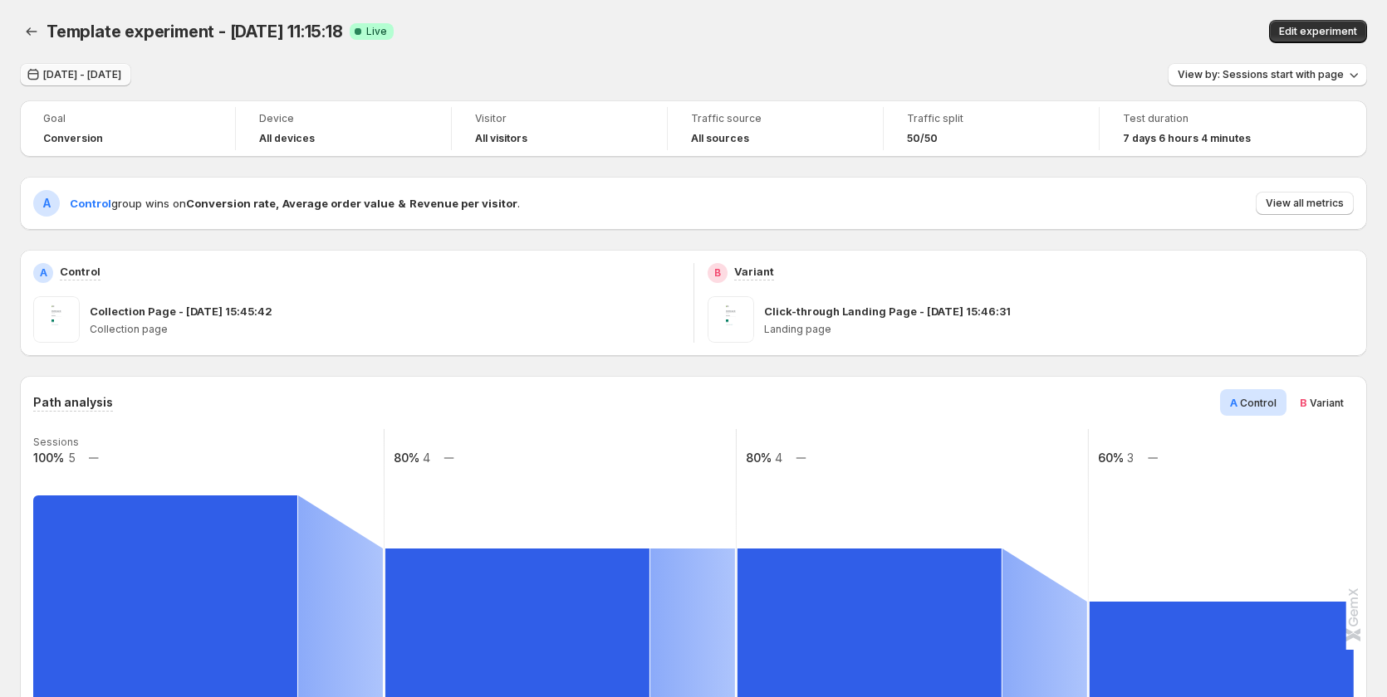
click at [121, 79] on span "Aug 27, 2025 - Sep 04, 2025" at bounding box center [82, 74] width 78 height 13
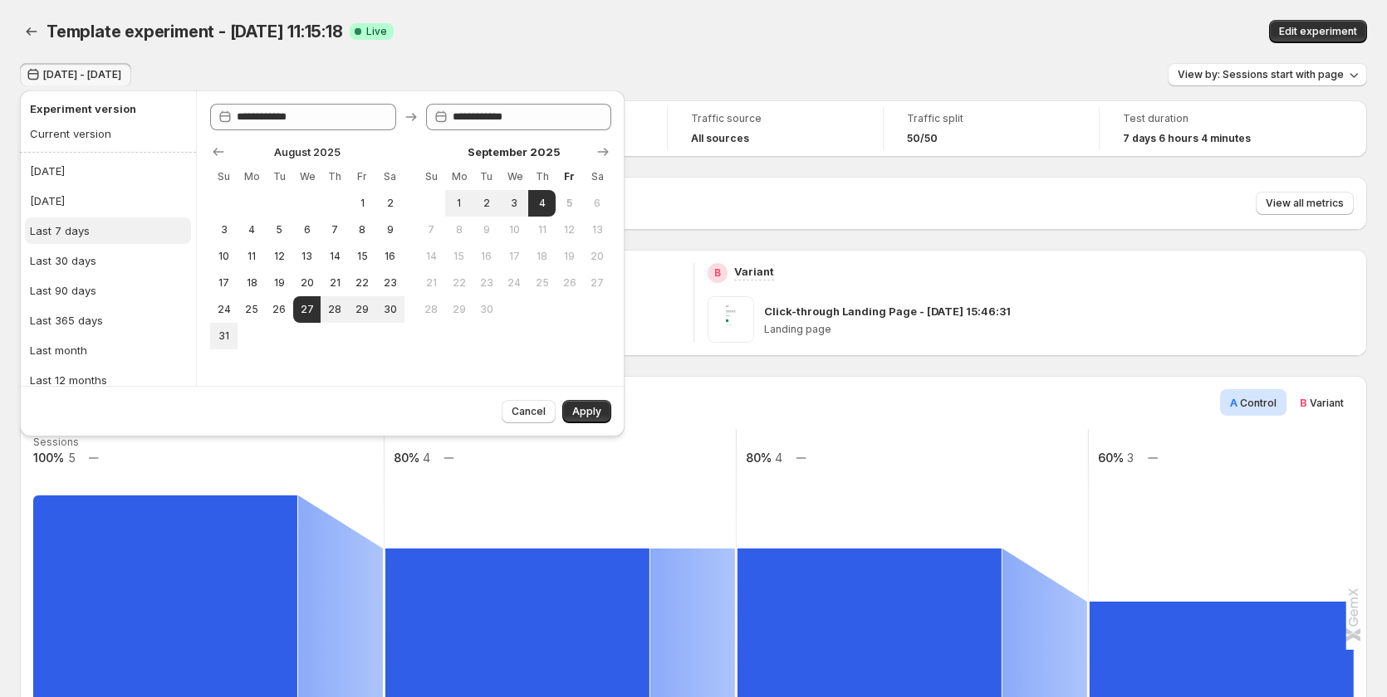
click at [102, 240] on button "Last 7 days" at bounding box center [108, 231] width 166 height 27
type input "**********"
click at [580, 409] on span "Apply" at bounding box center [586, 411] width 29 height 13
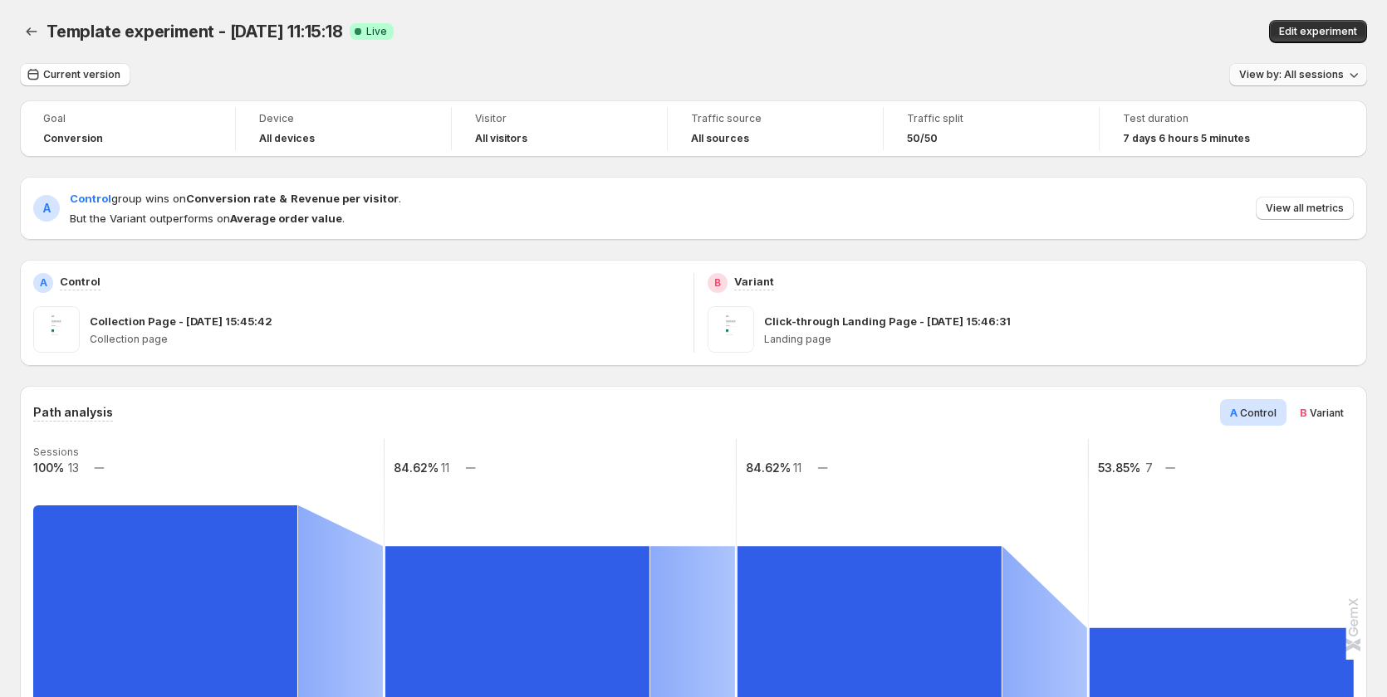
click at [1324, 78] on span "View by: All sessions" at bounding box center [1291, 74] width 105 height 13
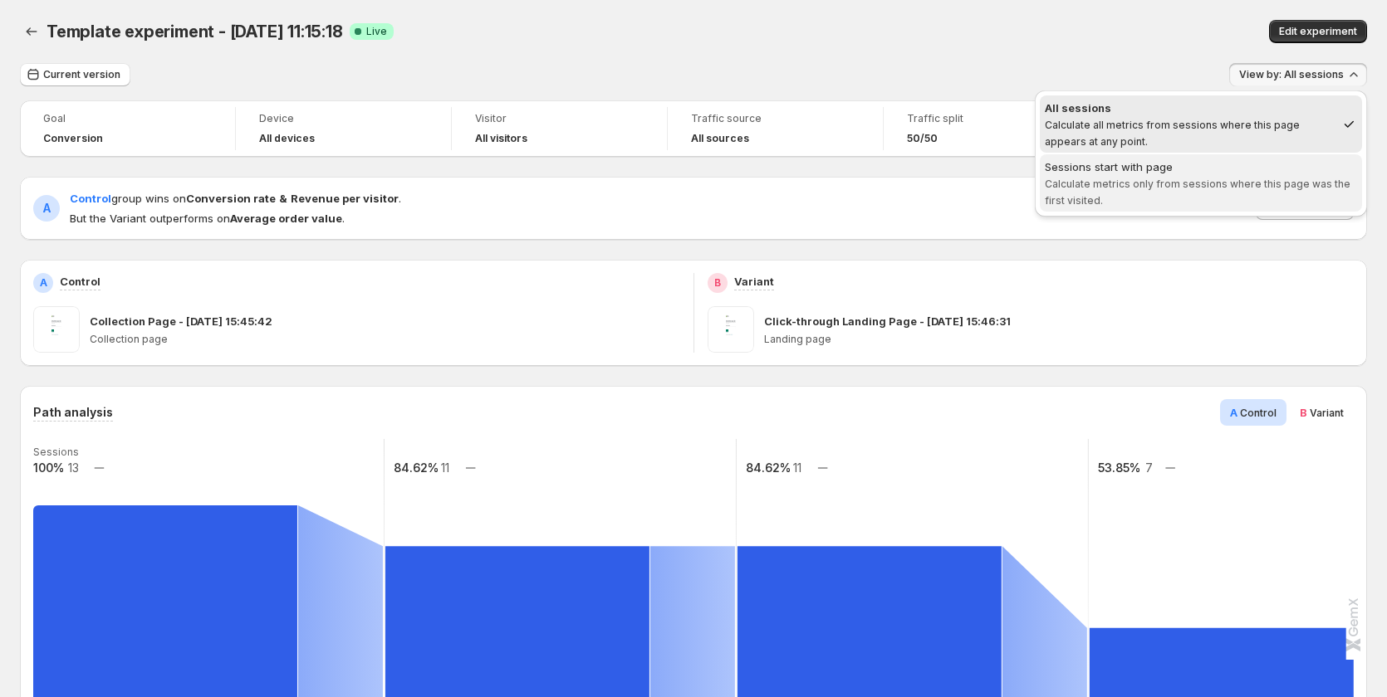
click at [1282, 191] on span "Sessions start with page Calculate metrics only from sessions where this page w…" at bounding box center [1200, 184] width 312 height 50
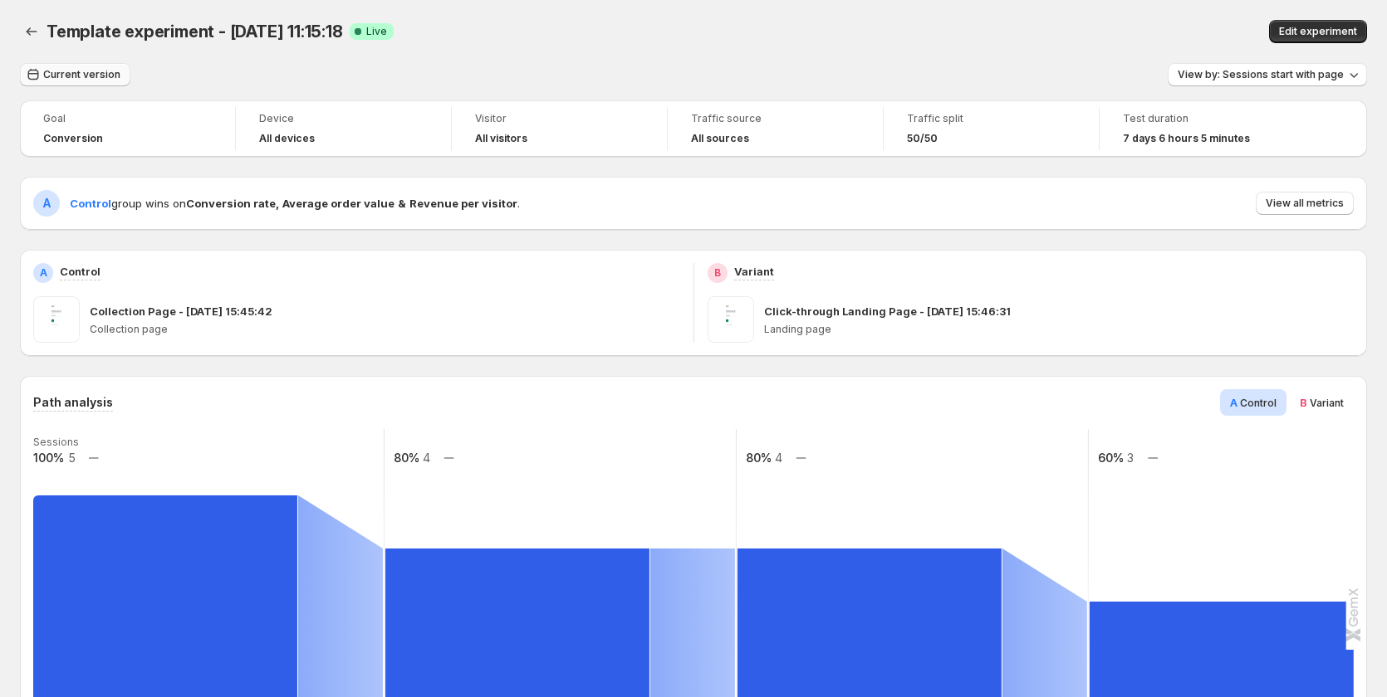
click at [52, 74] on span "Current version" at bounding box center [81, 74] width 77 height 13
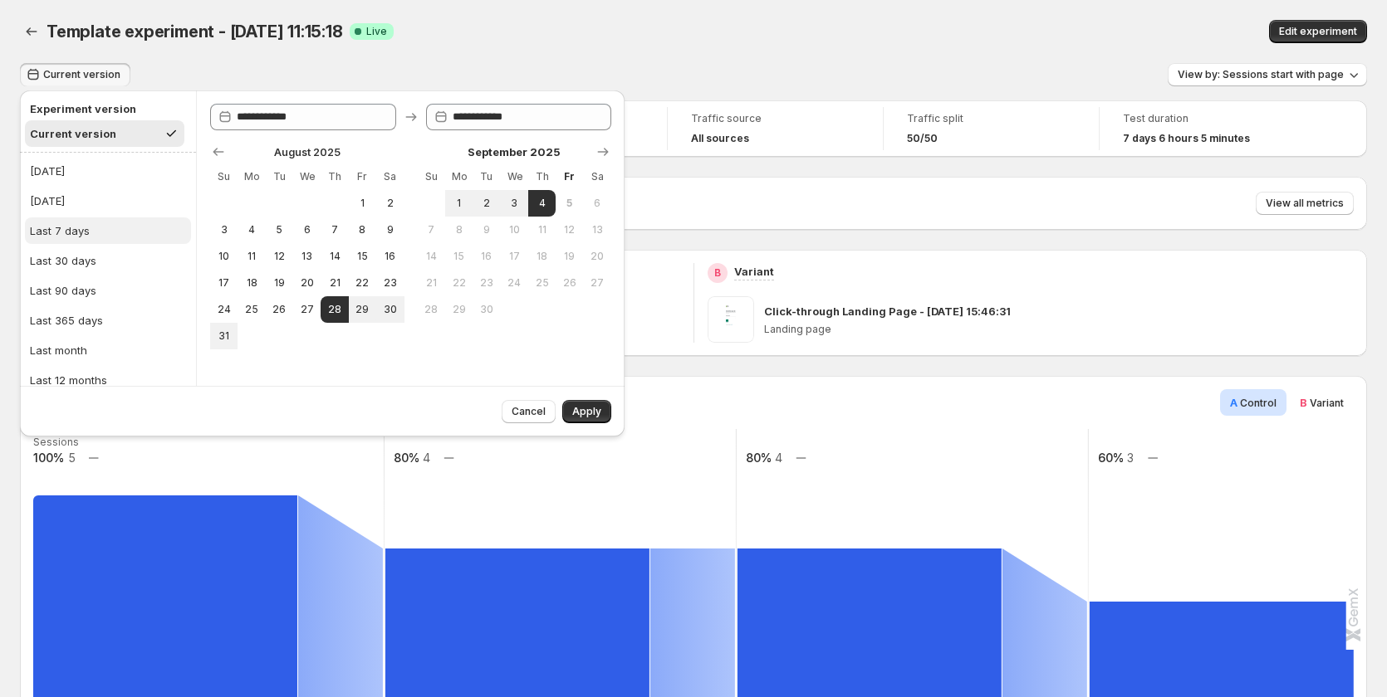
click at [90, 224] on button "Last 7 days" at bounding box center [108, 231] width 166 height 27
type input "**********"
click at [601, 410] on button "Apply" at bounding box center [586, 411] width 49 height 23
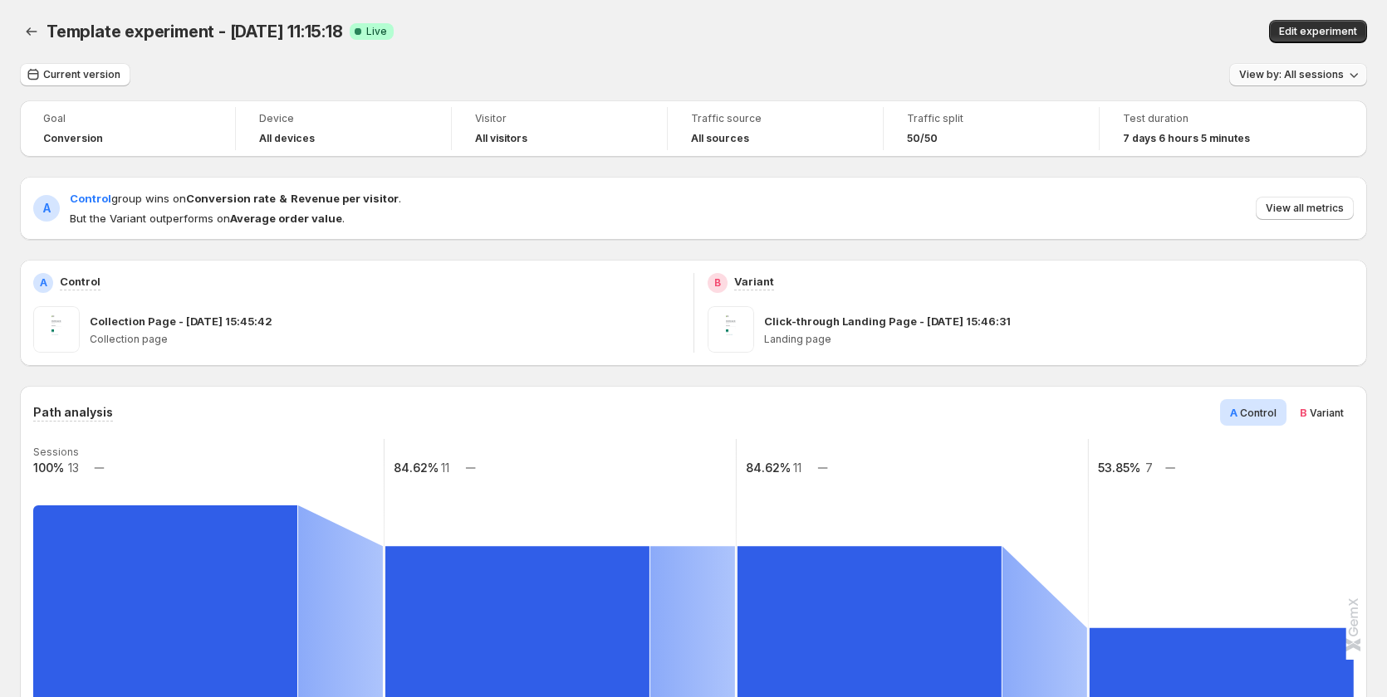
click at [1269, 74] on span "View by: All sessions" at bounding box center [1291, 74] width 105 height 13
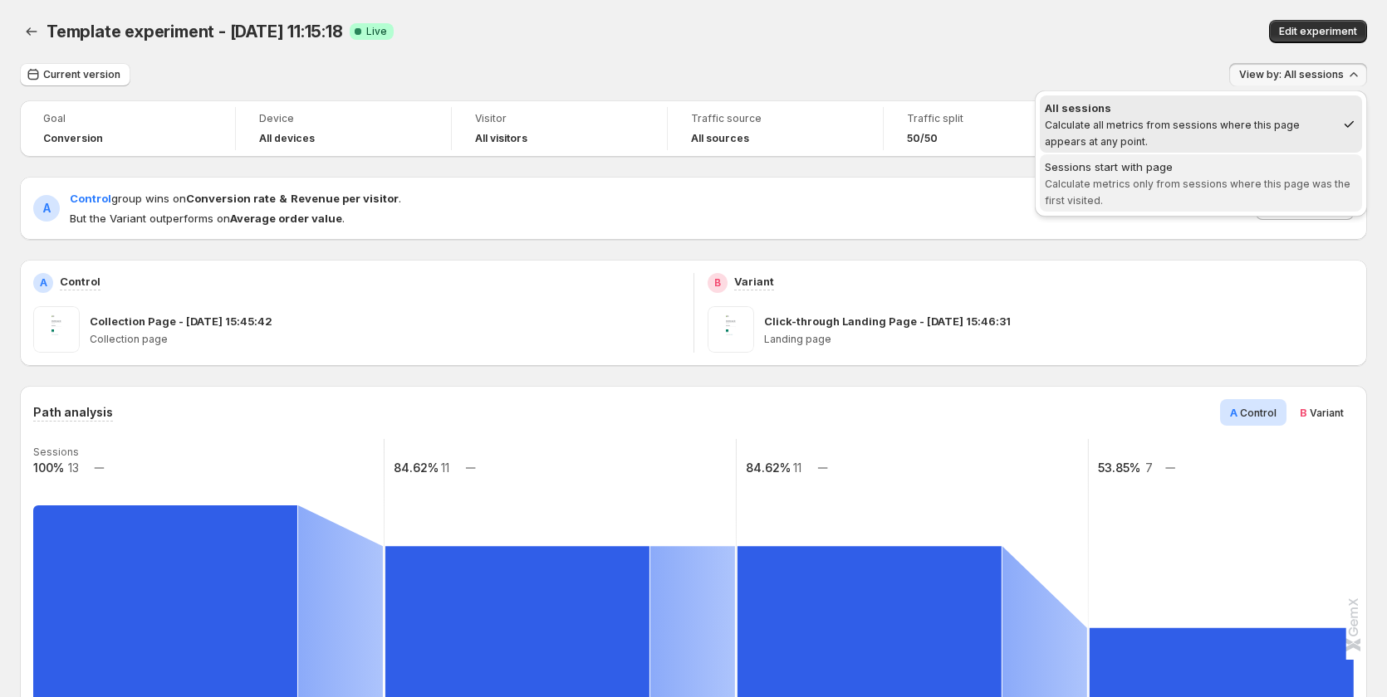
click at [1253, 173] on div "Sessions start with page" at bounding box center [1200, 167] width 312 height 17
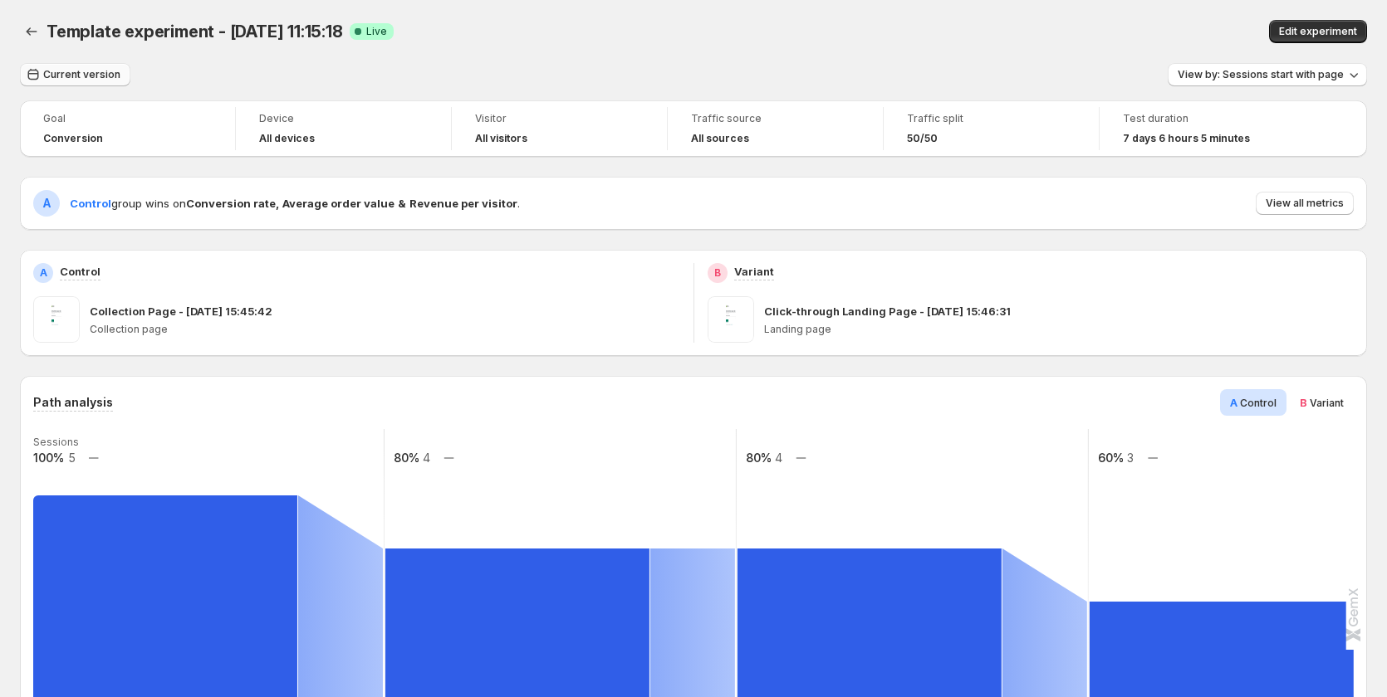
click at [96, 74] on span "Current version" at bounding box center [81, 74] width 77 height 13
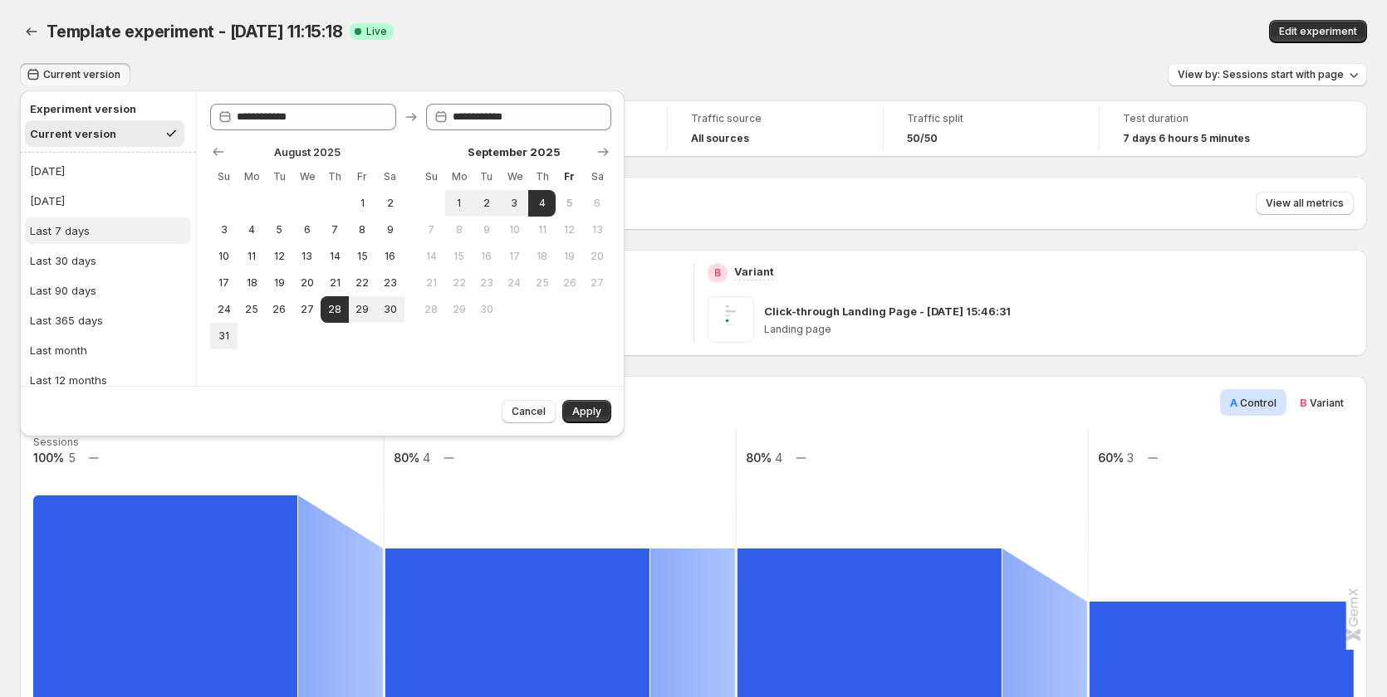
click at [108, 236] on button "Last 7 days" at bounding box center [108, 231] width 166 height 27
type input "**********"
click at [574, 404] on button "Apply" at bounding box center [586, 411] width 49 height 23
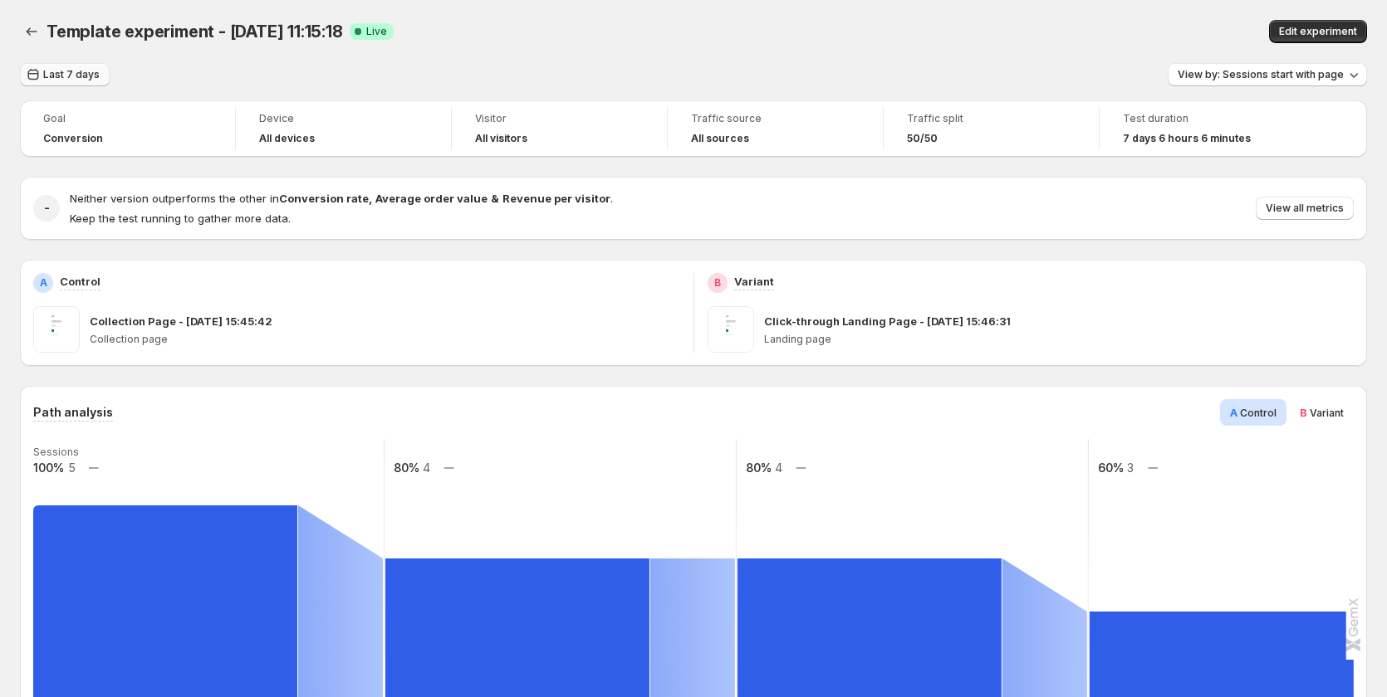
click at [95, 83] on button "Last 7 days" at bounding box center [65, 74] width 90 height 23
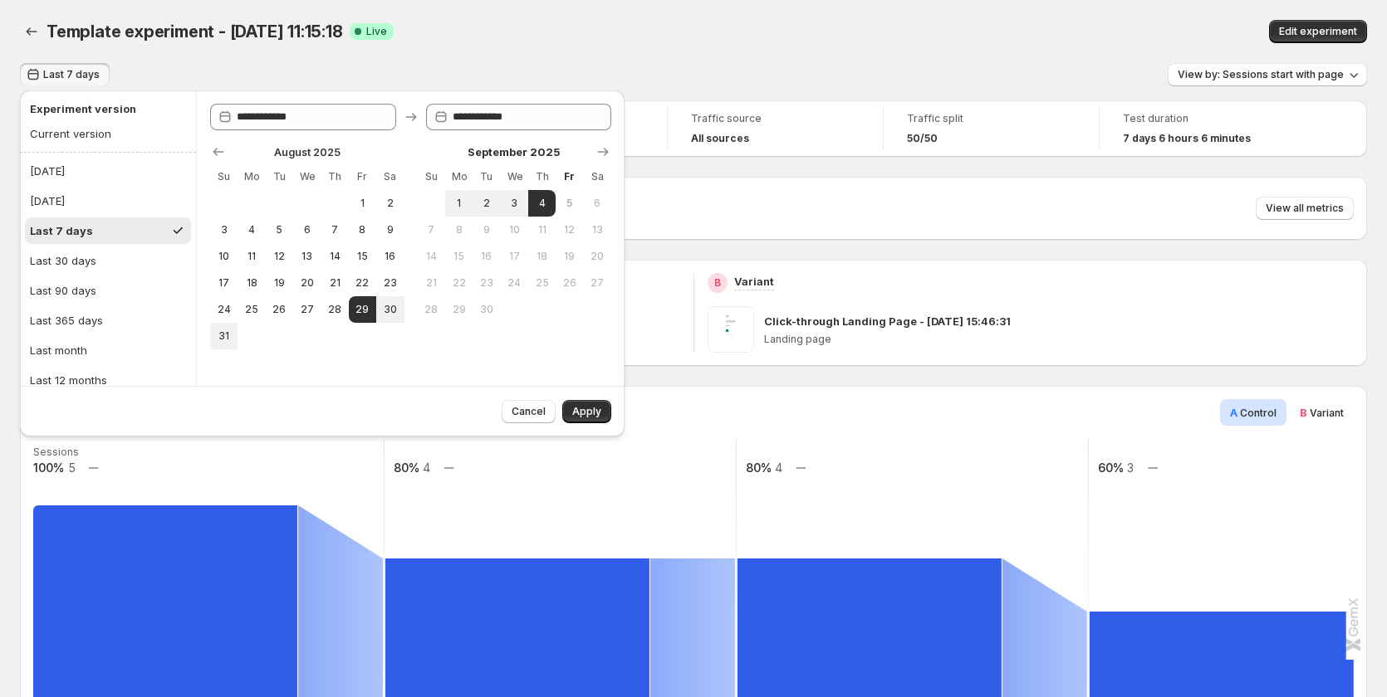
click at [86, 276] on ul "[DATE] [DATE] Last 7 days Last 30 days Last 90 days Last 365 days Last month La…" at bounding box center [108, 291] width 166 height 266
click at [586, 410] on span "Apply" at bounding box center [586, 411] width 29 height 13
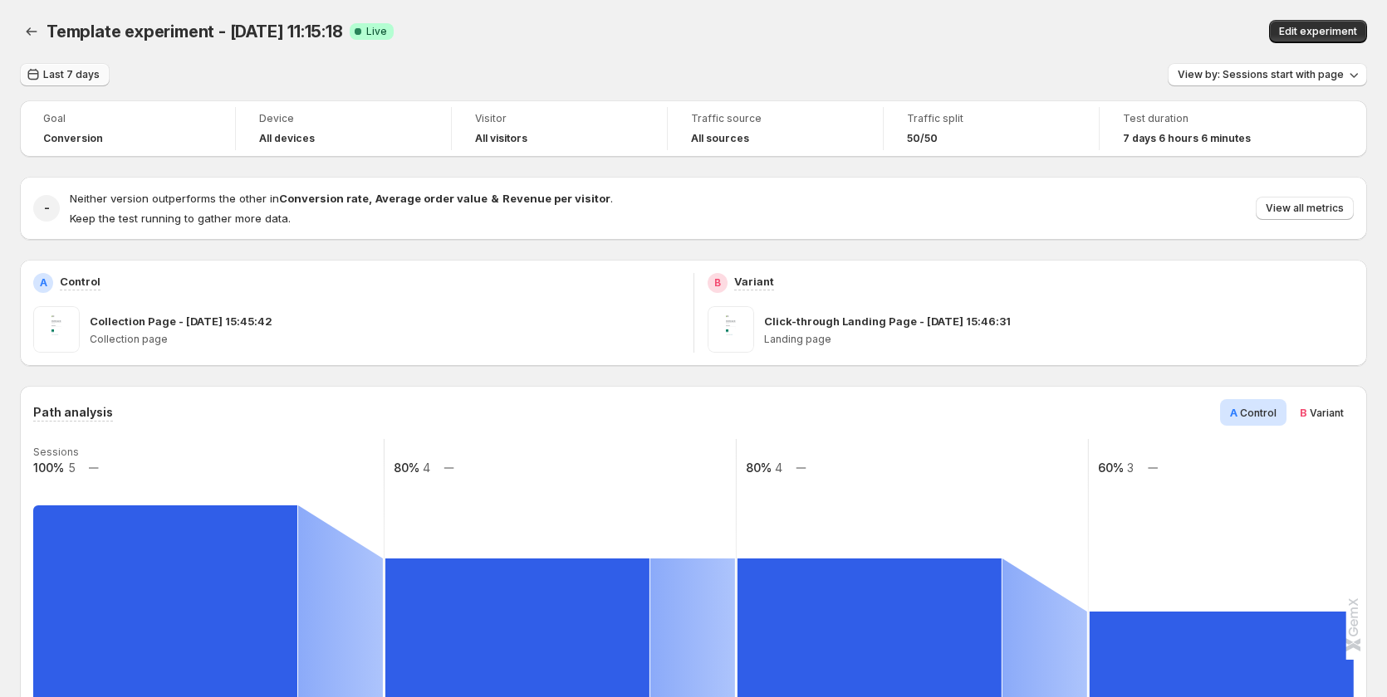
click at [84, 80] on span "Last 7 days" at bounding box center [71, 74] width 56 height 13
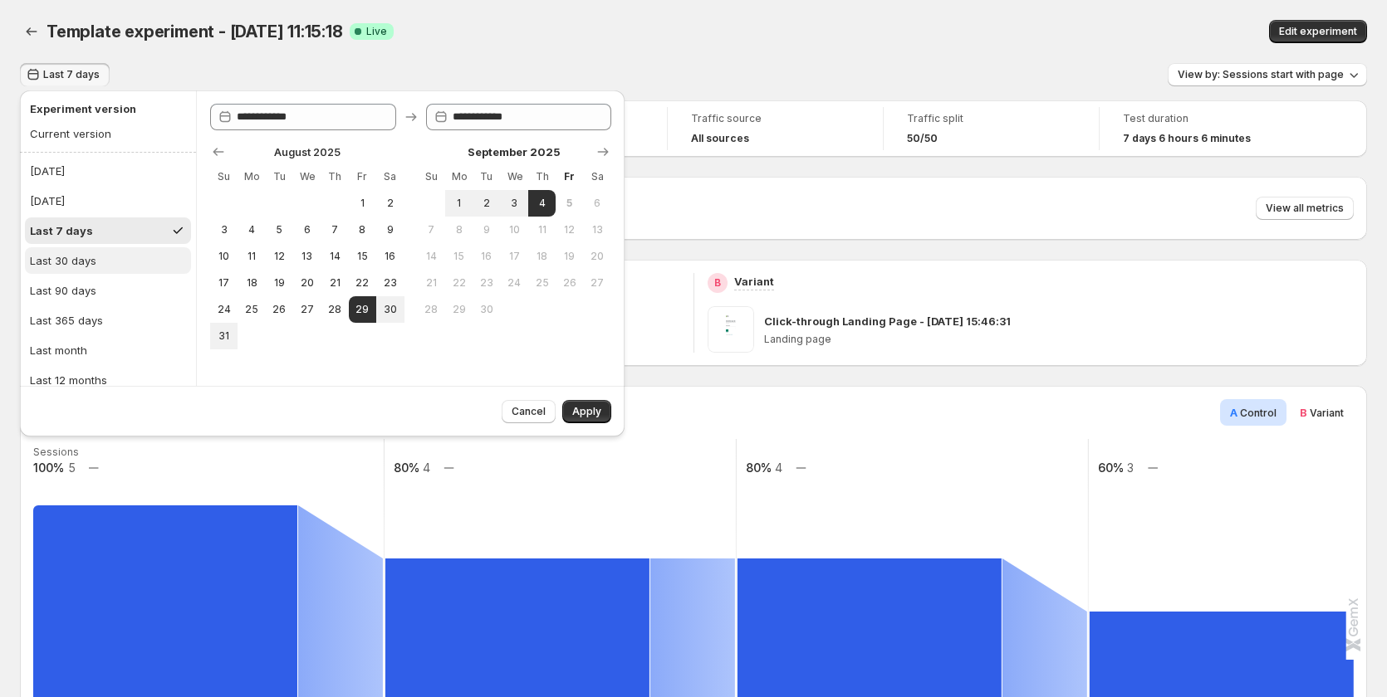
click at [120, 257] on button "Last 30 days" at bounding box center [108, 260] width 166 height 27
type input "**********"
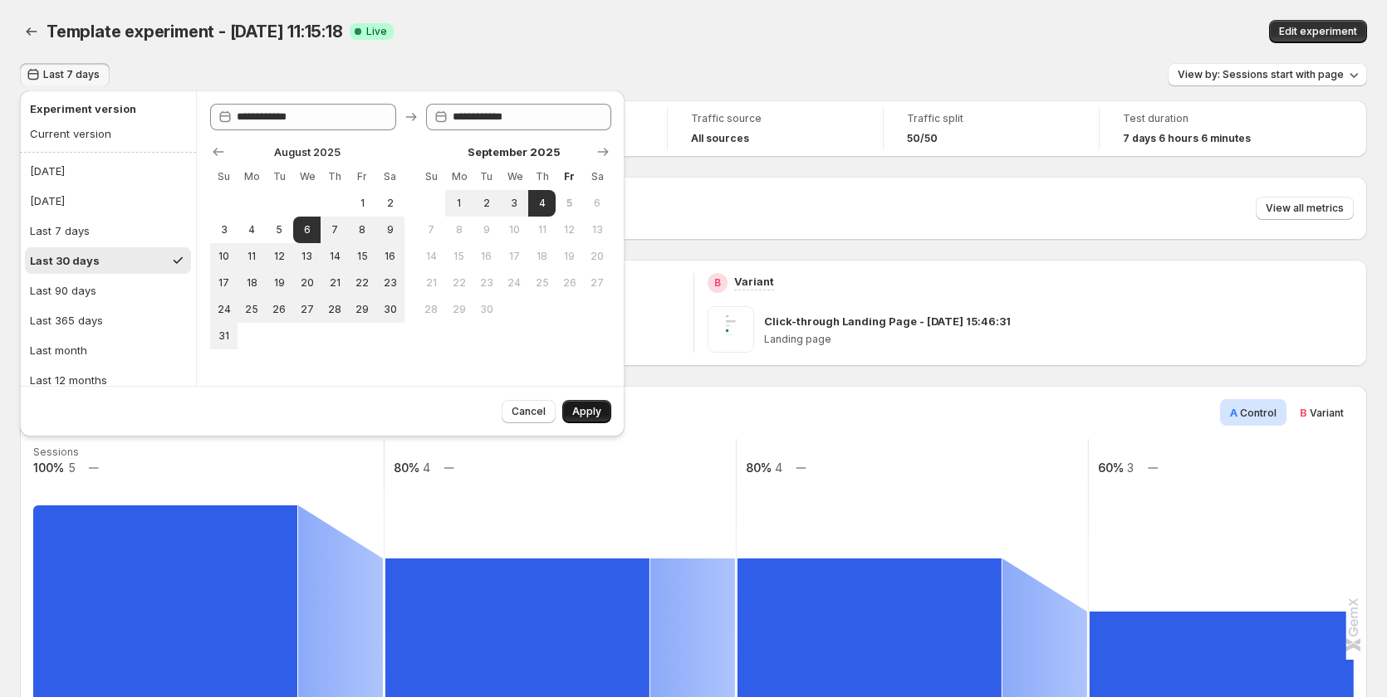
click at [576, 413] on span "Apply" at bounding box center [586, 411] width 29 height 13
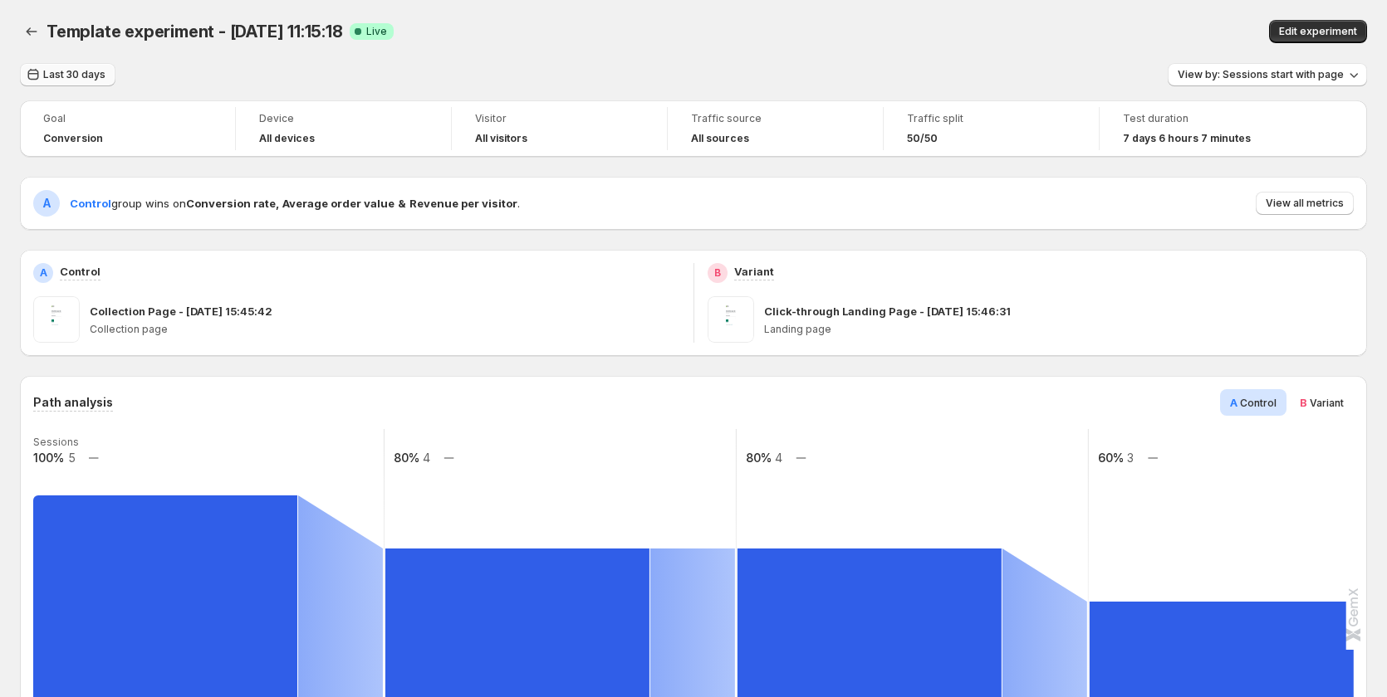
click at [77, 81] on span "Last 30 days" at bounding box center [74, 74] width 62 height 13
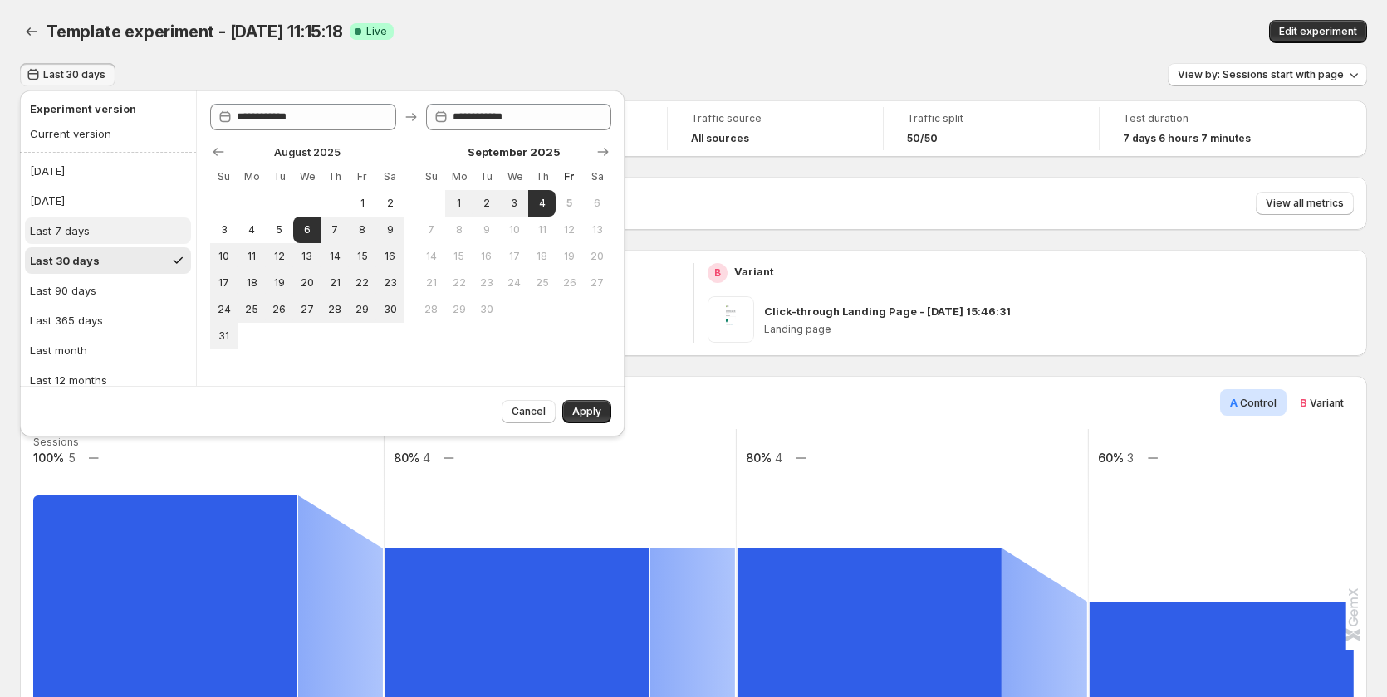
click at [110, 231] on button "Last 7 days" at bounding box center [108, 231] width 166 height 27
type input "**********"
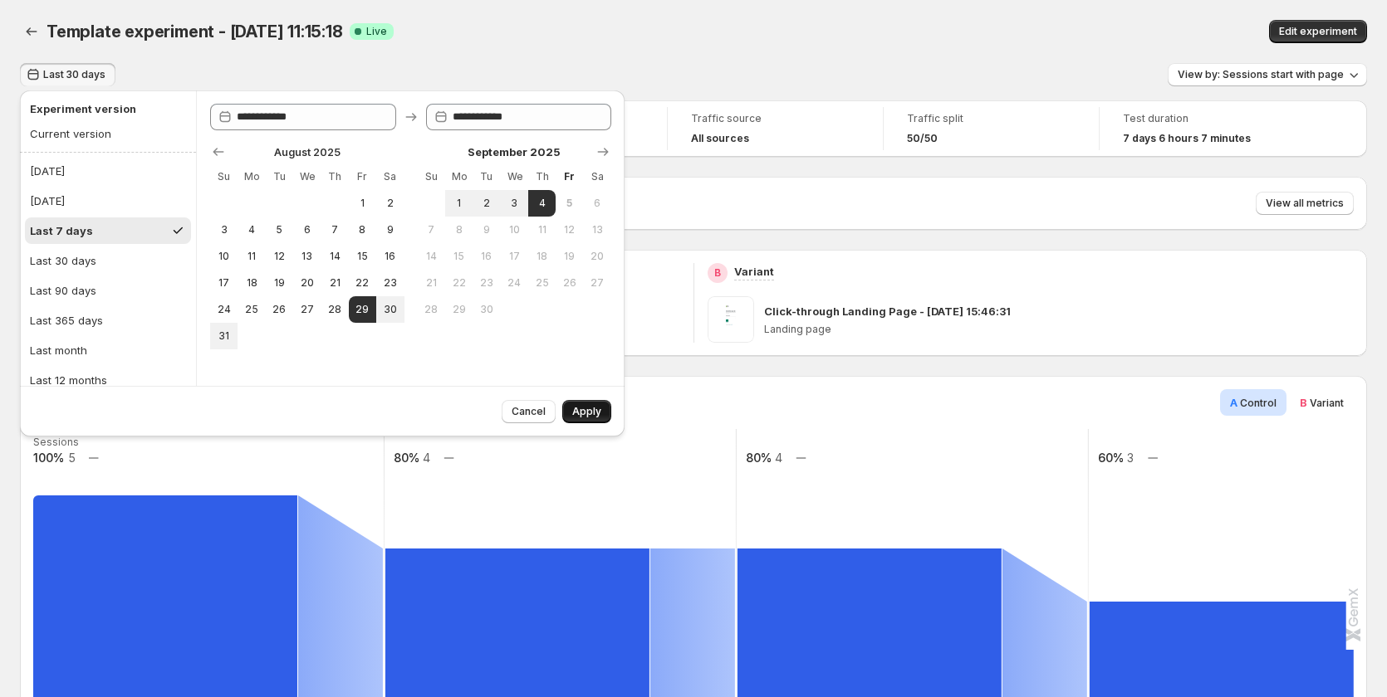
click at [584, 404] on button "Apply" at bounding box center [586, 411] width 49 height 23
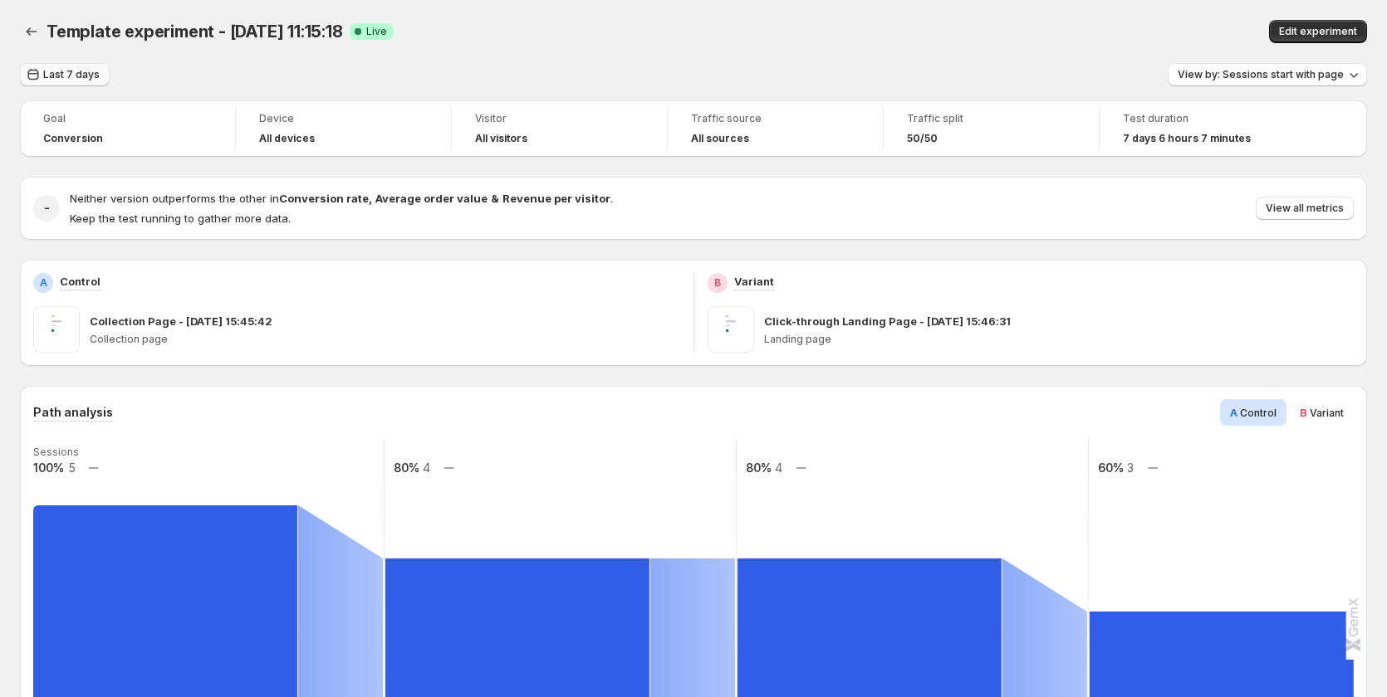
click at [61, 73] on span "Last 7 days" at bounding box center [71, 74] width 56 height 13
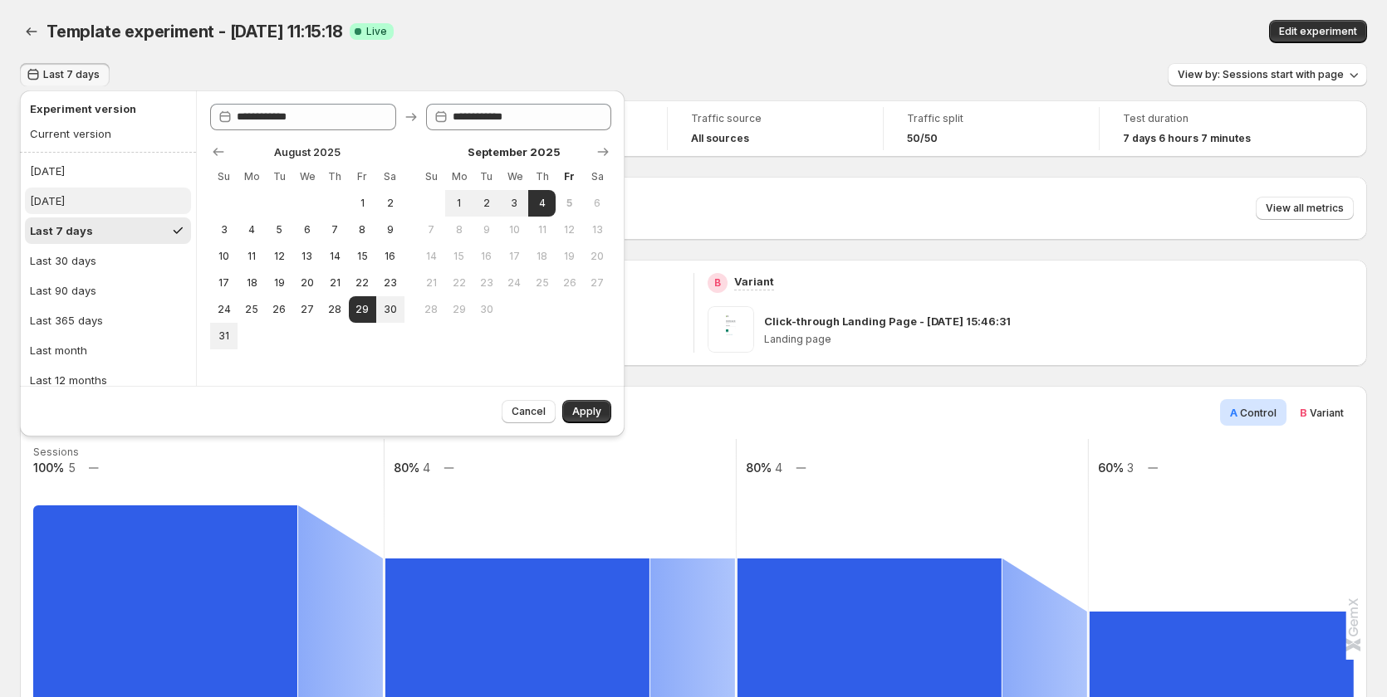
click at [96, 213] on button "Yesterday" at bounding box center [108, 201] width 166 height 27
type input "**********"
click at [580, 409] on span "Apply" at bounding box center [586, 411] width 29 height 13
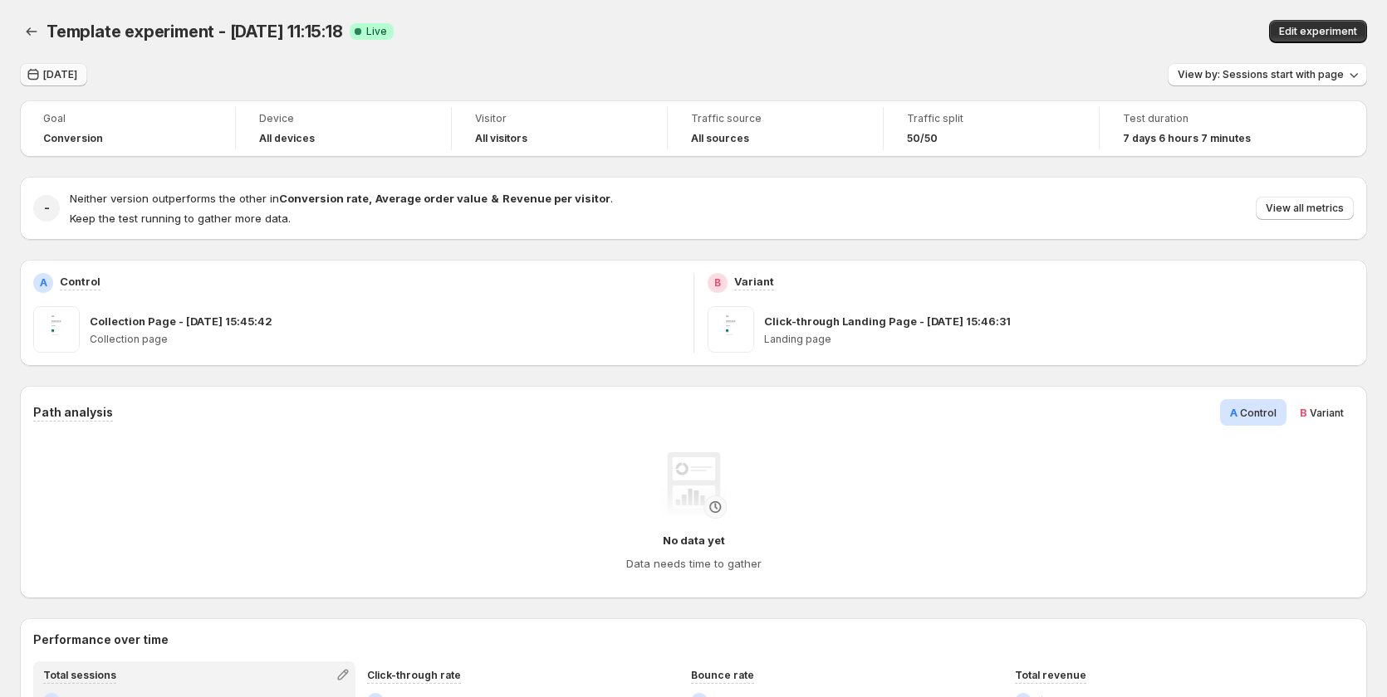
click at [76, 63] on button "[DATE]" at bounding box center [53, 74] width 67 height 23
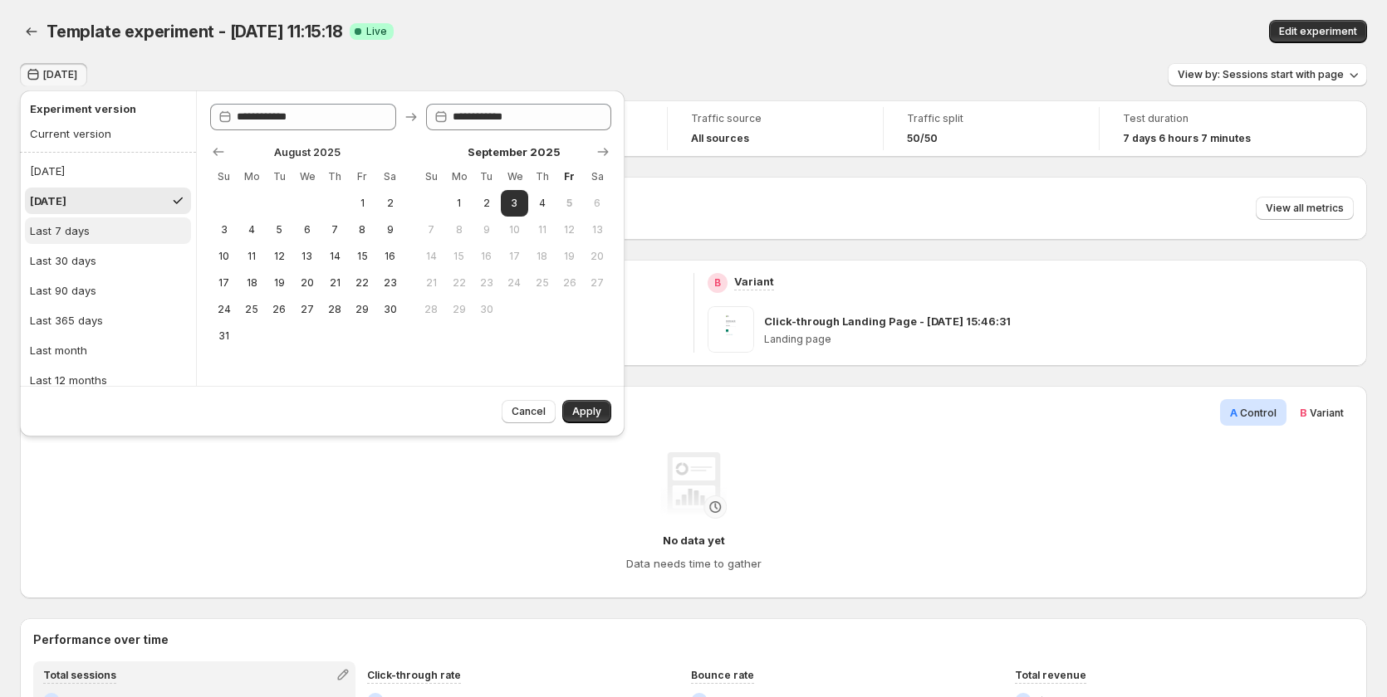
click at [93, 232] on button "Last 7 days" at bounding box center [108, 231] width 166 height 27
type input "**********"
click at [592, 414] on span "Apply" at bounding box center [586, 411] width 29 height 13
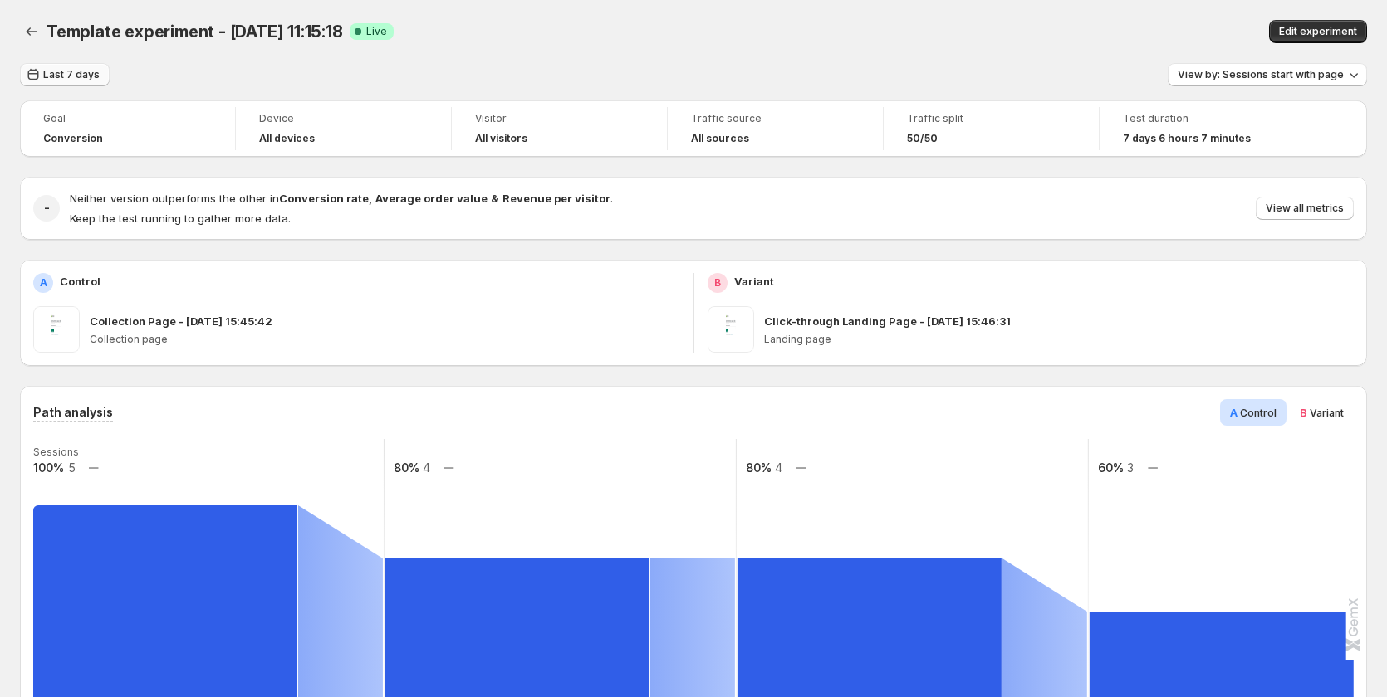
click at [75, 81] on span "Last 7 days" at bounding box center [71, 74] width 56 height 13
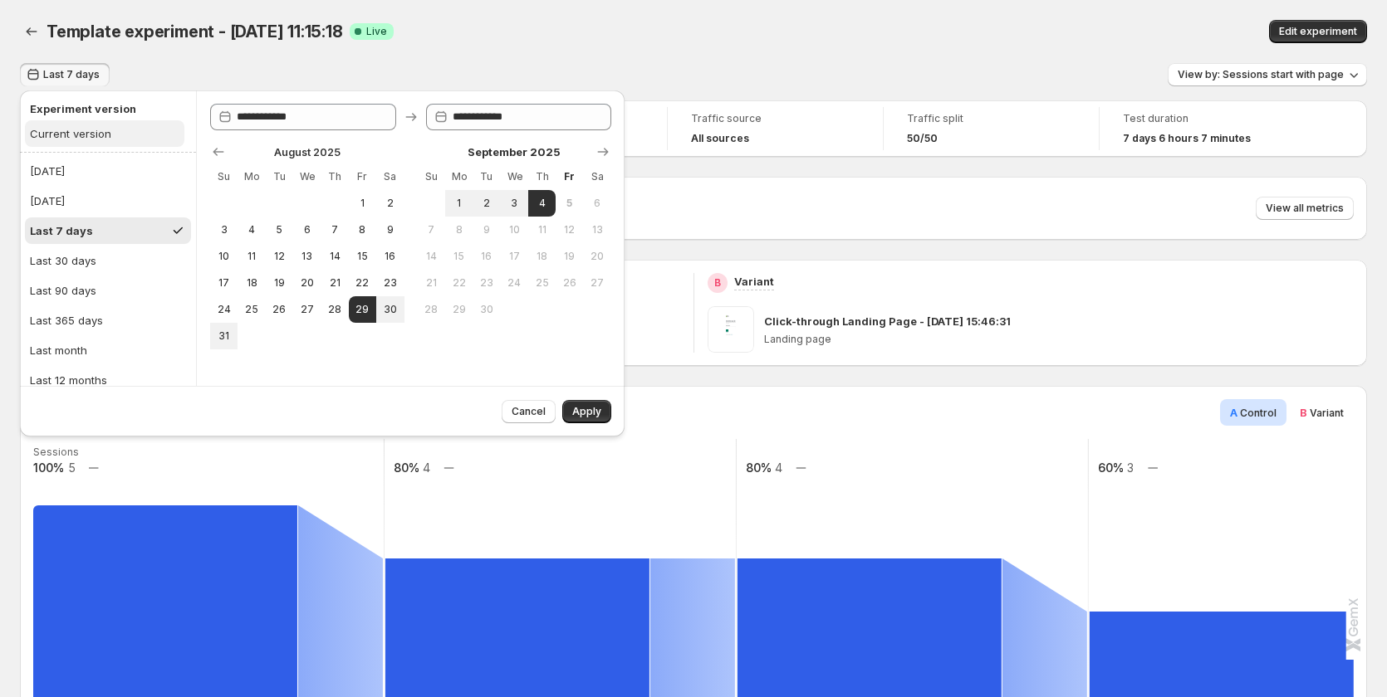
click at [96, 135] on div "Current version" at bounding box center [70, 133] width 81 height 17
type input "**********"
click at [594, 408] on span "Apply" at bounding box center [586, 411] width 29 height 13
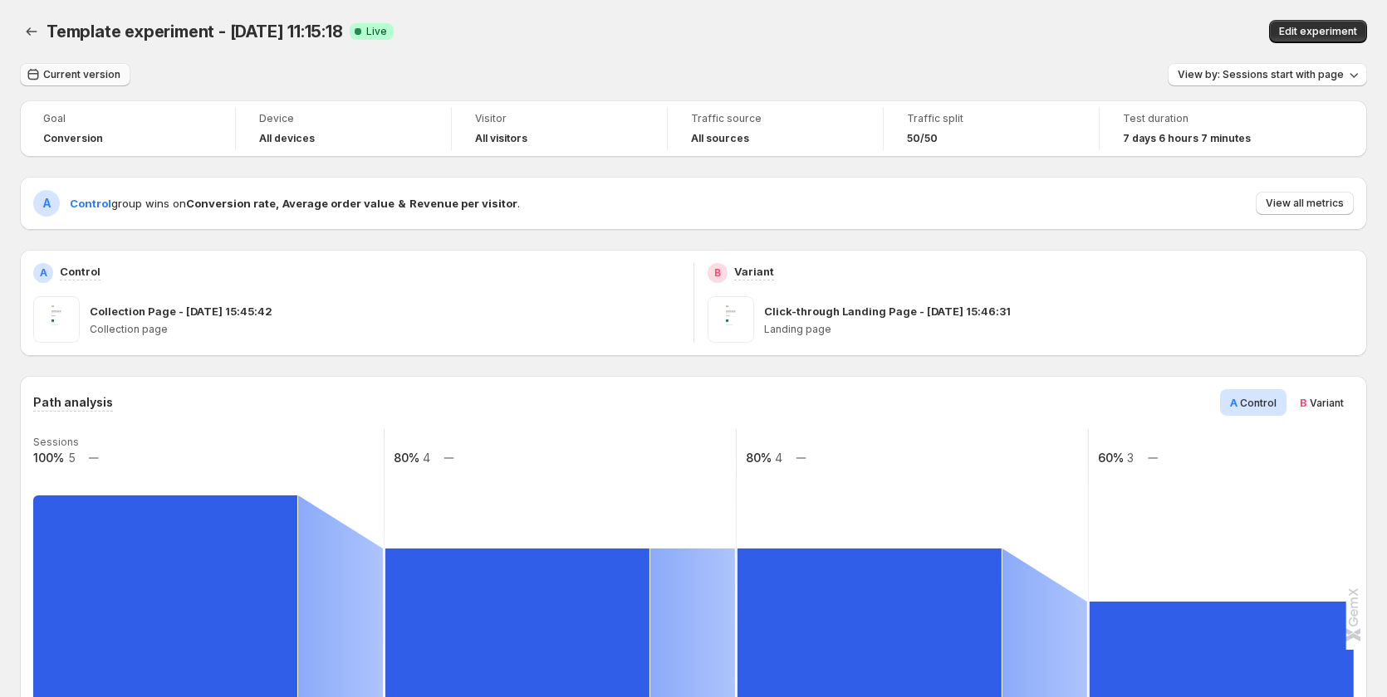
click at [91, 71] on span "Current version" at bounding box center [81, 74] width 77 height 13
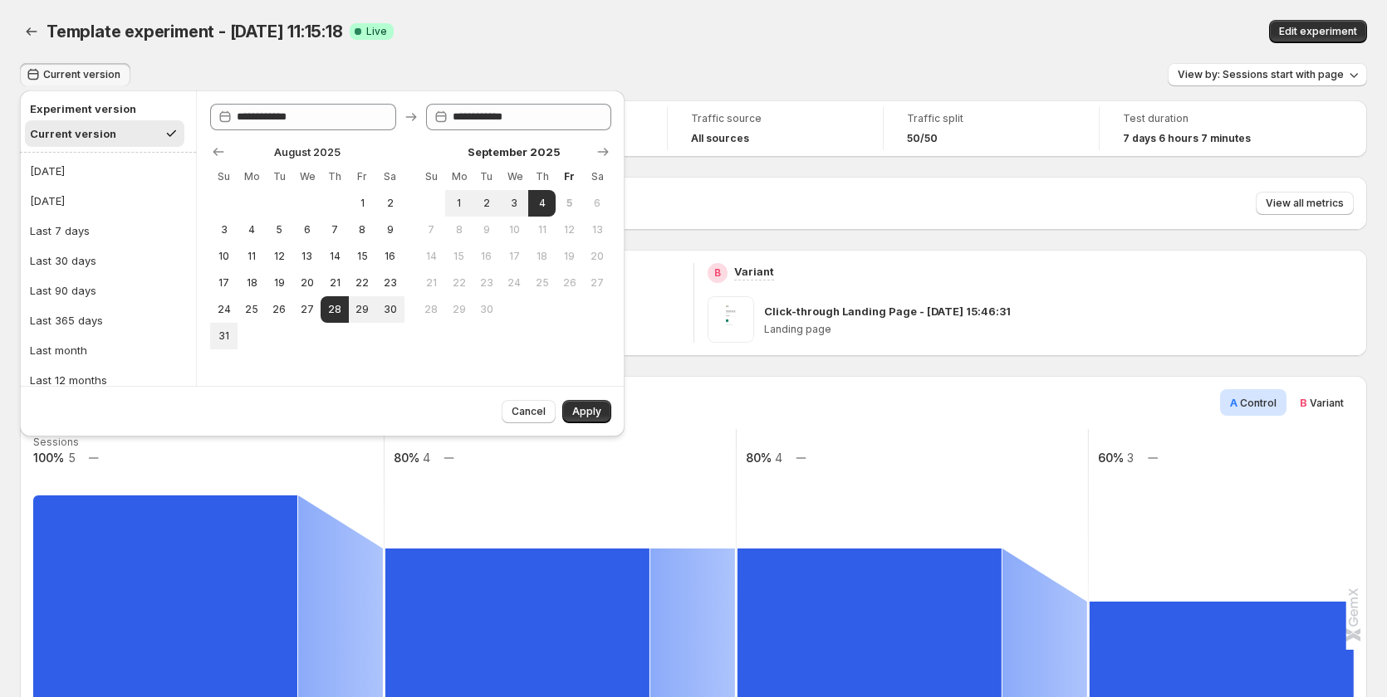
click at [420, 61] on div "Template experiment - Aug 29, 11:15:18. This page is ready Template experiment …" at bounding box center [693, 31] width 1347 height 63
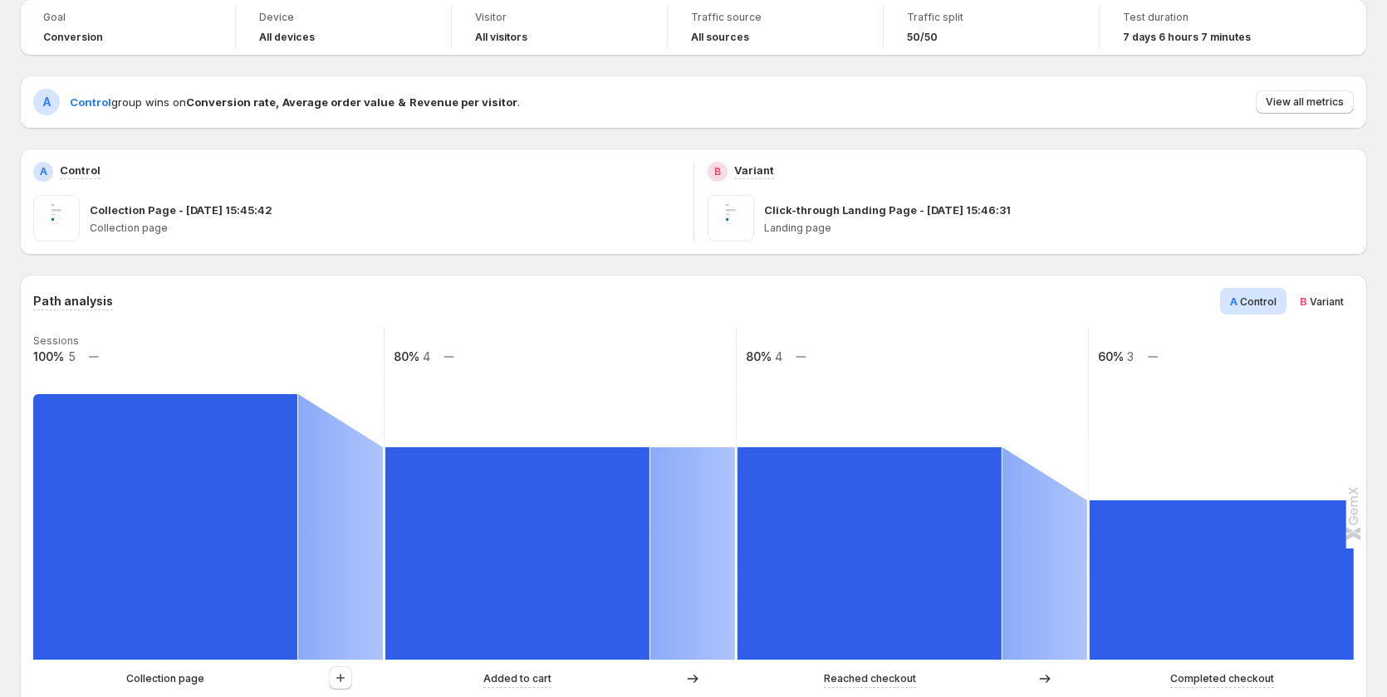
scroll to position [83, 0]
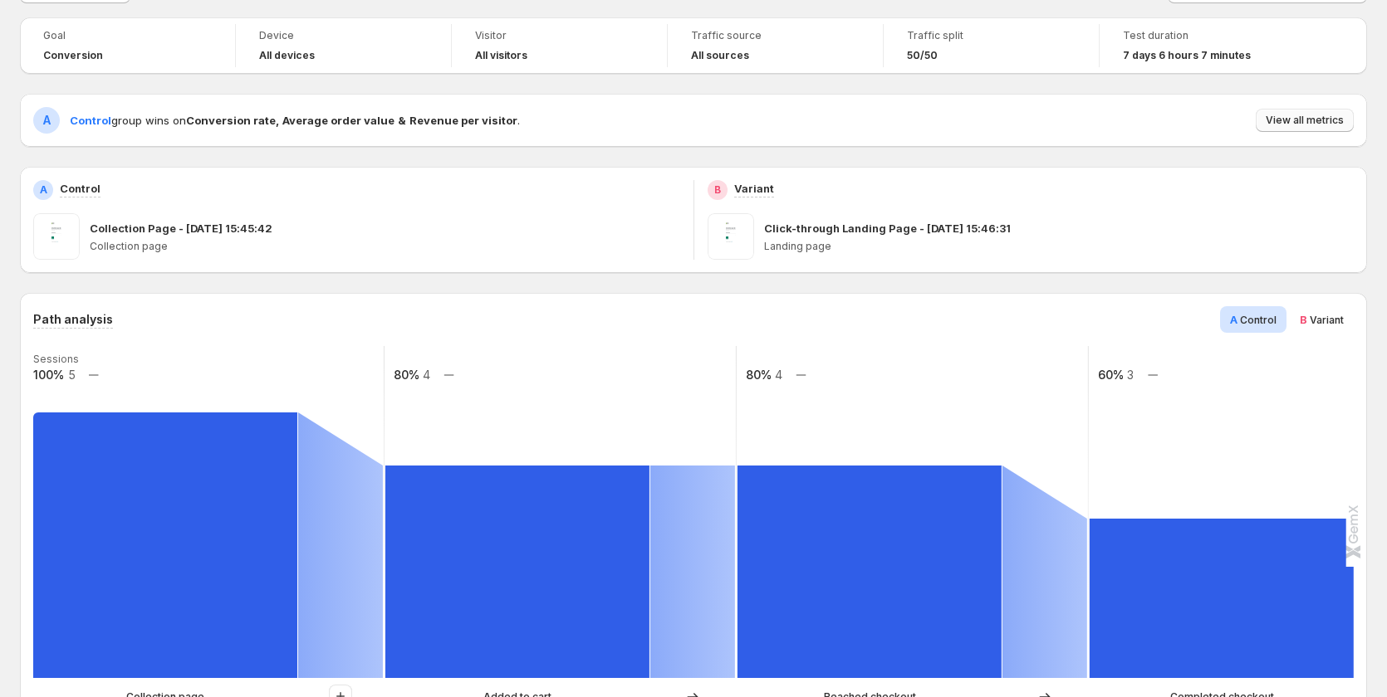
click at [1335, 116] on span "View all metrics" at bounding box center [1304, 120] width 78 height 13
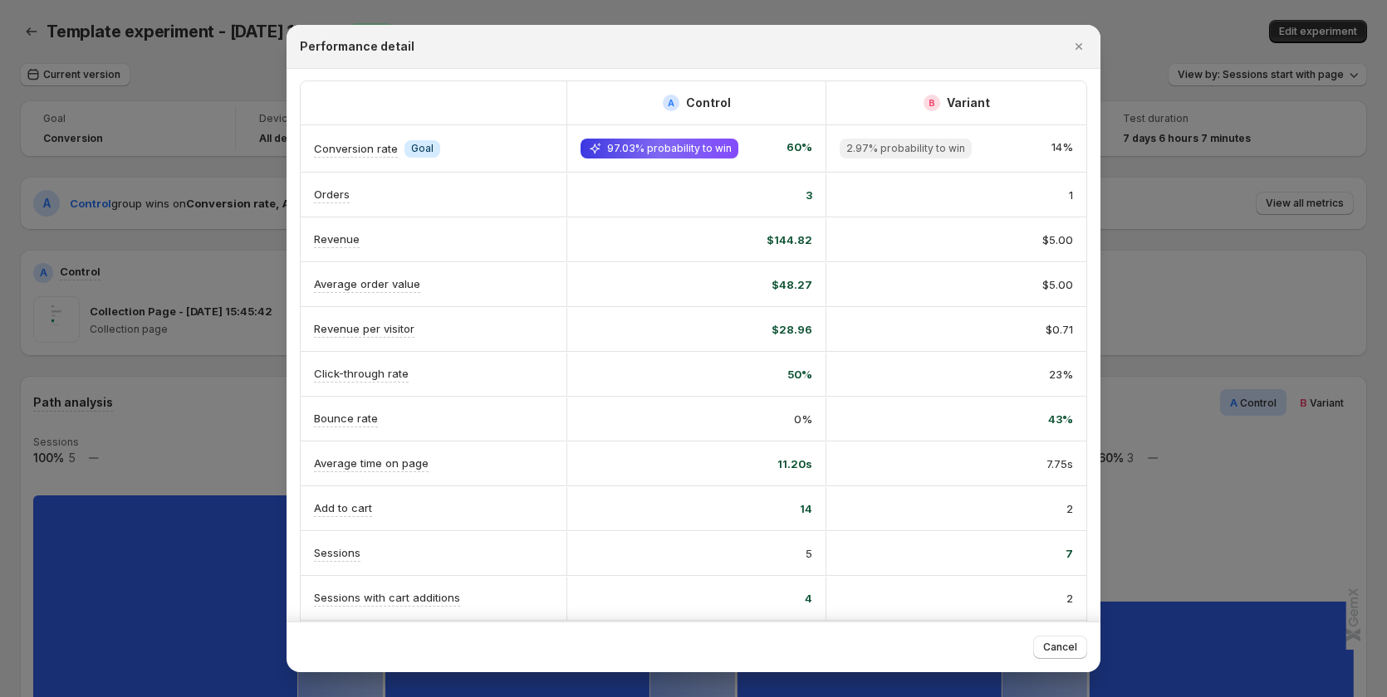
scroll to position [0, 0]
click at [1072, 43] on icon "Close" at bounding box center [1078, 46] width 17 height 17
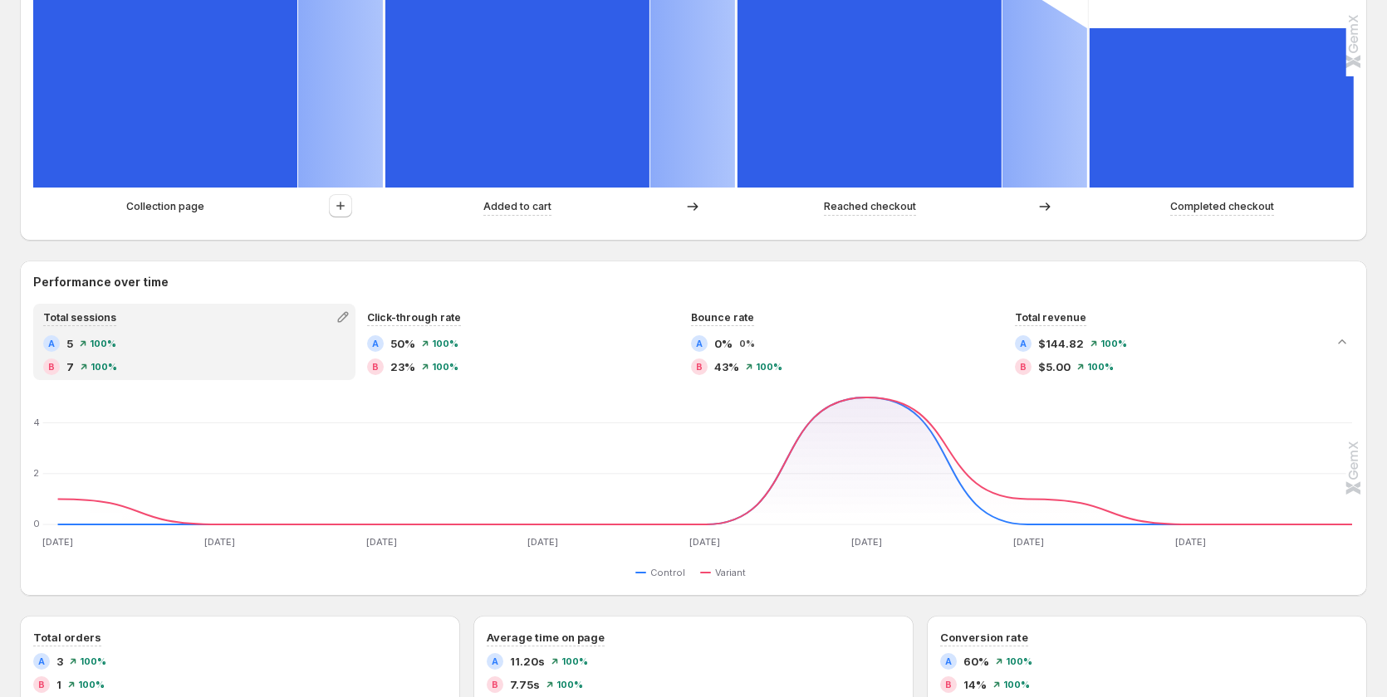
scroll to position [581, 0]
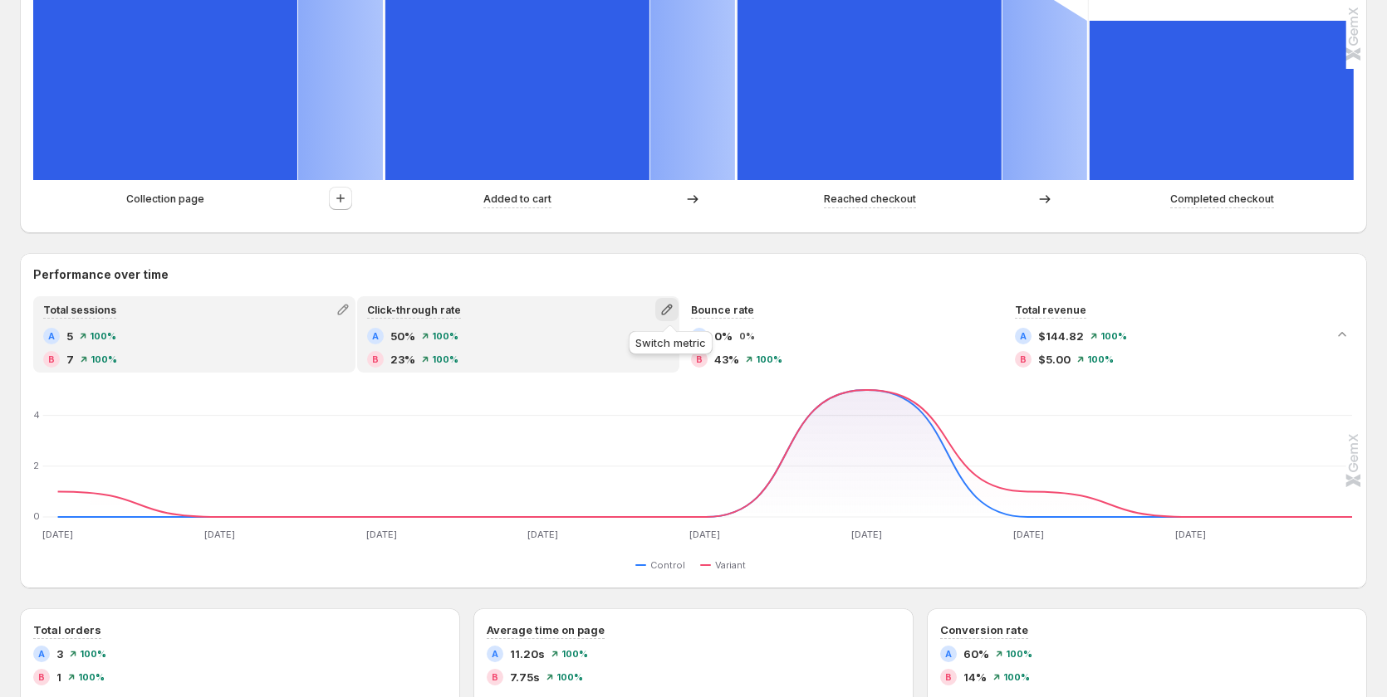
drag, startPoint x: 673, startPoint y: 325, endPoint x: 679, endPoint y: 301, distance: 25.6
click at [678, 301] on button "button" at bounding box center [666, 309] width 23 height 23
click at [635, 345] on span "Total visitors" at bounding box center [670, 344] width 229 height 17
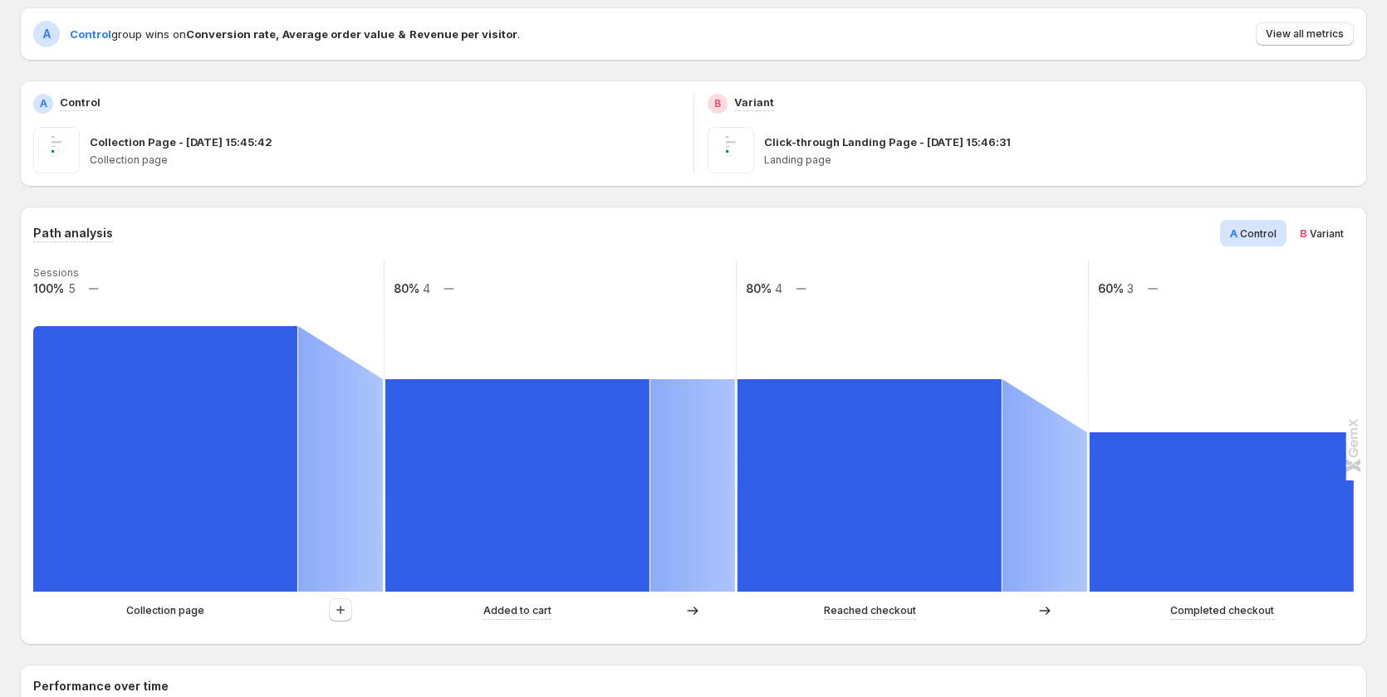
scroll to position [166, 0]
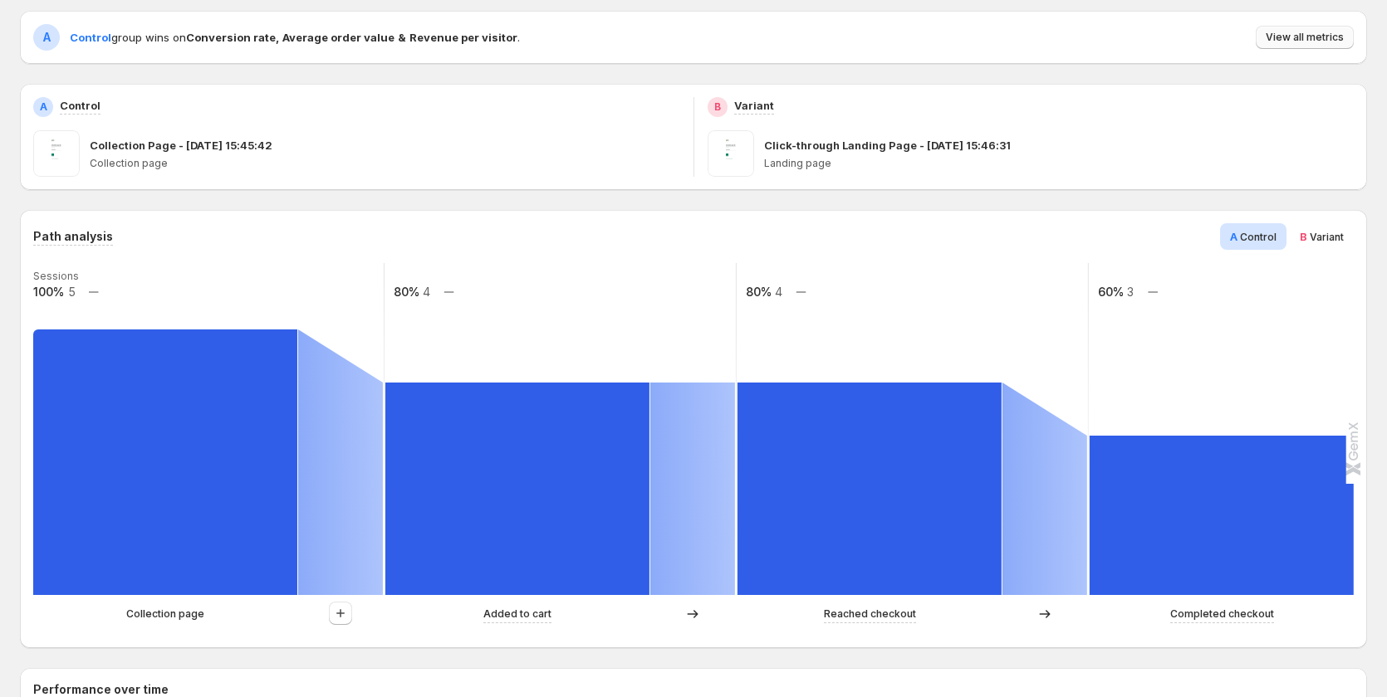
click at [1289, 39] on span "View all metrics" at bounding box center [1304, 37] width 78 height 13
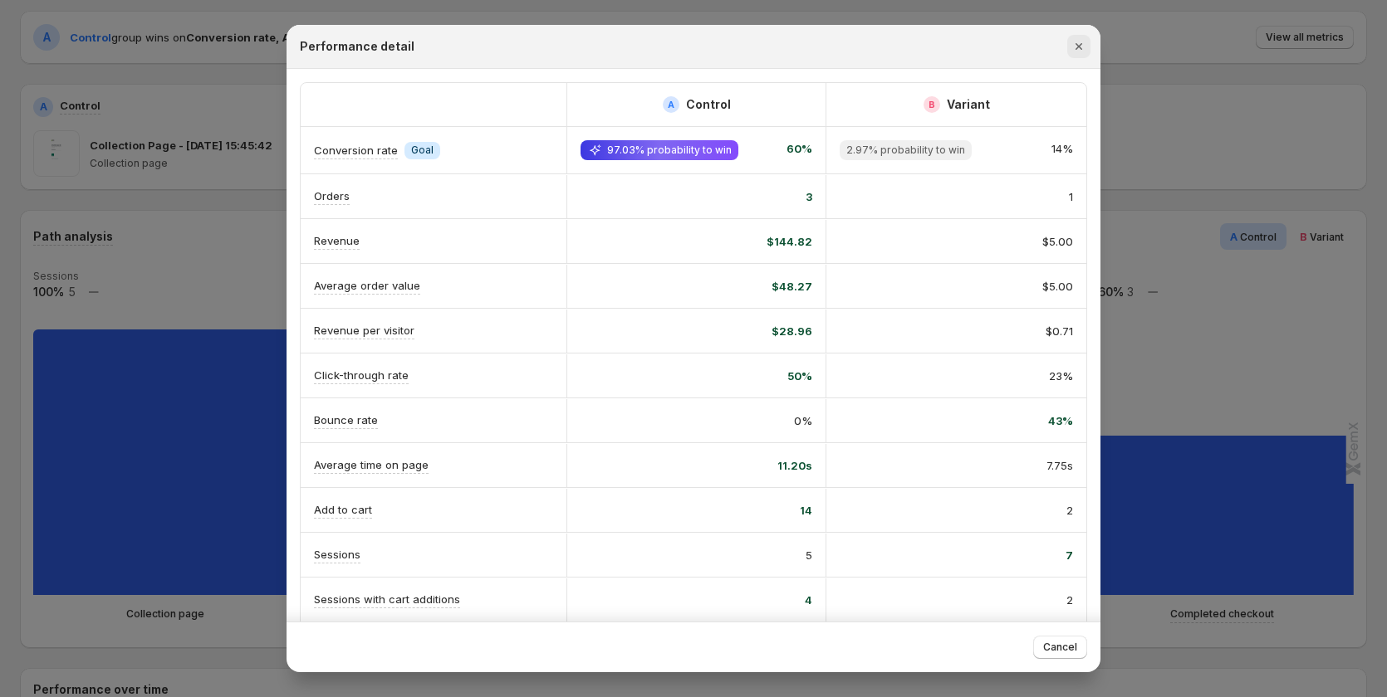
click at [1084, 37] on button "Close" at bounding box center [1078, 46] width 23 height 23
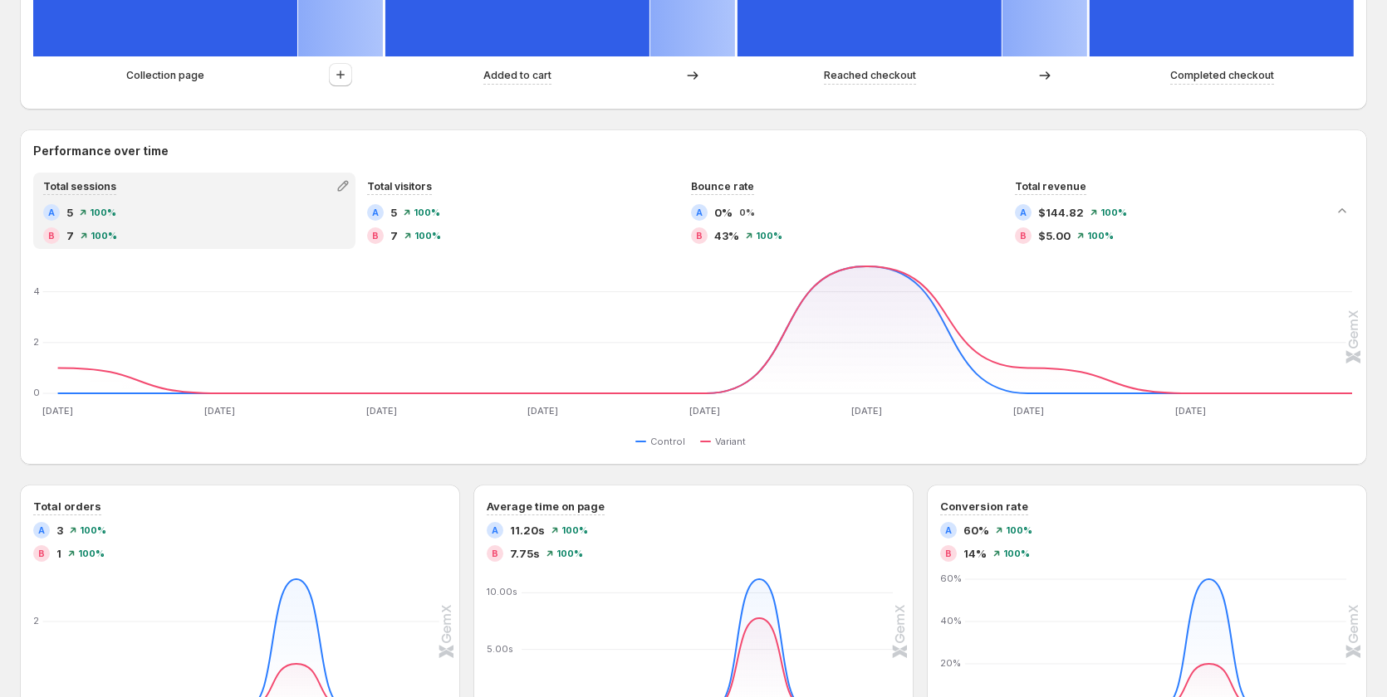
scroll to position [830, 0]
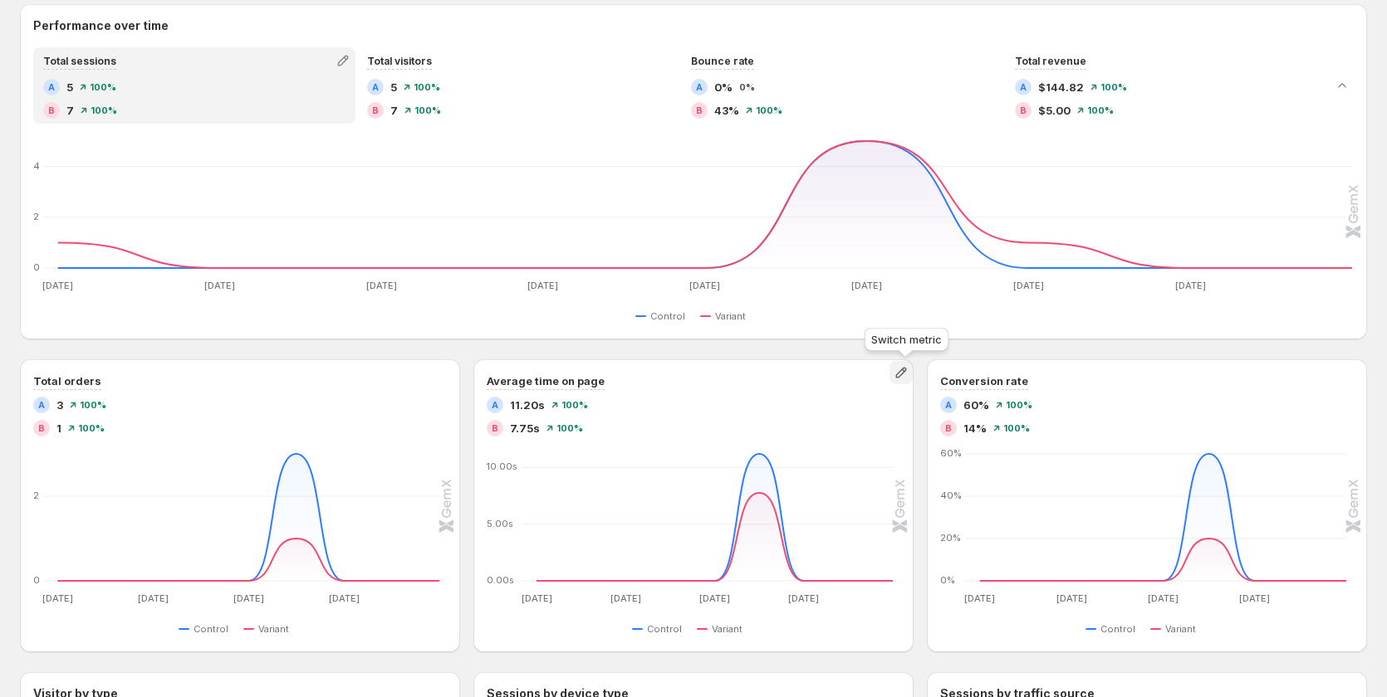
drag, startPoint x: 912, startPoint y: 369, endPoint x: 912, endPoint y: 379, distance: 10.0
click at [909, 369] on icon "button" at bounding box center [901, 372] width 17 height 17
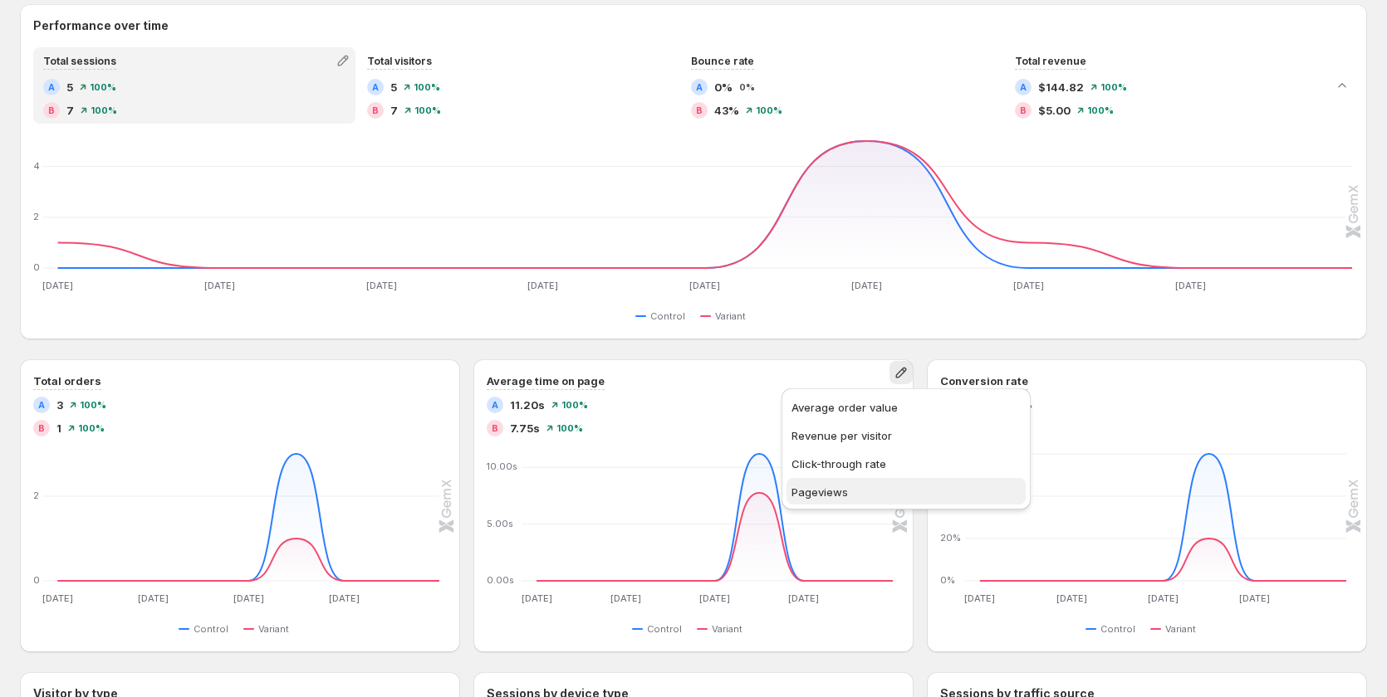
click at [856, 485] on span "Pageviews" at bounding box center [905, 492] width 229 height 17
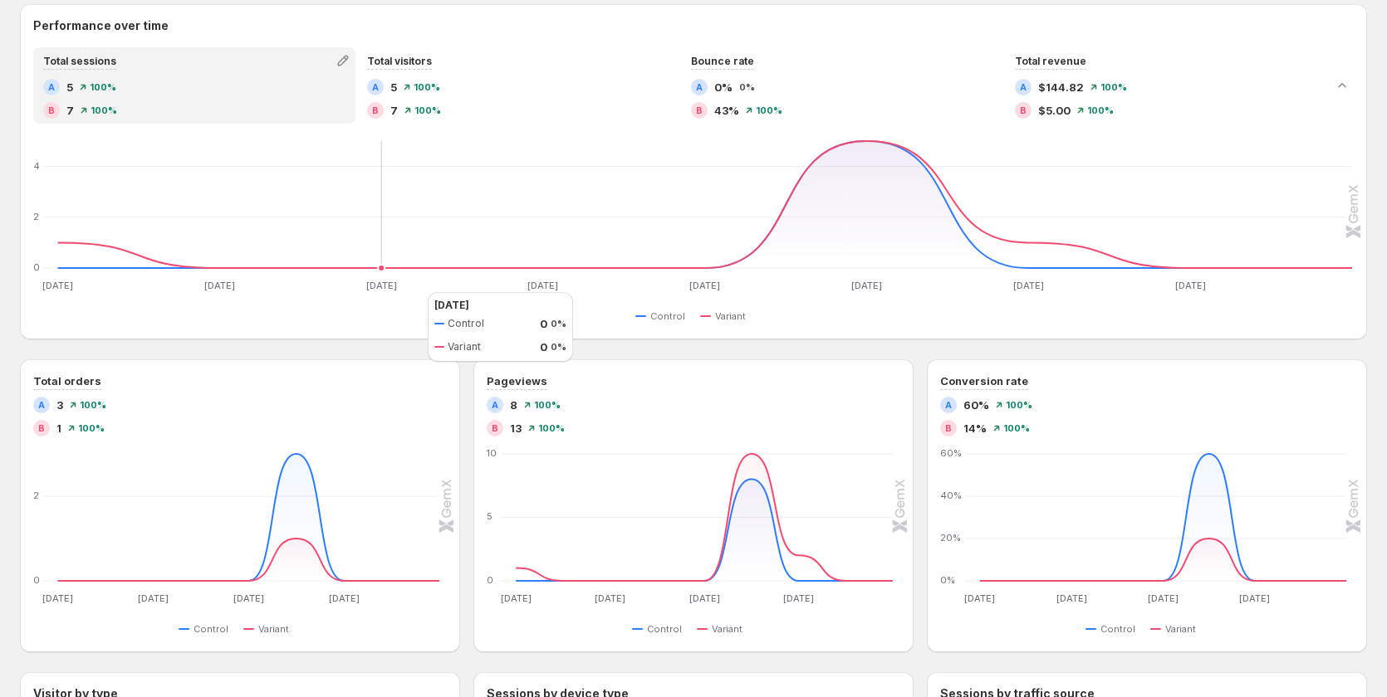
scroll to position [415, 0]
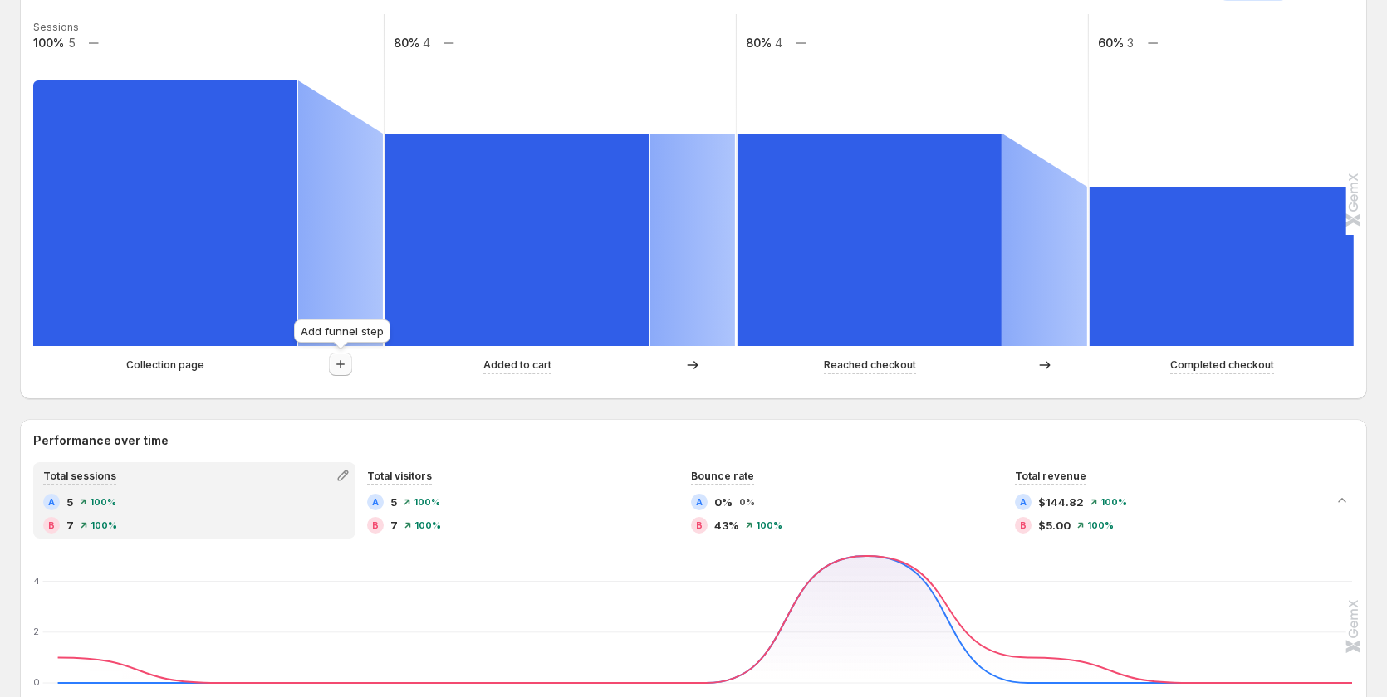
click at [342, 370] on icon "button" at bounding box center [340, 364] width 17 height 17
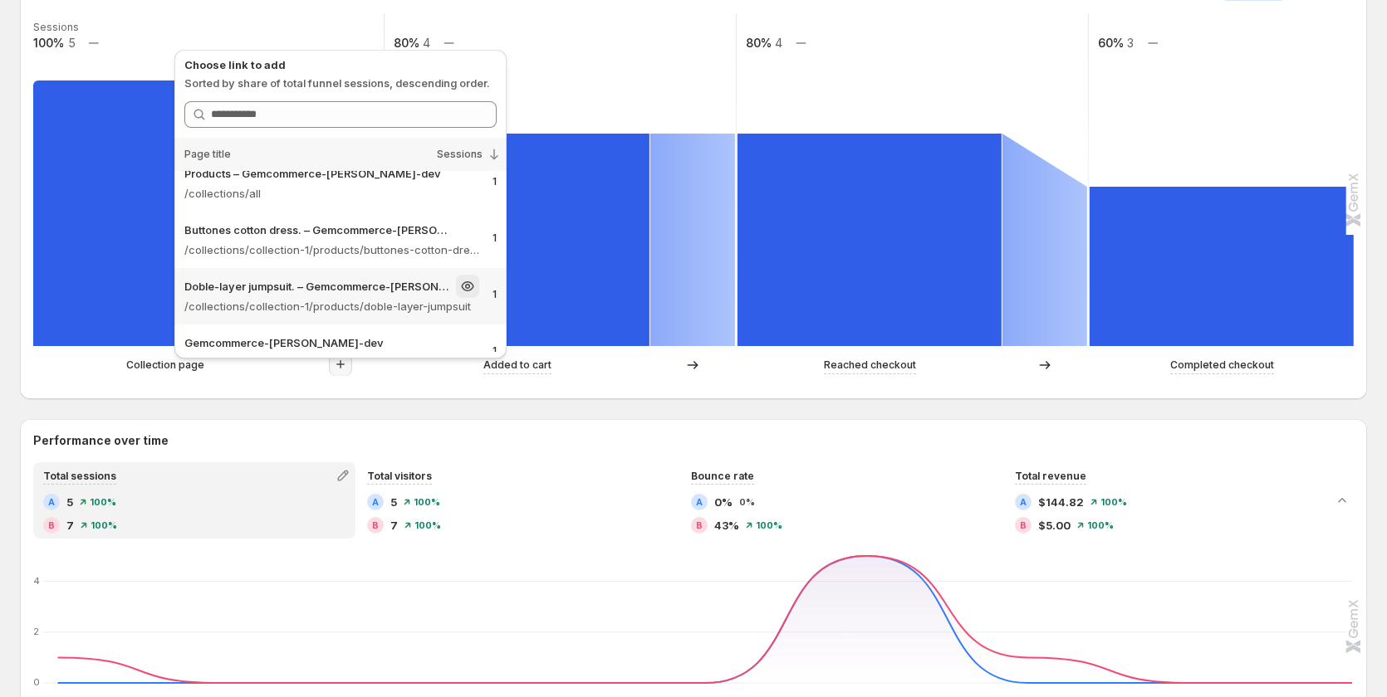
scroll to position [0, 0]
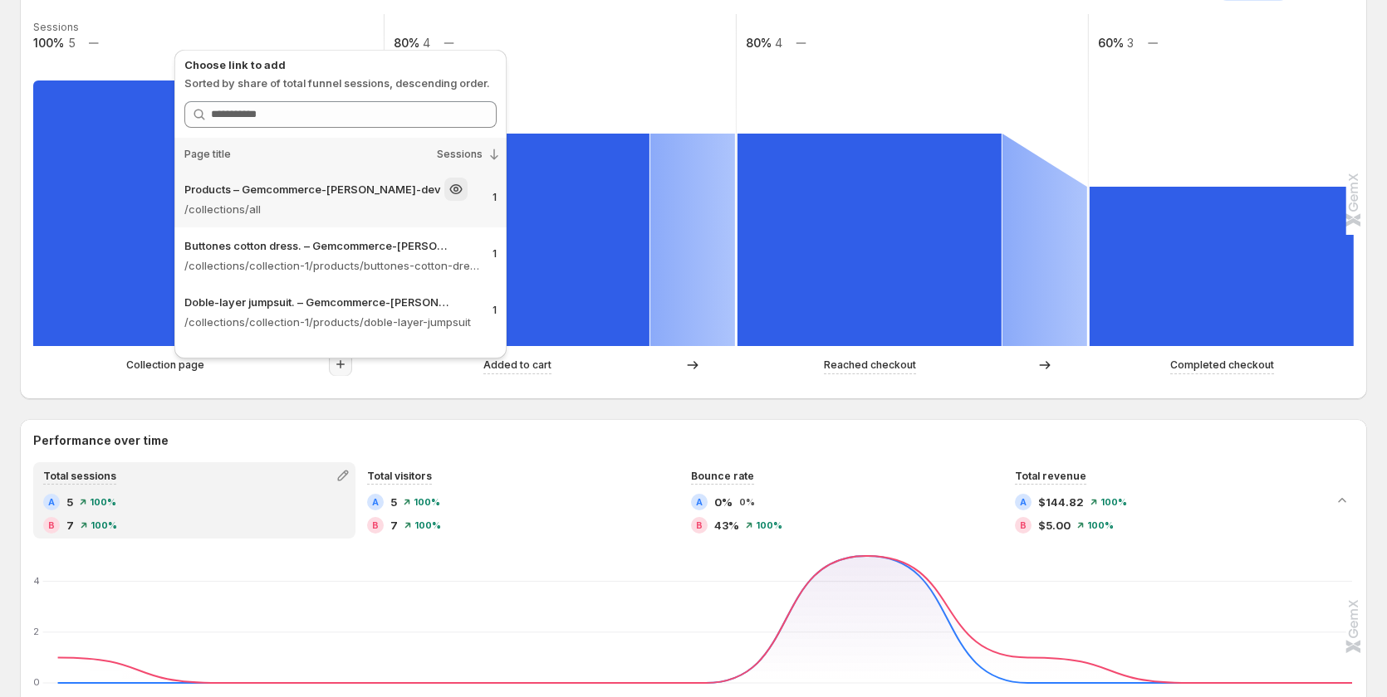
click at [337, 210] on p "/collections/all" at bounding box center [331, 209] width 295 height 17
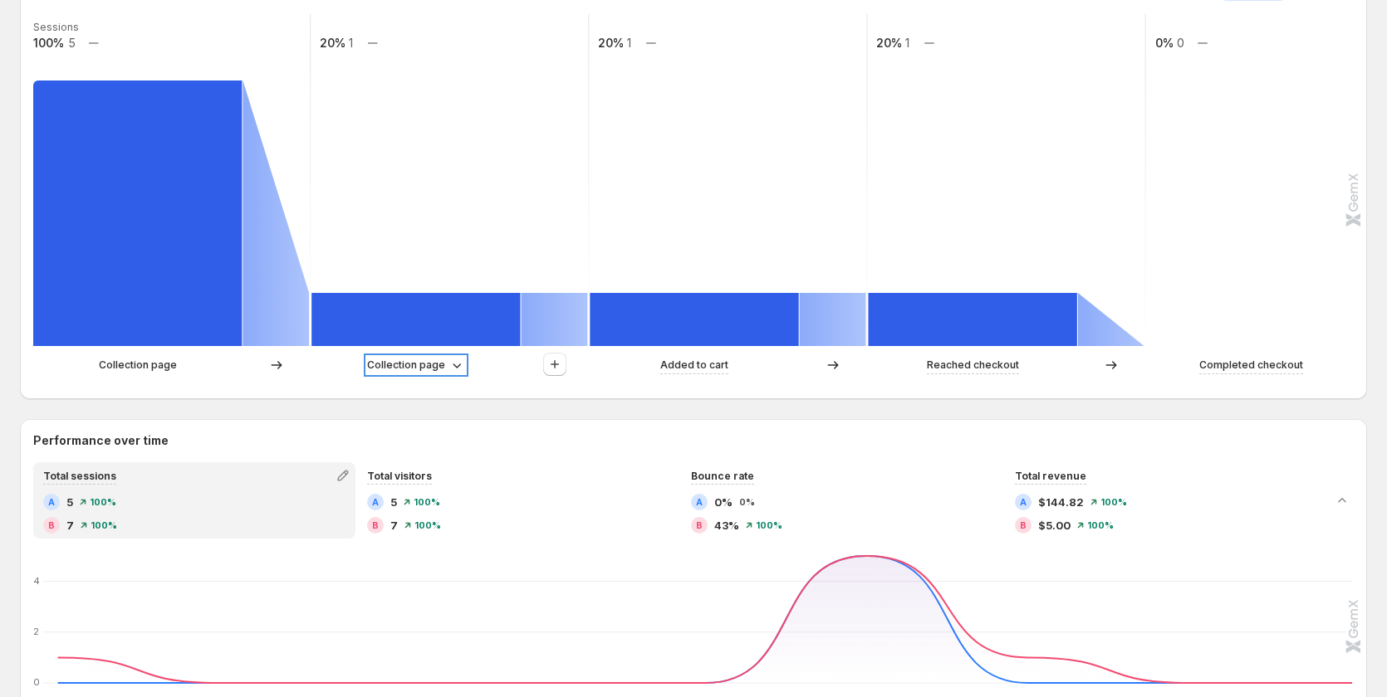
click at [436, 365] on p "Collection page" at bounding box center [406, 365] width 78 height 17
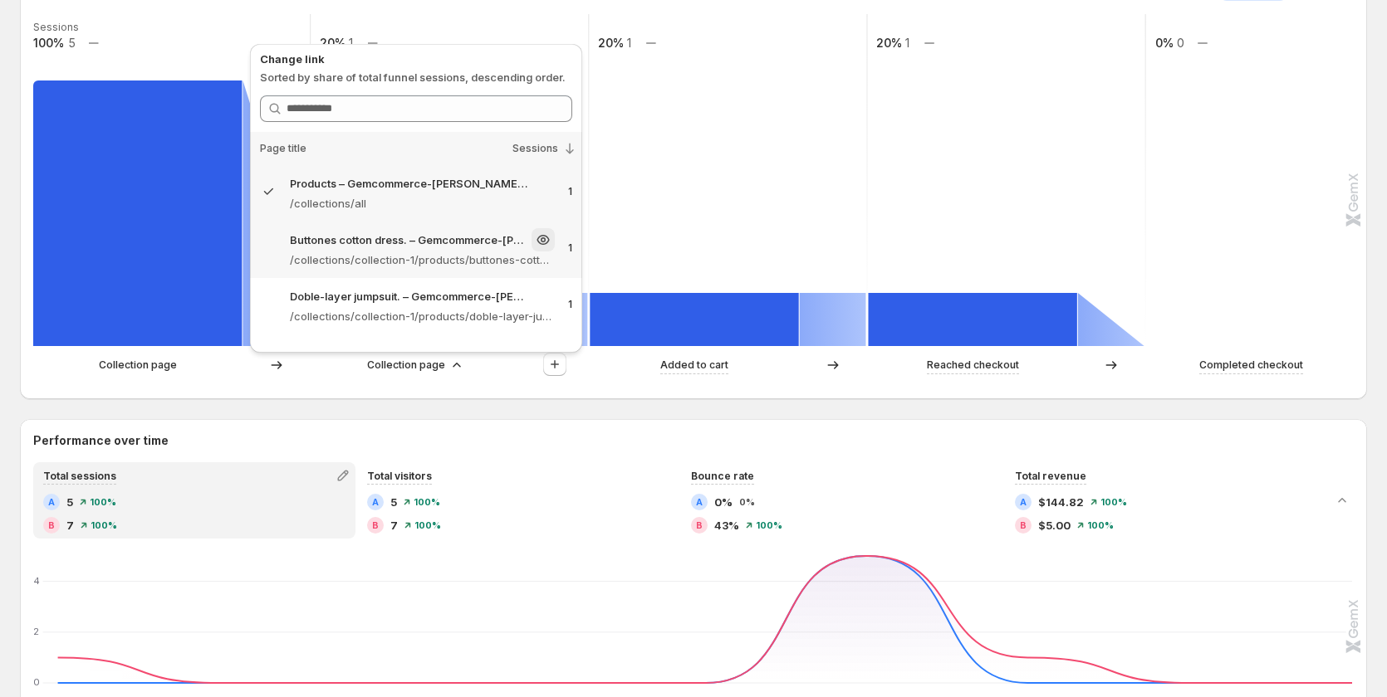
click at [381, 234] on p "Buttones cotton dress. – Gemcommerce-[PERSON_NAME]" at bounding box center [409, 240] width 238 height 17
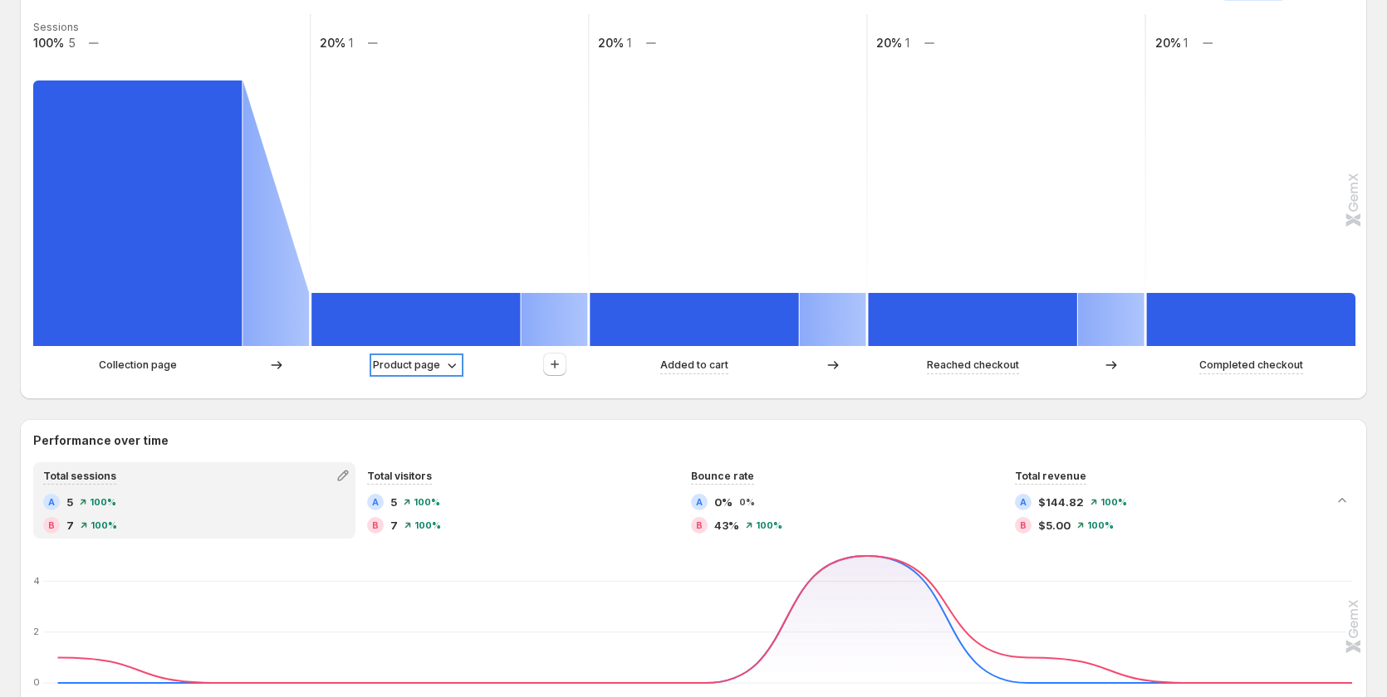
click at [411, 366] on p "Product page" at bounding box center [406, 365] width 67 height 17
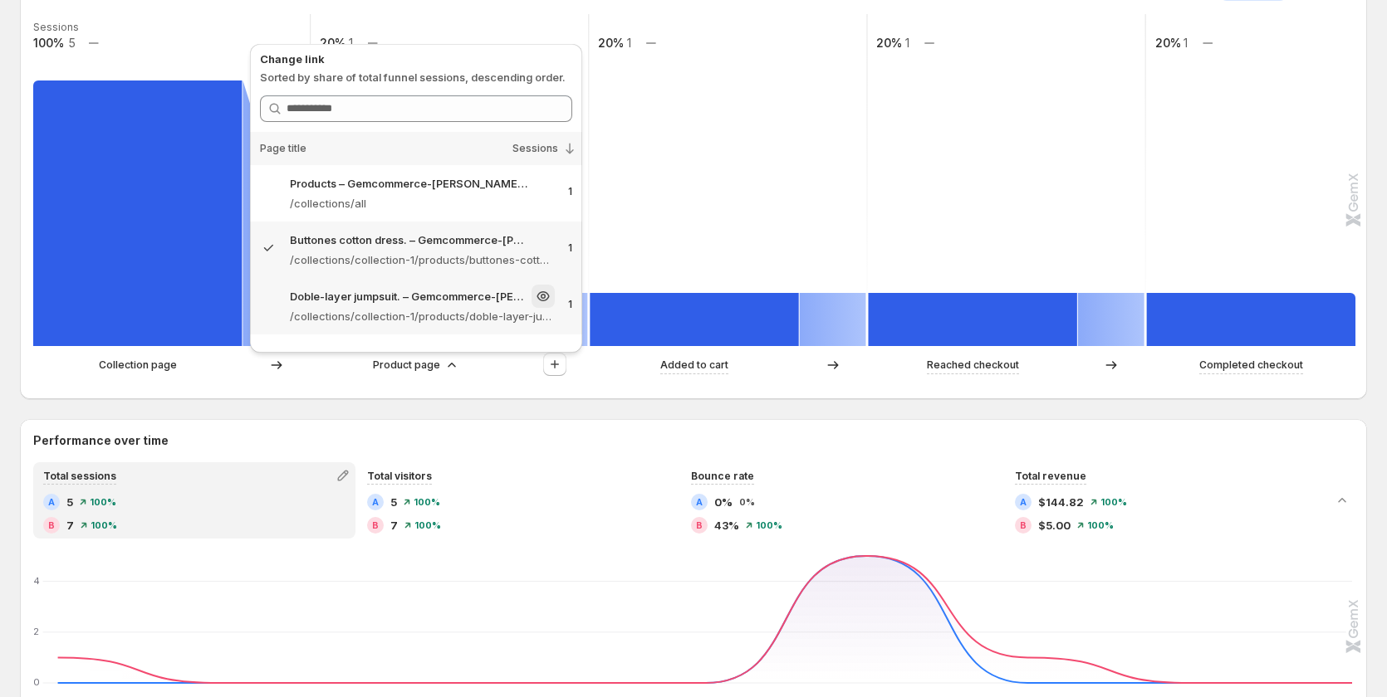
click at [418, 301] on p "Doble-layer jumpsuit. – Gemcommerce-[PERSON_NAME]" at bounding box center [409, 296] width 238 height 17
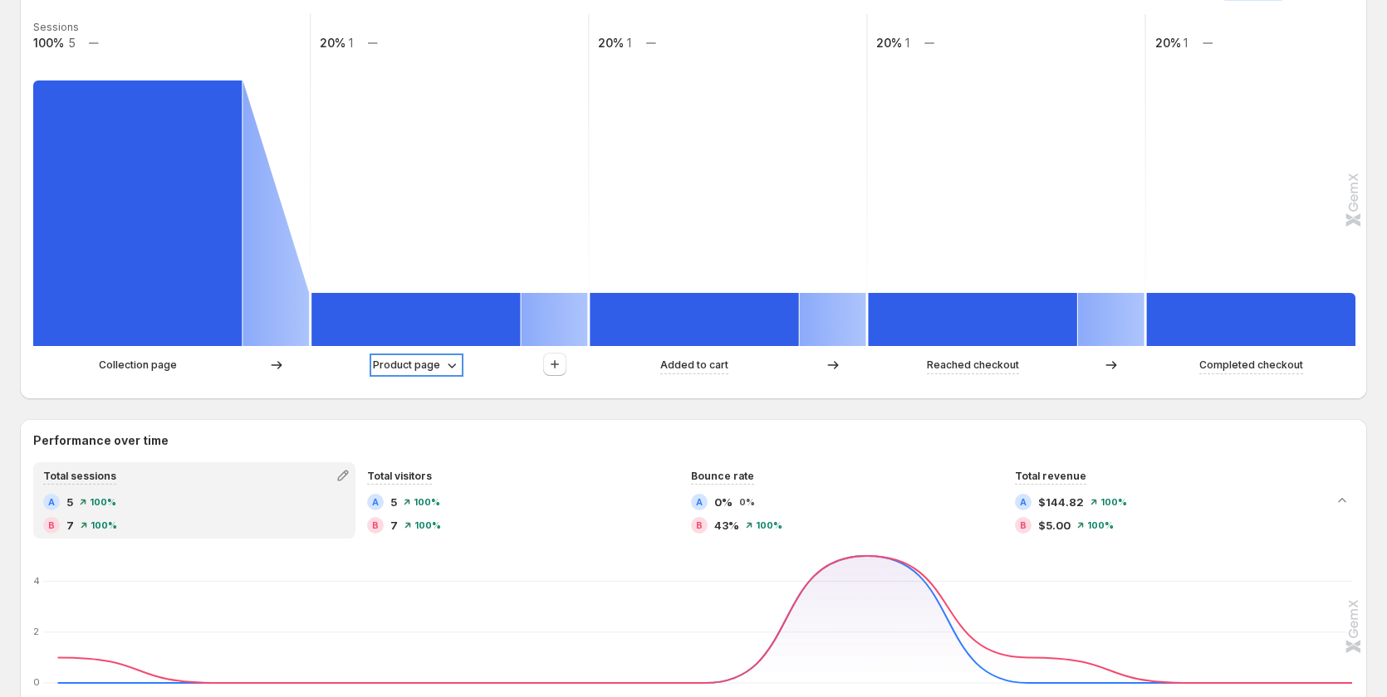
click at [430, 363] on p "Product page" at bounding box center [406, 365] width 67 height 17
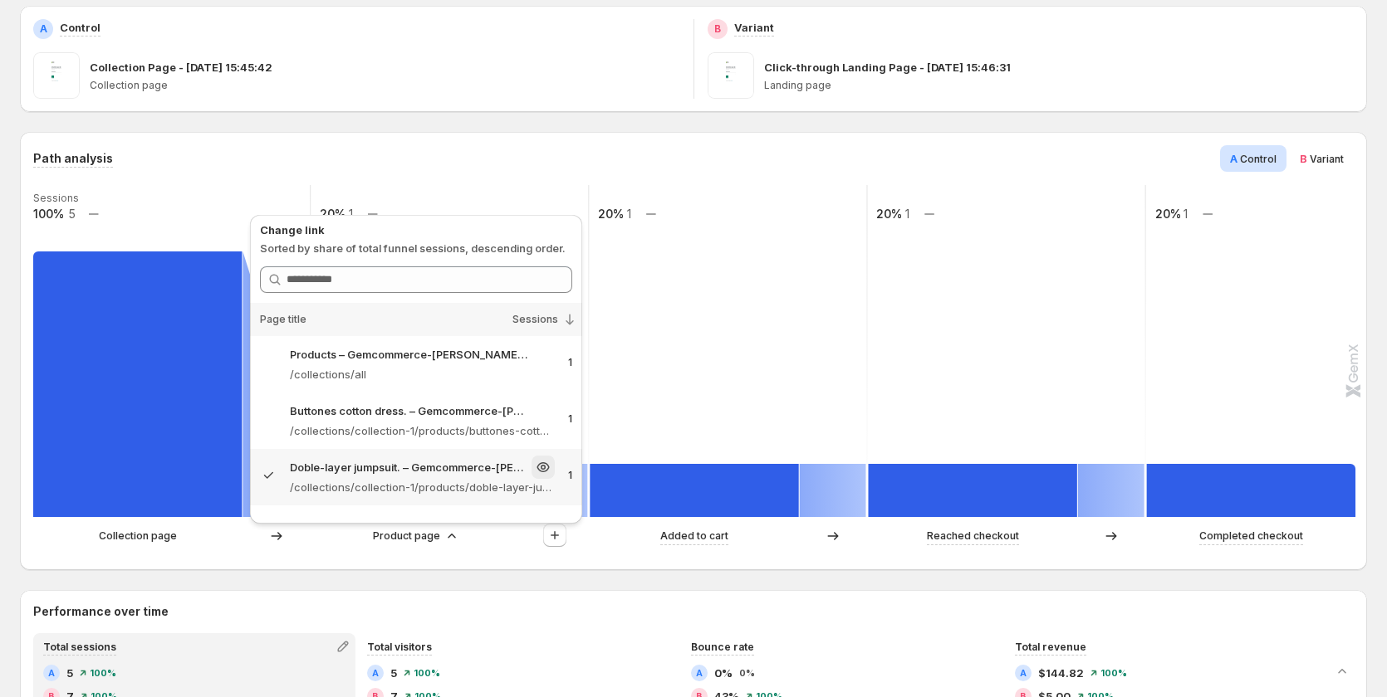
scroll to position [166, 0]
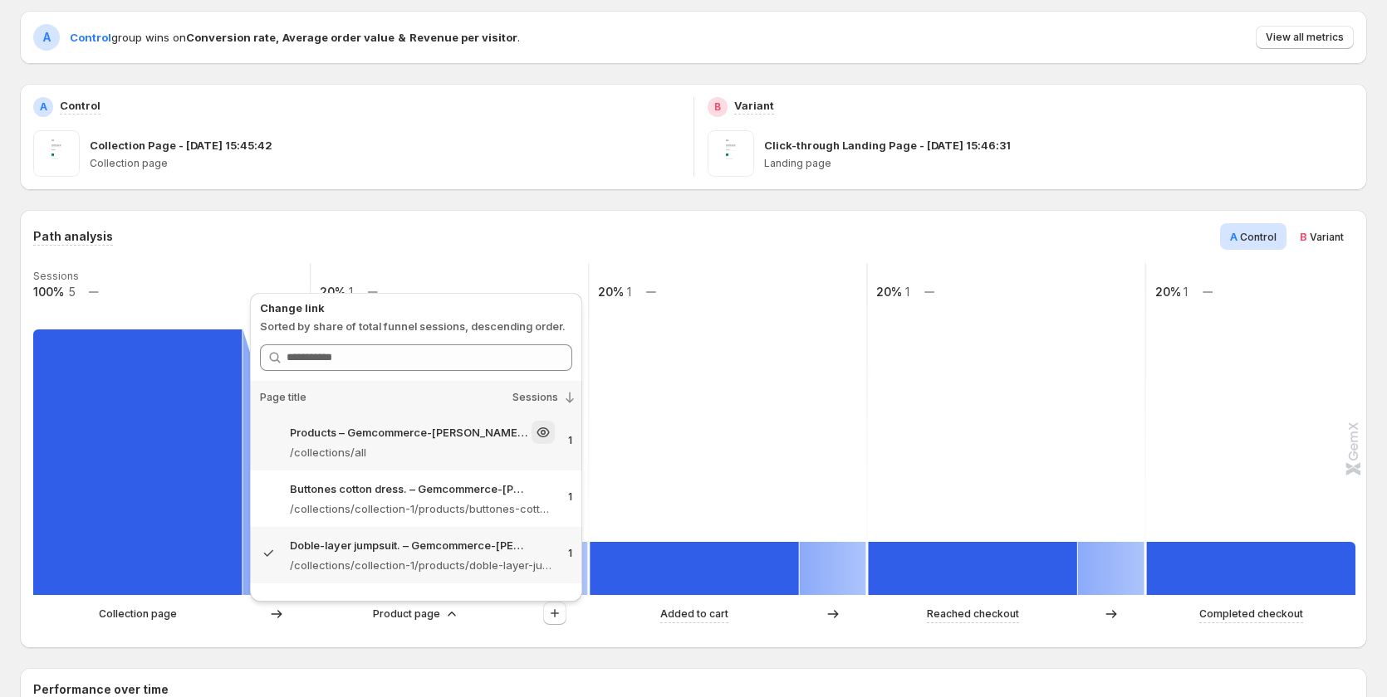
click at [406, 449] on p "/collections/all" at bounding box center [422, 452] width 265 height 17
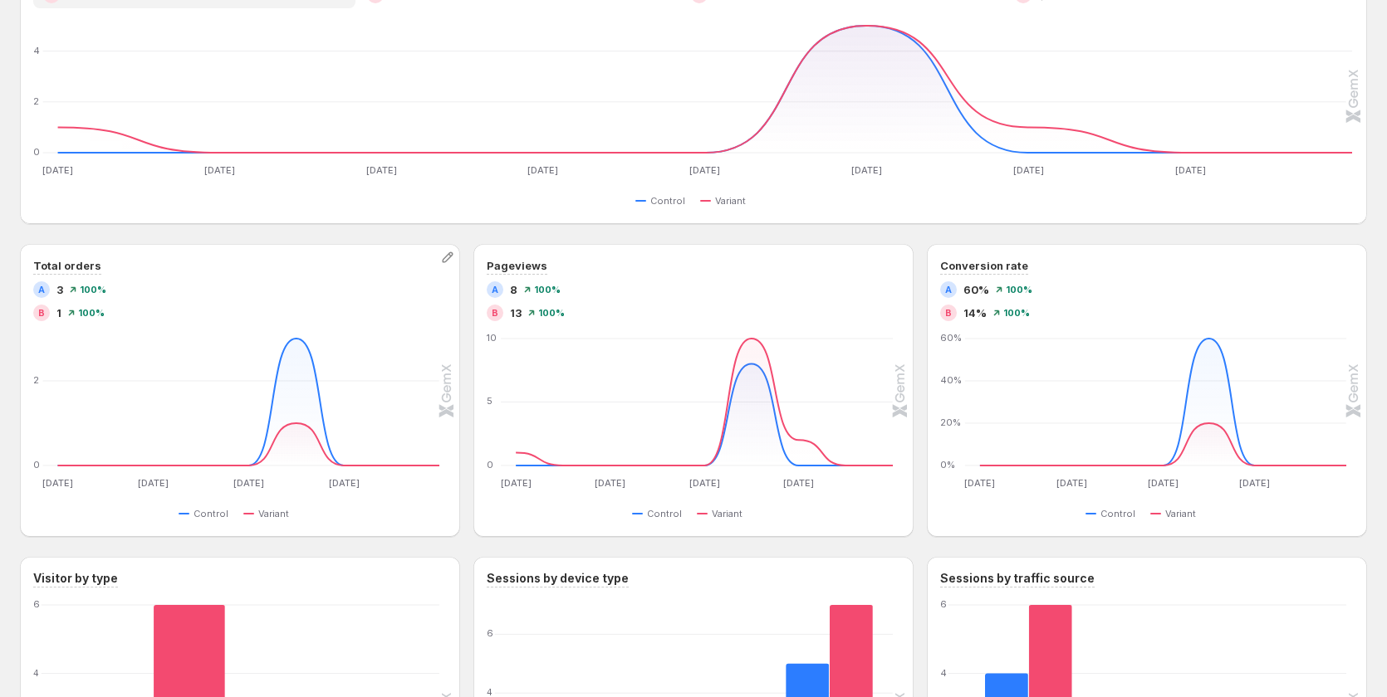
scroll to position [971, 0]
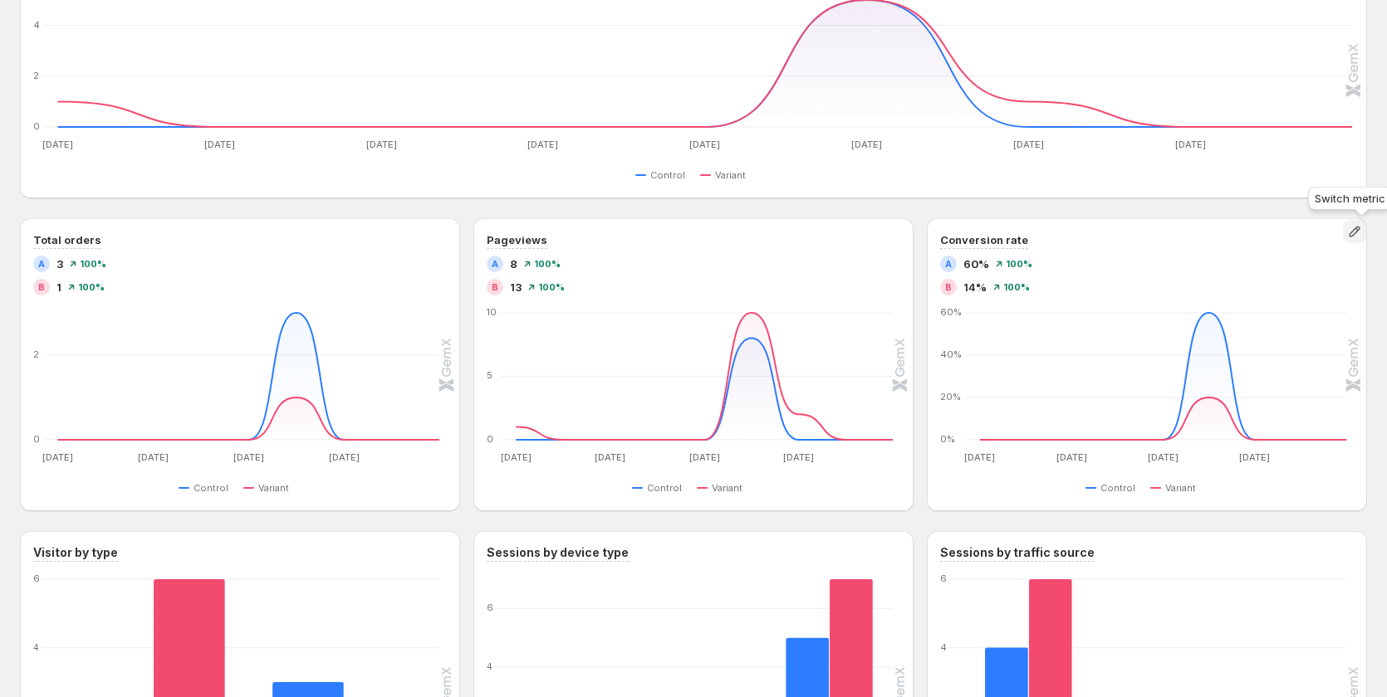
click at [1358, 235] on icon "button" at bounding box center [1354, 231] width 17 height 17
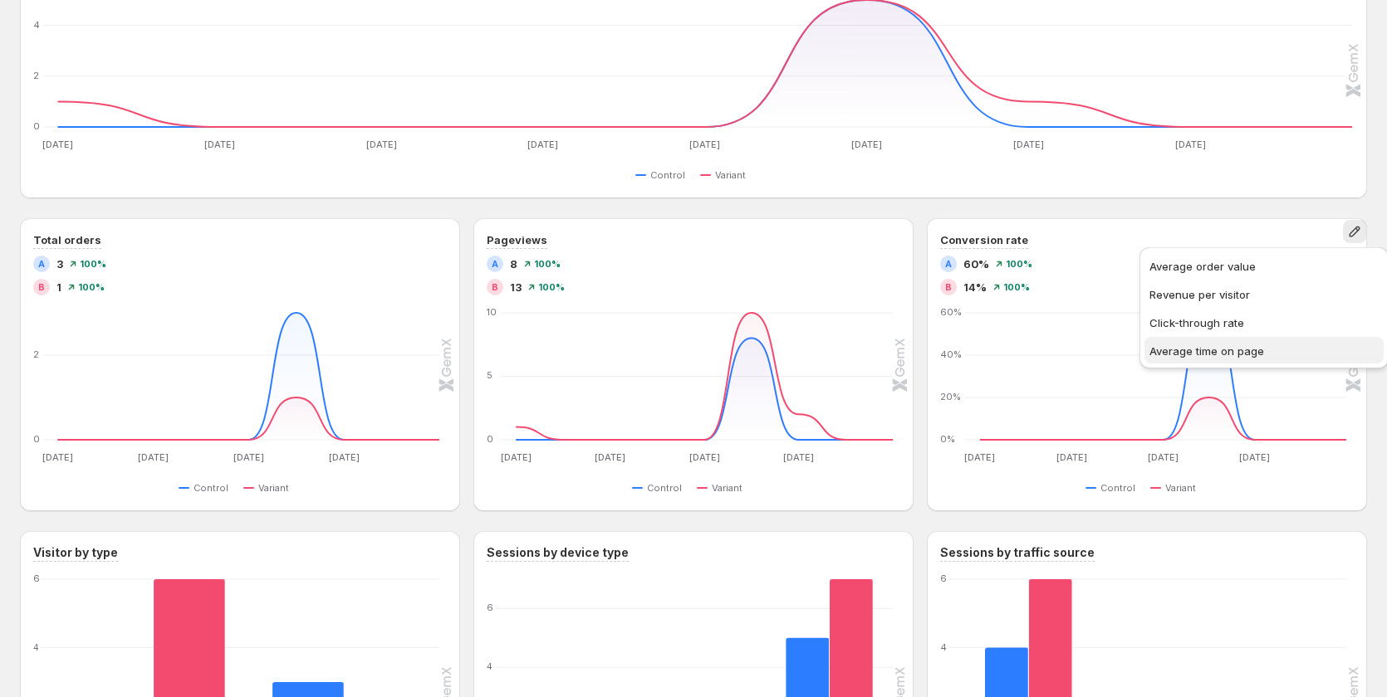
click at [1247, 337] on button "Average time on page" at bounding box center [1263, 350] width 239 height 27
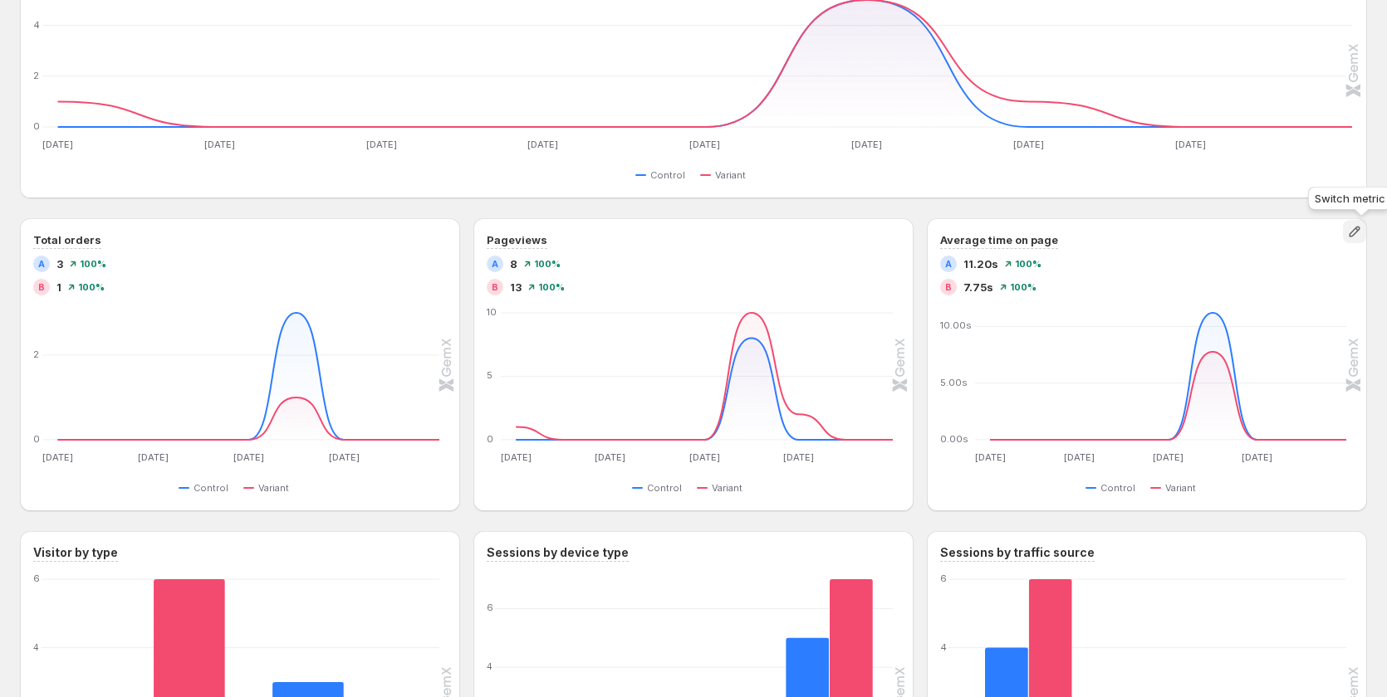
click at [1352, 237] on button "button" at bounding box center [1354, 231] width 23 height 23
click at [1357, 235] on icon "button" at bounding box center [1353, 232] width 11 height 11
click at [1362, 233] on icon "button" at bounding box center [1354, 231] width 17 height 17
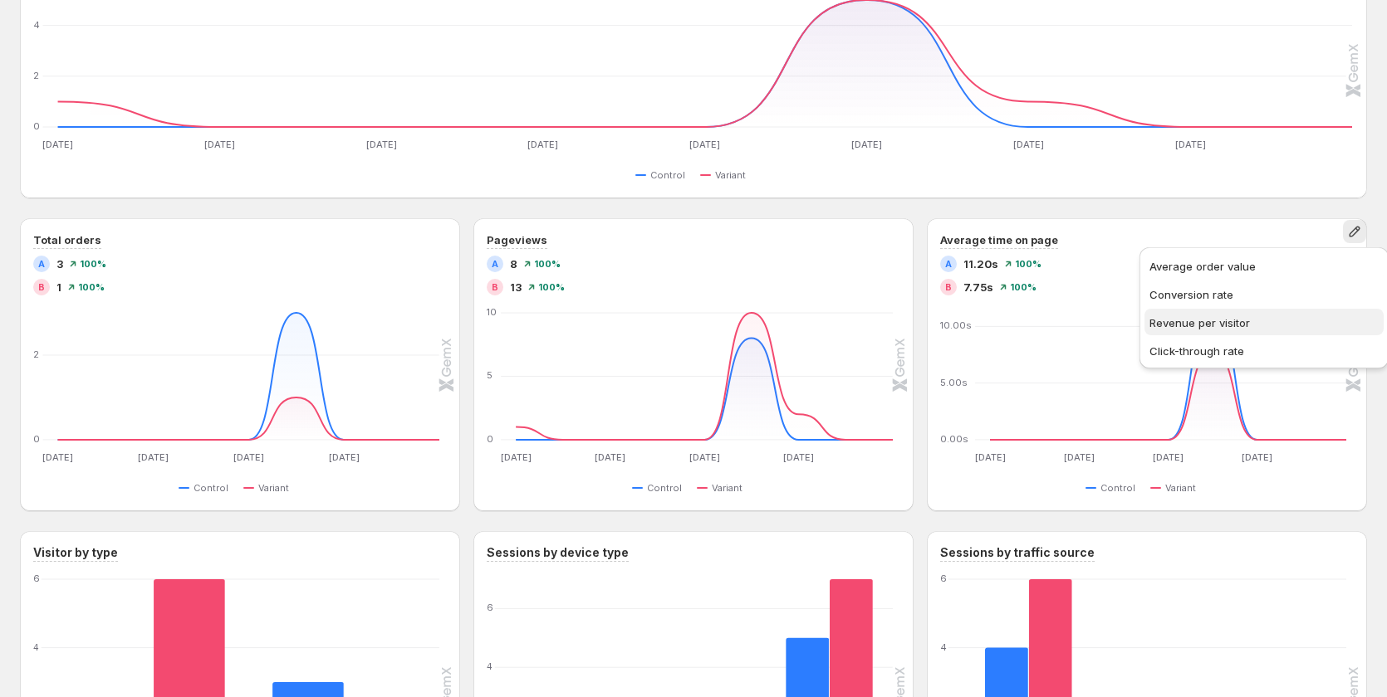
click at [1280, 319] on span "Revenue per visitor" at bounding box center [1263, 323] width 229 height 17
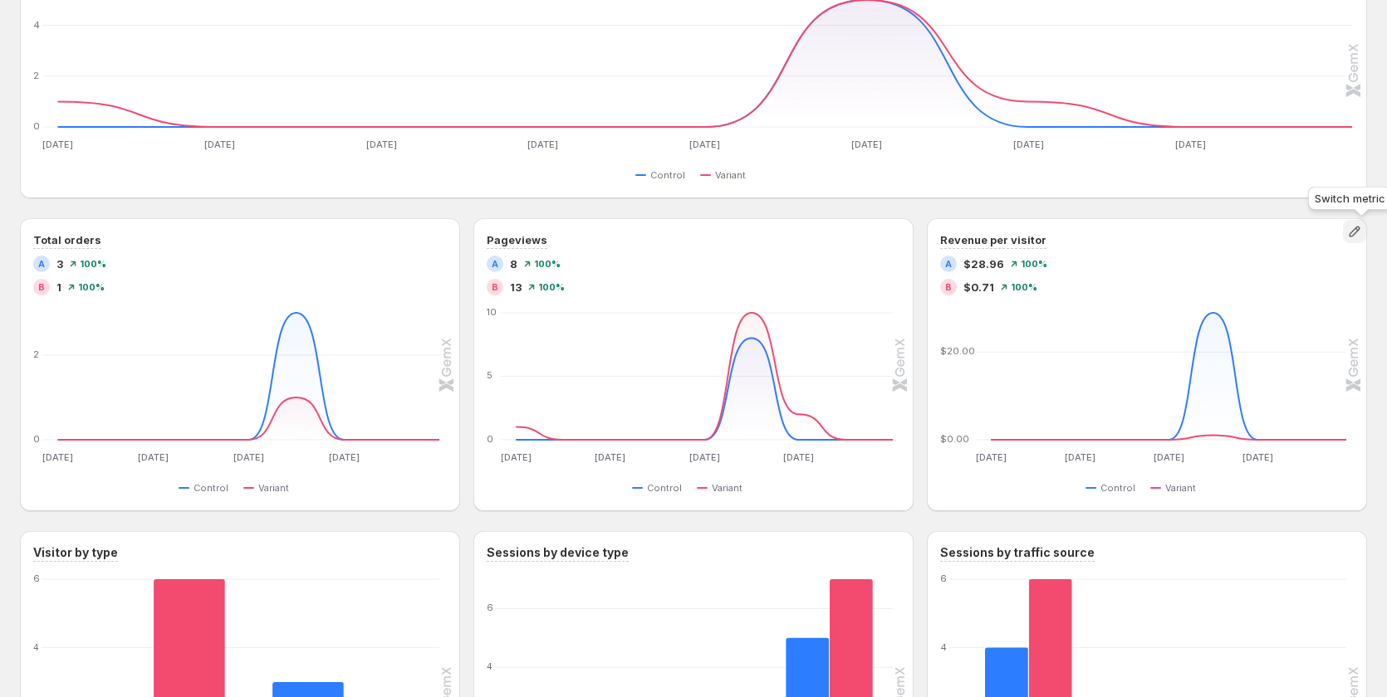
click at [1357, 230] on icon "button" at bounding box center [1354, 231] width 17 height 17
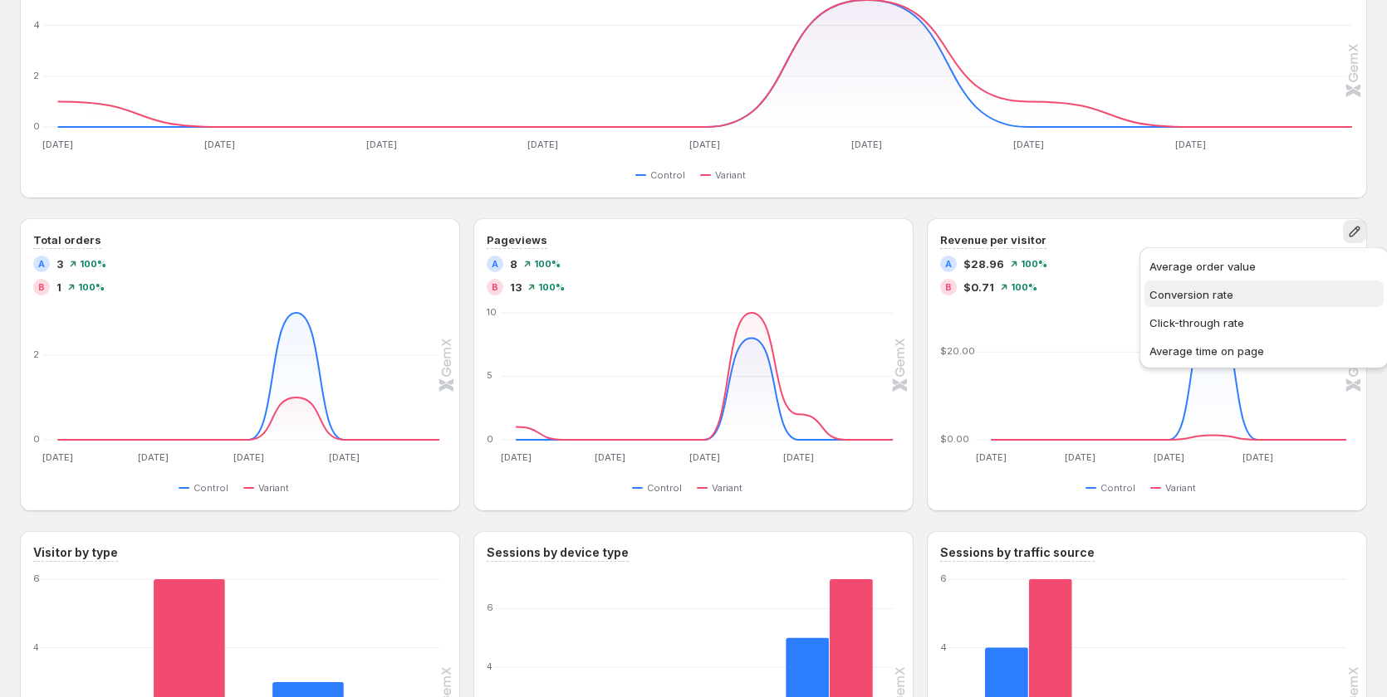
click at [1215, 288] on span "Conversion rate" at bounding box center [1191, 294] width 84 height 13
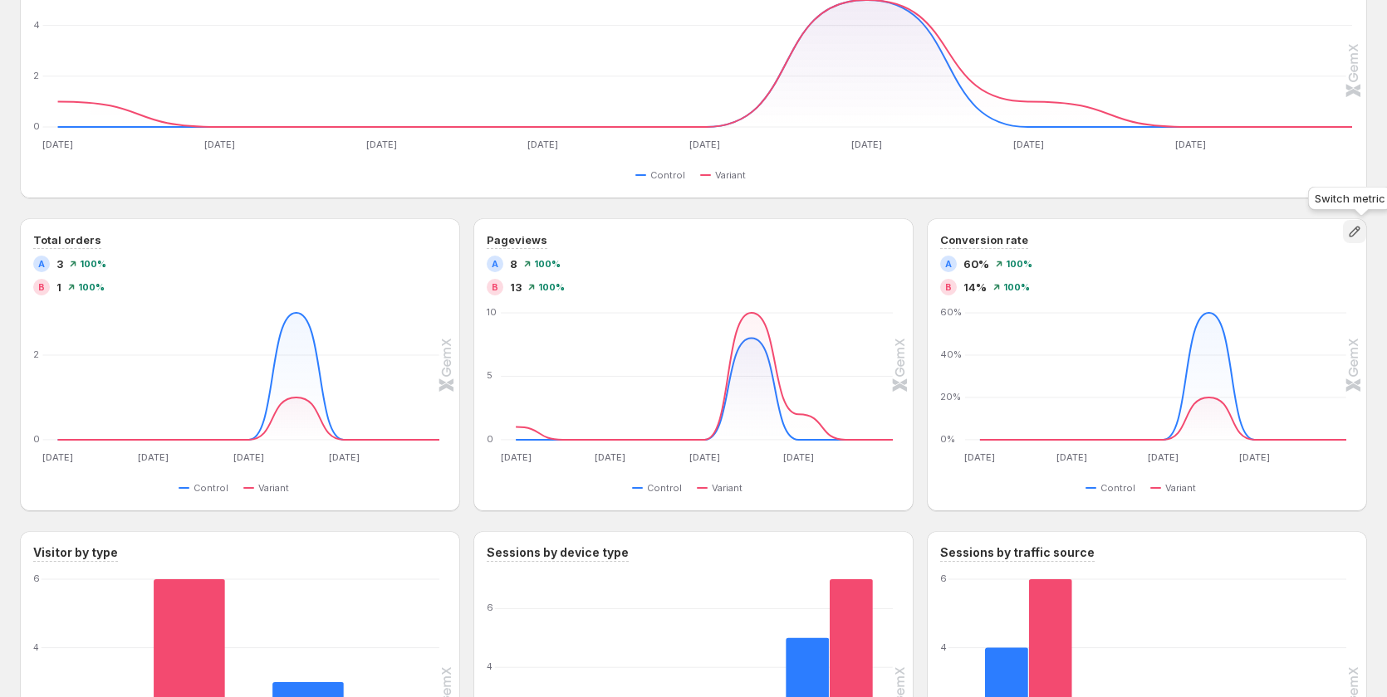
click at [1362, 231] on icon "button" at bounding box center [1354, 231] width 17 height 17
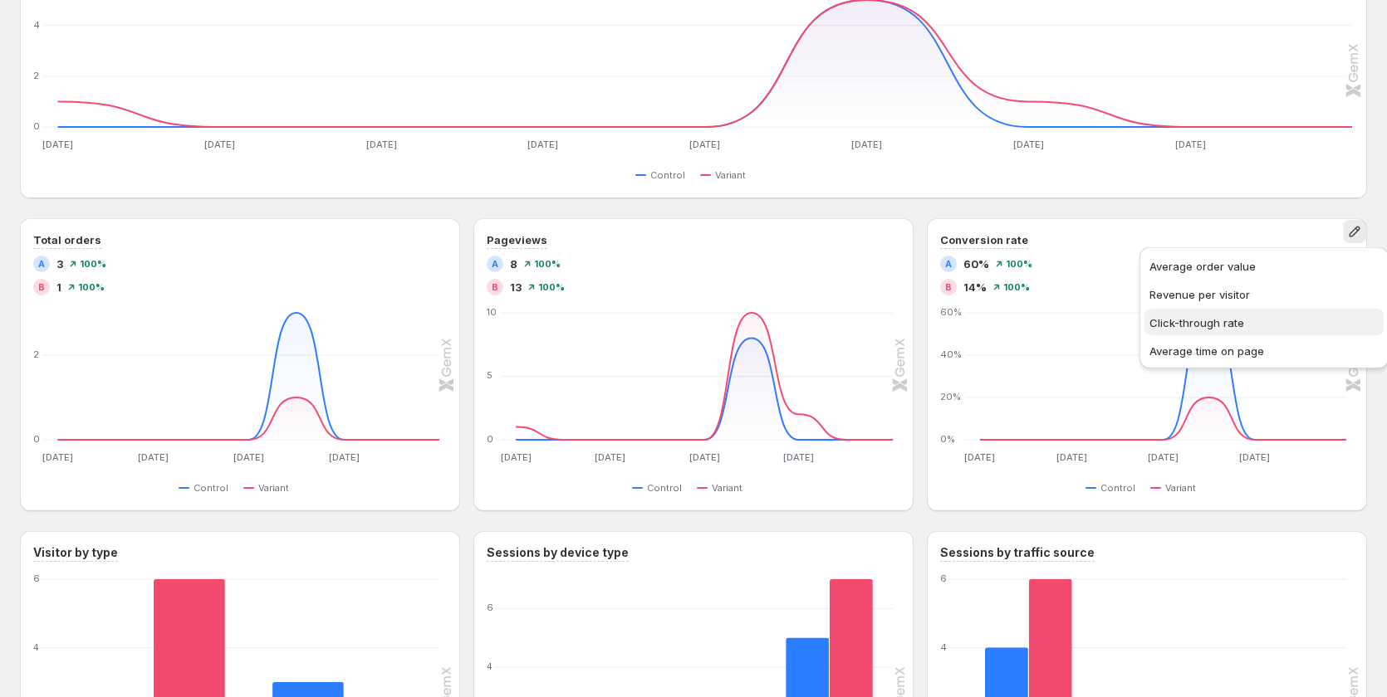
click at [1226, 325] on span "Click-through rate" at bounding box center [1196, 322] width 95 height 13
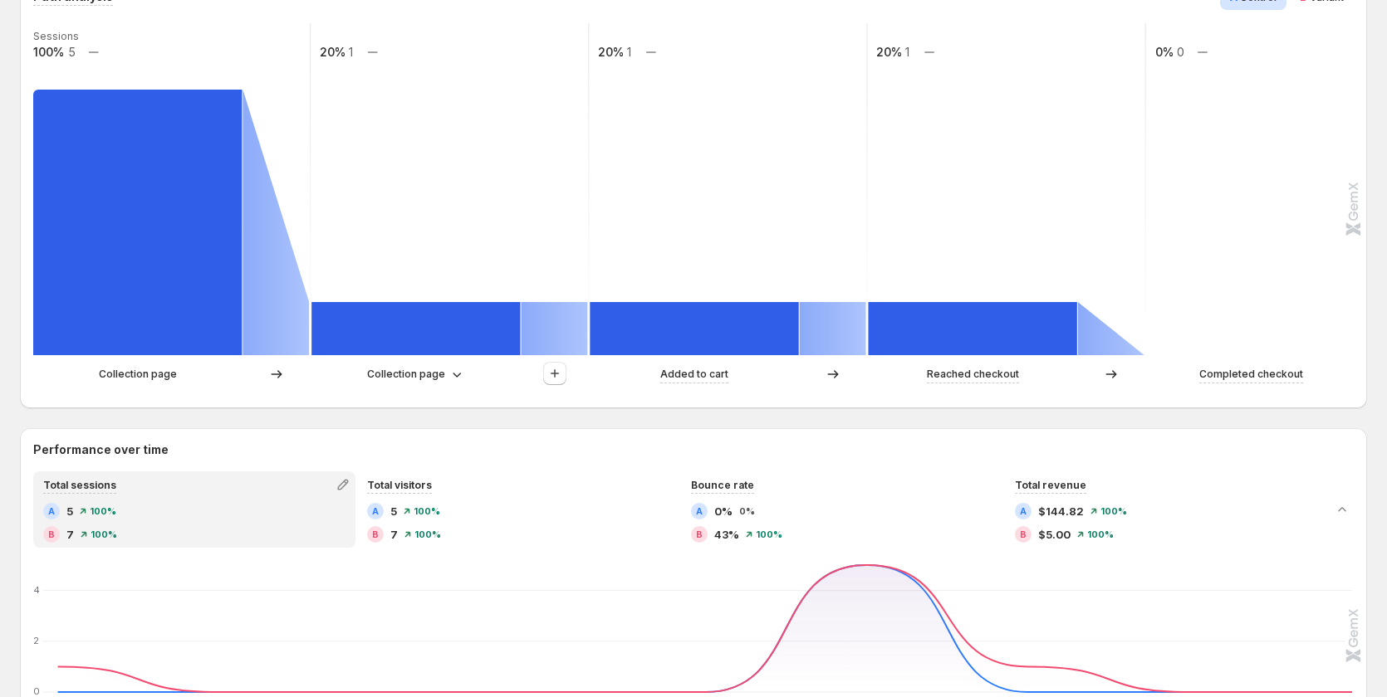
scroll to position [224, 0]
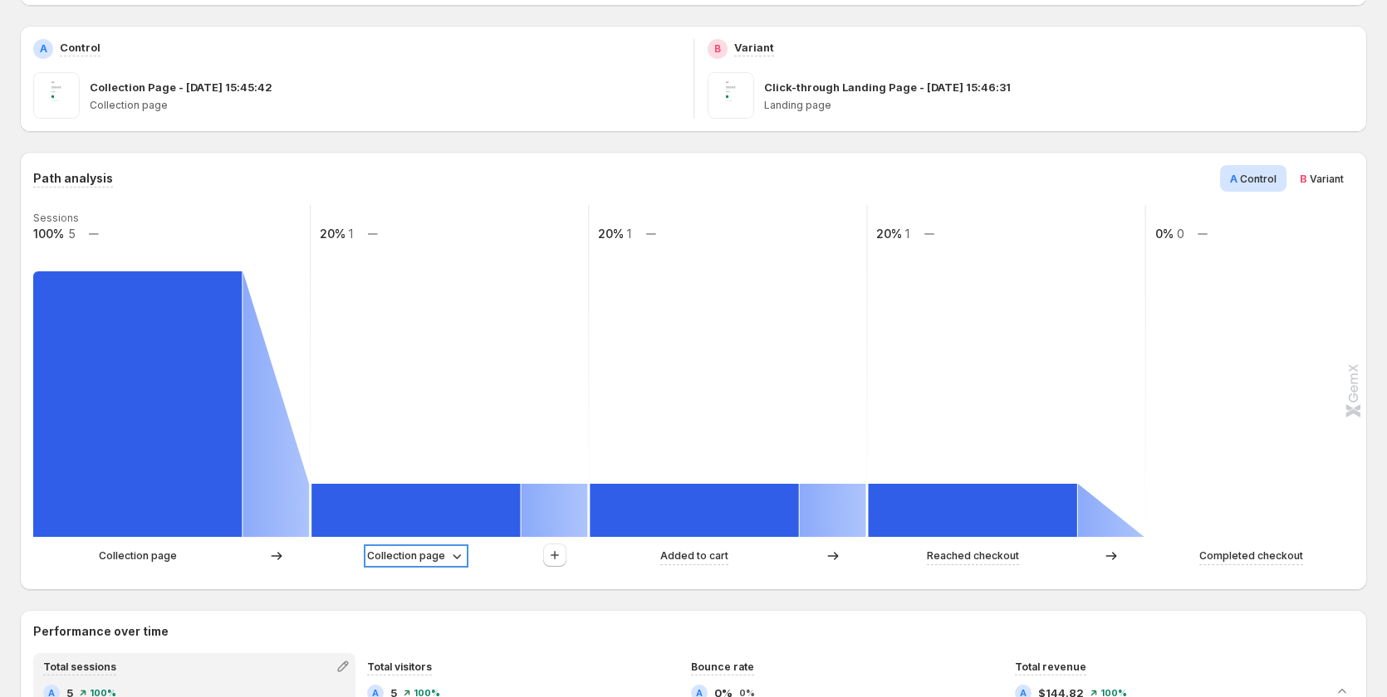
click at [374, 550] on p "Collection page" at bounding box center [406, 556] width 78 height 17
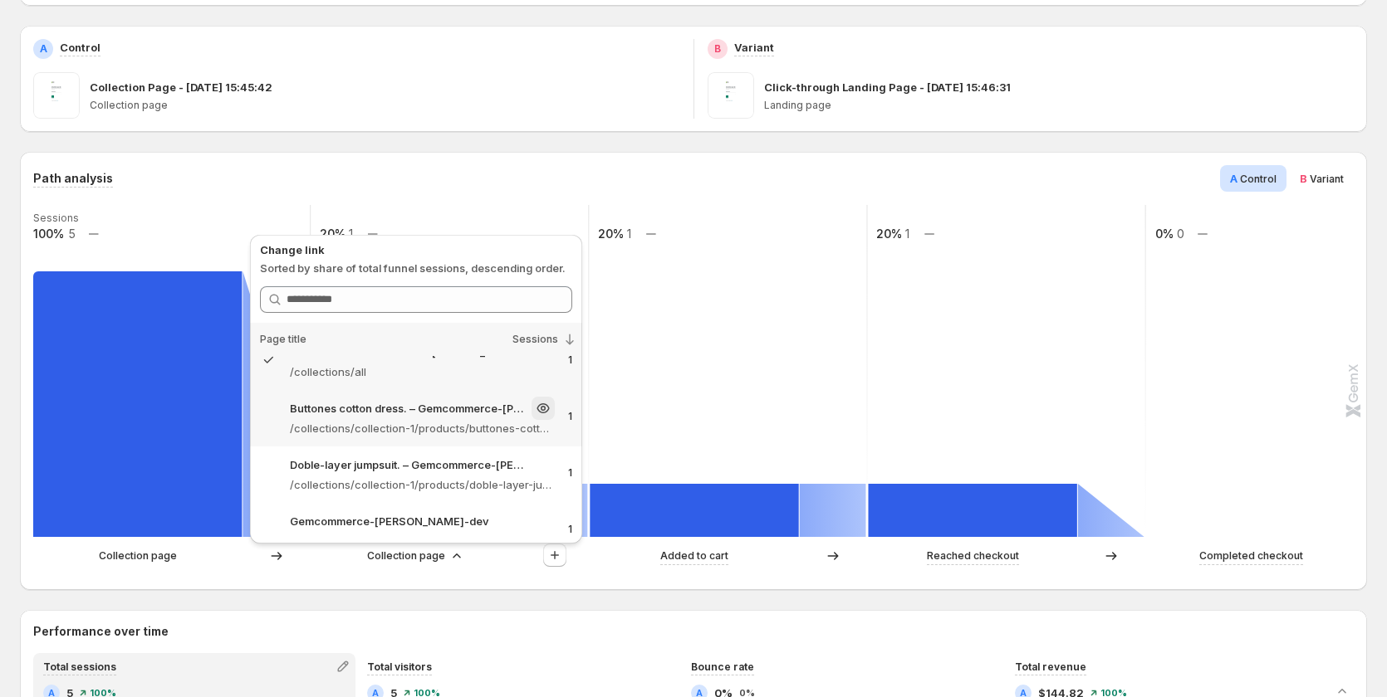
scroll to position [45, 0]
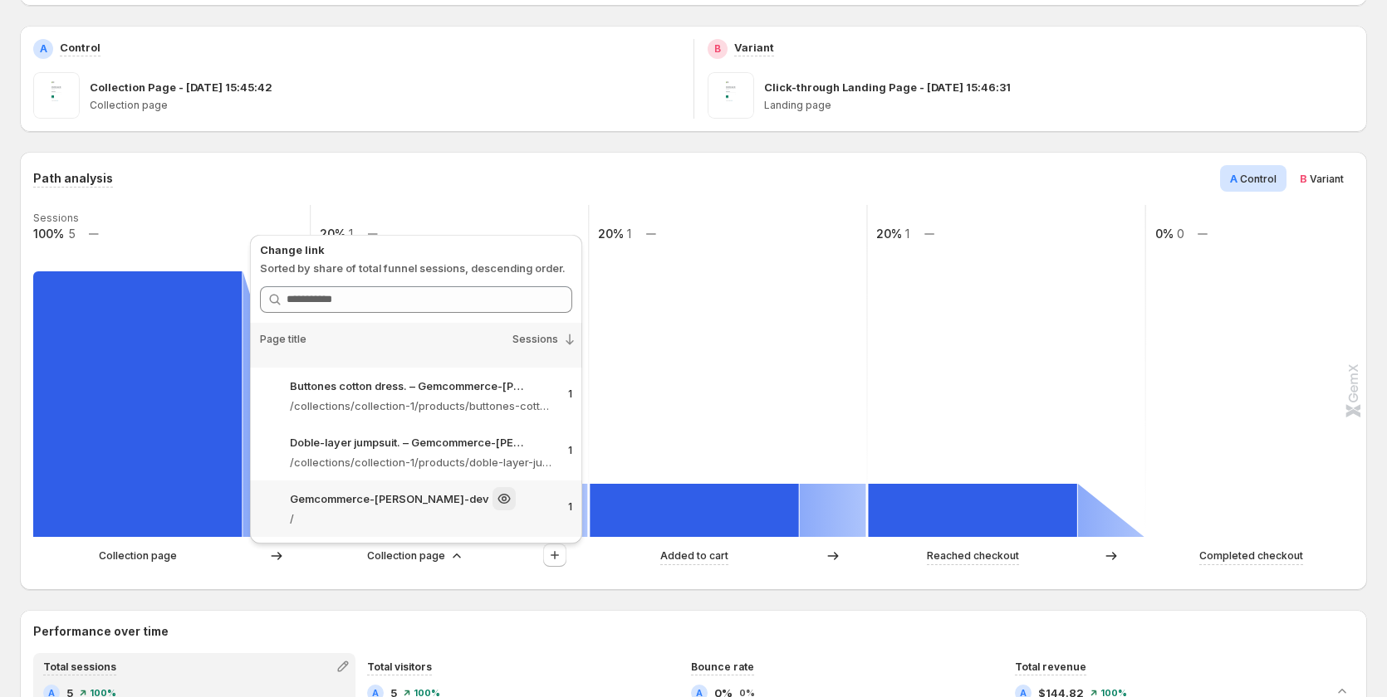
click at [418, 499] on p "Gemcommerce-sandy-dev" at bounding box center [389, 499] width 199 height 17
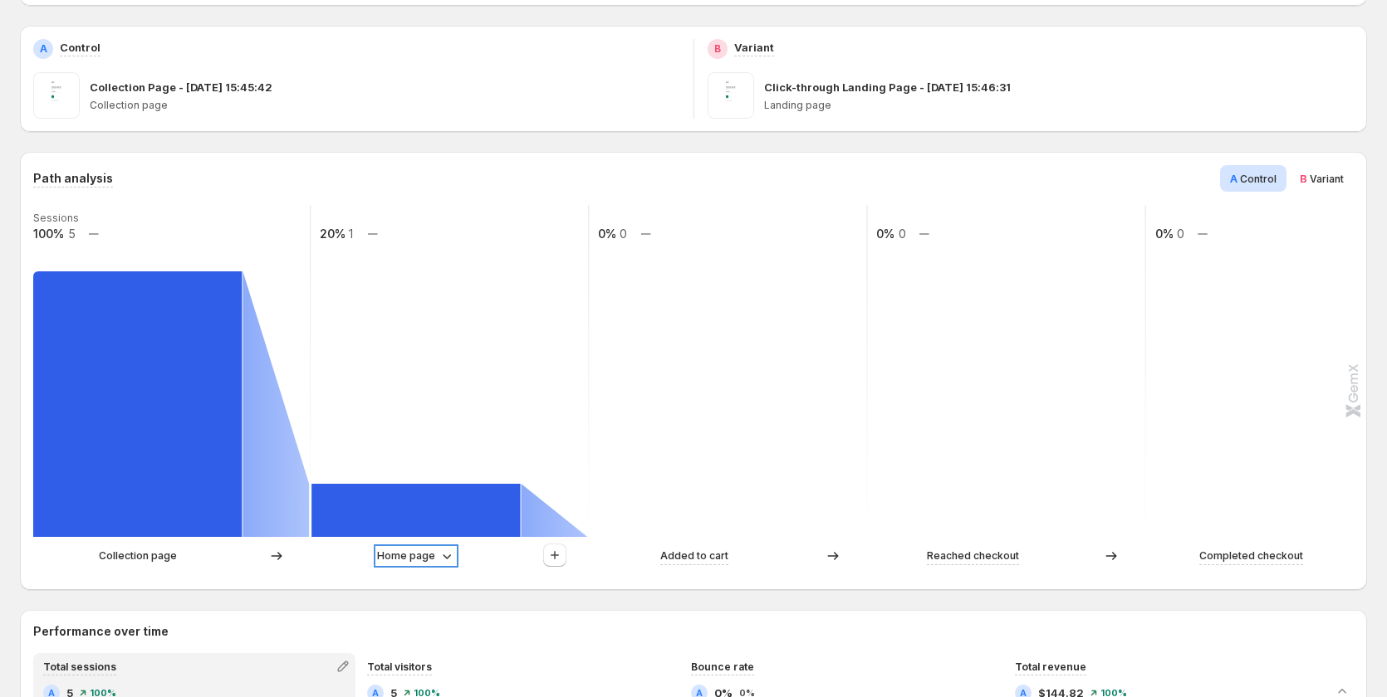
click at [411, 550] on p "Home page" at bounding box center [406, 556] width 58 height 17
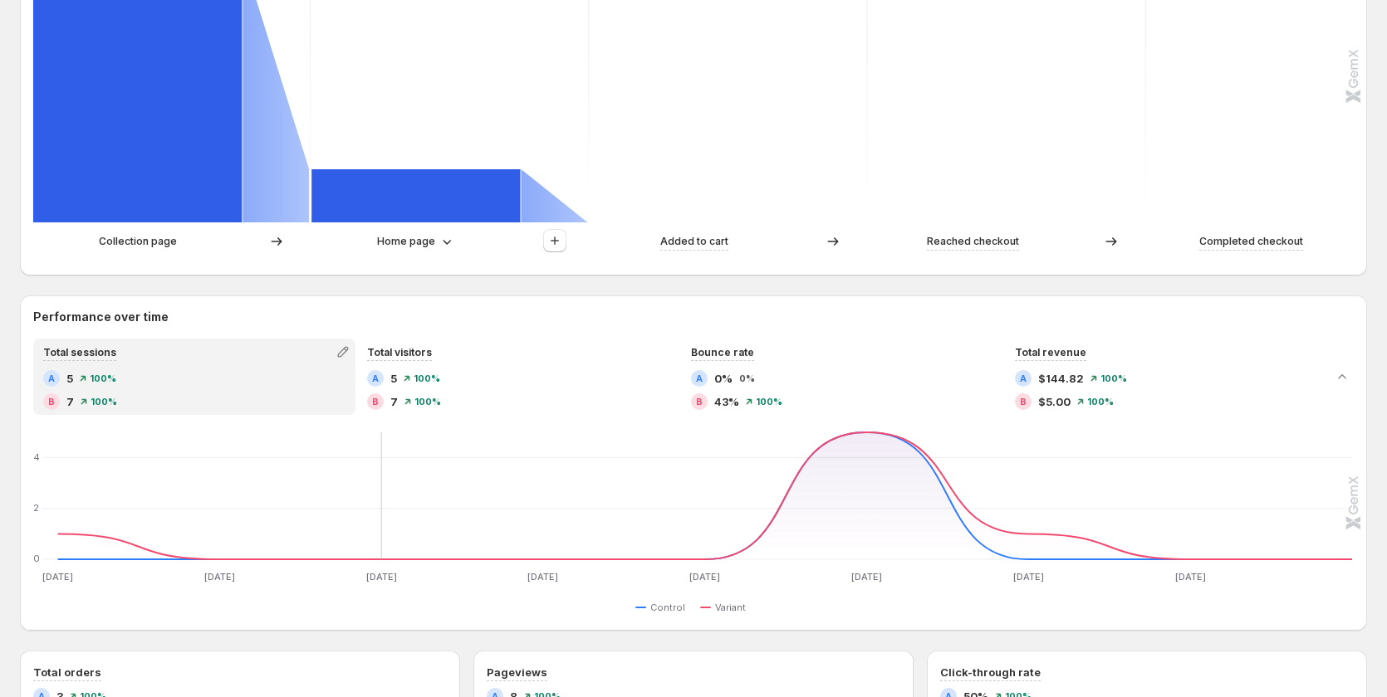
scroll to position [581, 0]
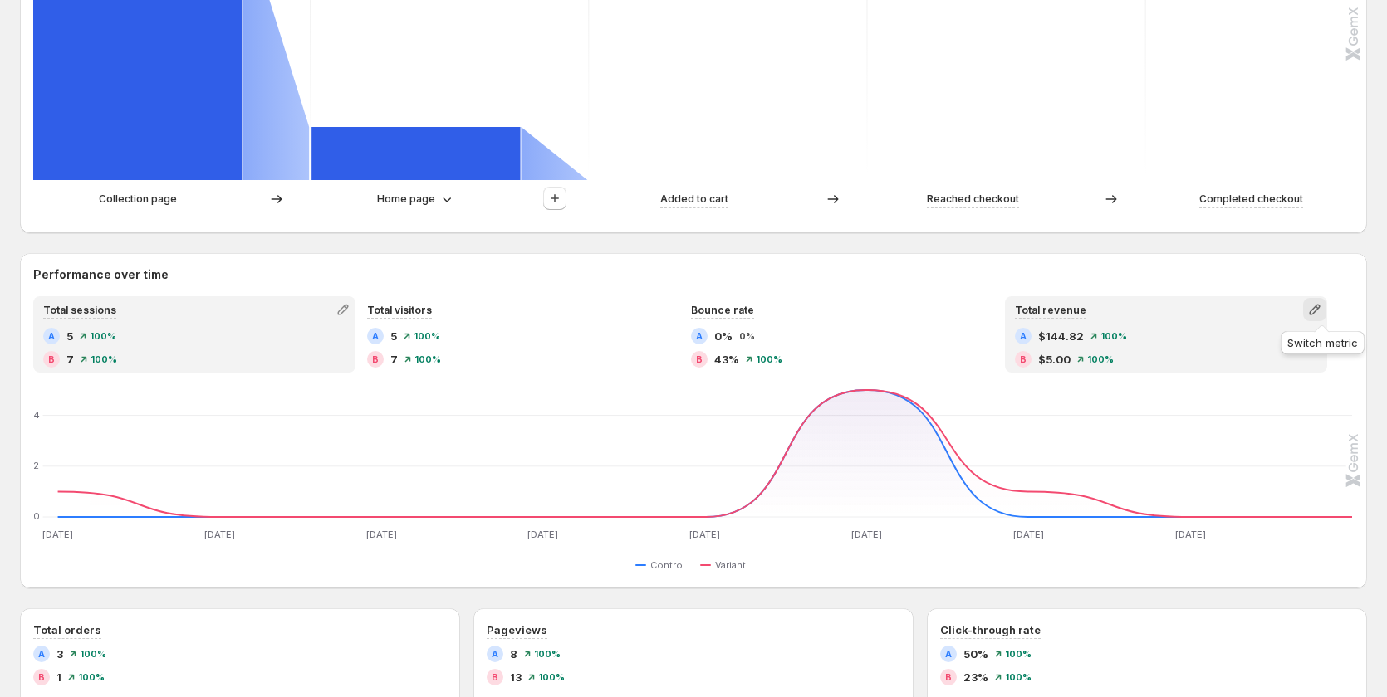
click at [1323, 314] on icon "button" at bounding box center [1314, 309] width 17 height 17
click at [1220, 338] on span "Average order value" at bounding box center [1202, 344] width 106 height 13
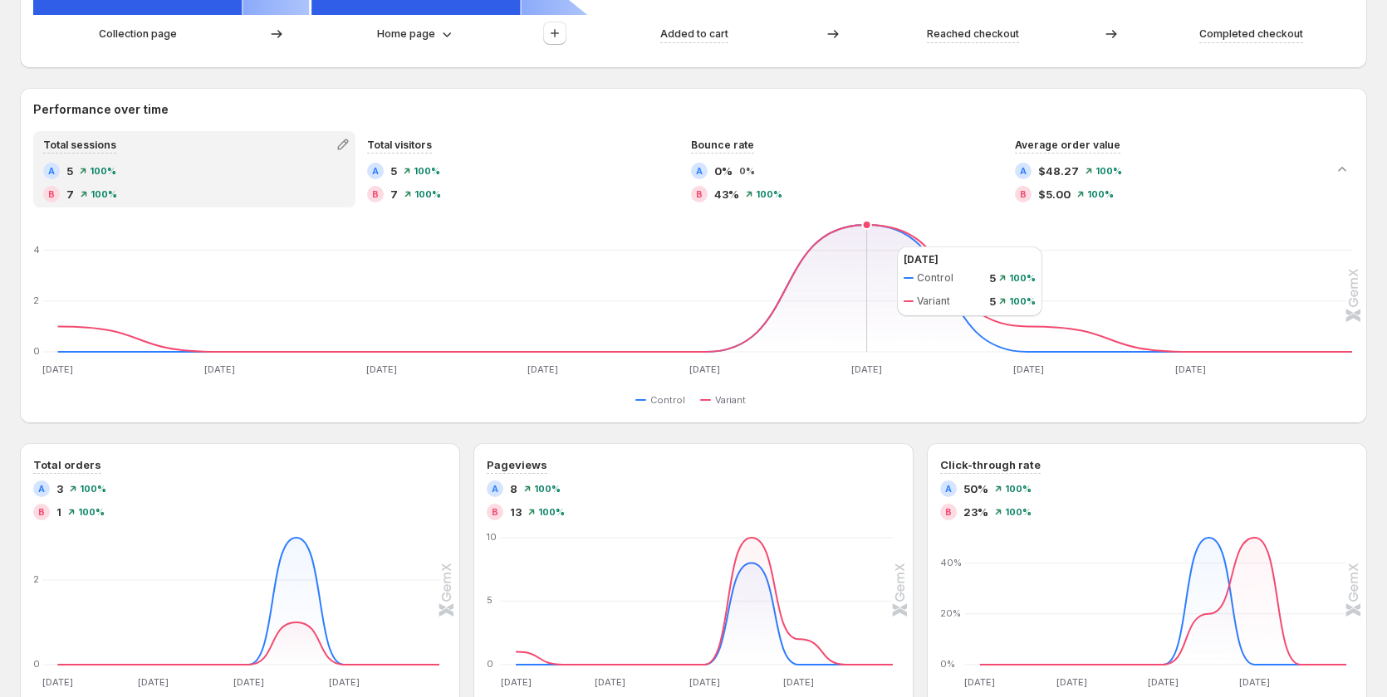
scroll to position [747, 0]
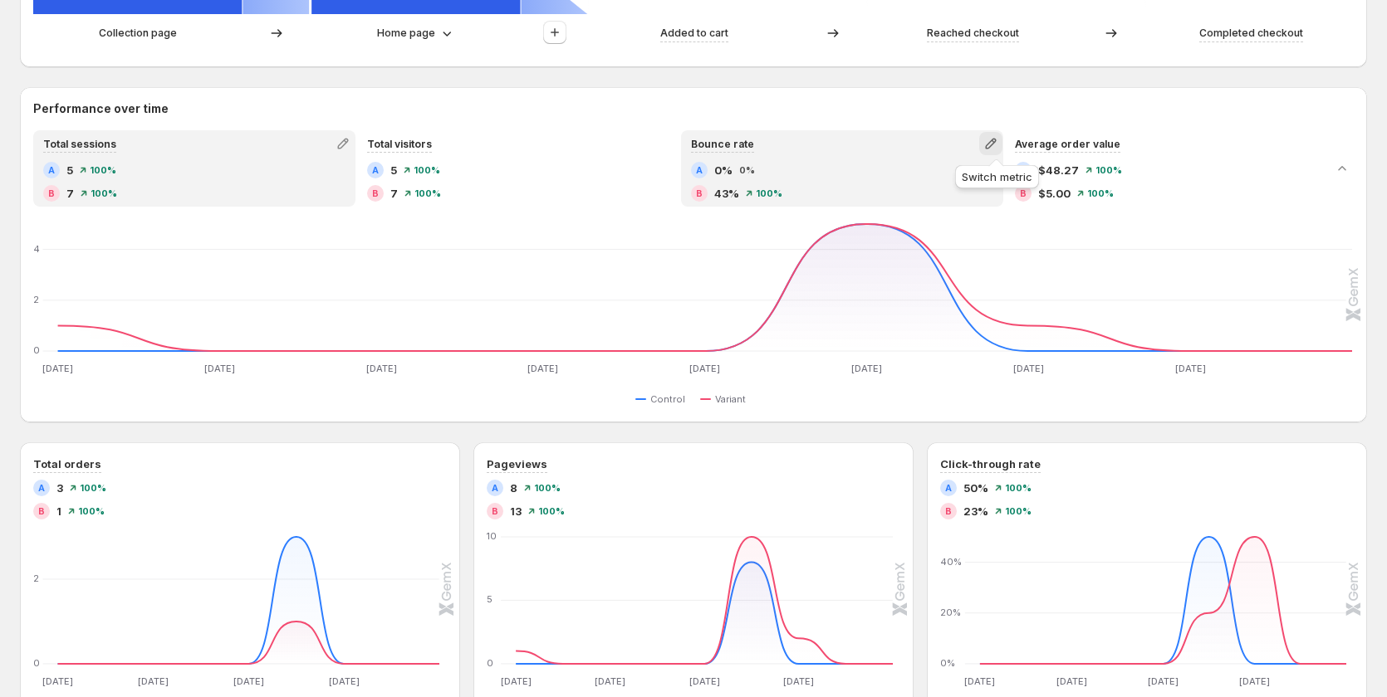
click at [995, 145] on icon "button" at bounding box center [990, 144] width 11 height 11
click at [912, 184] on span "Total revenue" at bounding box center [918, 178] width 72 height 13
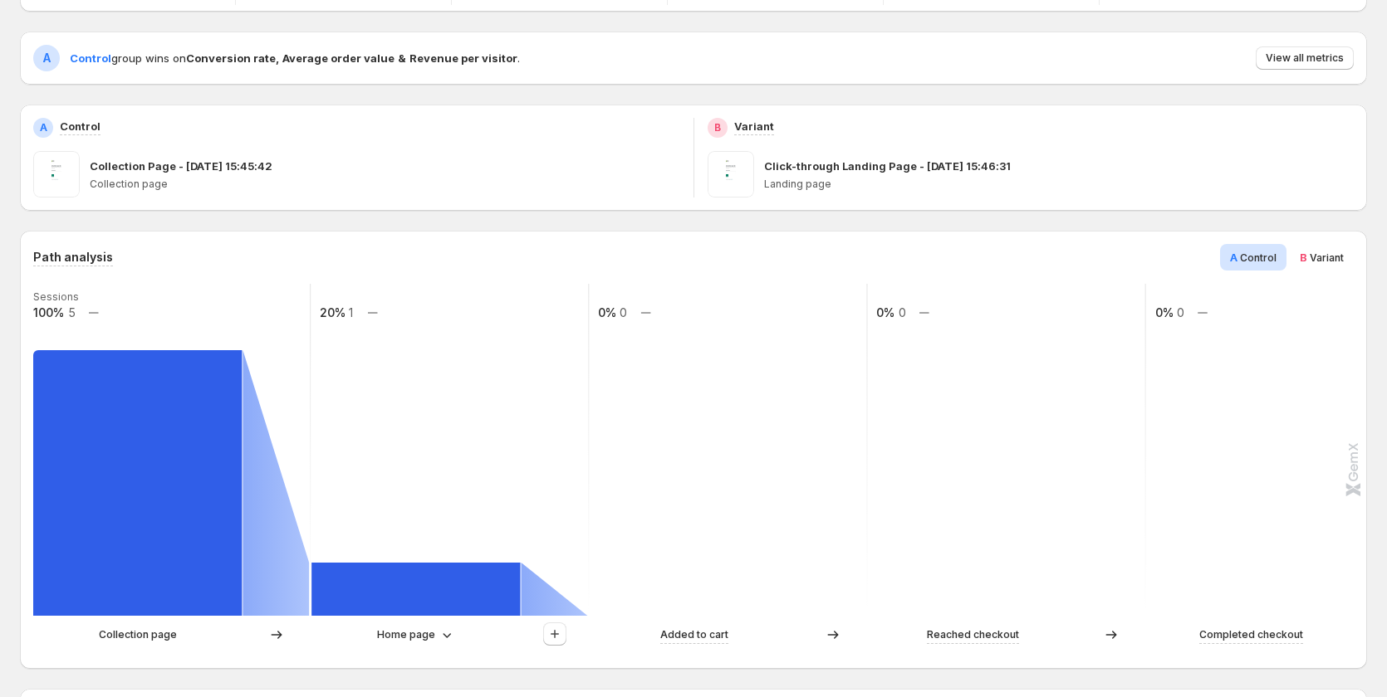
scroll to position [0, 0]
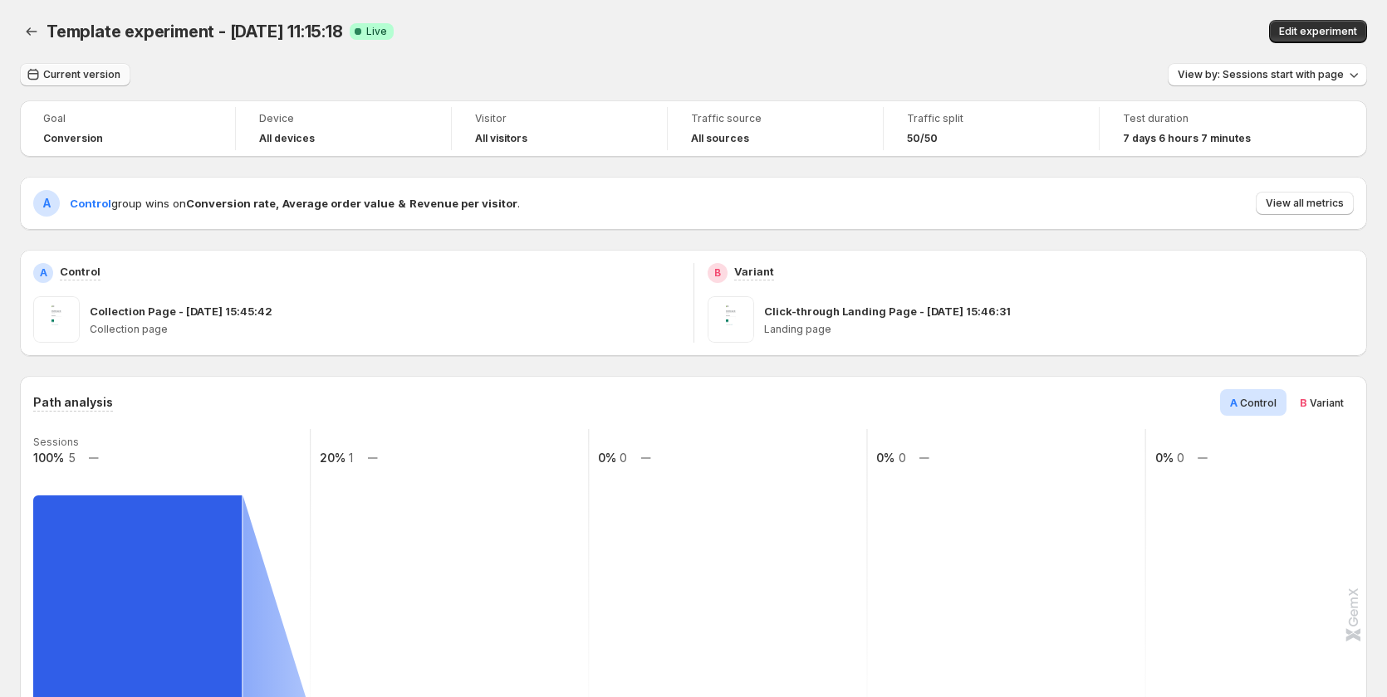
click at [82, 81] on span "Current version" at bounding box center [81, 74] width 77 height 13
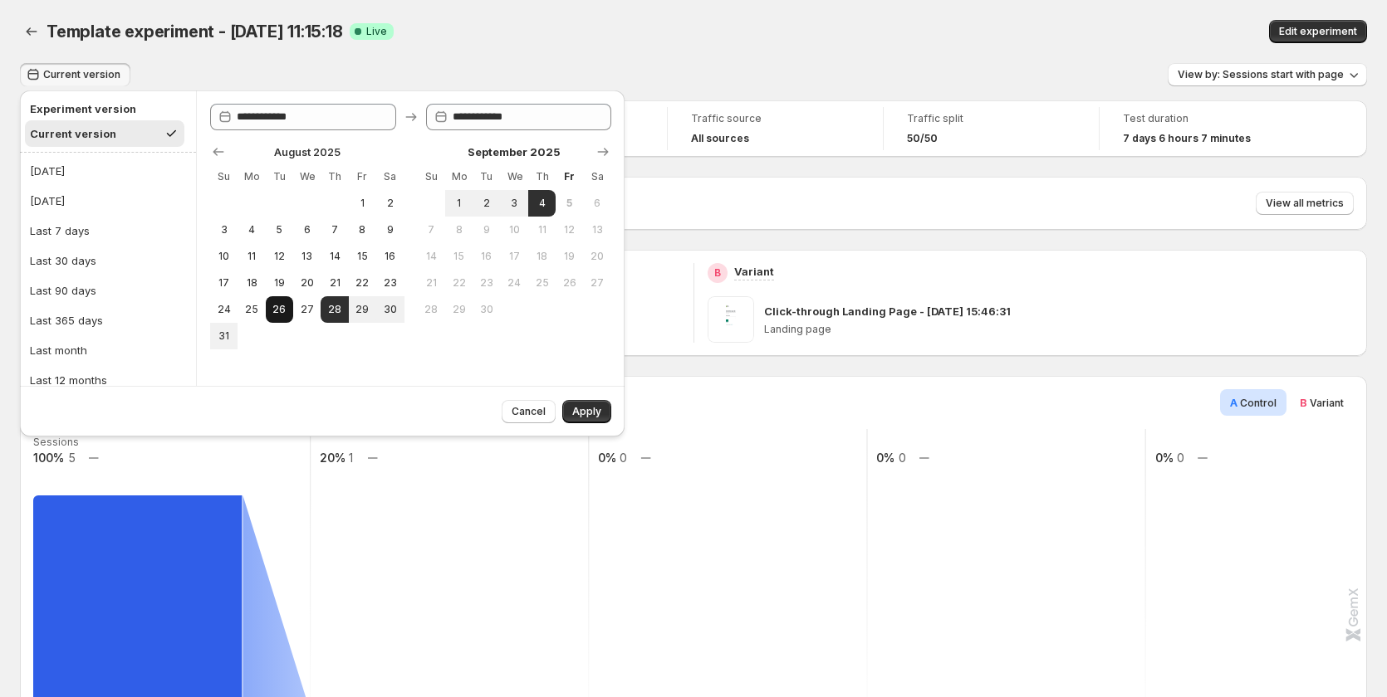
click at [282, 314] on span "26" at bounding box center [279, 309] width 14 height 13
type input "**********"
click at [540, 211] on button "4" at bounding box center [541, 203] width 27 height 27
type input "**********"
click at [583, 423] on div "Cancel Apply" at bounding box center [322, 411] width 604 height 51
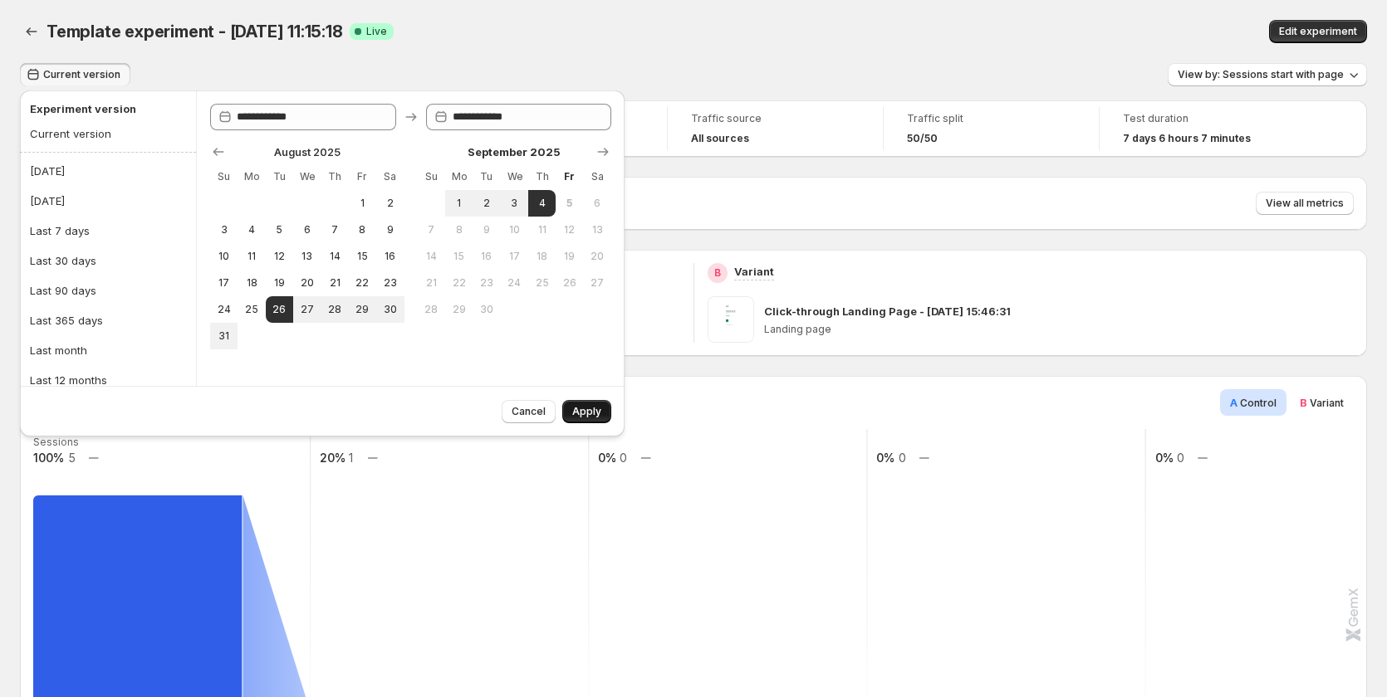
click at [591, 412] on span "Apply" at bounding box center [586, 411] width 29 height 13
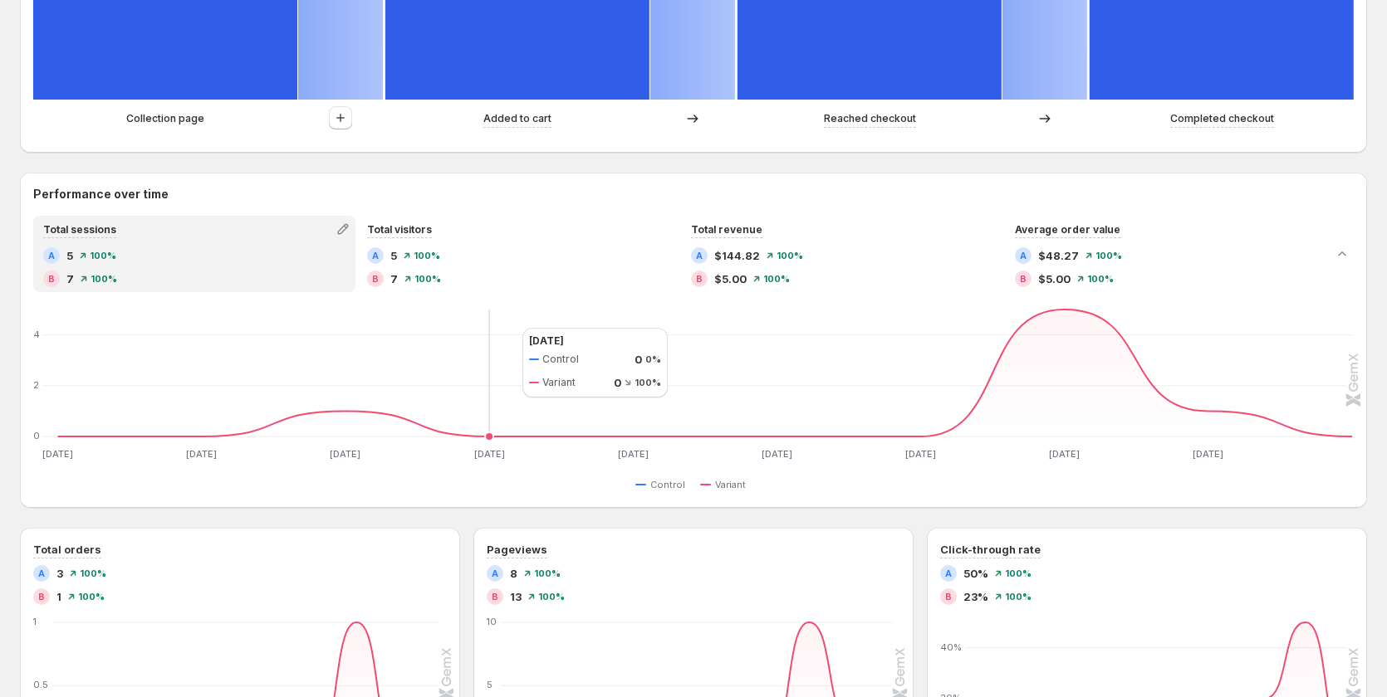
scroll to position [779, 0]
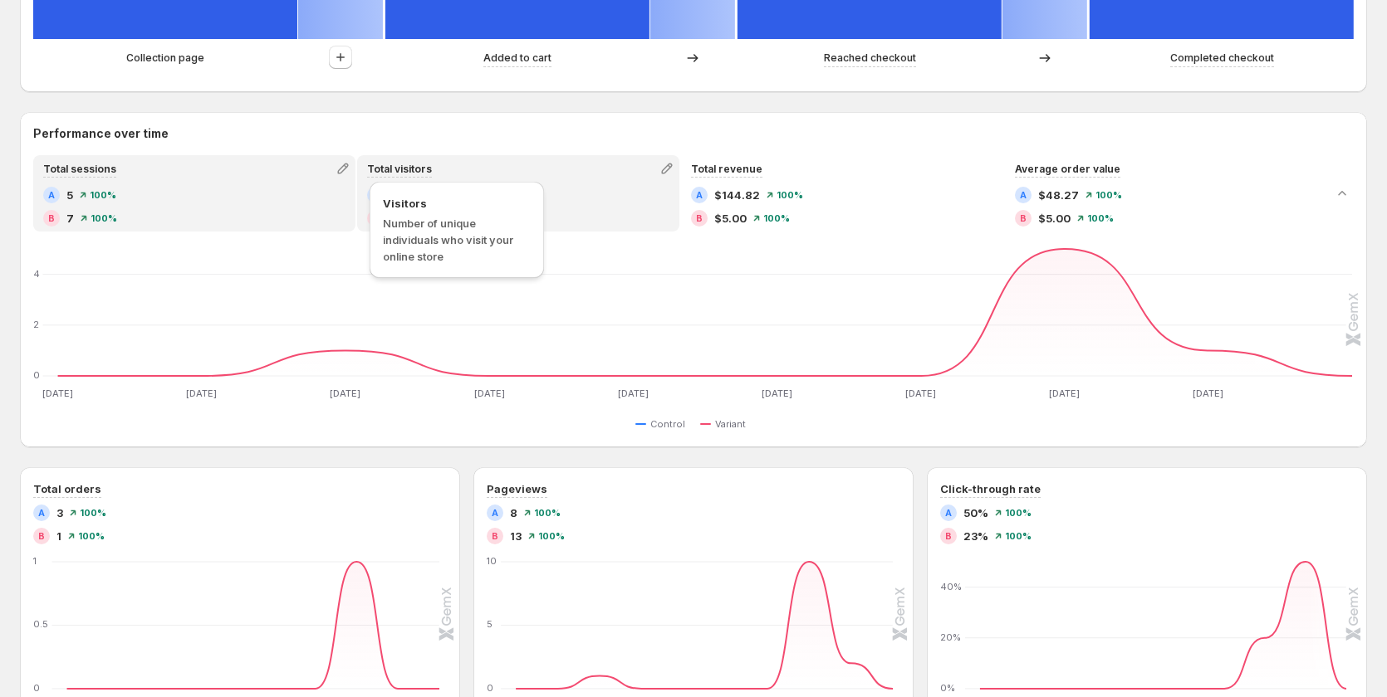
click at [412, 176] on div "Total visitors" at bounding box center [399, 168] width 65 height 17
click at [277, 189] on div "A 5 100%" at bounding box center [194, 195] width 302 height 17
click at [435, 203] on div "A 5 100% B 7 100%" at bounding box center [518, 207] width 302 height 40
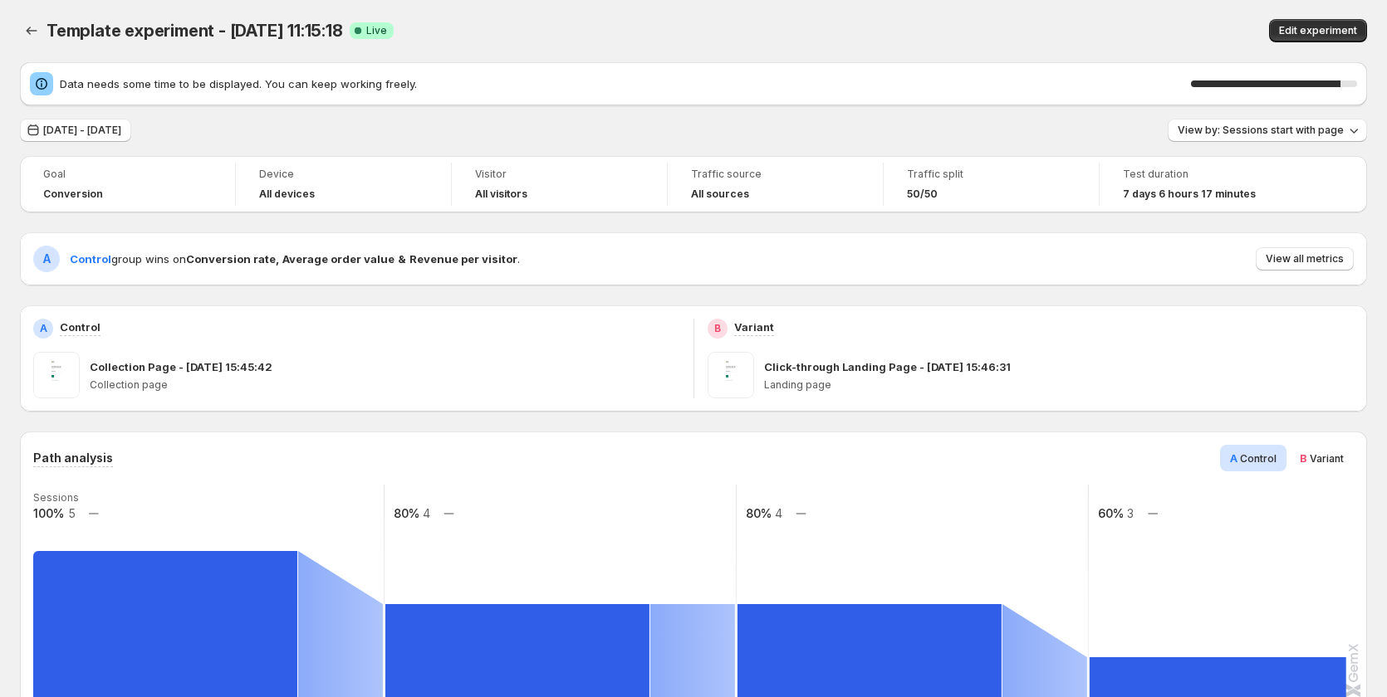
scroll to position [0, 0]
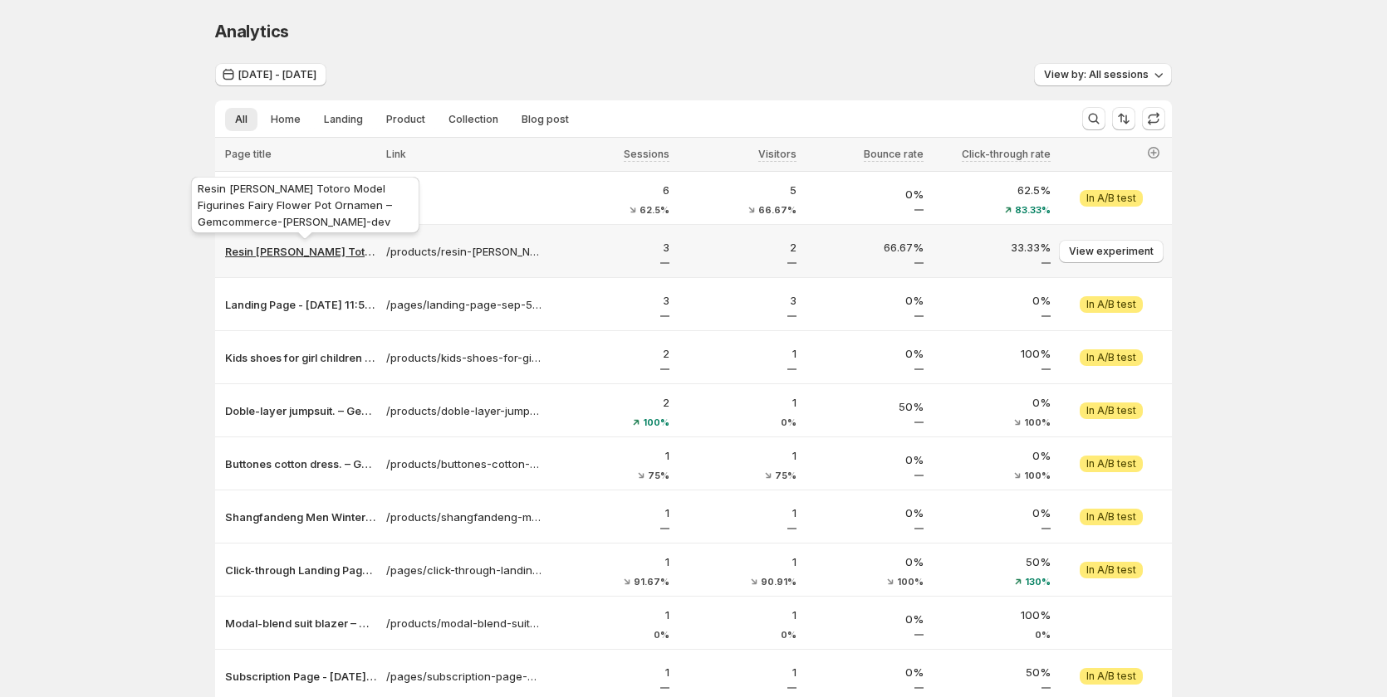
click at [338, 253] on p "Resin [PERSON_NAME] Totoro Model Figurines Fairy Flower Pot Ornamen – Gemcommer…" at bounding box center [300, 251] width 151 height 17
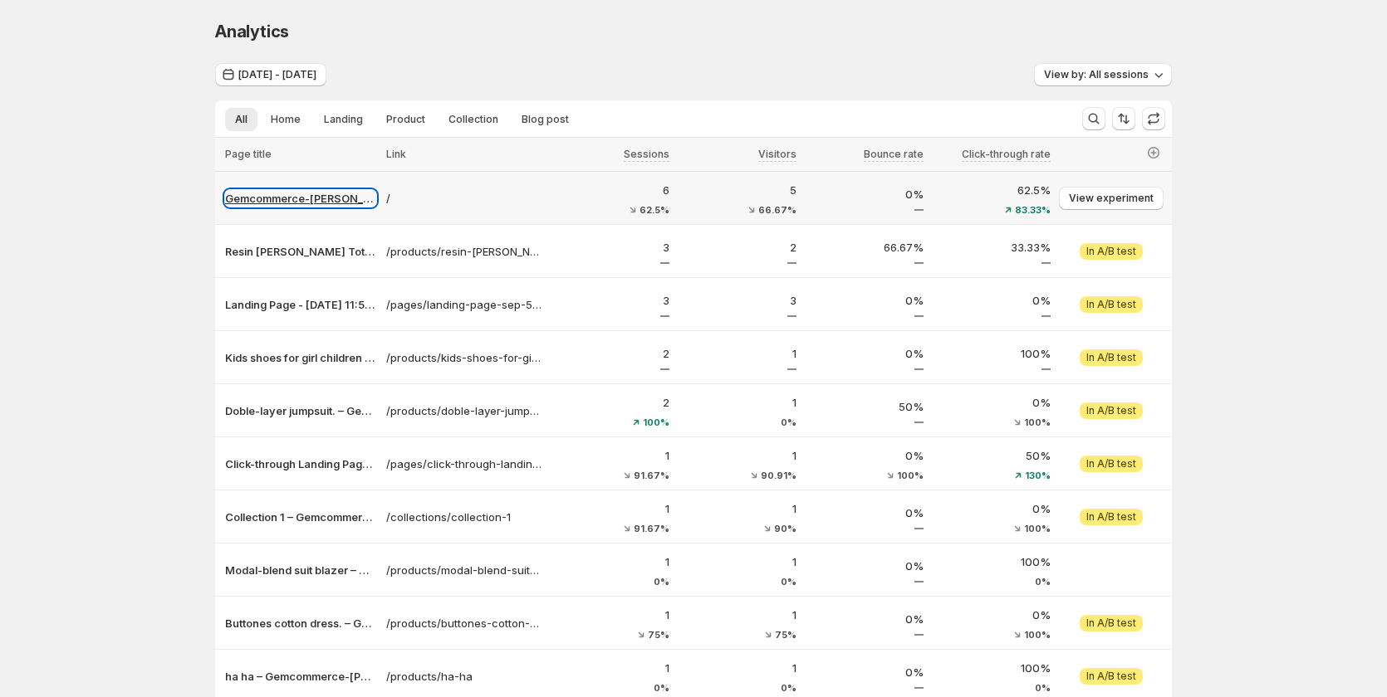
click at [321, 198] on p "Gemcommerce-[PERSON_NAME]-dev" at bounding box center [300, 198] width 151 height 17
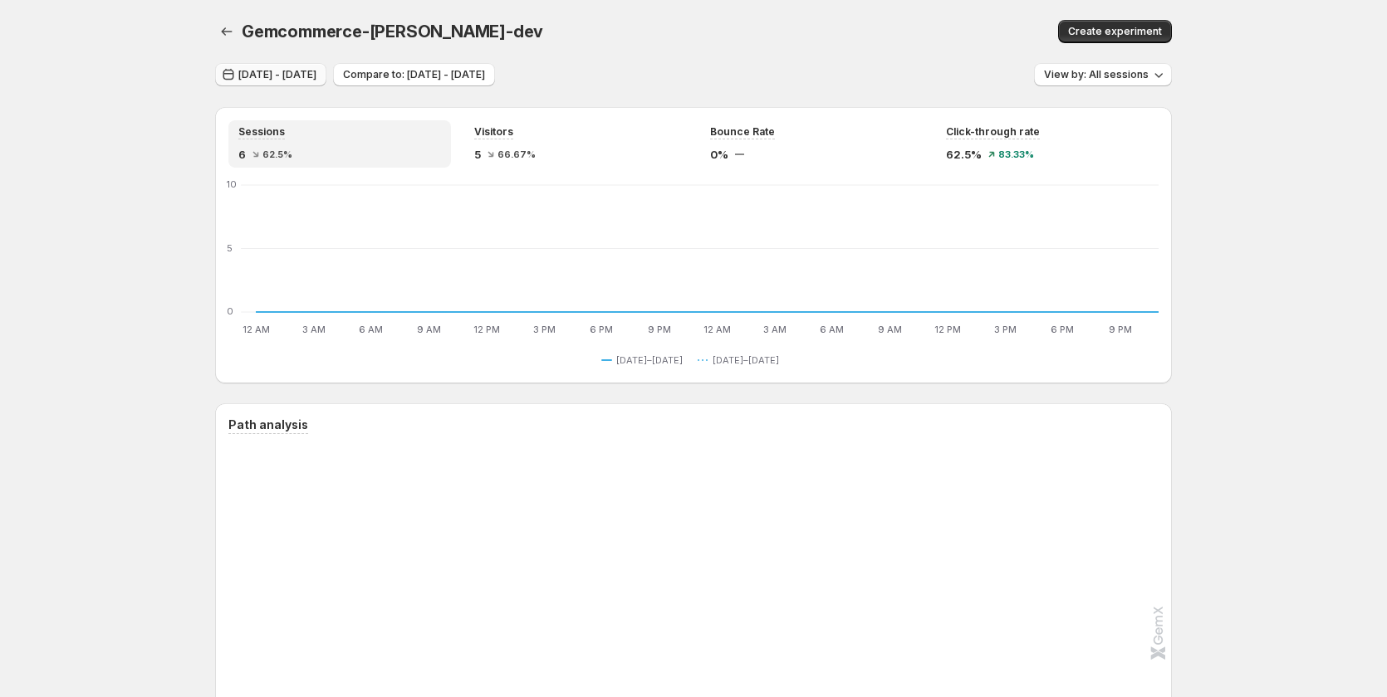
click at [316, 74] on span "[DATE] - [DATE]" at bounding box center [277, 74] width 78 height 13
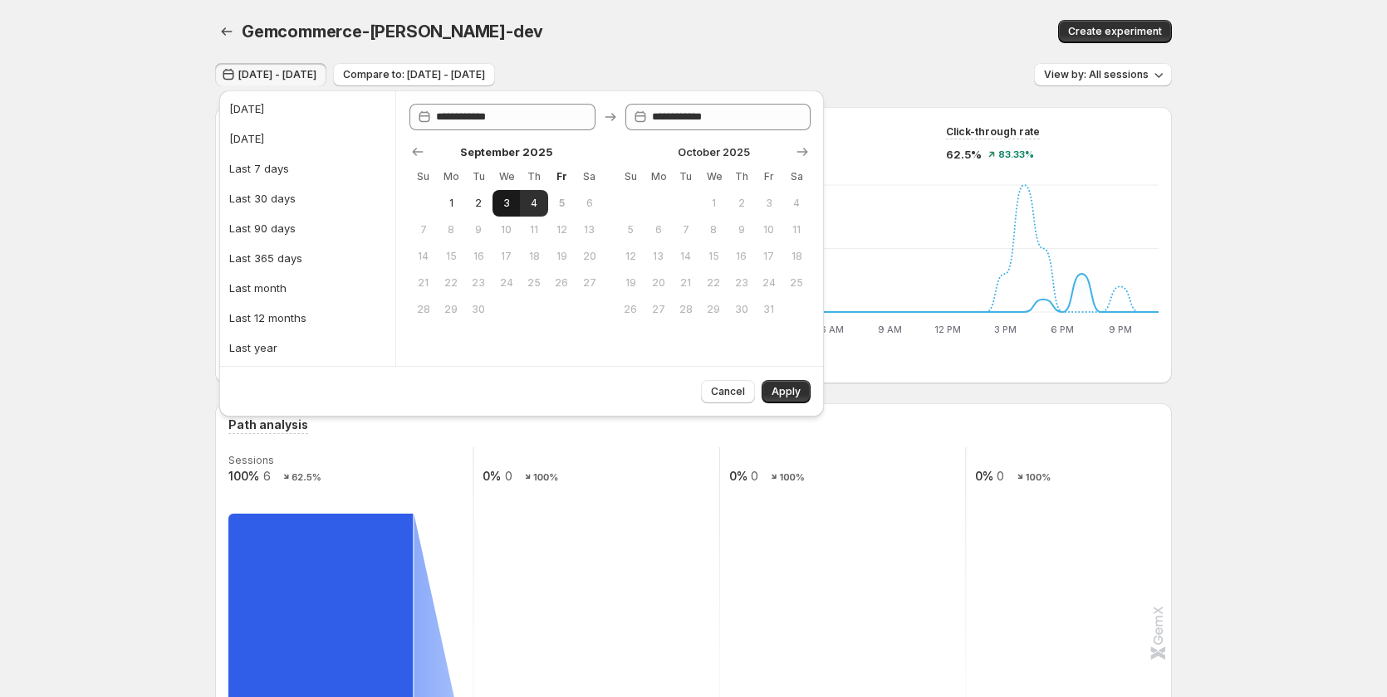
click at [500, 198] on span "3" at bounding box center [506, 203] width 14 height 13
type input "**********"
click at [793, 384] on button "Apply" at bounding box center [785, 391] width 49 height 23
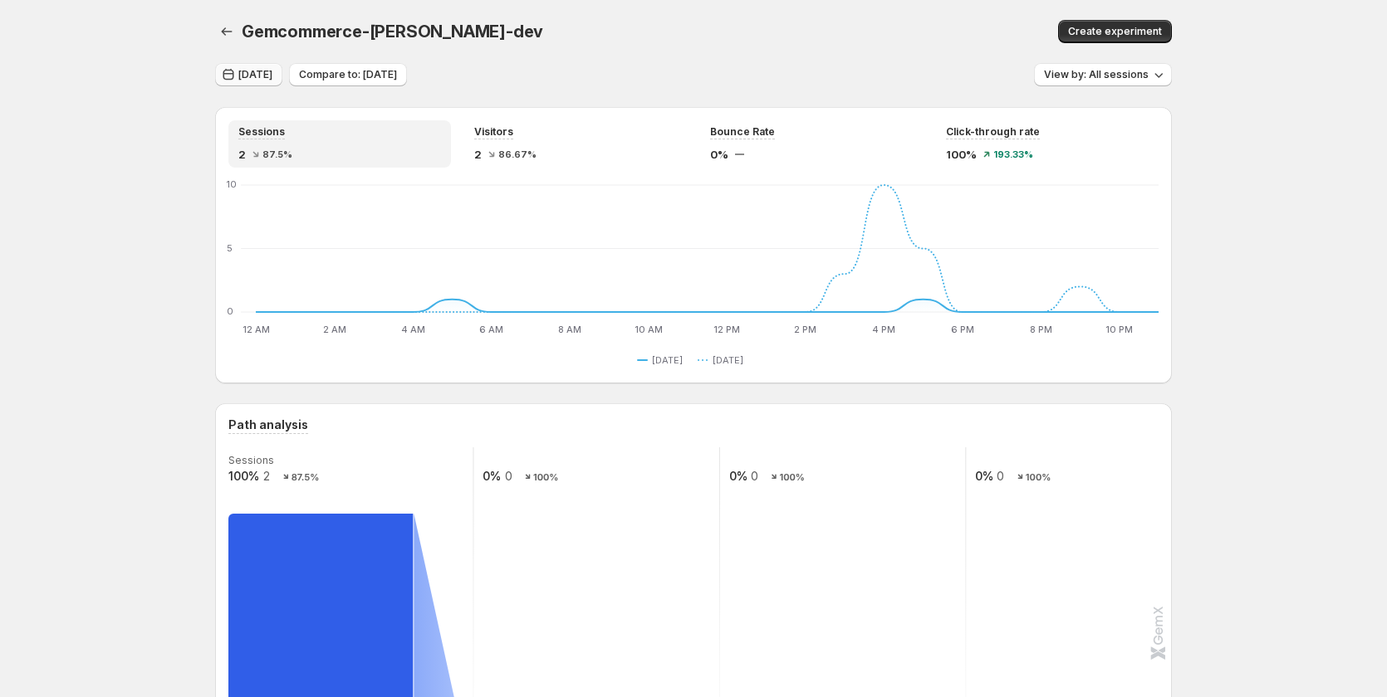
click at [272, 73] on span "[DATE]" at bounding box center [255, 74] width 34 height 13
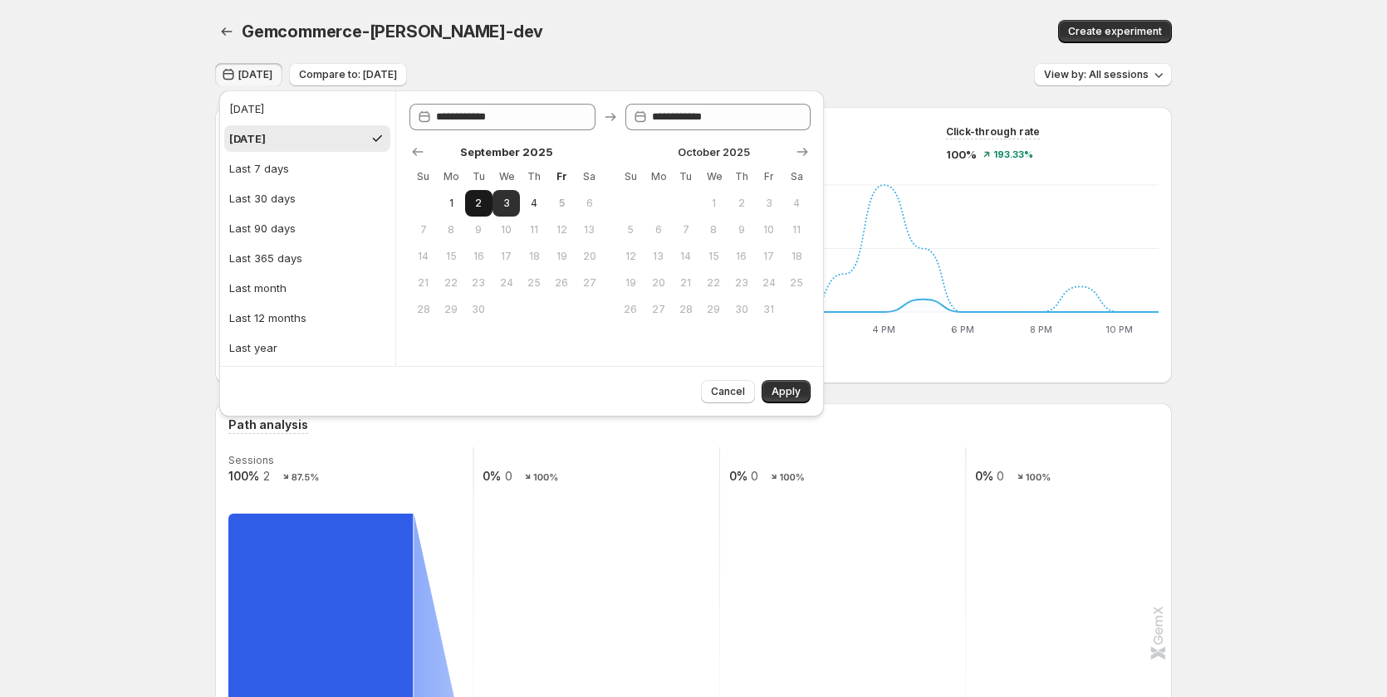
click at [481, 206] on span "2" at bounding box center [479, 203] width 14 height 13
type input "**********"
click at [537, 207] on span "4" at bounding box center [533, 203] width 14 height 13
type input "**********"
click at [794, 384] on button "Apply" at bounding box center [785, 391] width 49 height 23
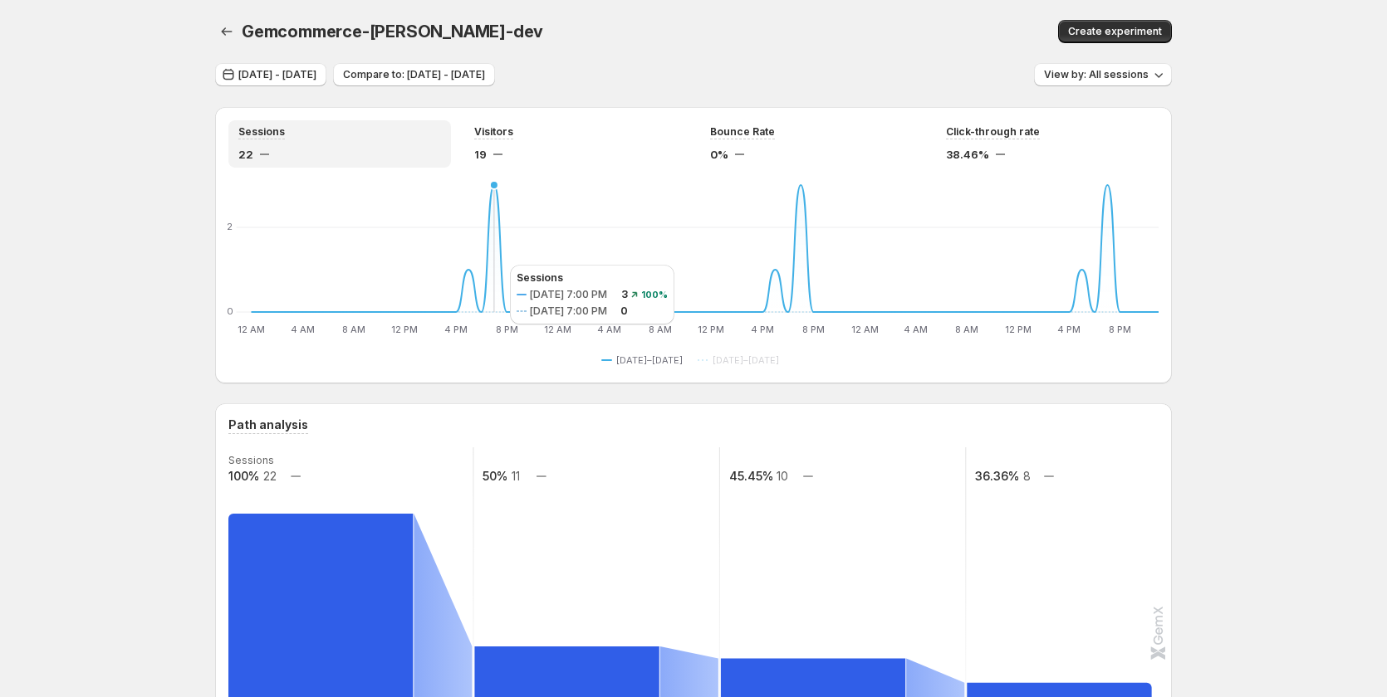
click at [493, 265] on icon at bounding box center [705, 248] width 907 height 127
click at [477, 284] on icon at bounding box center [705, 248] width 907 height 127
click at [812, 274] on icon at bounding box center [705, 248] width 907 height 127
click at [808, 274] on icon at bounding box center [705, 248] width 907 height 127
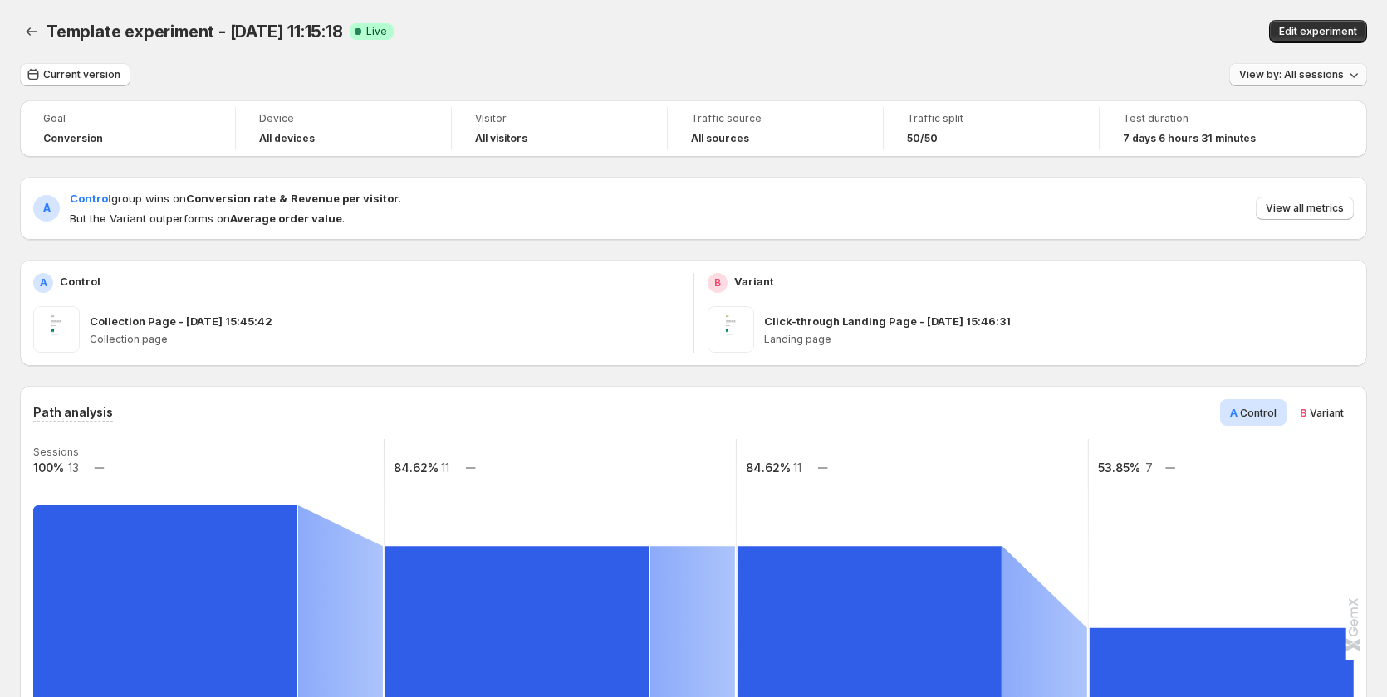
click at [1343, 81] on span "View by: All sessions" at bounding box center [1291, 74] width 105 height 13
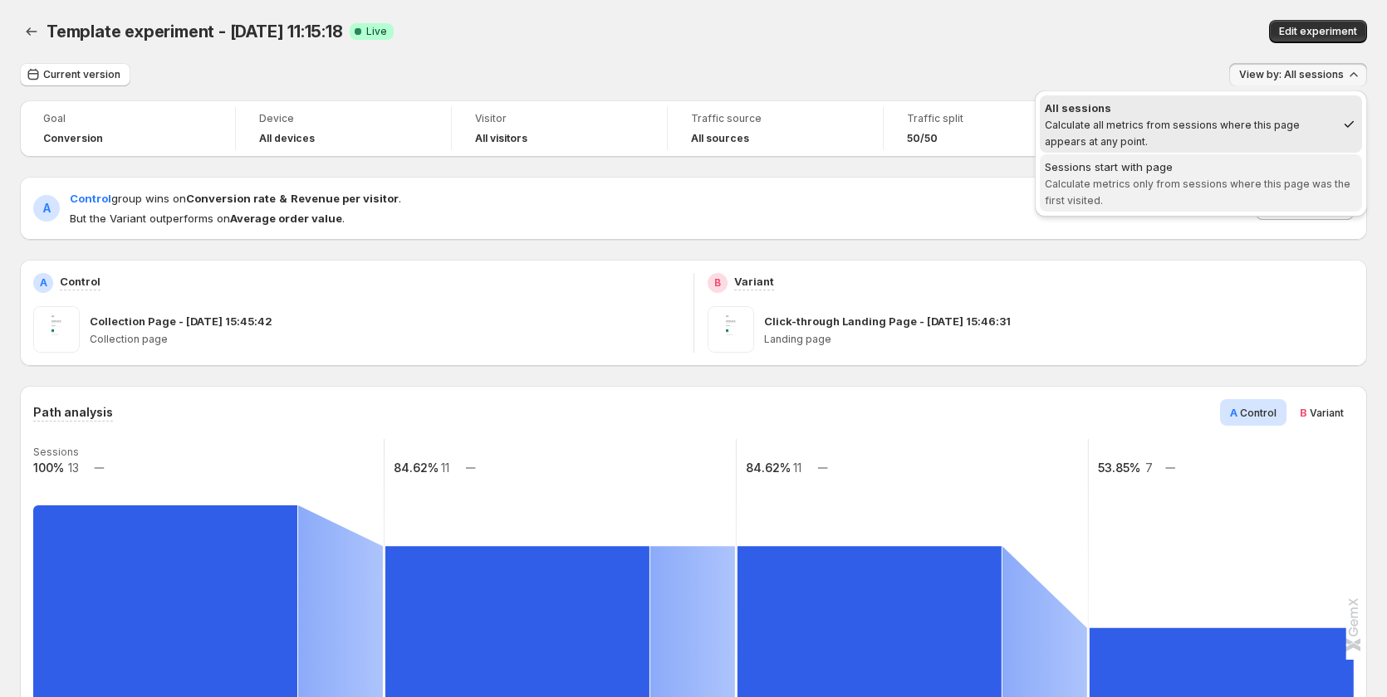
click at [1274, 171] on div "Sessions start with page" at bounding box center [1200, 167] width 312 height 17
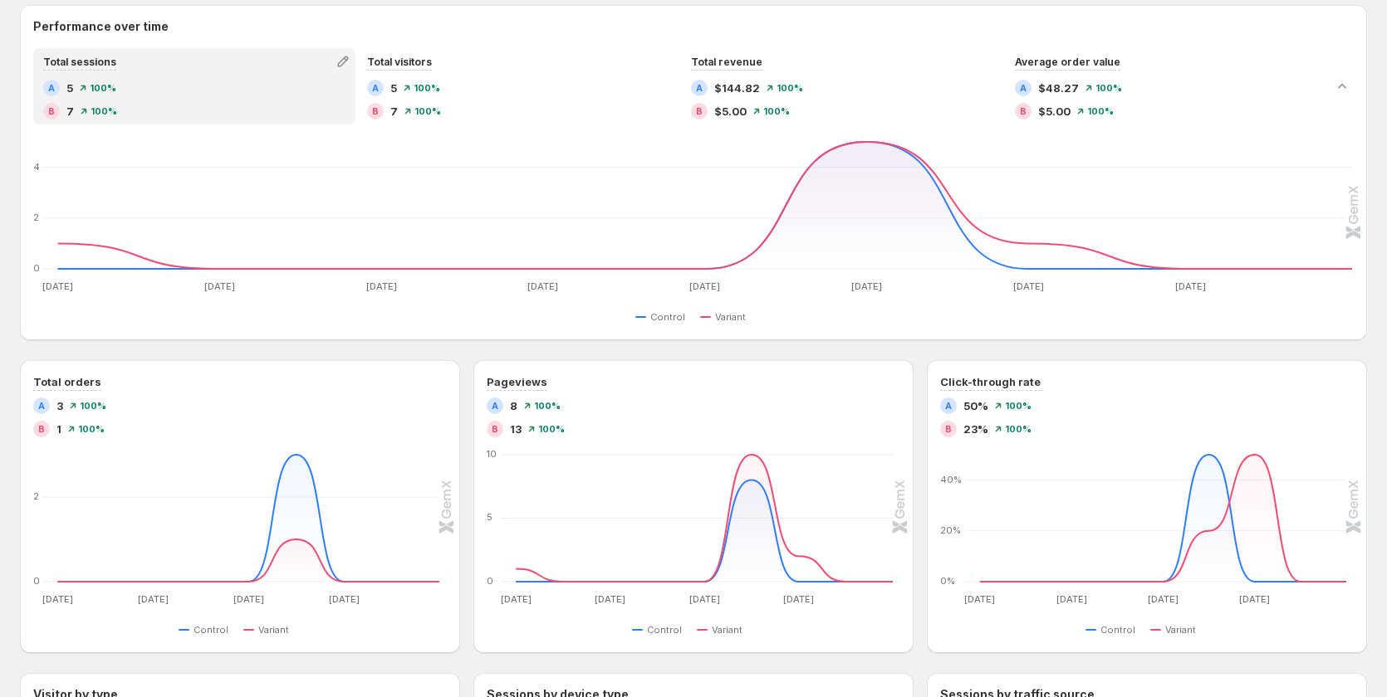
scroll to position [830, 0]
click at [899, 375] on icon "button" at bounding box center [901, 372] width 17 height 17
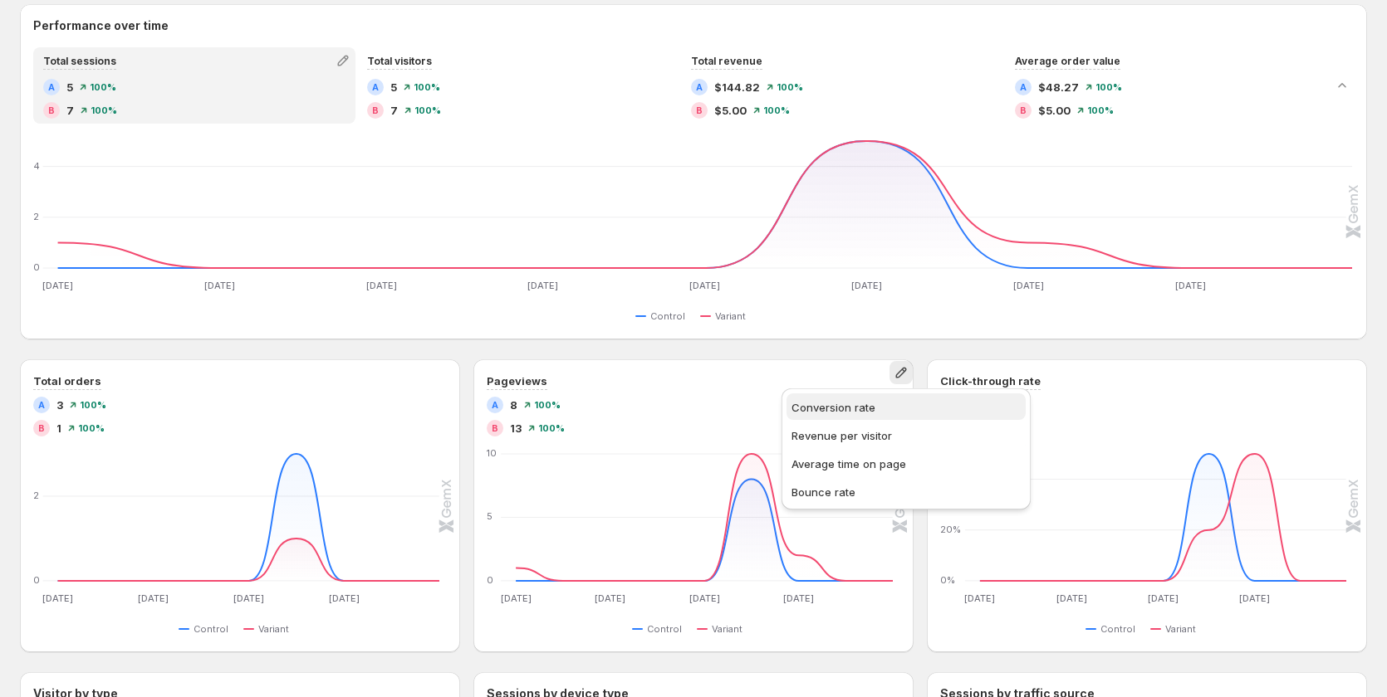
click at [855, 417] on button "Conversion rate" at bounding box center [905, 407] width 239 height 27
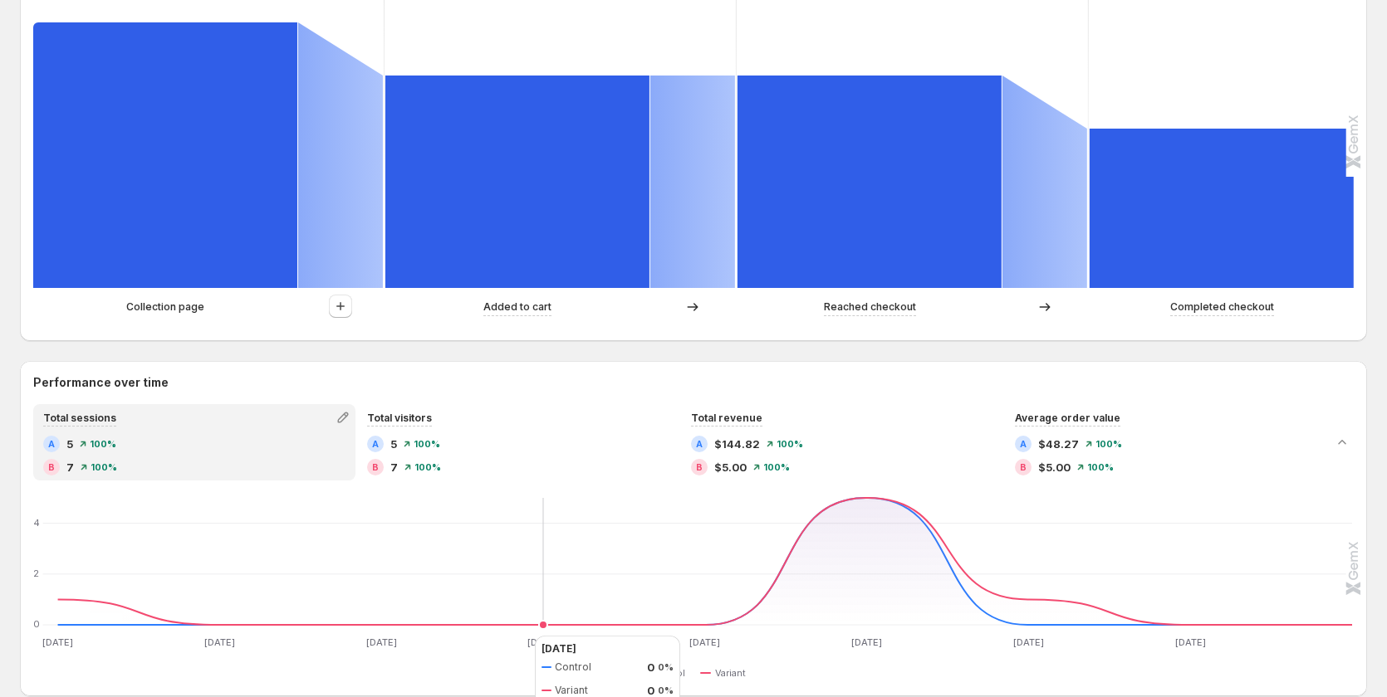
scroll to position [0, 0]
